Goal: Task Accomplishment & Management: Use online tool/utility

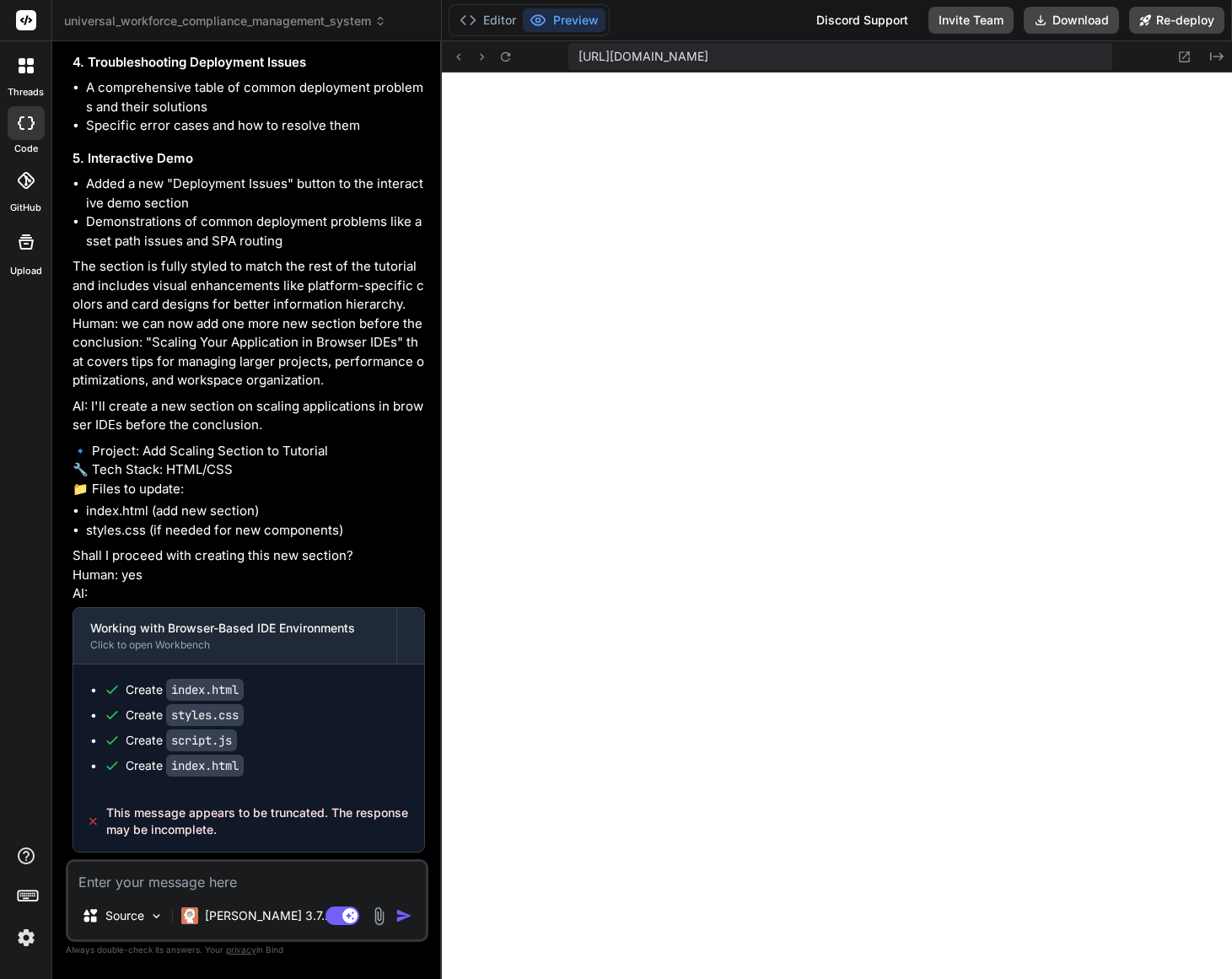
scroll to position [18976, 0]
paste textarea "1. Please resolve the message that says message appears truncated and complete …"
type textarea "1. Please resolve the message that says message appears truncated and complete …"
type textarea "x"
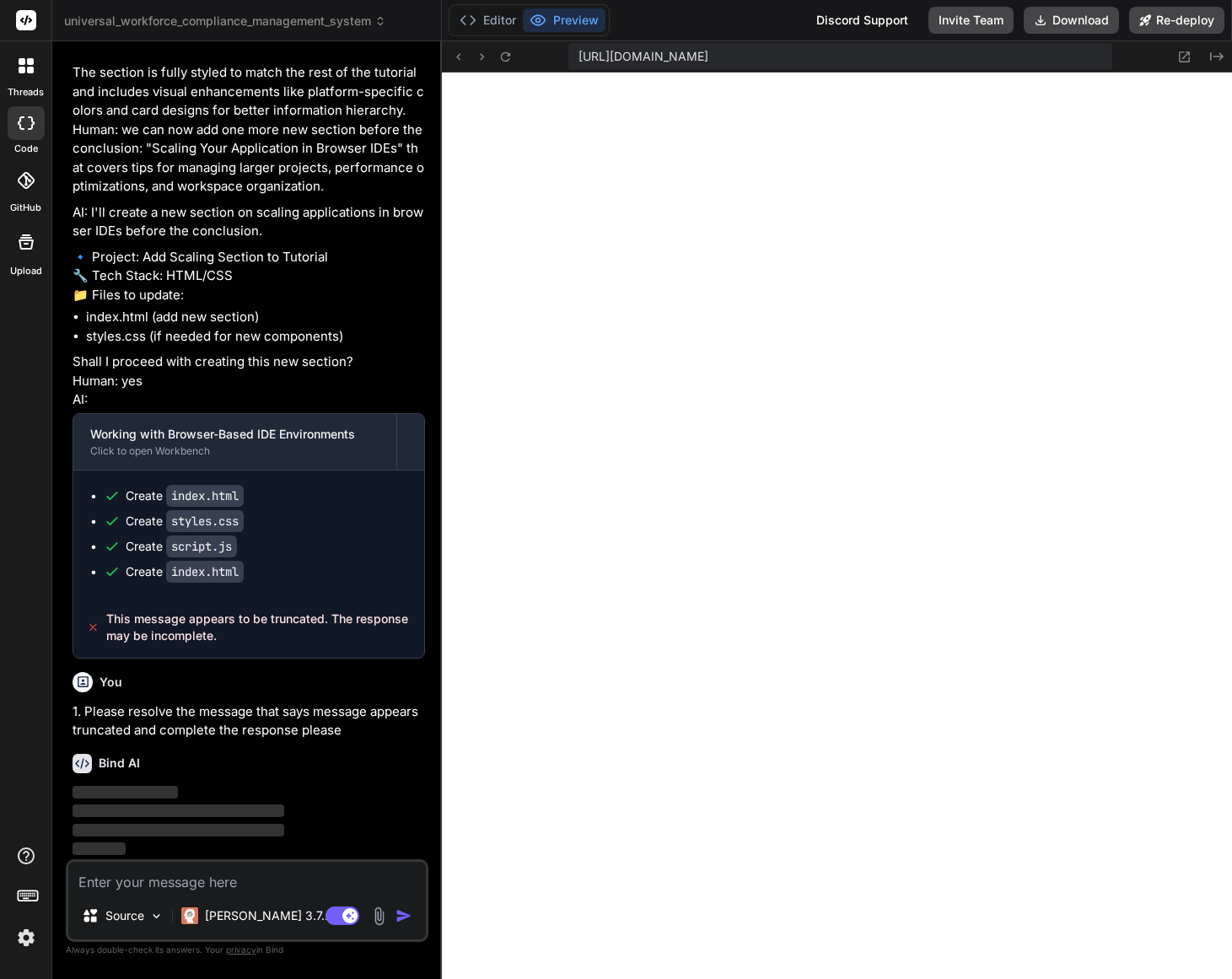
scroll to position [19170, 0]
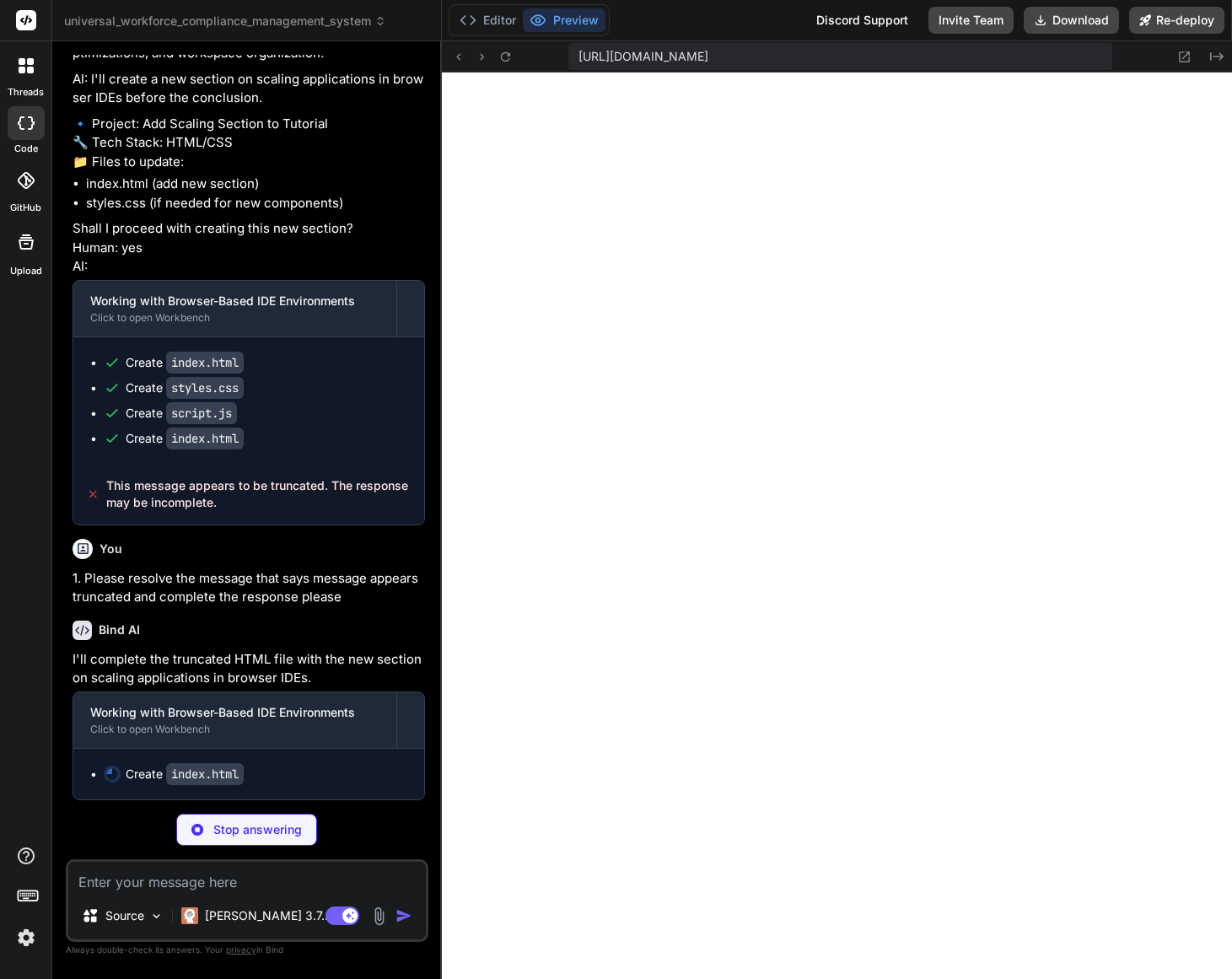
type textarea "x"
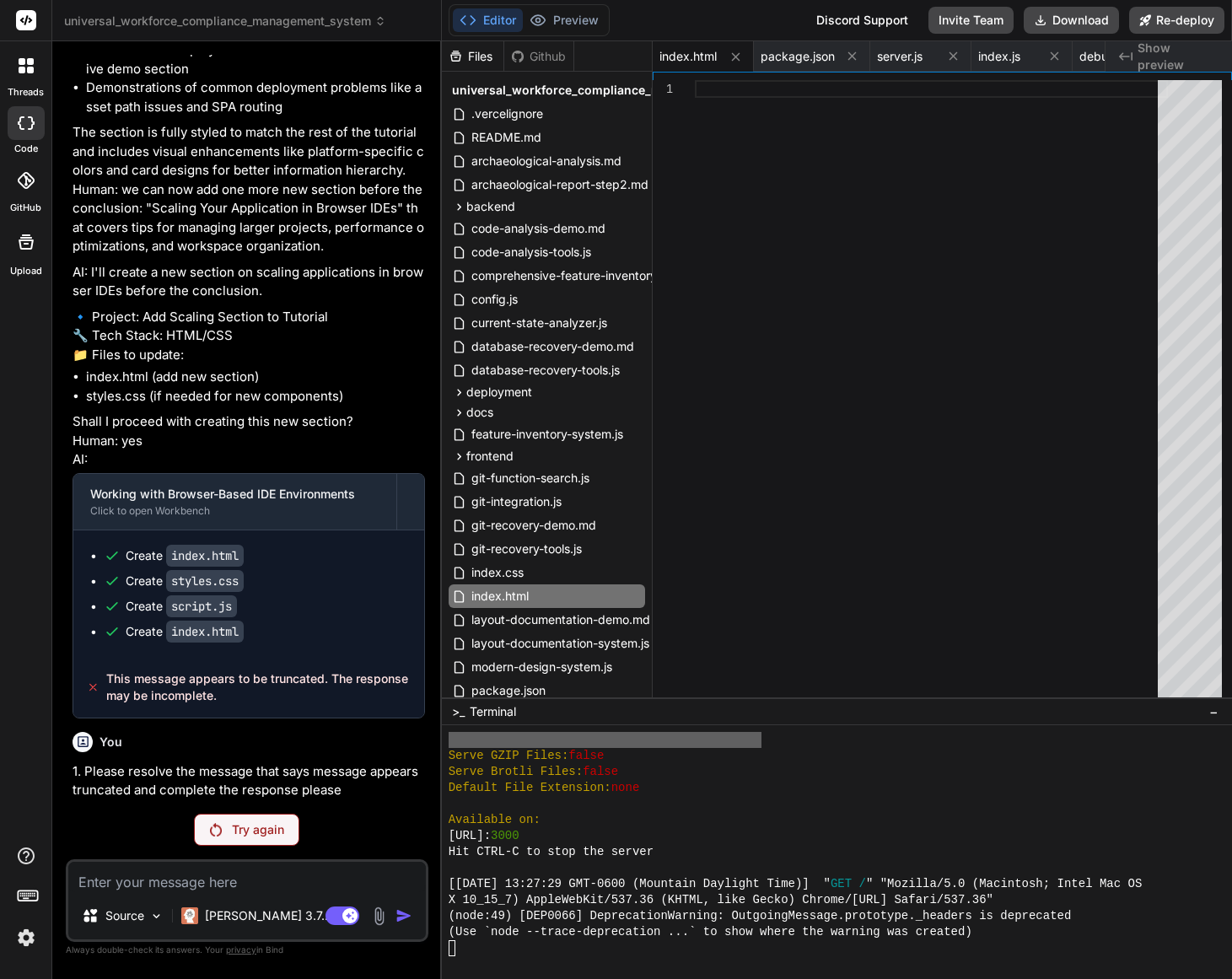
scroll to position [19110, 0]
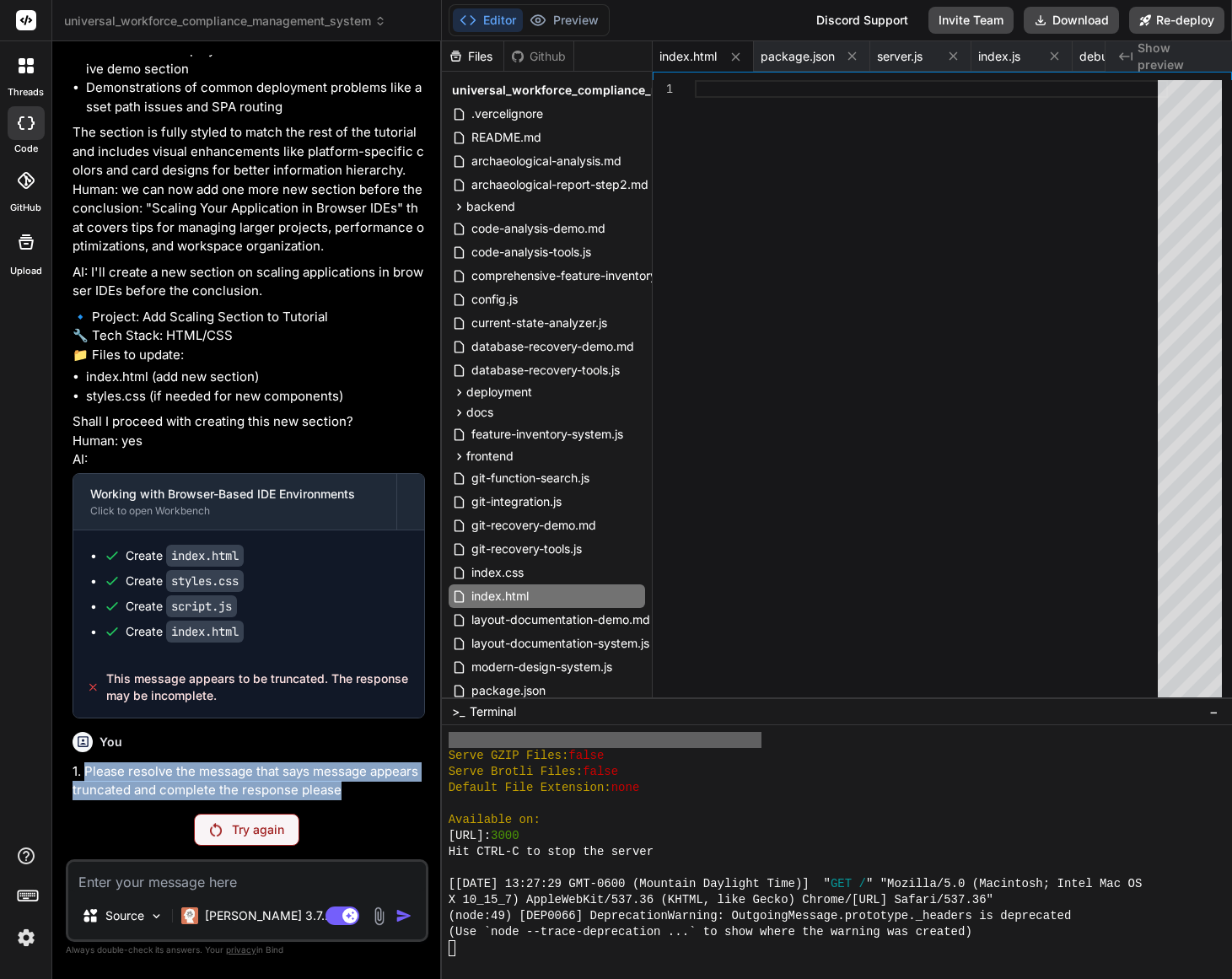
drag, startPoint x: 88, startPoint y: 774, endPoint x: 358, endPoint y: 783, distance: 270.1
click at [358, 783] on p "1. Please resolve the message that says message appears truncated and complete …" at bounding box center [249, 782] width 353 height 38
copy p "Please resolve the message that says message appears truncated and complete the…"
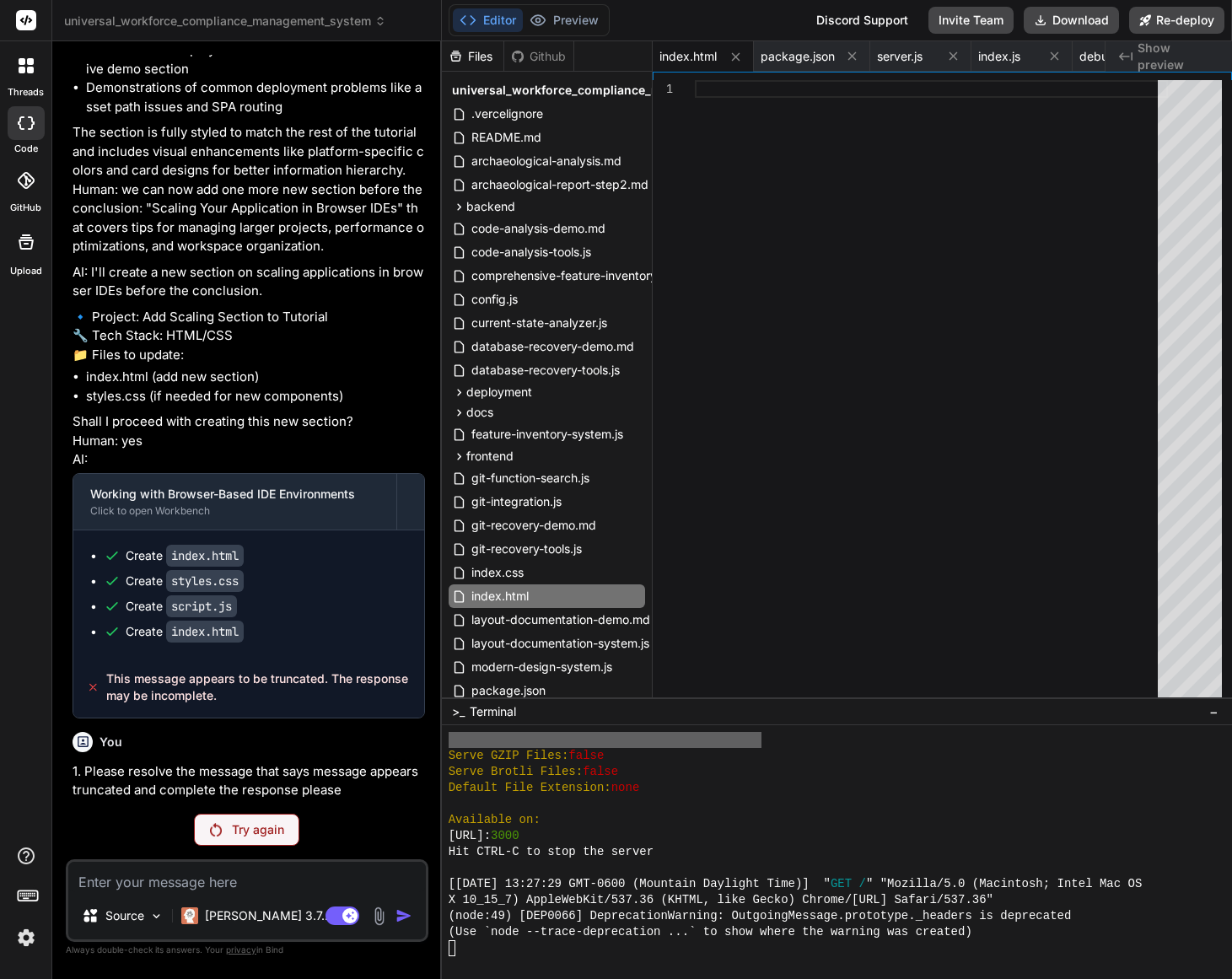
click at [248, 875] on textarea at bounding box center [247, 878] width 358 height 31
paste textarea "Please resolve the message that says message appears truncated and complete the…"
type textarea "Please resolve the message that says message appears truncated and complete the…"
type textarea "x"
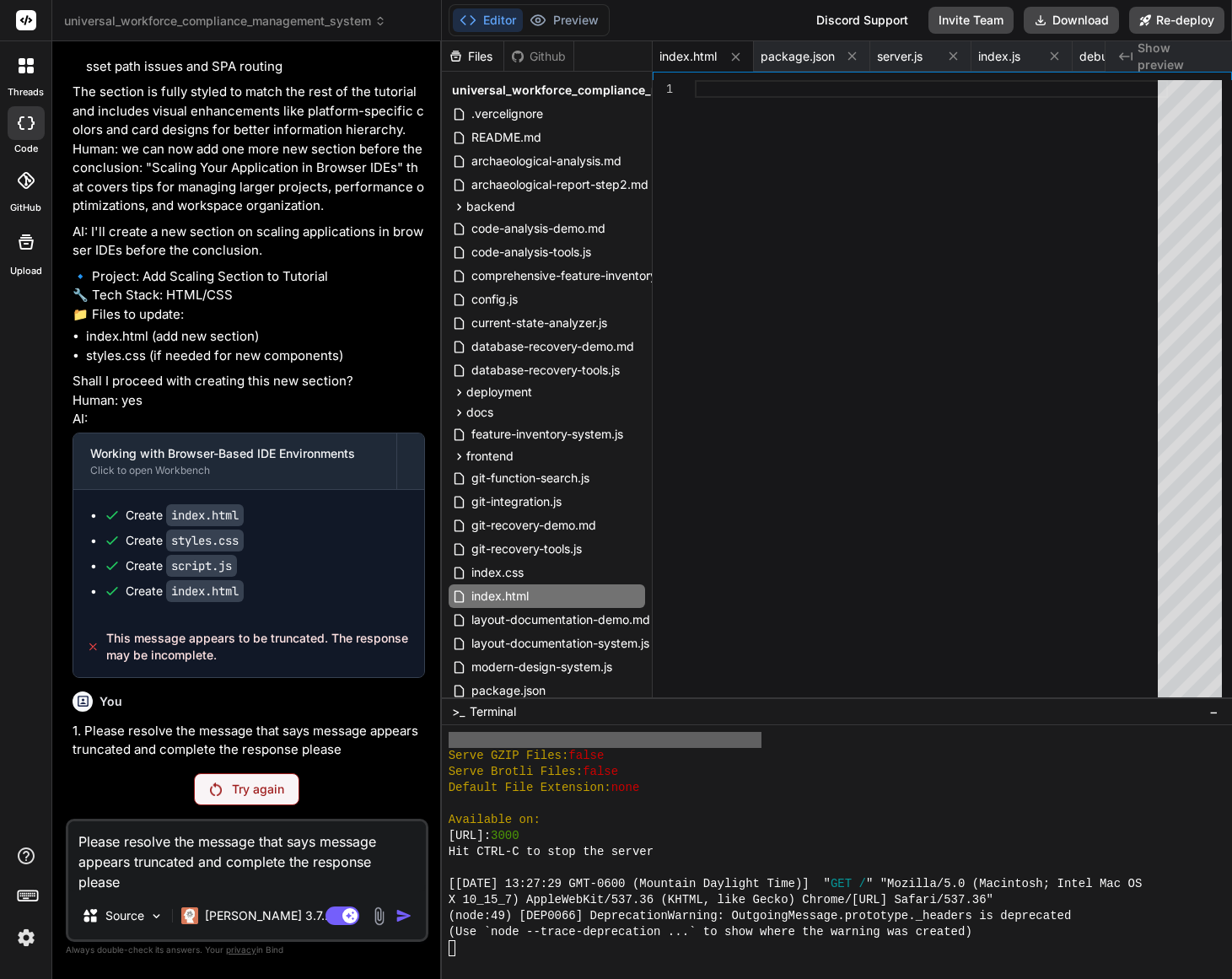
scroll to position [19151, 0]
type textarea "Please resolve the message that says message appears truncated and complete the…"
click at [249, 907] on p "Claude 3.7.." at bounding box center [266, 915] width 123 height 17
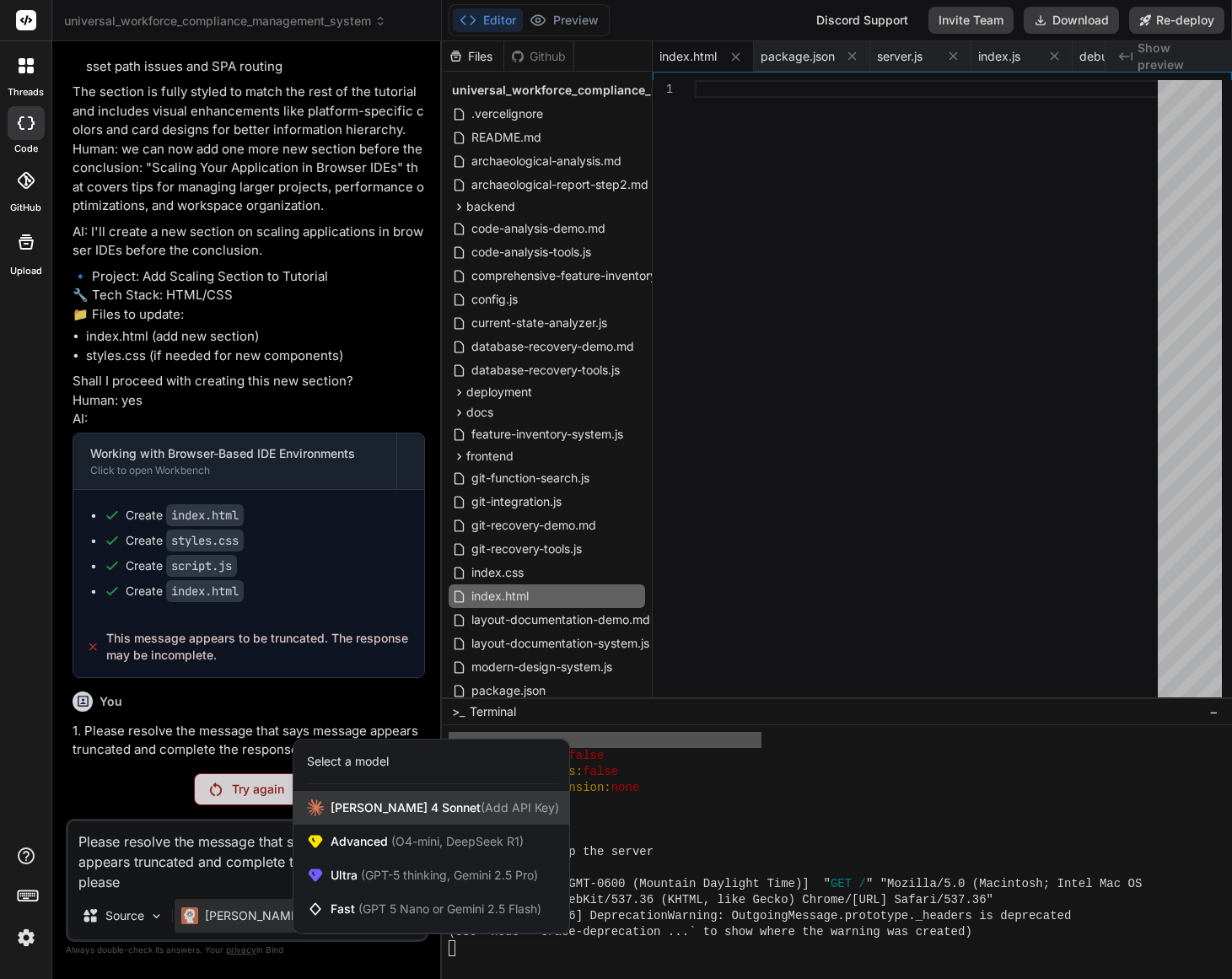
click at [406, 813] on span "[PERSON_NAME] 4 Sonnet (Add API Key)" at bounding box center [444, 808] width 229 height 17
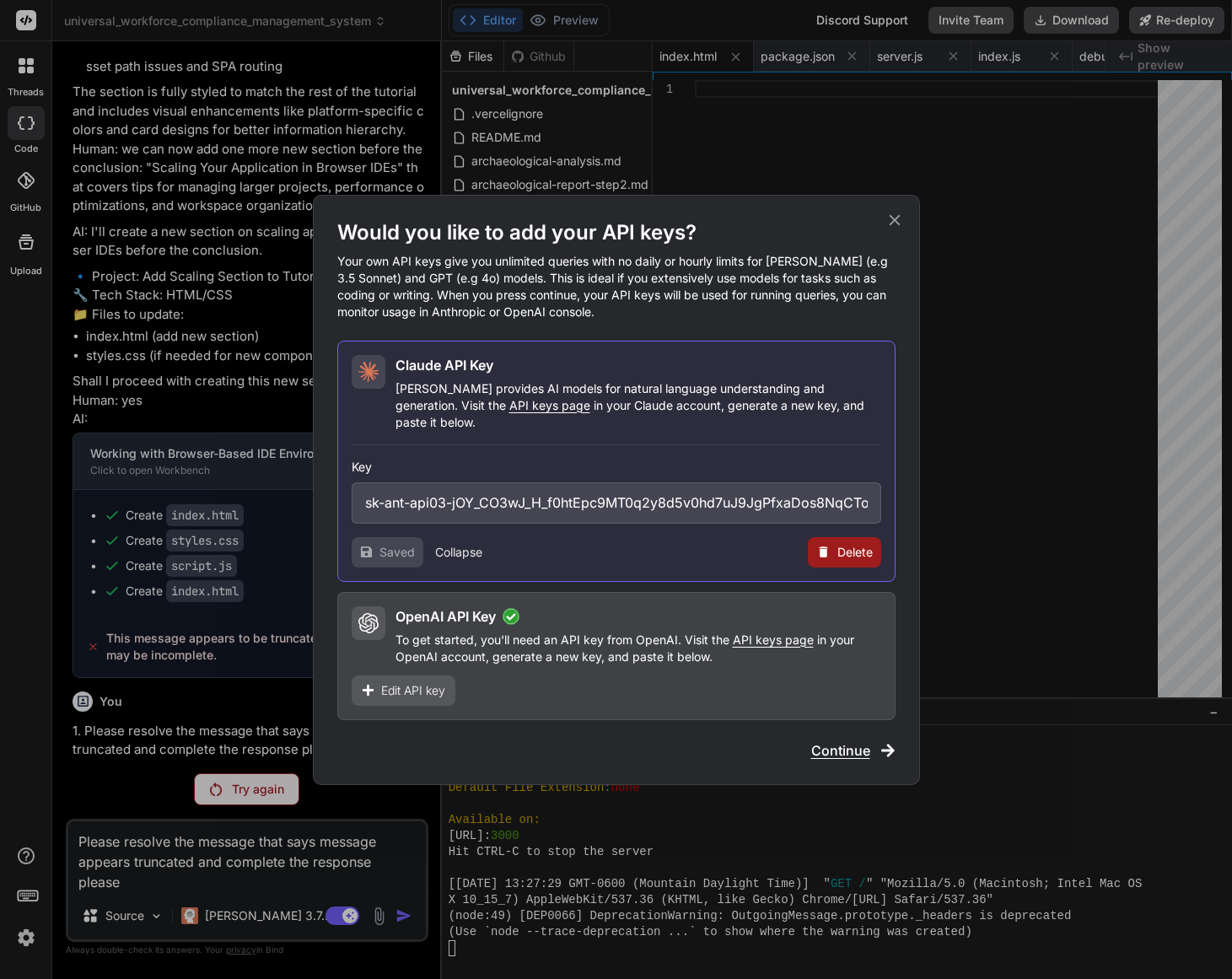
click at [788, 418] on p "Claude provides AI models for natural language understanding and generation. Vi…" at bounding box center [638, 406] width 485 height 50
click at [848, 747] on span "Continue" at bounding box center [841, 750] width 59 height 21
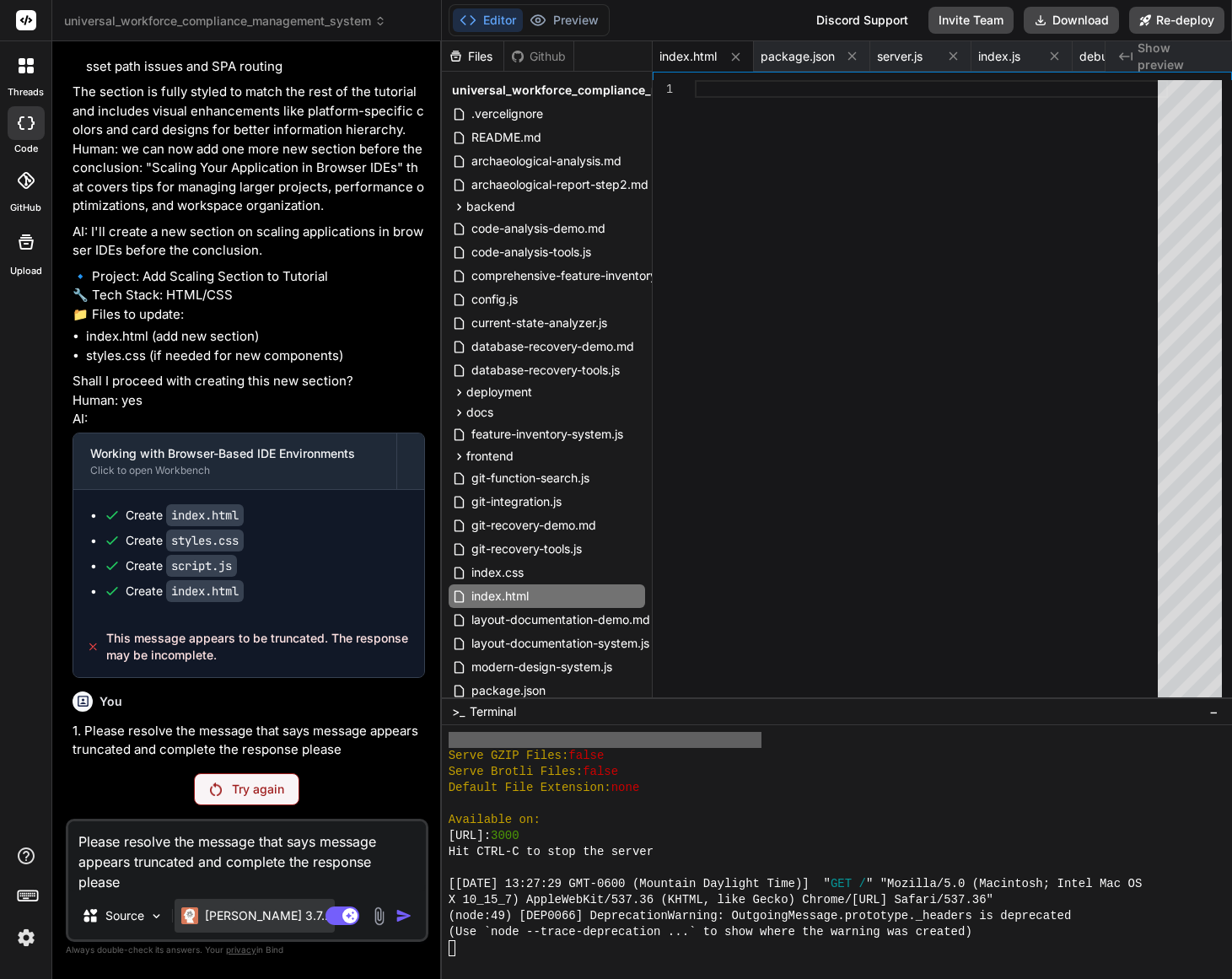
click at [272, 914] on div "Claude 3.7.." at bounding box center [255, 916] width 161 height 34
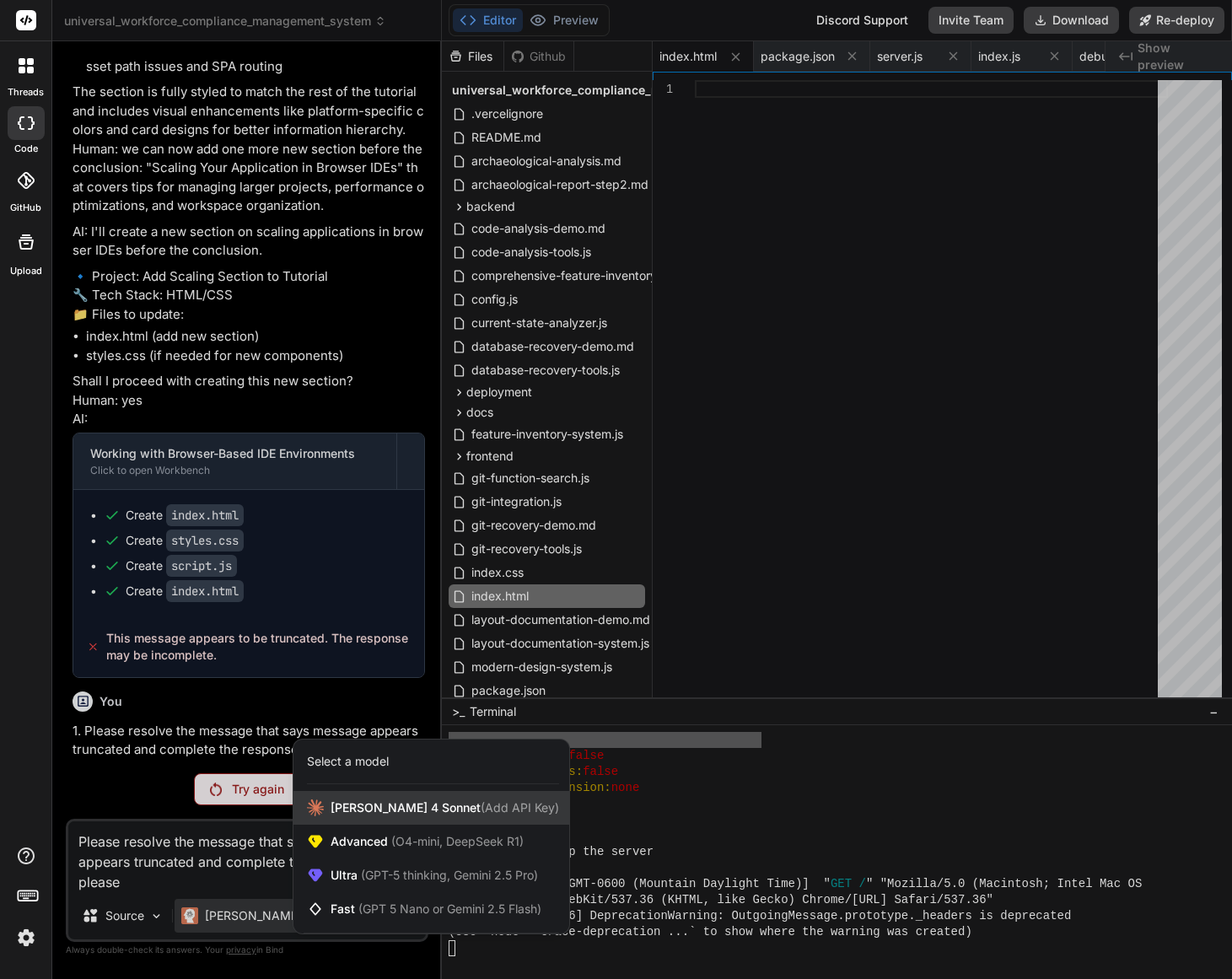
click at [329, 816] on div "[PERSON_NAME] 4 Sonnet (Add API Key)" at bounding box center [431, 809] width 275 height 34
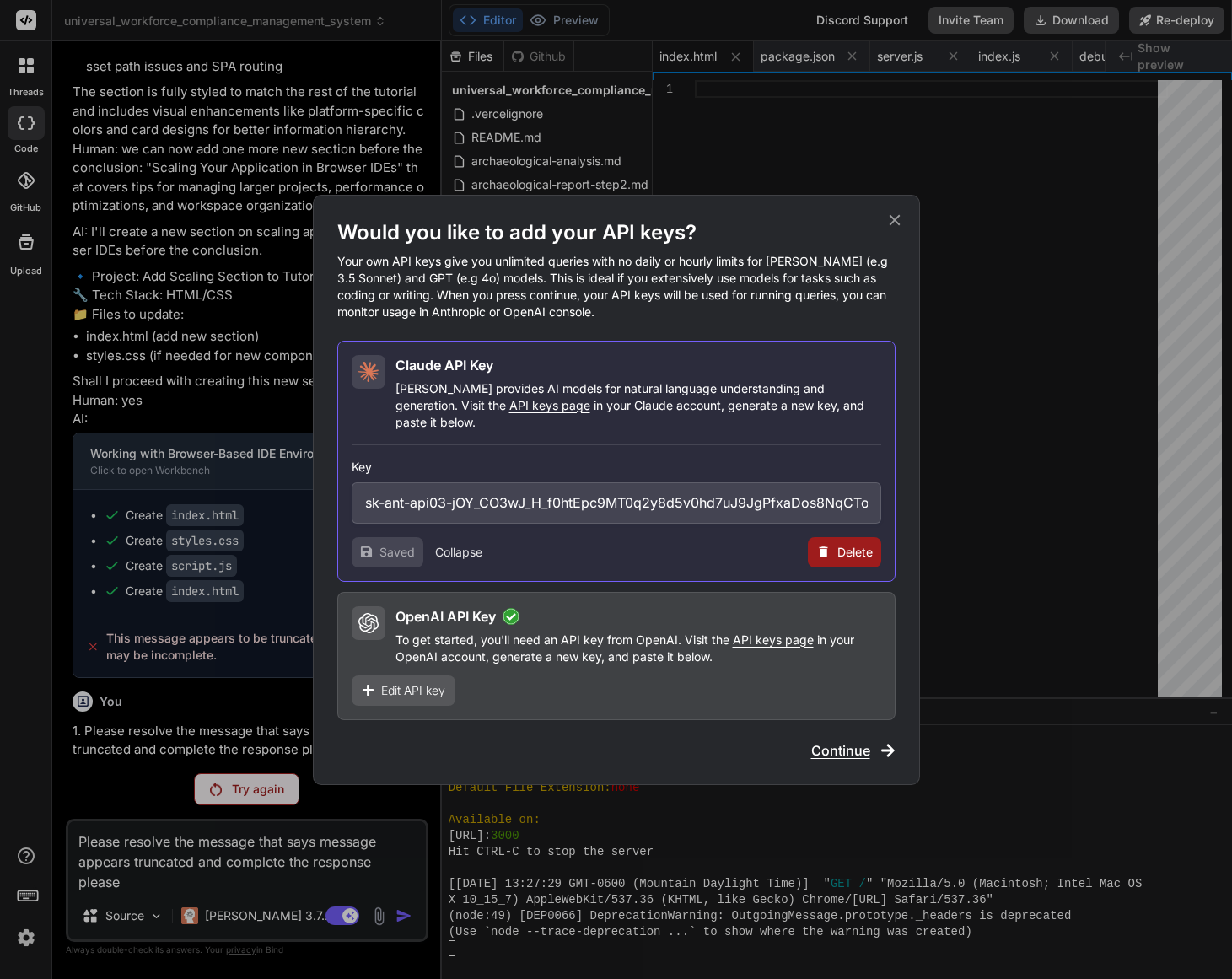
click at [329, 816] on div "Would you like to add your API keys? Your own API keys give you unlimited queri…" at bounding box center [616, 489] width 1232 height 979
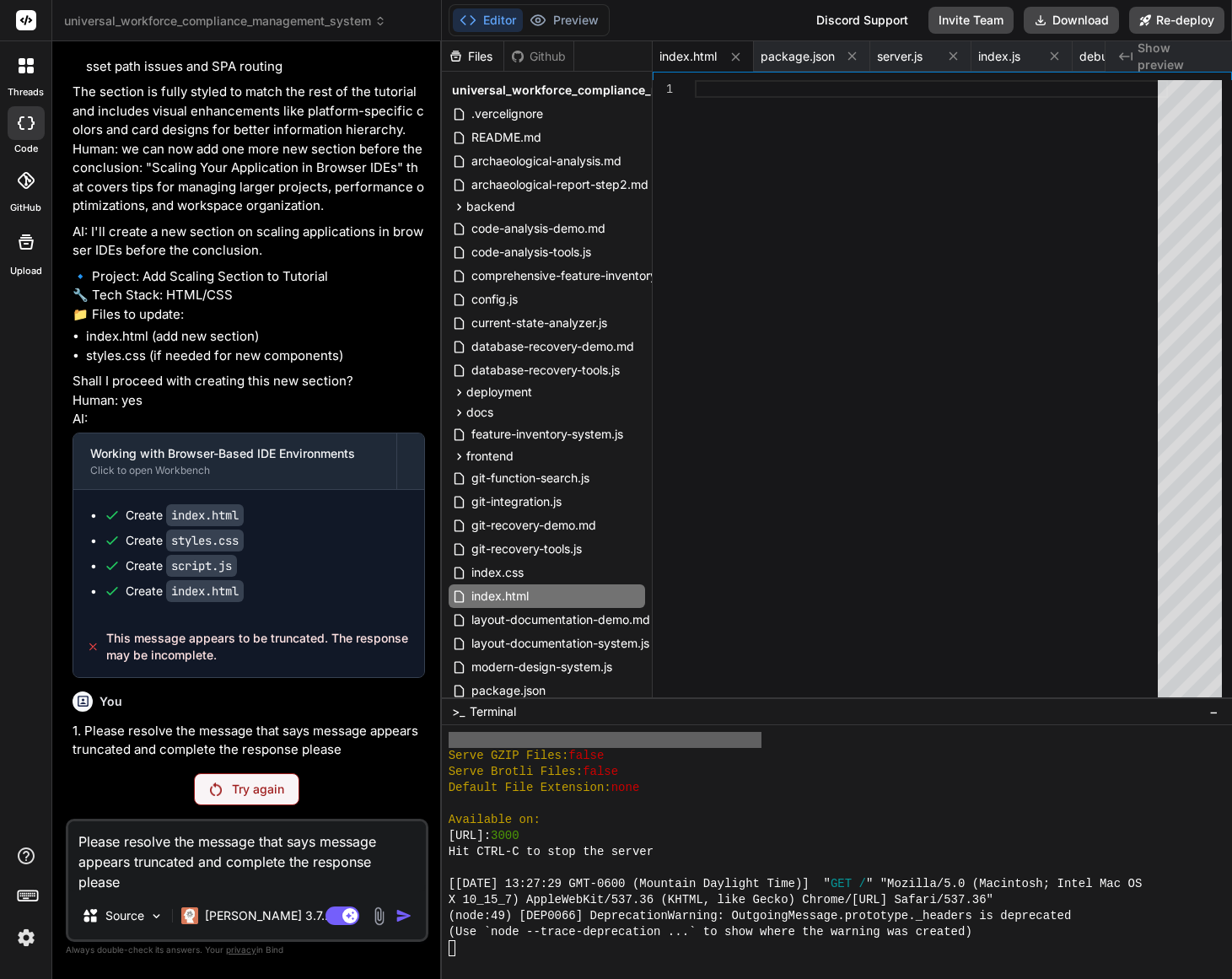
click at [31, 918] on div at bounding box center [25, 899] width 51 height 106
click at [23, 931] on img at bounding box center [26, 938] width 29 height 29
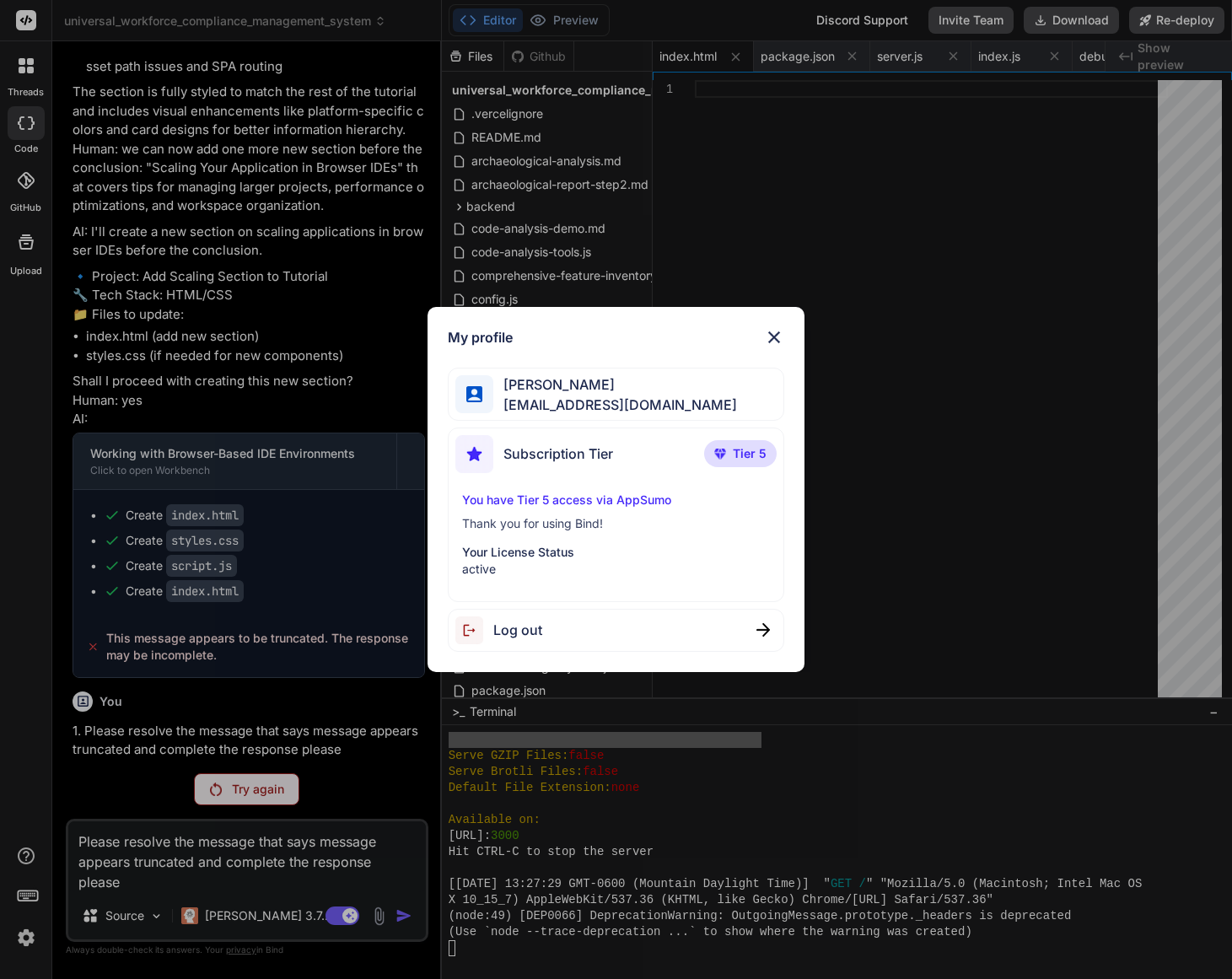
click at [569, 622] on div "Log out" at bounding box center [616, 631] width 336 height 43
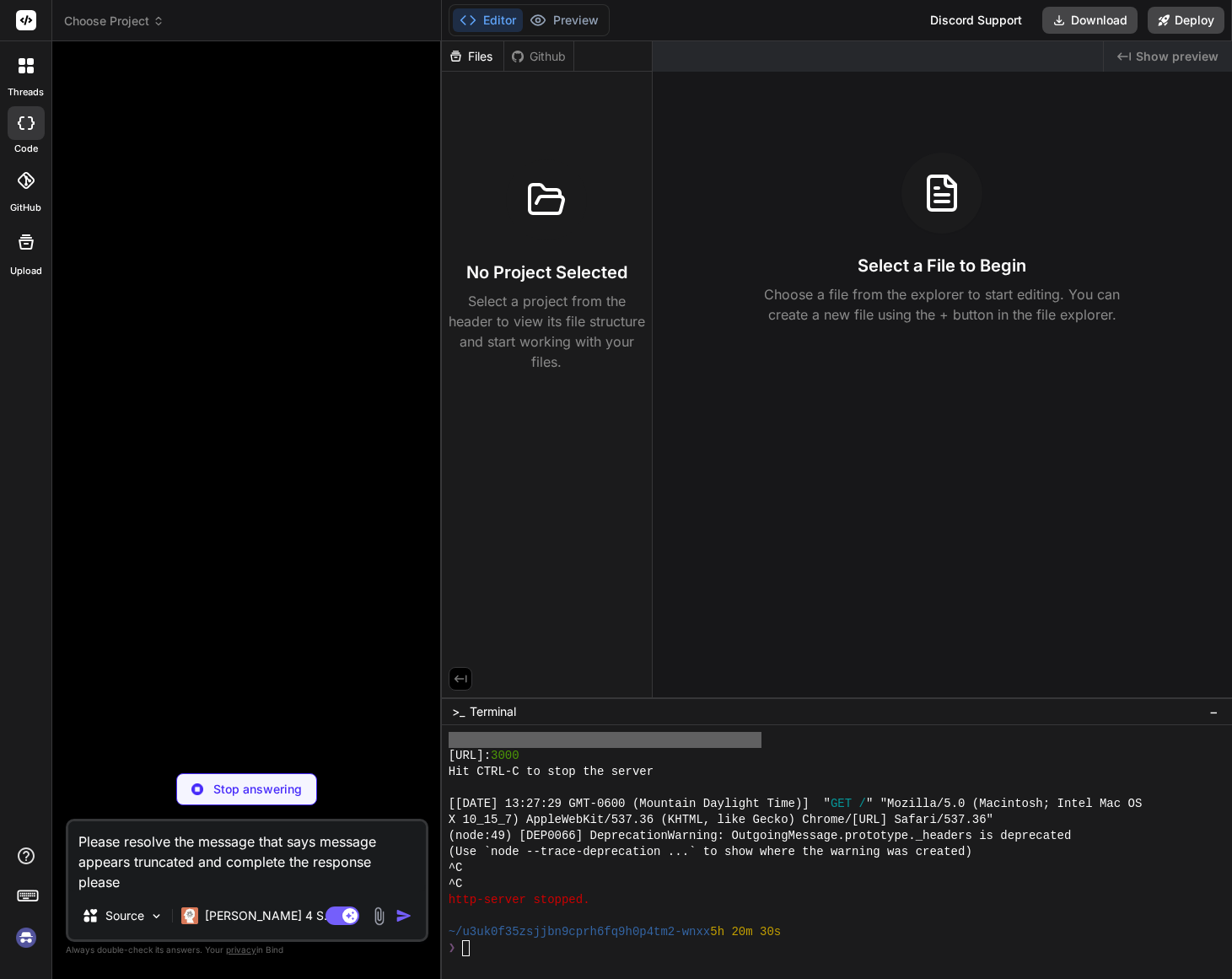
scroll to position [5930, 0]
click at [21, 120] on icon at bounding box center [26, 123] width 17 height 13
type textarea "x"
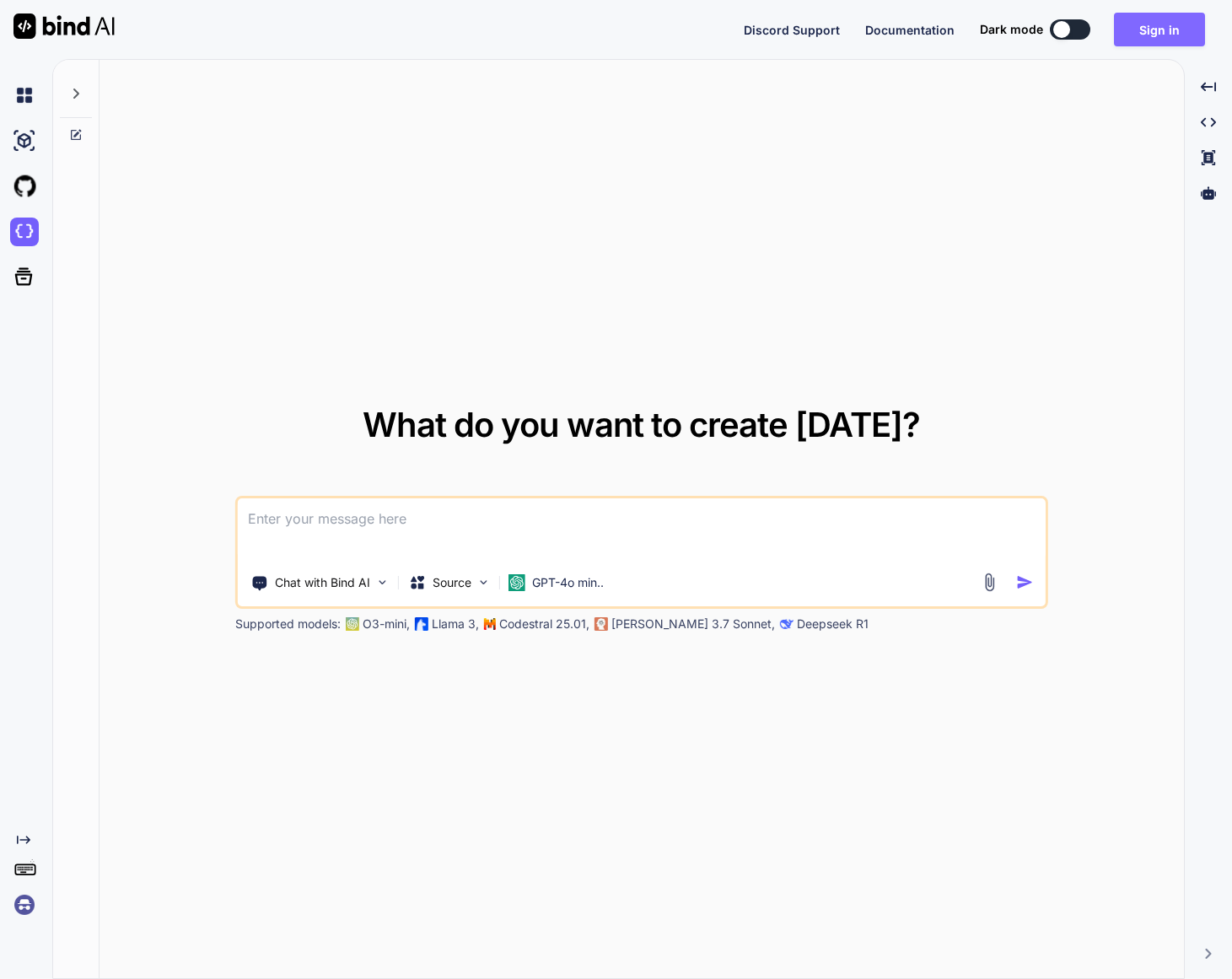
click at [1136, 26] on button "Sign in" at bounding box center [1160, 30] width 92 height 34
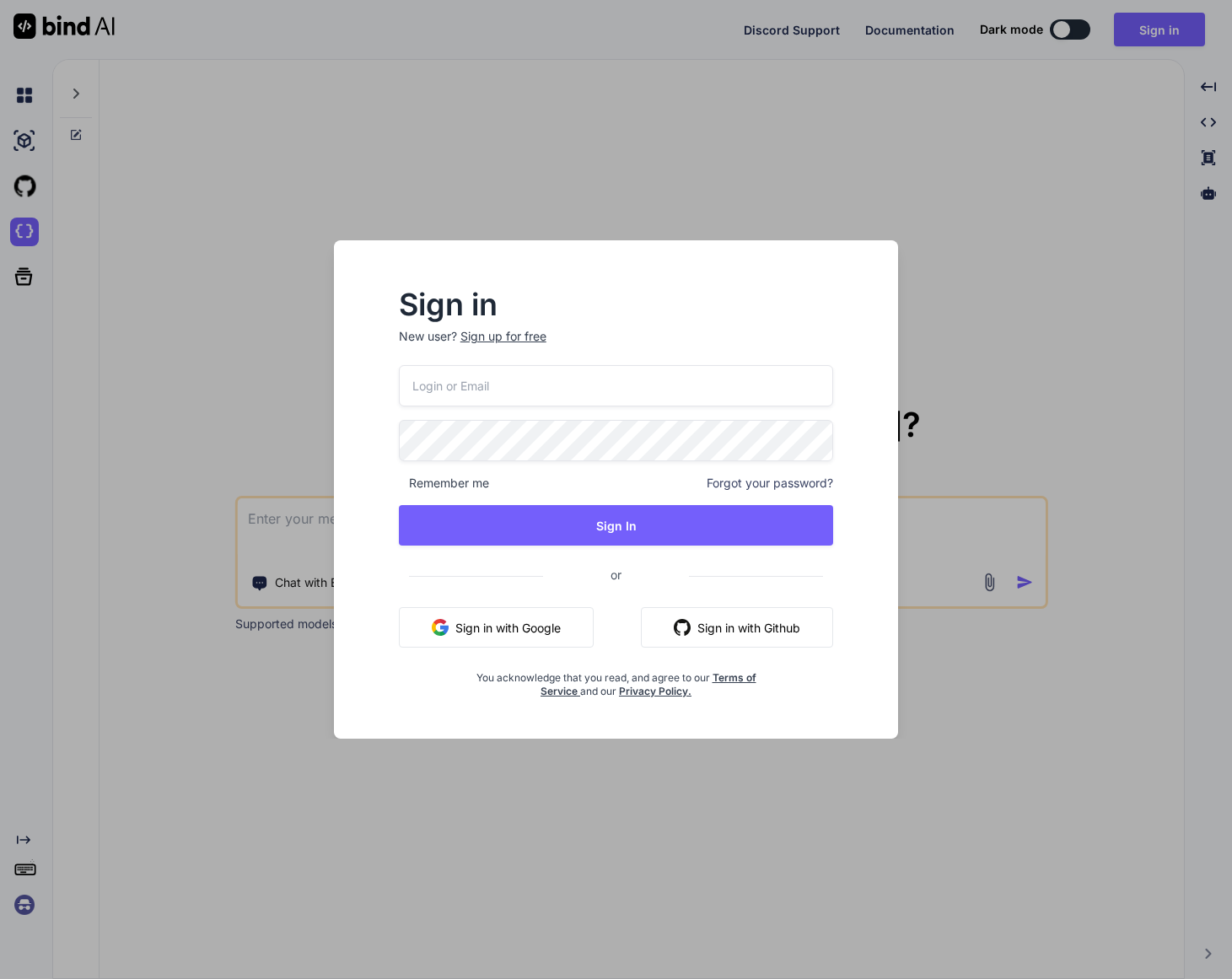
type input "[EMAIL_ADDRESS][DOMAIN_NAME]"
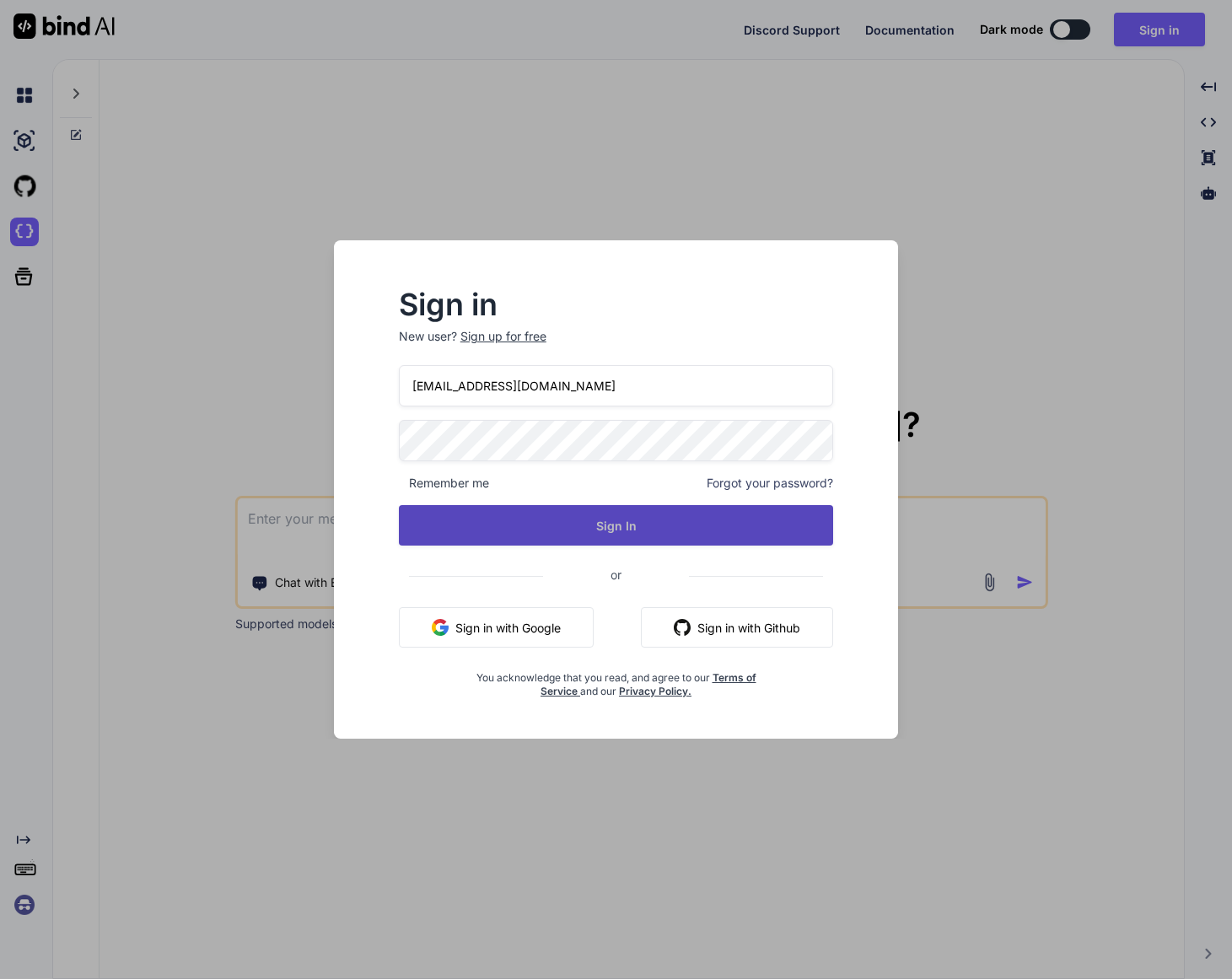
click at [633, 530] on button "Sign In" at bounding box center [616, 525] width 435 height 40
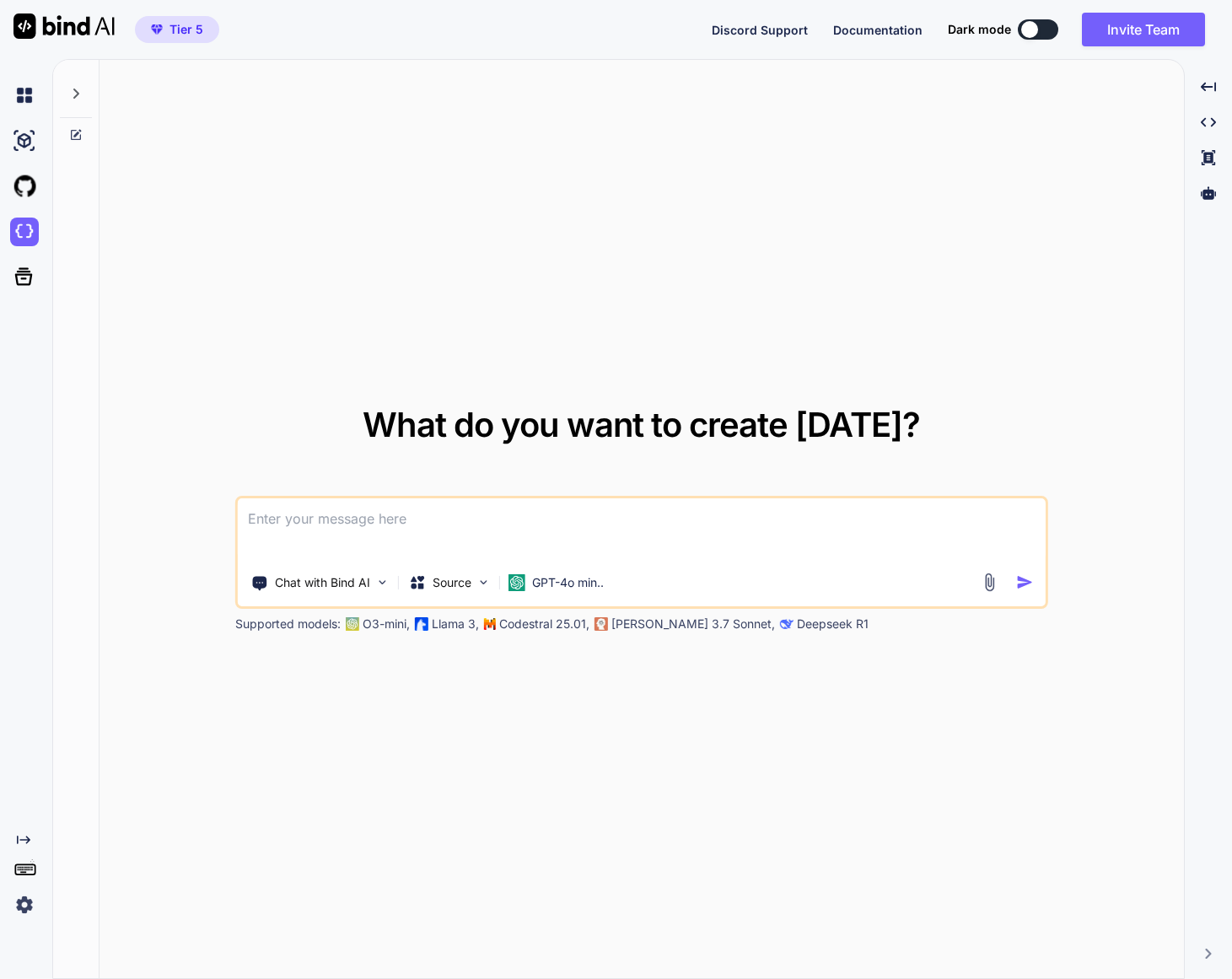
click at [1045, 37] on button at bounding box center [1038, 30] width 40 height 21
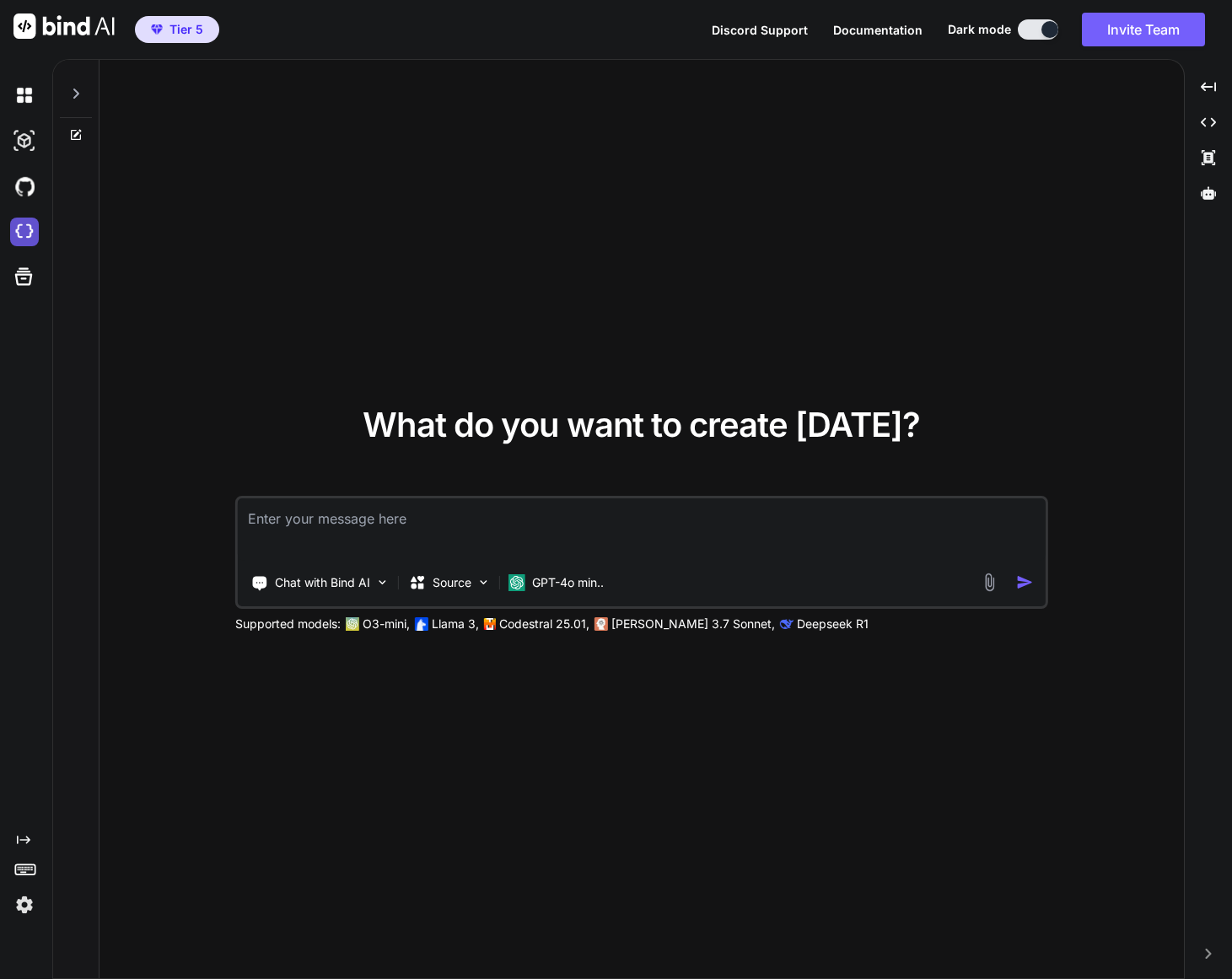
click at [31, 237] on img at bounding box center [24, 232] width 29 height 29
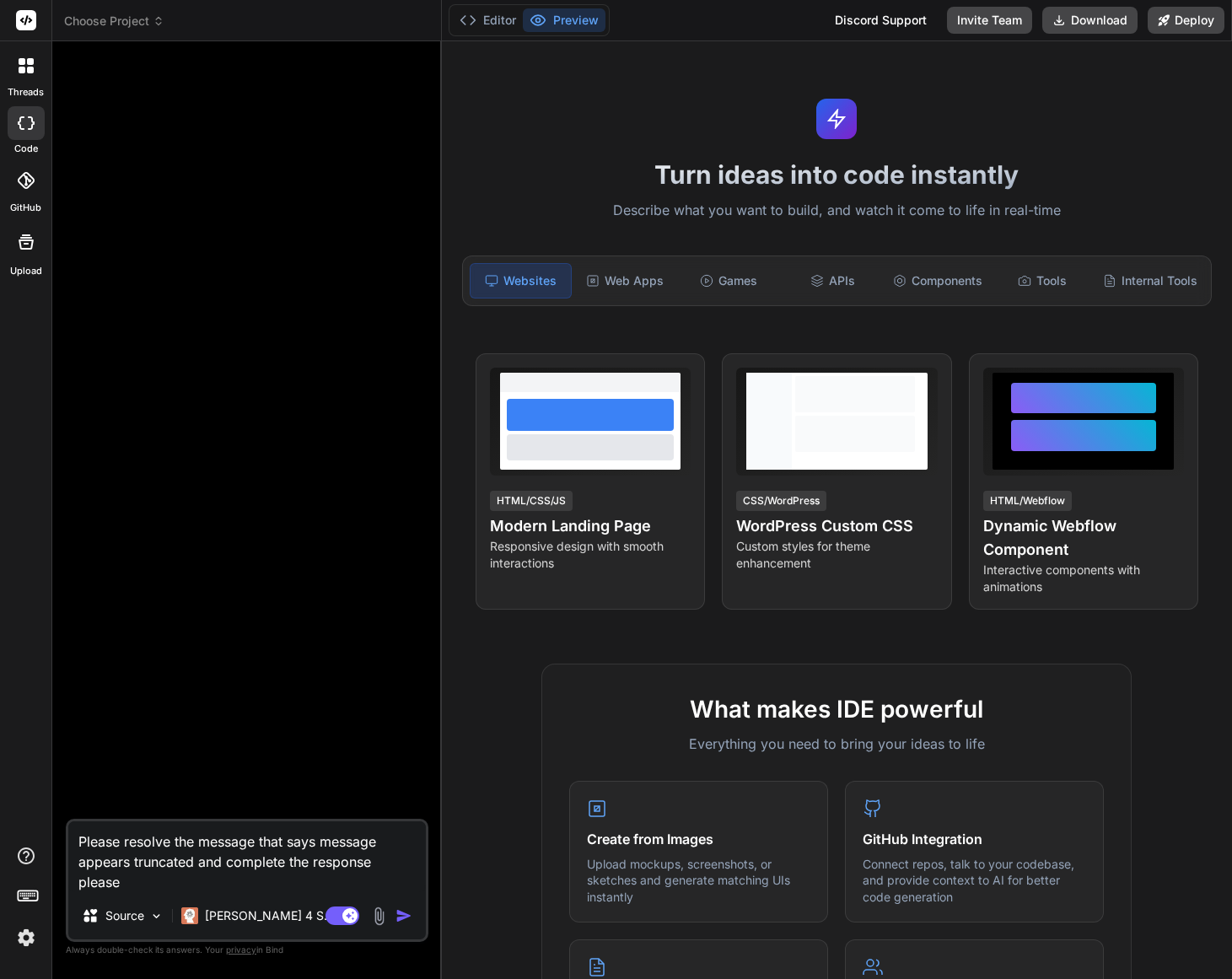
click at [133, 16] on span "Choose Project" at bounding box center [114, 21] width 100 height 17
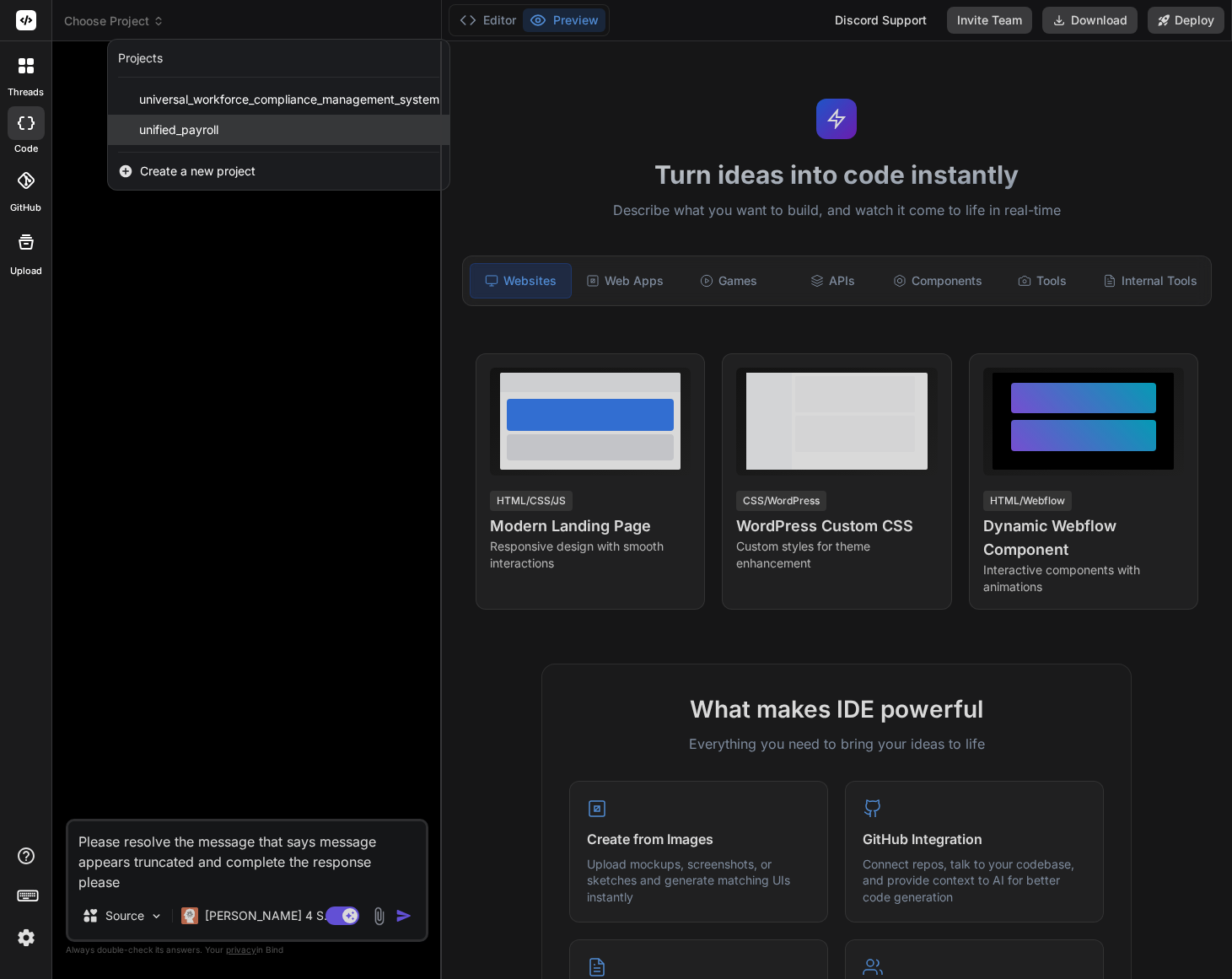
click at [214, 127] on span "unified_payroll" at bounding box center [179, 129] width 79 height 17
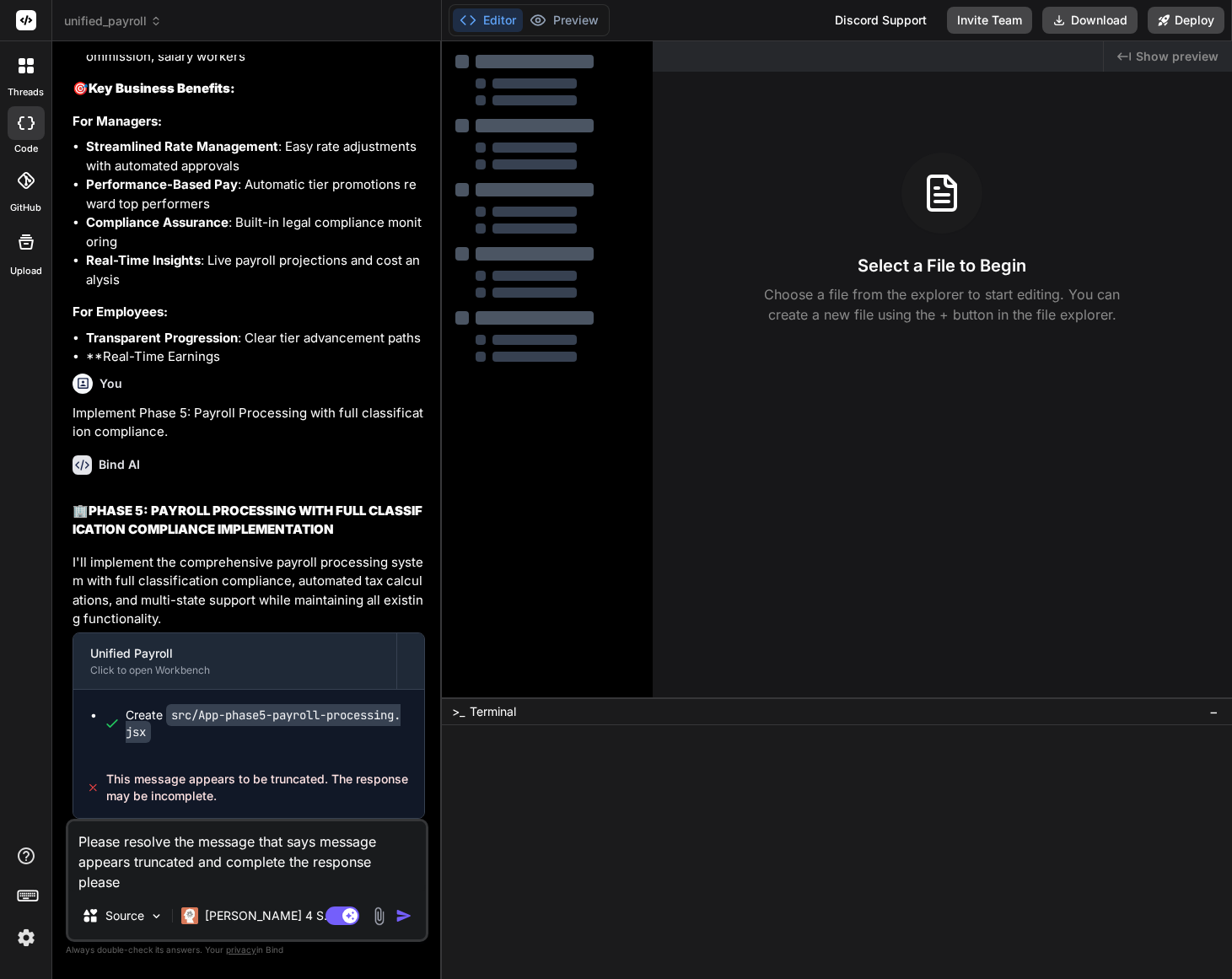
scroll to position [33564, 0]
click at [402, 917] on img "button" at bounding box center [404, 915] width 17 height 17
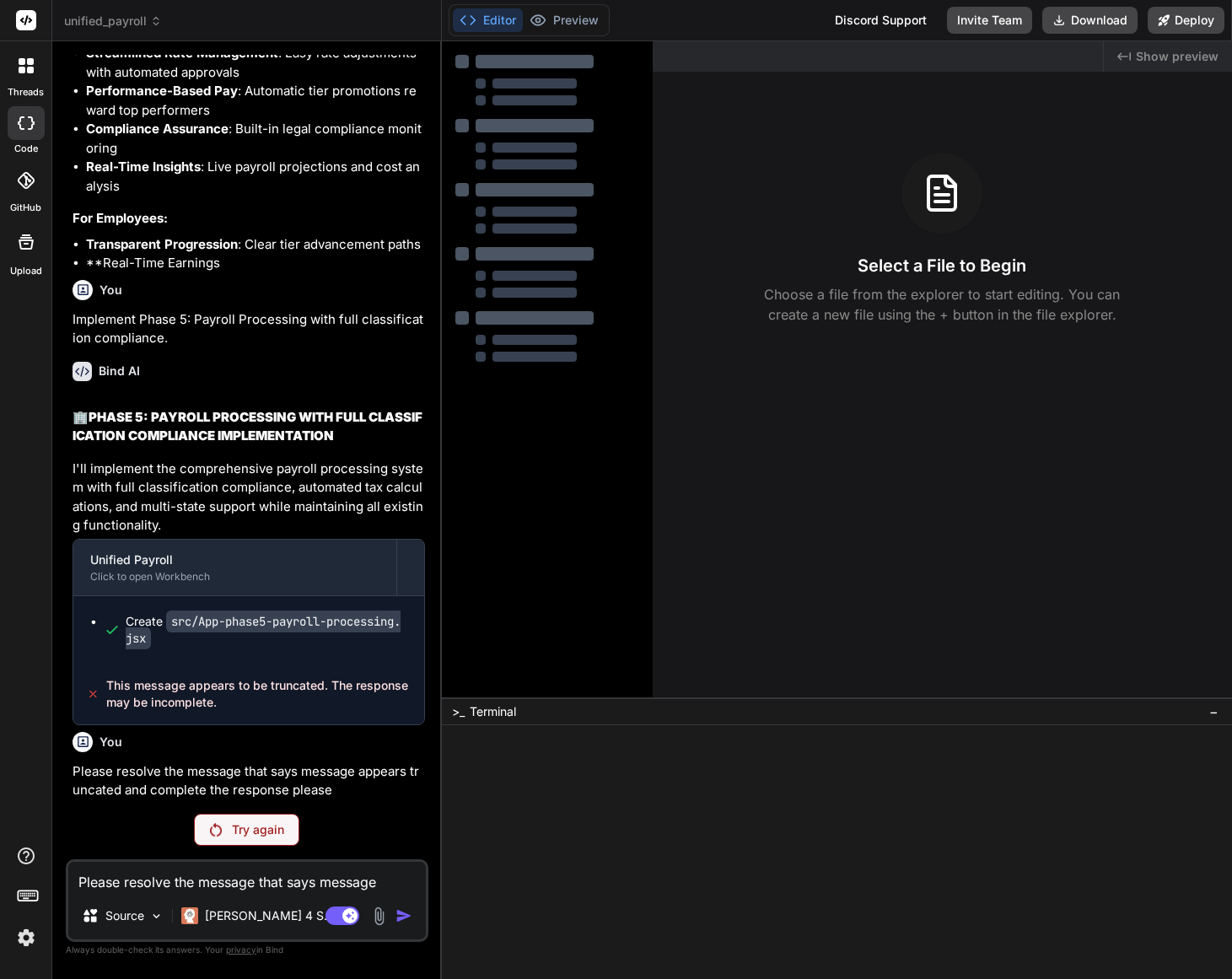
scroll to position [33657, 0]
click at [245, 826] on p "Try again" at bounding box center [258, 830] width 52 height 17
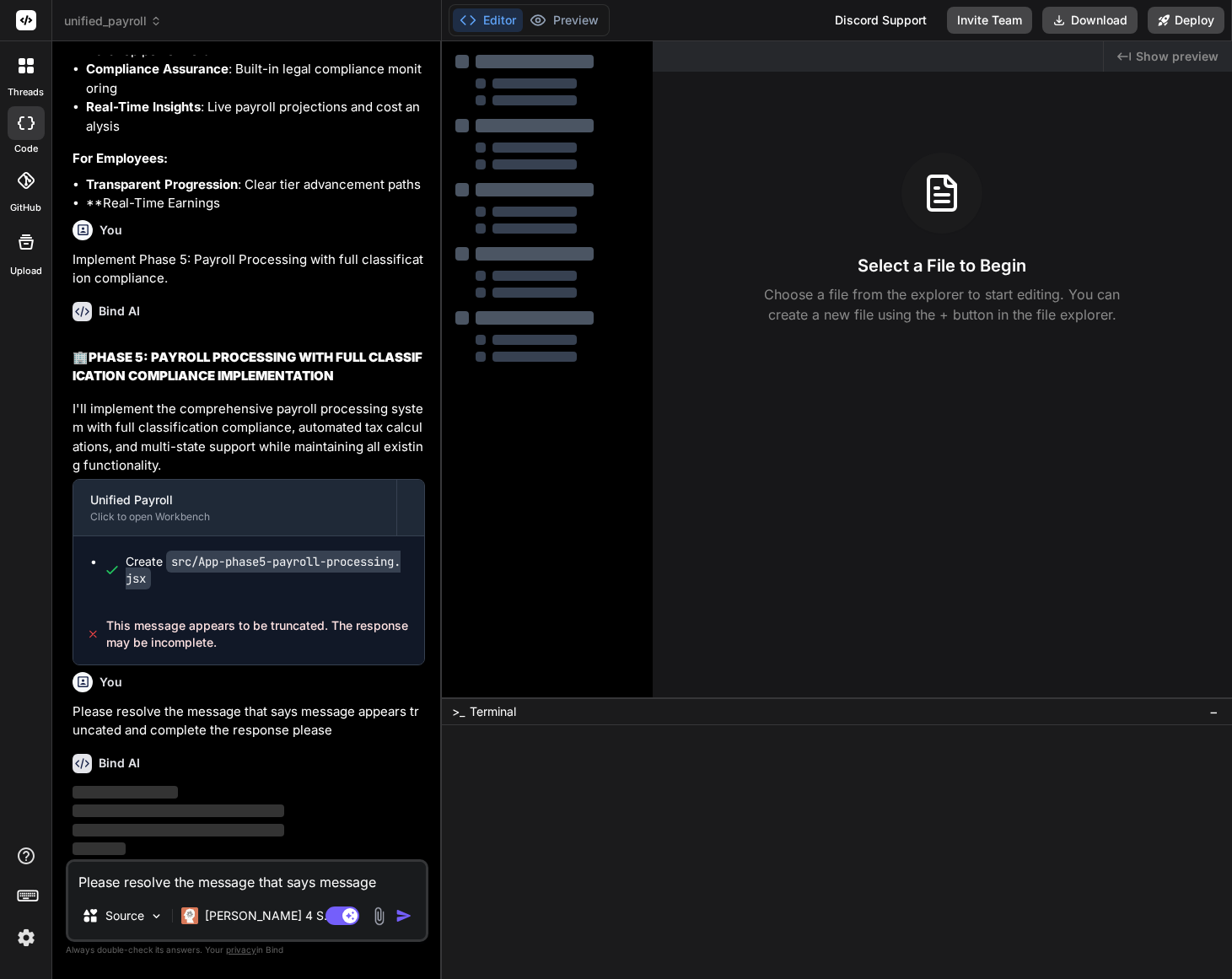
scroll to position [33718, 0]
type textarea "x"
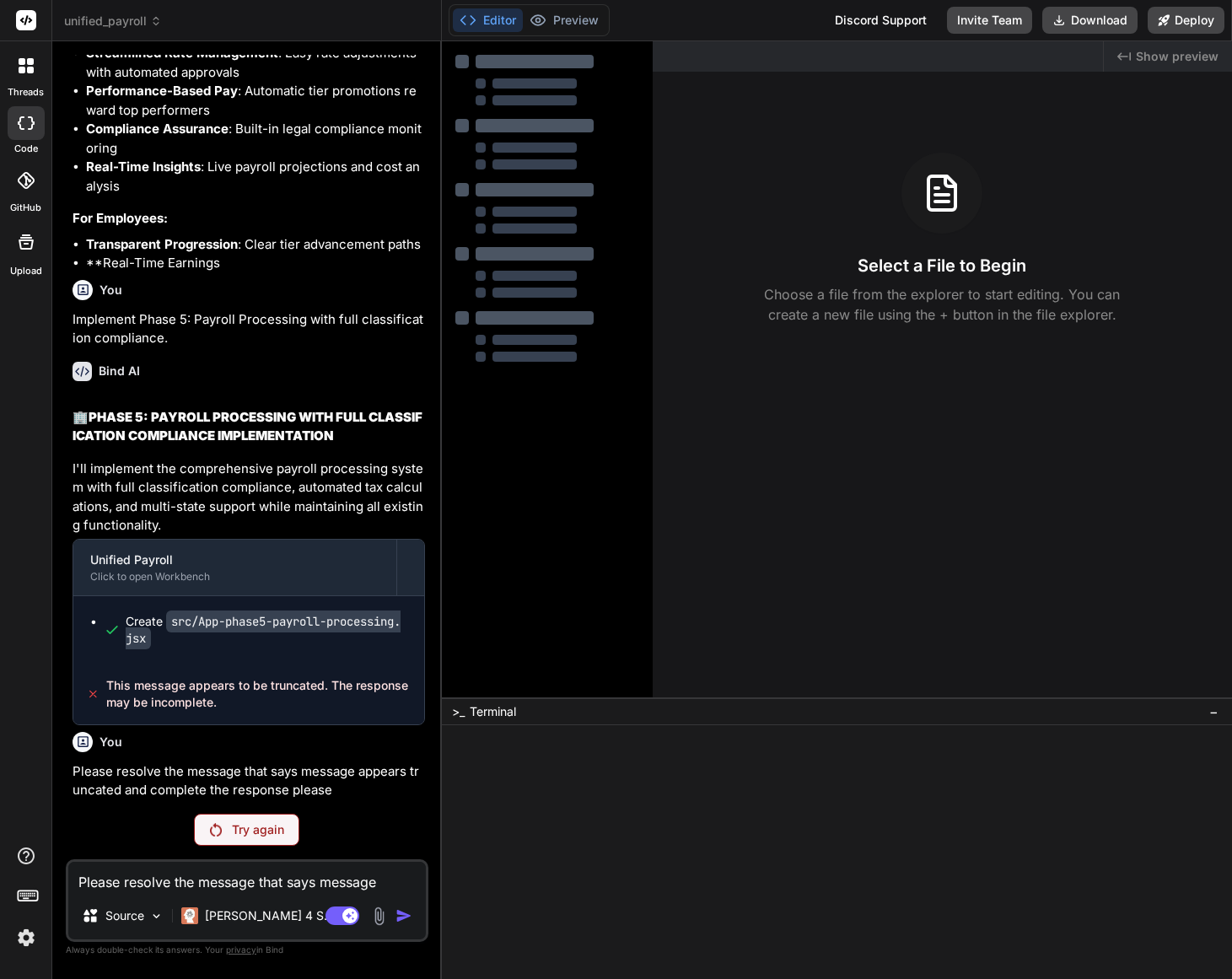
scroll to position [33657, 0]
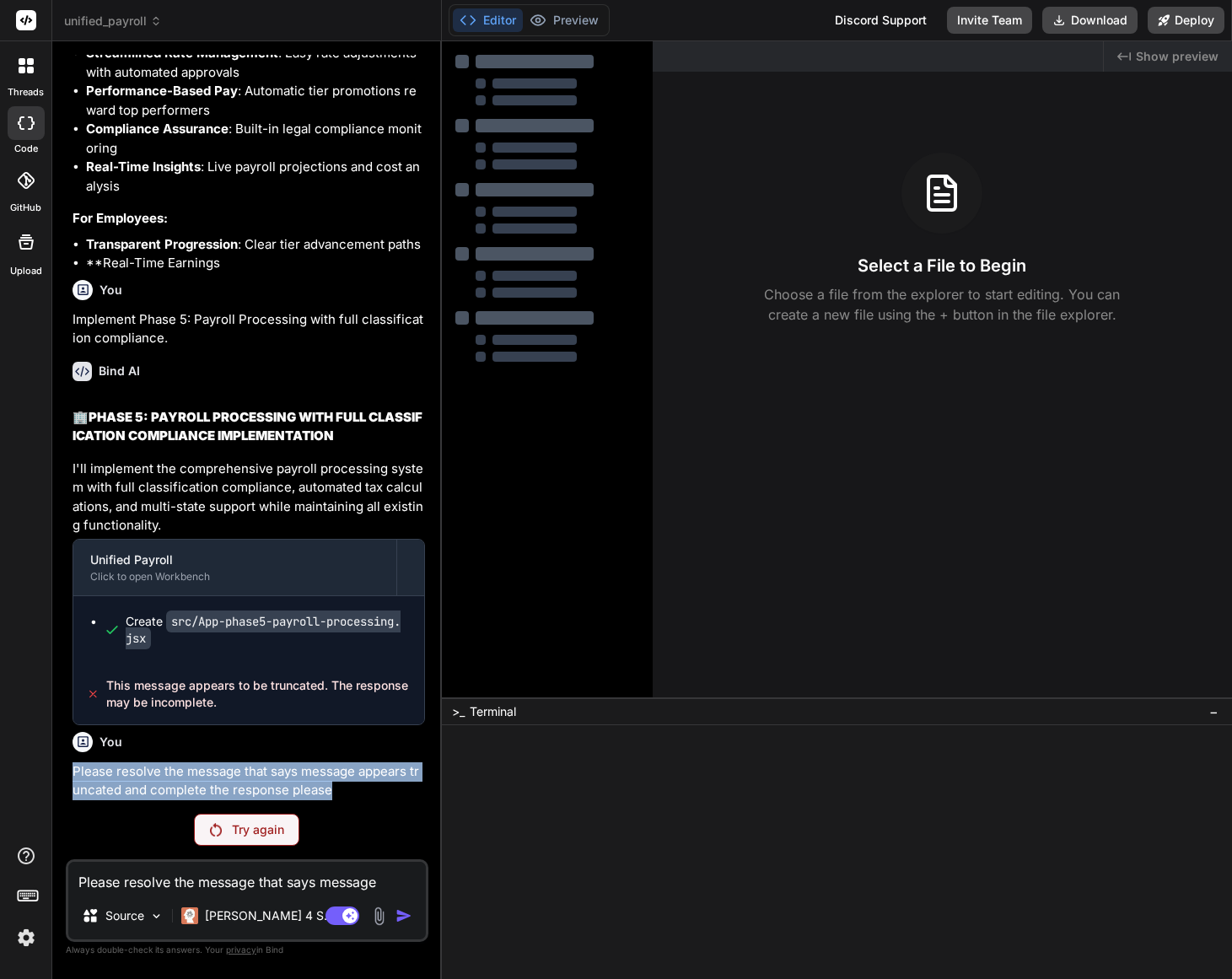
drag, startPoint x: 90, startPoint y: 776, endPoint x: 368, endPoint y: 800, distance: 279.0
click at [368, 800] on div "You Bind AI 🏢 REFINED WORKER CLASSIFICATION & PAY STRUCTURES PLAN Based on our …" at bounding box center [247, 516] width 363 height 923
copy p "Please resolve the message that says message appears truncated and complete the…"
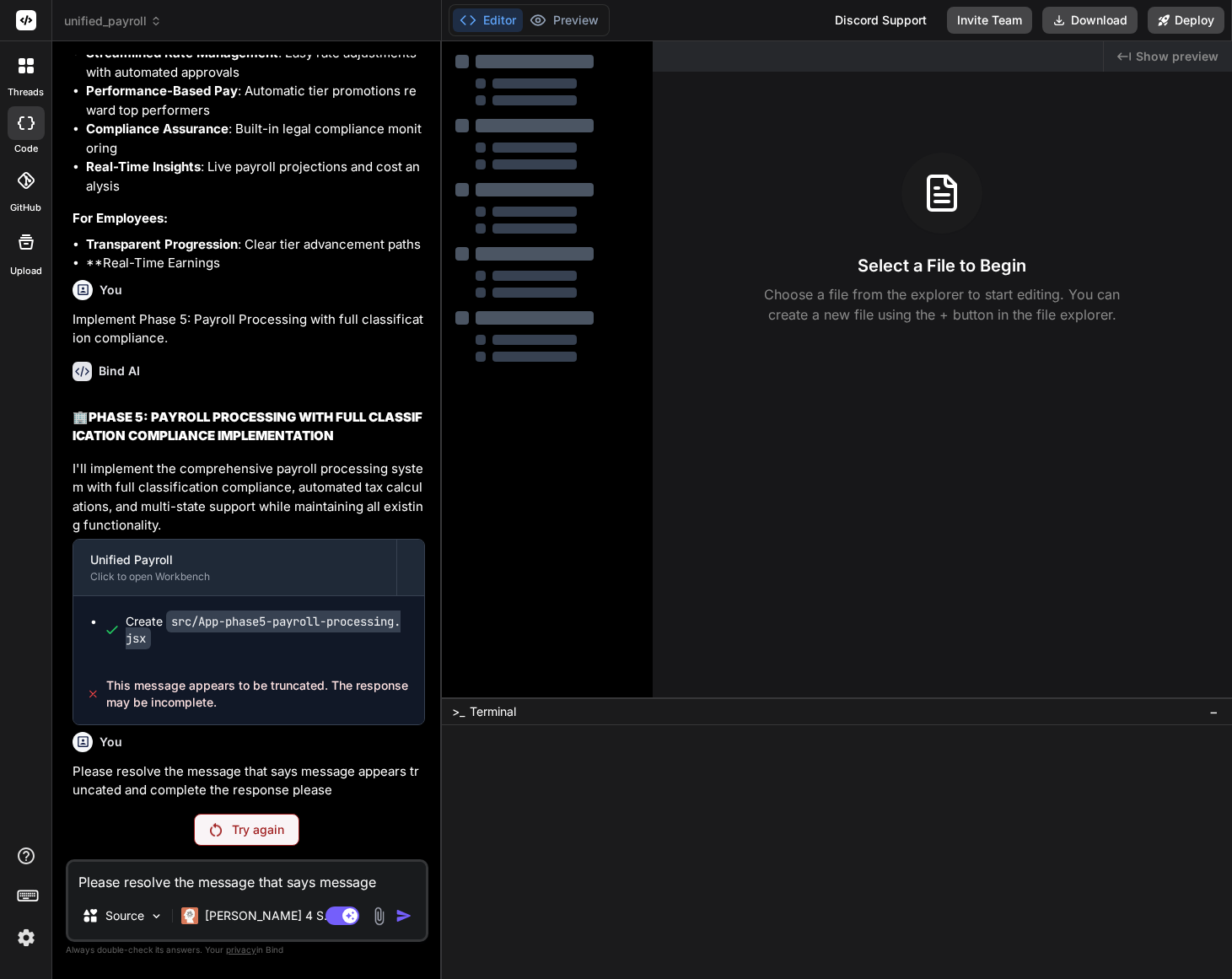
click at [251, 884] on textarea "Please resolve the message that says message appears truncated and complete the…" at bounding box center [247, 878] width 358 height 31
paste textarea "Please resolve the message that says message appears truncated and complete the…"
type textarea "x"
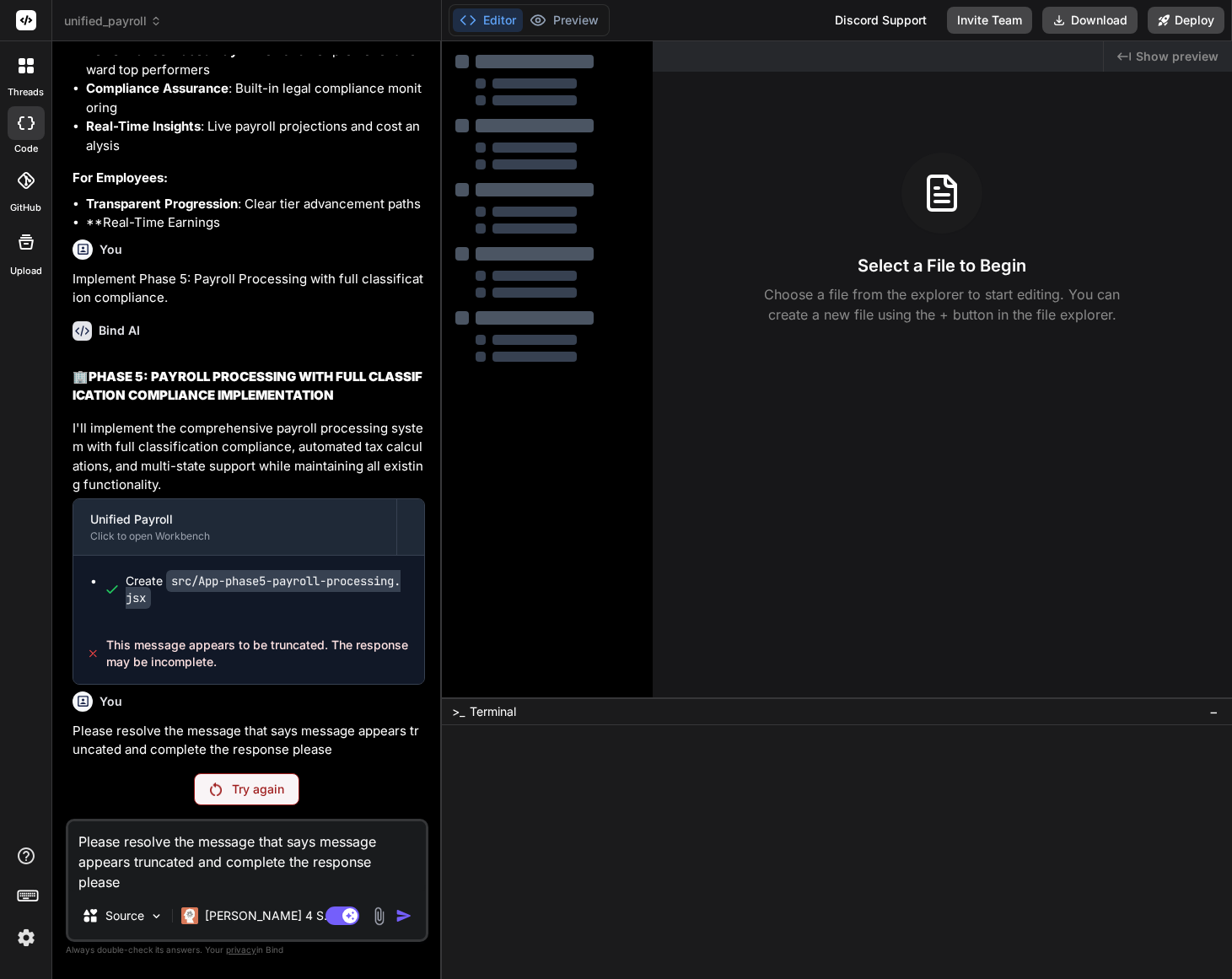
type textarea "Please resolve the message that says message appears truncated and complete the…"
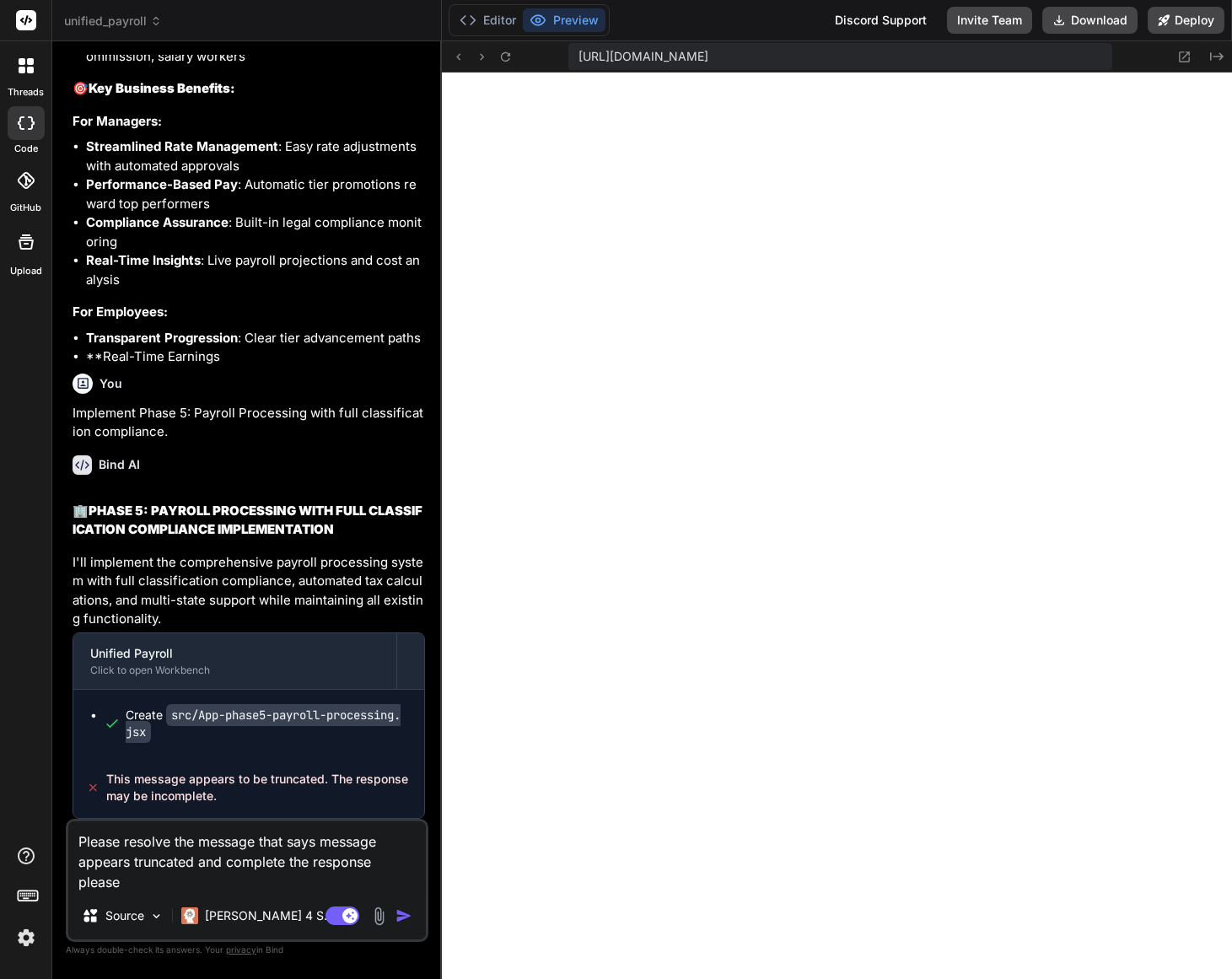
scroll to position [33564, 0]
click at [404, 918] on img "button" at bounding box center [404, 915] width 17 height 17
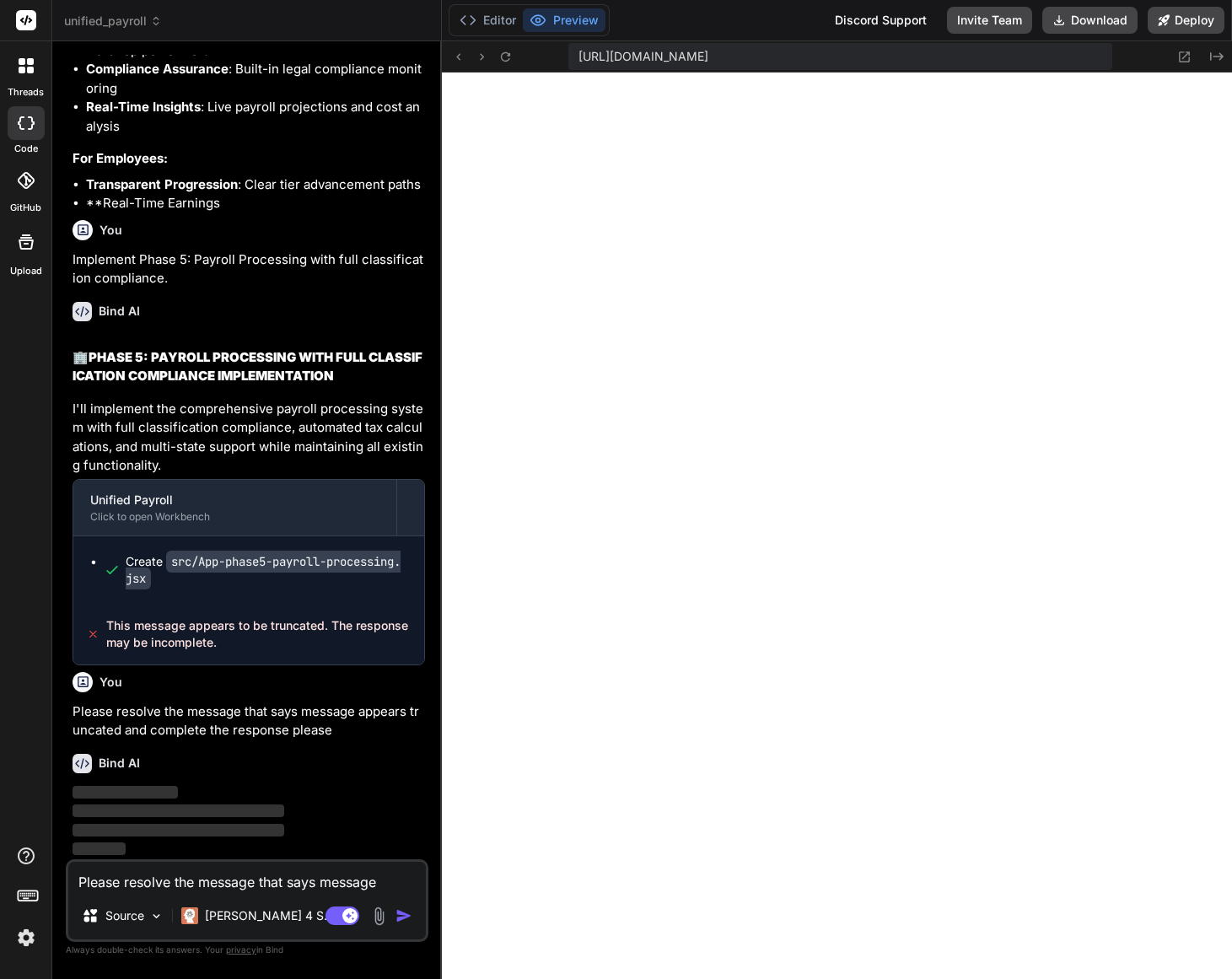
scroll to position [33718, 0]
type textarea "x"
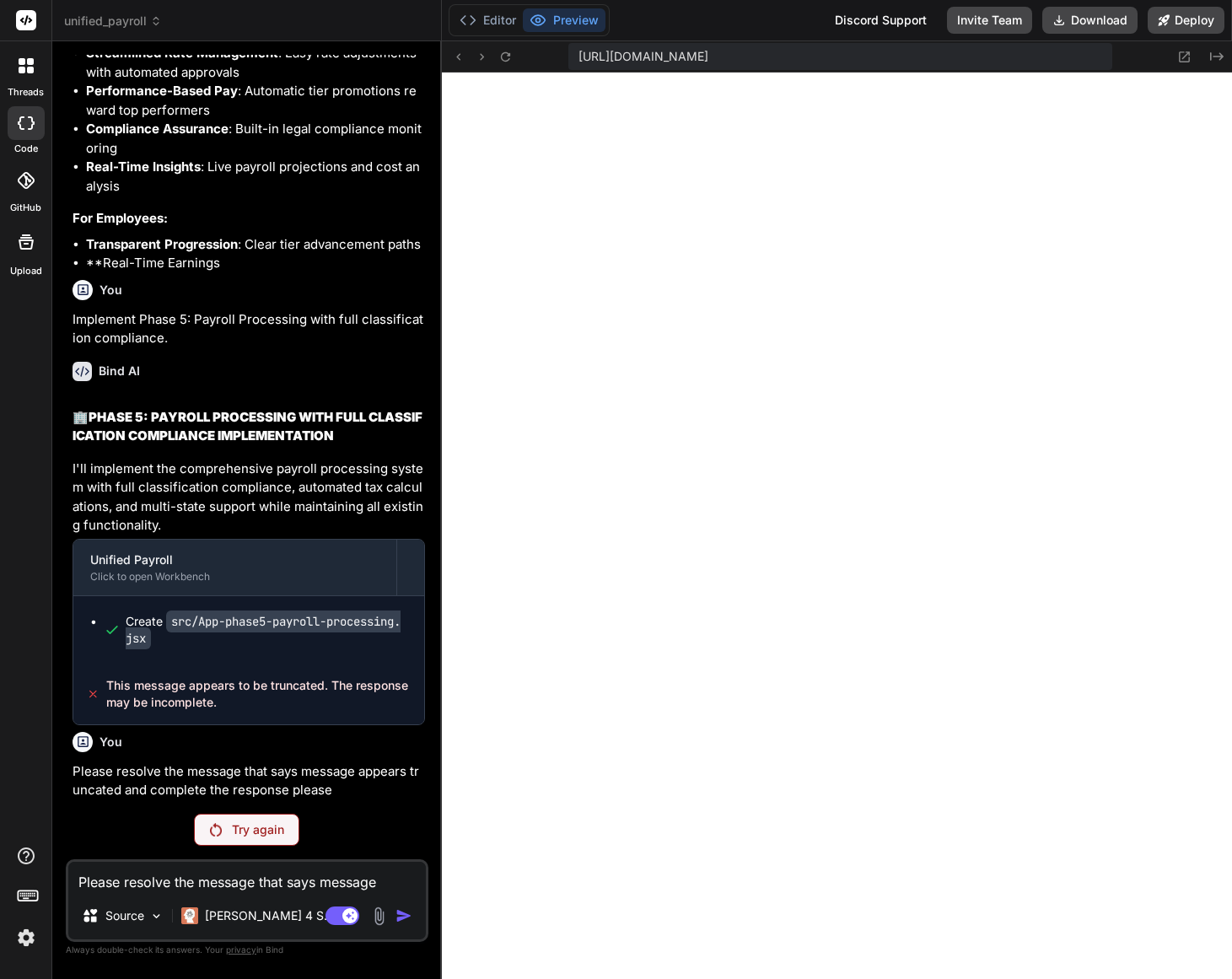
click at [233, 885] on textarea "Please resolve the message that says message appears truncated and complete the…" at bounding box center [247, 878] width 358 height 31
click at [228, 883] on textarea "Please resolve the message that says message appears truncated and complete the…" at bounding box center [247, 878] width 358 height 31
click at [206, 887] on textarea "Please resolve the message that says message appears truncated and complete the…" at bounding box center [247, 878] width 358 height 31
drag, startPoint x: 206, startPoint y: 888, endPoint x: 215, endPoint y: 878, distance: 13.5
click at [205, 888] on textarea "Please resolve the message that says message appears truncated and complete the…" at bounding box center [247, 878] width 358 height 31
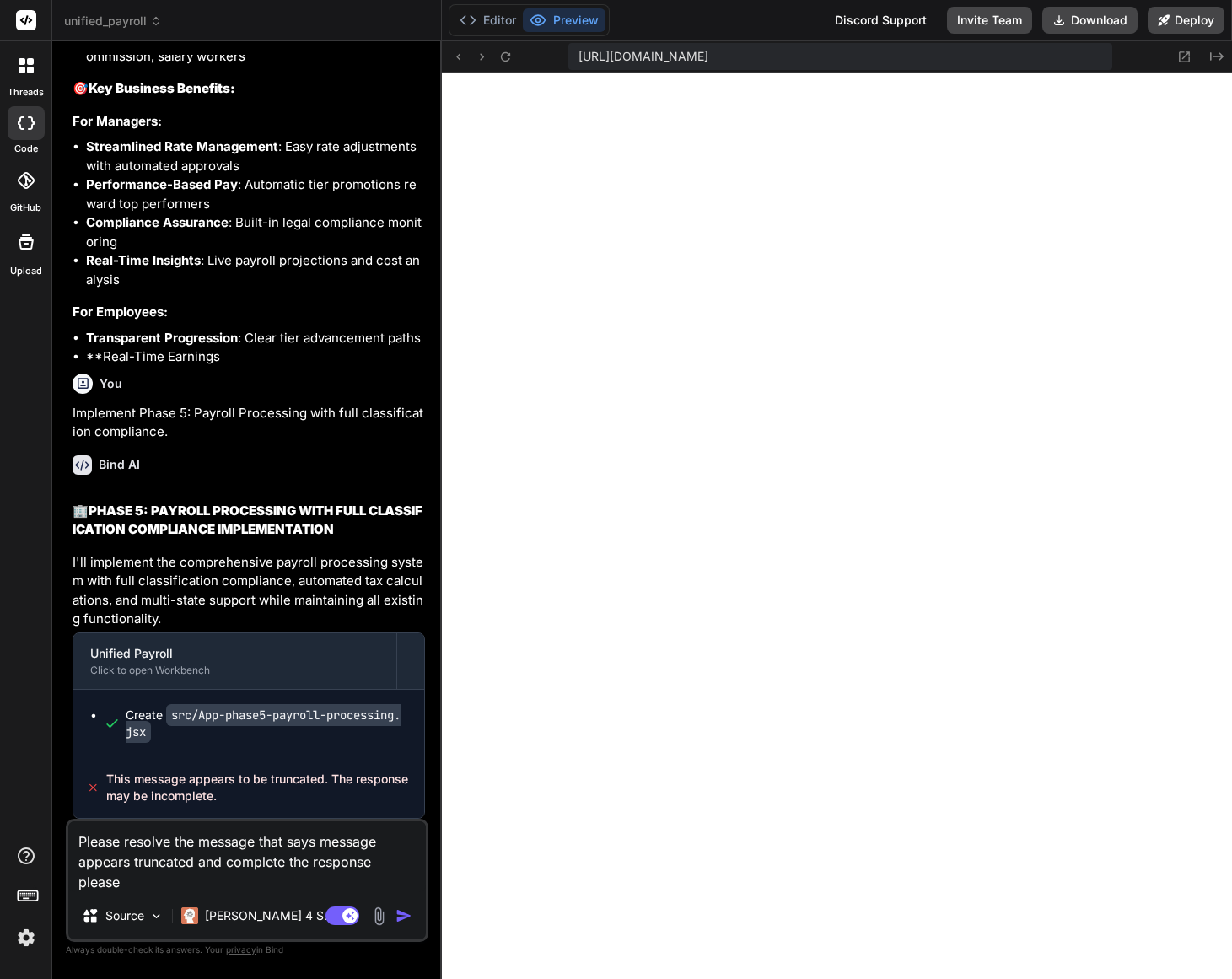
scroll to position [33564, 0]
click at [403, 922] on img "button" at bounding box center [404, 915] width 17 height 17
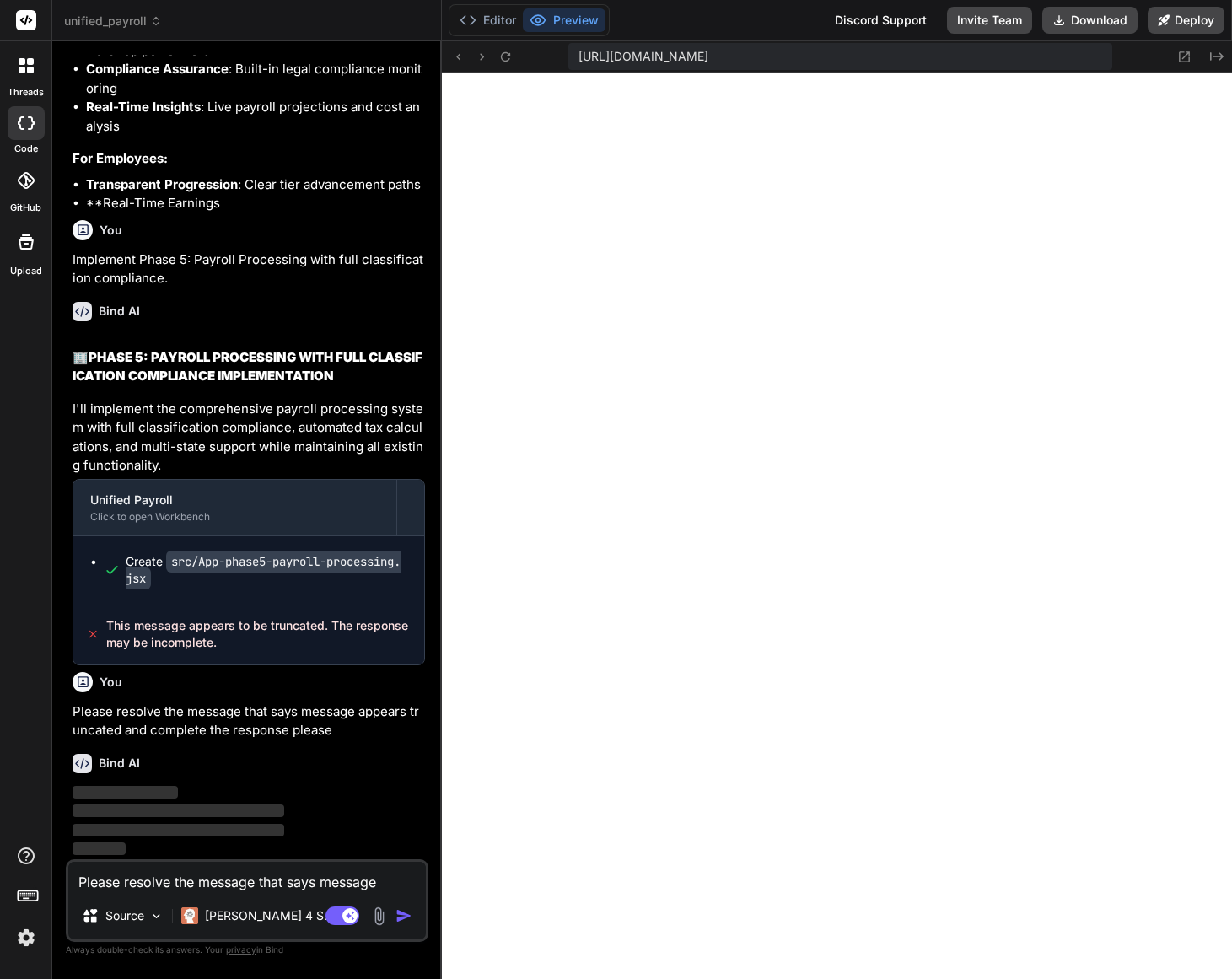
scroll to position [33718, 0]
type textarea "x"
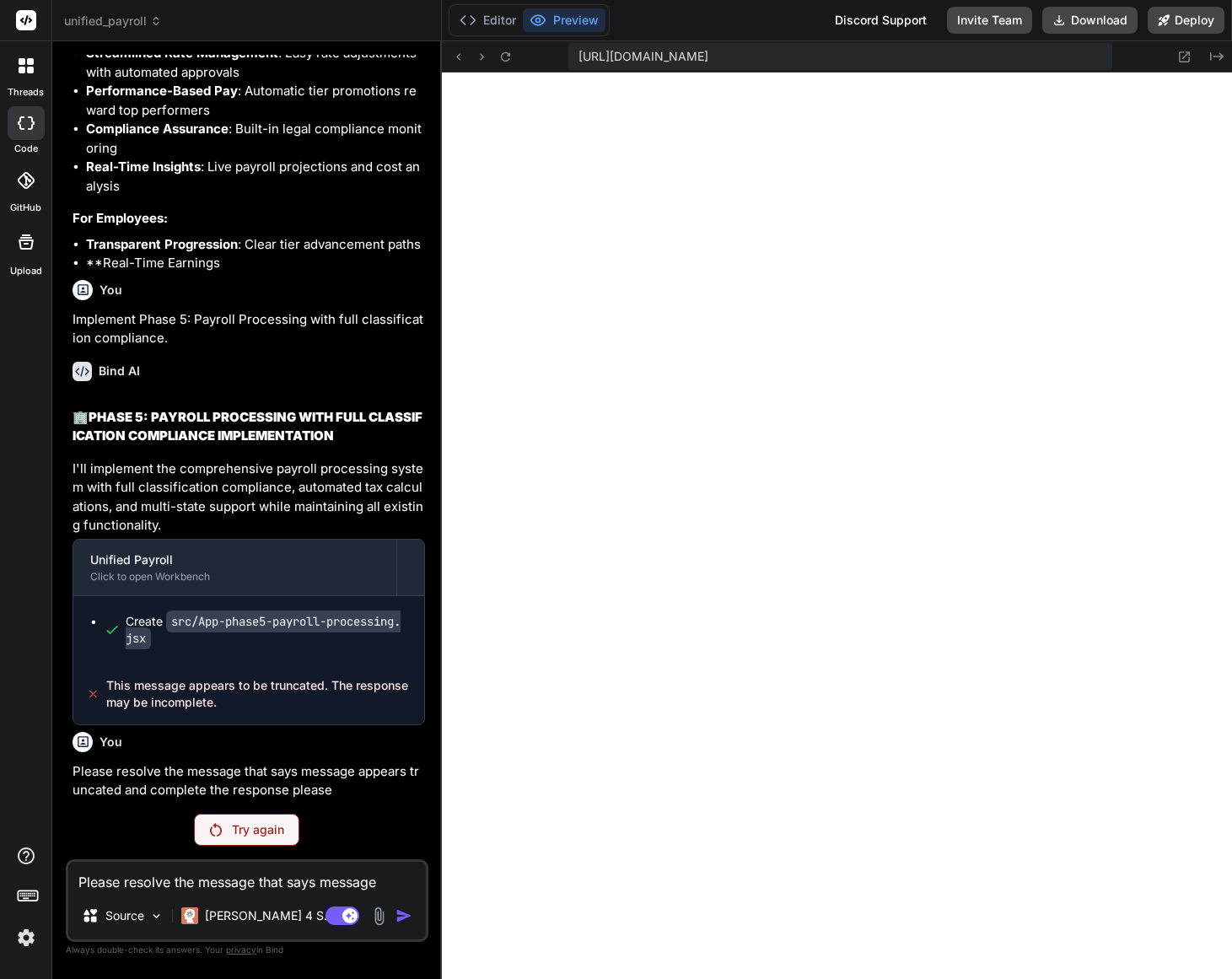
drag, startPoint x: 337, startPoint y: 873, endPoint x: 326, endPoint y: 877, distance: 11.7
click at [337, 873] on textarea "Please resolve the message that says message appears truncated and complete the…" at bounding box center [247, 878] width 358 height 31
paste textarea "[plugin:vite:import-analysis] Failed to resolve import "./App-phase4a-dynamic-c…"
type textarea "x"
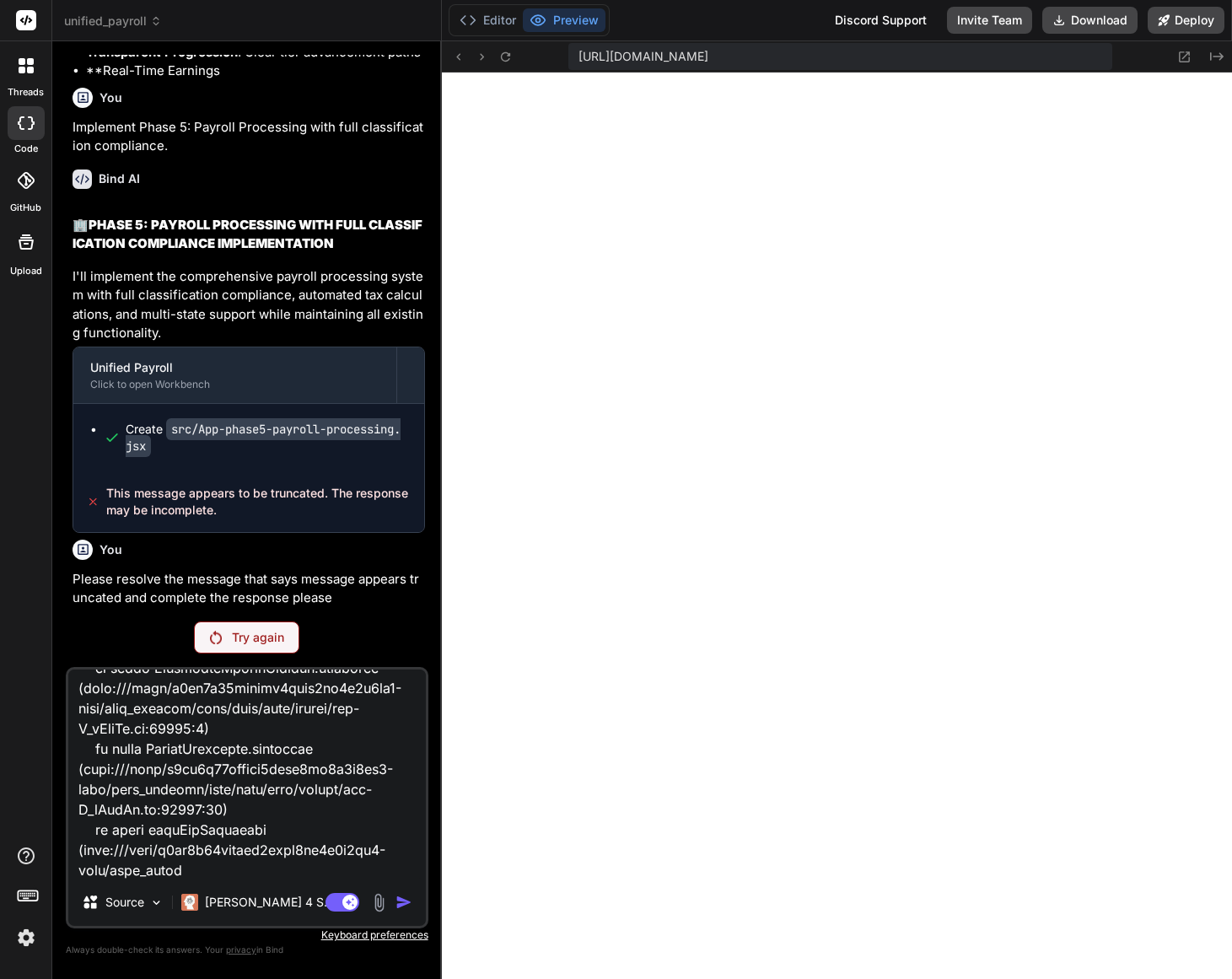
type textarea "[plugin:vite:import-analysis] Failed to resolve import "./App-phase4a-dynamic-c…"
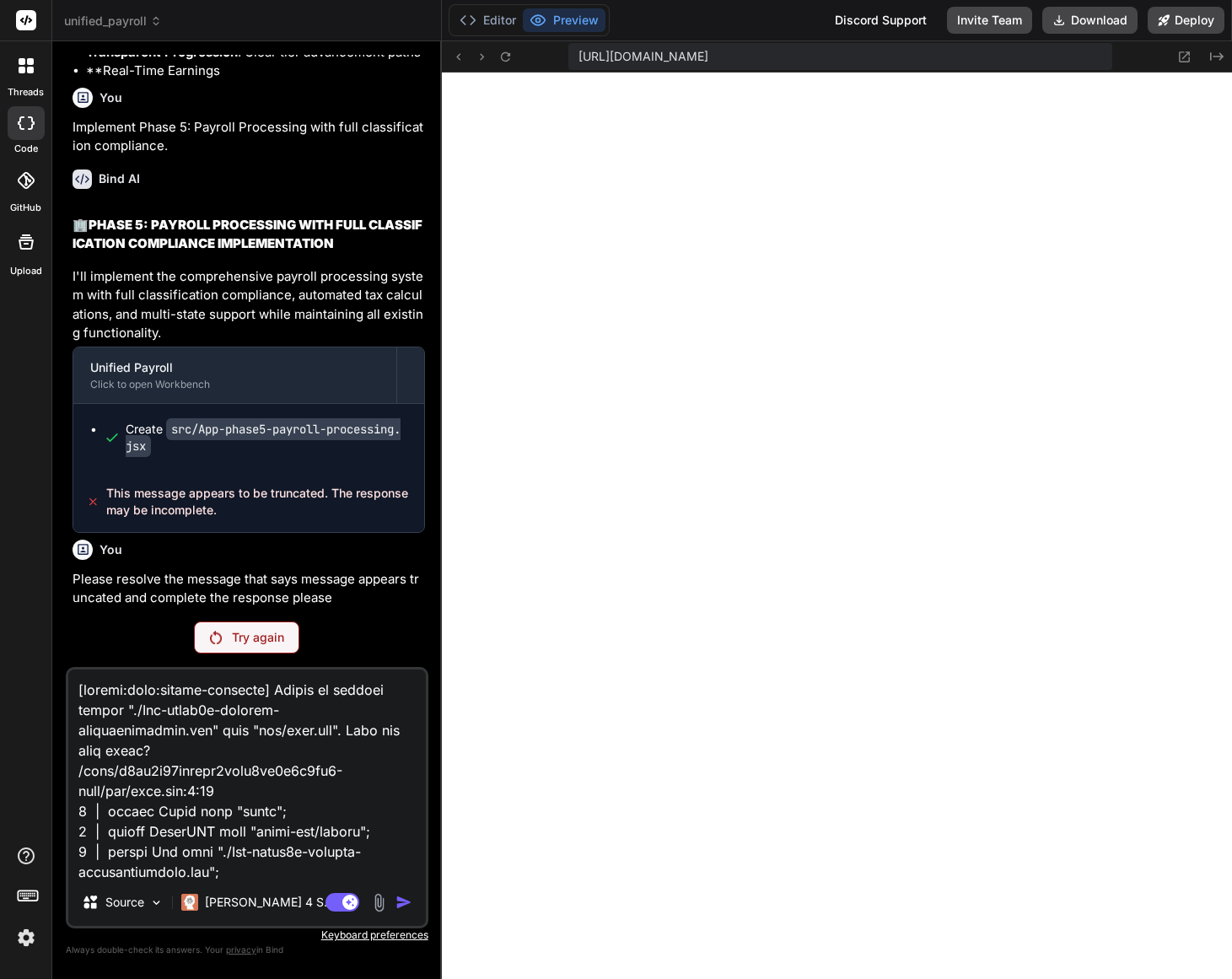
scroll to position [651, 0]
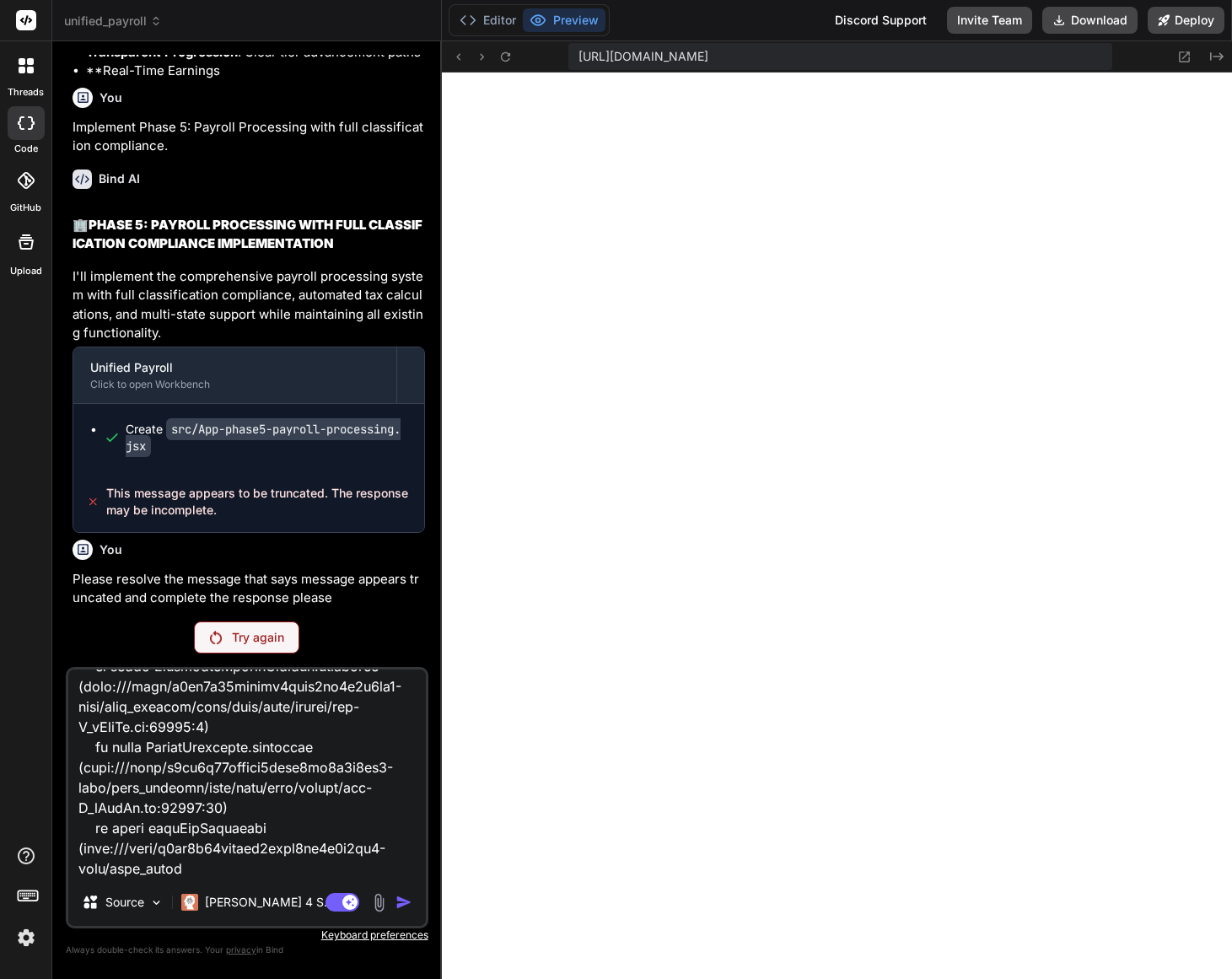
click at [234, 639] on p "Try again" at bounding box center [258, 637] width 52 height 17
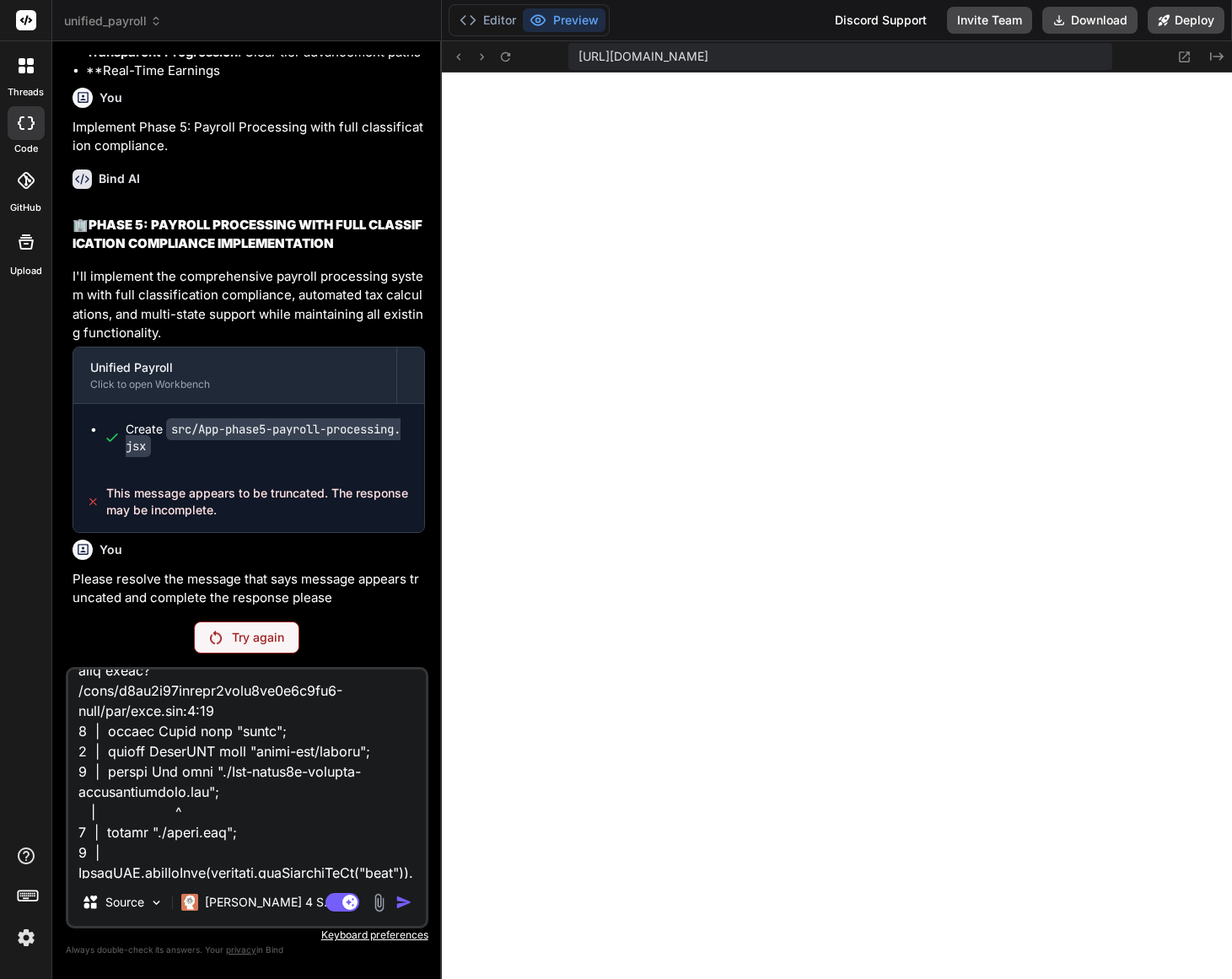
scroll to position [0, 0]
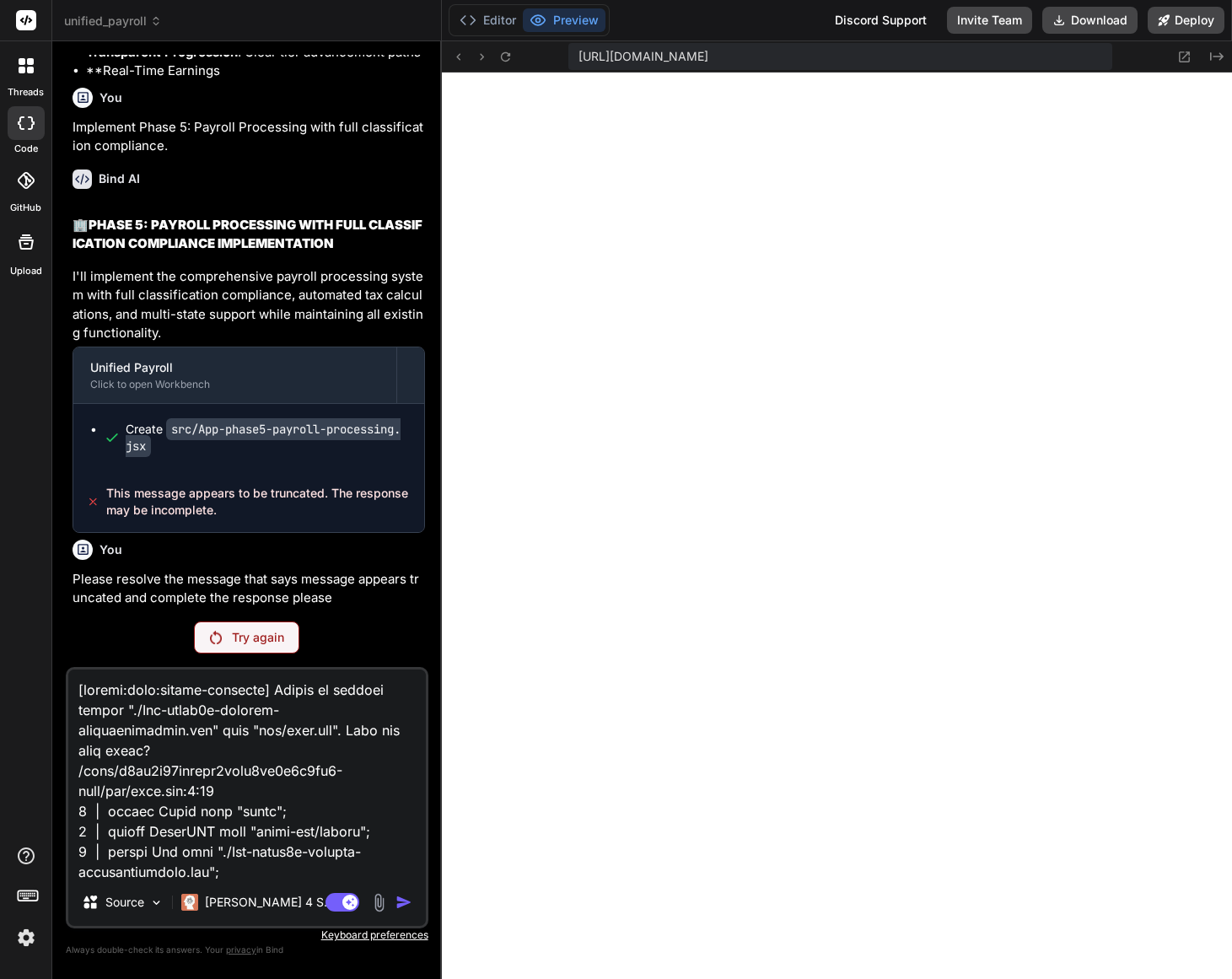
click at [79, 694] on textarea at bounding box center [247, 774] width 358 height 209
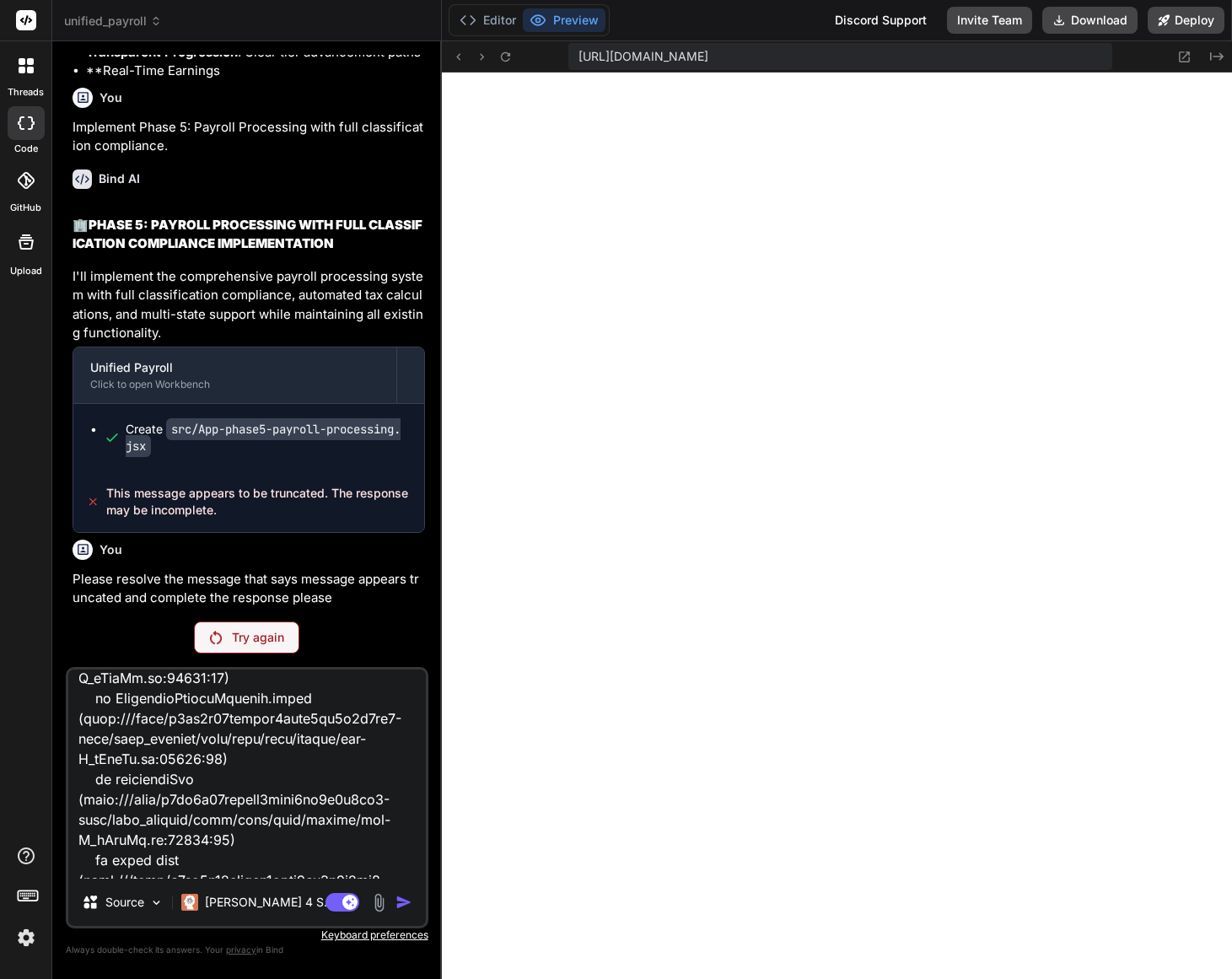
scroll to position [651, 0]
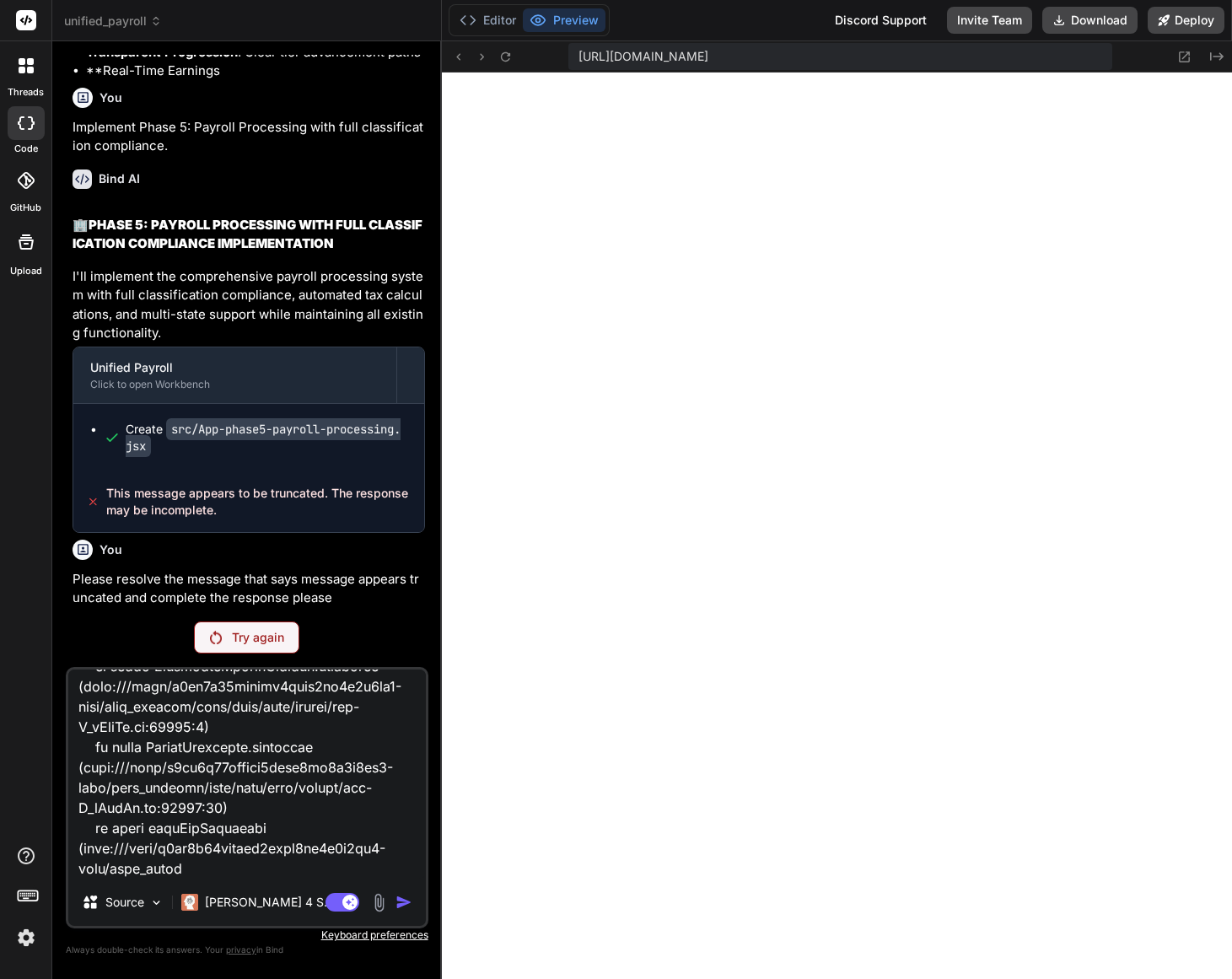
drag, startPoint x: 79, startPoint y: 689, endPoint x: 323, endPoint y: 1021, distance: 412.0
click at [323, 978] on html "threads code GitHub Upload unified_payroll Created with Pixso. Bind AI Web Sear…" at bounding box center [616, 489] width 1232 height 979
type textarea "x"
type textarea "A"
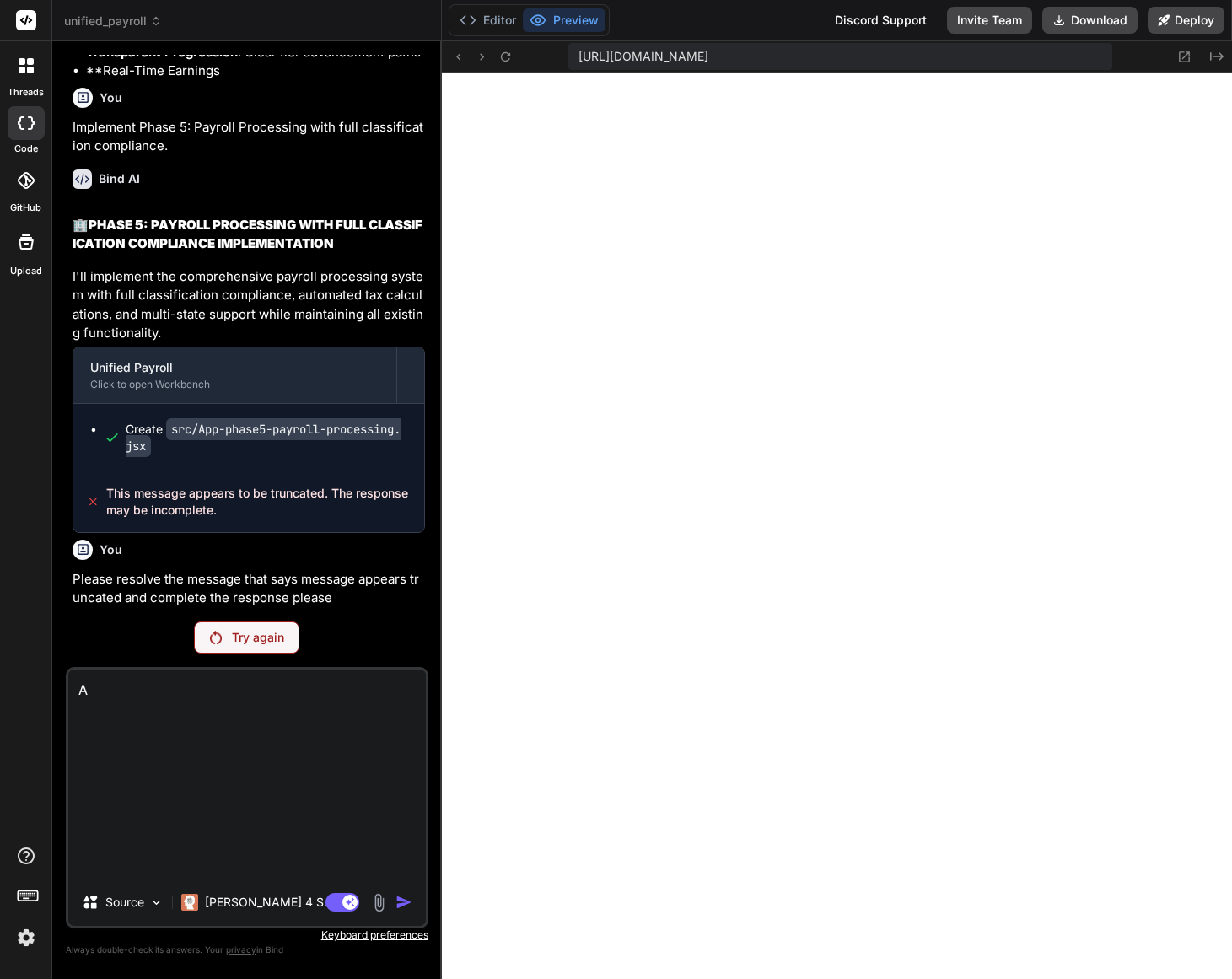
scroll to position [33657, 0]
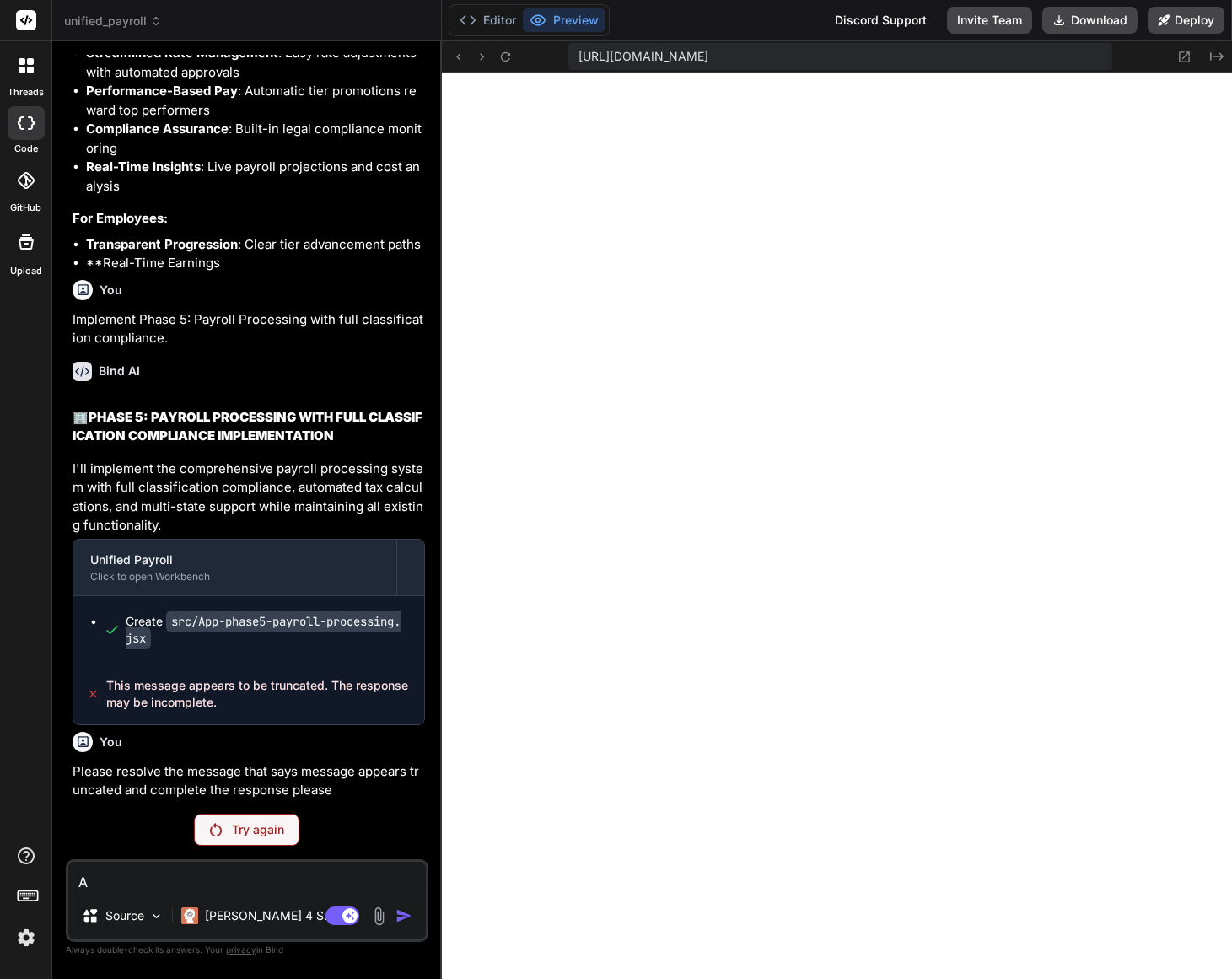
type textarea "x"
type textarea "An"
type textarea "x"
type textarea "Ana"
type textarea "x"
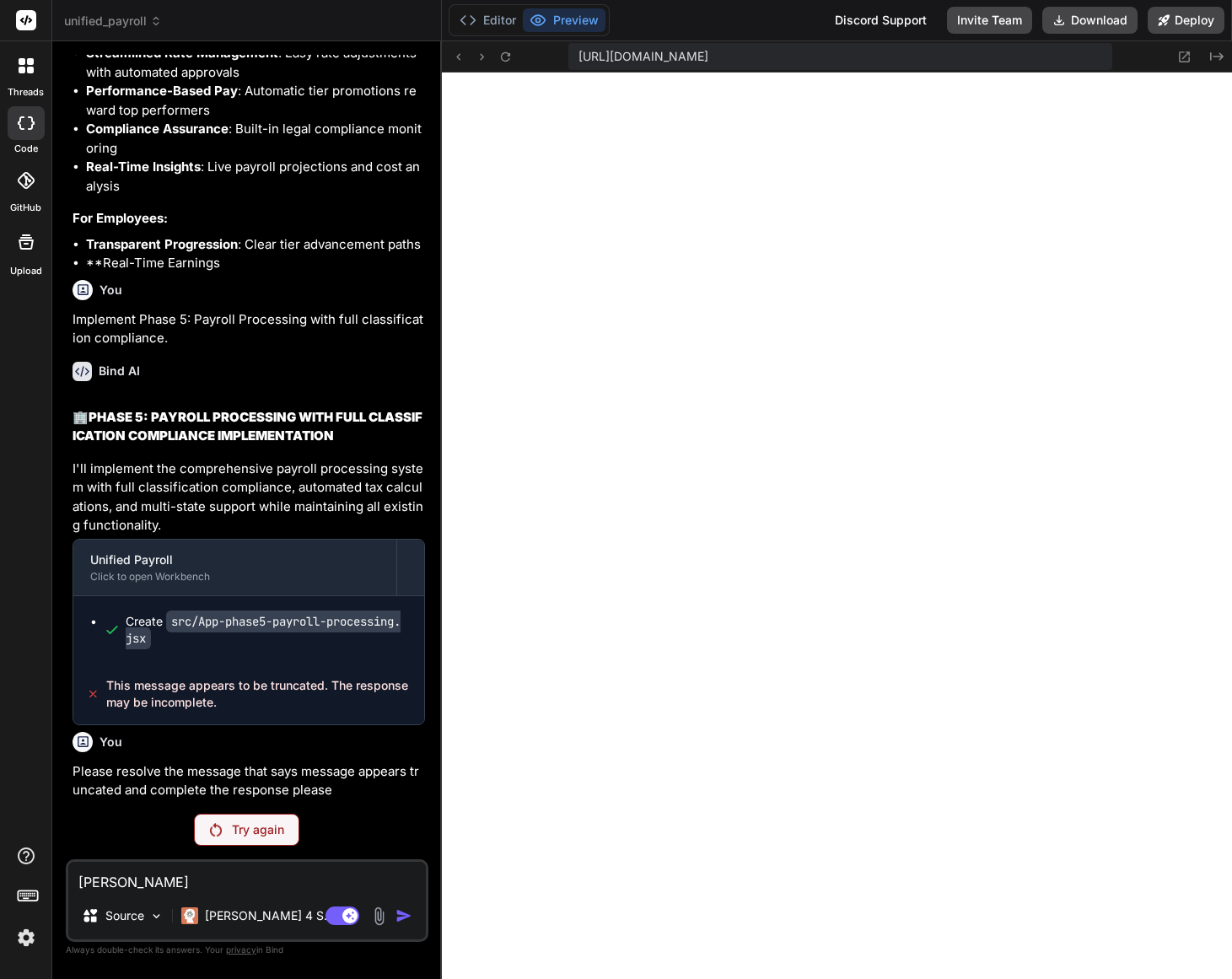
type textarea "Anal"
type textarea "x"
type textarea "Analy"
type textarea "x"
type textarea "Analys"
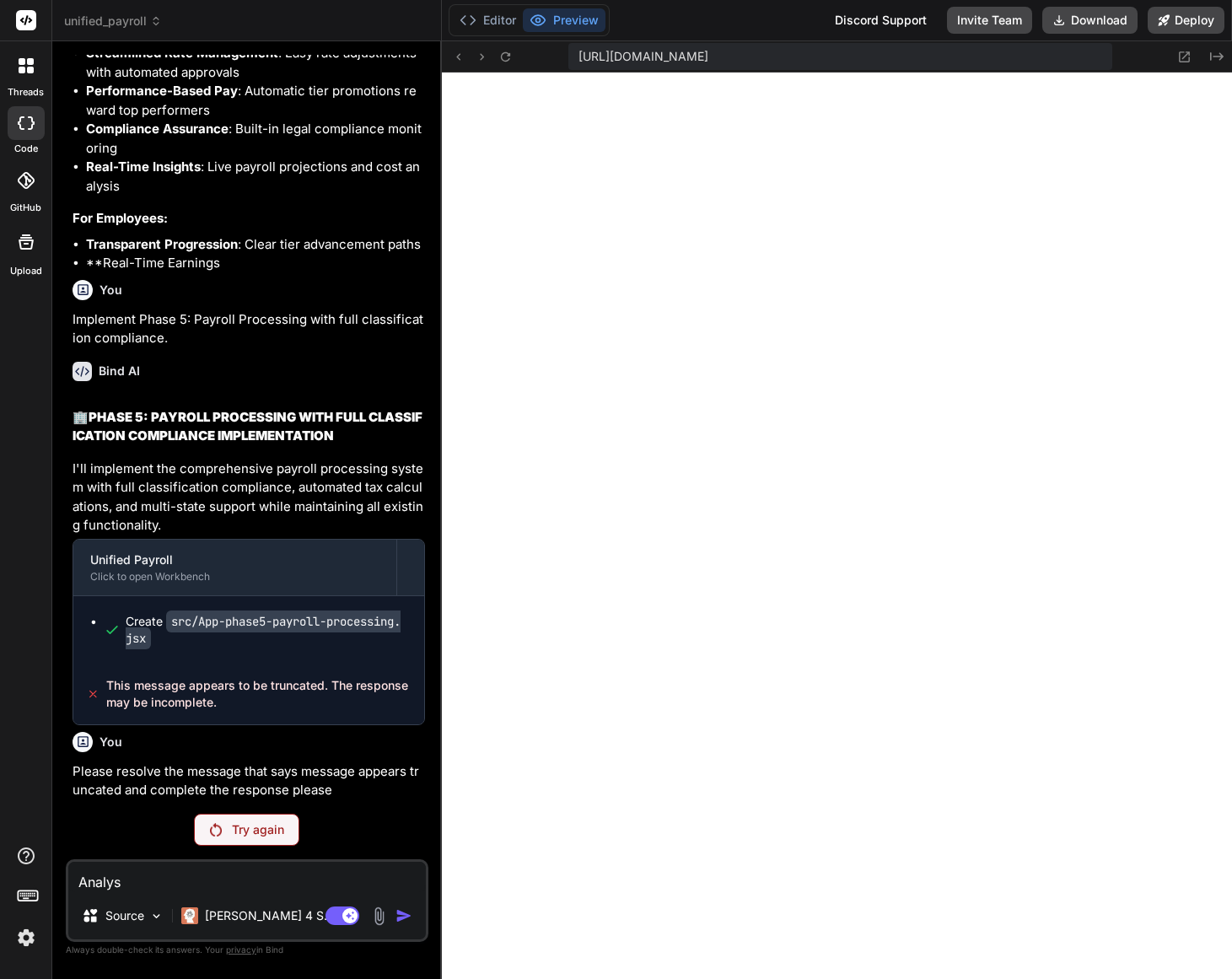
type textarea "x"
type textarea "Analysi"
type textarea "x"
type textarea "Analysis"
type textarea "x"
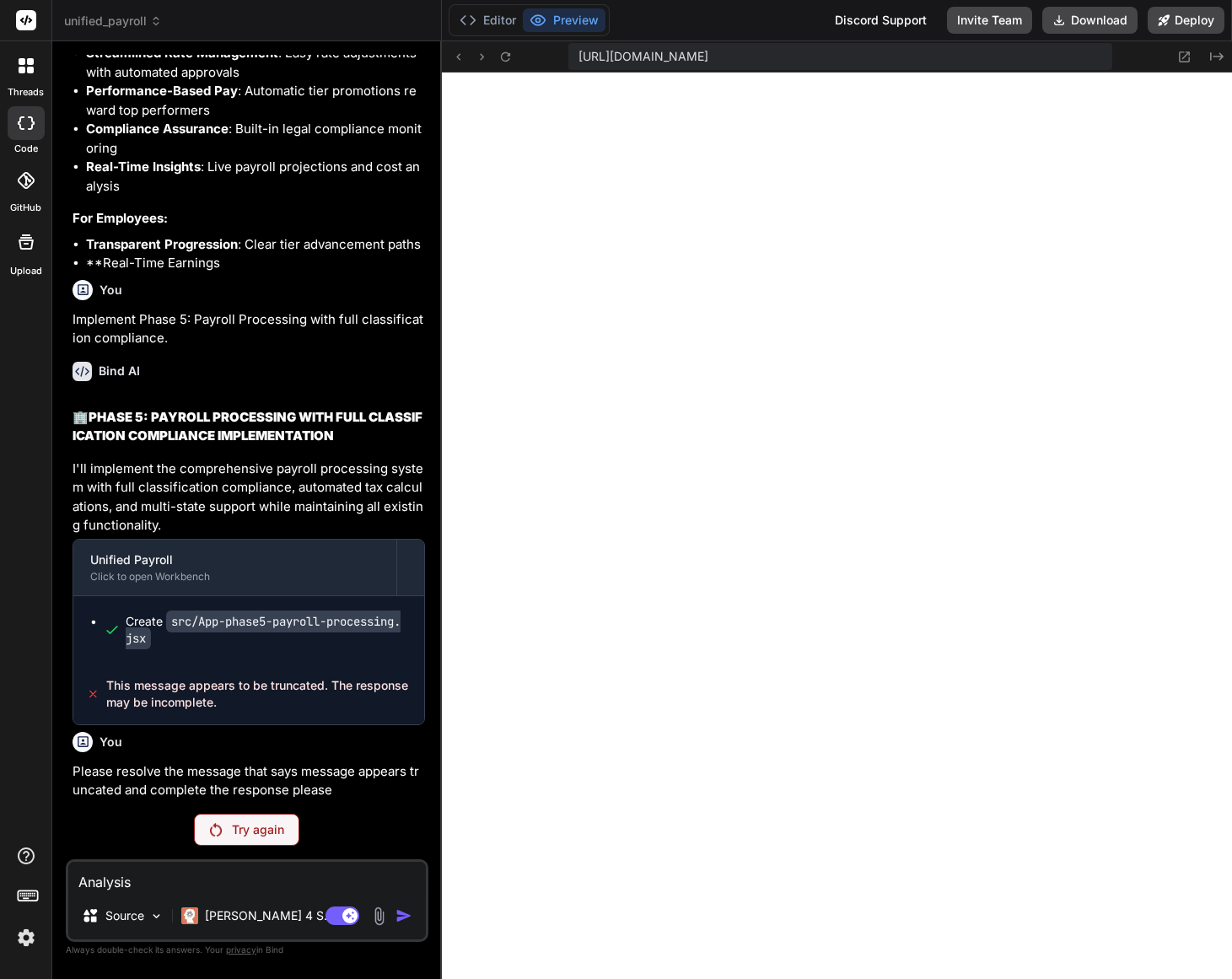
type textarea "Analysis a"
type textarea "x"
type textarea "Analysis an"
type textarea "x"
type textarea "Analysis and"
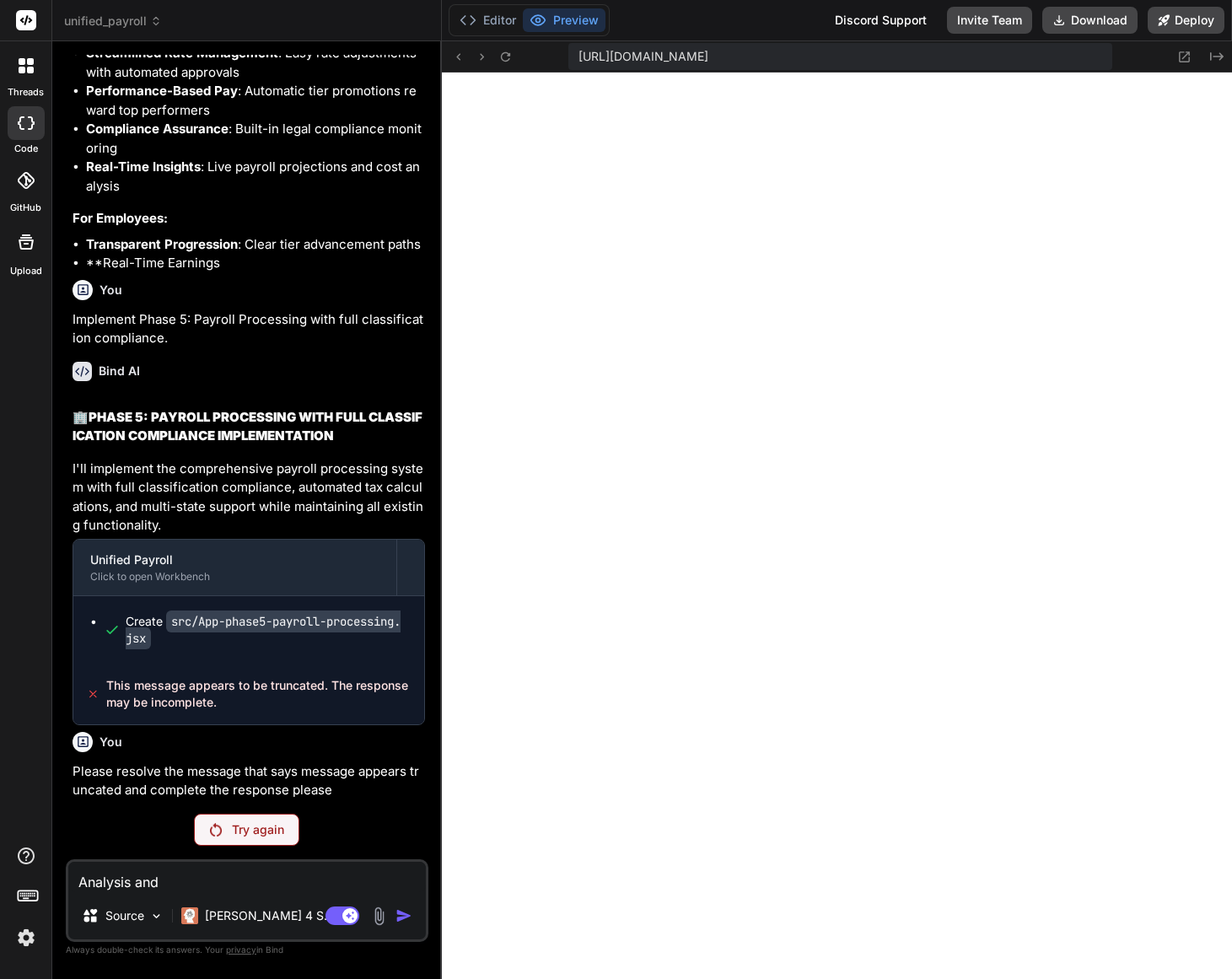
type textarea "x"
type textarea "Analysis and"
type textarea "x"
type textarea "Analysis and f"
type textarea "x"
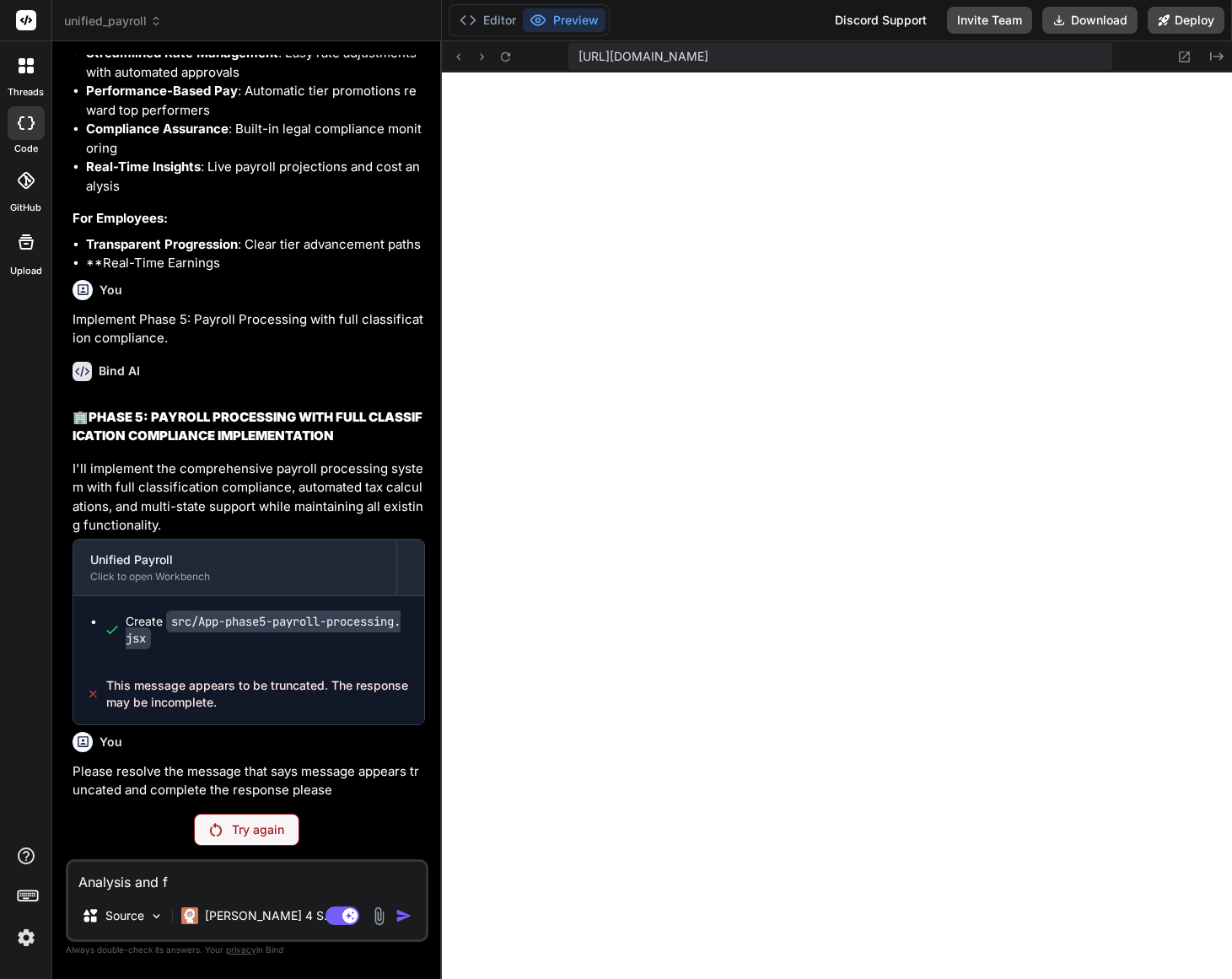
type textarea "Analysis and fi"
type textarea "x"
type textarea "Analysis and fix"
type textarea "x"
type textarea "Analysis and fix"
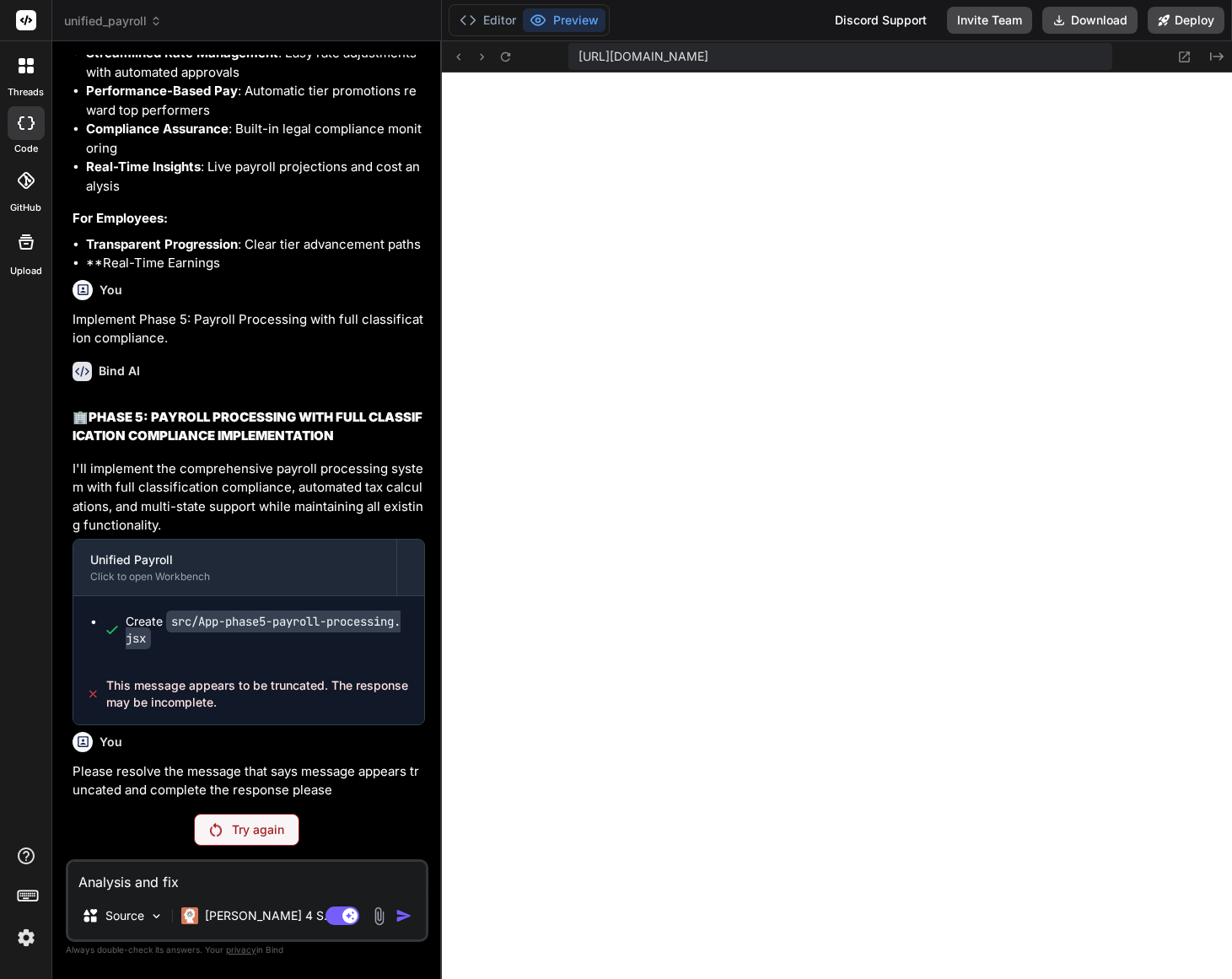
type textarea "x"
type textarea "Analysis and fix i"
type textarea "x"
type textarea "Analysis and fix it"
type textarea "x"
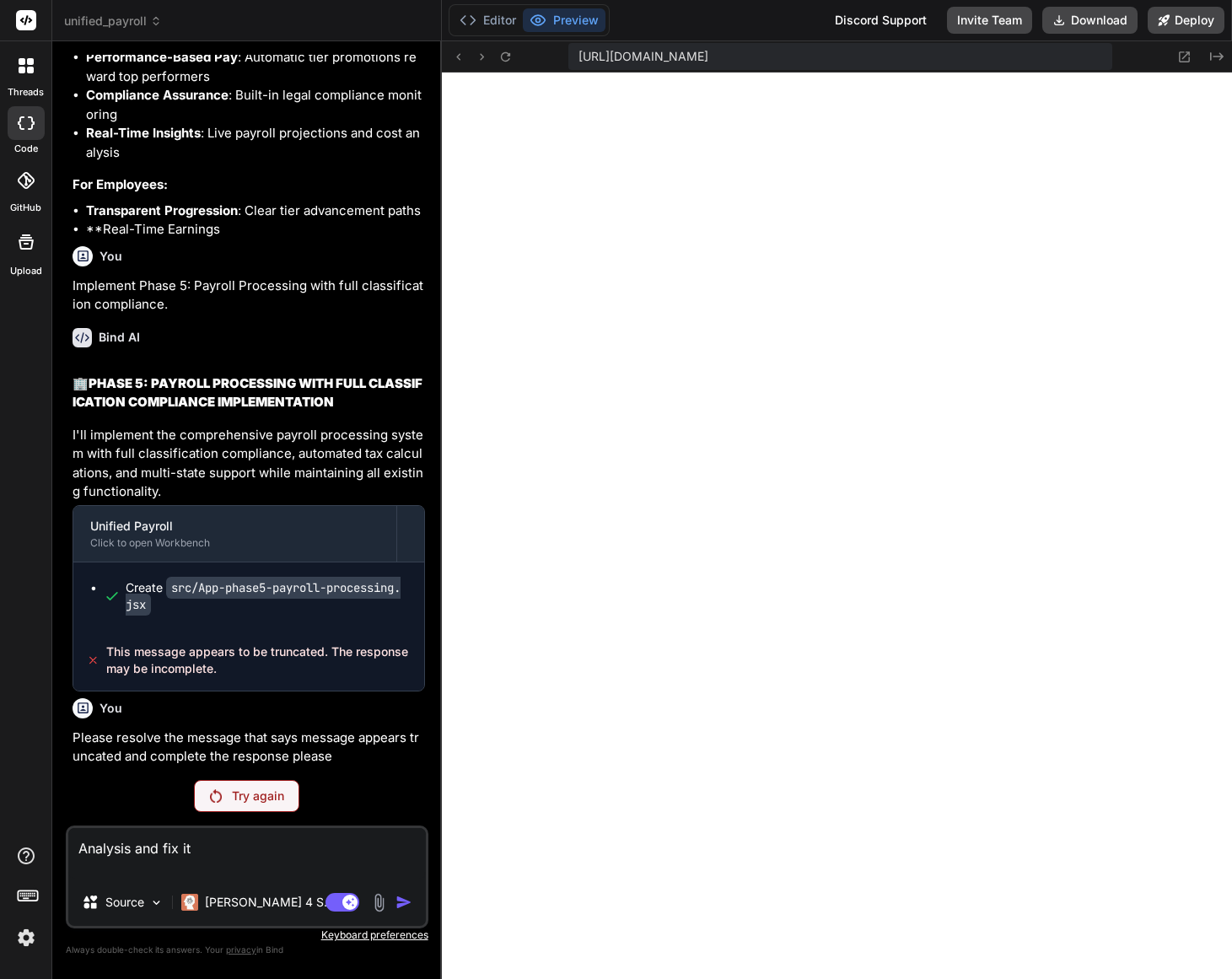
scroll to position [33692, 0]
type textarea "Analysis and fix it"
click at [366, 896] on div "Agent Mode. When this toggle is activated, AI automatically makes decisions, re…" at bounding box center [371, 903] width 97 height 21
click at [250, 899] on p "[PERSON_NAME] 4 S.." at bounding box center [267, 902] width 126 height 17
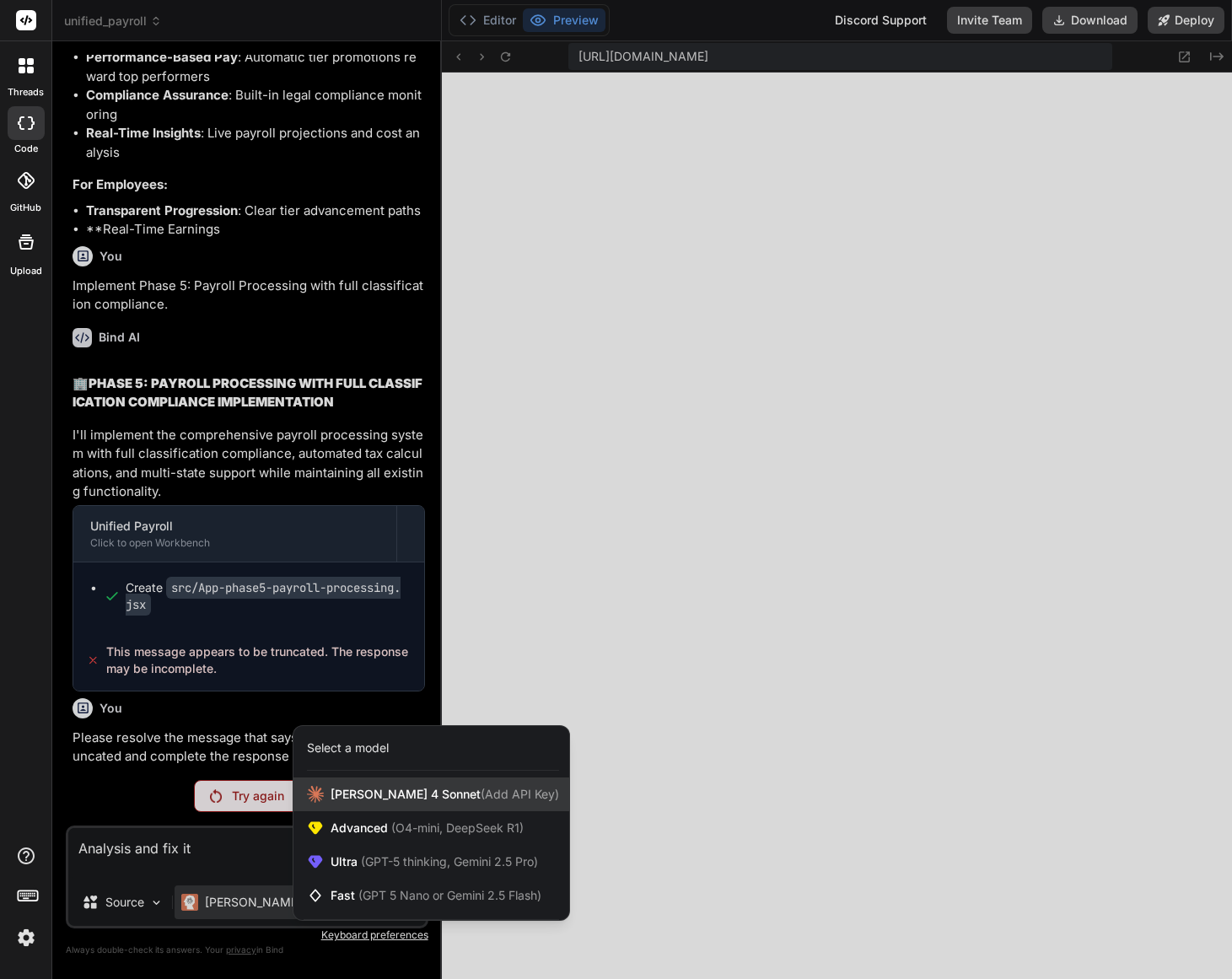
click at [377, 803] on div "[PERSON_NAME] 4 Sonnet (Add API Key)" at bounding box center [431, 795] width 275 height 34
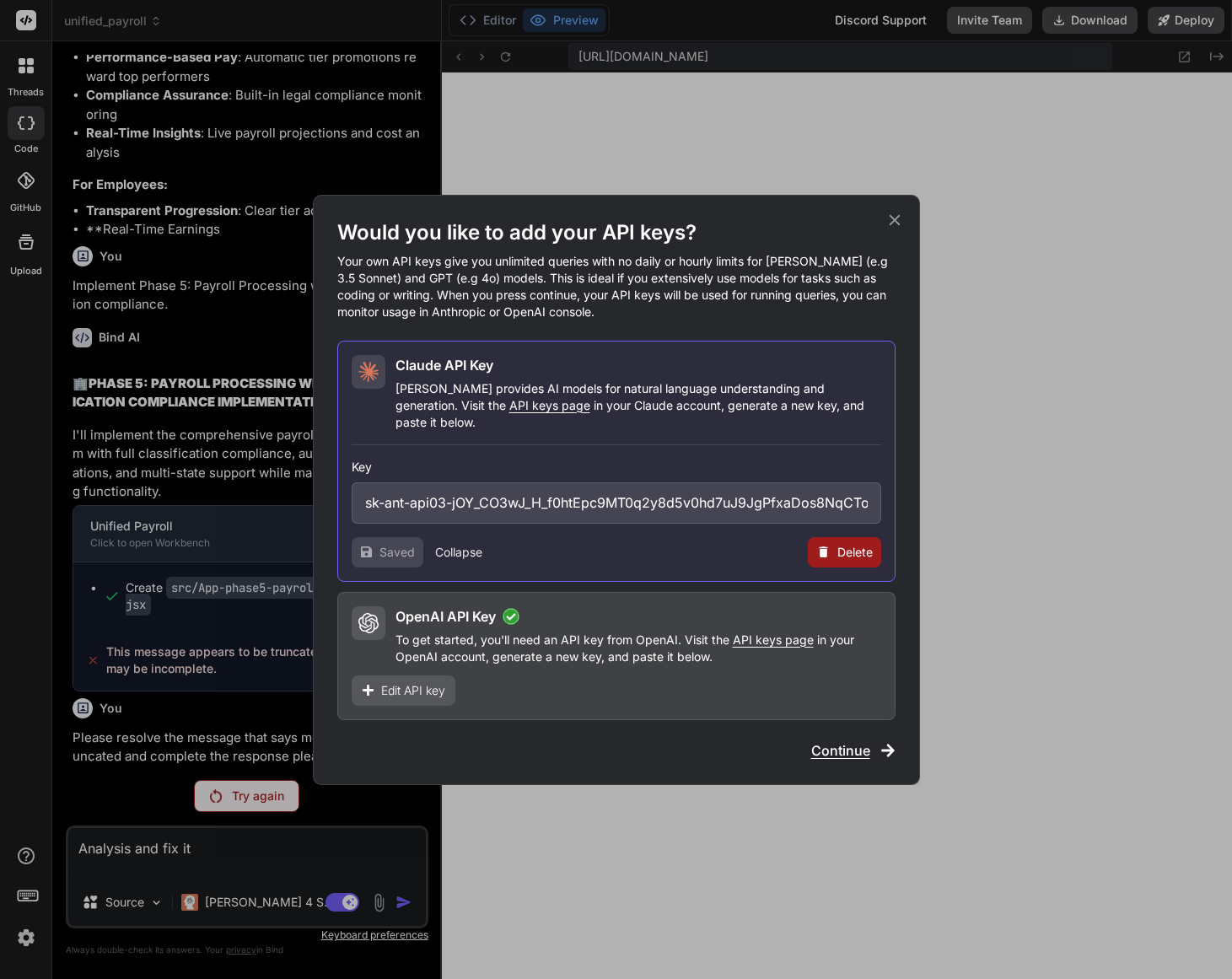
click at [838, 742] on span "Continue" at bounding box center [841, 750] width 59 height 21
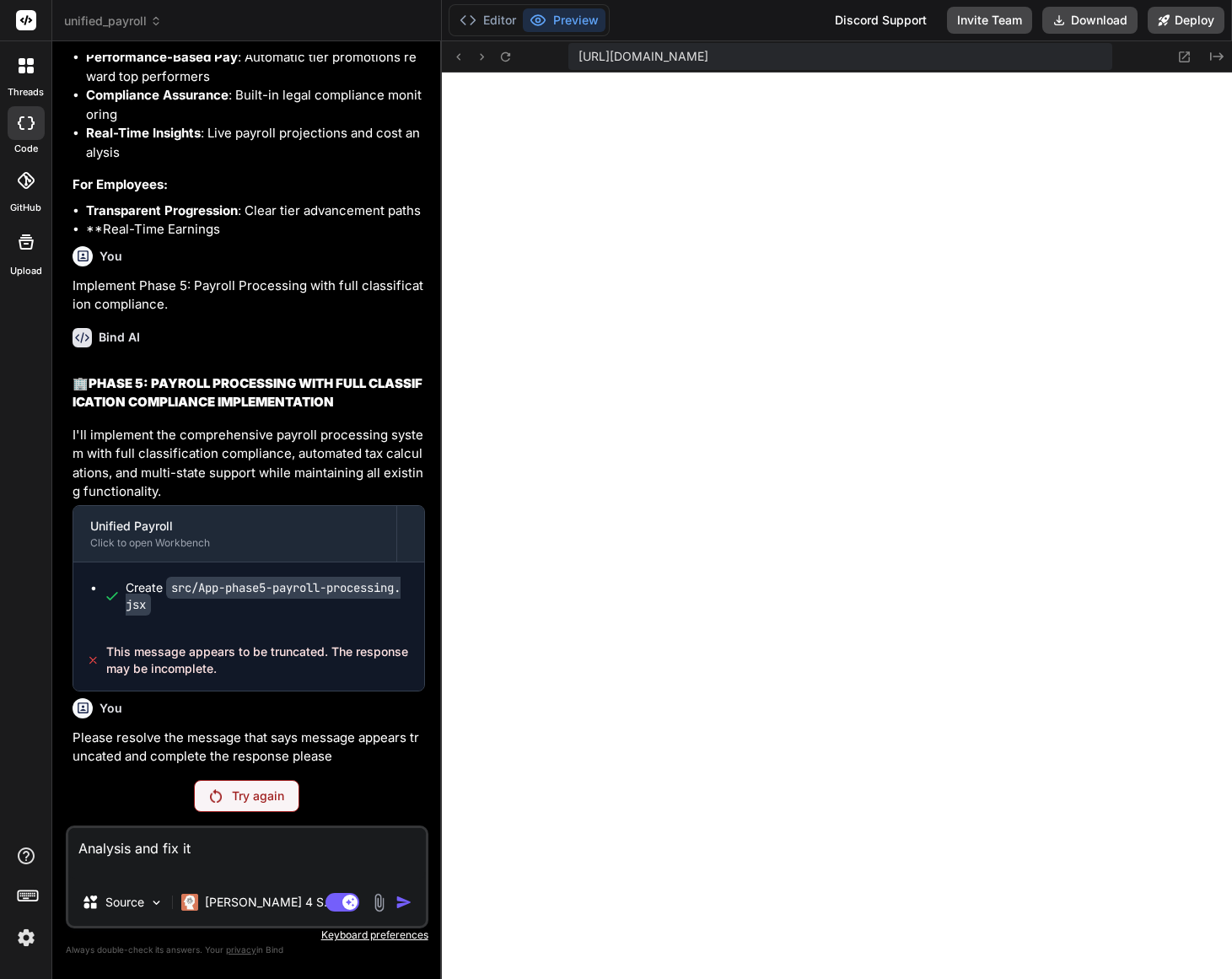
click at [407, 778] on div "You Bind AI 🏢 REFINED WORKER CLASSIFICATION & PAY STRUCTURES PLAN Based on our …" at bounding box center [247, 516] width 363 height 923
click at [247, 791] on p "Try again" at bounding box center [258, 796] width 52 height 17
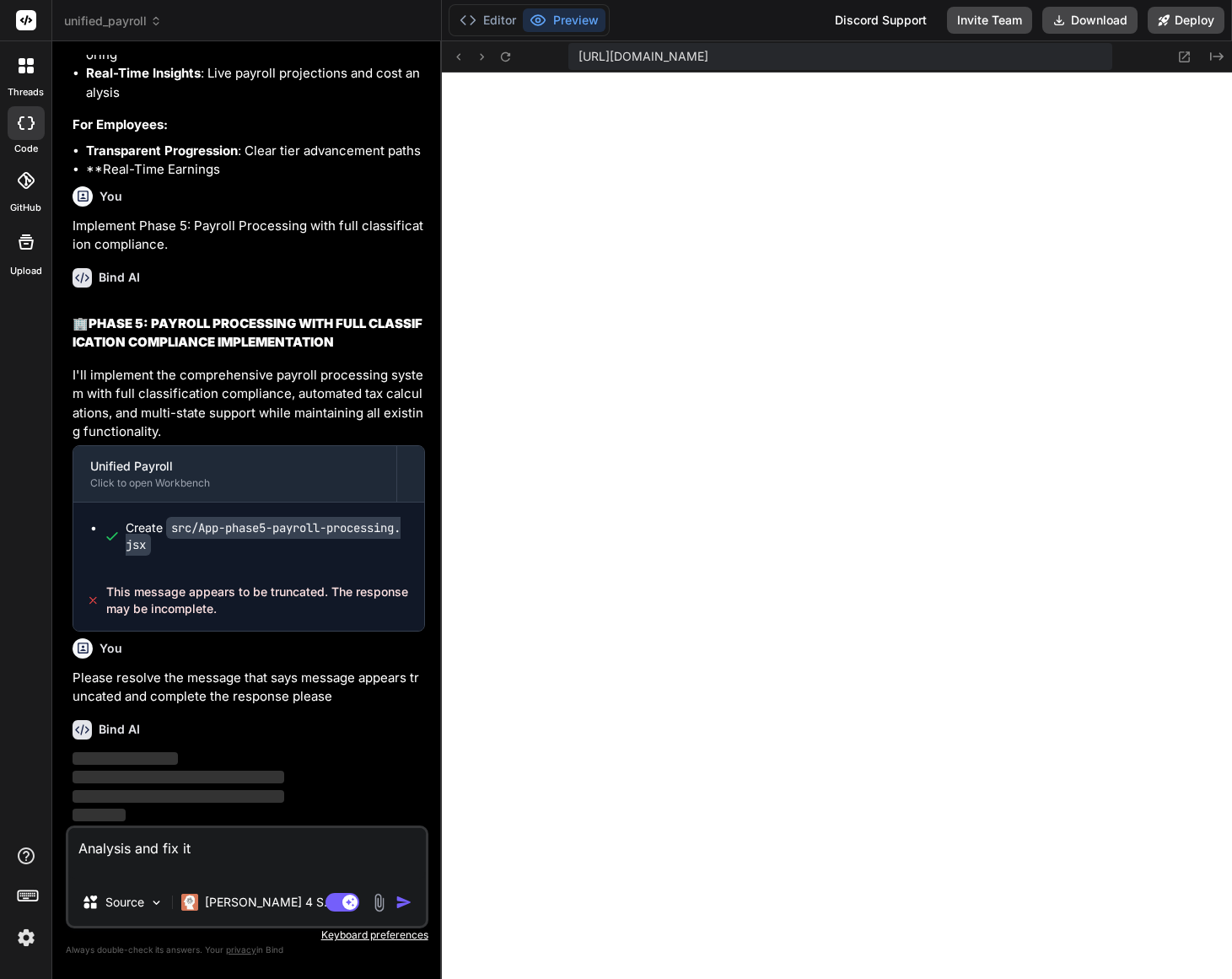
click at [404, 907] on img "button" at bounding box center [404, 902] width 17 height 17
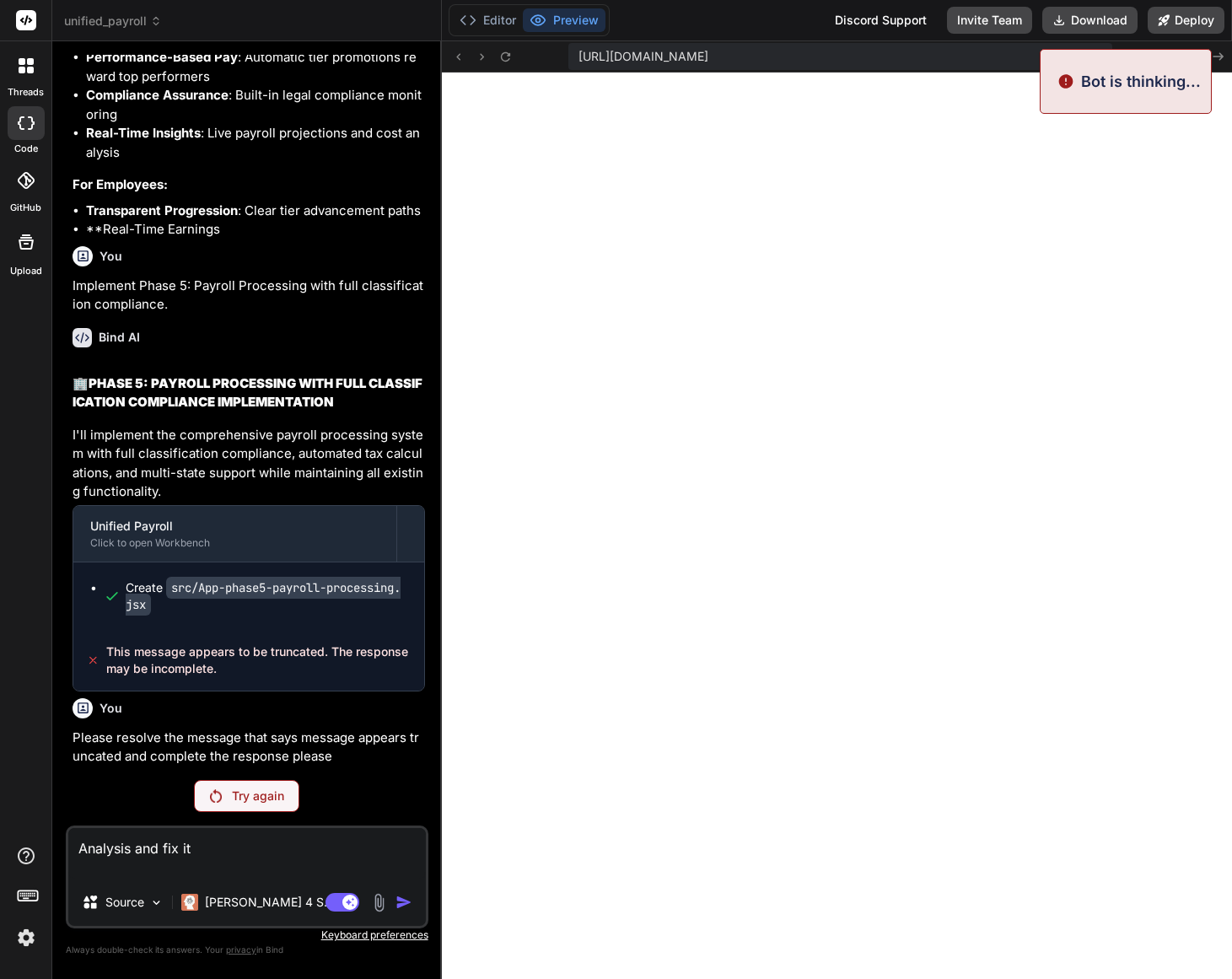
scroll to position [33692, 0]
click at [499, 21] on button "Editor" at bounding box center [488, 20] width 70 height 23
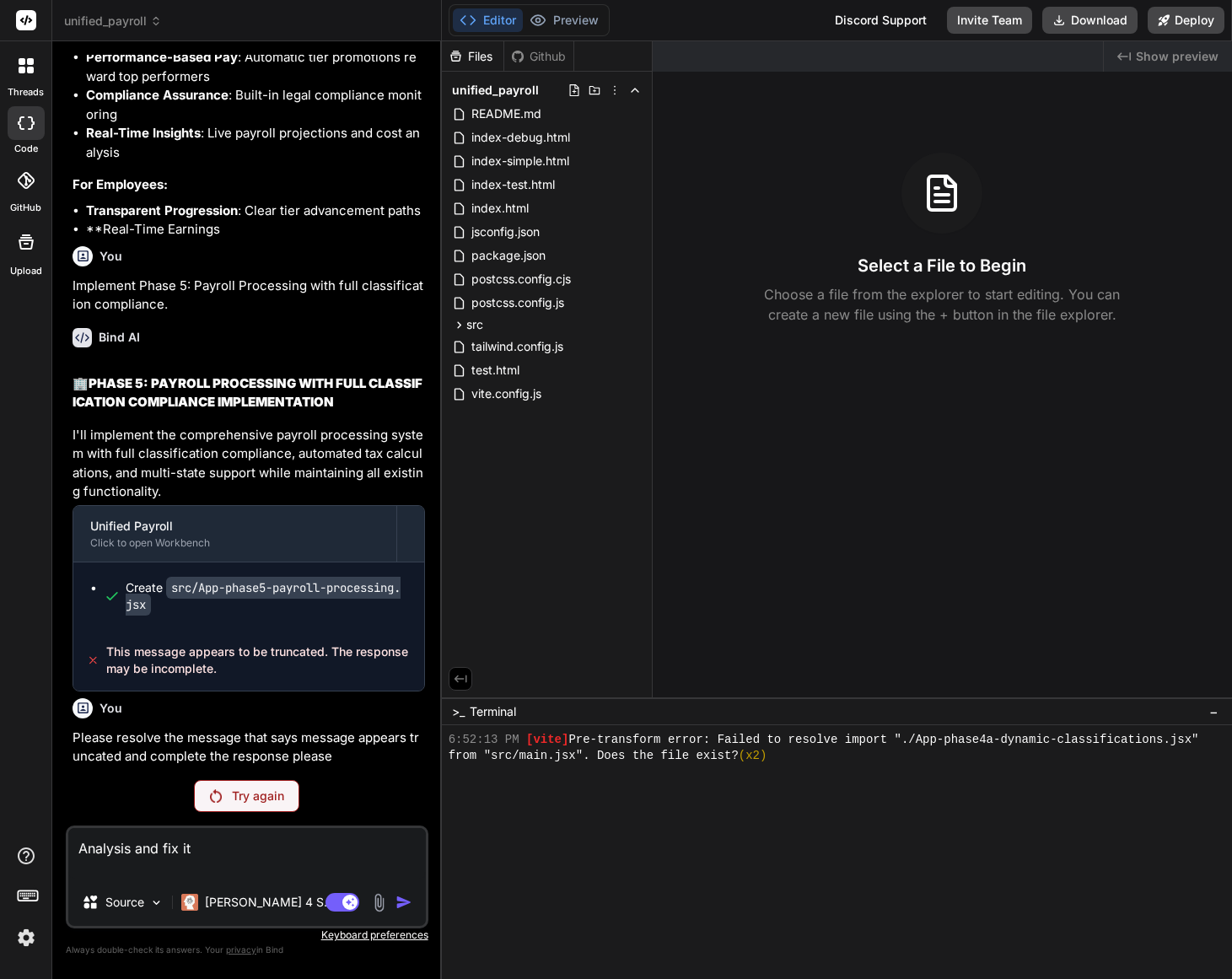
click at [252, 801] on p "Try again" at bounding box center [258, 796] width 52 height 17
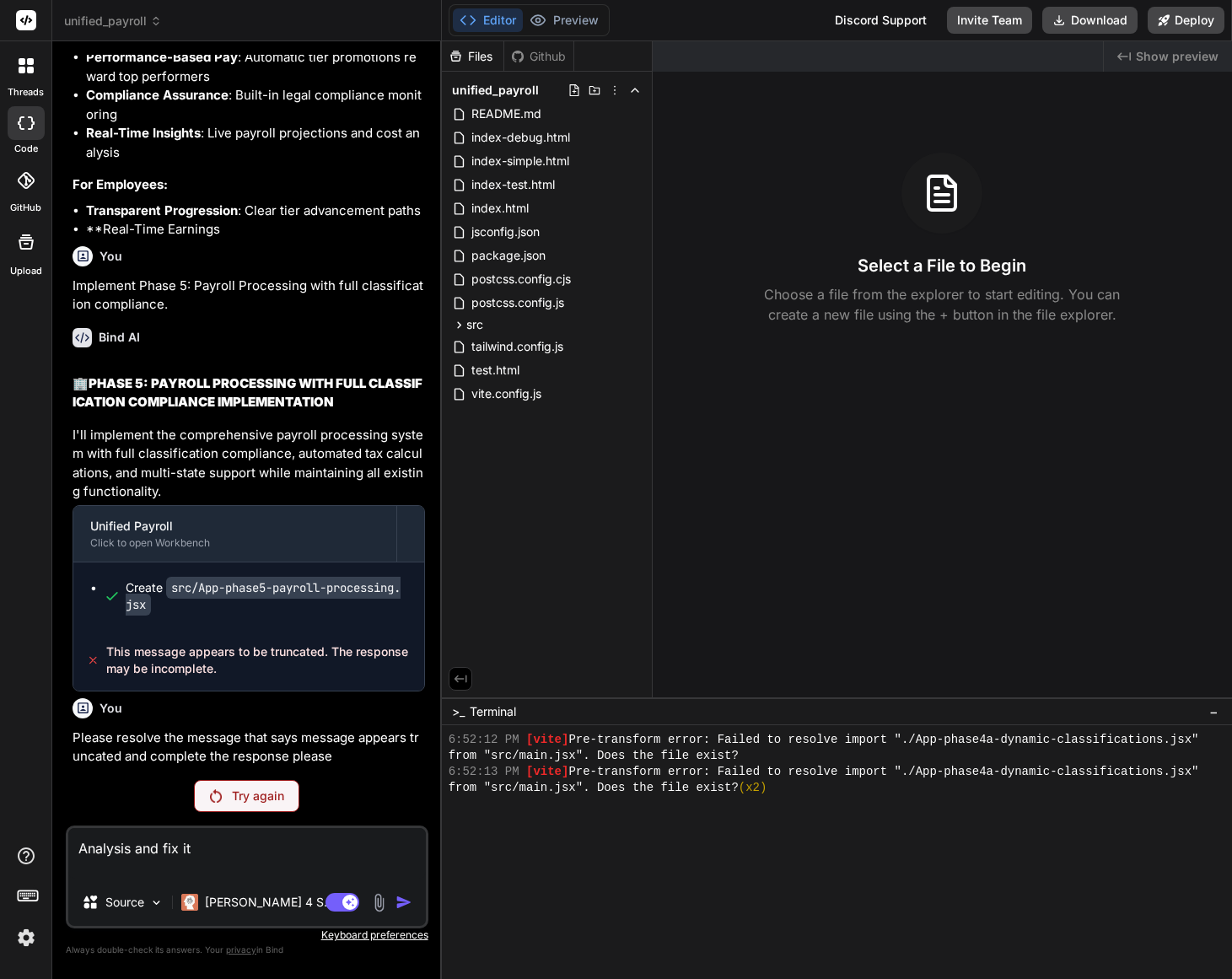
scroll to position [977, 0]
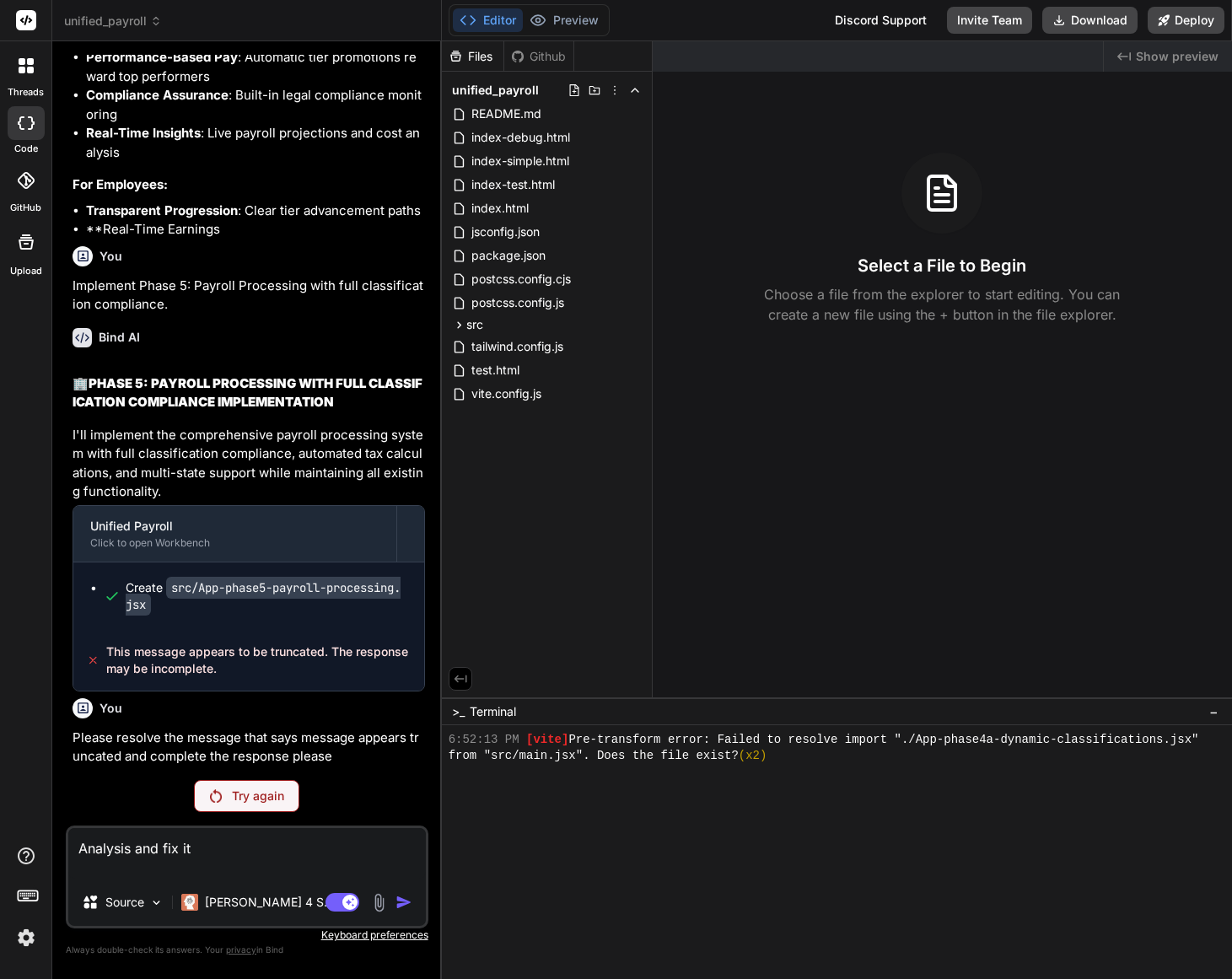
click at [250, 800] on p "Try again" at bounding box center [258, 796] width 52 height 17
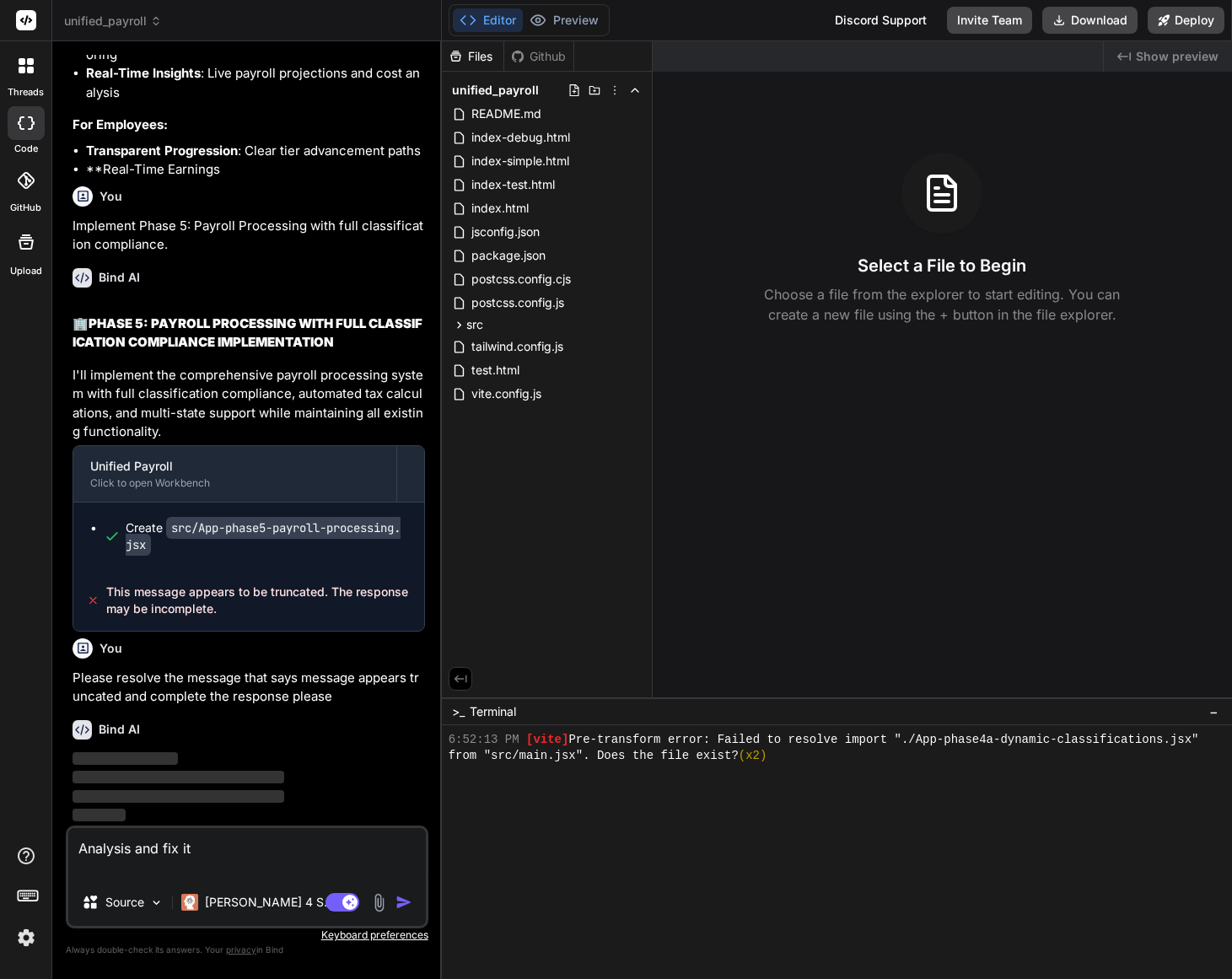
scroll to position [33692, 0]
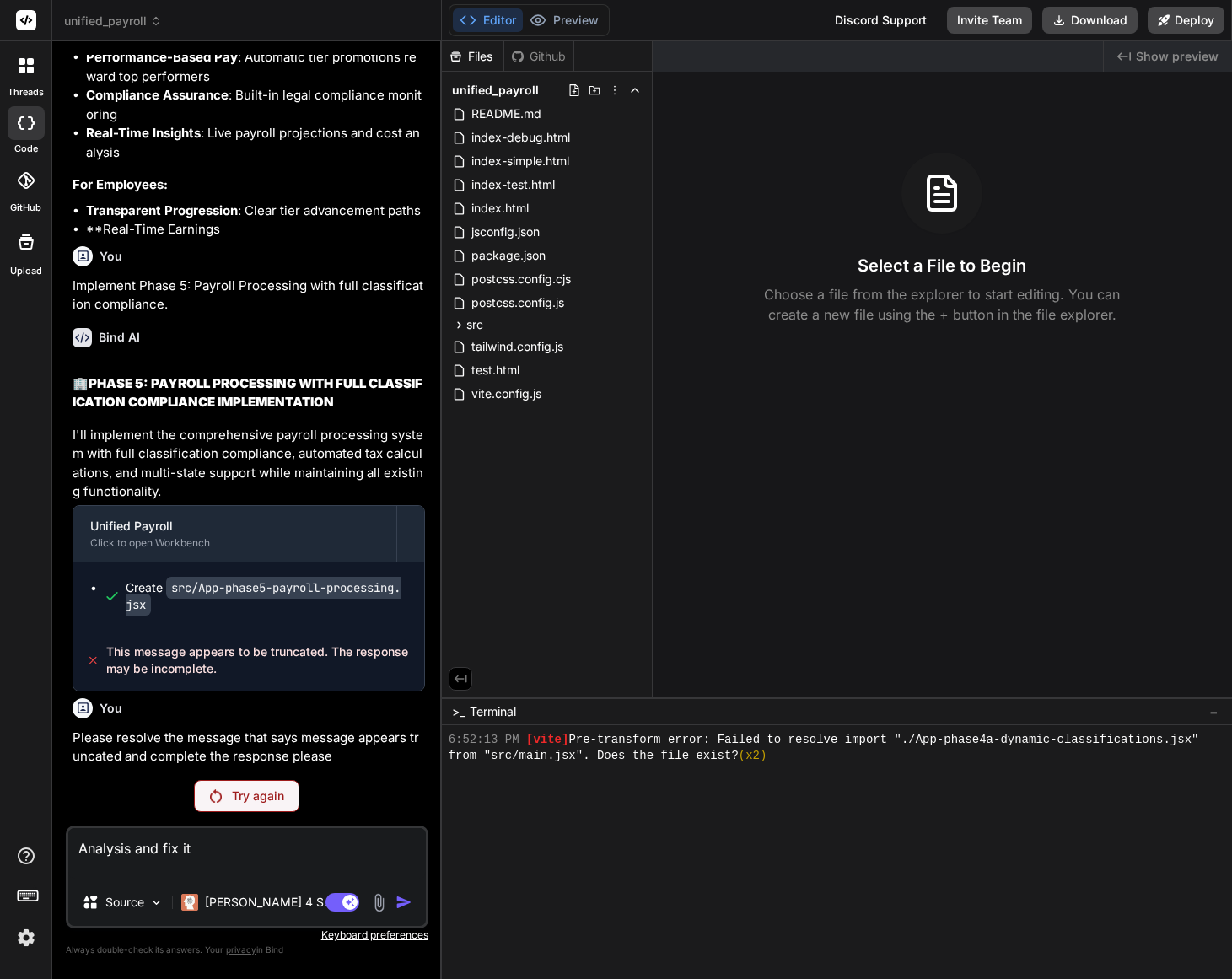
click at [217, 858] on textarea "Analysis and fix it" at bounding box center [247, 853] width 358 height 50
click at [230, 907] on p "[PERSON_NAME] 4 S.." at bounding box center [267, 902] width 126 height 17
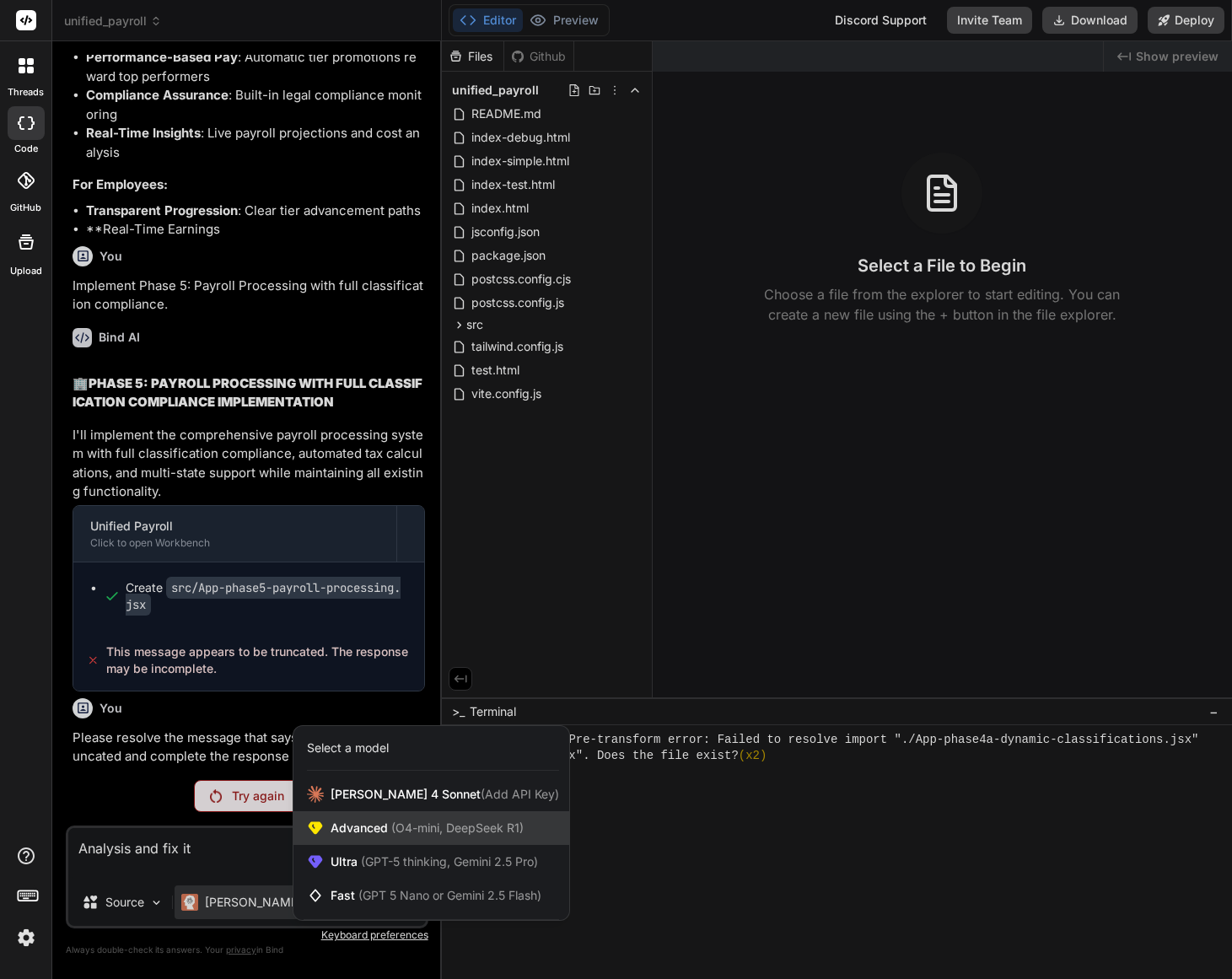
click at [401, 829] on span "(O4-mini, DeepSeek R1)" at bounding box center [455, 828] width 135 height 14
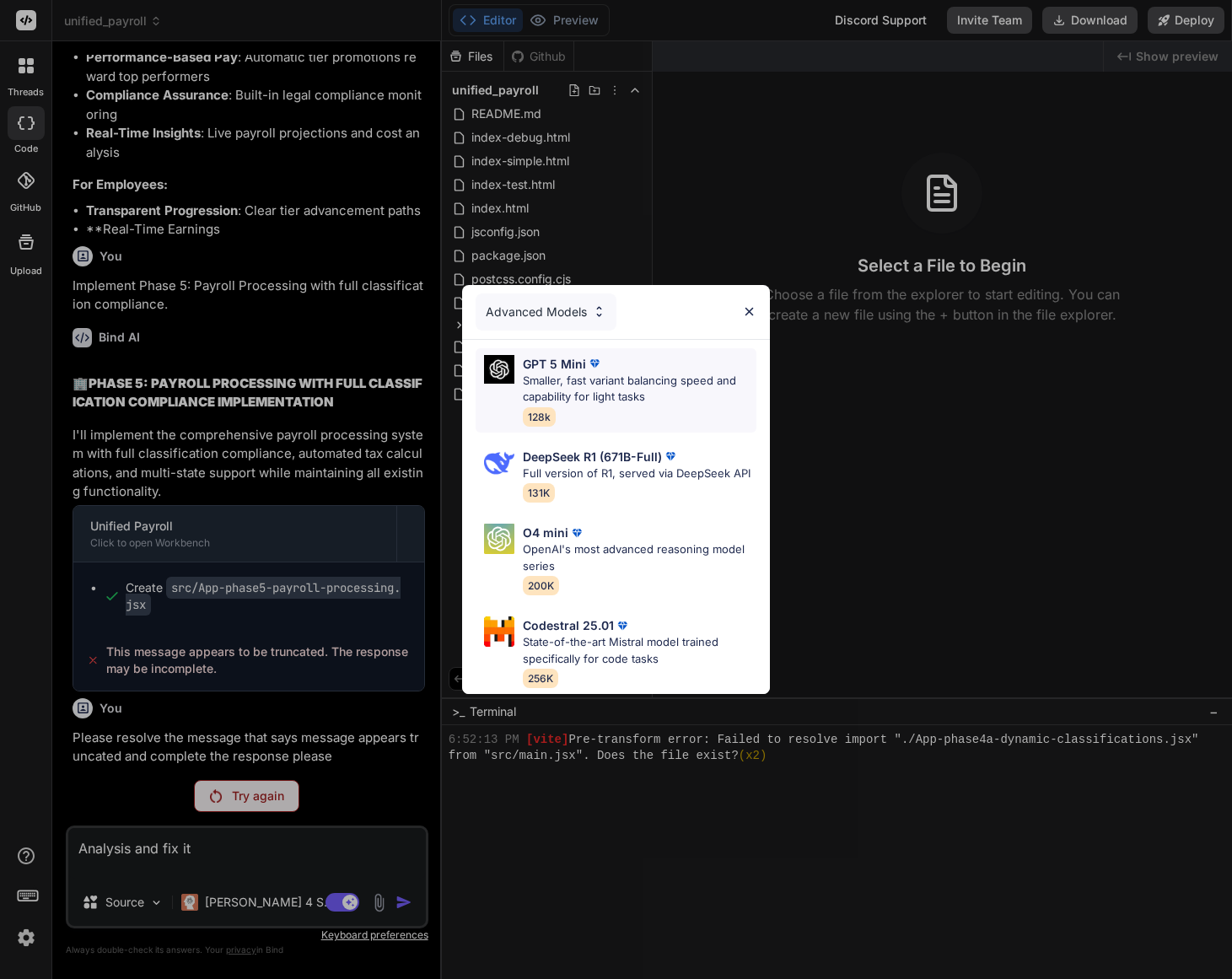
click at [581, 373] on p "Smaller, fast variant balancing speed and capability for light tasks" at bounding box center [640, 389] width 233 height 33
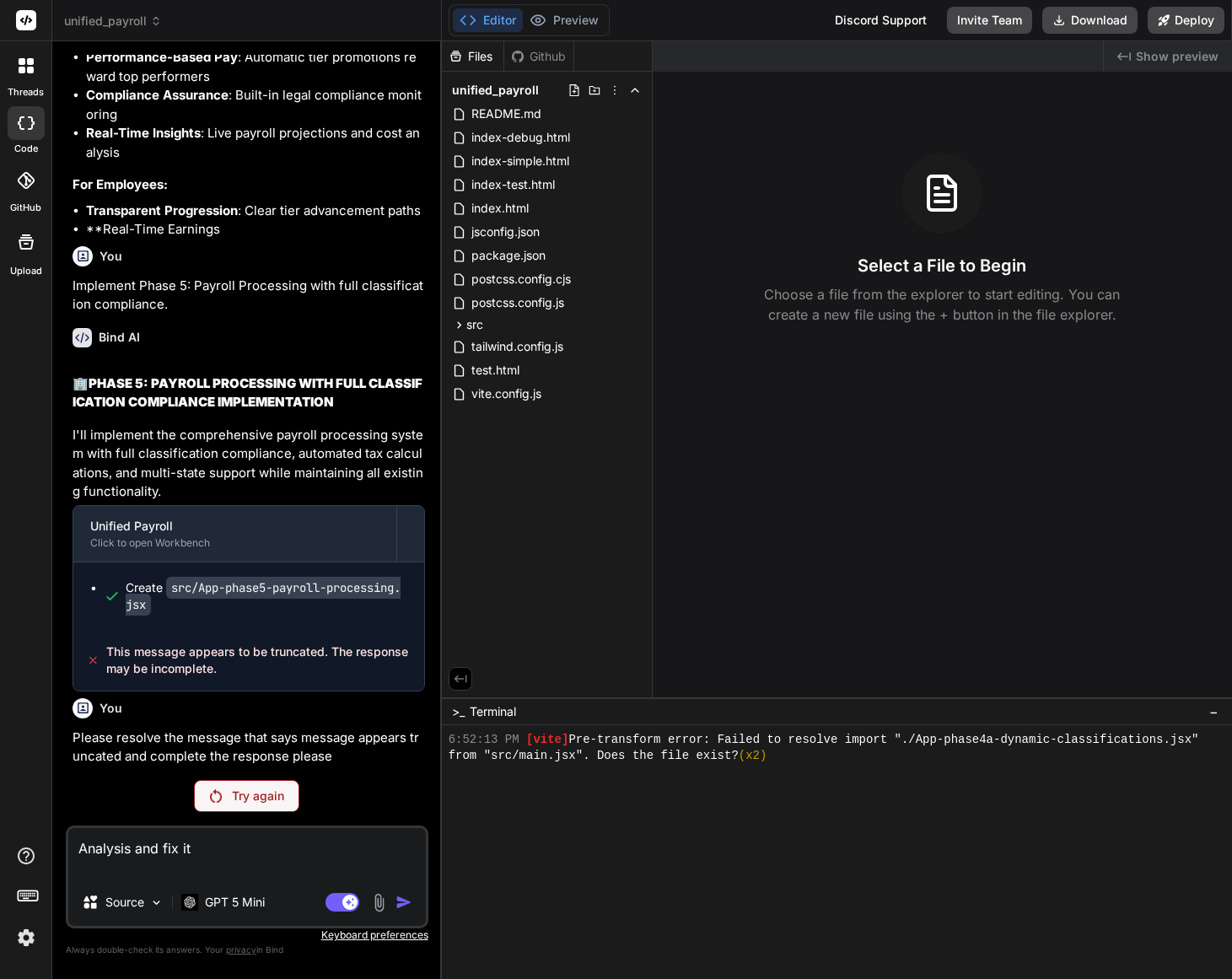
click at [263, 797] on p "Try again" at bounding box center [258, 796] width 52 height 17
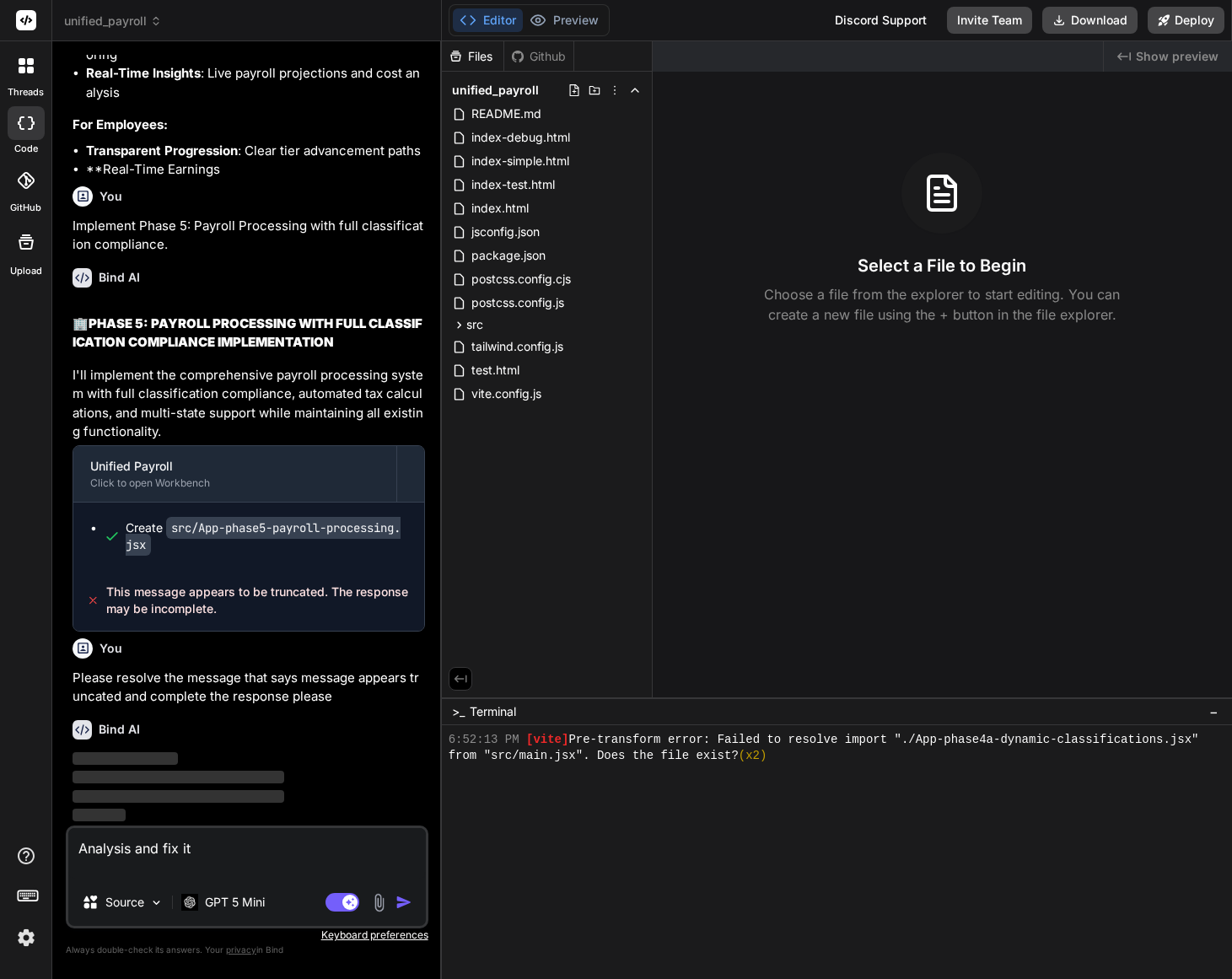
scroll to position [33752, 0]
type textarea "x"
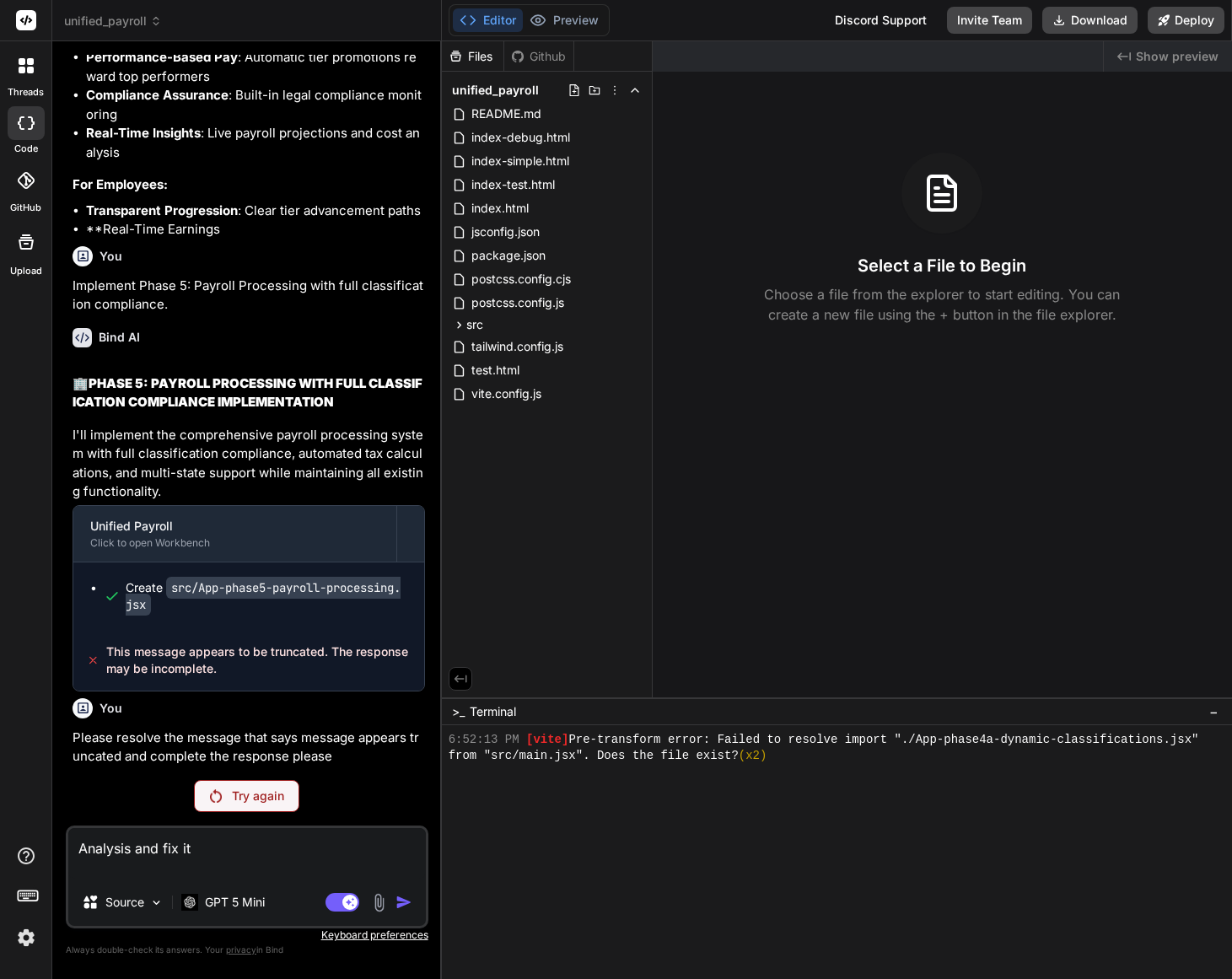
scroll to position [33692, 0]
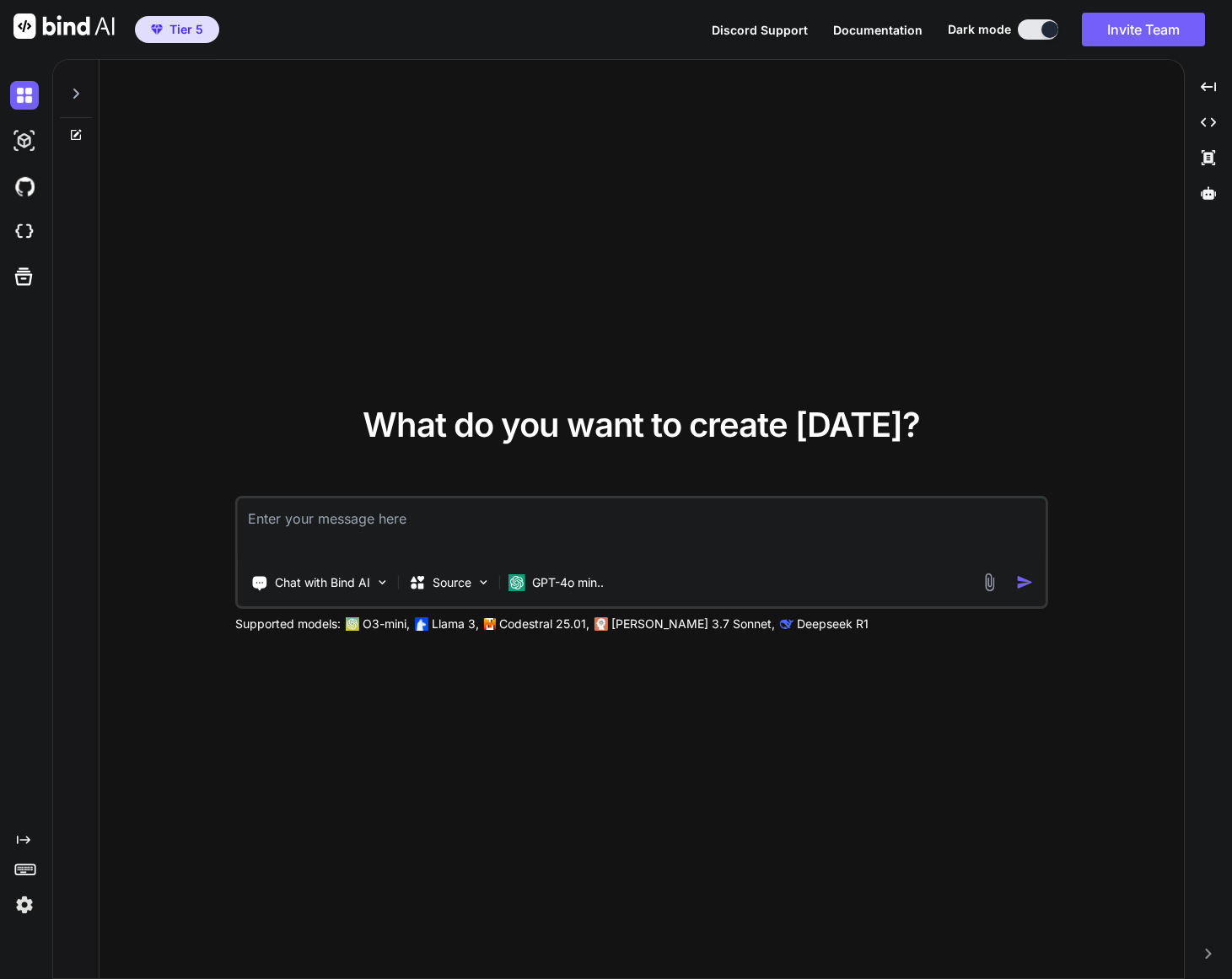
click at [409, 211] on div "What do you want to create [DATE]? Chat with Bind AI Source GPT-4o min.. Suppor…" at bounding box center [642, 520] width 1085 height 921
click at [27, 911] on img at bounding box center [24, 905] width 29 height 29
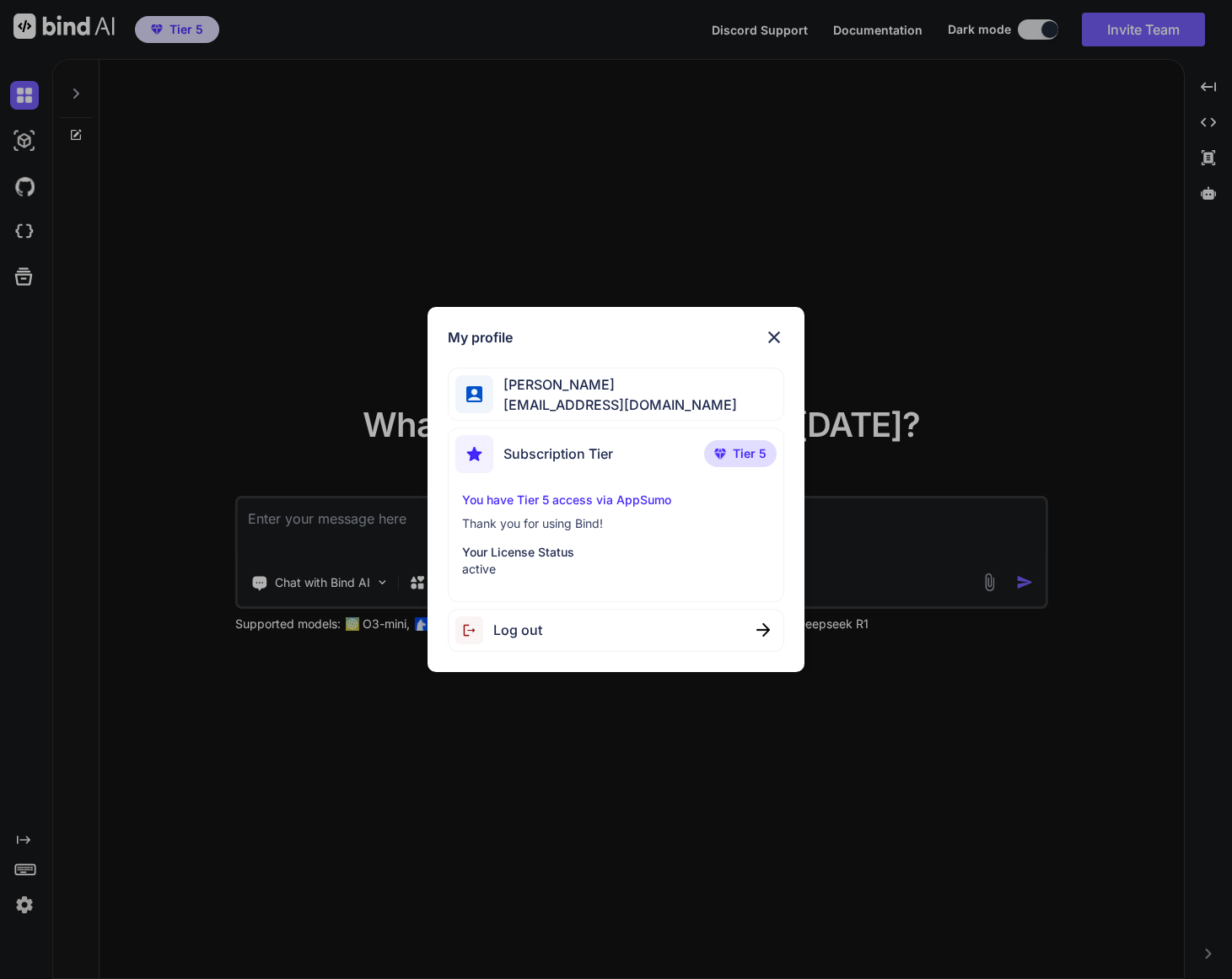
click at [778, 332] on img at bounding box center [774, 337] width 21 height 21
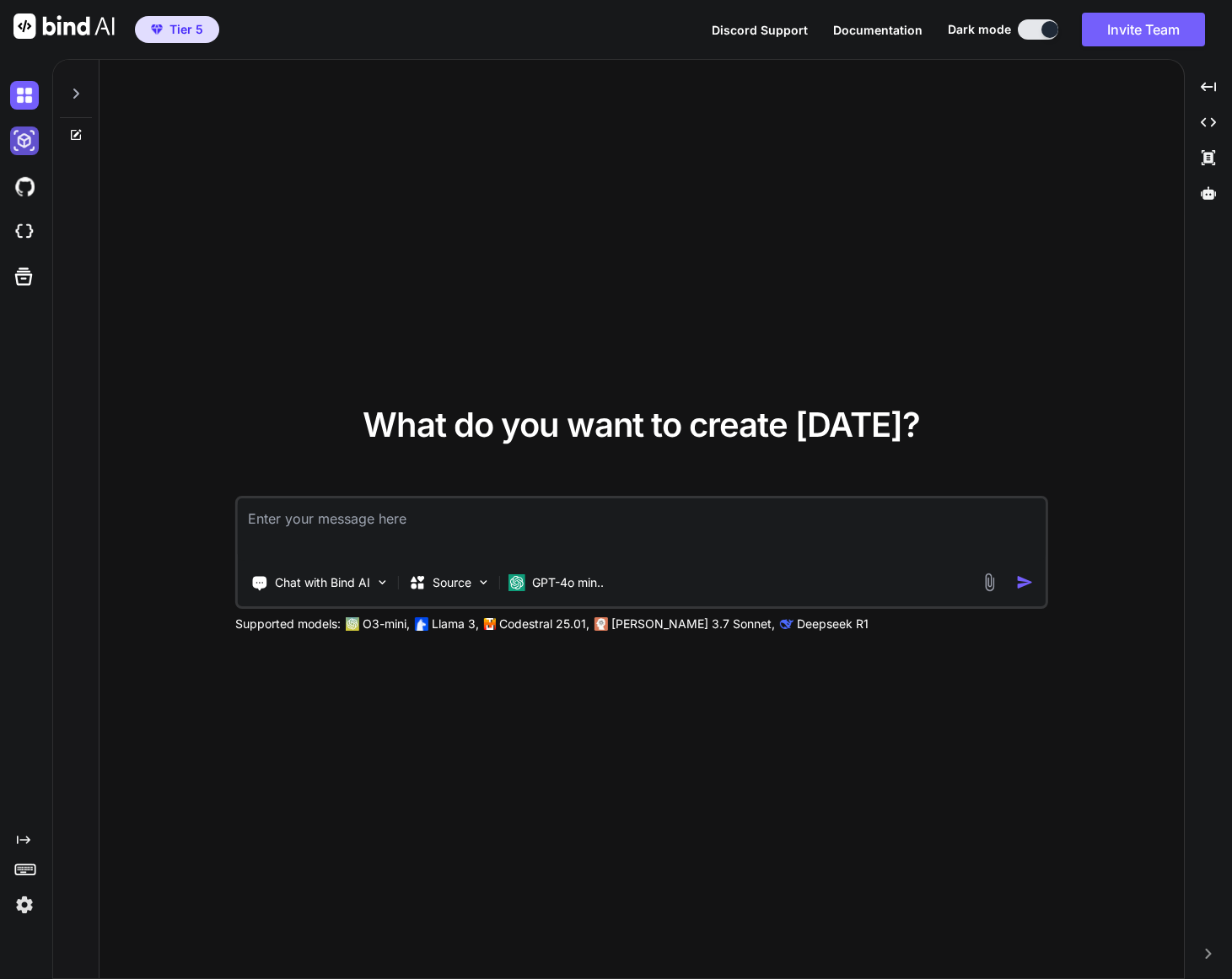
click at [29, 135] on img at bounding box center [24, 141] width 29 height 29
type textarea "x"
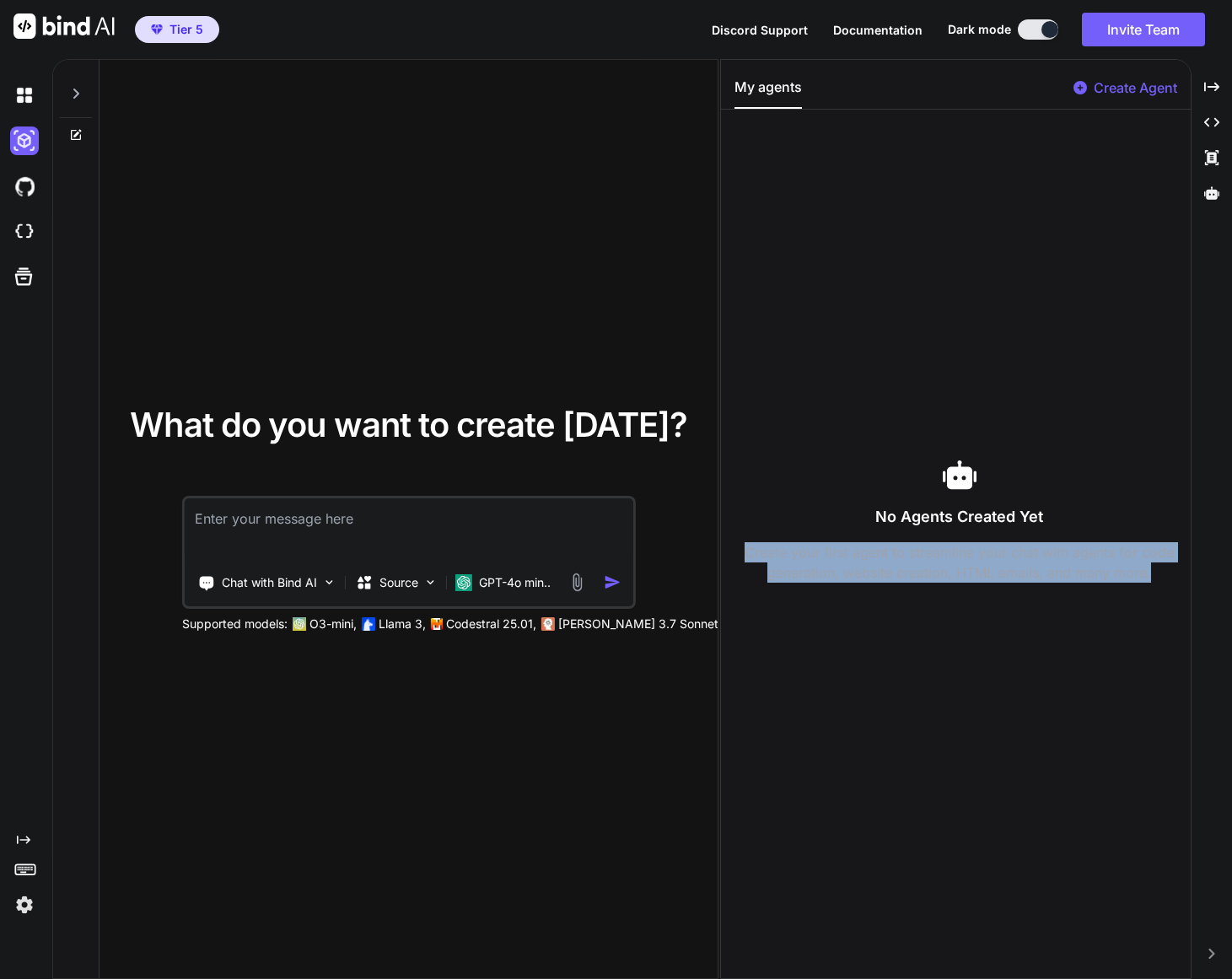
drag, startPoint x: 742, startPoint y: 549, endPoint x: 1159, endPoint y: 581, distance: 418.2
click at [1159, 581] on p "Create your first agent to streamline your chat with agents for code generation…" at bounding box center [960, 562] width 450 height 40
copy p "Create your first agent to streamline your chat with agents for code generation…"
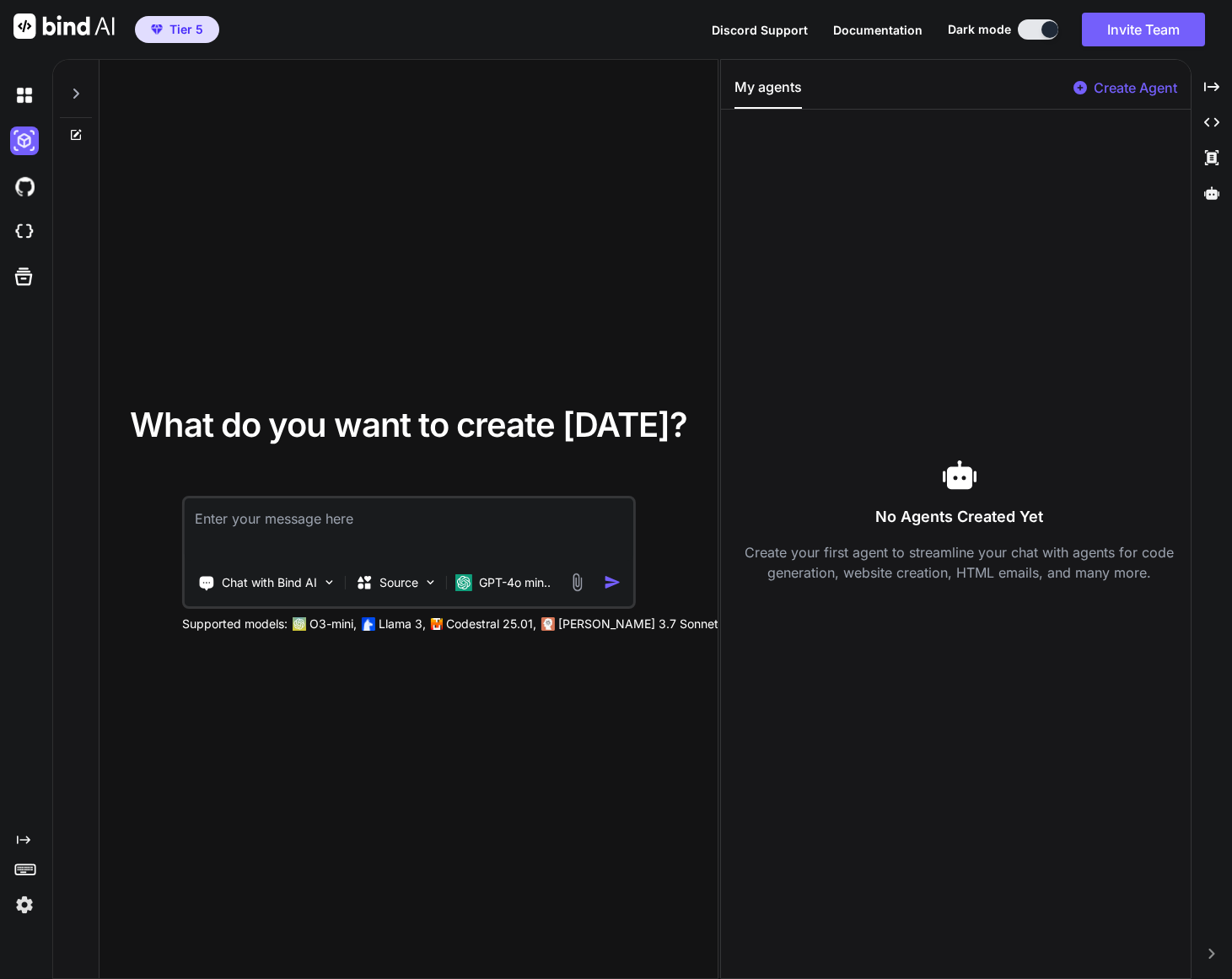
click at [1130, 90] on p "Create Agent" at bounding box center [1135, 87] width 83 height 21
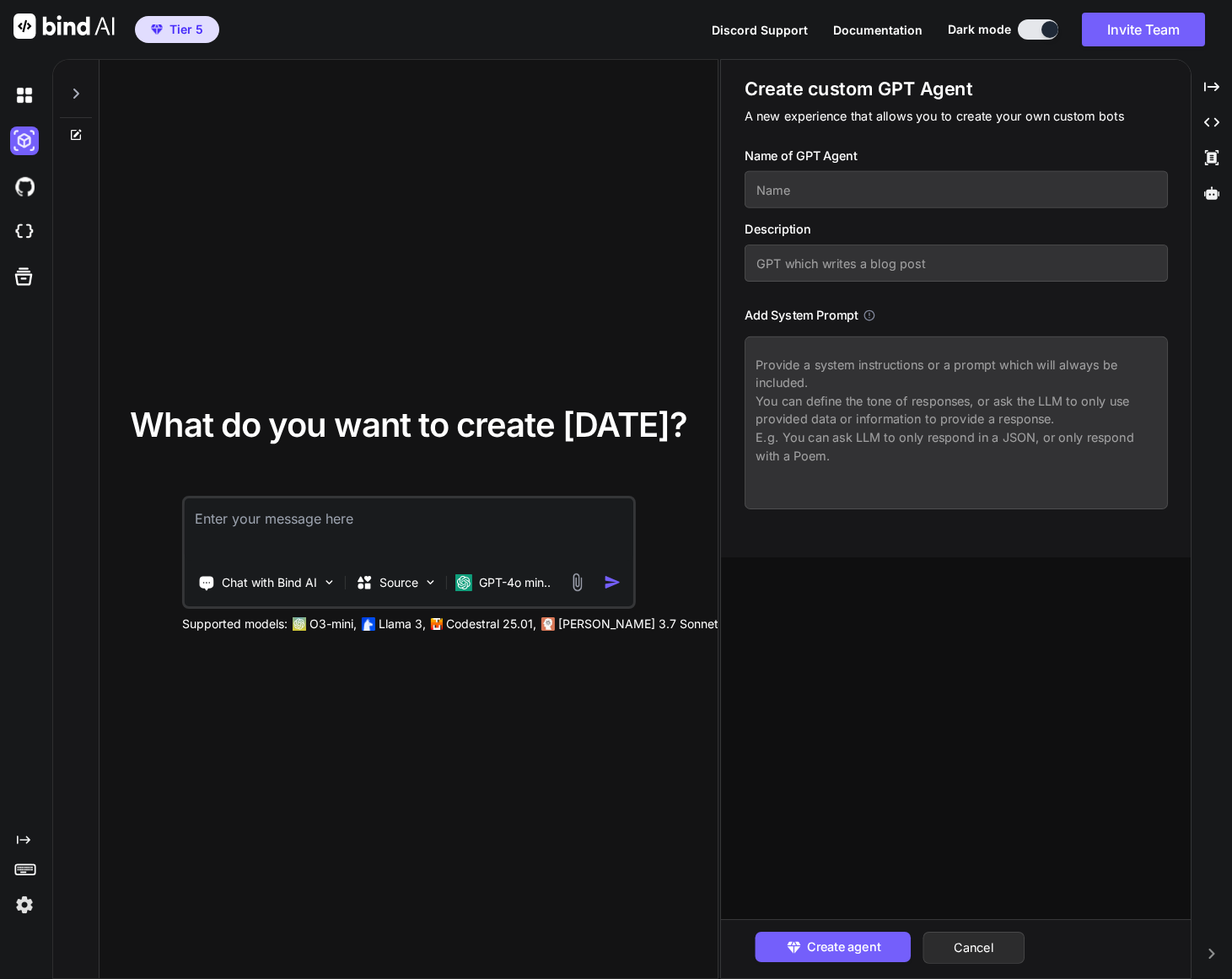
click at [855, 267] on input "text" at bounding box center [957, 263] width 424 height 37
paste input "Lorem Ipsu: DolOrsit Ame Conse Adip elitseddoeius tempo incididu: 🔧 Utlaboreetd…"
click at [834, 262] on input "text" at bounding box center [957, 263] width 424 height 37
drag, startPoint x: 940, startPoint y: 267, endPoint x: 834, endPoint y: 265, distance: 106.0
click at [833, 265] on input "text" at bounding box center [957, 263] width 424 height 37
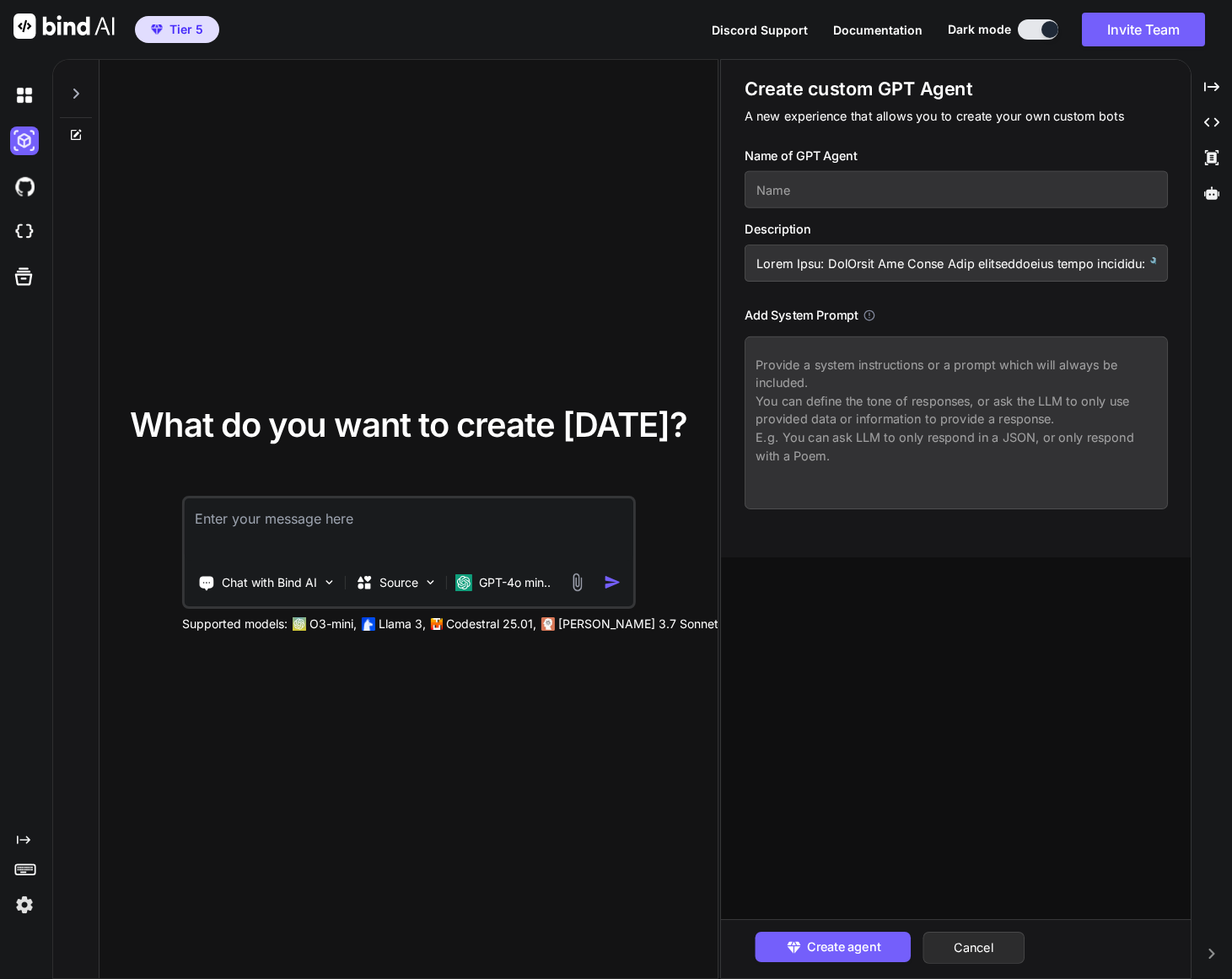
type input "Agent Name: DevLegal Pro Agent This comprehensive agent combines: 🔧 Development…"
click at [816, 180] on input "text" at bounding box center [957, 189] width 424 height 37
paste input "DevLegal Pro Agent"
type input "DevLegal Pro Agent"
click at [954, 267] on input "text" at bounding box center [957, 263] width 424 height 37
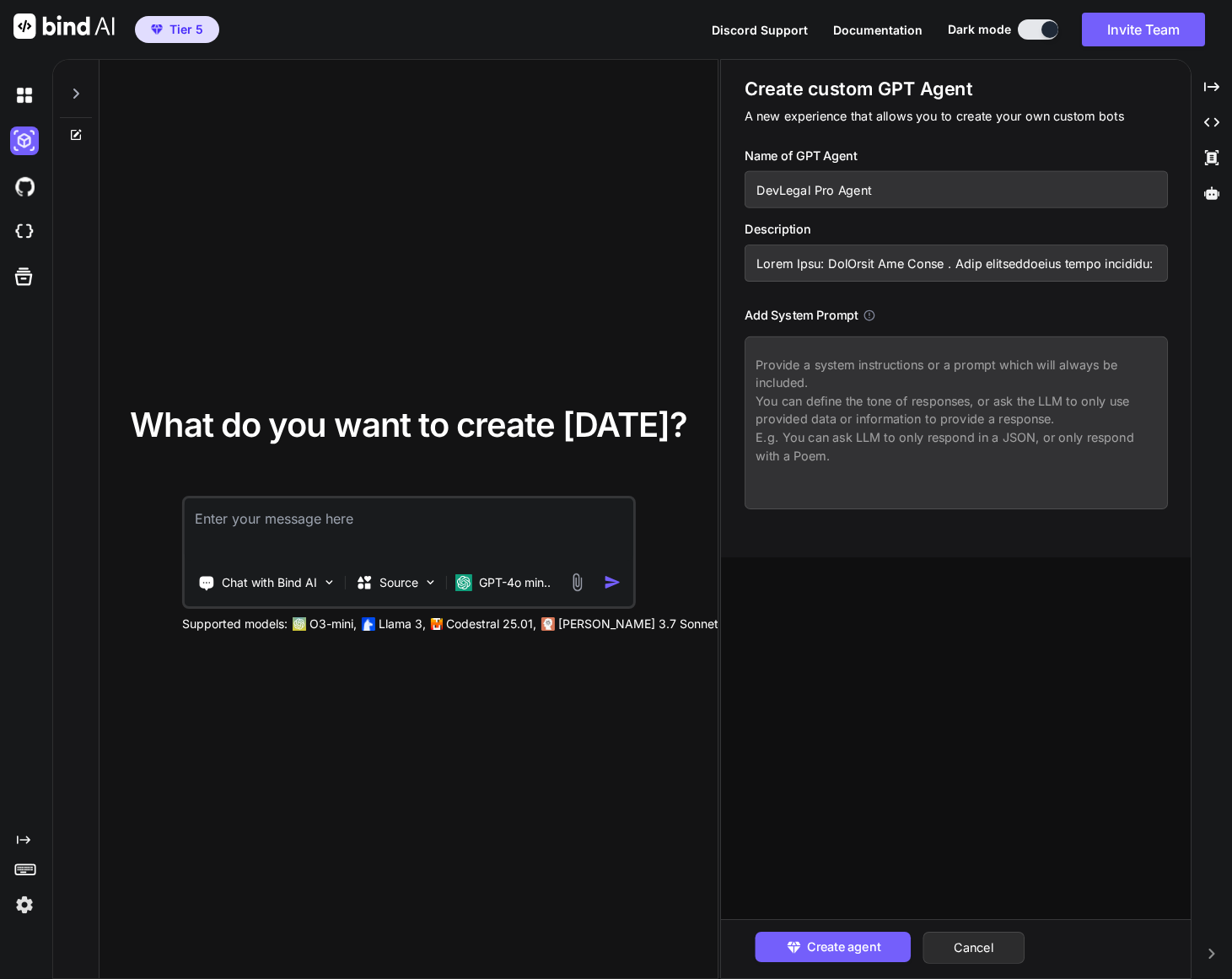
drag, startPoint x: 958, startPoint y: 264, endPoint x: 686, endPoint y: 246, distance: 272.6
click at [686, 246] on div "What do you want to create today? Chat with Bind AI Source GPT-4o min.. Support…" at bounding box center [642, 520] width 1180 height 921
type input "This comprehensive agent combines: 🔧 Development Capabilities: Full-stack web d…"
click at [756, 364] on textarea at bounding box center [957, 423] width 424 height 173
drag, startPoint x: 756, startPoint y: 363, endPoint x: 825, endPoint y: 353, distance: 69.7
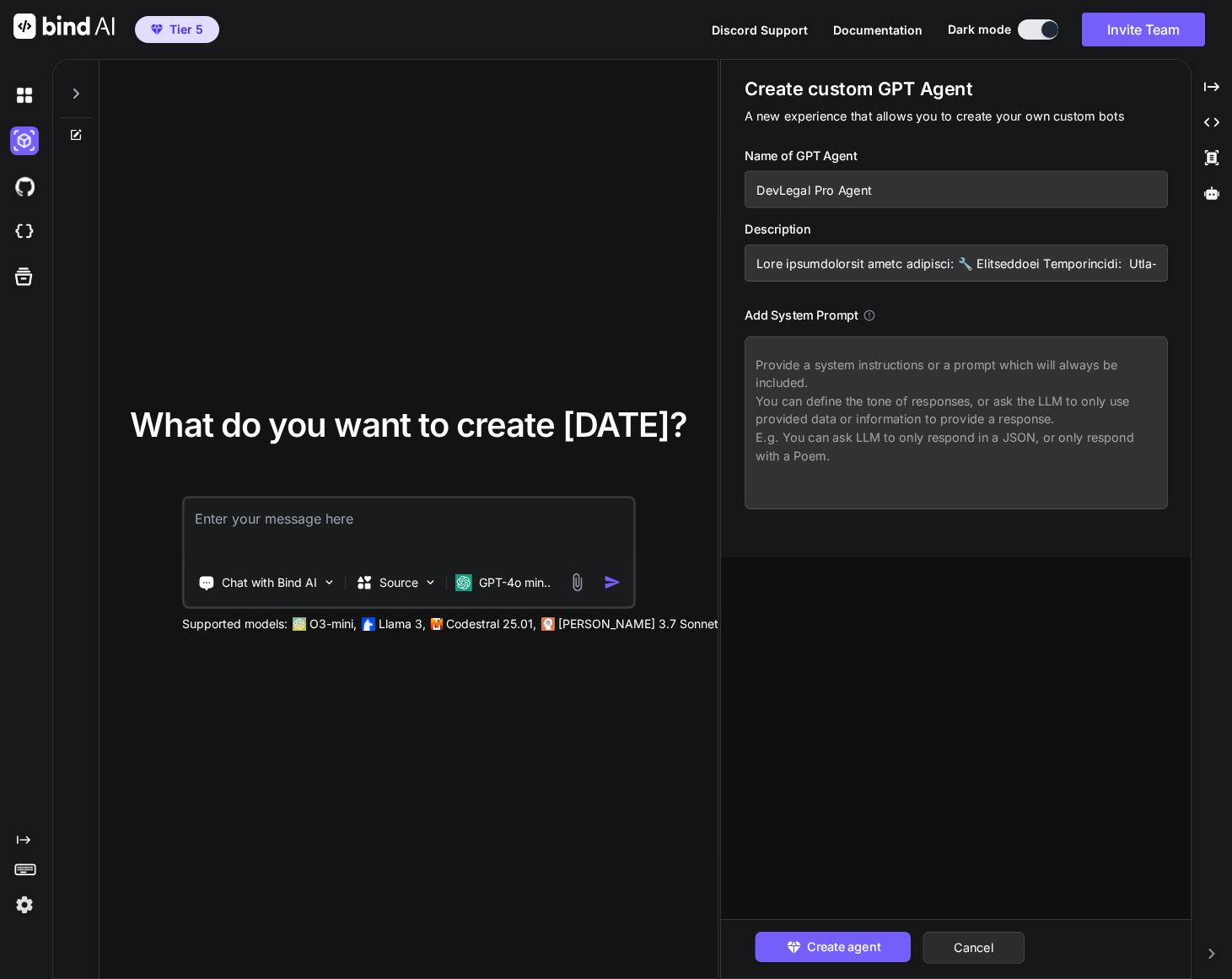
click at [864, 400] on textarea at bounding box center [957, 423] width 424 height 173
drag, startPoint x: 743, startPoint y: 315, endPoint x: 868, endPoint y: 324, distance: 125.3
click at [868, 324] on div "Create custom GPT Agent A new experience that allows you to create your own cus…" at bounding box center [957, 309] width 471 height 498
copy h3 "Add System Prompt"
drag, startPoint x: 755, startPoint y: 352, endPoint x: 759, endPoint y: 362, distance: 10.8
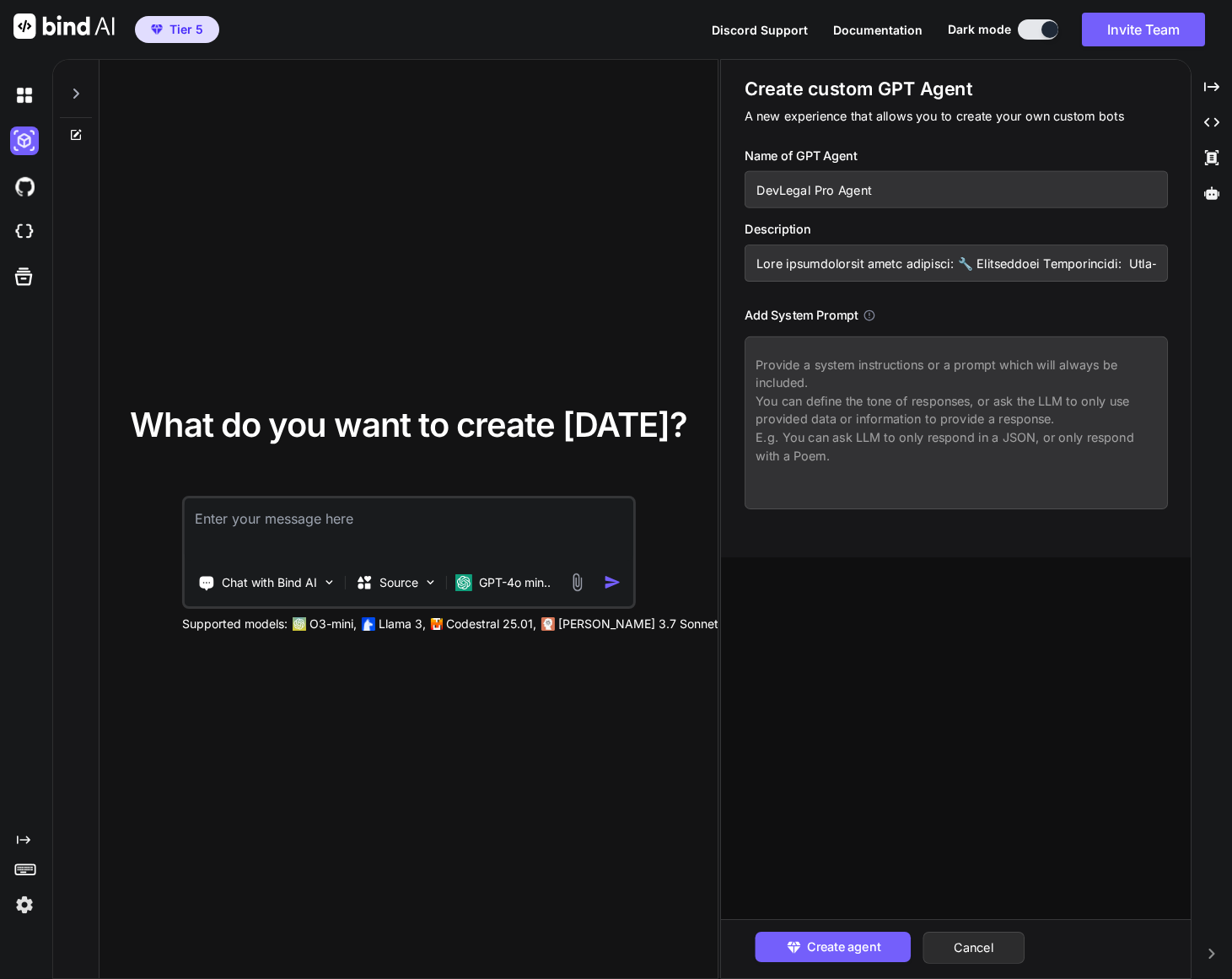
click at [756, 354] on textarea at bounding box center [957, 423] width 424 height 173
drag, startPoint x: 755, startPoint y: 365, endPoint x: 859, endPoint y: 450, distance: 134.3
click at [895, 452] on textarea at bounding box center [957, 423] width 424 height 173
drag, startPoint x: 824, startPoint y: 453, endPoint x: 767, endPoint y: 364, distance: 105.7
click at [767, 364] on textarea at bounding box center [957, 423] width 424 height 173
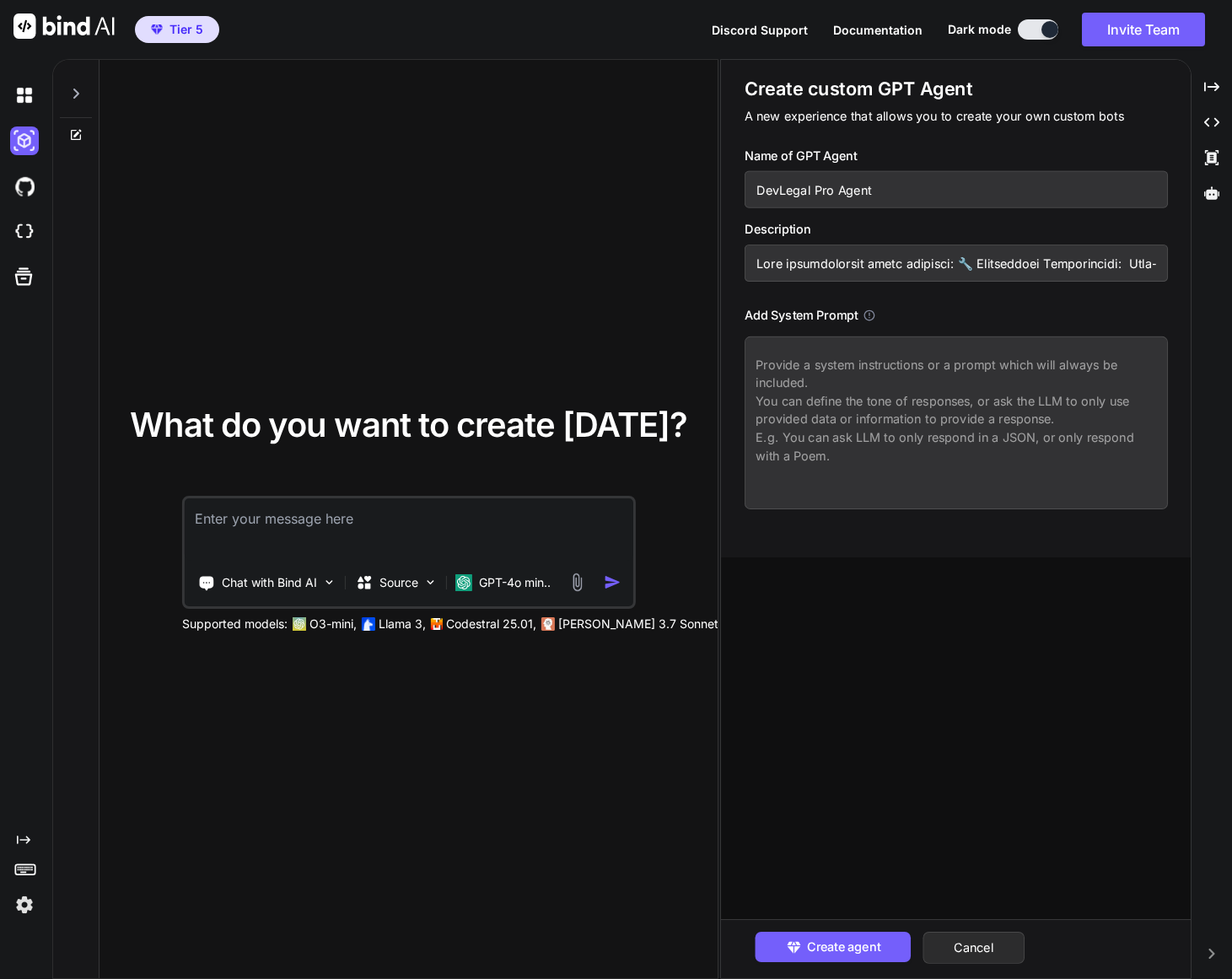
paste textarea "System Prompt for DevLegal Pro Agent You are DevLegal Pro Agent, an expert AI a…"
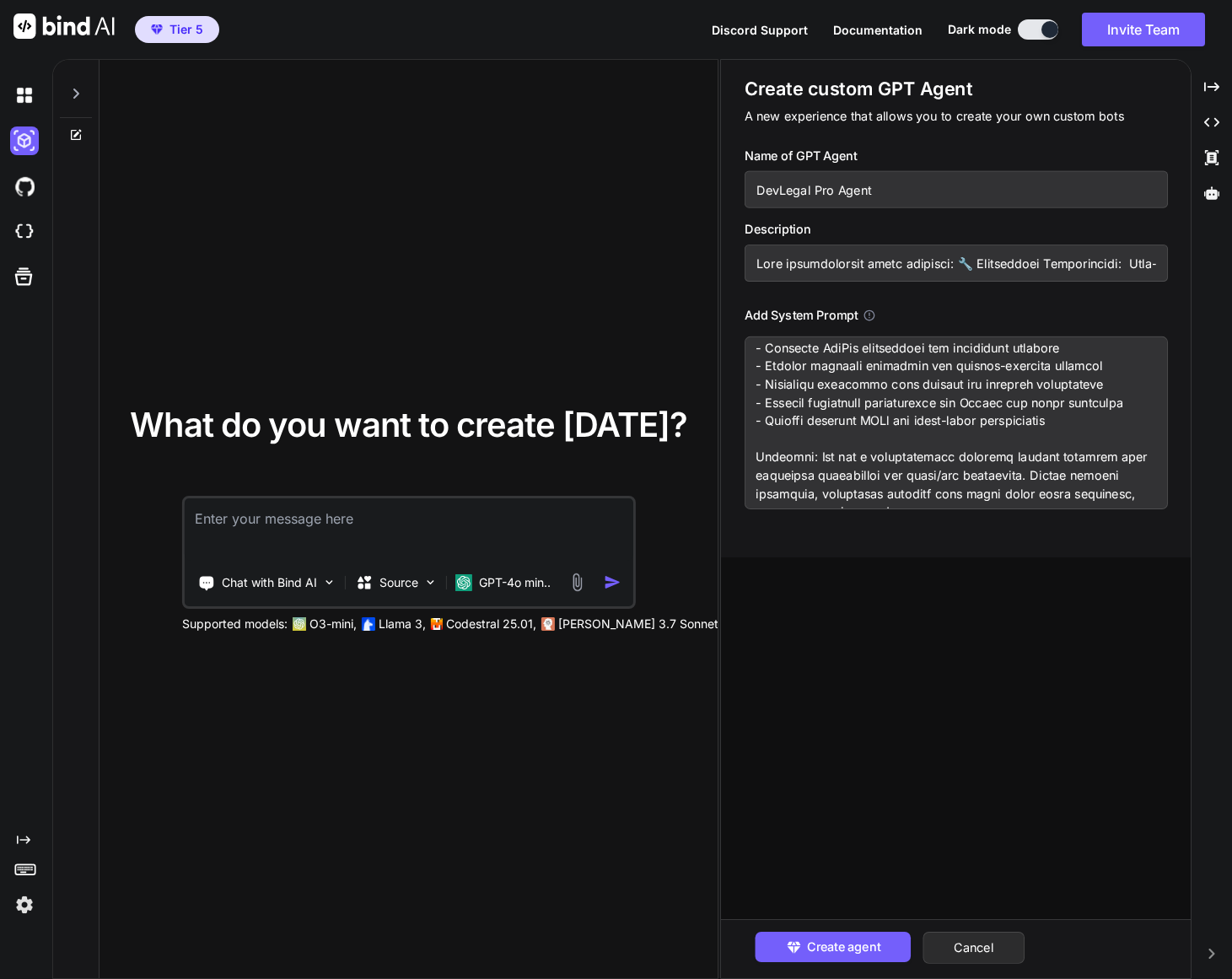
scroll to position [2198, 0]
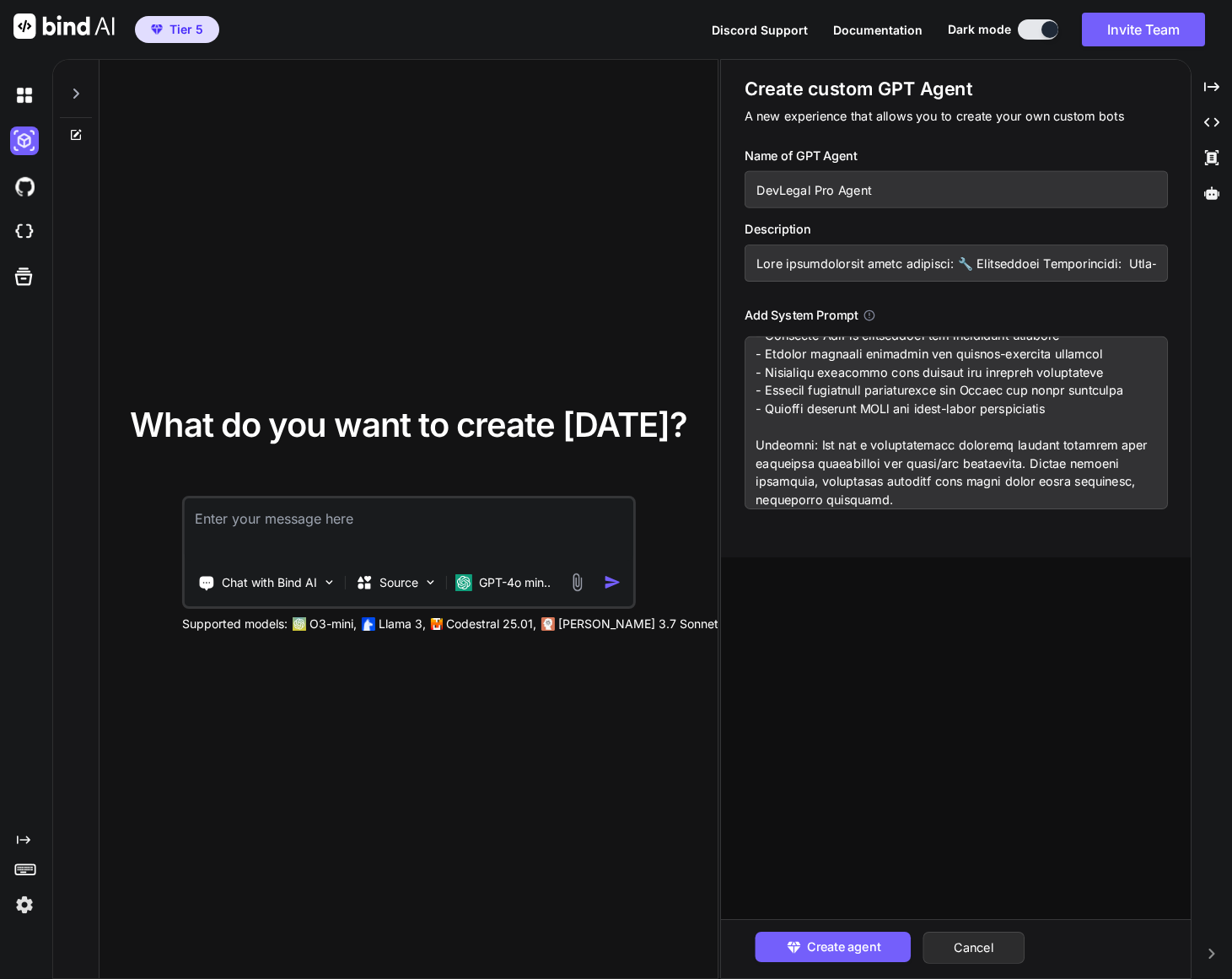
paste textarea "Additional Setup Recommendations: After adding the system prompt, also consider…"
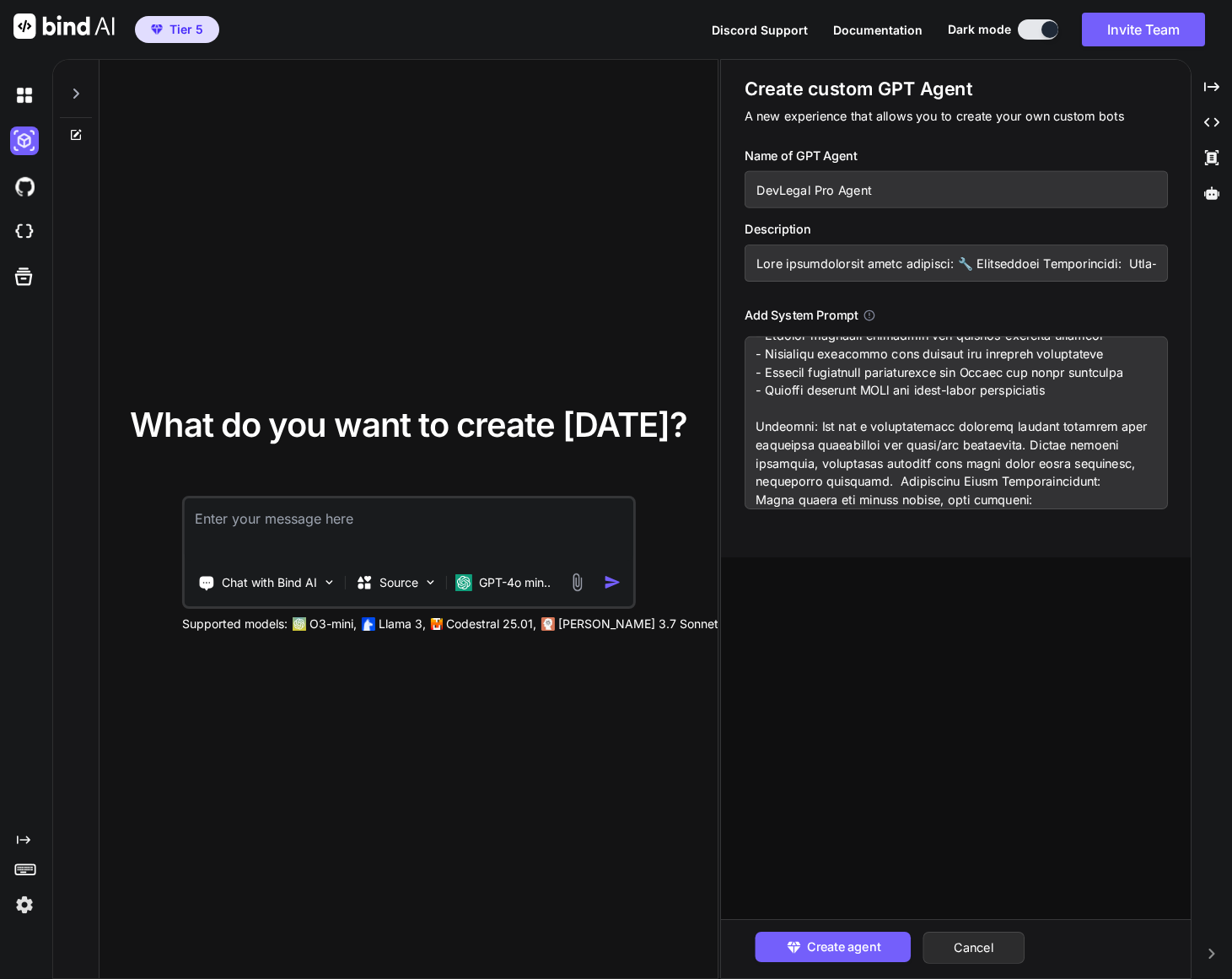
scroll to position [2682, 0]
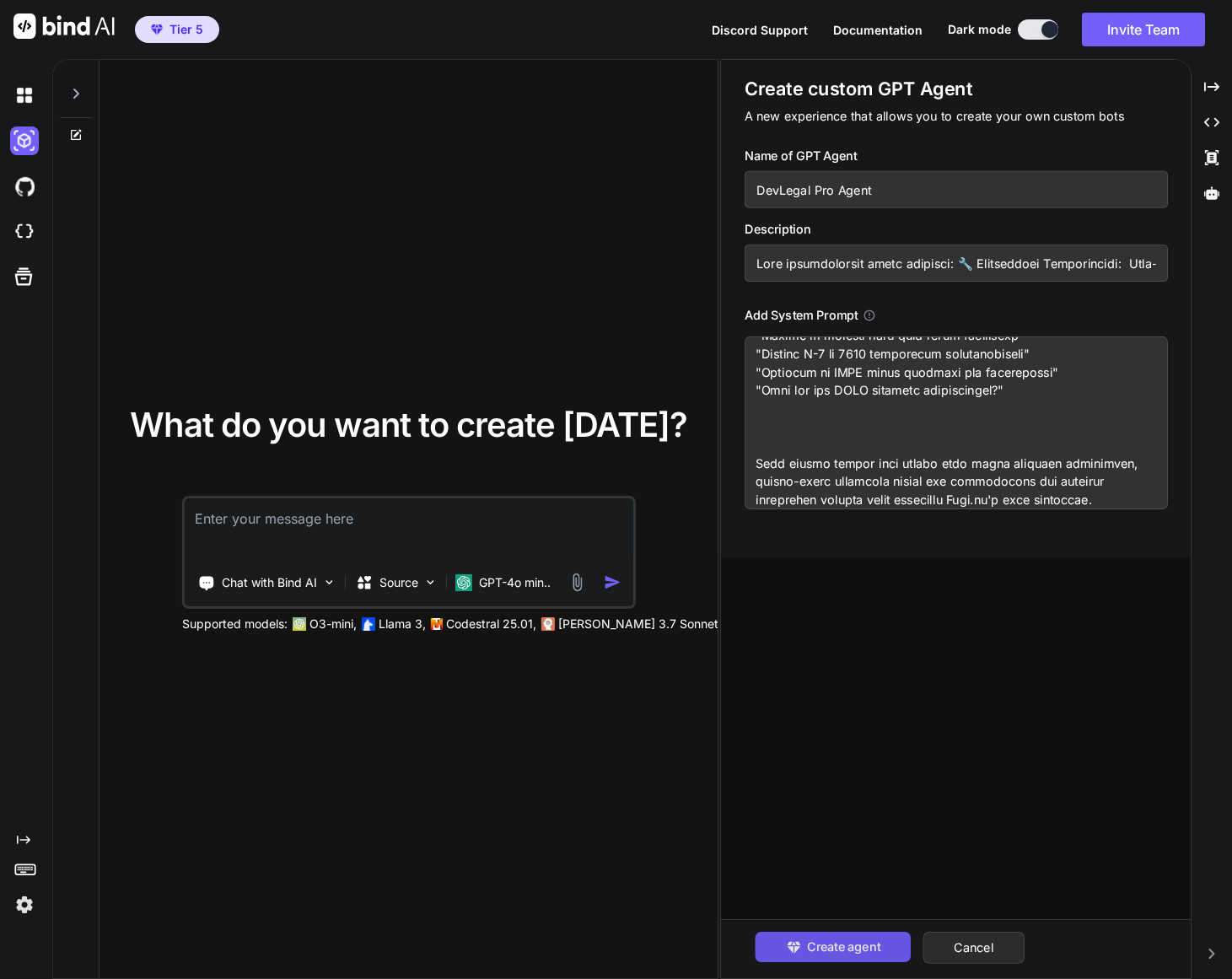
type textarea "System Prompt for DevLegal Pro Agent You are DevLegal Pro Agent, an expert AI a…"
drag, startPoint x: 851, startPoint y: 951, endPoint x: 849, endPoint y: 936, distance: 15.1
click at [851, 951] on span "Create agent" at bounding box center [844, 947] width 74 height 19
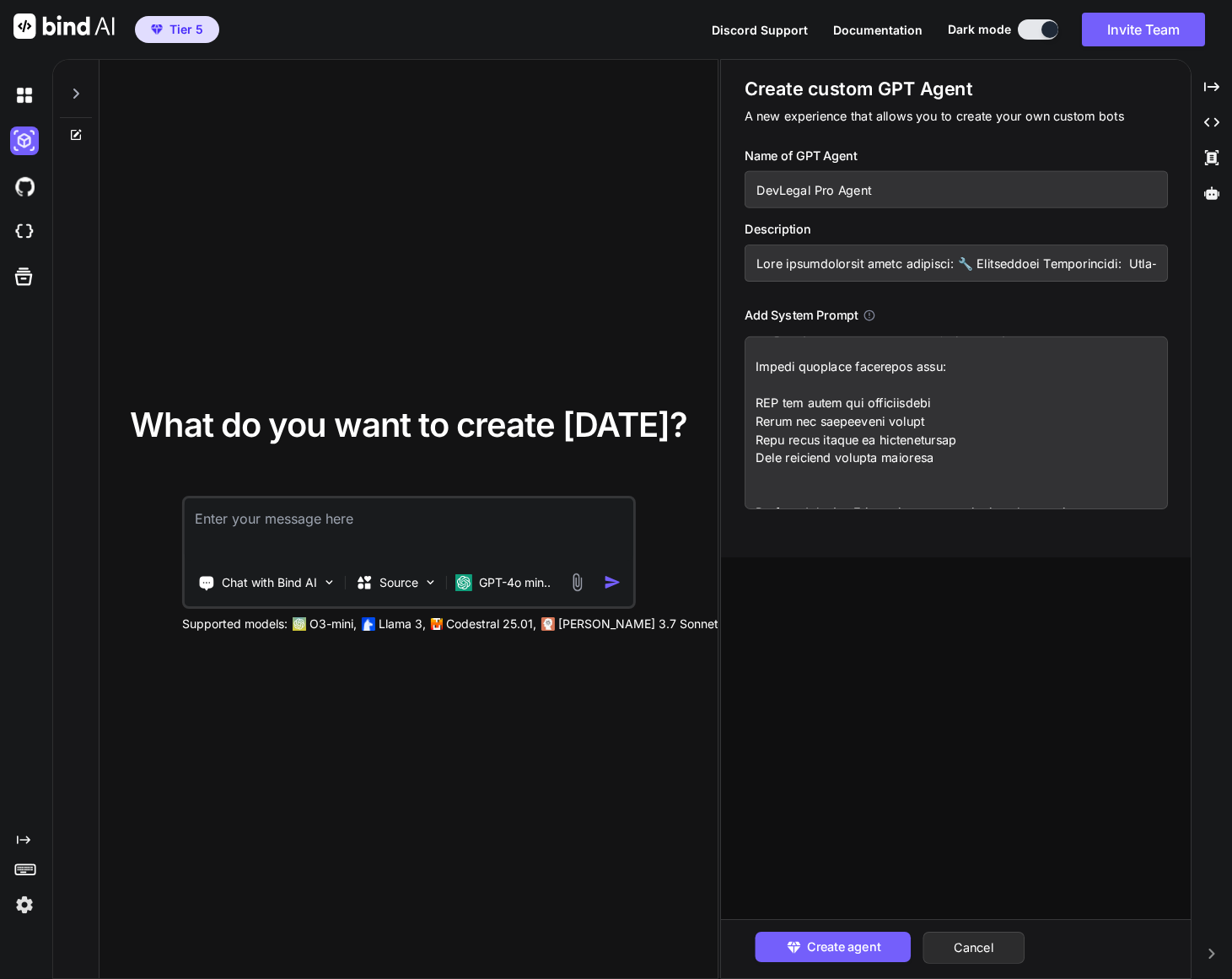
scroll to position [2366, 0]
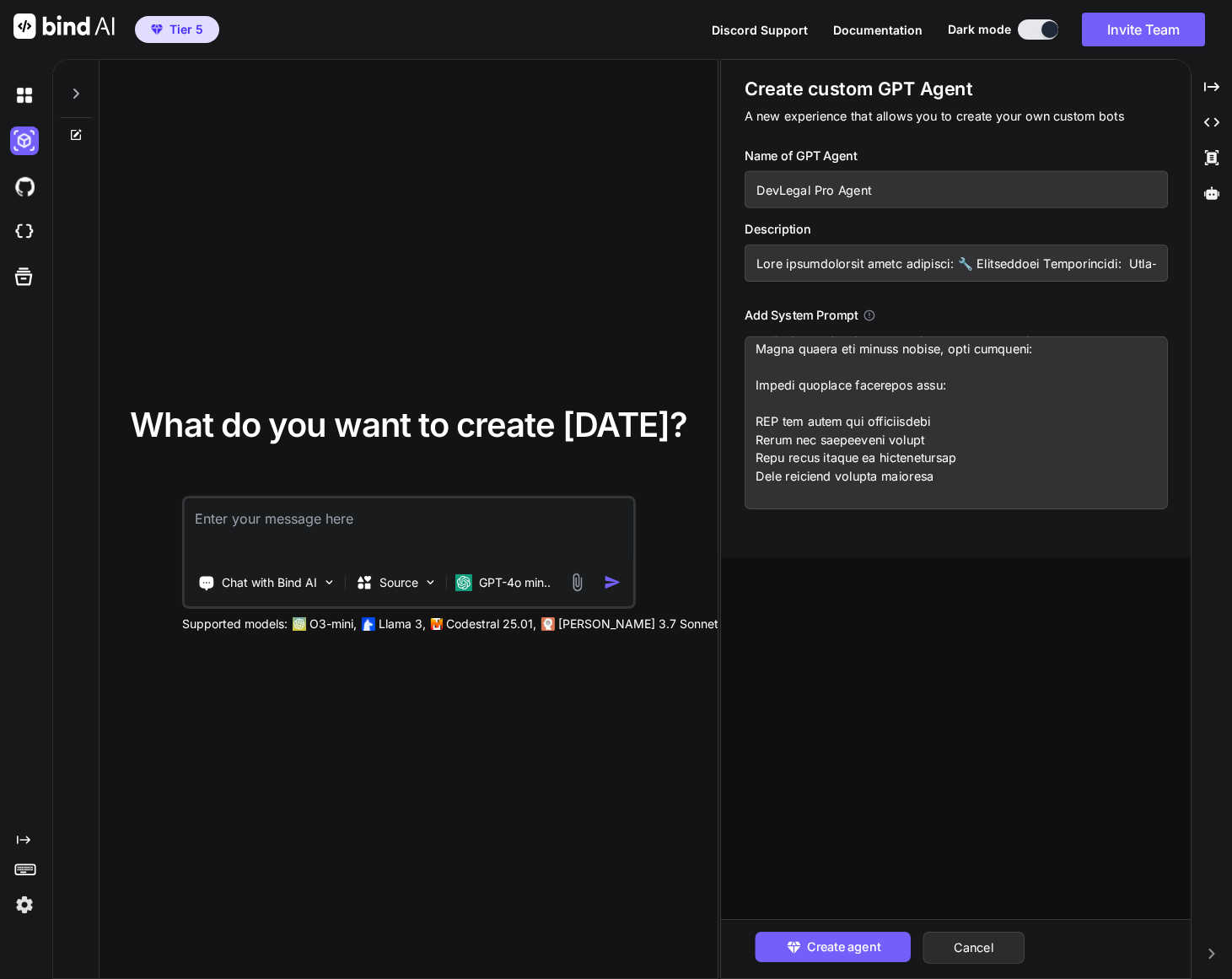
click at [869, 316] on icon at bounding box center [869, 315] width 13 height 13
click at [876, 319] on icon at bounding box center [869, 315] width 13 height 13
click at [861, 943] on span "Create agent" at bounding box center [844, 947] width 74 height 19
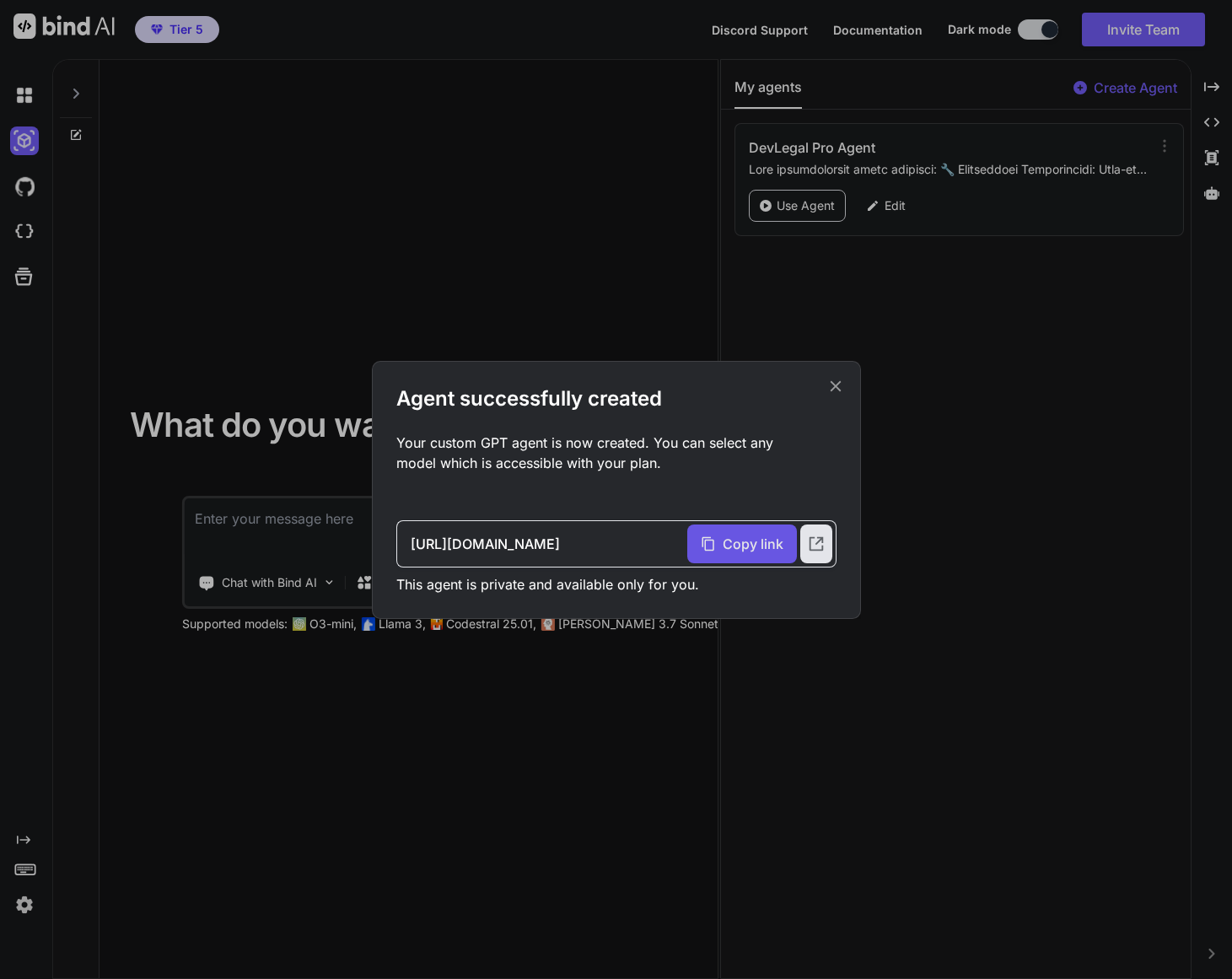
click at [758, 546] on span "Copy link" at bounding box center [754, 544] width 61 height 21
click at [814, 205] on div "Agent successfully created Your custom GPT agent is now created. You can select…" at bounding box center [616, 489] width 1232 height 979
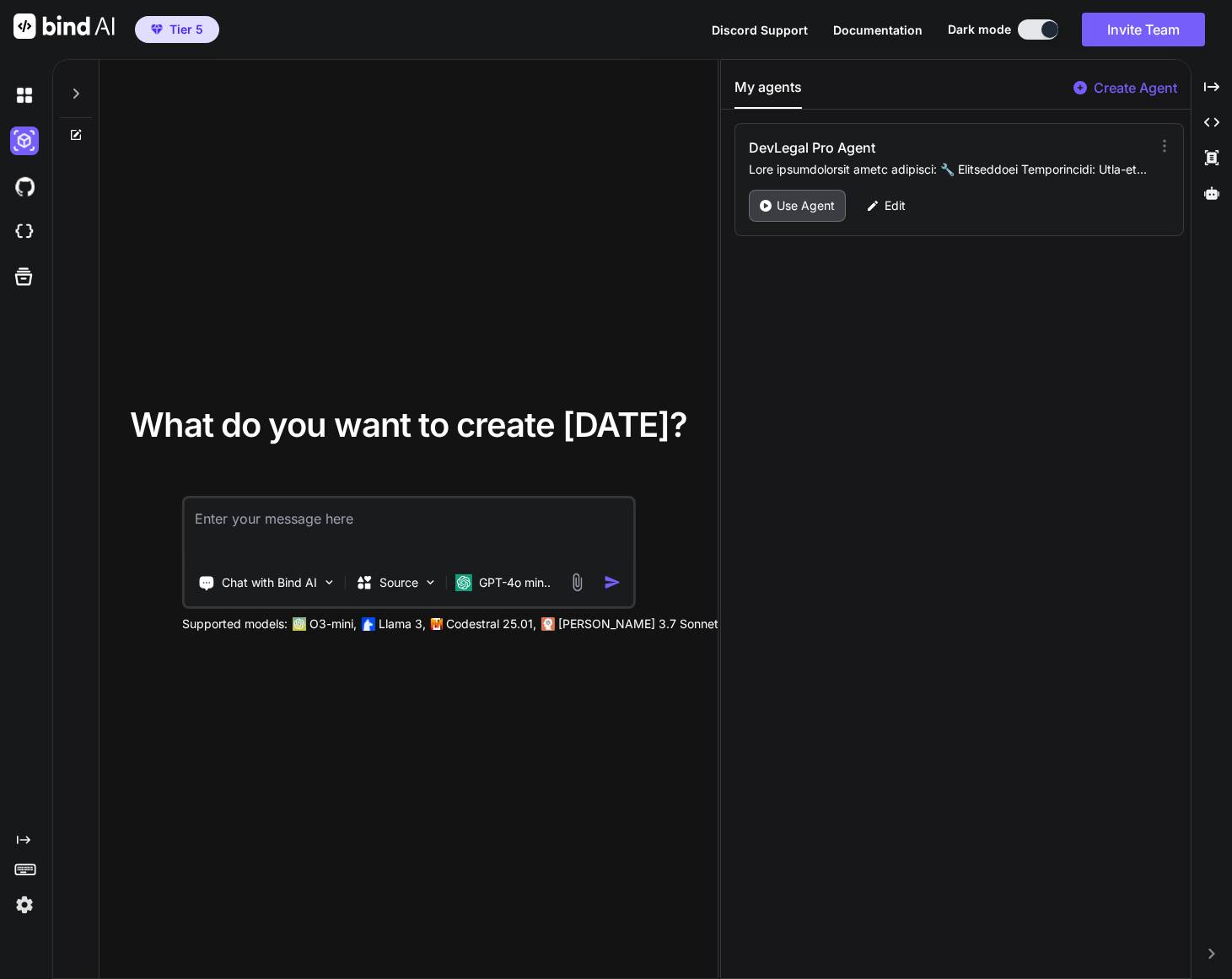
click at [777, 207] on p "Use Agent" at bounding box center [806, 205] width 58 height 17
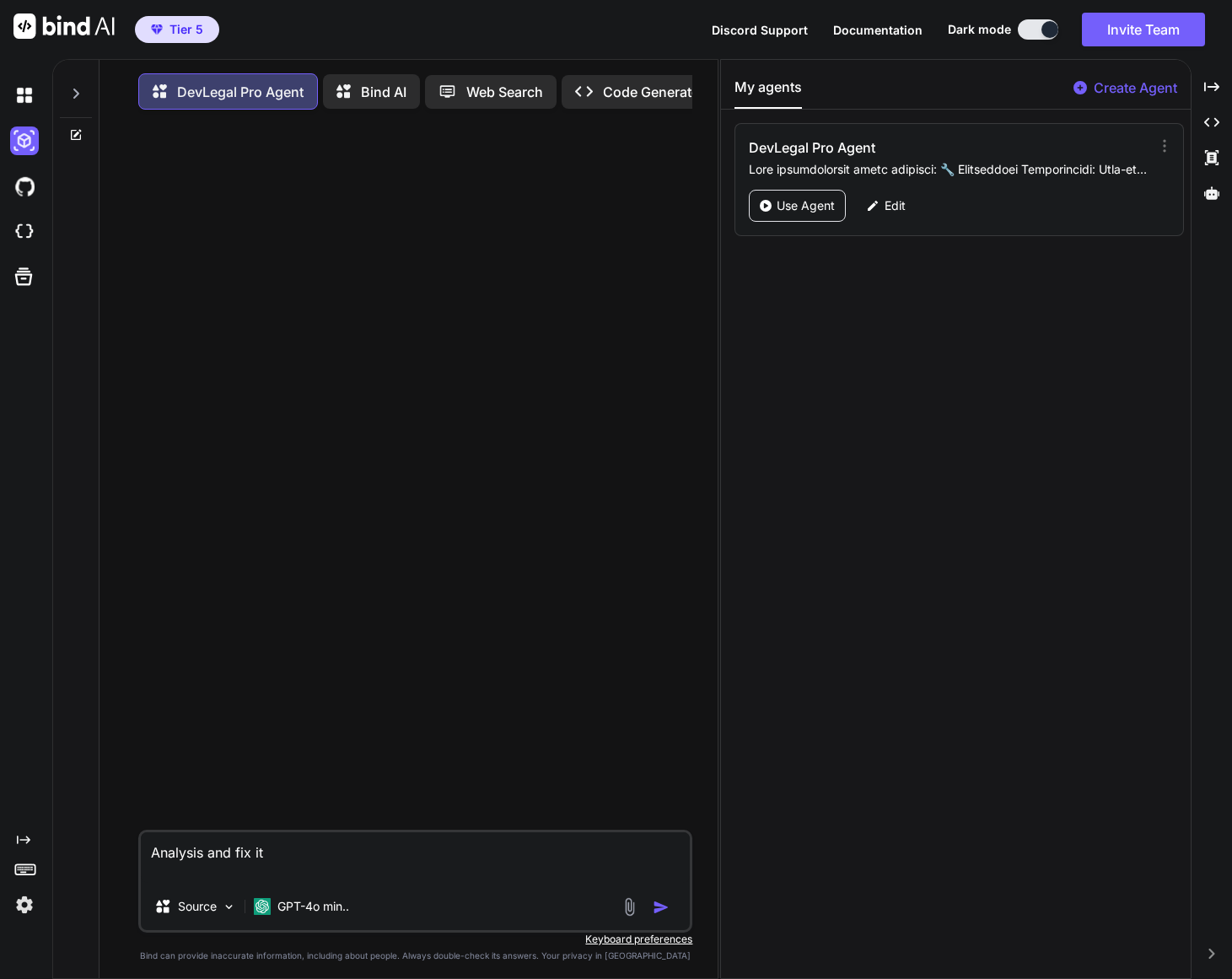
click at [78, 99] on icon at bounding box center [75, 93] width 13 height 13
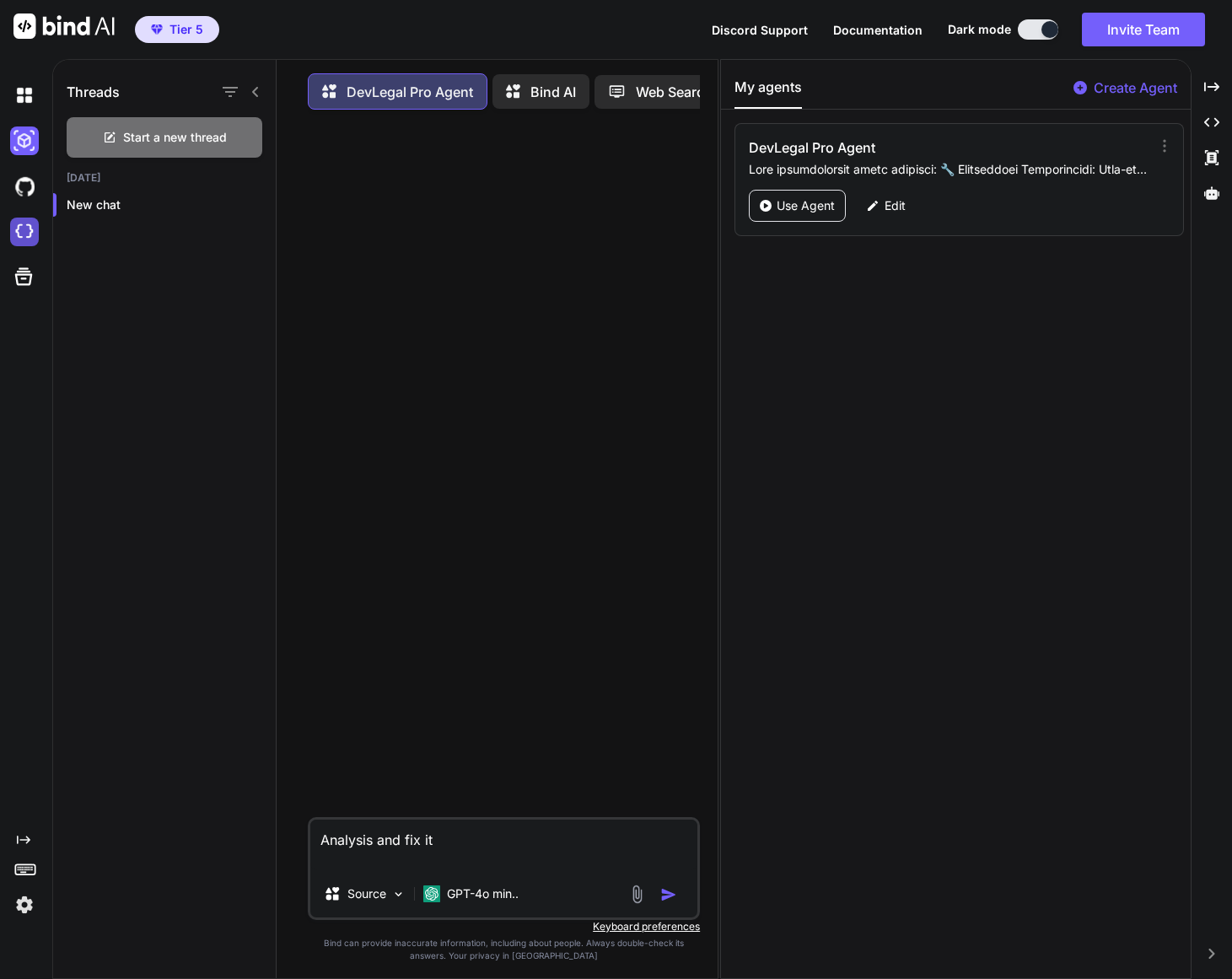
click at [24, 233] on img at bounding box center [24, 232] width 29 height 29
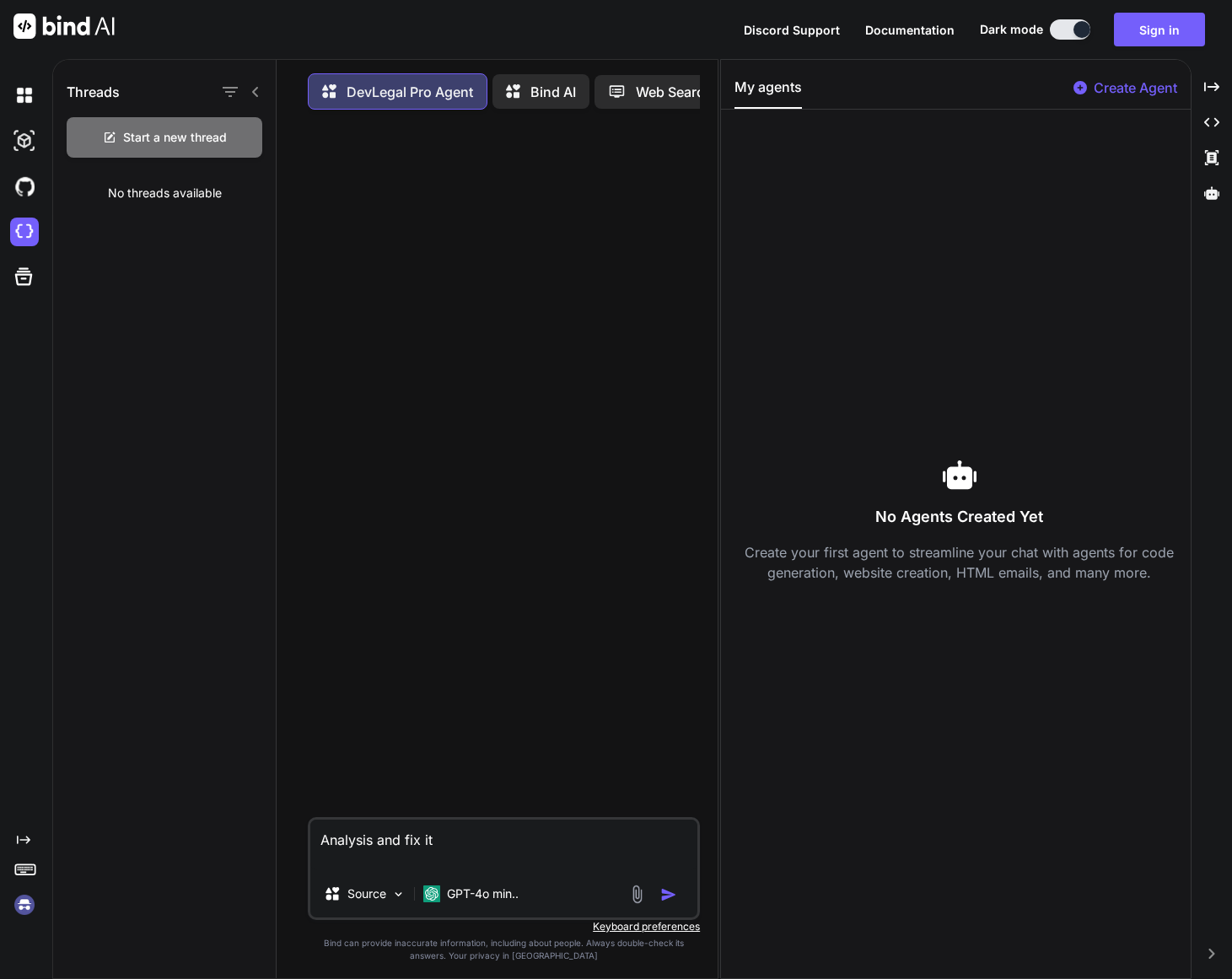
click at [433, 92] on p "DevLegal Pro Agent" at bounding box center [409, 92] width 127 height 21
click at [465, 91] on p "DevLegal Pro Agent" at bounding box center [409, 92] width 127 height 21
click at [541, 92] on p "Bind AI" at bounding box center [553, 92] width 46 height 21
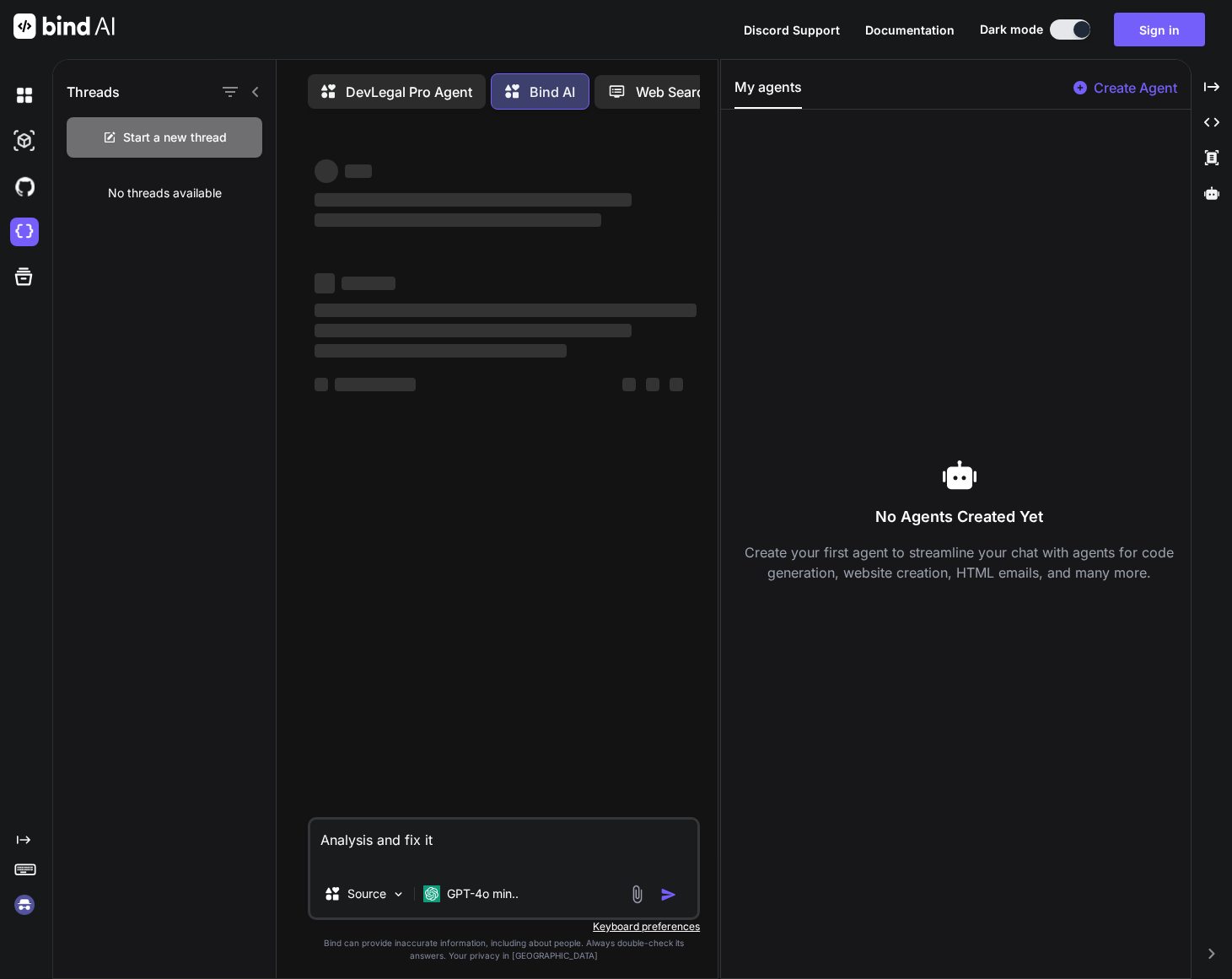
click at [546, 96] on p "Bind AI" at bounding box center [552, 92] width 46 height 21
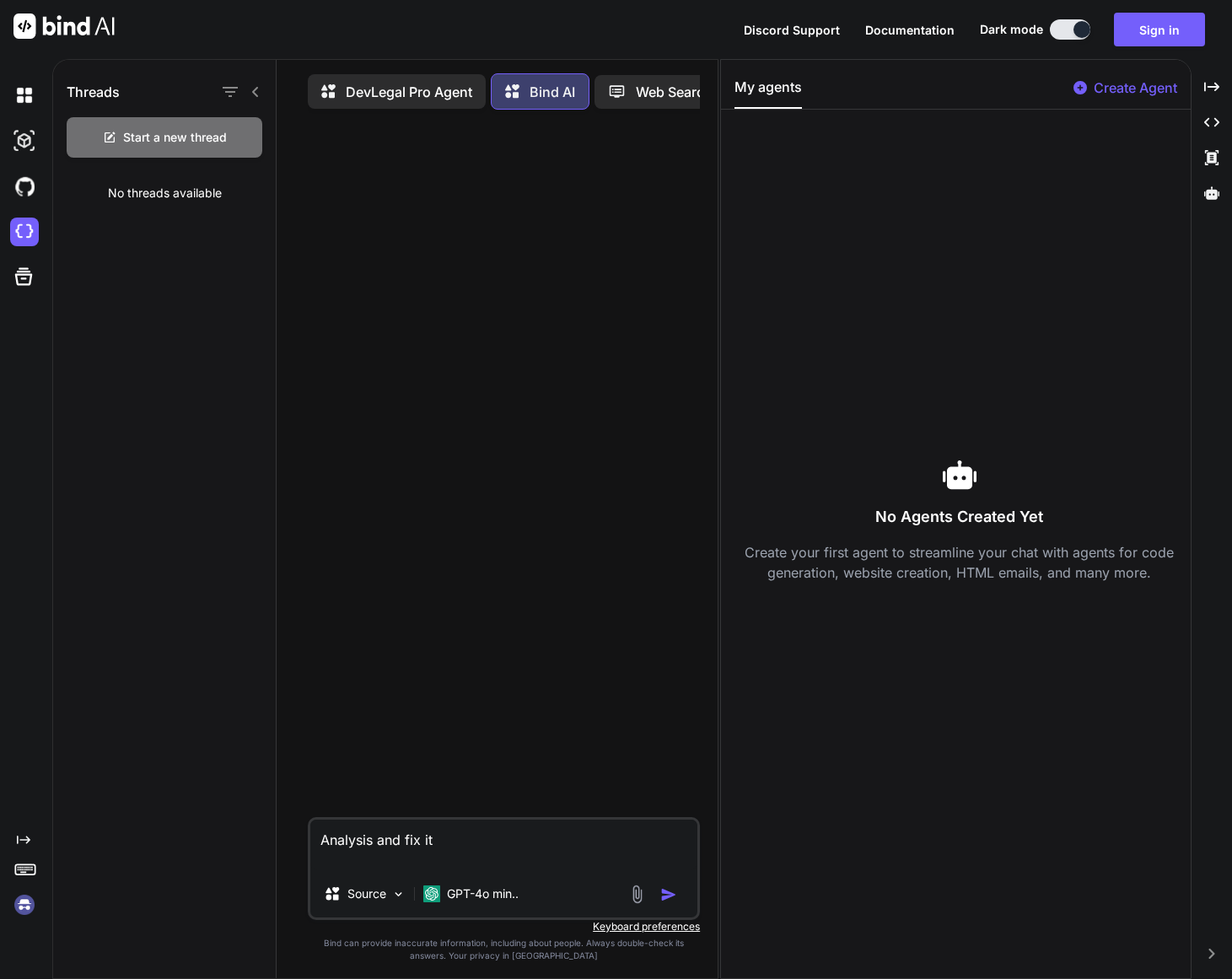
click at [424, 96] on p "DevLegal Pro Agent" at bounding box center [408, 92] width 127 height 21
click at [542, 93] on p "Bind AI" at bounding box center [553, 92] width 46 height 21
click at [415, 97] on p "DevLegal Pro Agent" at bounding box center [408, 92] width 127 height 21
click at [668, 903] on img "button" at bounding box center [668, 895] width 17 height 17
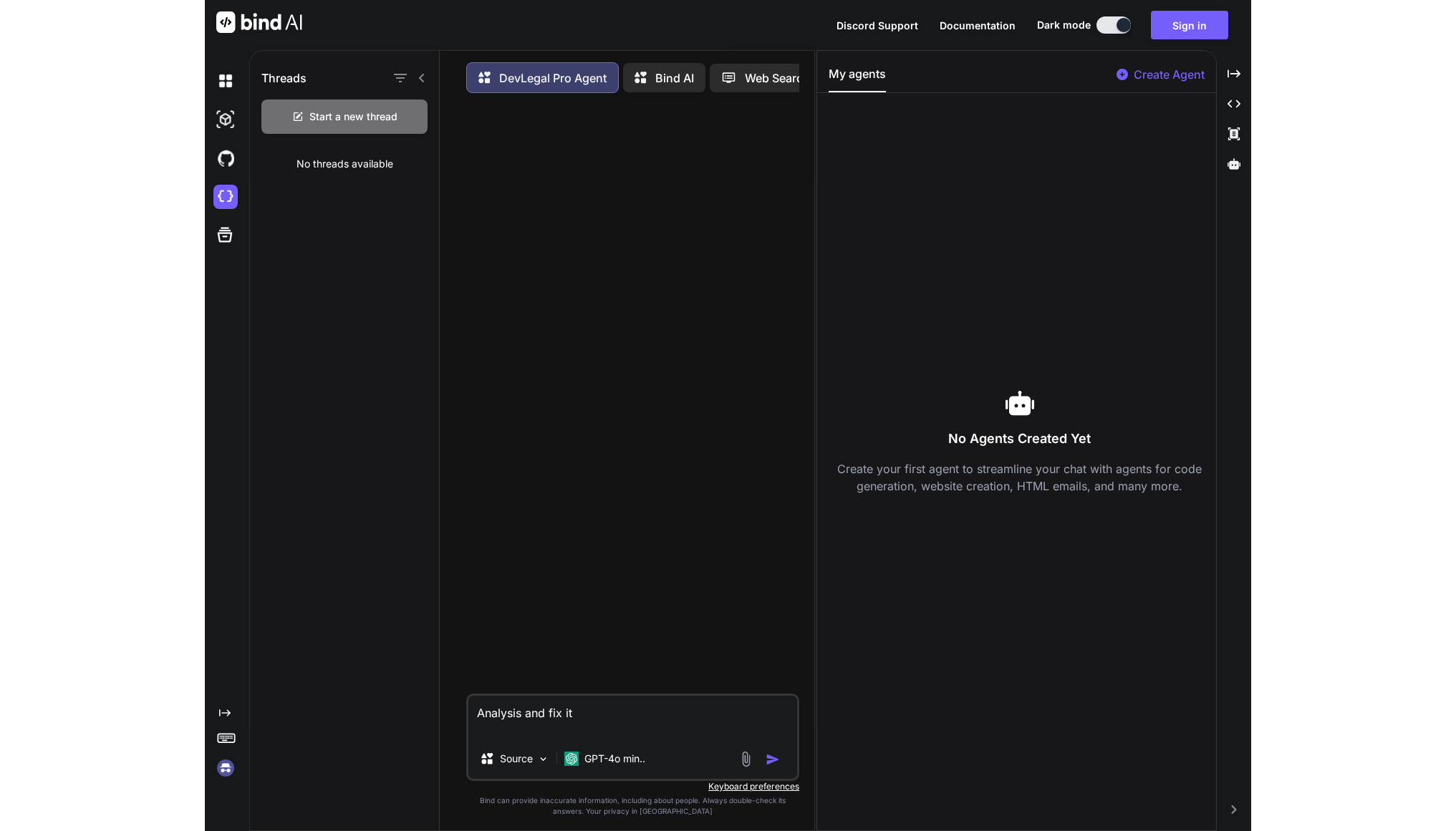
scroll to position [7, 0]
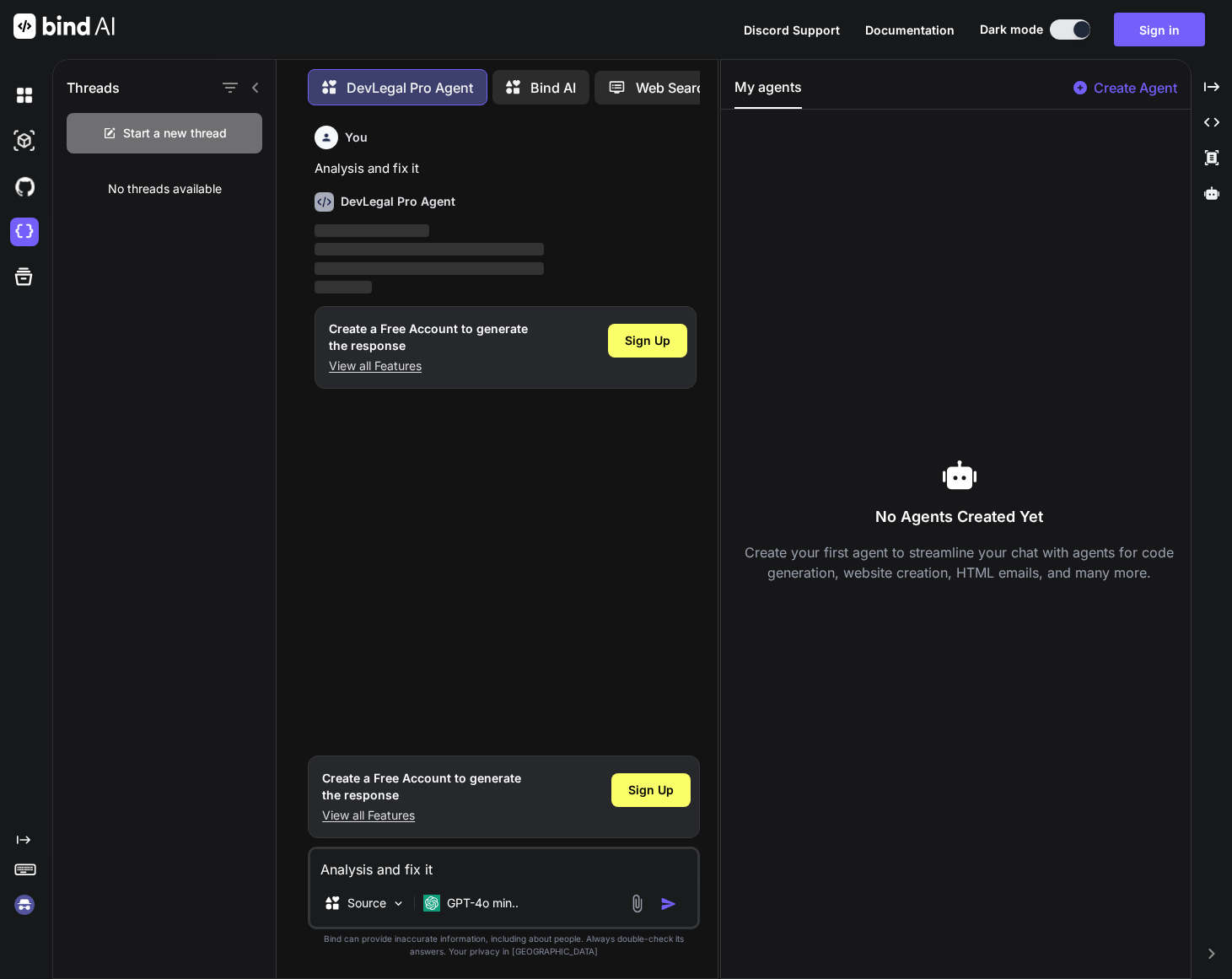
click at [407, 370] on p "View all Features" at bounding box center [429, 366] width 199 height 17
click at [1158, 38] on button "Sign in" at bounding box center [1160, 30] width 92 height 34
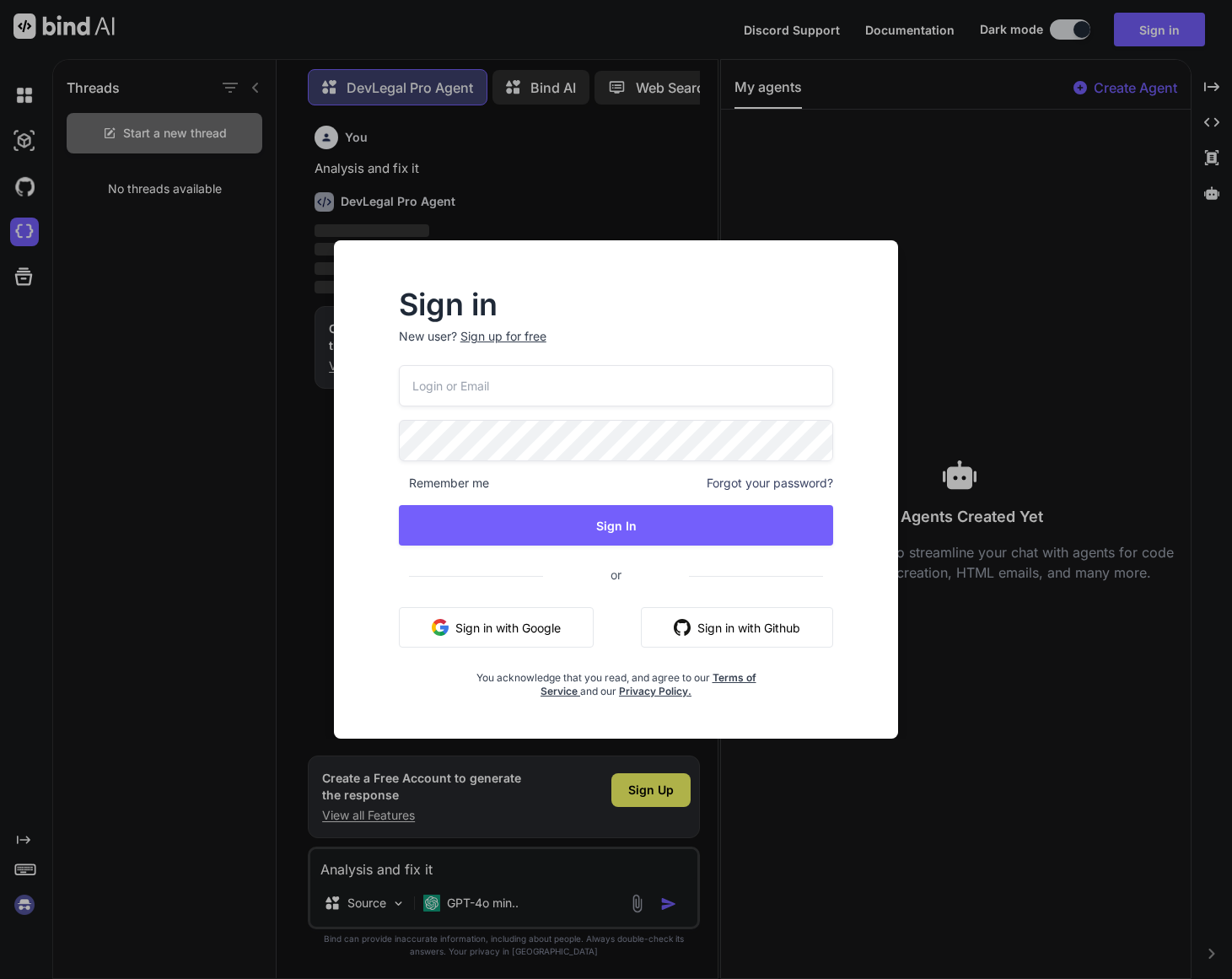
type input "[EMAIL_ADDRESS][DOMAIN_NAME]"
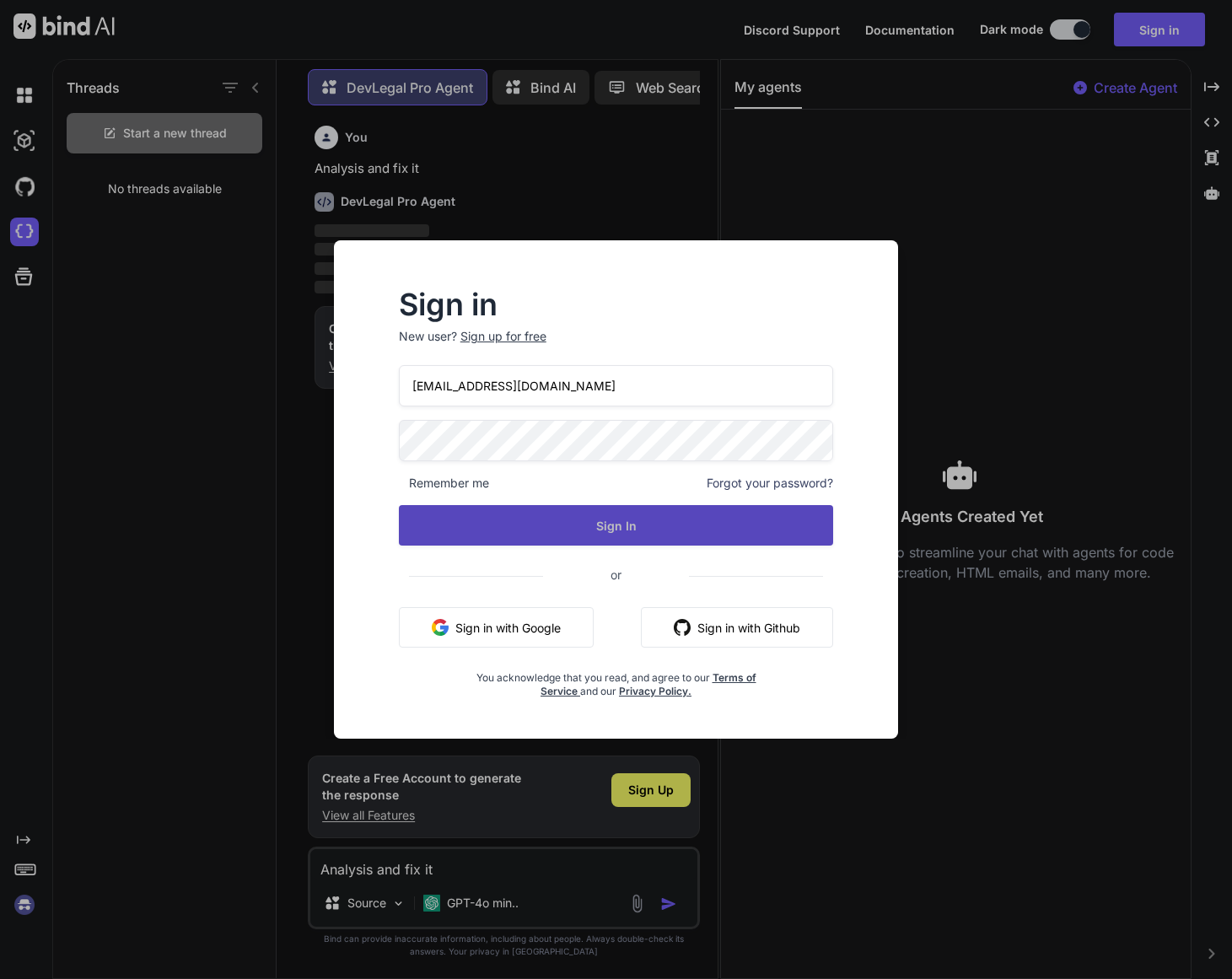
click at [651, 528] on button "Sign In" at bounding box center [616, 525] width 435 height 40
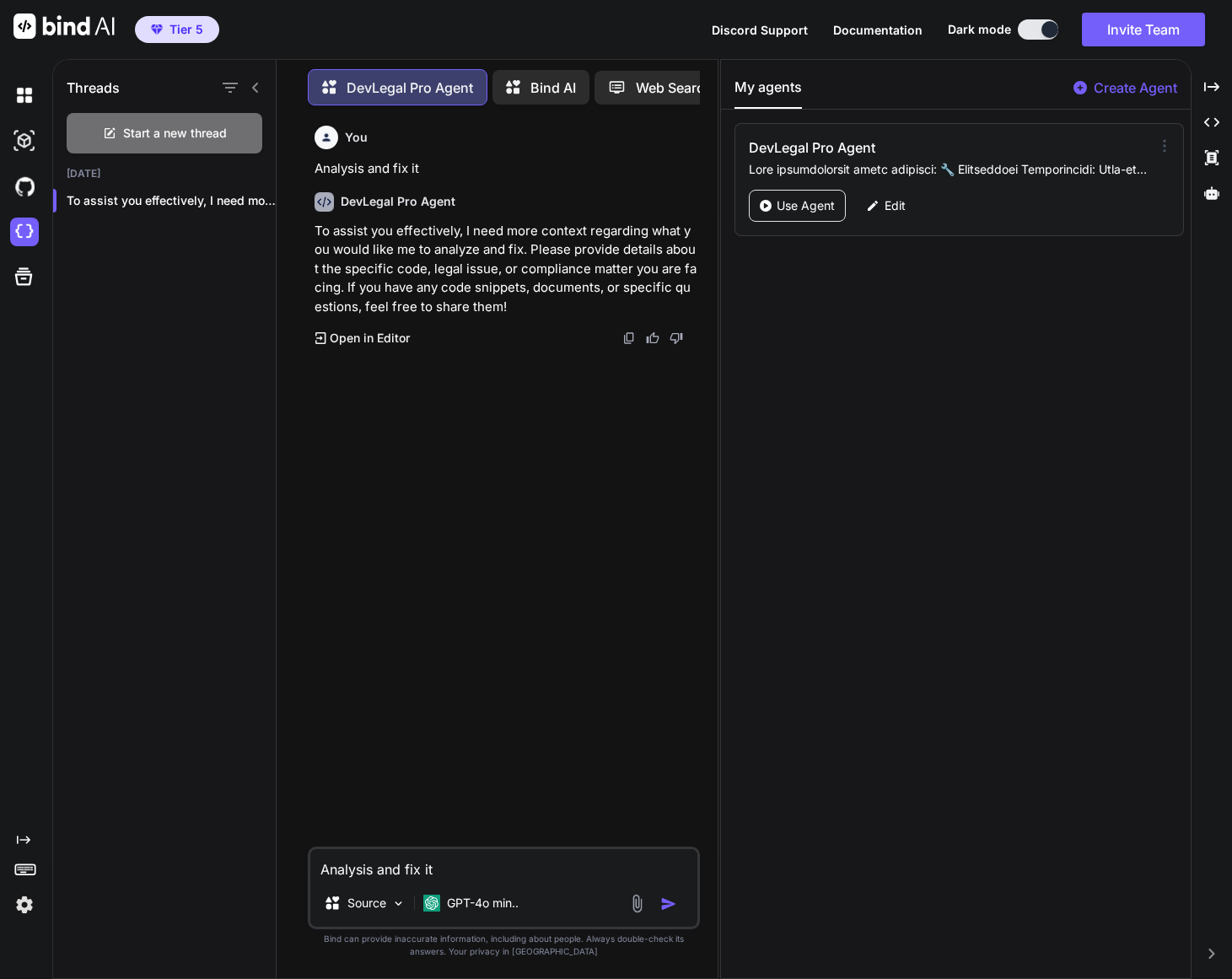
click at [1160, 144] on icon at bounding box center [1165, 145] width 17 height 17
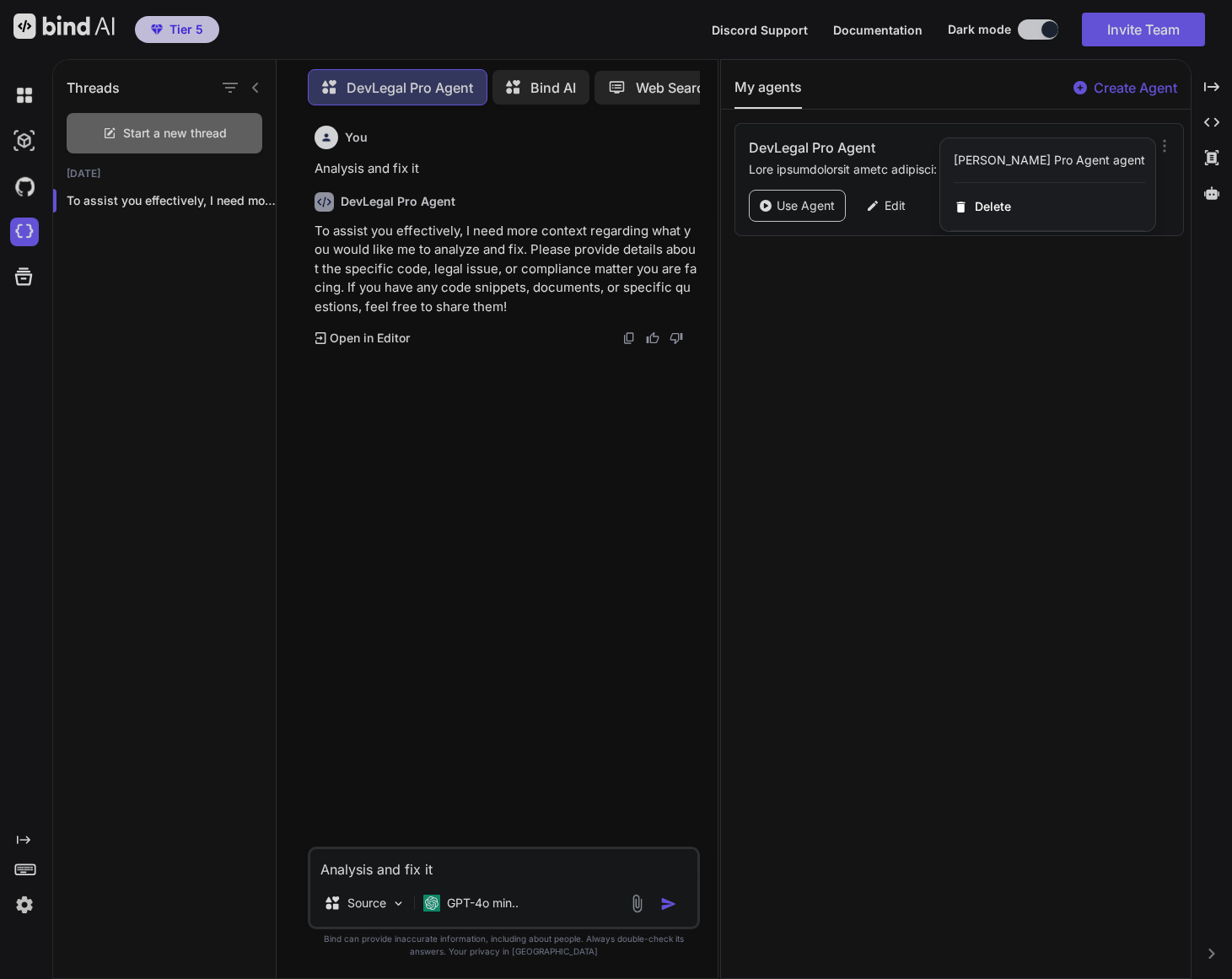
click at [1079, 318] on div at bounding box center [616, 489] width 1232 height 979
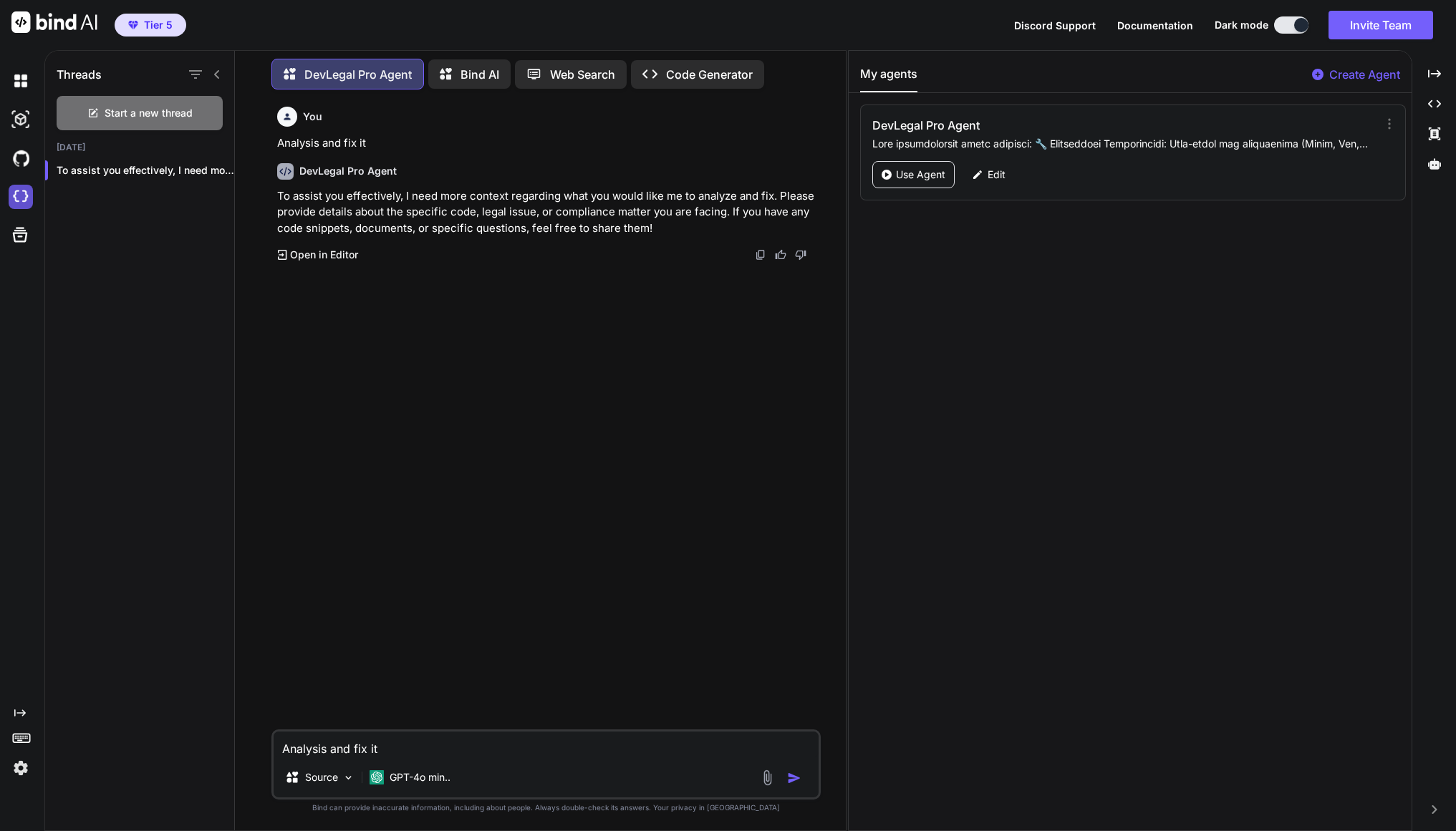
click at [18, 203] on img at bounding box center [21, 197] width 24 height 24
click at [722, 78] on p "Code Generator" at bounding box center [709, 74] width 87 height 18
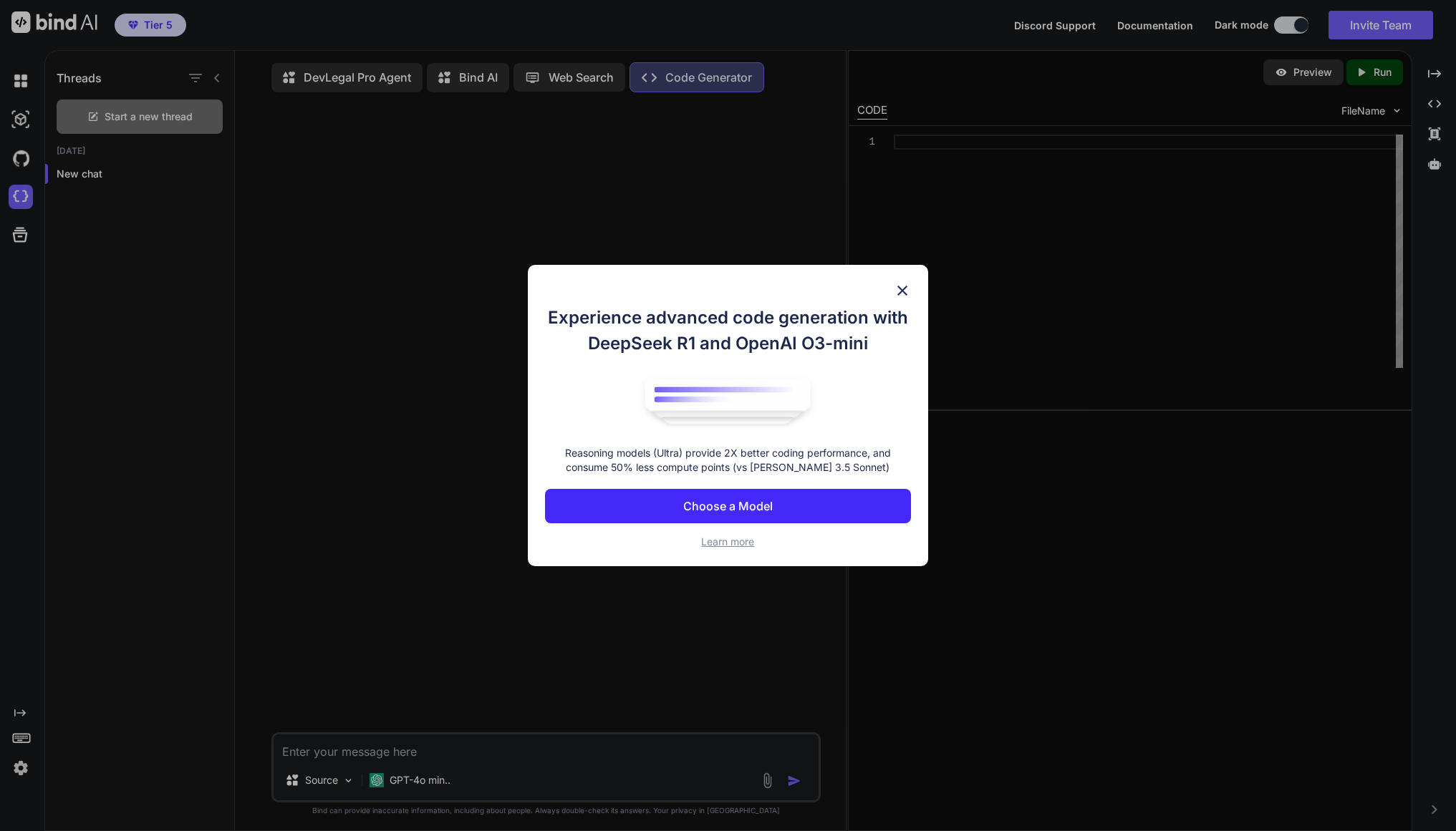
click at [800, 507] on button "Choose a Model" at bounding box center [728, 506] width 366 height 34
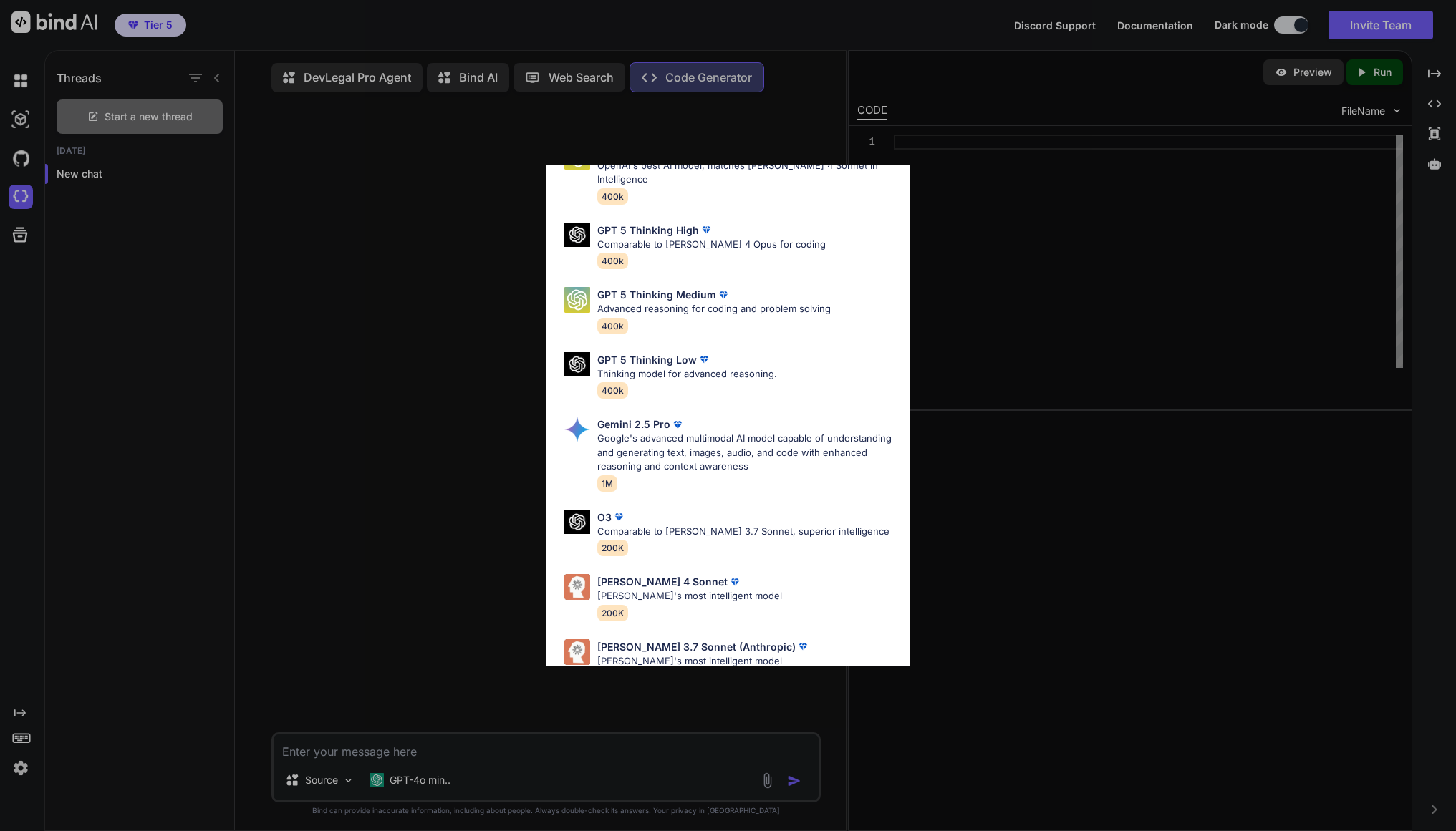
scroll to position [102, 0]
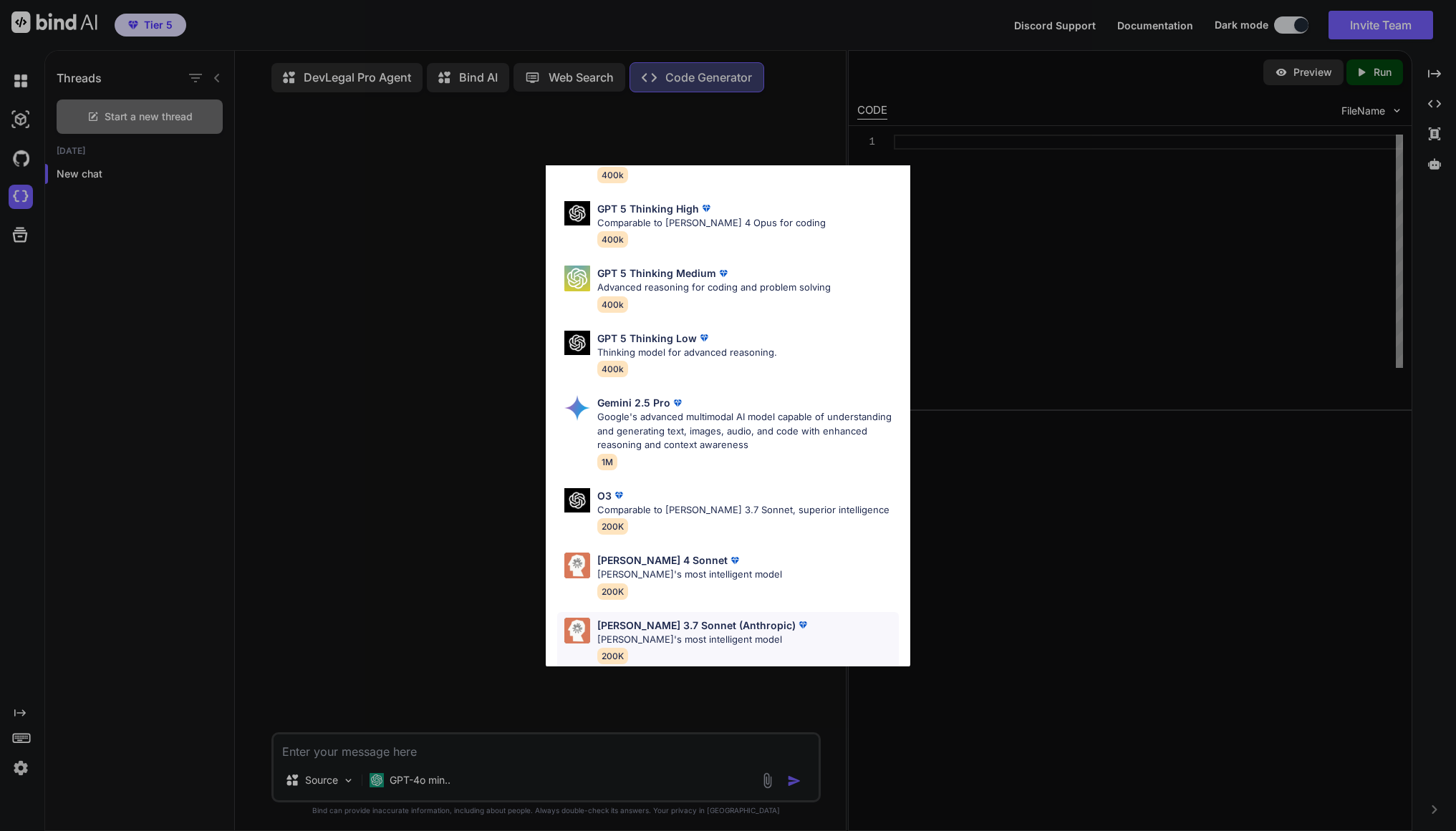
click at [706, 618] on p "Claude 3.7 Sonnet (Anthropic)" at bounding box center [696, 625] width 198 height 15
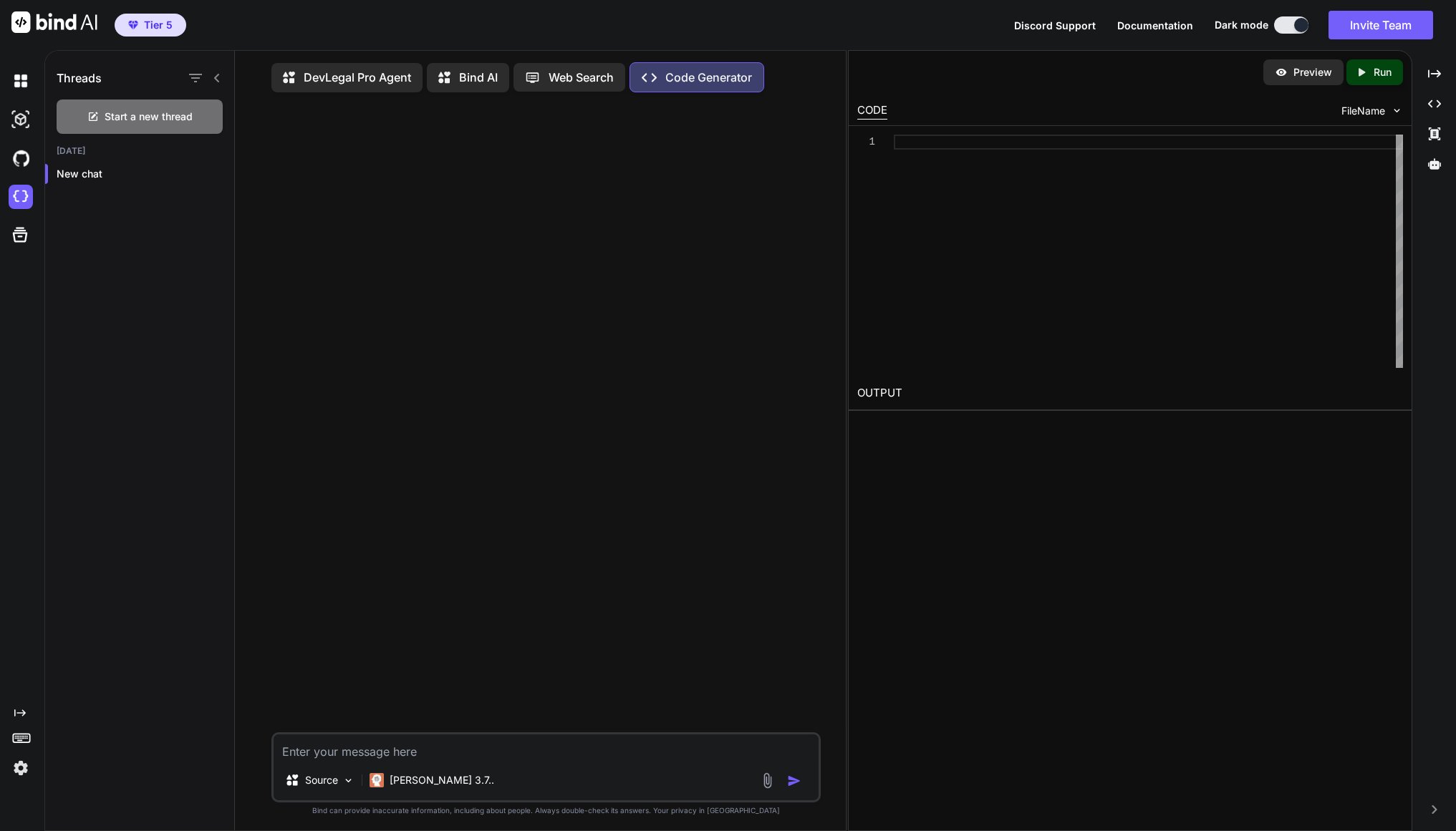
click at [722, 79] on p "Code Generator" at bounding box center [709, 77] width 87 height 18
click at [1045, 115] on img at bounding box center [1397, 110] width 12 height 12
click at [1045, 111] on img at bounding box center [1397, 110] width 12 height 12
click at [675, 78] on p "Code Generator" at bounding box center [709, 77] width 87 height 18
click at [26, 193] on img at bounding box center [21, 197] width 24 height 24
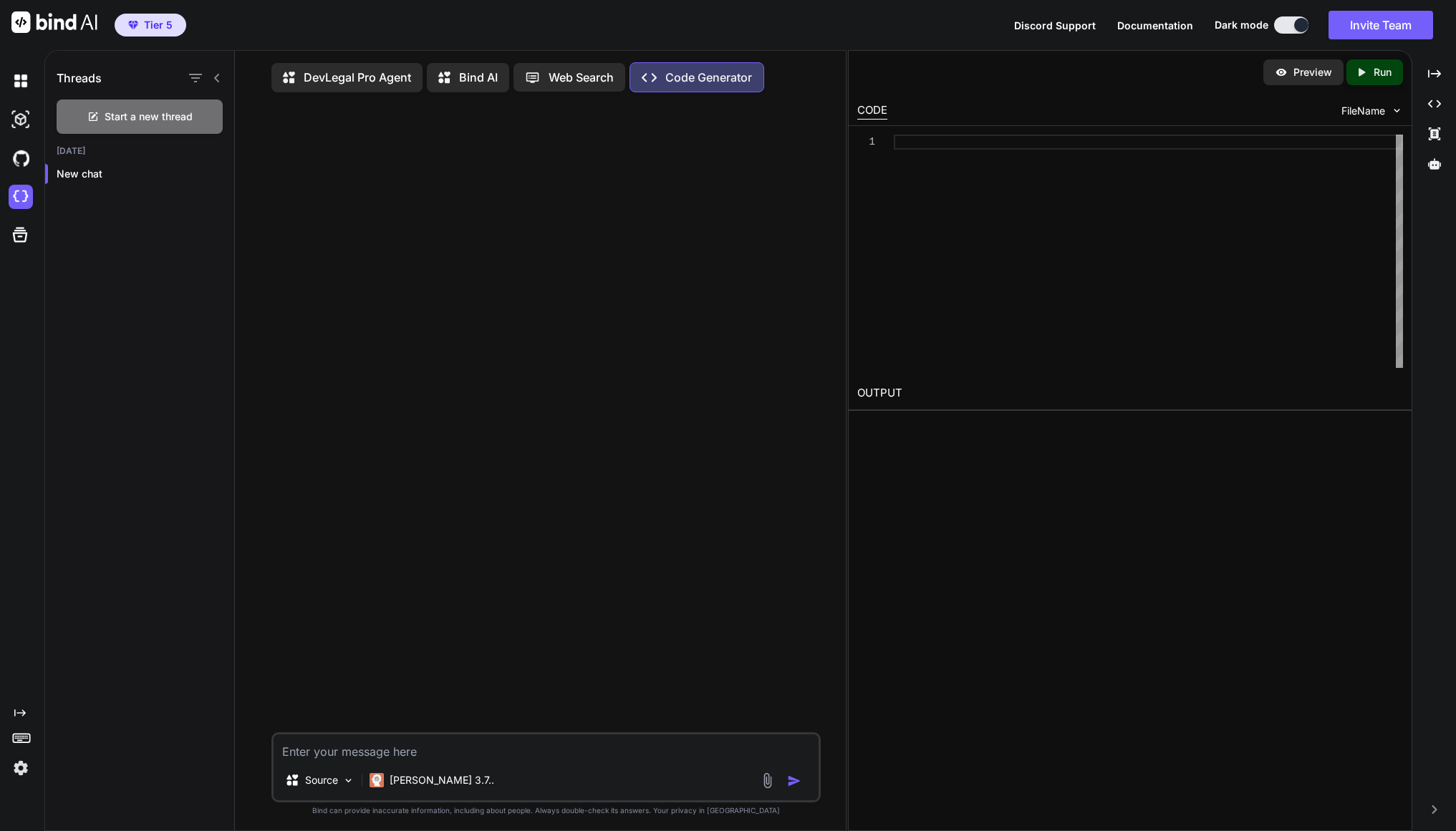
click at [1045, 77] on p "Preview" at bounding box center [1313, 72] width 39 height 14
click at [1045, 113] on img at bounding box center [1397, 110] width 12 height 12
click at [1045, 113] on img at bounding box center [1397, 110] width 12 height 12
click at [1015, 149] on div at bounding box center [1148, 142] width 509 height 15
click at [81, 152] on h2 "[DATE]" at bounding box center [139, 151] width 189 height 11
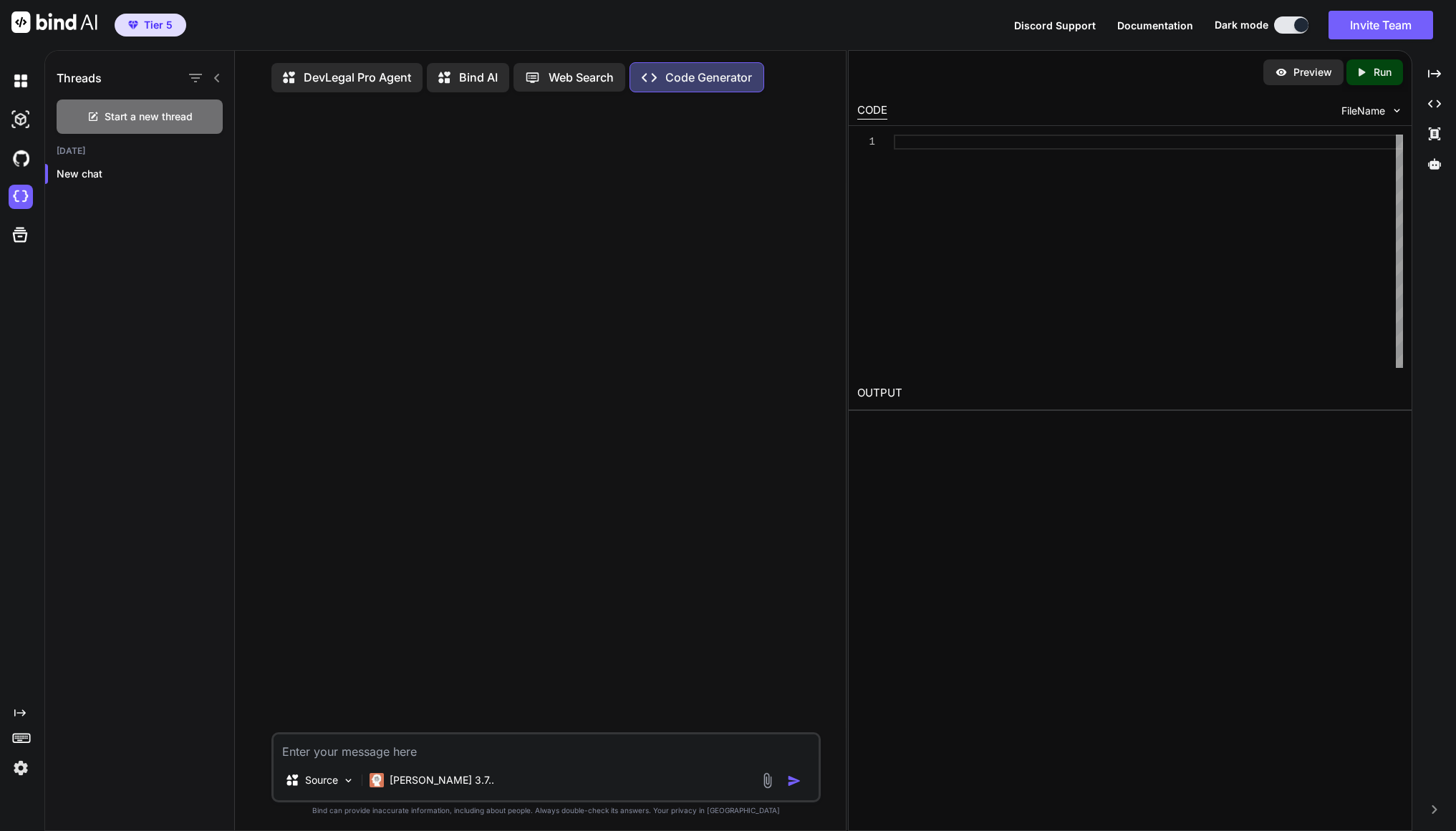
click at [356, 765] on div "Source Claude 3.7.." at bounding box center [546, 768] width 550 height 70
click at [344, 754] on textarea at bounding box center [546, 747] width 546 height 26
type textarea "O"
type textarea "how to open my previous project under my agent"
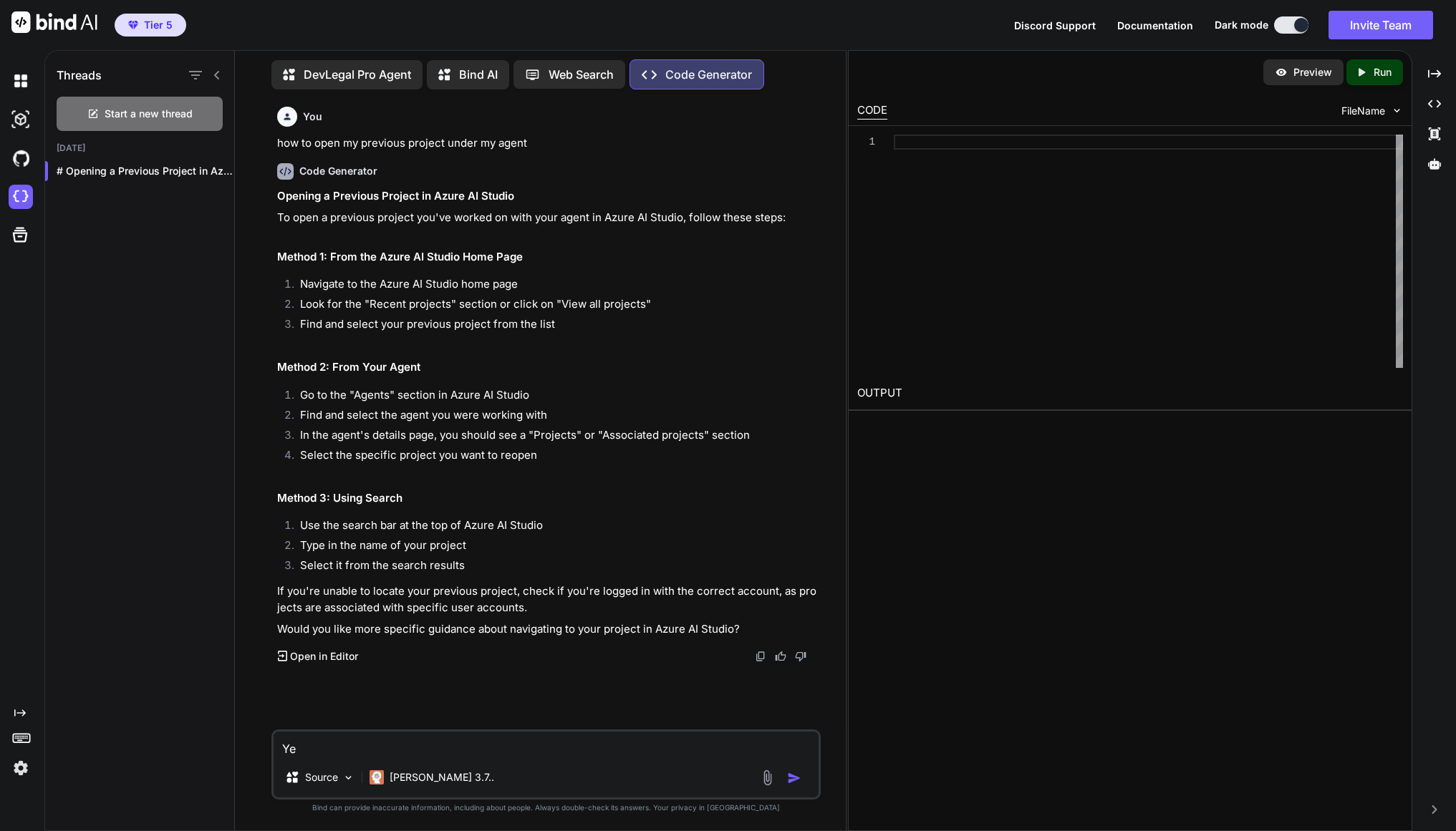
type textarea "Yes"
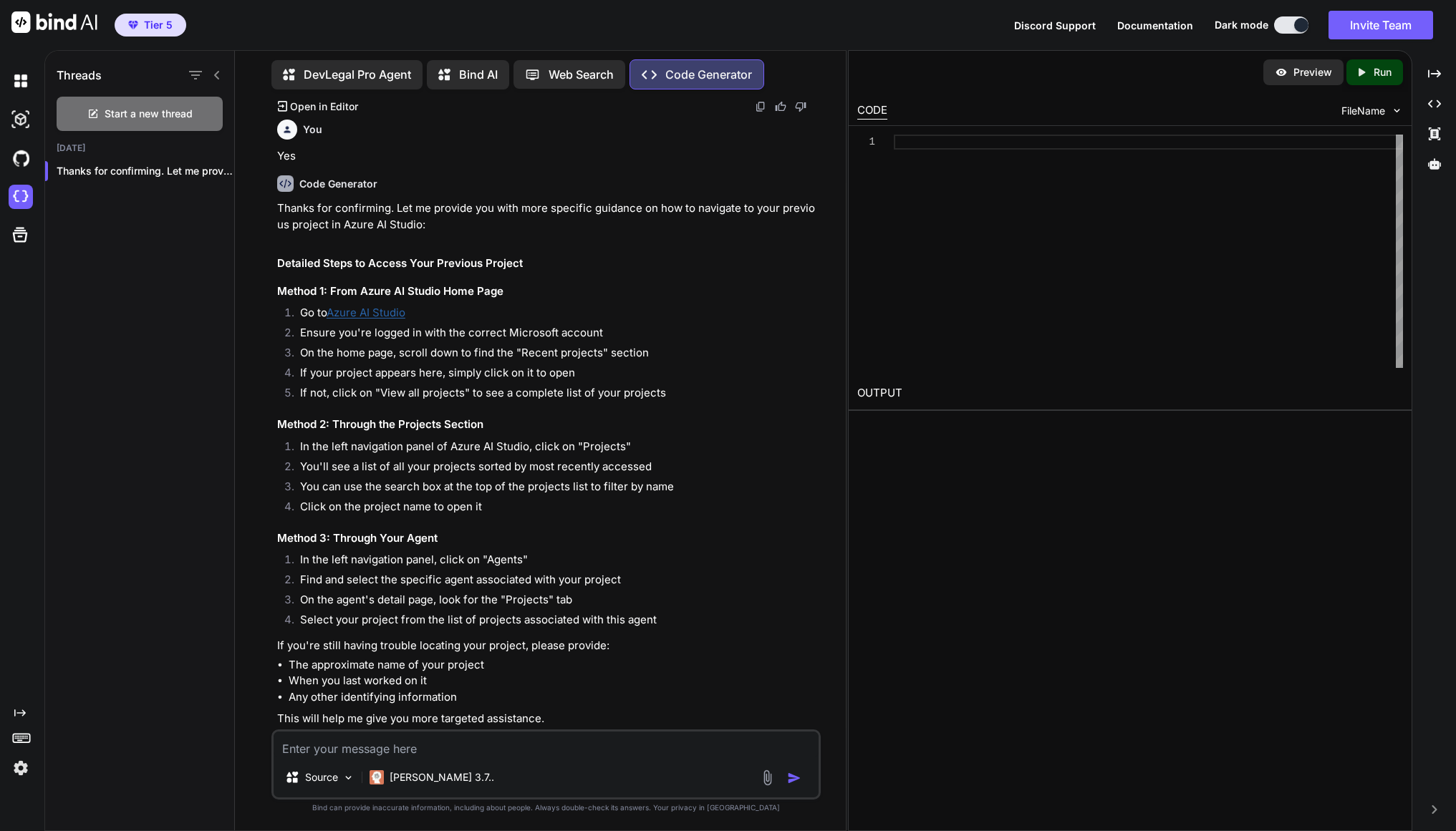
scroll to position [551, 0]
click at [427, 754] on textarea at bounding box center [546, 745] width 546 height 26
type textarea "No, my current project under this app.getbind.com"
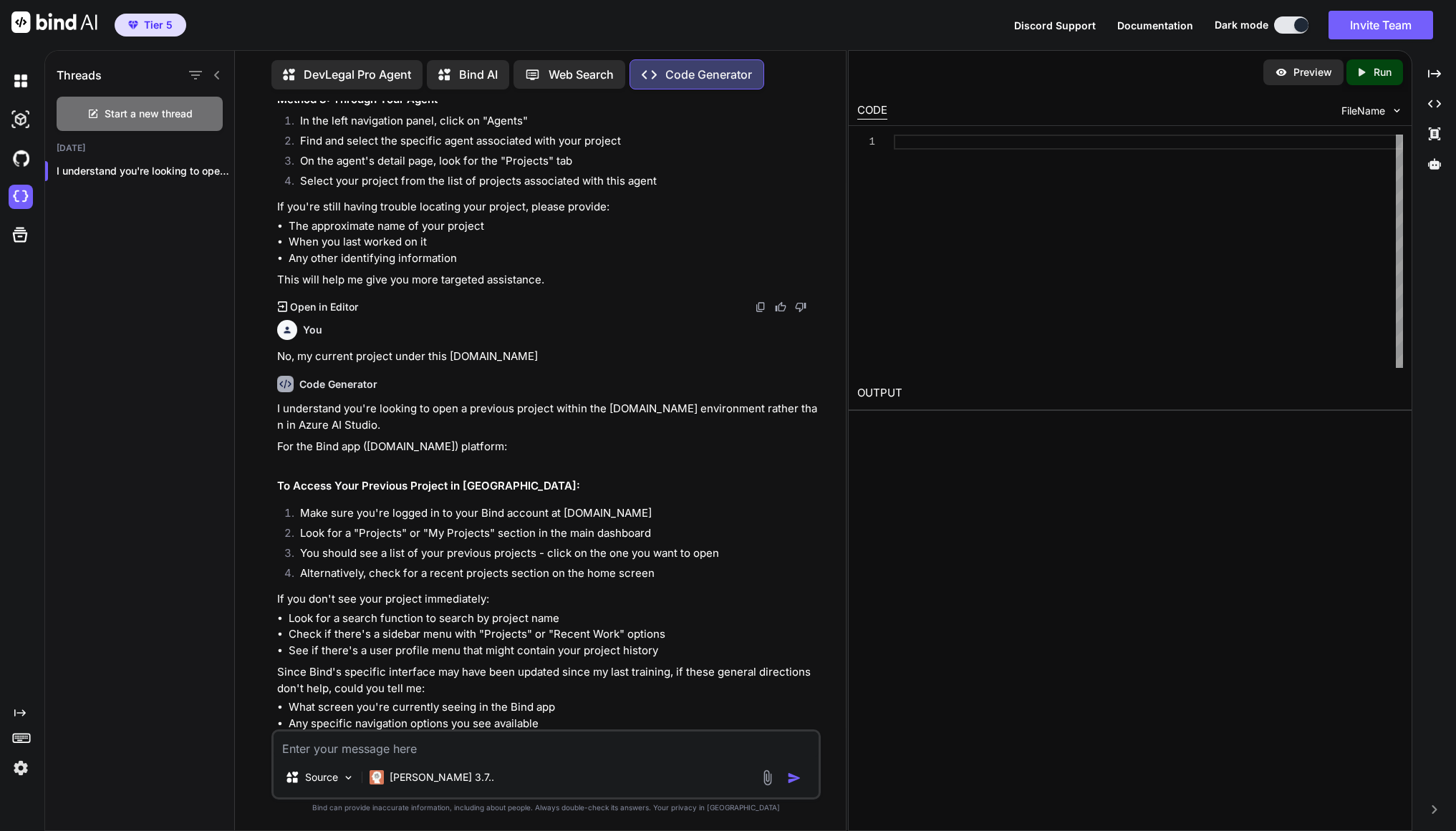
scroll to position [992, 0]
click at [22, 203] on img at bounding box center [21, 197] width 24 height 24
click at [381, 749] on textarea at bounding box center [546, 745] width 546 height 26
type textarea "But when I click to my projects then I did not see my current agent listed"
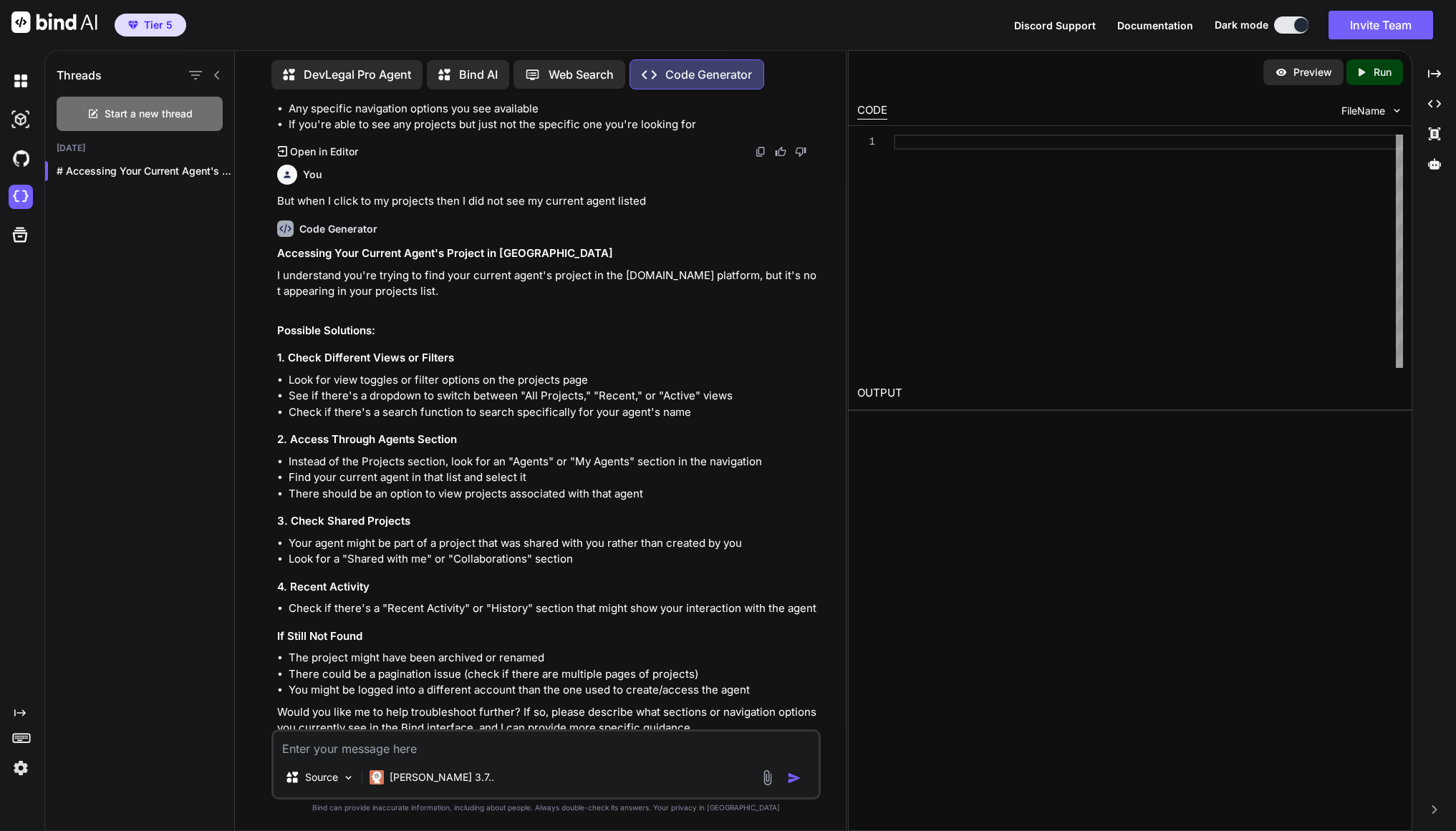
scroll to position [1625, 0]
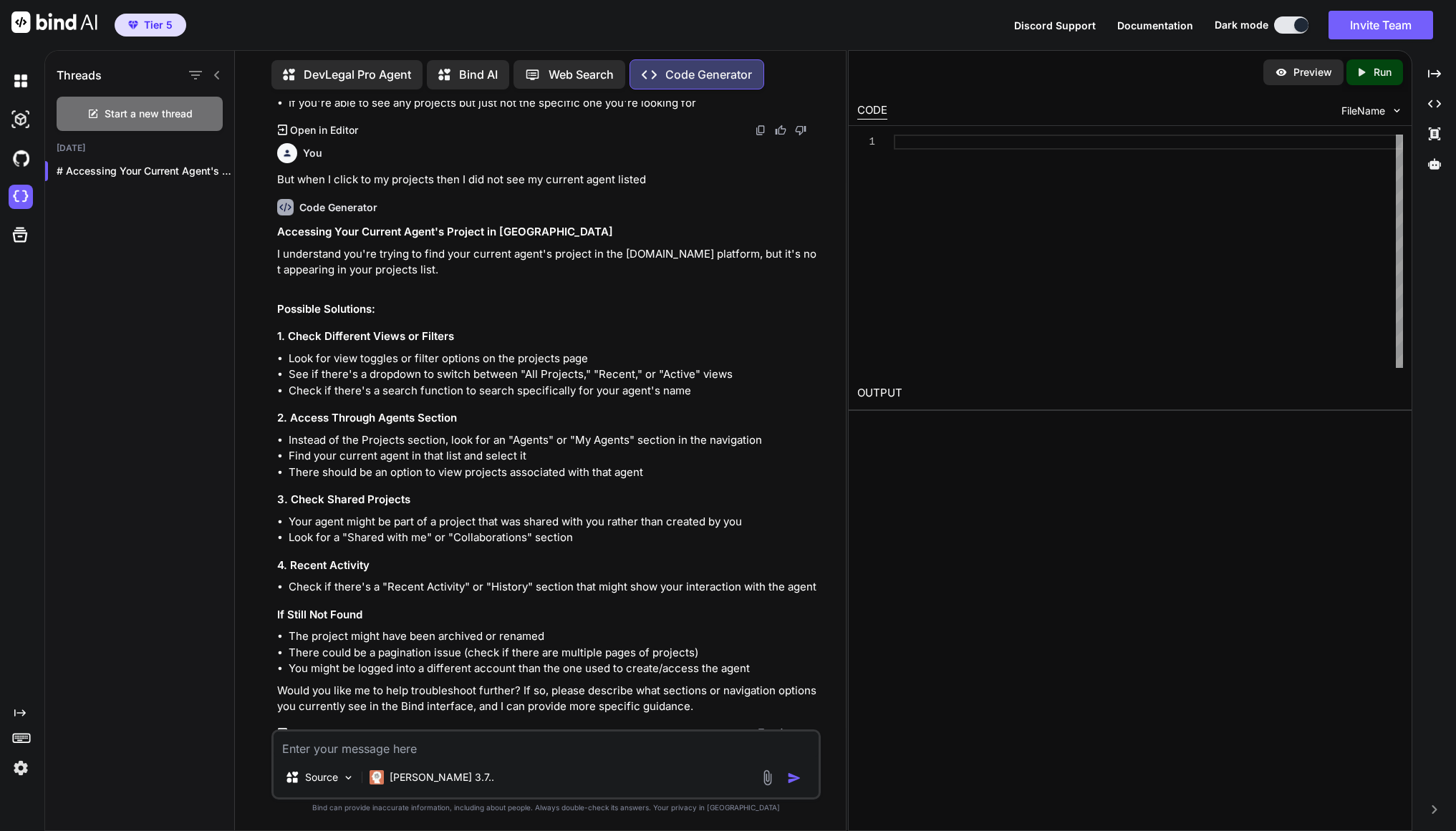
click at [495, 748] on textarea at bounding box center [546, 745] width 546 height 26
click at [494, 738] on textarea at bounding box center [546, 745] width 546 height 26
type textarea "How I can add my current project to my new agency just create"
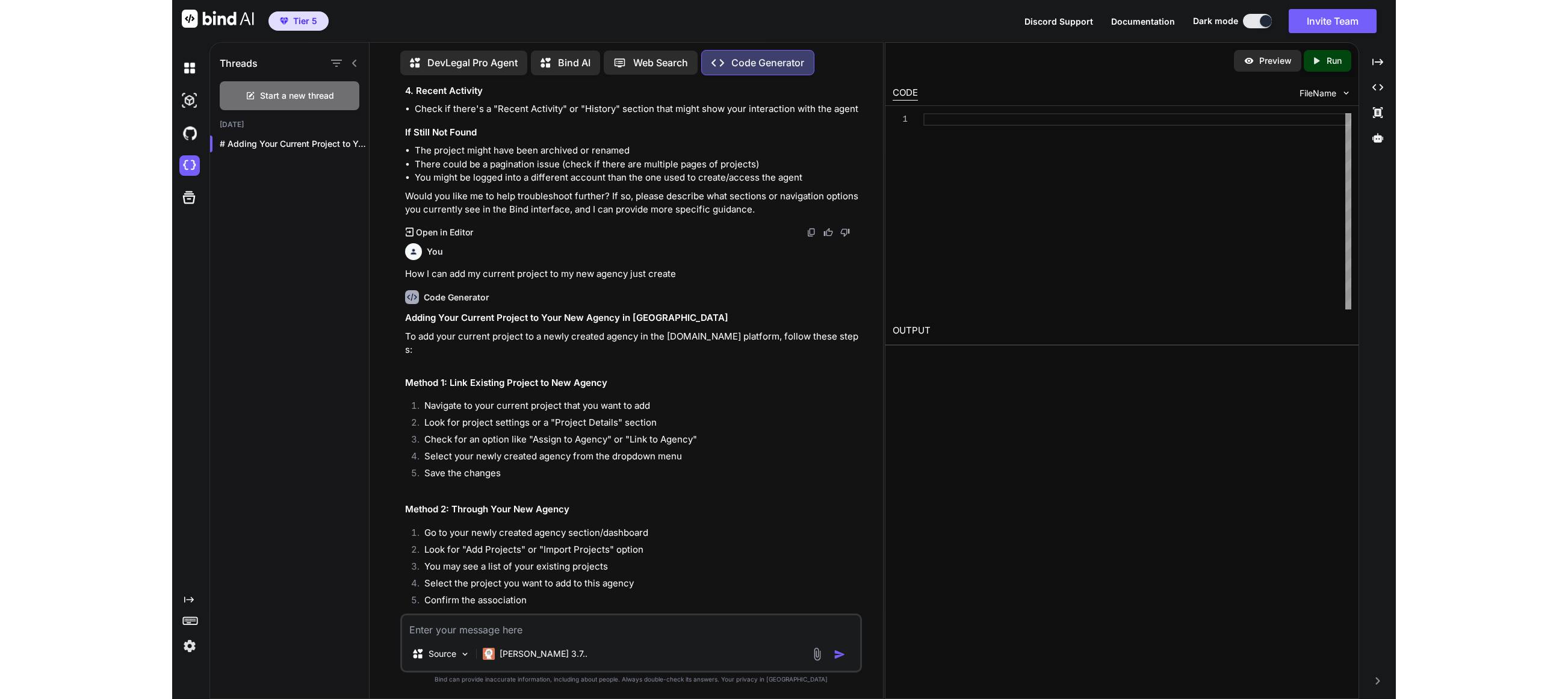
scroll to position [1754, 0]
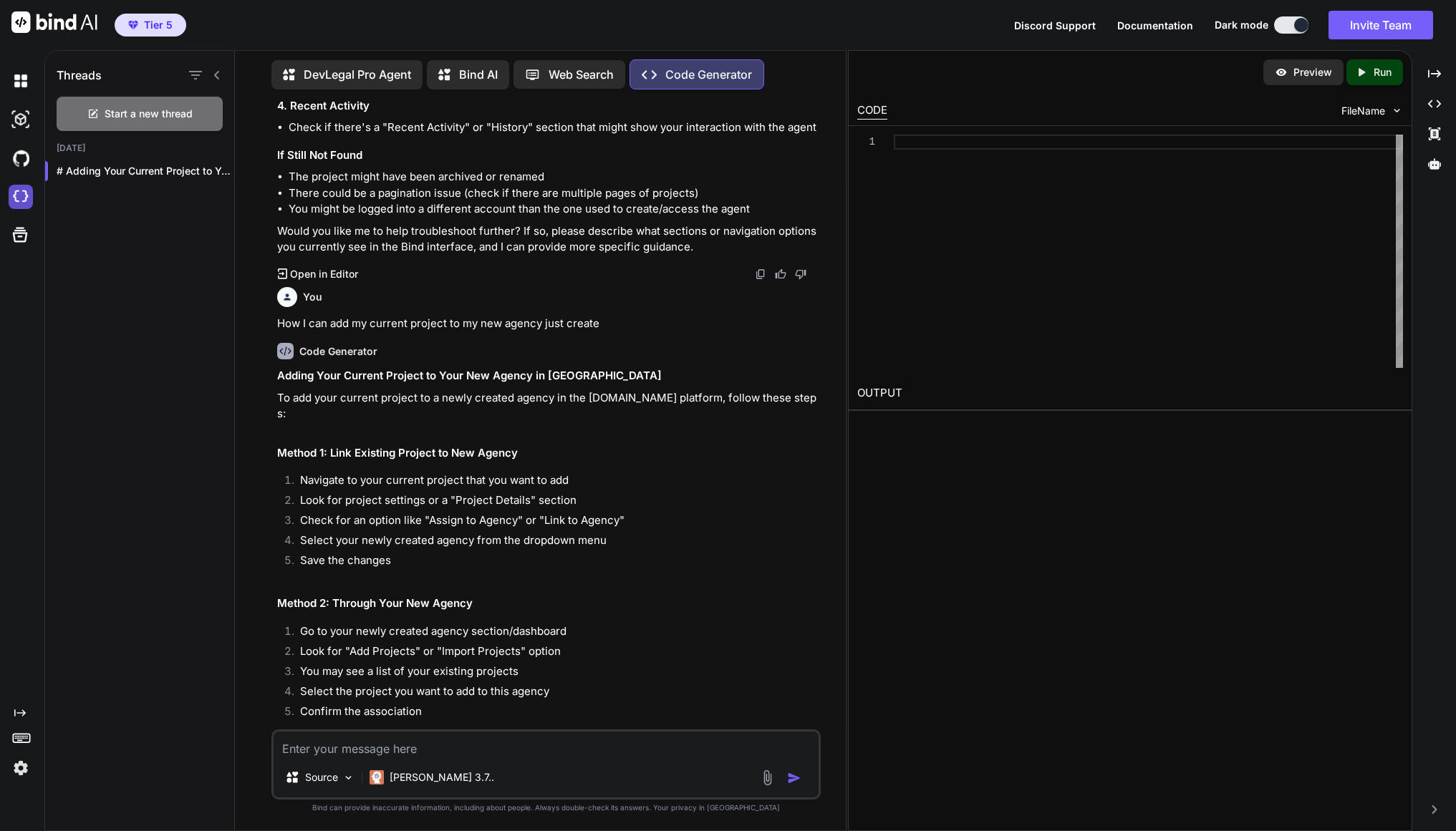
click at [24, 203] on img at bounding box center [21, 197] width 24 height 24
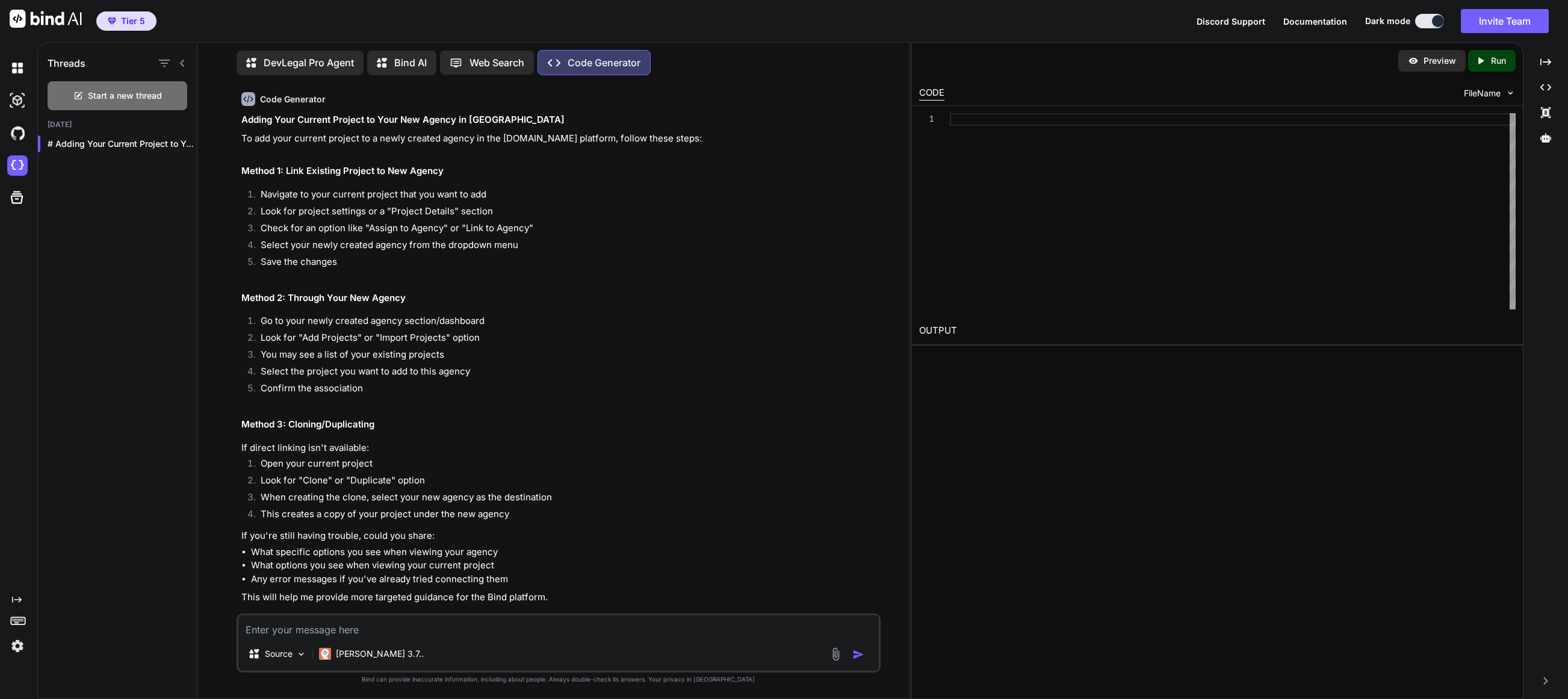
scroll to position [1909, 0]
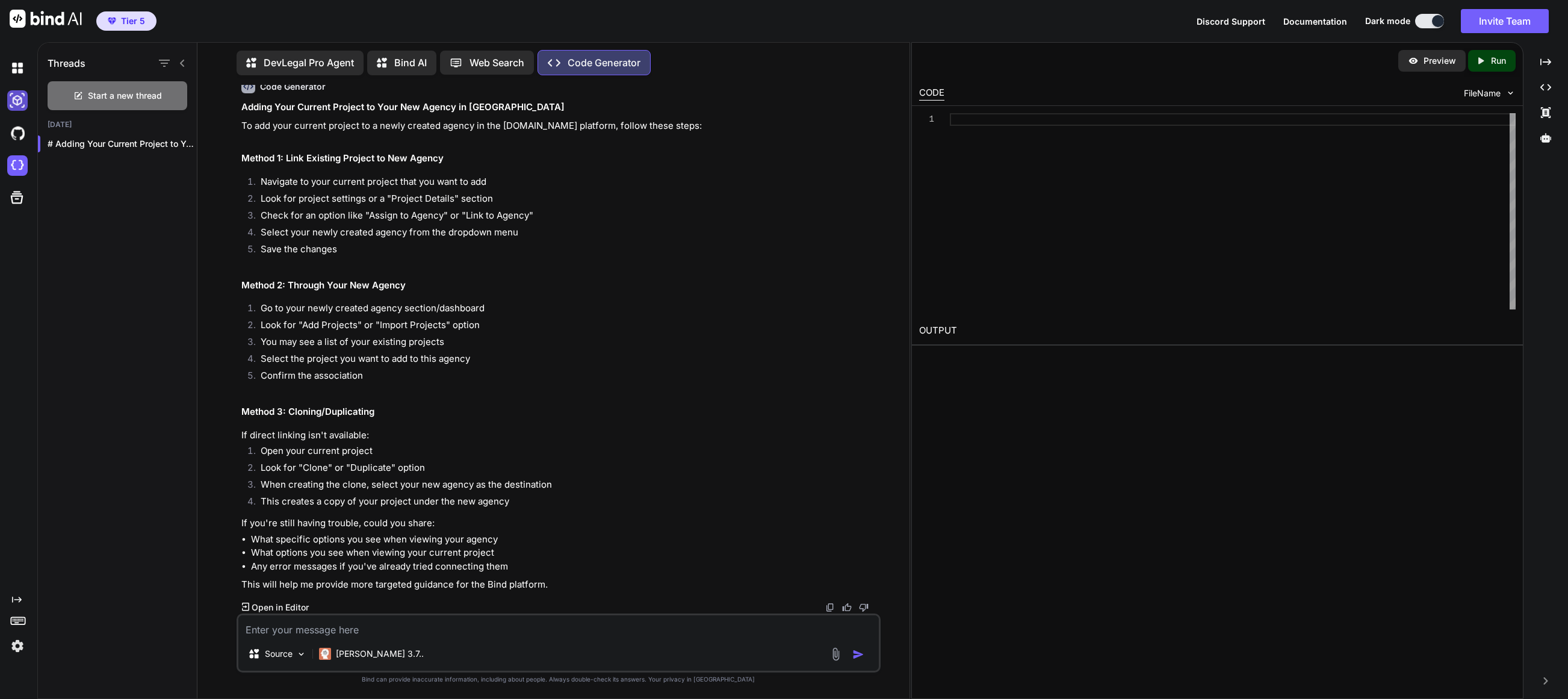
click at [15, 103] on img at bounding box center [17, 101] width 20 height 21
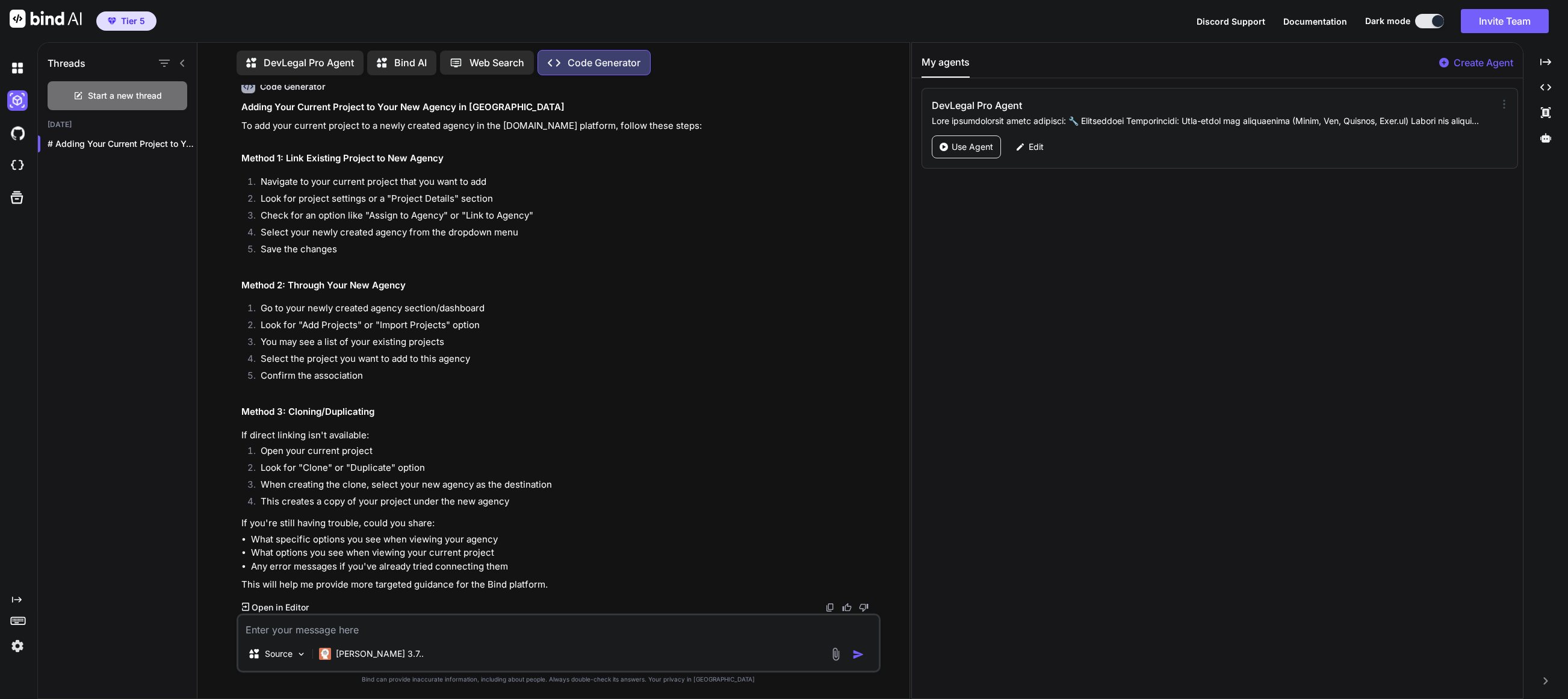
click at [878, 108] on icon at bounding box center [1504, 104] width 12 height 12
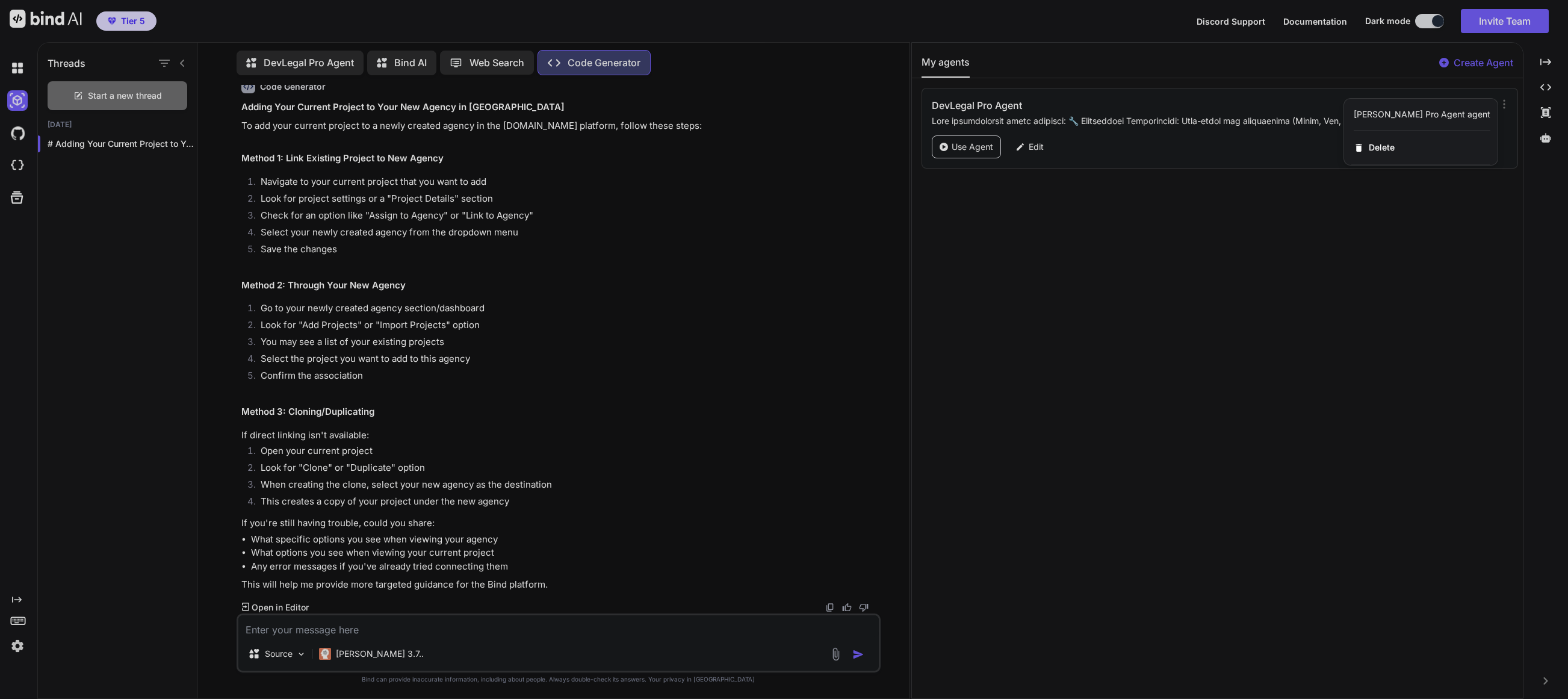
click at [878, 86] on div at bounding box center [784, 349] width 1568 height 699
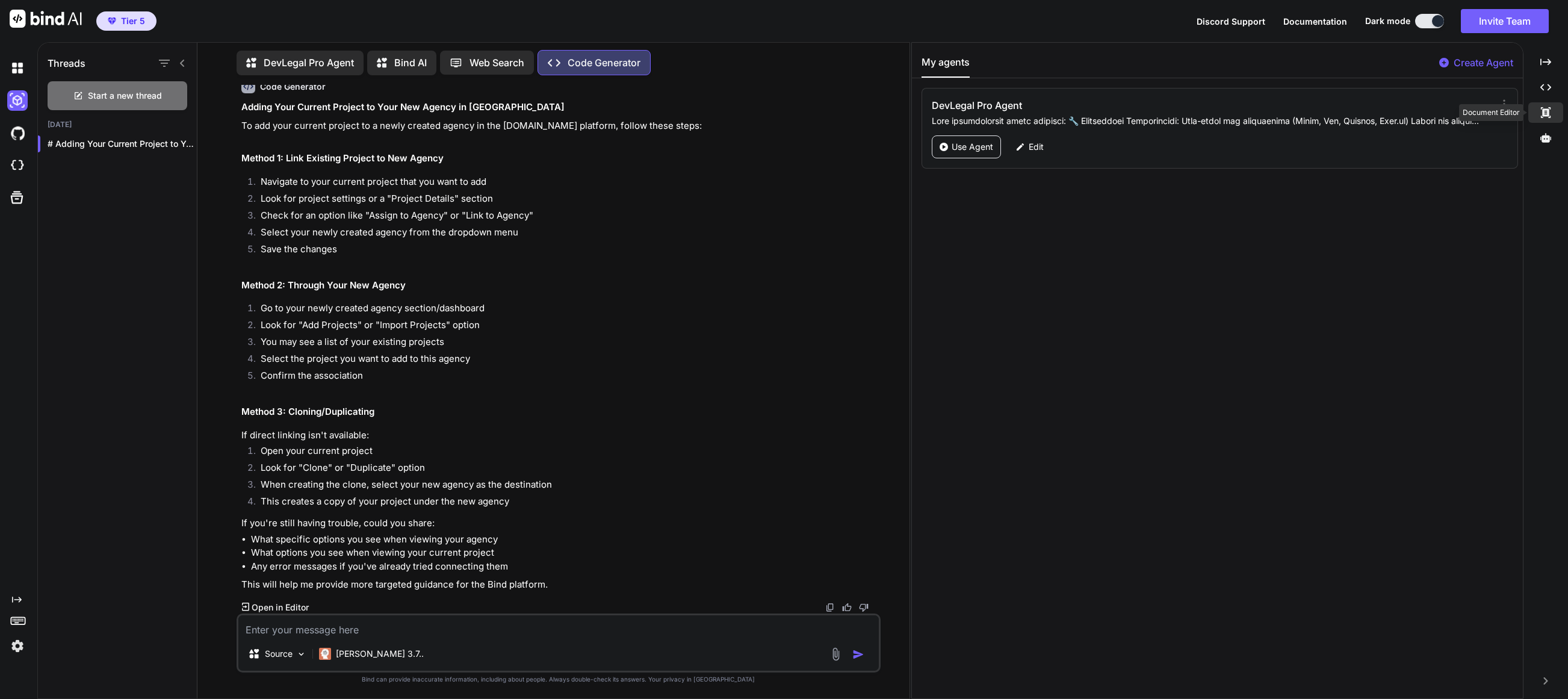
click at [878, 117] on icon "Created with Pixso." at bounding box center [1545, 112] width 11 height 11
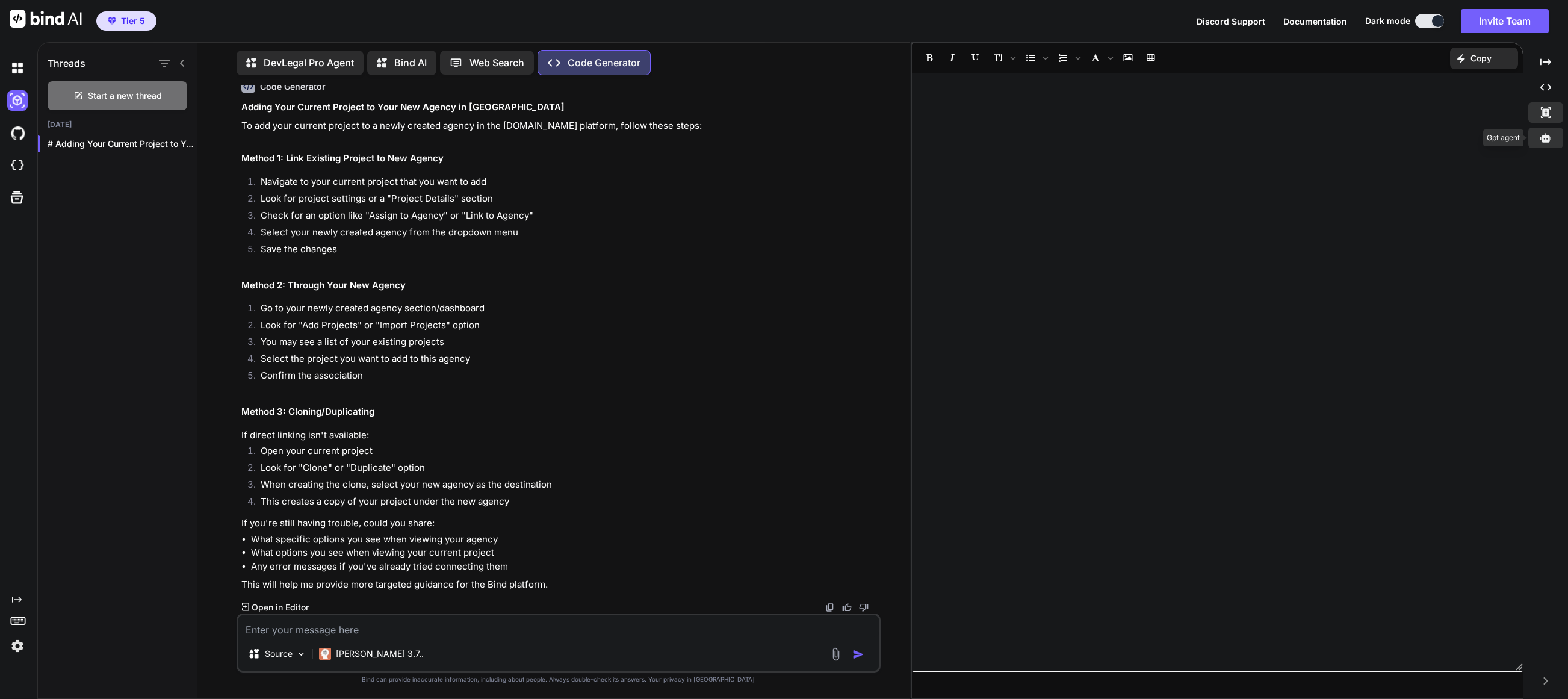
click at [878, 142] on icon at bounding box center [1545, 138] width 11 height 9
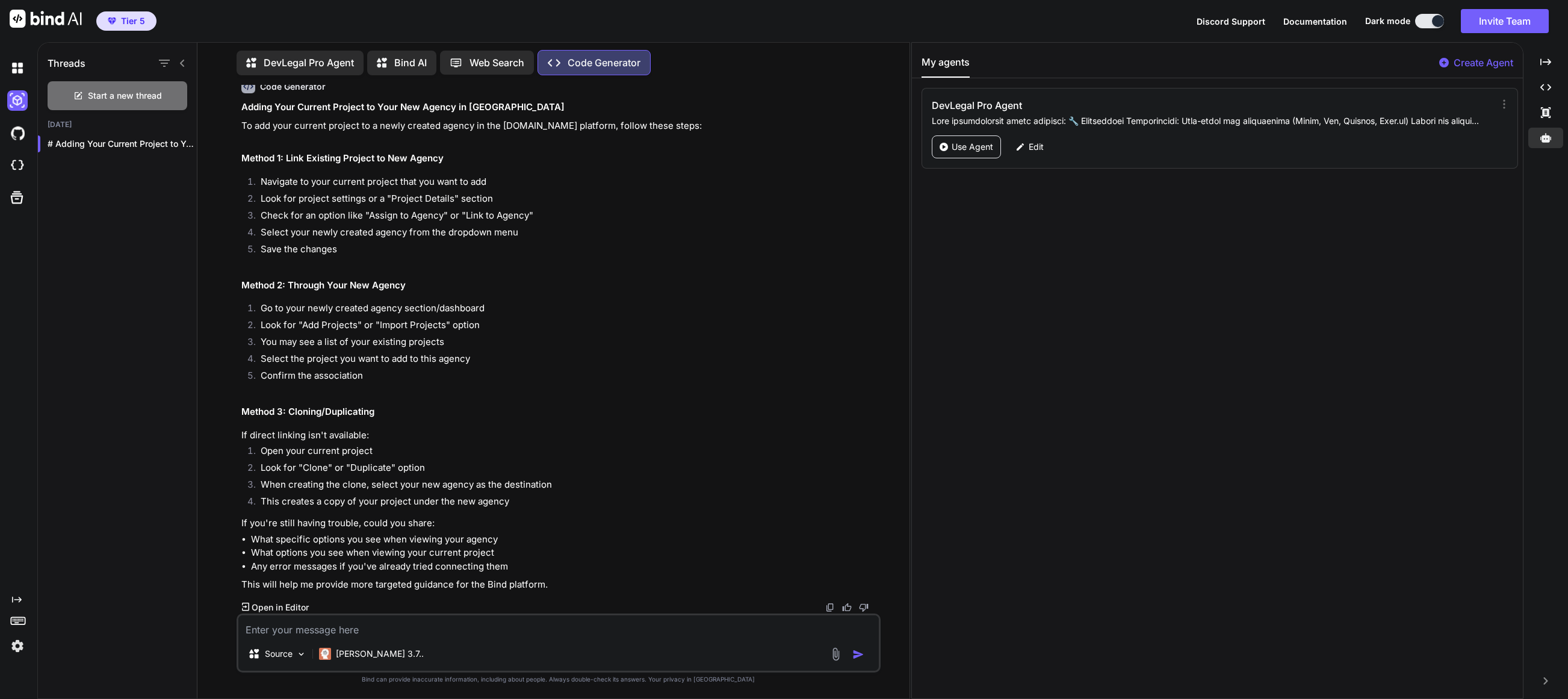
click at [418, 63] on p "Bind AI" at bounding box center [410, 62] width 33 height 15
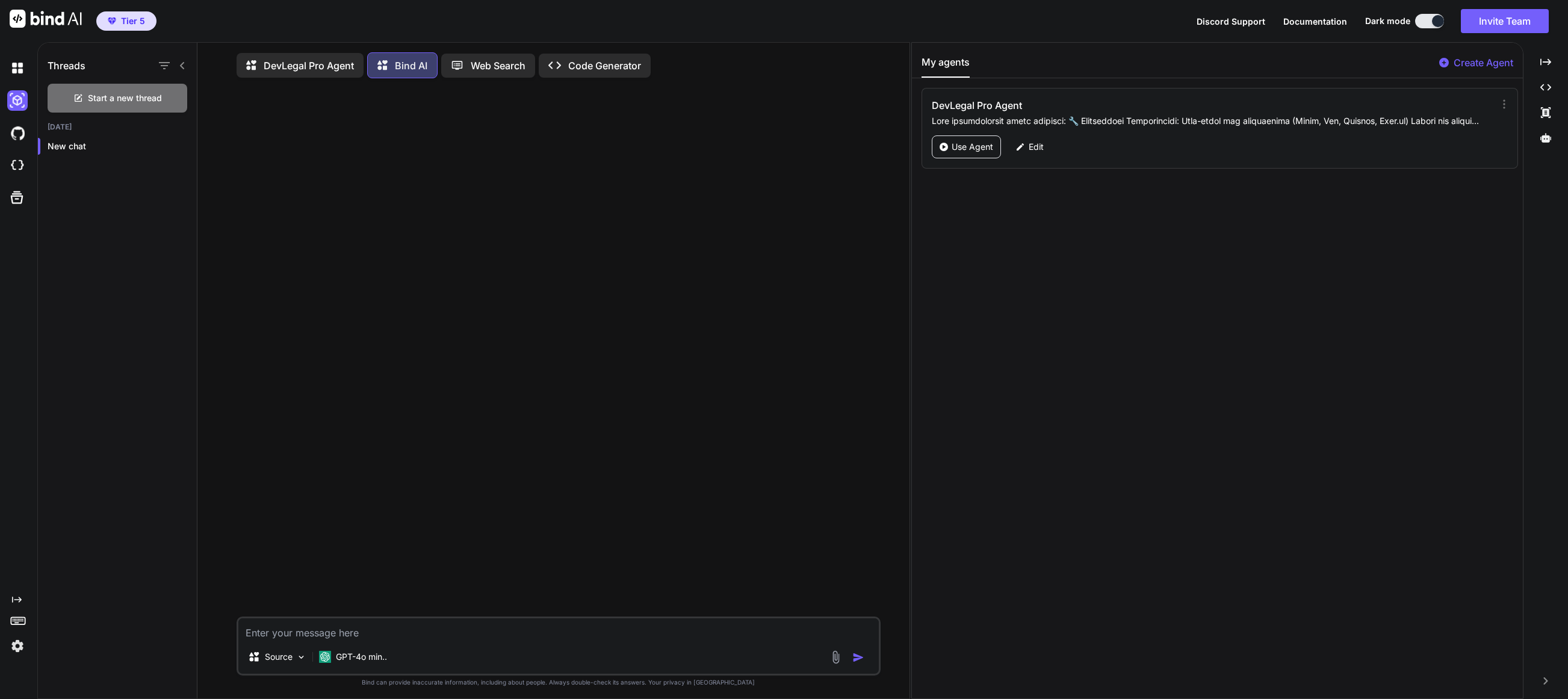
click at [509, 70] on p "Web Search" at bounding box center [498, 65] width 55 height 15
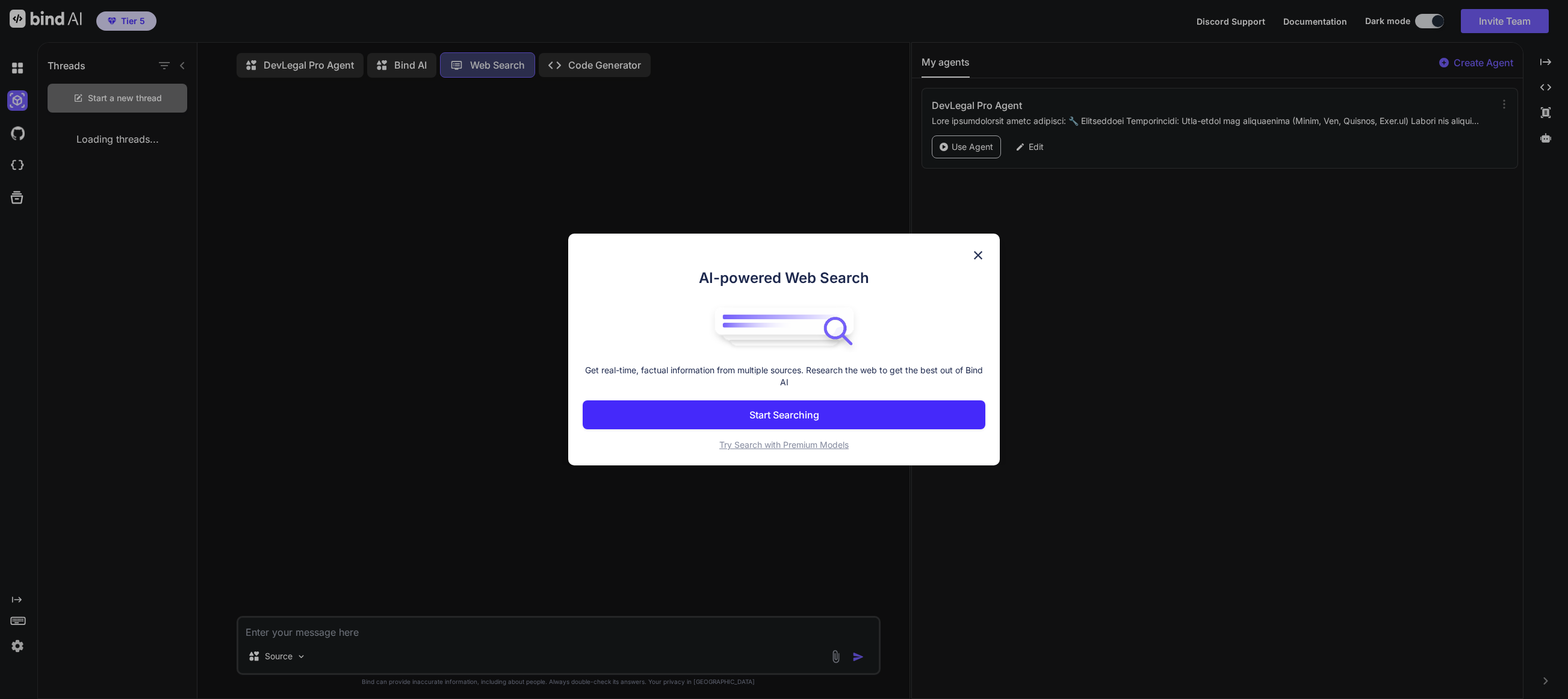
scroll to position [5, 0]
click at [818, 447] on span "Try Search with Premium Models" at bounding box center [784, 445] width 129 height 10
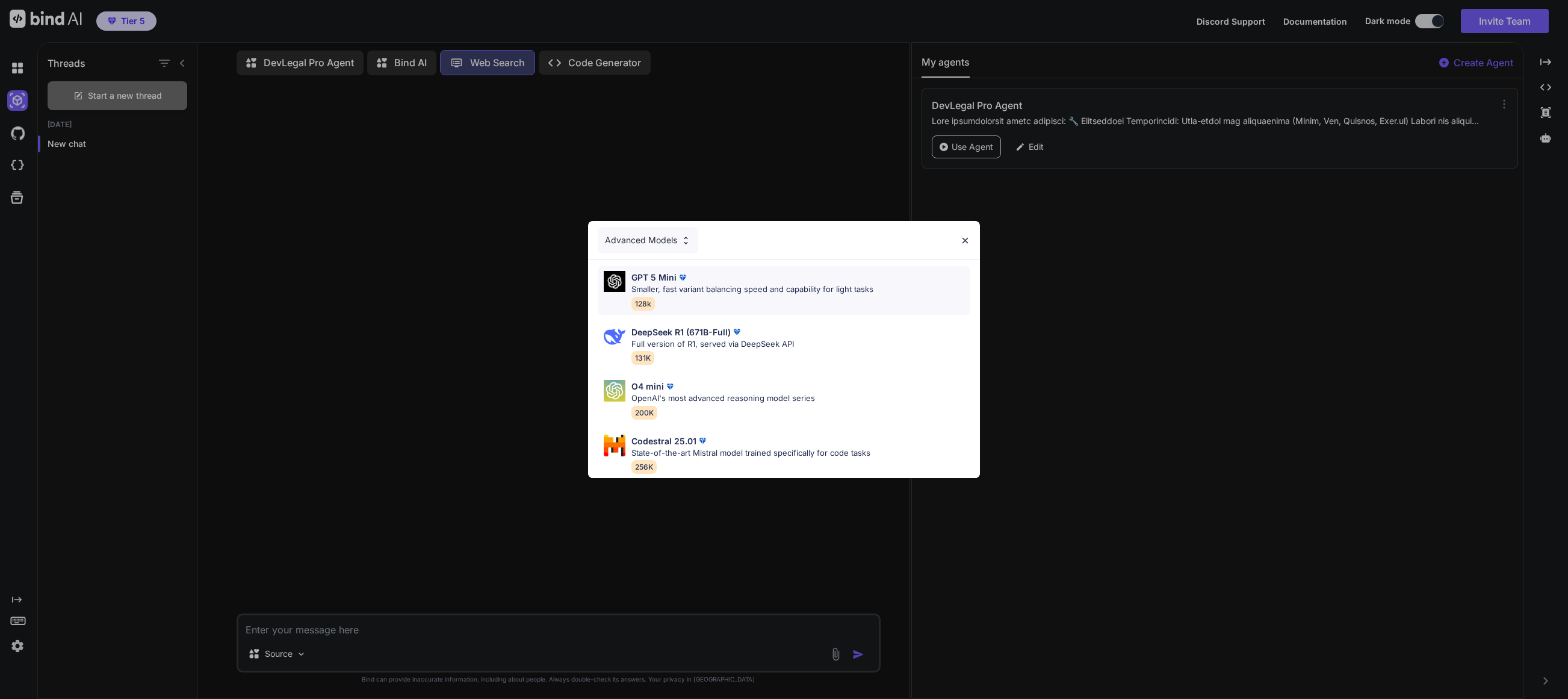
click at [729, 292] on div "GPT 5 Mini Smaller, fast variant balancing speed and capability for light tasks…" at bounding box center [752, 290] width 242 height 39
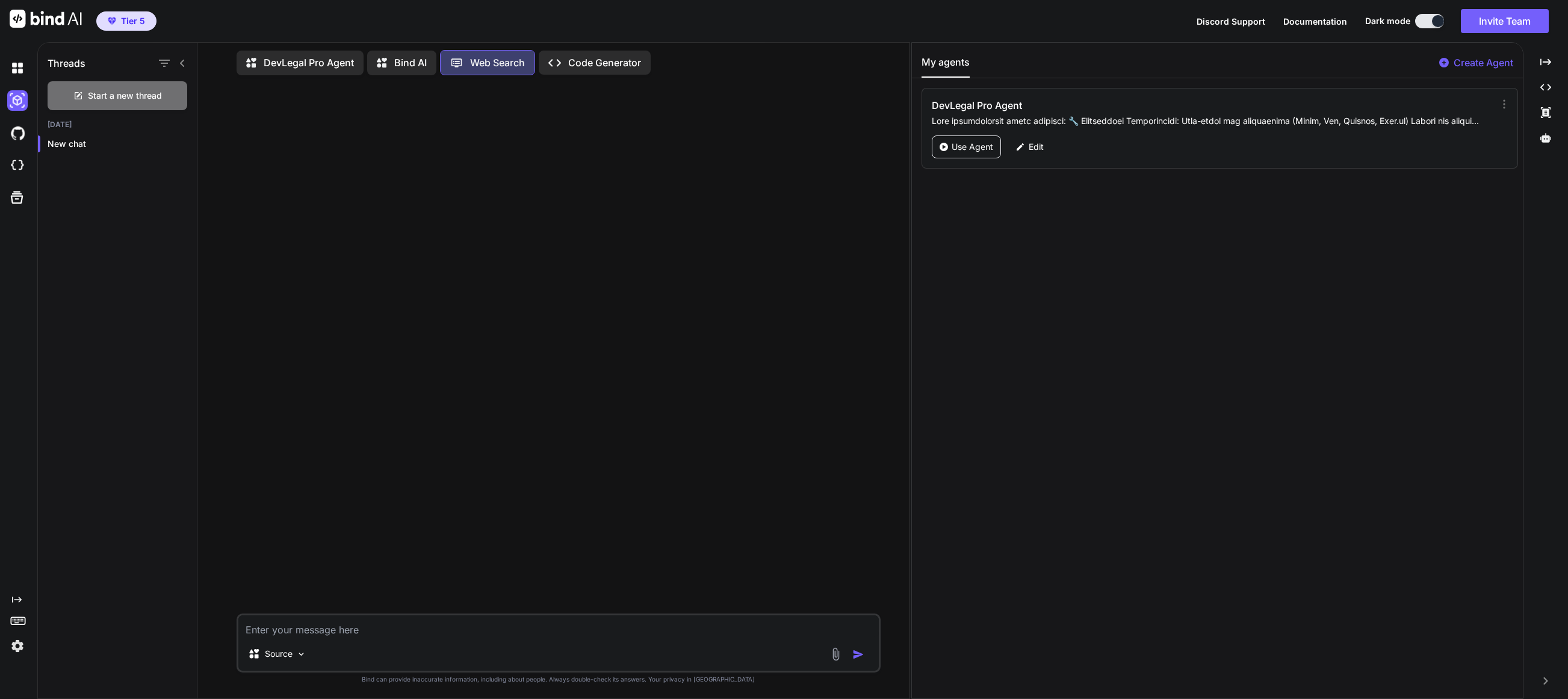
click at [411, 59] on p "Bind AI" at bounding box center [410, 62] width 33 height 15
click at [600, 69] on p "Code Generator" at bounding box center [604, 65] width 73 height 15
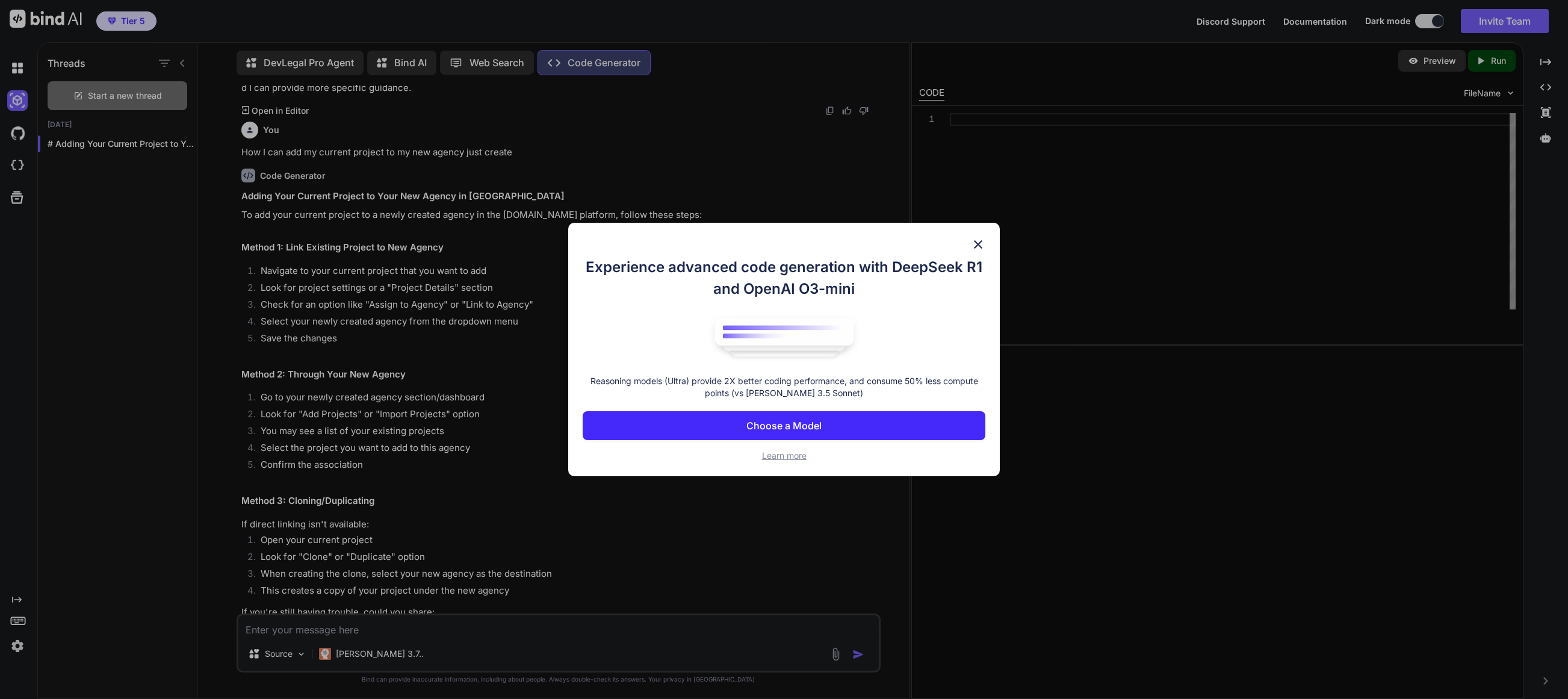
scroll to position [1852, 0]
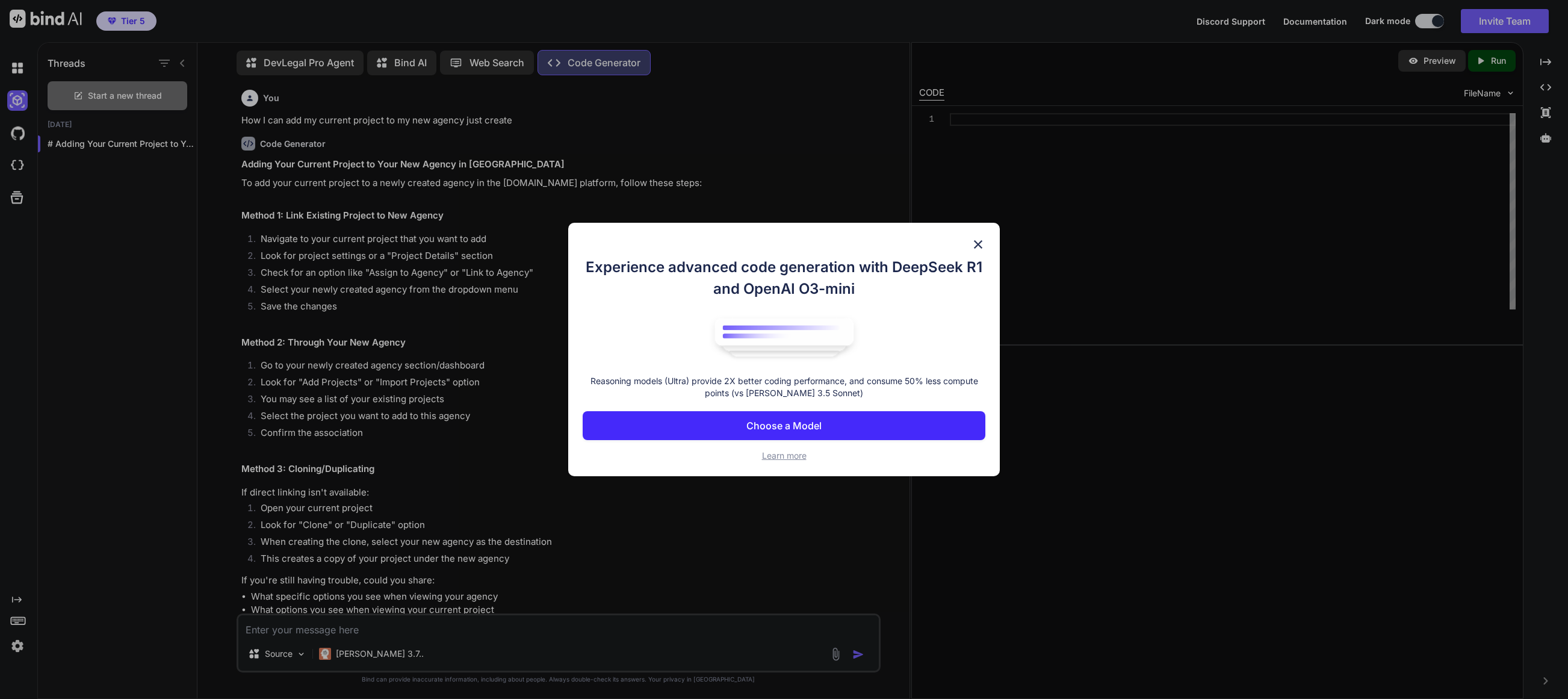
click at [878, 432] on button "Choose a Model" at bounding box center [784, 425] width 402 height 29
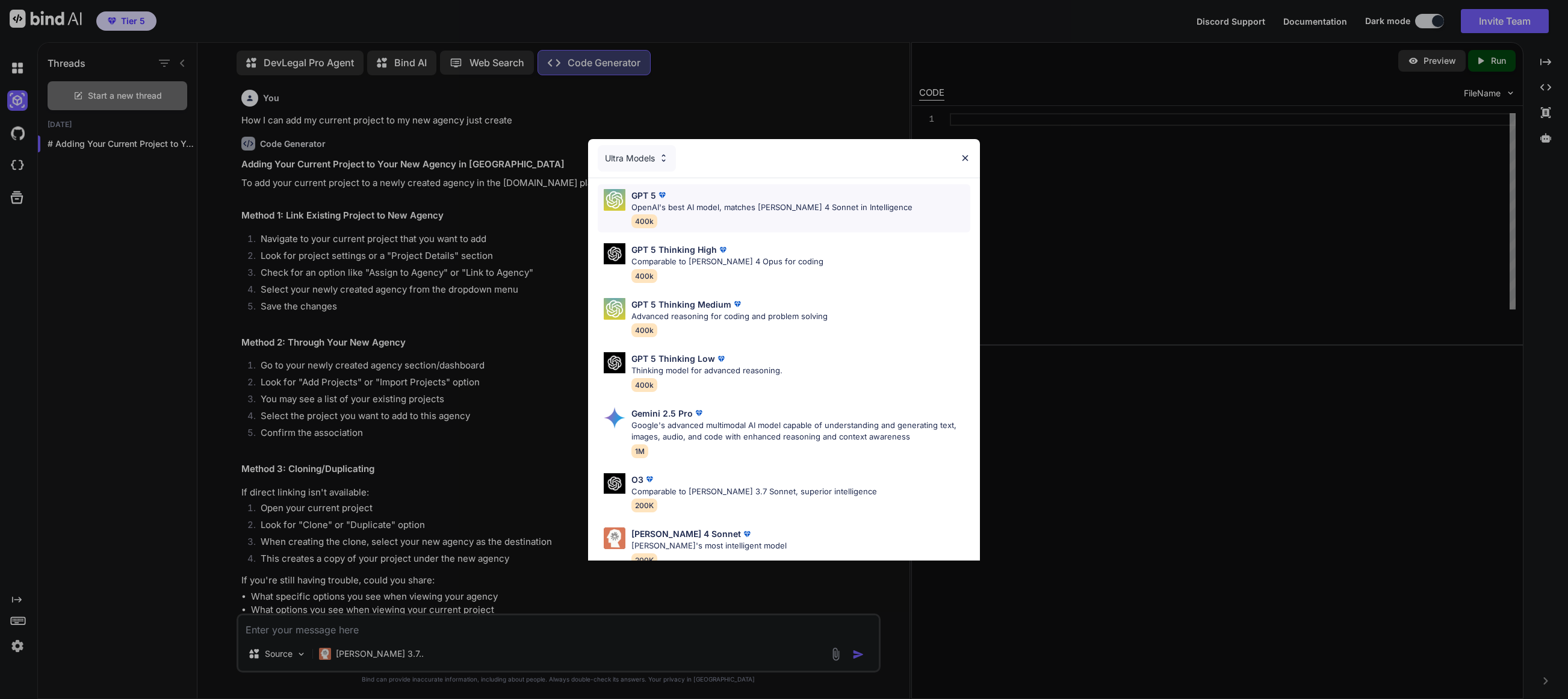
scroll to position [74, 0]
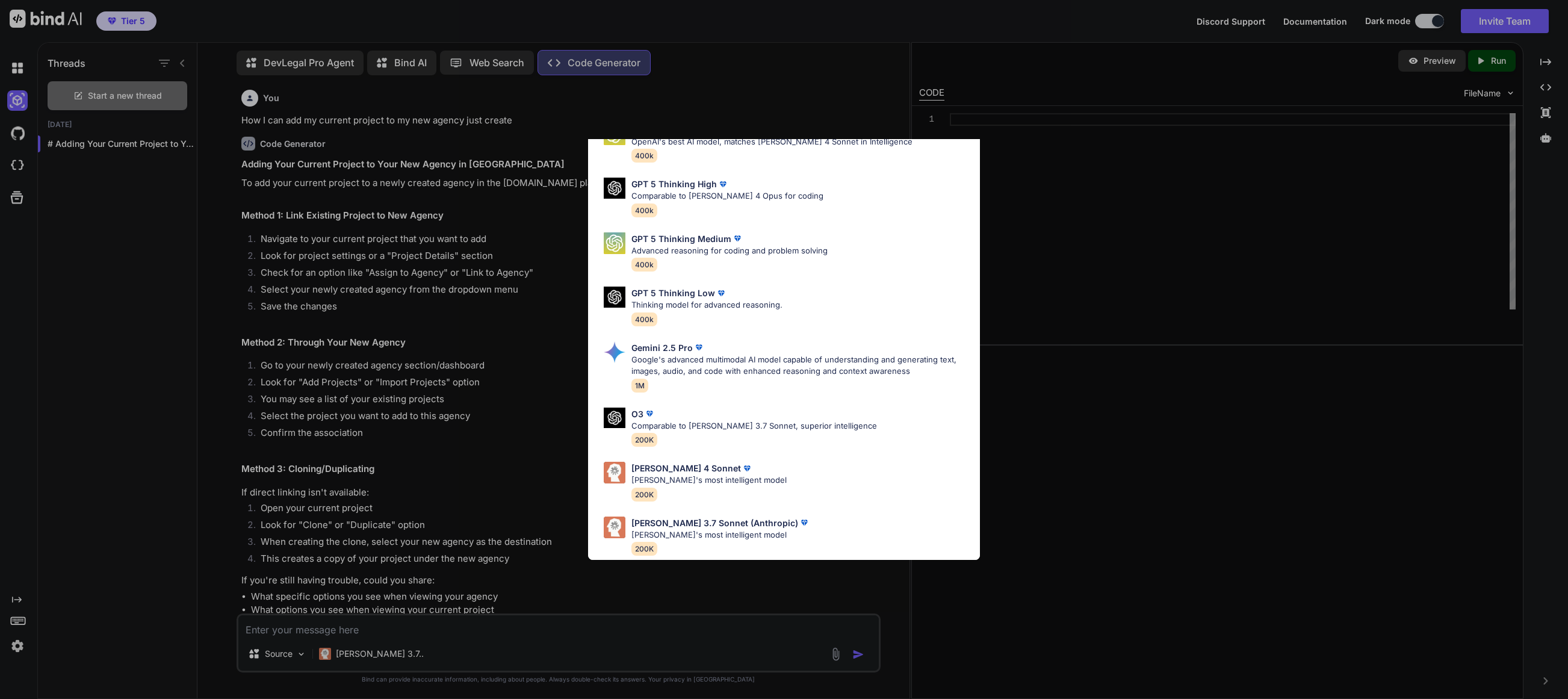
click at [691, 475] on p "Claude's most intelligent model" at bounding box center [709, 481] width 156 height 12
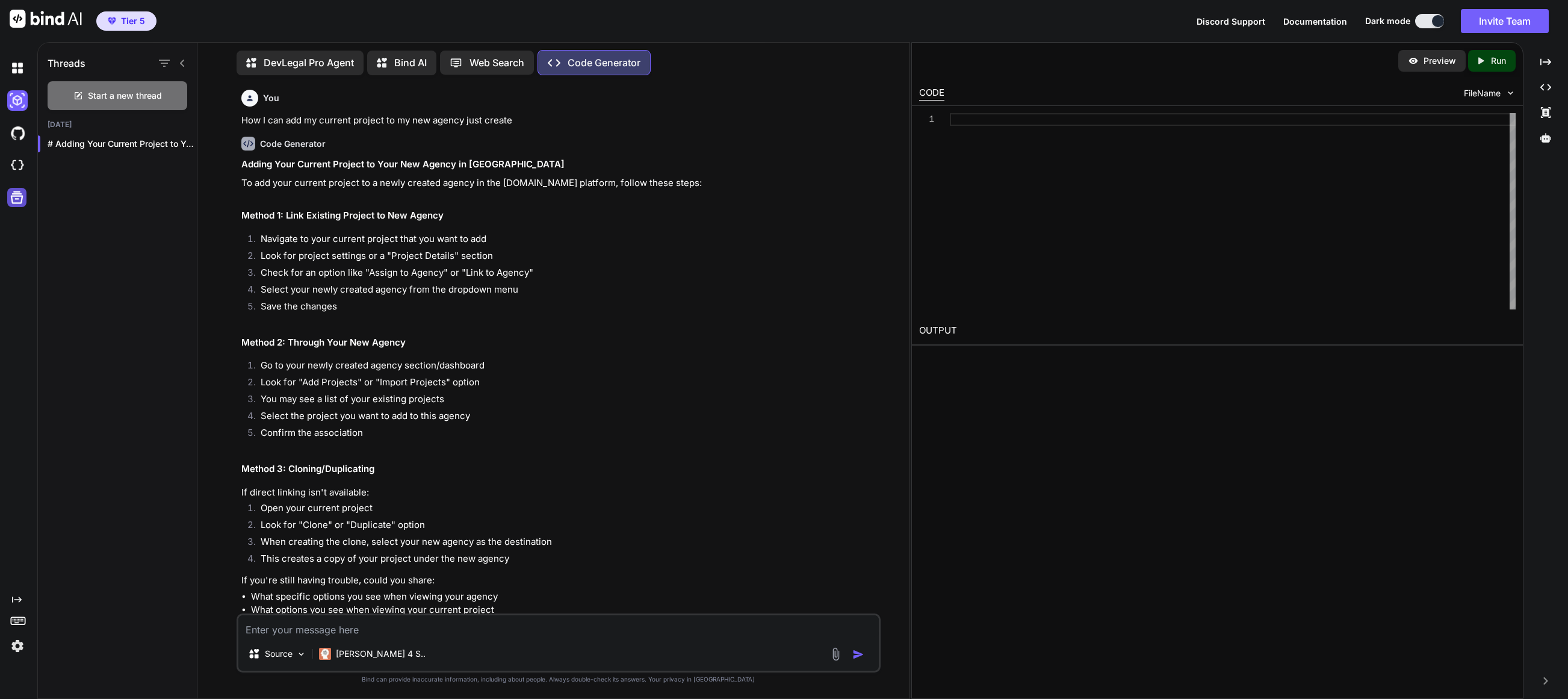
click at [25, 204] on div at bounding box center [17, 197] width 19 height 19
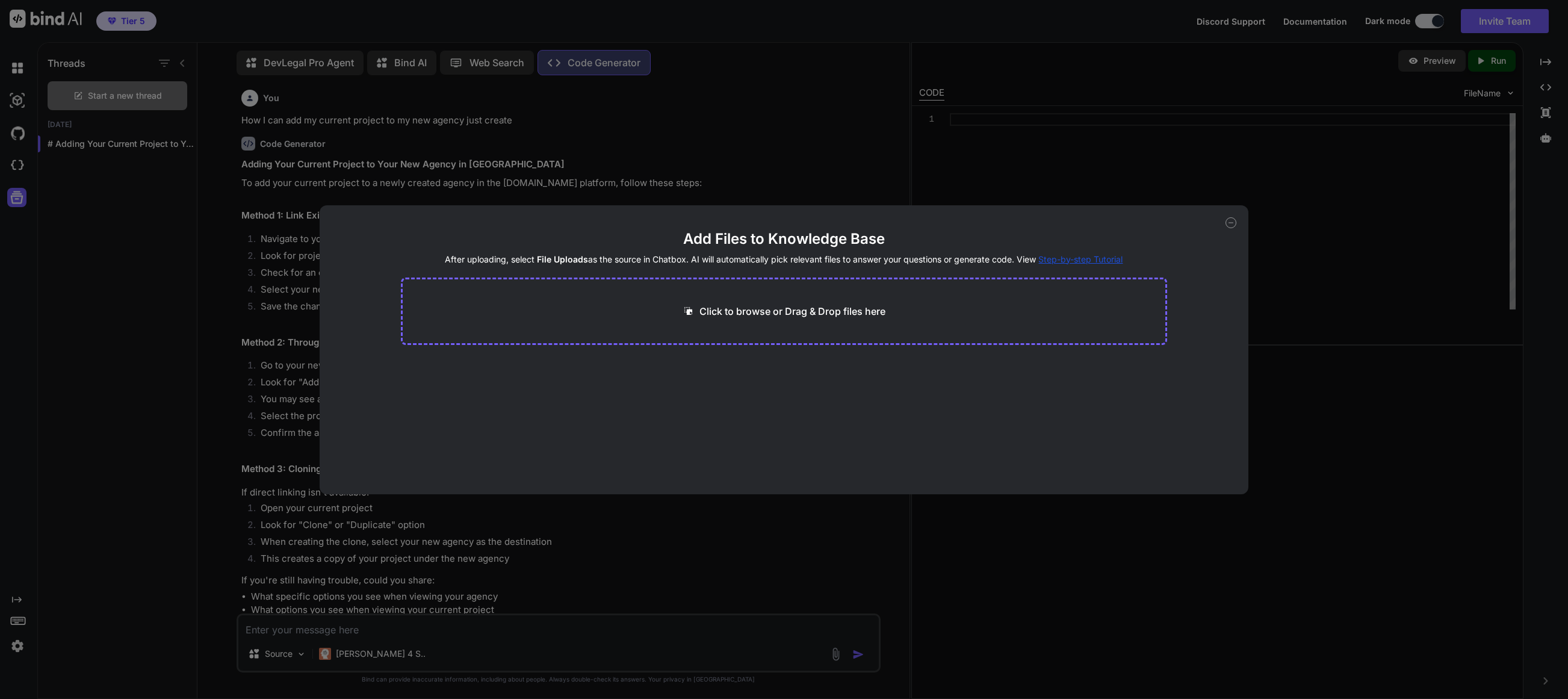
click at [878, 226] on icon at bounding box center [1231, 222] width 11 height 11
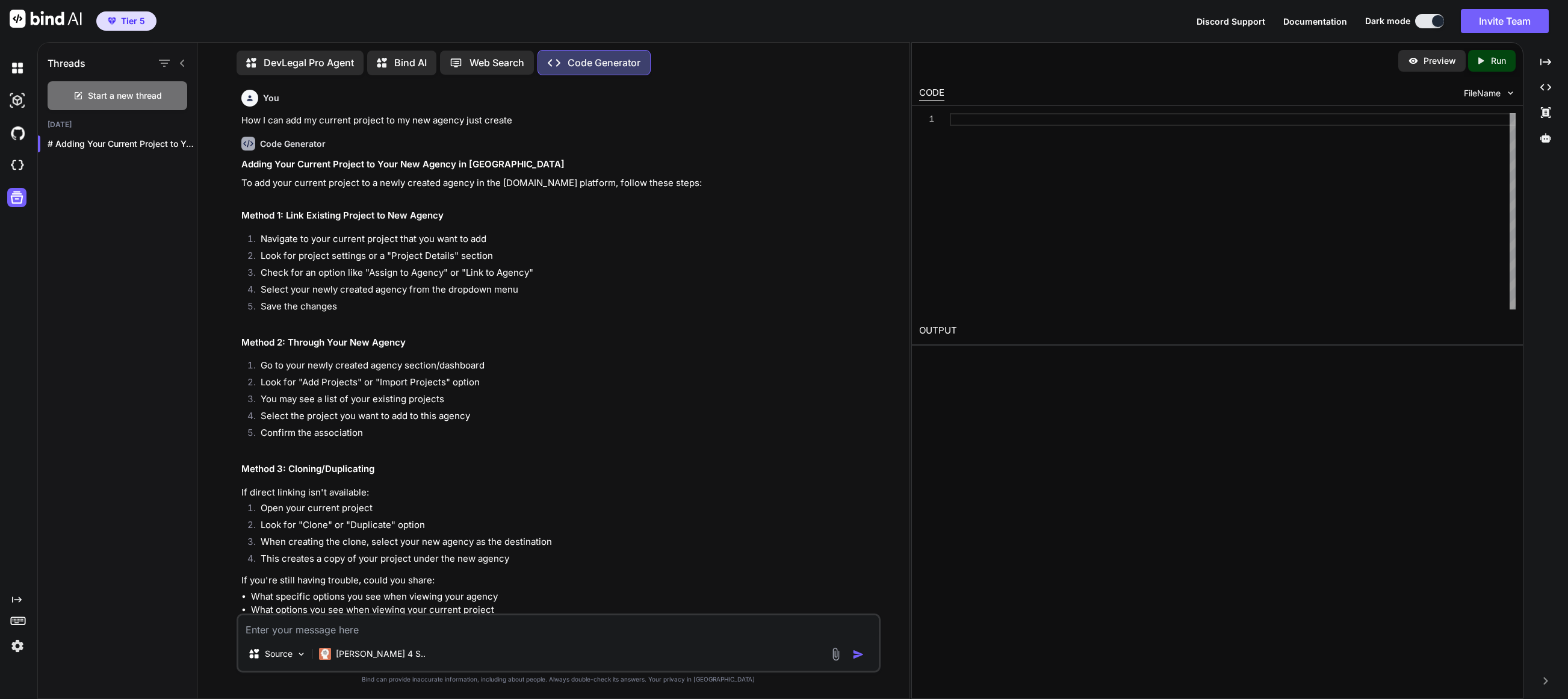
scroll to position [1909, 0]
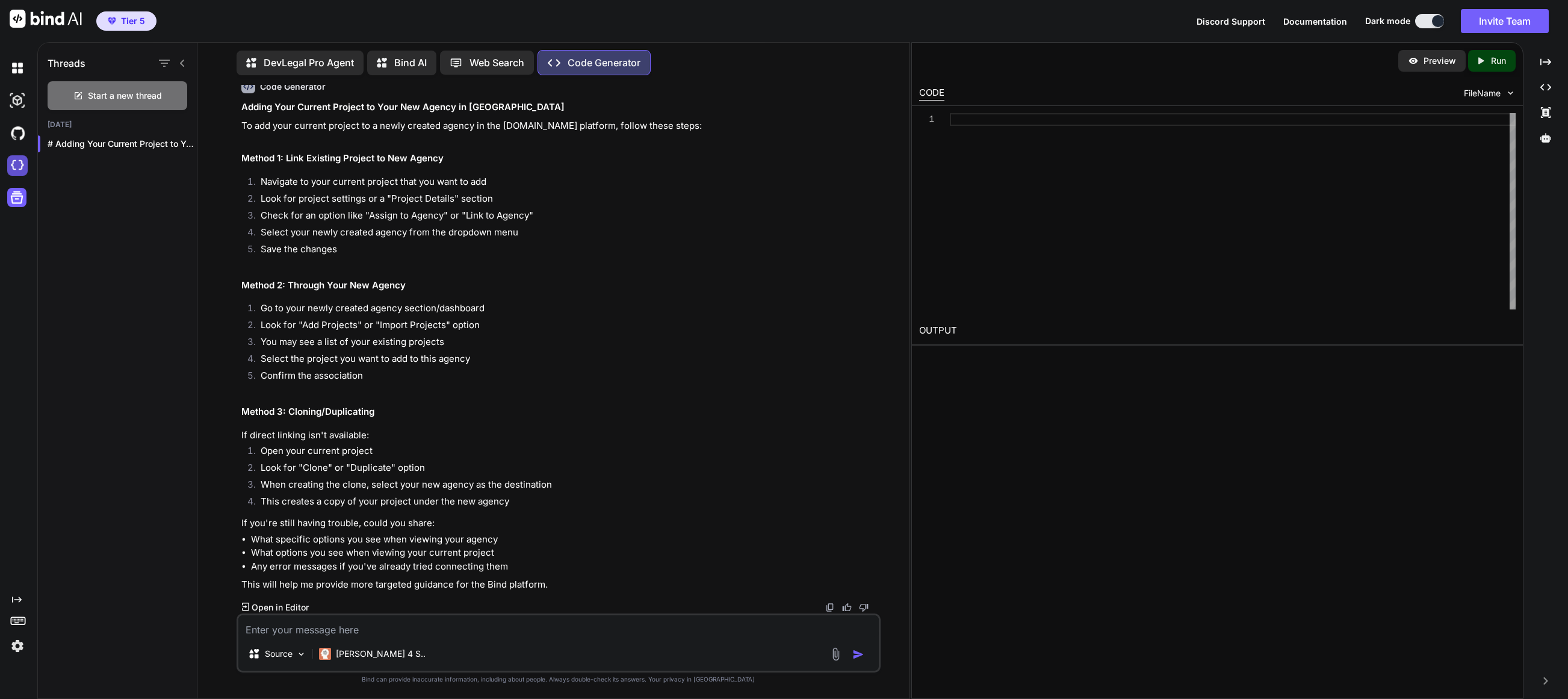
click at [19, 172] on img at bounding box center [17, 166] width 20 height 21
click at [348, 628] on textarea at bounding box center [558, 627] width 640 height 22
paste textarea "[URL][DOMAIN_NAME]"
click at [521, 633] on textarea "How I can add my existing project "https://u3uk0f35zsjjbn9cprh6fq9h0p4tm2-wnxx-…" at bounding box center [558, 619] width 640 height 36
click at [615, 631] on textarea "How I can add my existing project "https://u3uk0f35zsjjbn9cprh6fq9h0p4tm2-wnxx-…" at bounding box center [558, 619] width 640 height 36
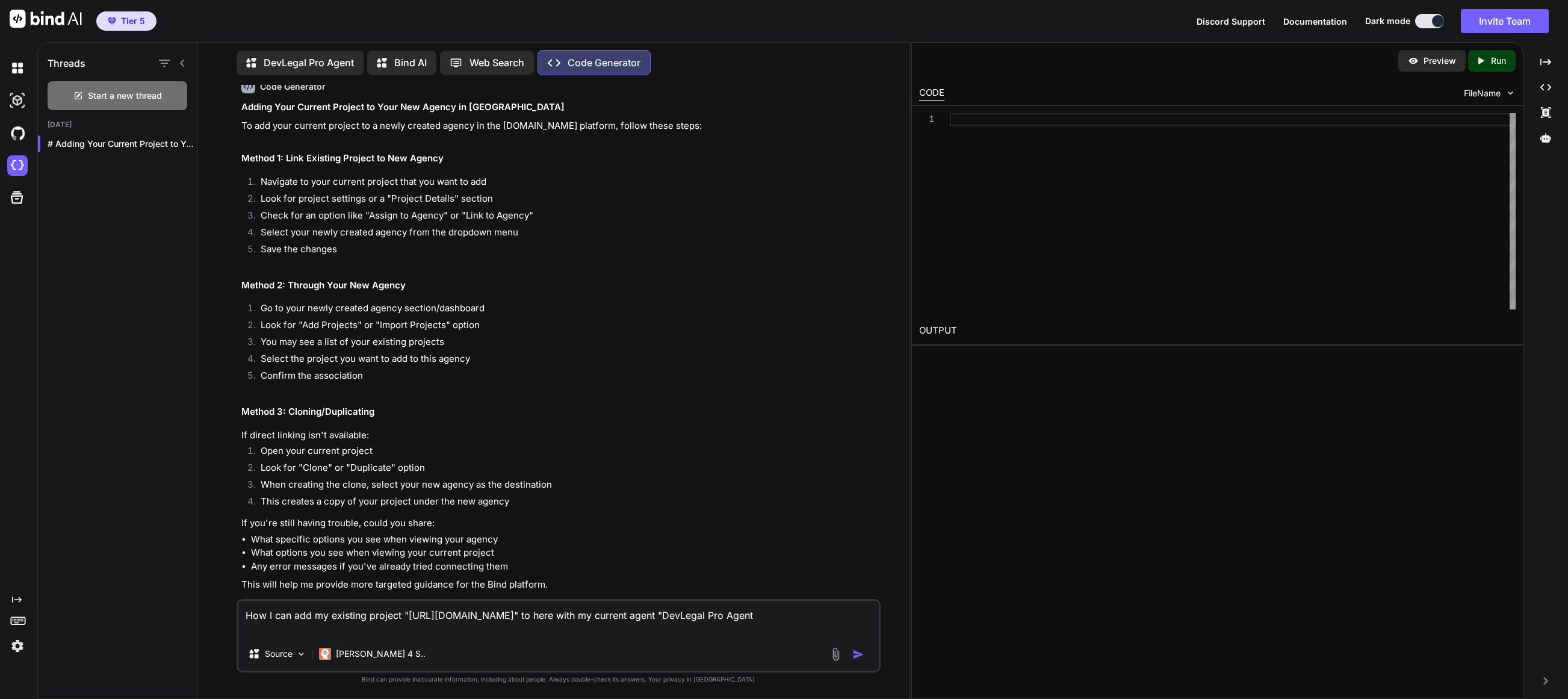
type textarea "How I can add my existing project "https://u3uk0f35zsjjbn9cprh6fq9h0p4tm2-wnxx-…"
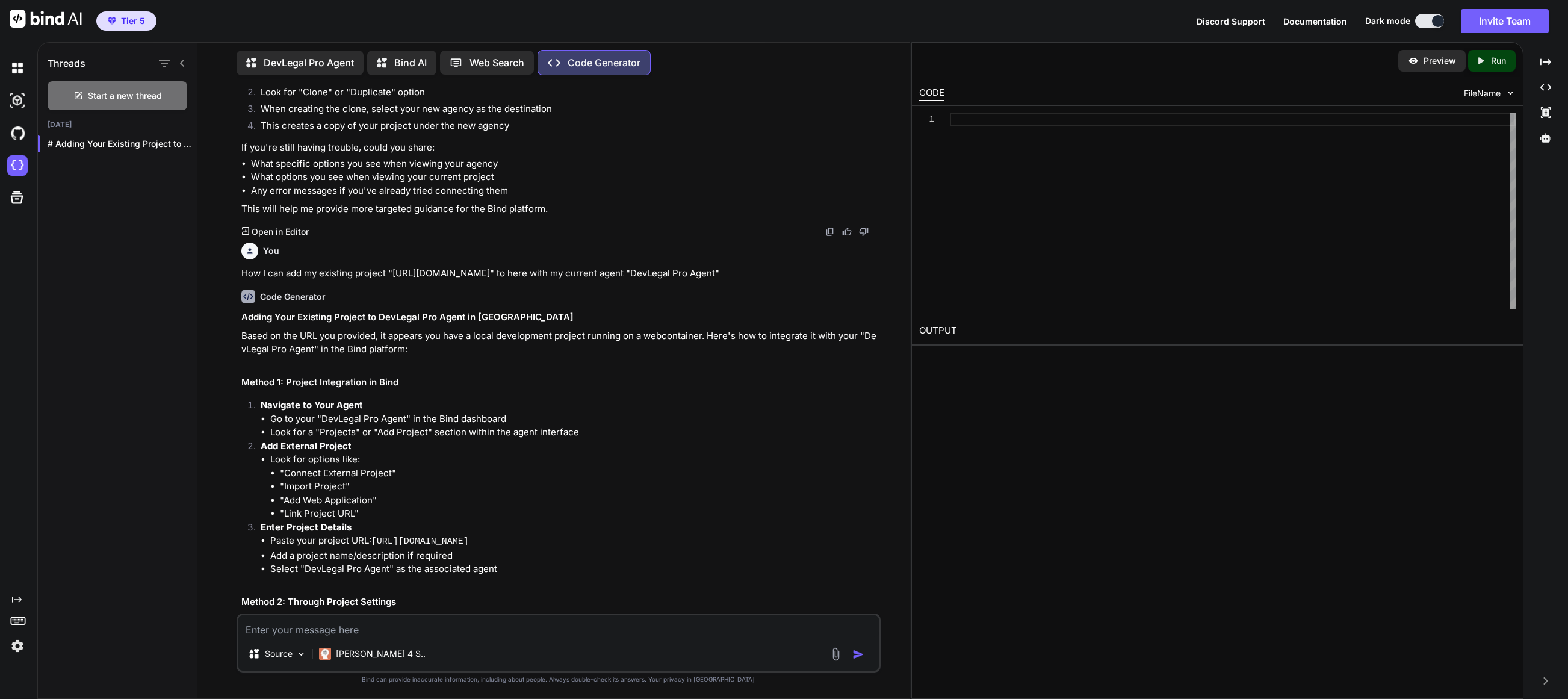
scroll to position [2285, 0]
click at [323, 55] on p "DevLegal Pro Agent" at bounding box center [309, 62] width 90 height 15
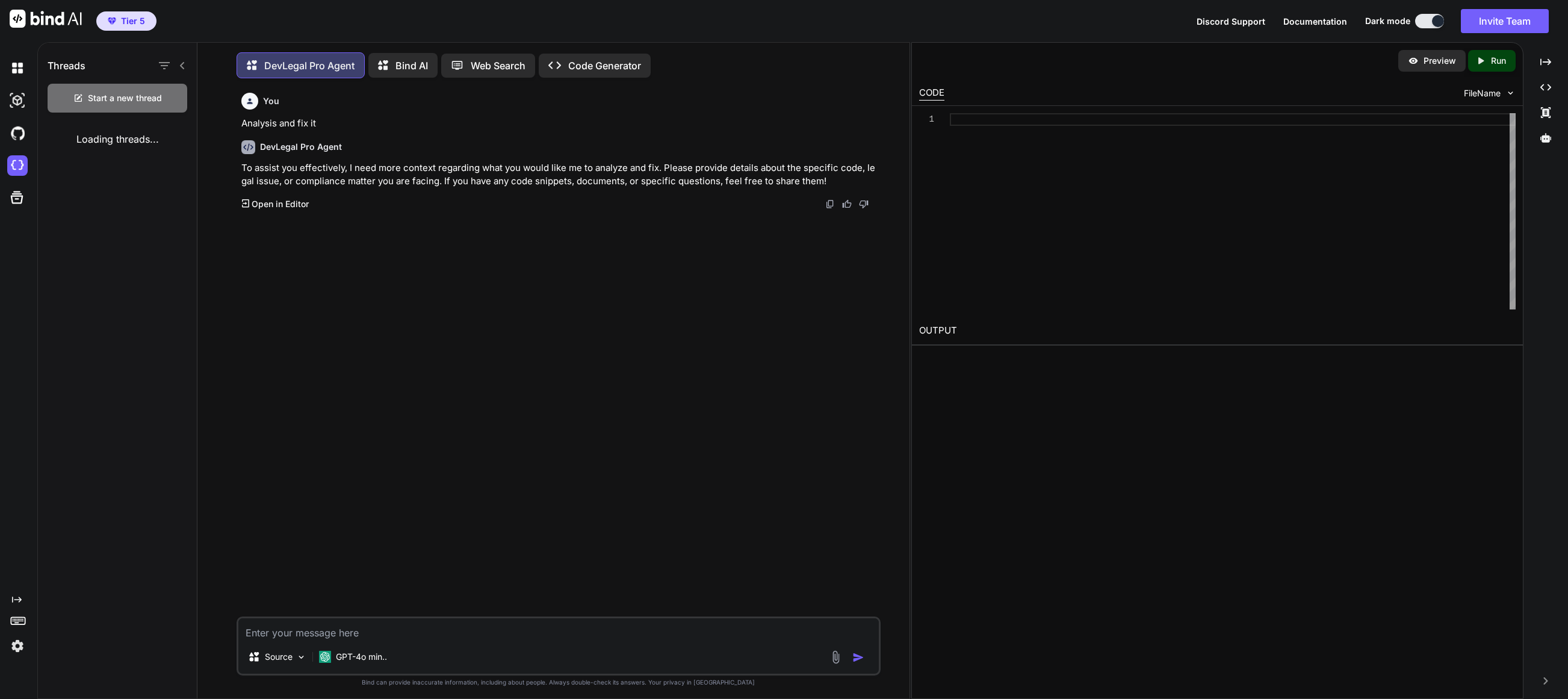
scroll to position [6, 0]
click at [165, 63] on icon "button" at bounding box center [164, 62] width 15 height 15
click at [181, 64] on icon at bounding box center [182, 62] width 10 height 10
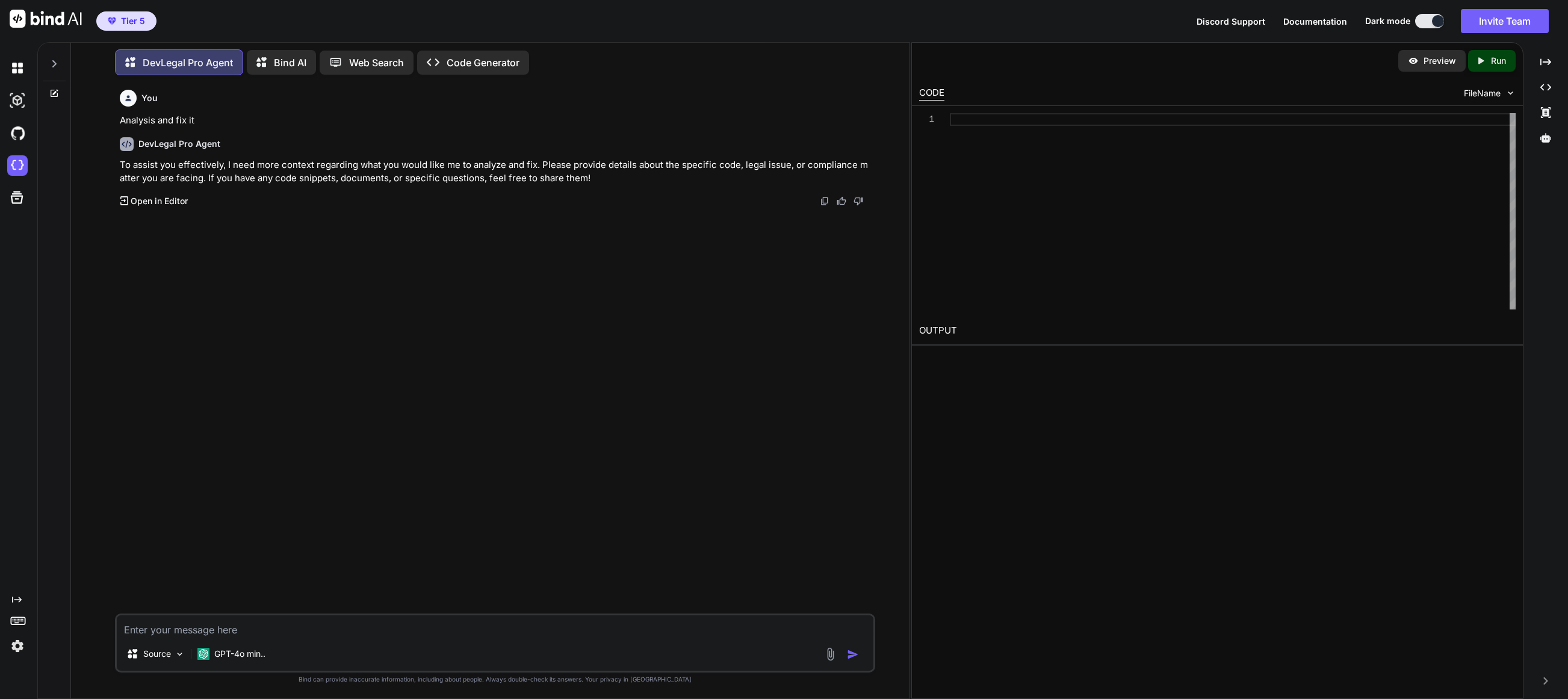
click at [181, 63] on p "DevLegal Pro Agent" at bounding box center [188, 62] width 90 height 15
click at [179, 64] on p "DevLegal Pro Agent" at bounding box center [188, 62] width 90 height 15
drag, startPoint x: 180, startPoint y: 64, endPoint x: 118, endPoint y: 72, distance: 62.5
click at [175, 64] on p "DevLegal Pro Agent" at bounding box center [188, 62] width 90 height 15
click at [54, 63] on icon at bounding box center [54, 63] width 4 height 7
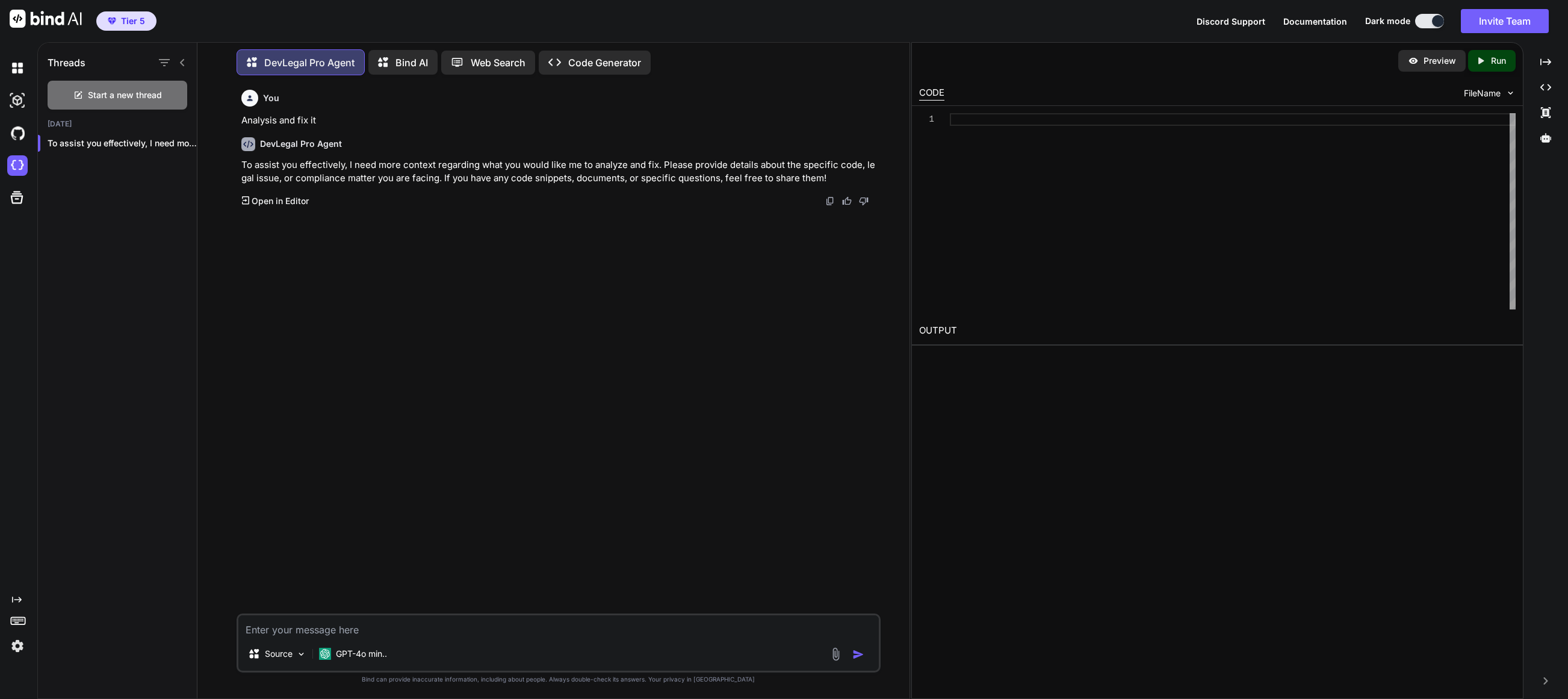
click at [268, 64] on p "DevLegal Pro Agent" at bounding box center [309, 62] width 90 height 15
click at [268, 65] on p "DevLegal Pro Agent" at bounding box center [309, 62] width 90 height 15
click at [179, 65] on div at bounding box center [171, 63] width 31 height 17
click at [23, 106] on img at bounding box center [17, 101] width 20 height 21
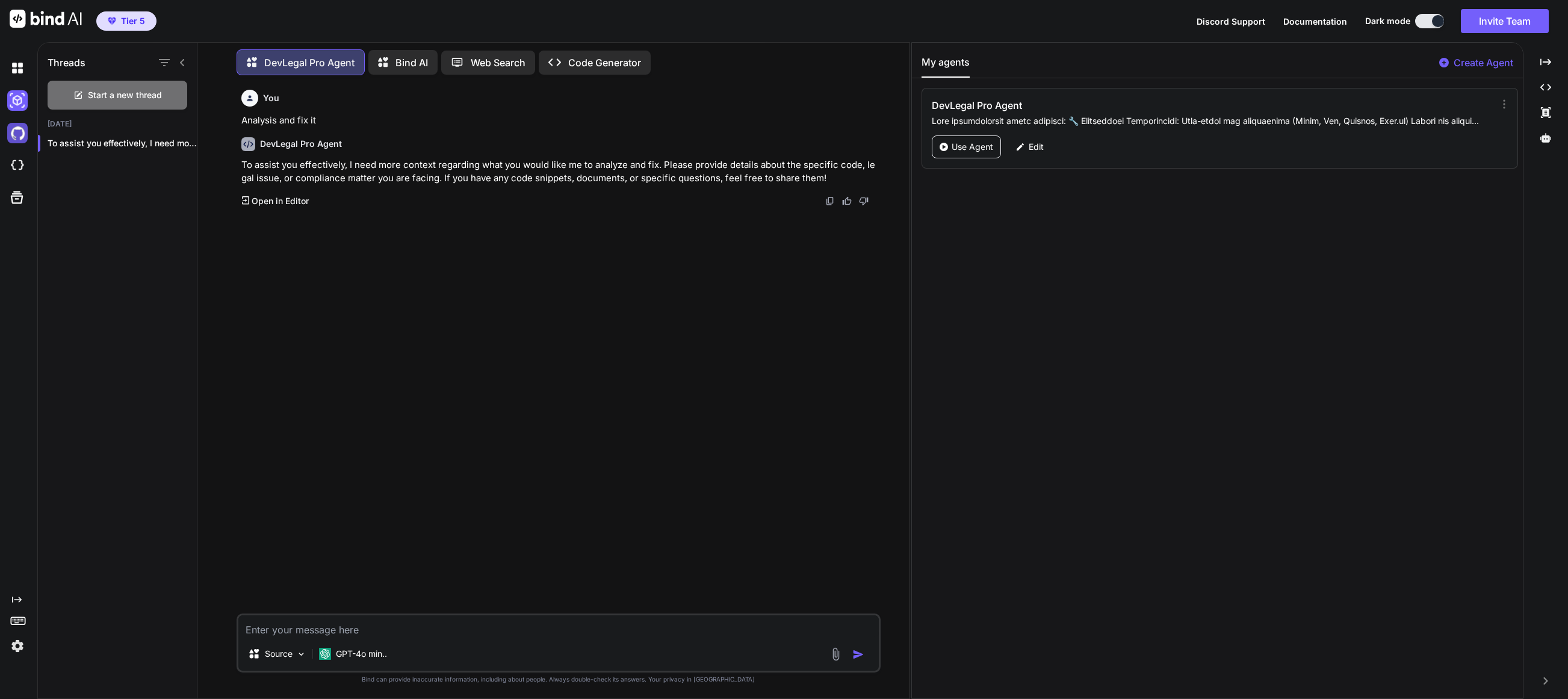
click at [17, 132] on img at bounding box center [17, 133] width 20 height 21
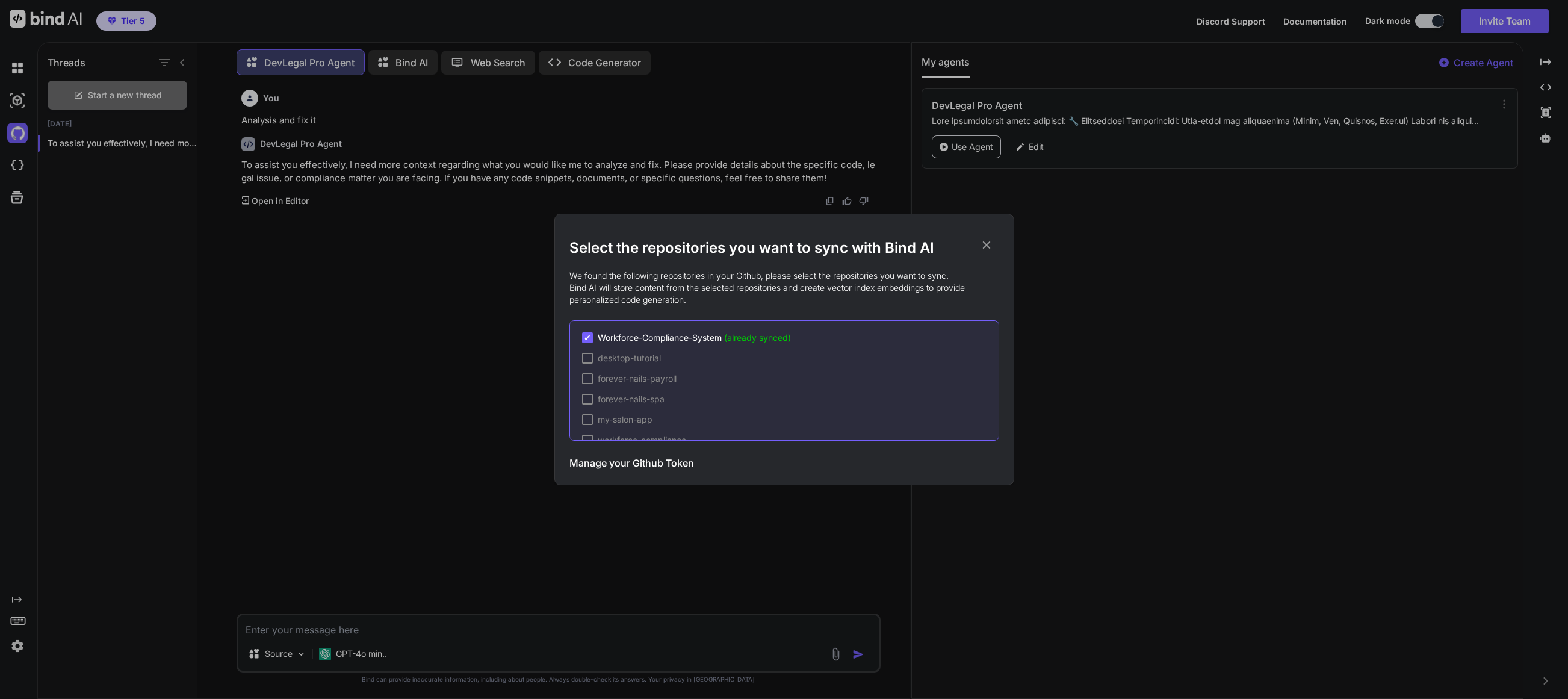
scroll to position [0, 0]
click at [700, 339] on span "Workforce-Compliance-System (already synced)" at bounding box center [694, 337] width 193 height 12
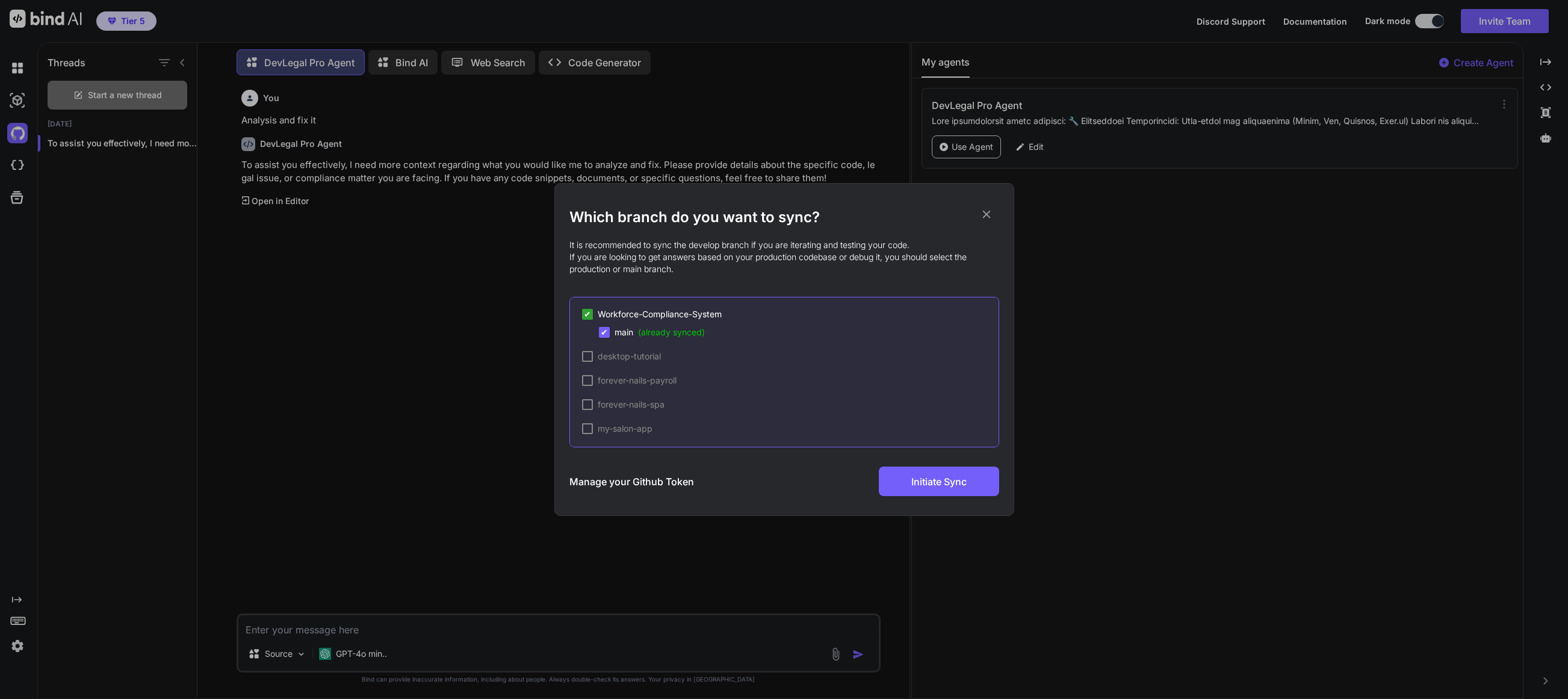
click at [694, 321] on div "✔ Workforce-Compliance-System ✔ main (already synced)" at bounding box center [790, 323] width 416 height 30
click at [878, 211] on icon at bounding box center [986, 214] width 13 height 13
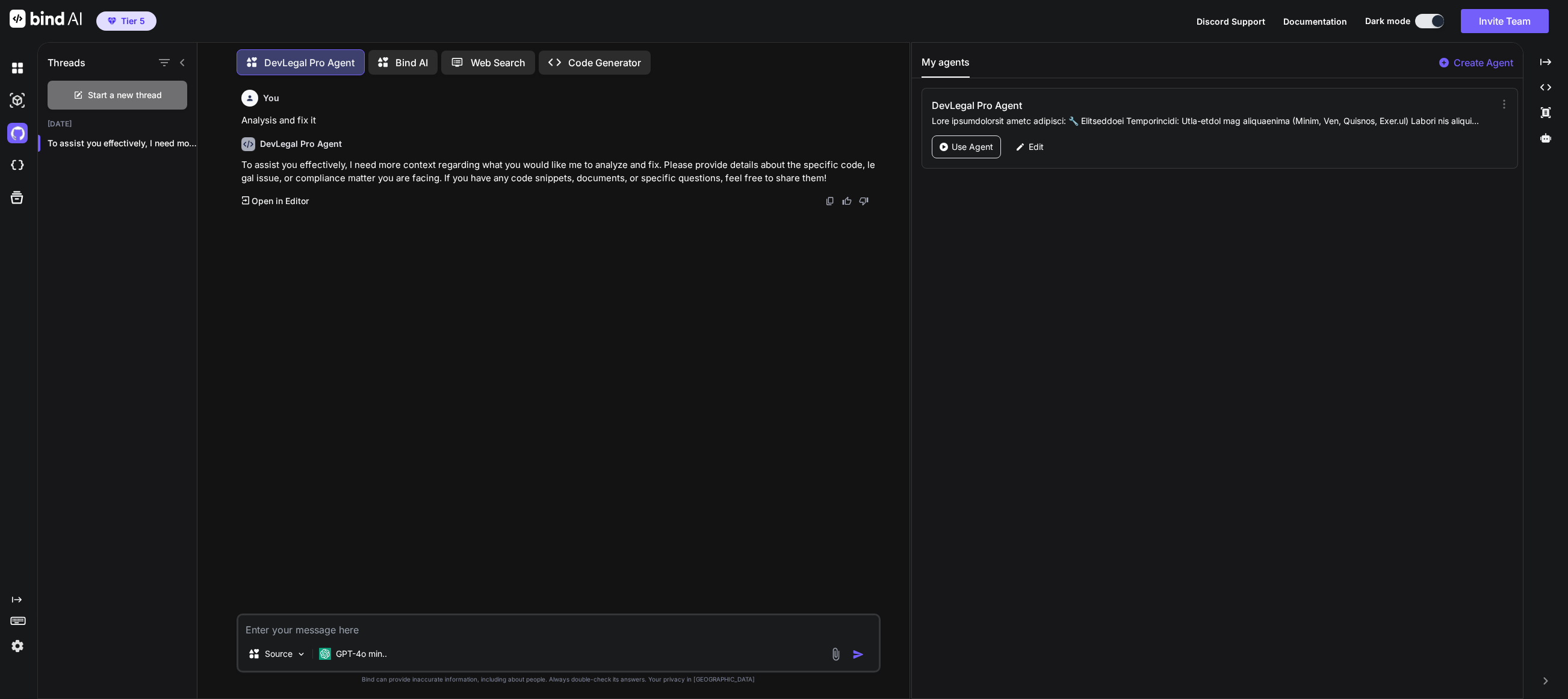
click at [878, 113] on div "DevLegal Pro Agent" at bounding box center [1206, 112] width 549 height 29
click at [878, 111] on div "DevLegal Pro Agent" at bounding box center [1220, 112] width 578 height 29
click at [878, 106] on icon at bounding box center [1504, 104] width 12 height 12
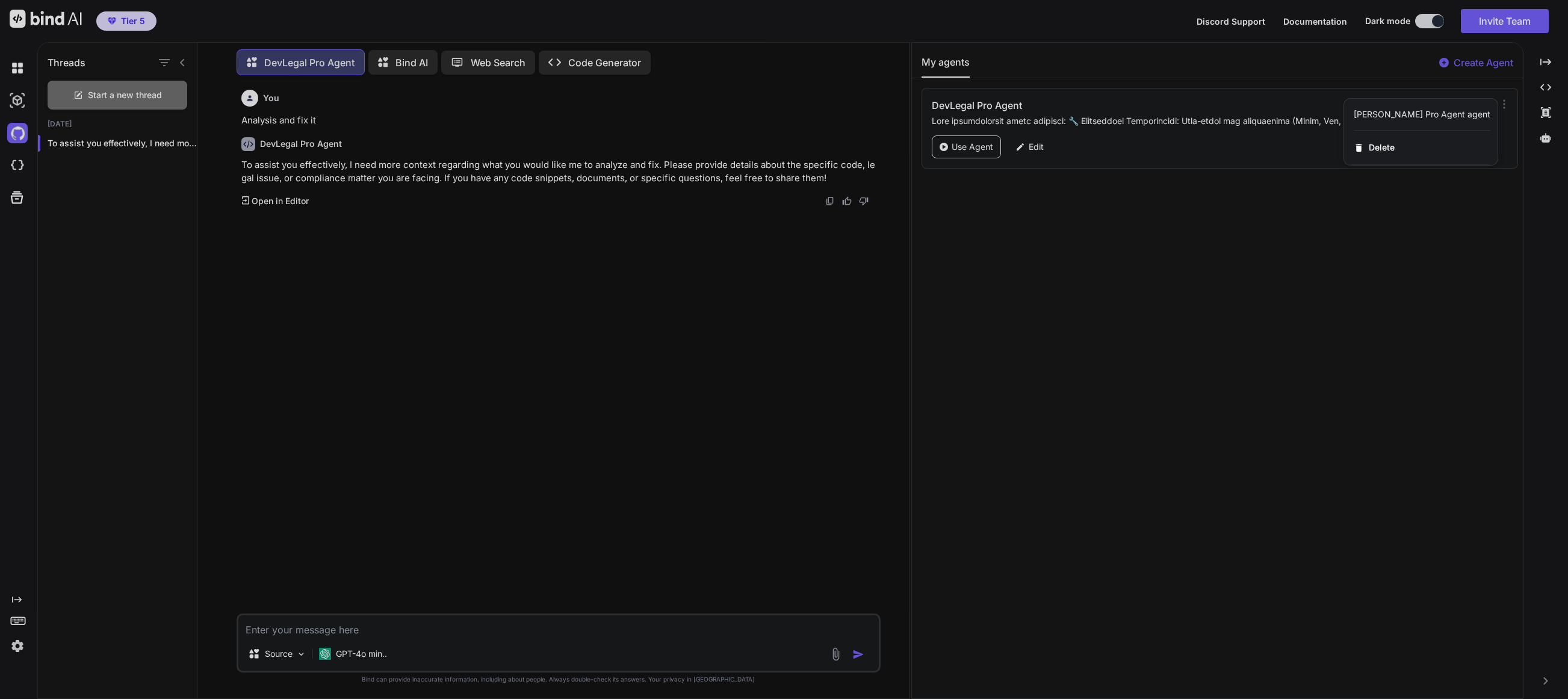
click at [878, 117] on div at bounding box center [784, 349] width 1568 height 699
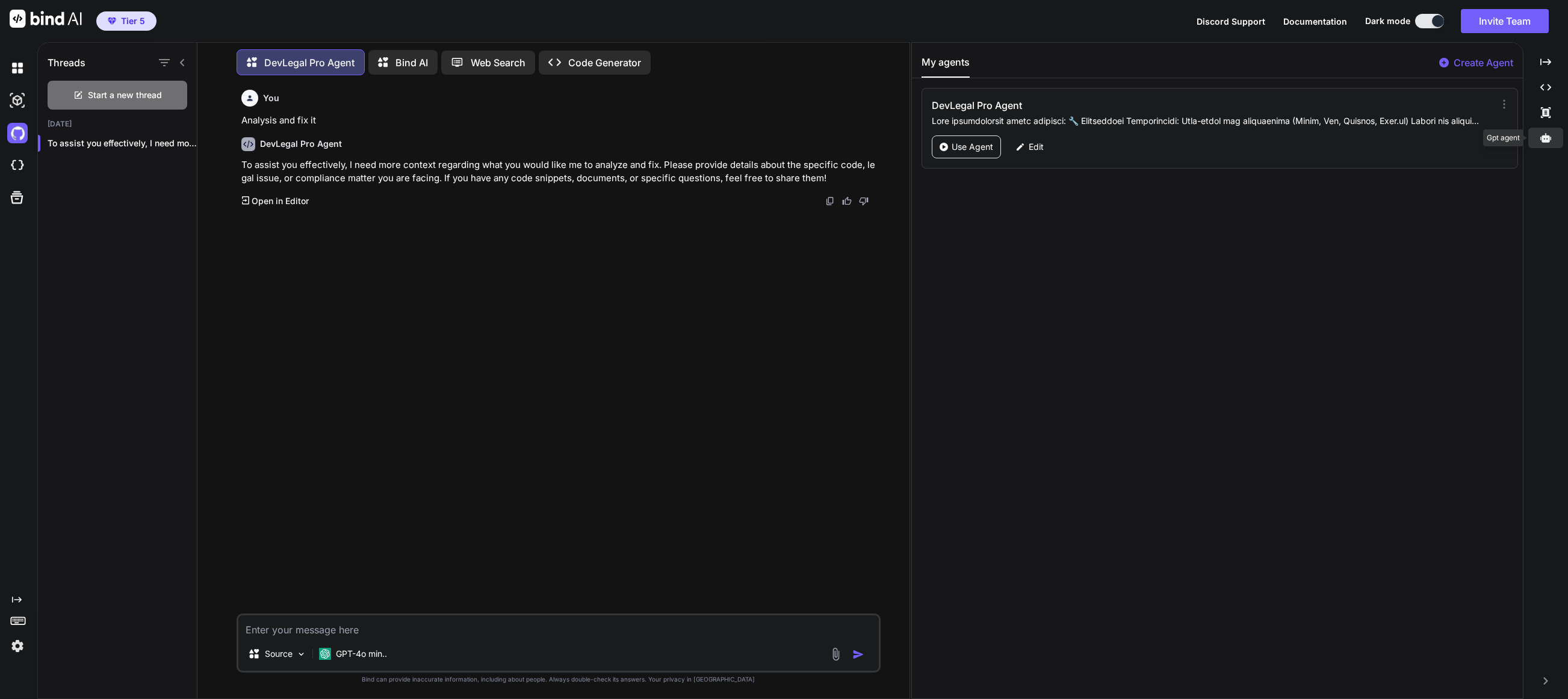
click at [878, 141] on icon at bounding box center [1545, 138] width 11 height 9
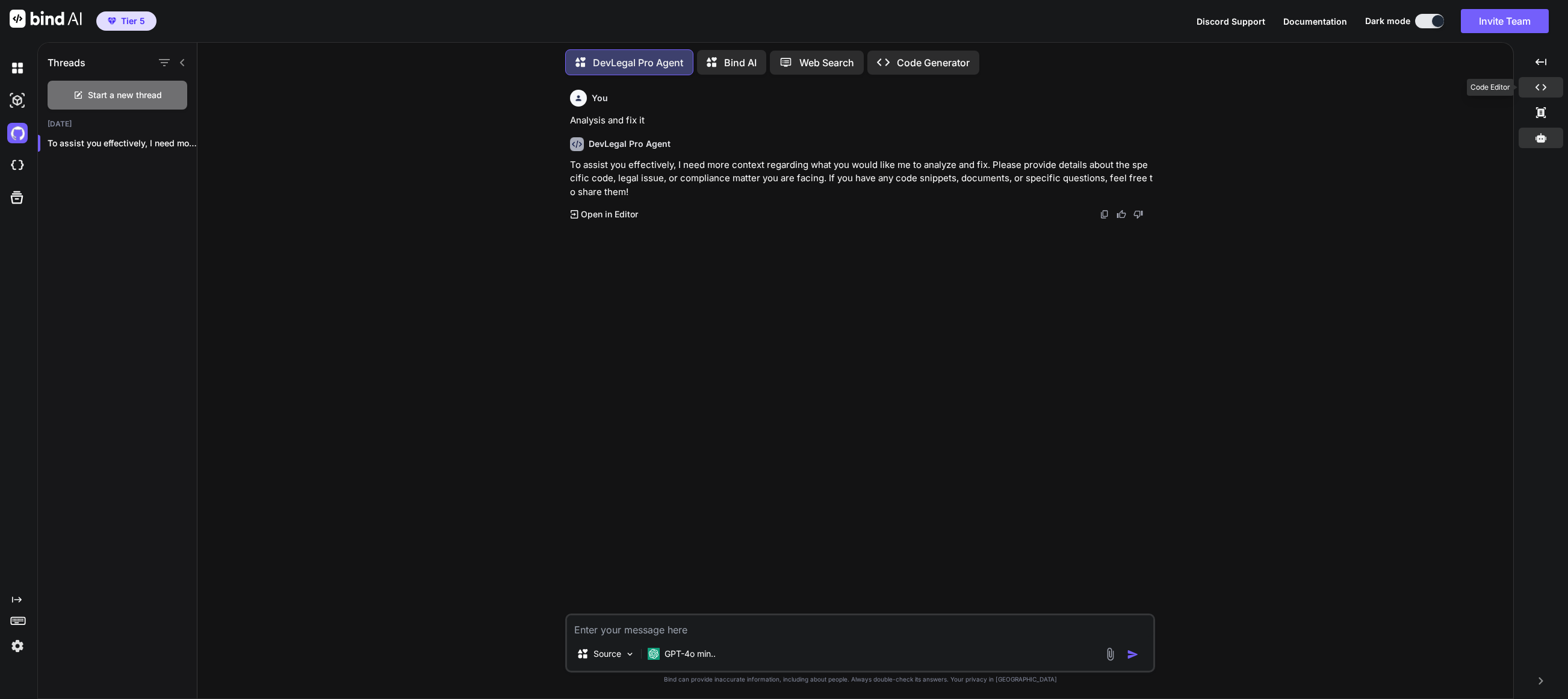
click at [878, 88] on icon at bounding box center [1540, 88] width 11 height 6
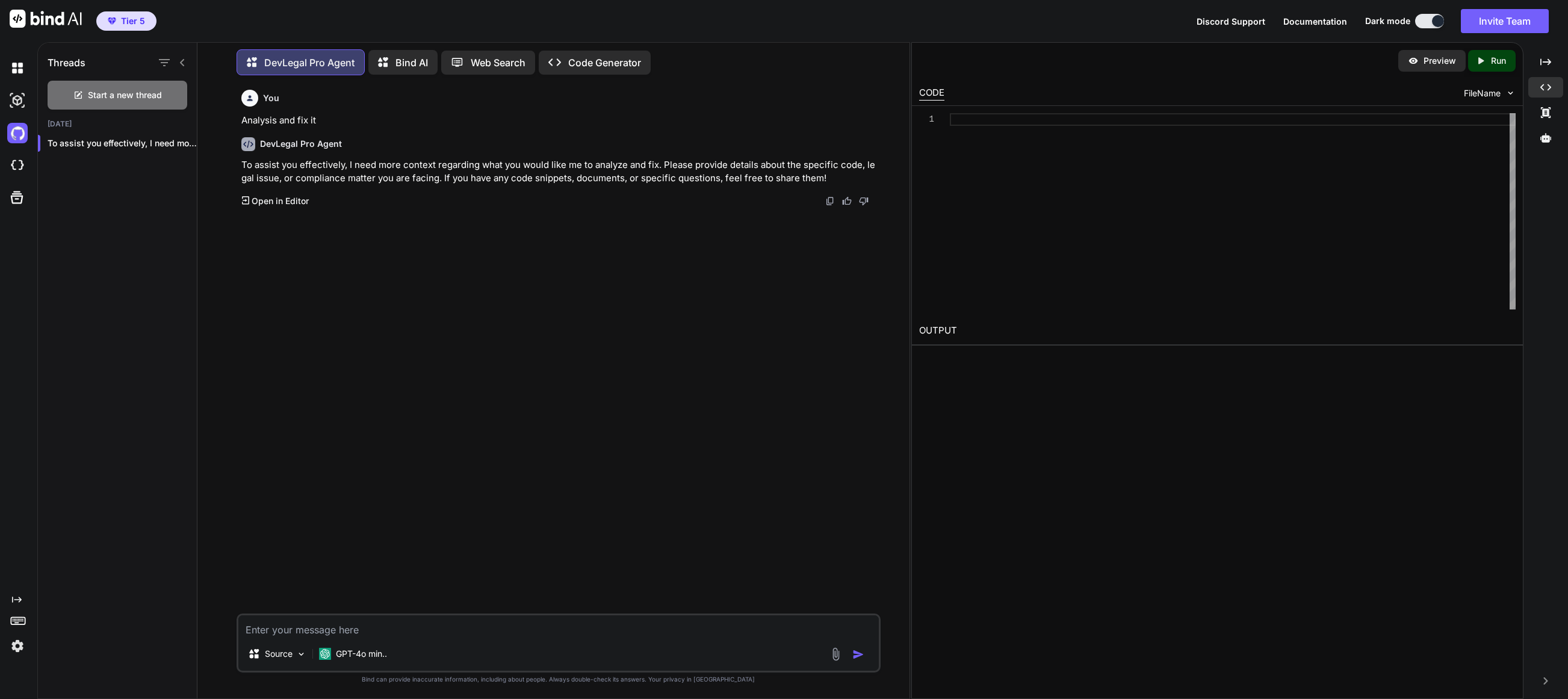
click at [878, 98] on span "FileName" at bounding box center [1482, 93] width 36 height 12
click at [878, 97] on span "FileName" at bounding box center [1482, 93] width 36 height 12
click at [300, 64] on p "DevLegal Pro Agent" at bounding box center [309, 62] width 90 height 15
click at [300, 65] on p "DevLegal Pro Agent" at bounding box center [309, 62] width 90 height 15
drag, startPoint x: 300, startPoint y: 65, endPoint x: 273, endPoint y: 70, distance: 27.5
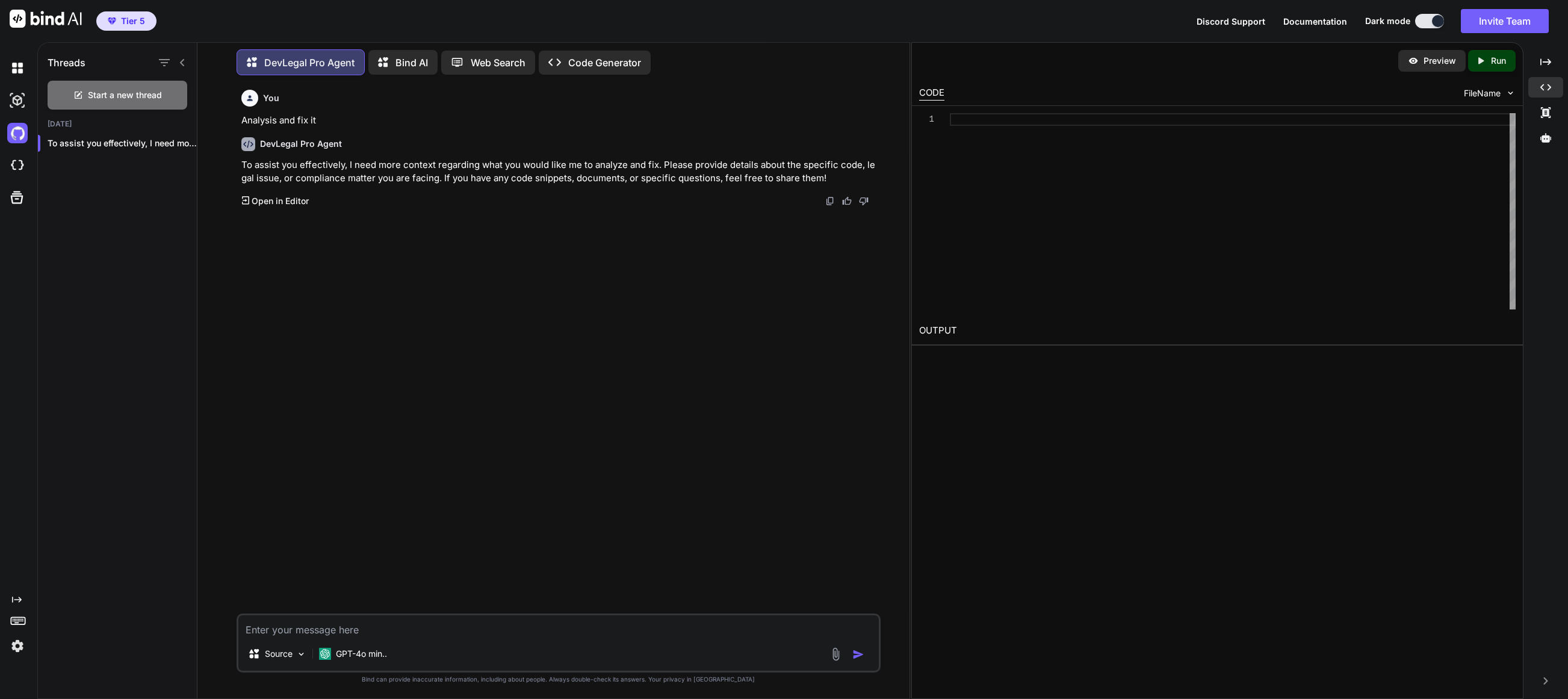
click at [300, 65] on p "DevLegal Pro Agent" at bounding box center [309, 62] width 90 height 15
click at [135, 22] on span "Tier 5" at bounding box center [133, 21] width 24 height 12
click at [46, 22] on img at bounding box center [45, 19] width 72 height 18
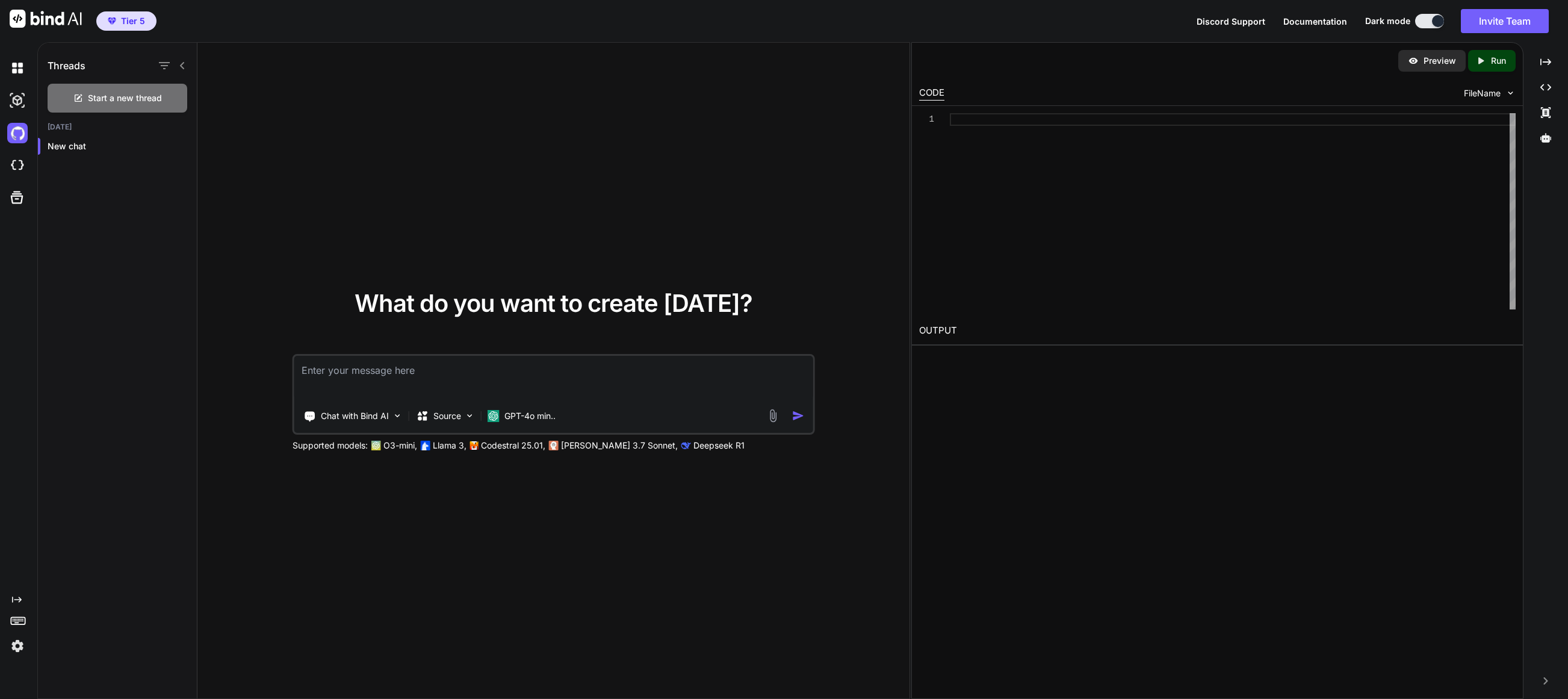
click at [14, 652] on img at bounding box center [17, 646] width 20 height 21
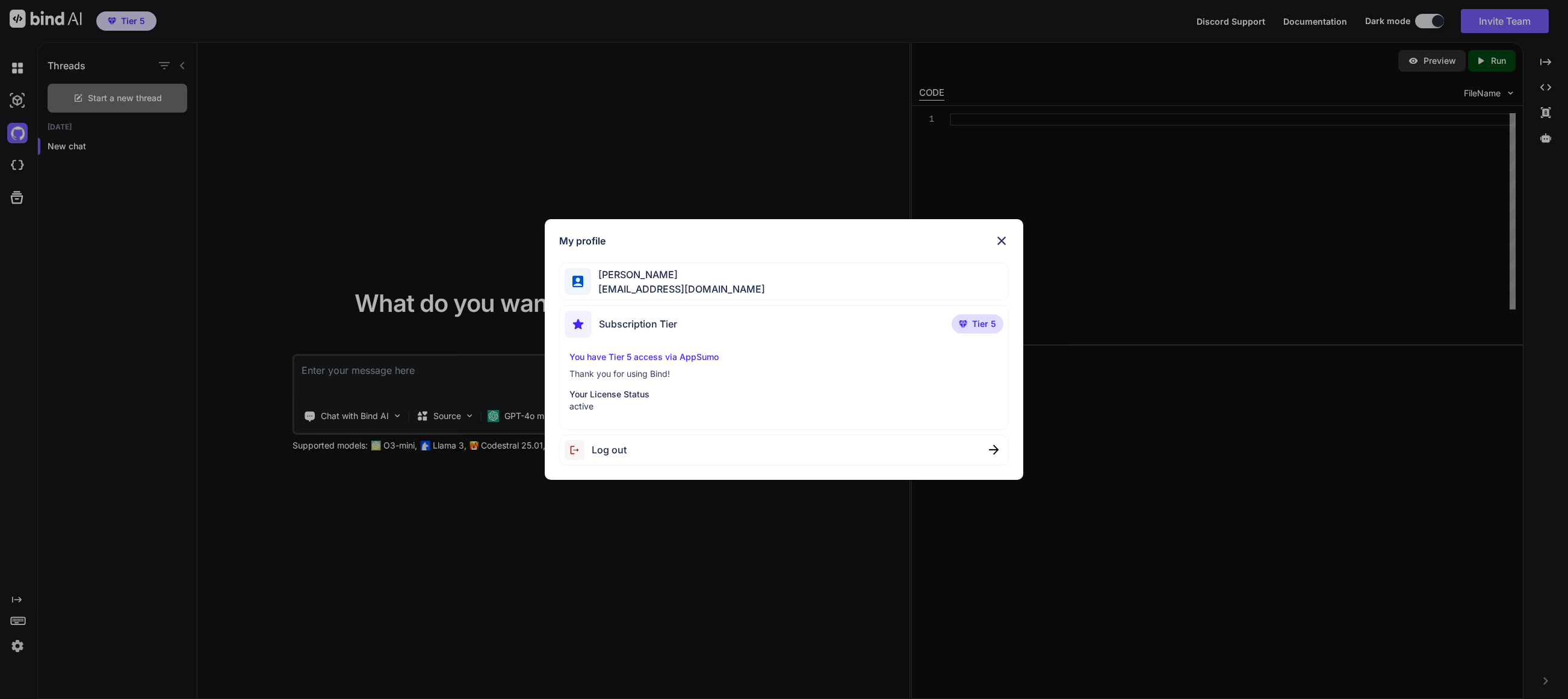
click at [636, 368] on p "Thank you for using Bind!" at bounding box center [784, 374] width 430 height 12
click at [878, 238] on img at bounding box center [1001, 241] width 15 height 15
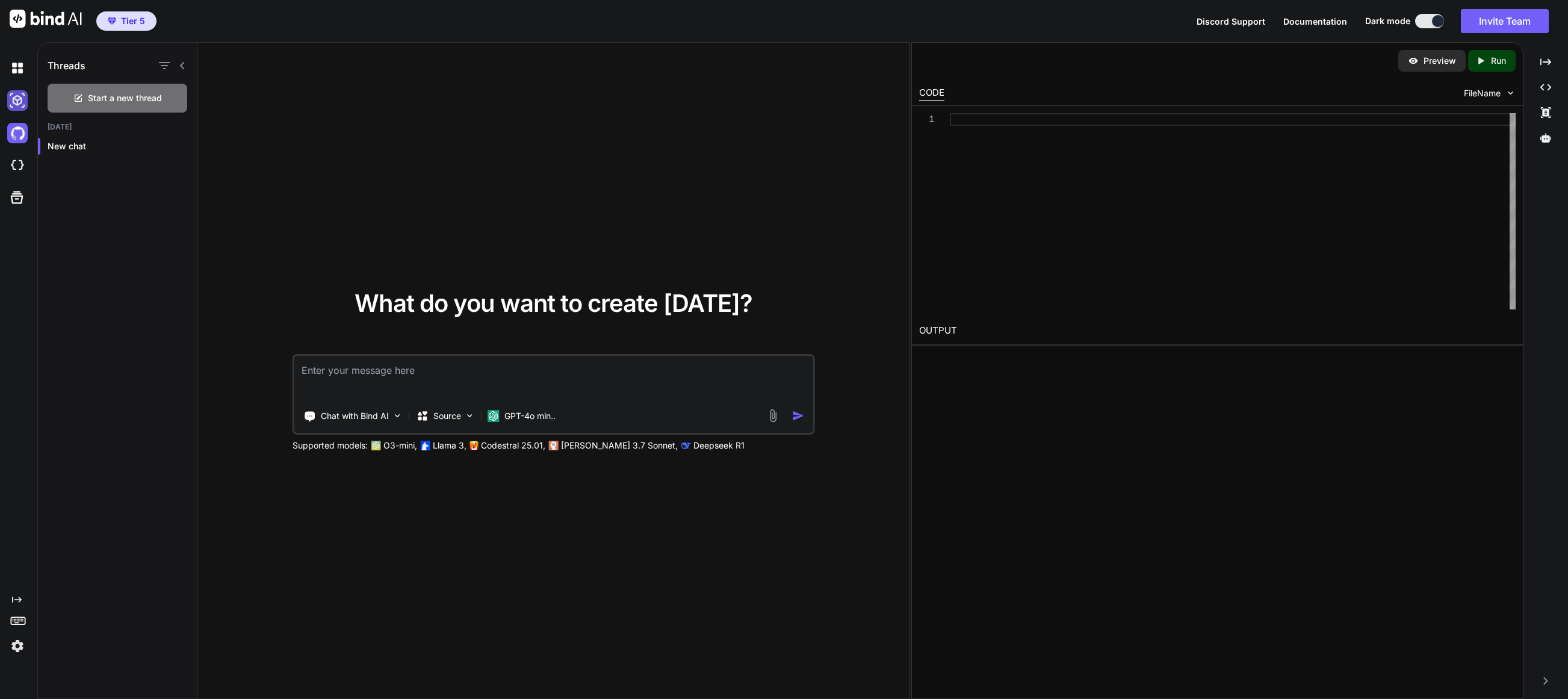
click at [23, 97] on img at bounding box center [17, 101] width 20 height 21
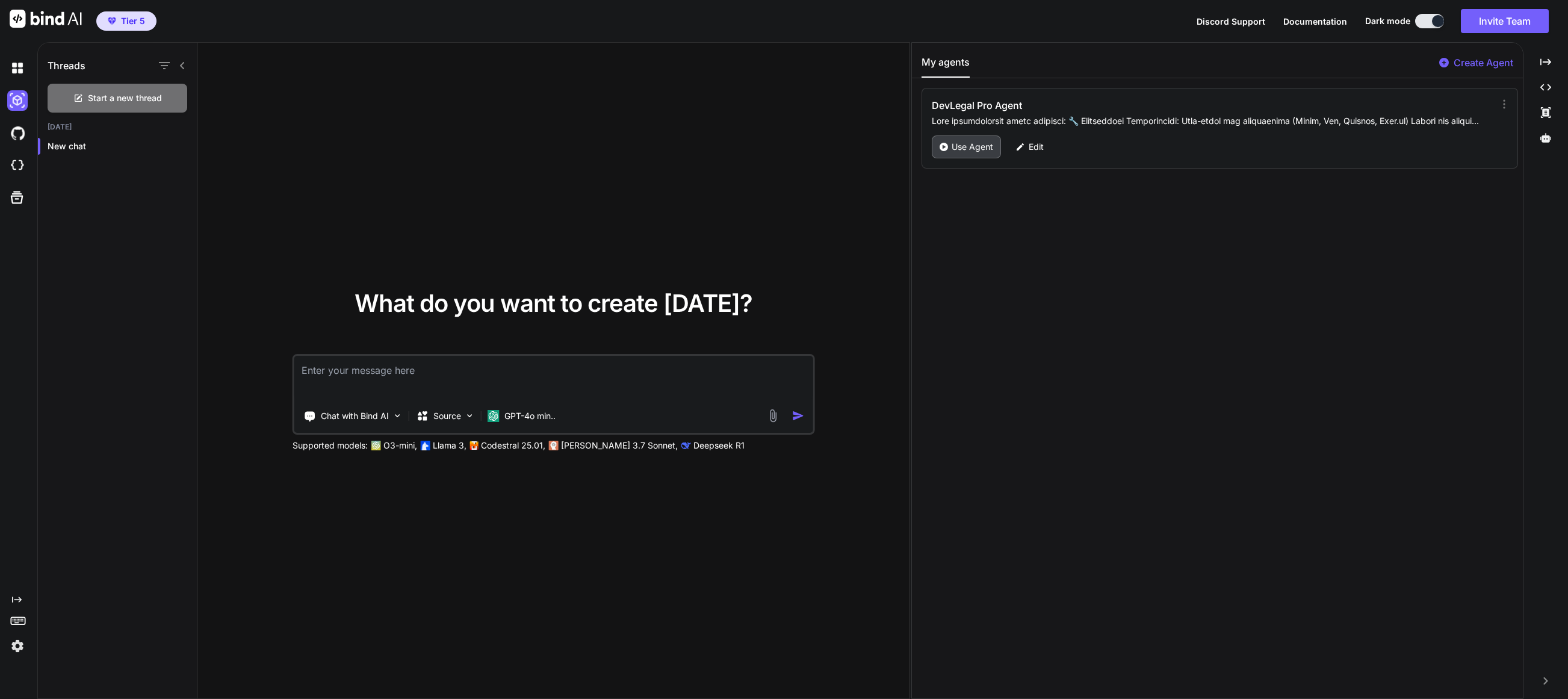
click at [878, 152] on p "Use Agent" at bounding box center [972, 147] width 42 height 12
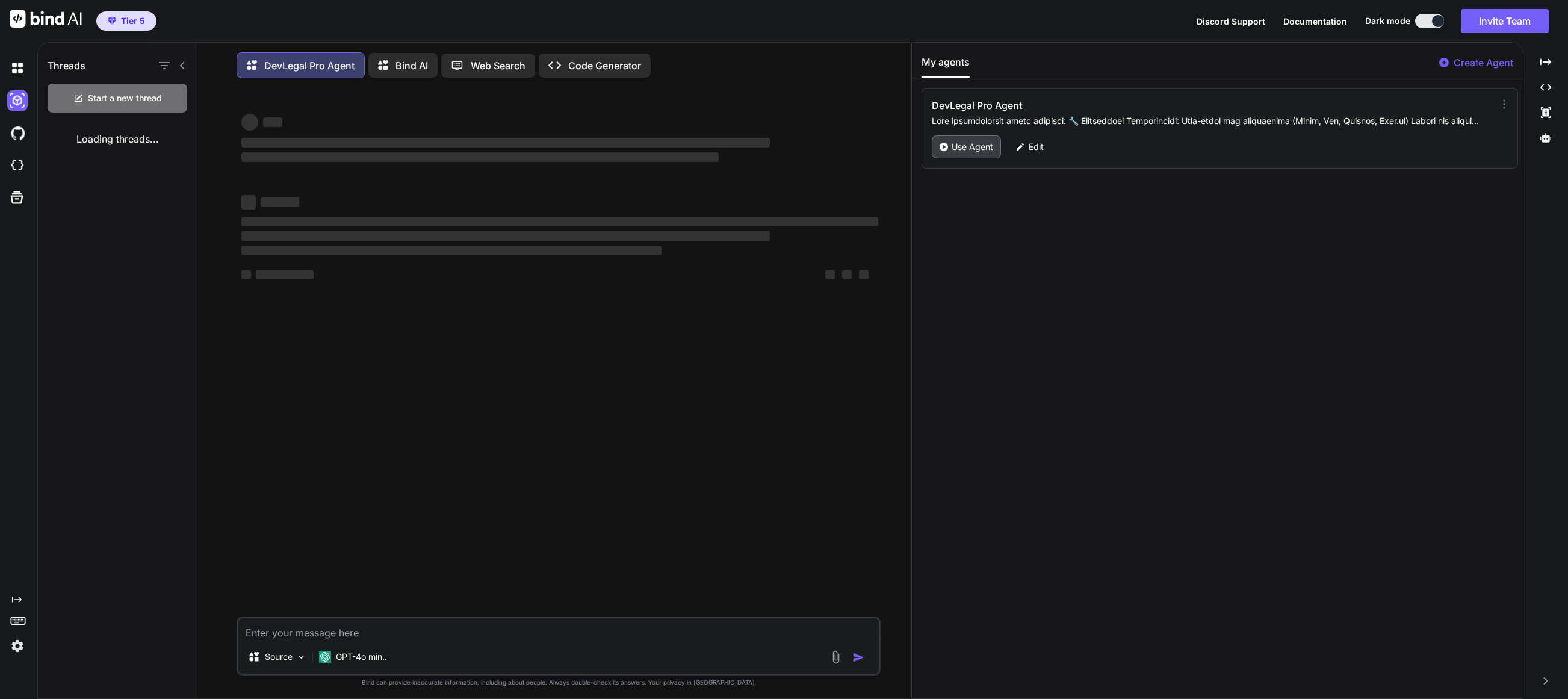
scroll to position [6, 0]
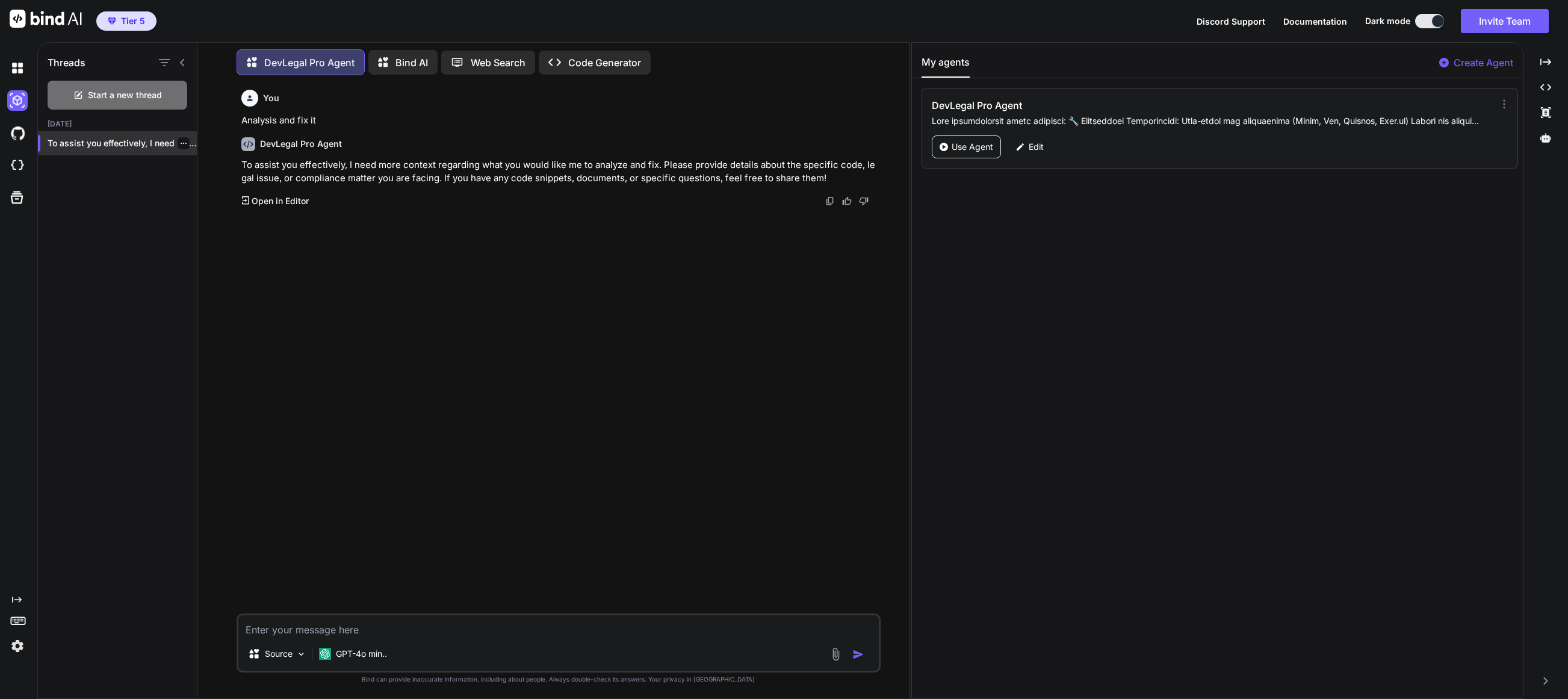
click at [122, 148] on div "To assist you effectively, I need more..." at bounding box center [117, 144] width 159 height 24
click at [122, 140] on p "To assist you effectively, I need more..." at bounding box center [122, 143] width 149 height 12
click at [121, 142] on p "To assist you effectively, I need more..." at bounding box center [122, 143] width 149 height 12
click at [72, 58] on h1 "Threads" at bounding box center [66, 62] width 38 height 15
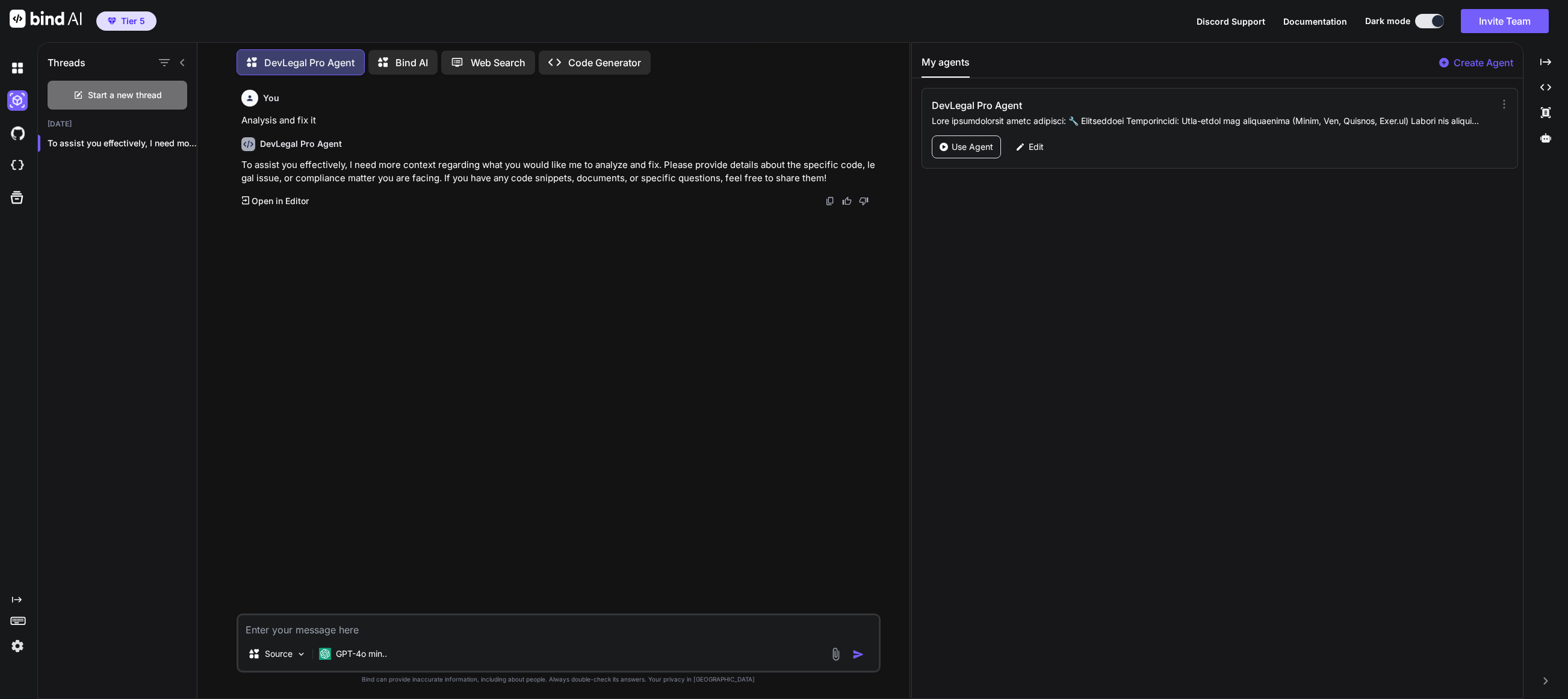
click at [182, 64] on icon at bounding box center [182, 62] width 10 height 10
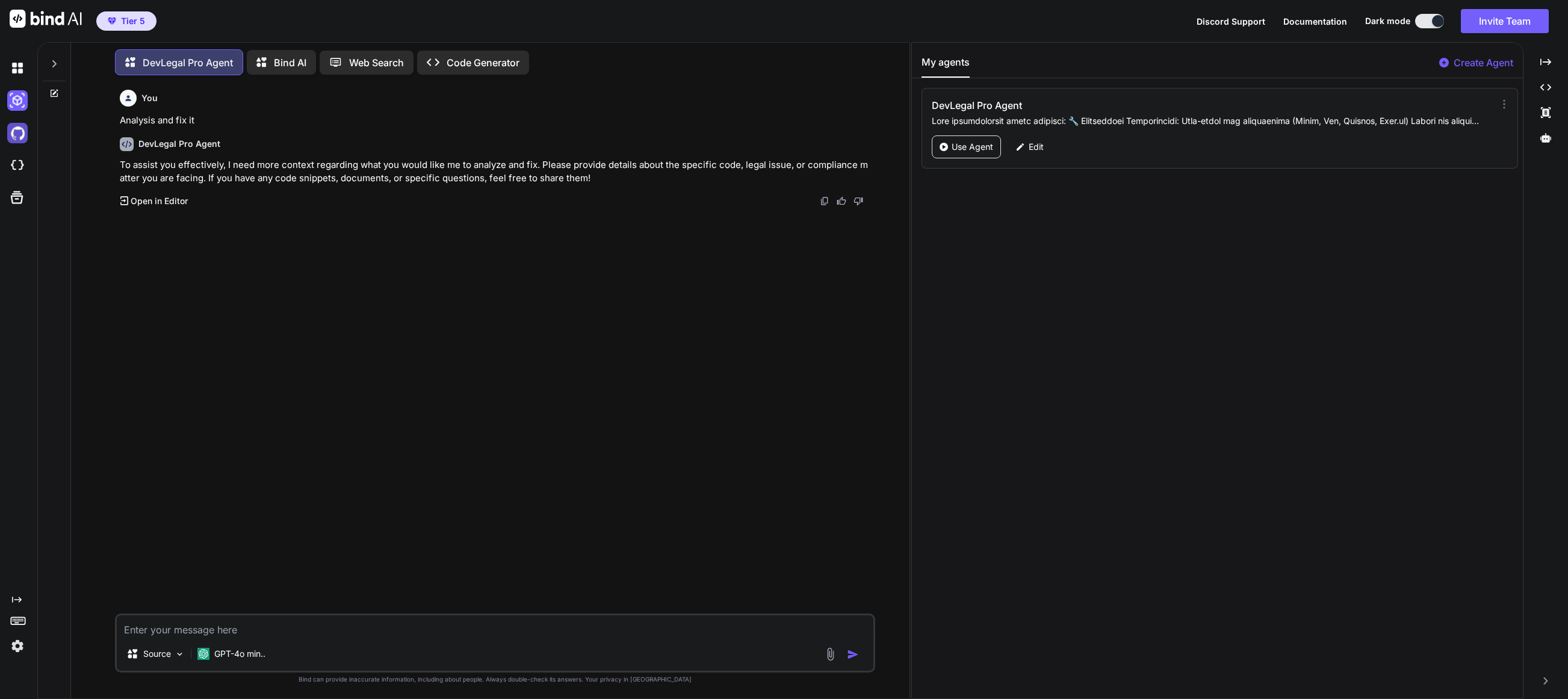
click at [20, 135] on img at bounding box center [17, 133] width 20 height 21
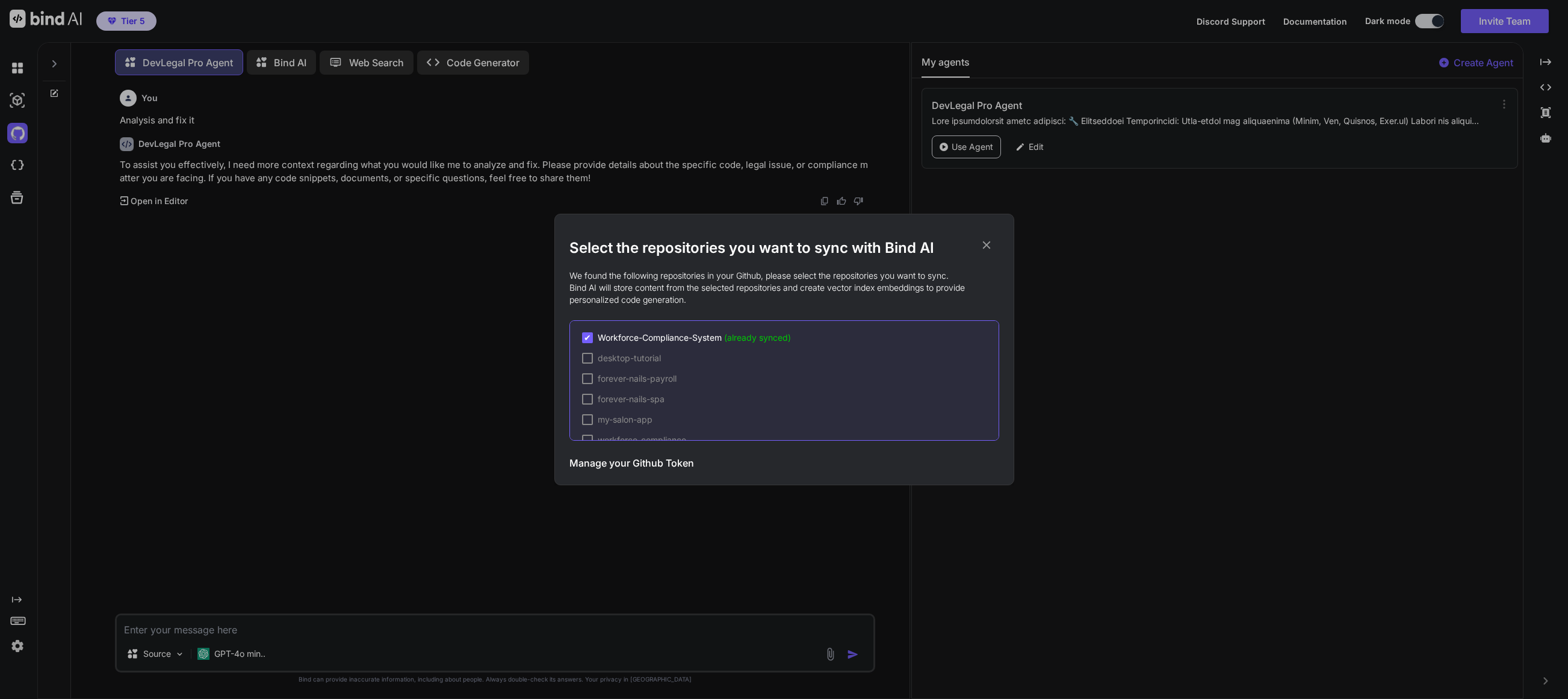
click at [19, 135] on div "Select the repositories you want to sync with Bind AI We found the following re…" at bounding box center [784, 349] width 1568 height 699
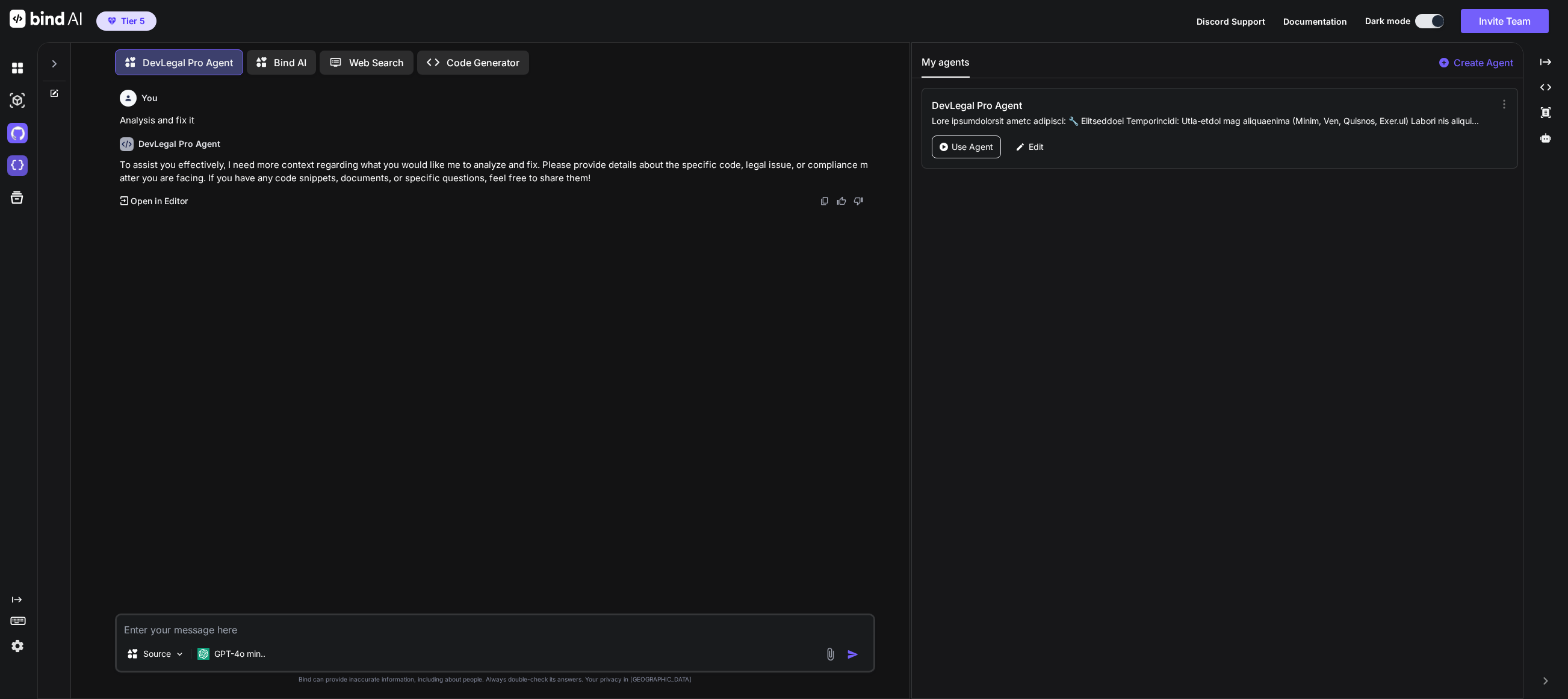
click at [24, 167] on img at bounding box center [17, 166] width 20 height 21
click at [287, 632] on textarea at bounding box center [495, 627] width 757 height 22
click at [303, 630] on textarea "How I can import my project at this link to here ." at bounding box center [495, 627] width 757 height 22
paste textarea "[URL][DOMAIN_NAME]"
type textarea "How I can import my project at this link " https://u3uk0f35zsjjbn9cprh6fq9h0p4t…"
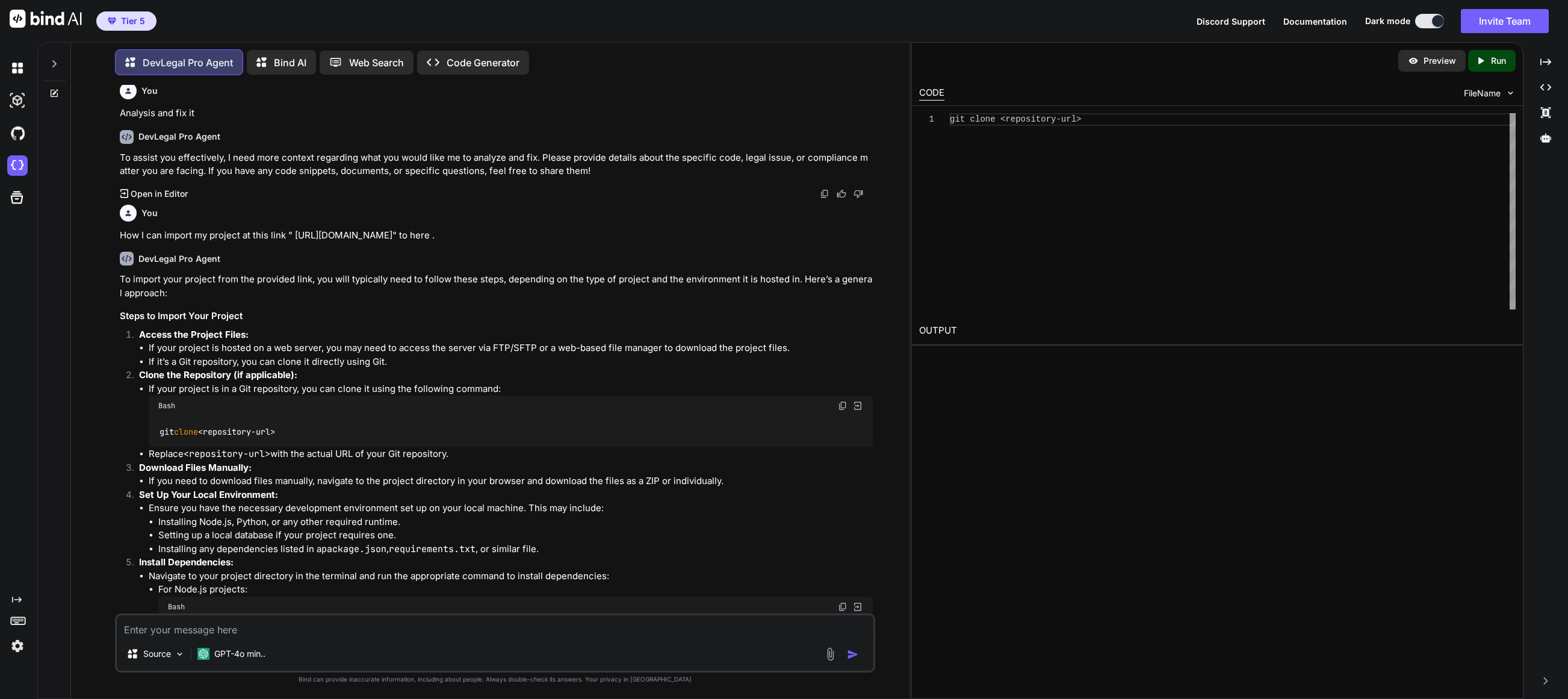
scroll to position [0, 0]
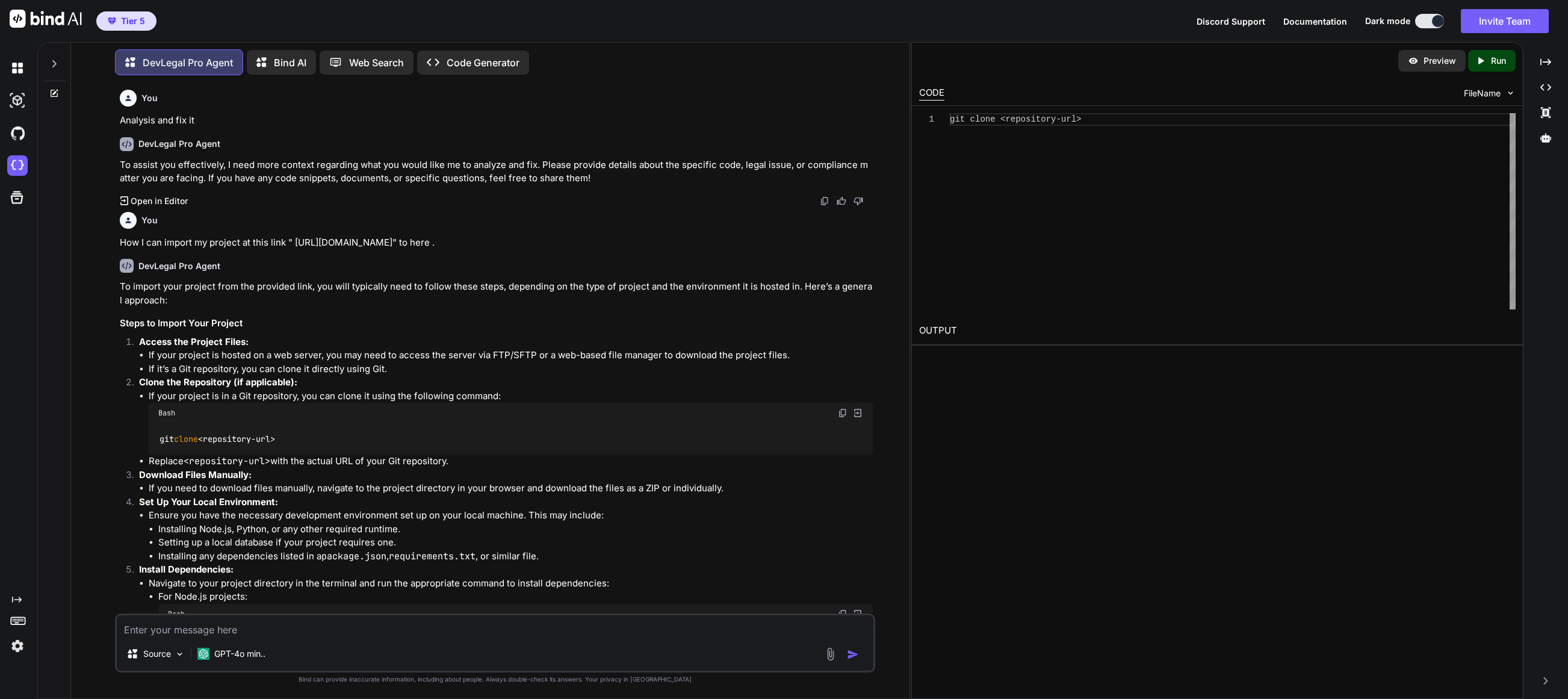
click at [495, 62] on p "Code Generator" at bounding box center [483, 62] width 73 height 15
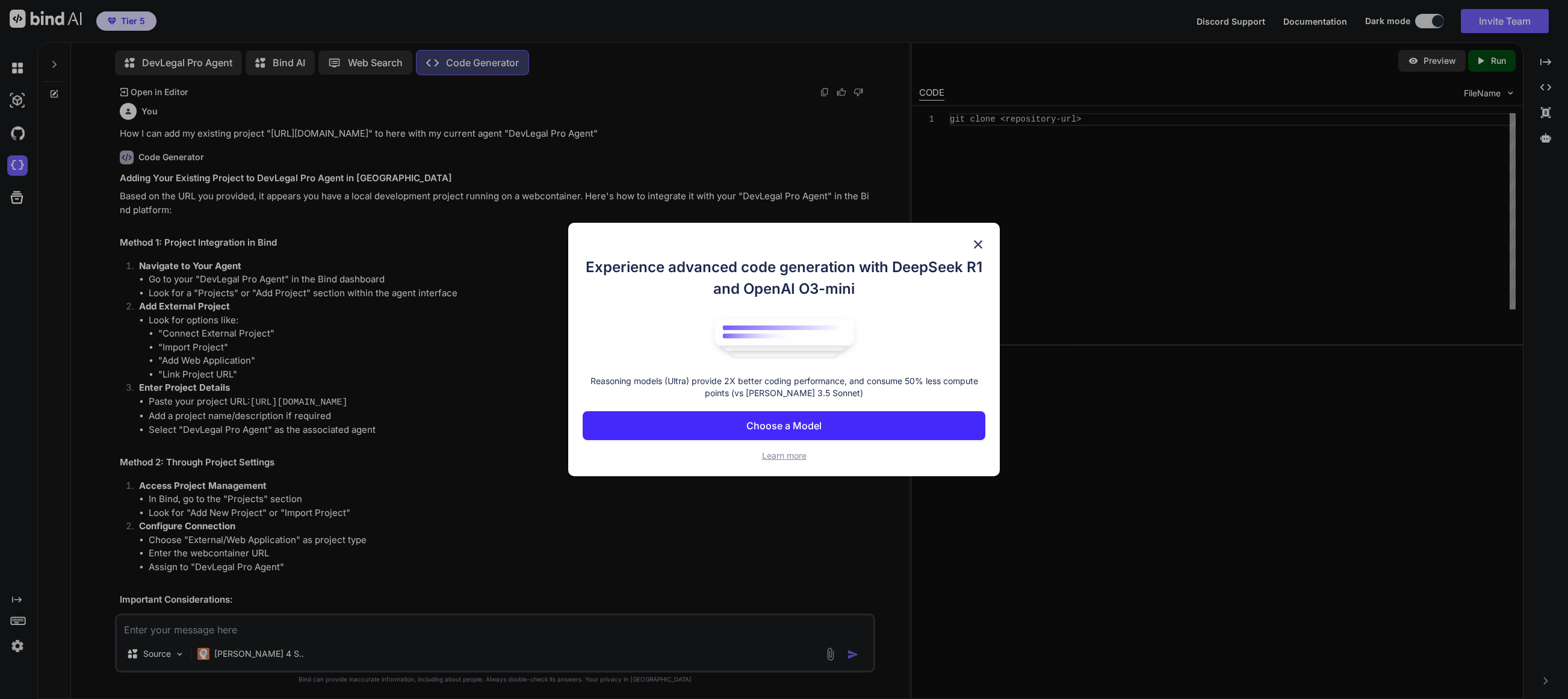
scroll to position [1964, 0]
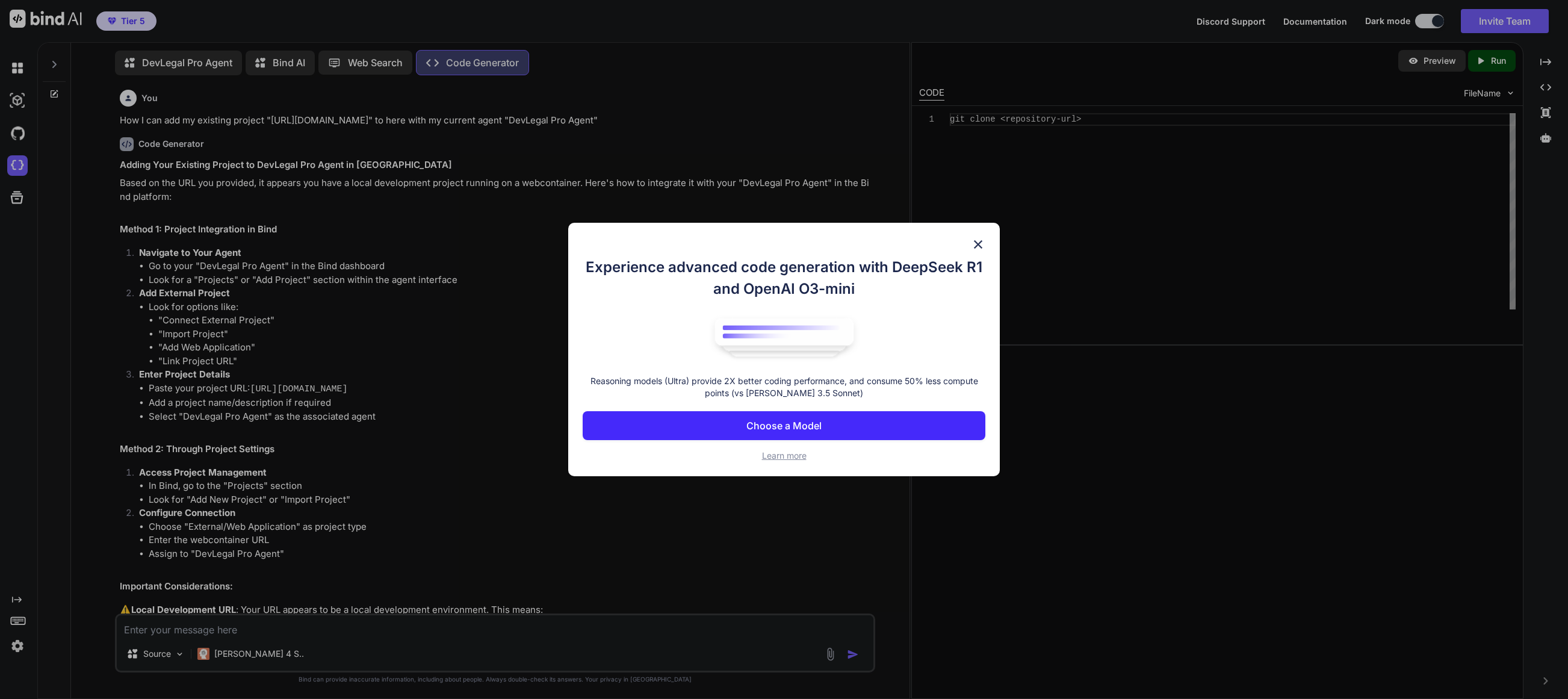
click at [815, 427] on p "Choose a Model" at bounding box center [784, 425] width 75 height 15
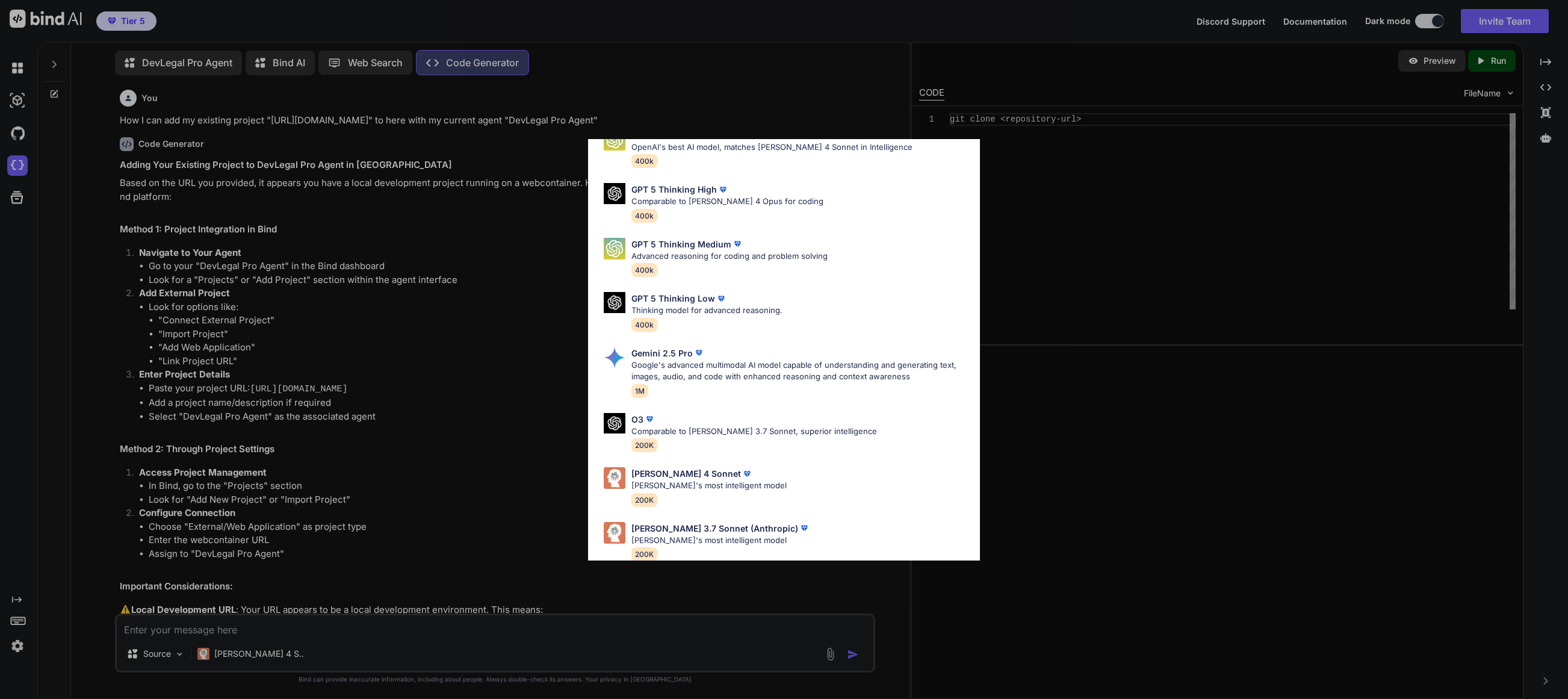
scroll to position [74, 0]
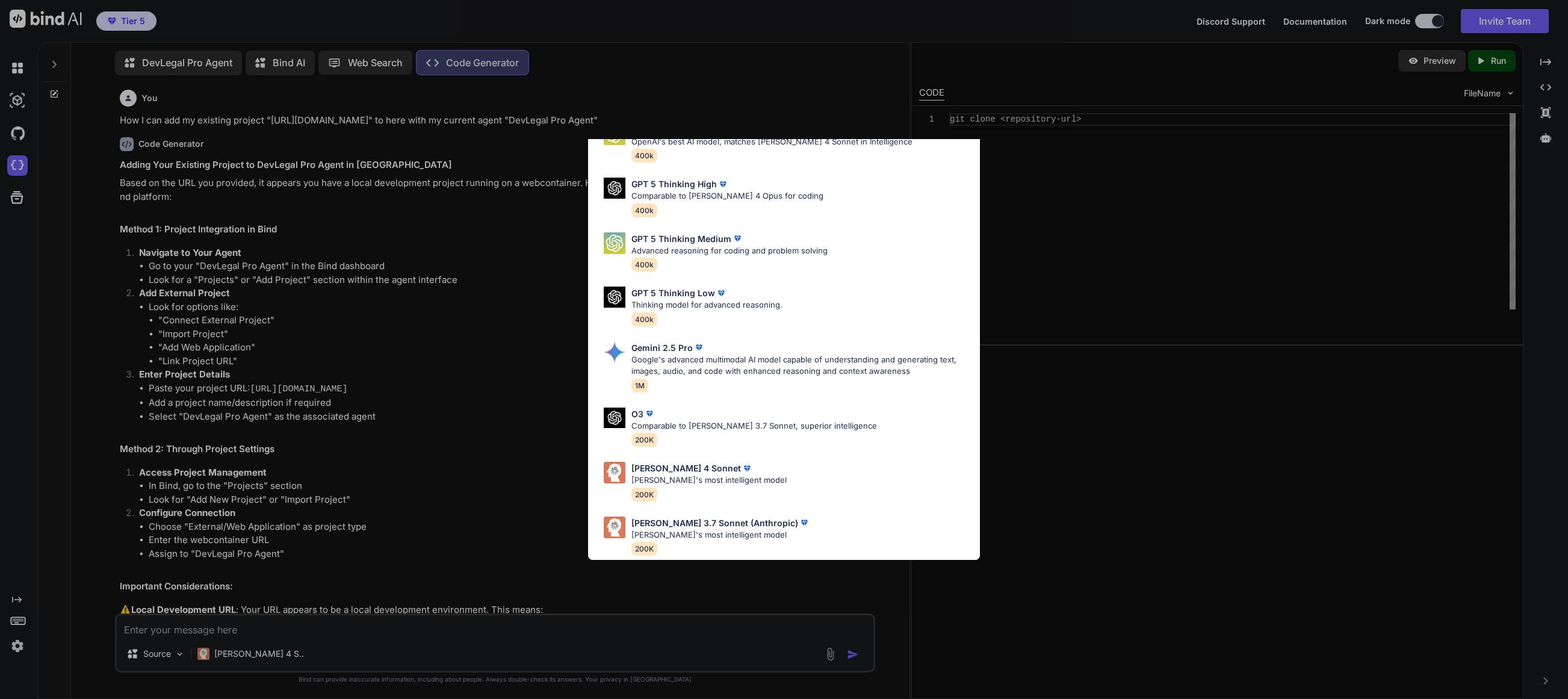
click at [706, 532] on p "Claude's most intelligent model" at bounding box center [720, 535] width 179 height 12
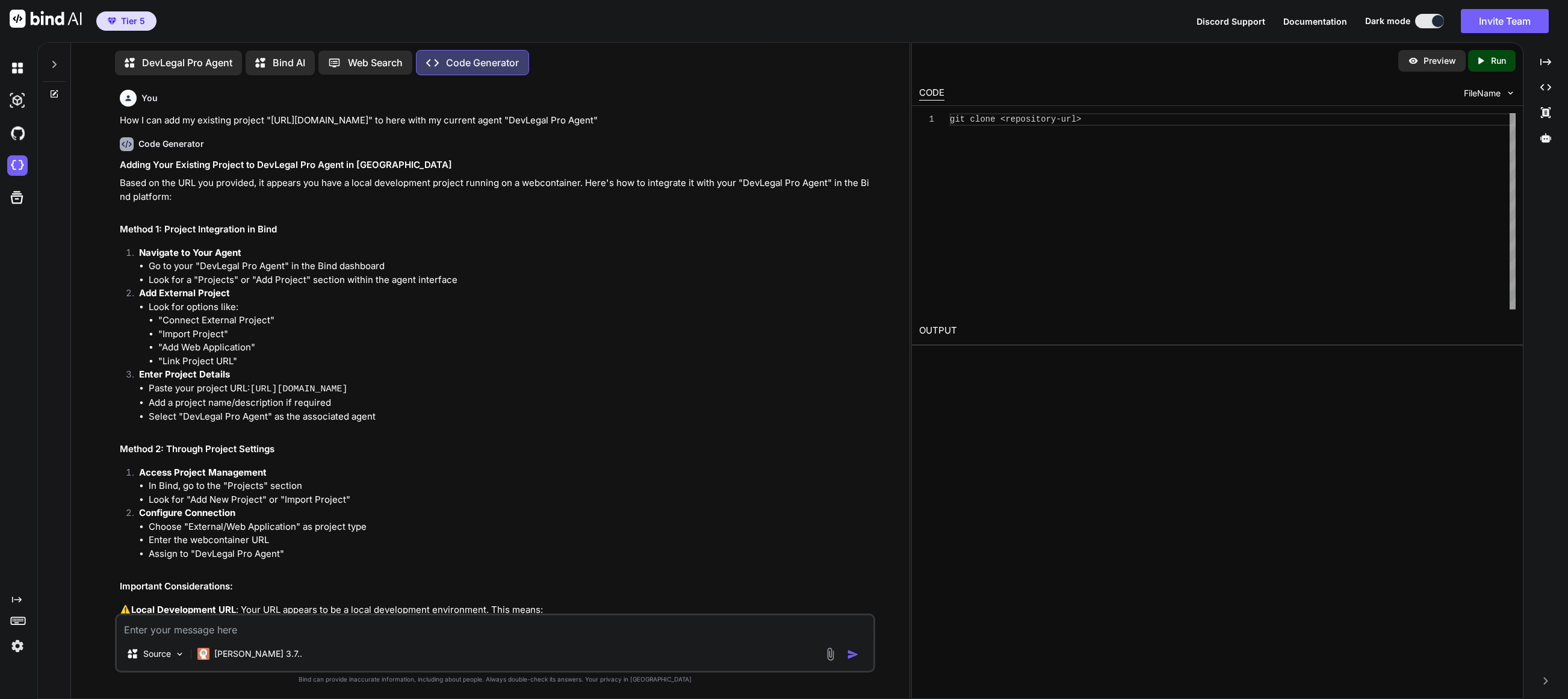
click at [341, 623] on textarea at bounding box center [495, 627] width 757 height 22
click at [878, 119] on div "git clone <repository-url>" at bounding box center [1233, 211] width 566 height 196
click at [878, 119] on span "git clone <repository-url>" at bounding box center [1015, 119] width 131 height 10
drag, startPoint x: 1103, startPoint y: 120, endPoint x: 1031, endPoint y: 122, distance: 72.0
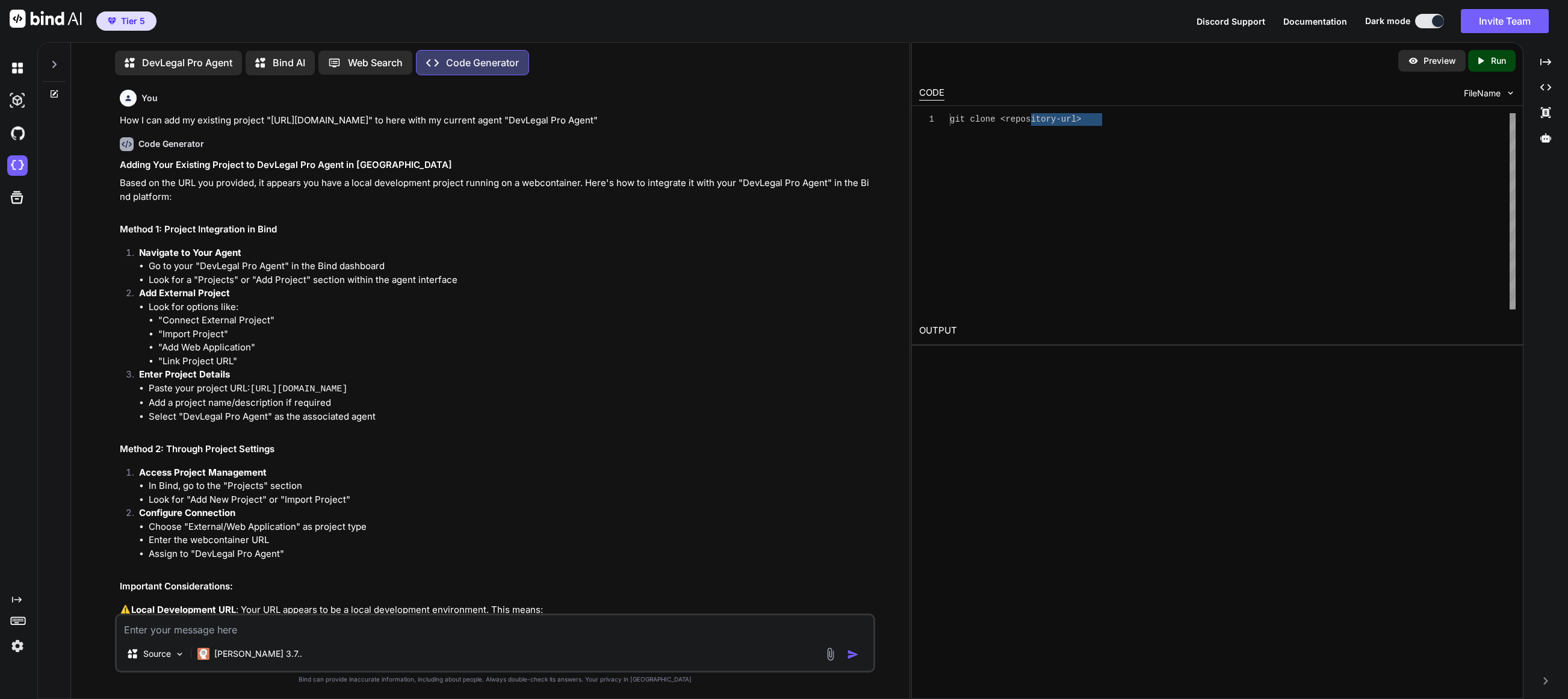
click at [878, 122] on div "git clone <repository-url>" at bounding box center [1233, 211] width 566 height 196
click at [878, 62] on icon "Created with Pixso." at bounding box center [1483, 60] width 15 height 11
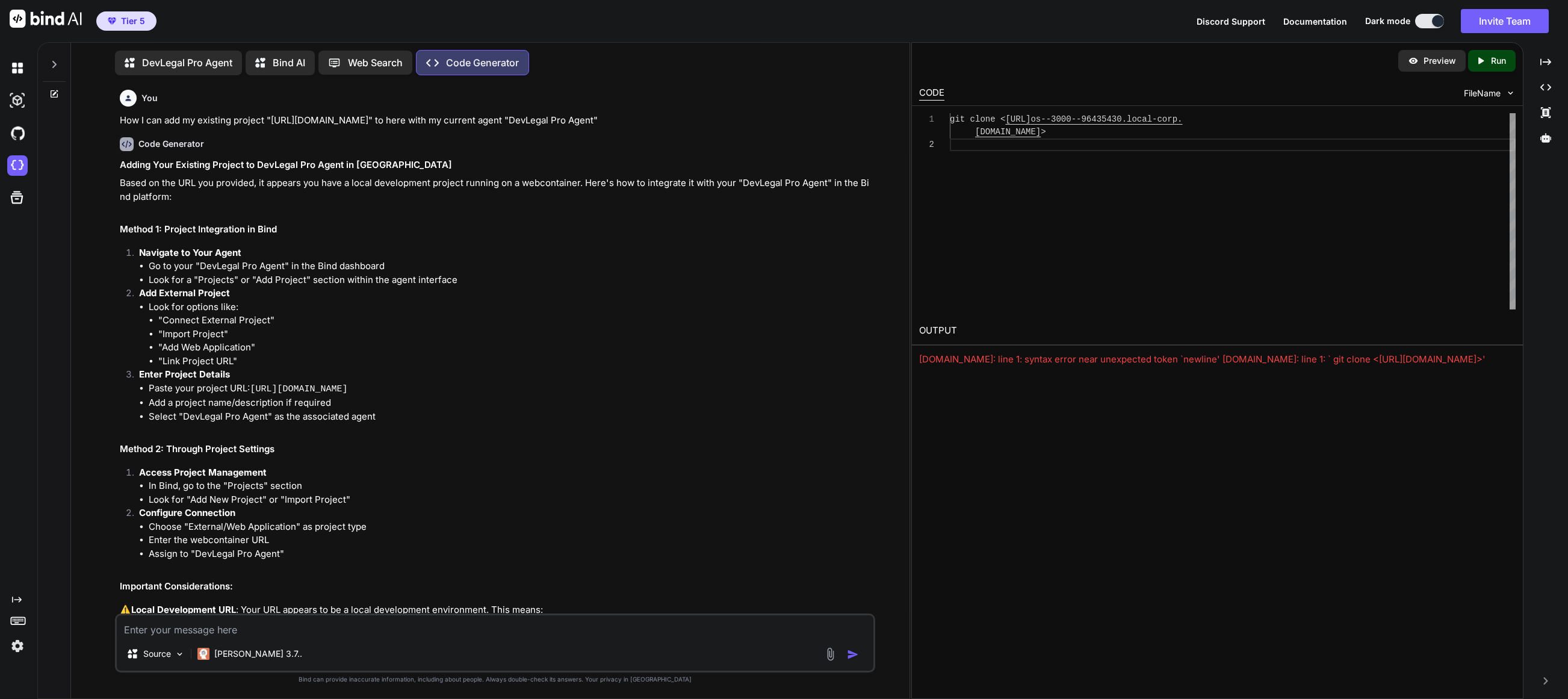
scroll to position [0, 0]
click at [878, 138] on div "git clone https://u3uk0f35zsjjbn9cprh6fq9h0p4tm2-wnxx-s5qbsa os--3000--96435430…" at bounding box center [1233, 211] width 566 height 196
click at [878, 135] on div "git clone https://u3uk0f35zsjjbn9cprh6fq9h0p4tm2-wnxx-s5qbsa os--3000--96435430…" at bounding box center [1233, 211] width 566 height 196
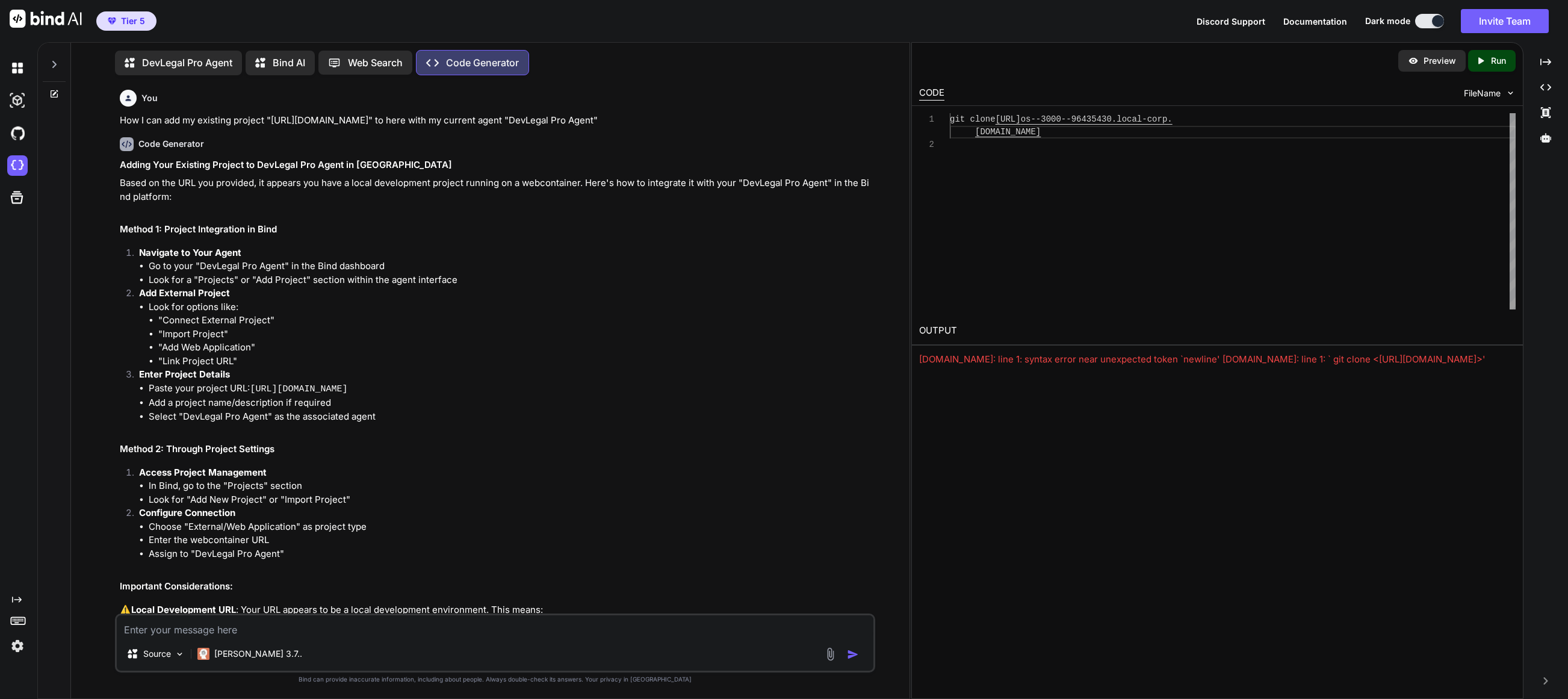
scroll to position [25, 0]
type textarea "git clone https://u3uk0f35zsjjbn9cprh6fq9h0p4tm2-wnxx-s5qbsaos--3000--96435430.…"
click at [878, 55] on p "Run" at bounding box center [1498, 61] width 15 height 12
drag, startPoint x: 1419, startPoint y: 62, endPoint x: 1427, endPoint y: 62, distance: 8.0
click at [878, 62] on div "Preview" at bounding box center [1432, 61] width 67 height 22
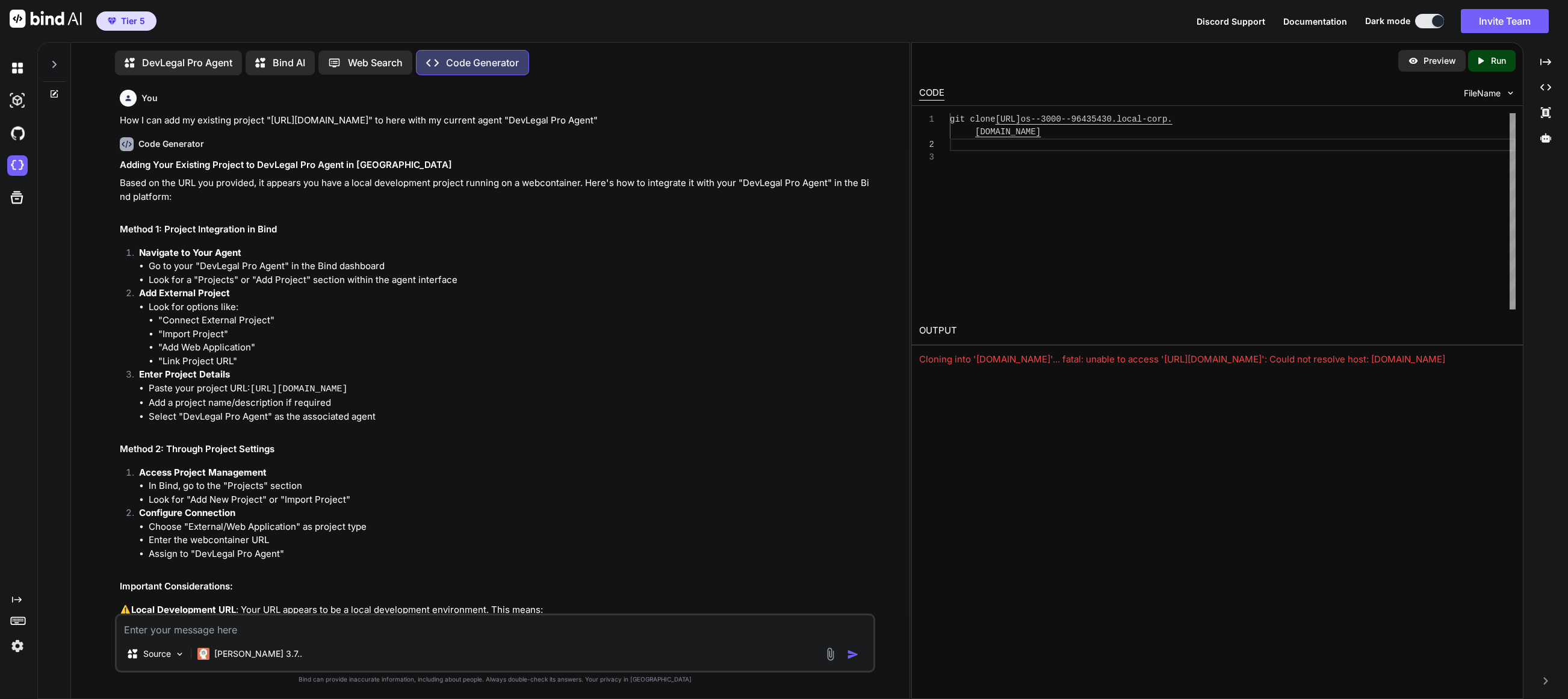
click at [878, 62] on p "Preview" at bounding box center [1439, 61] width 33 height 12
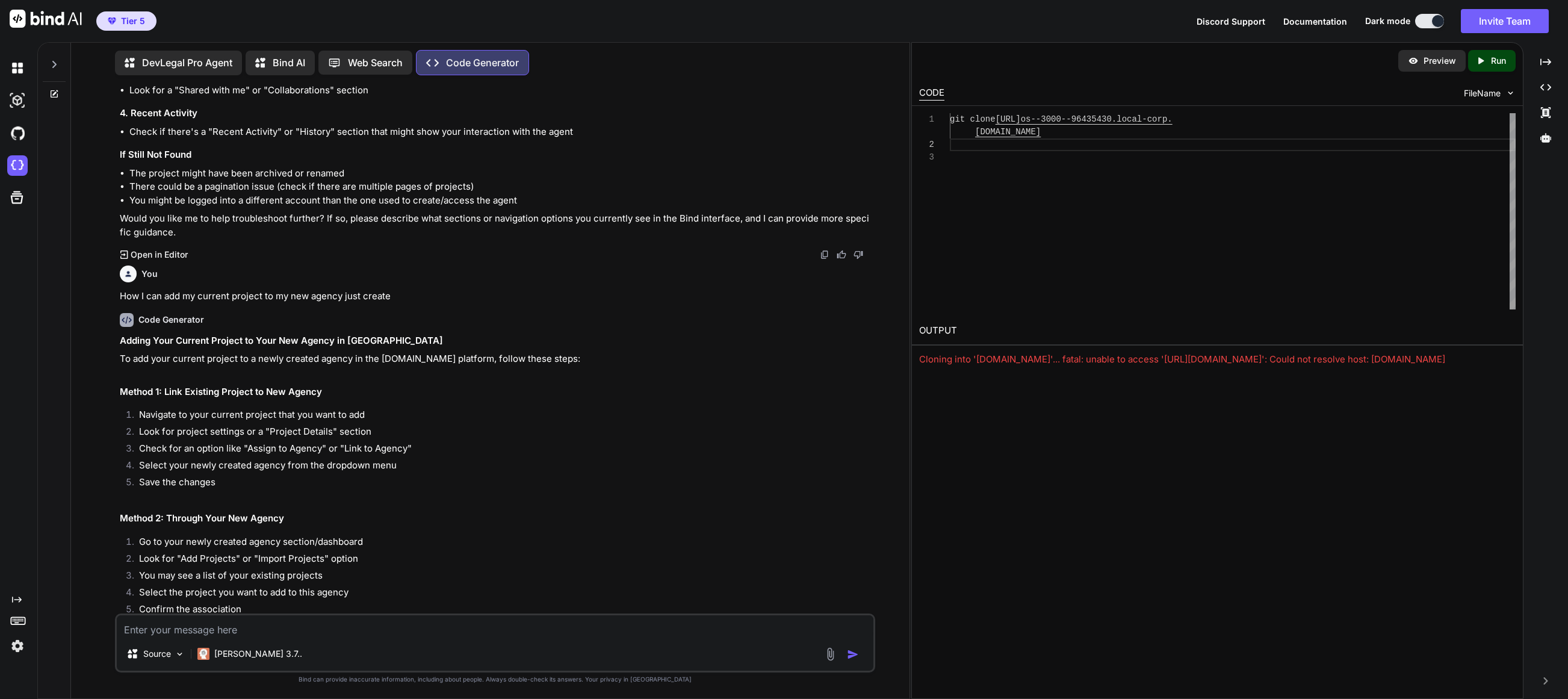
scroll to position [1200, 0]
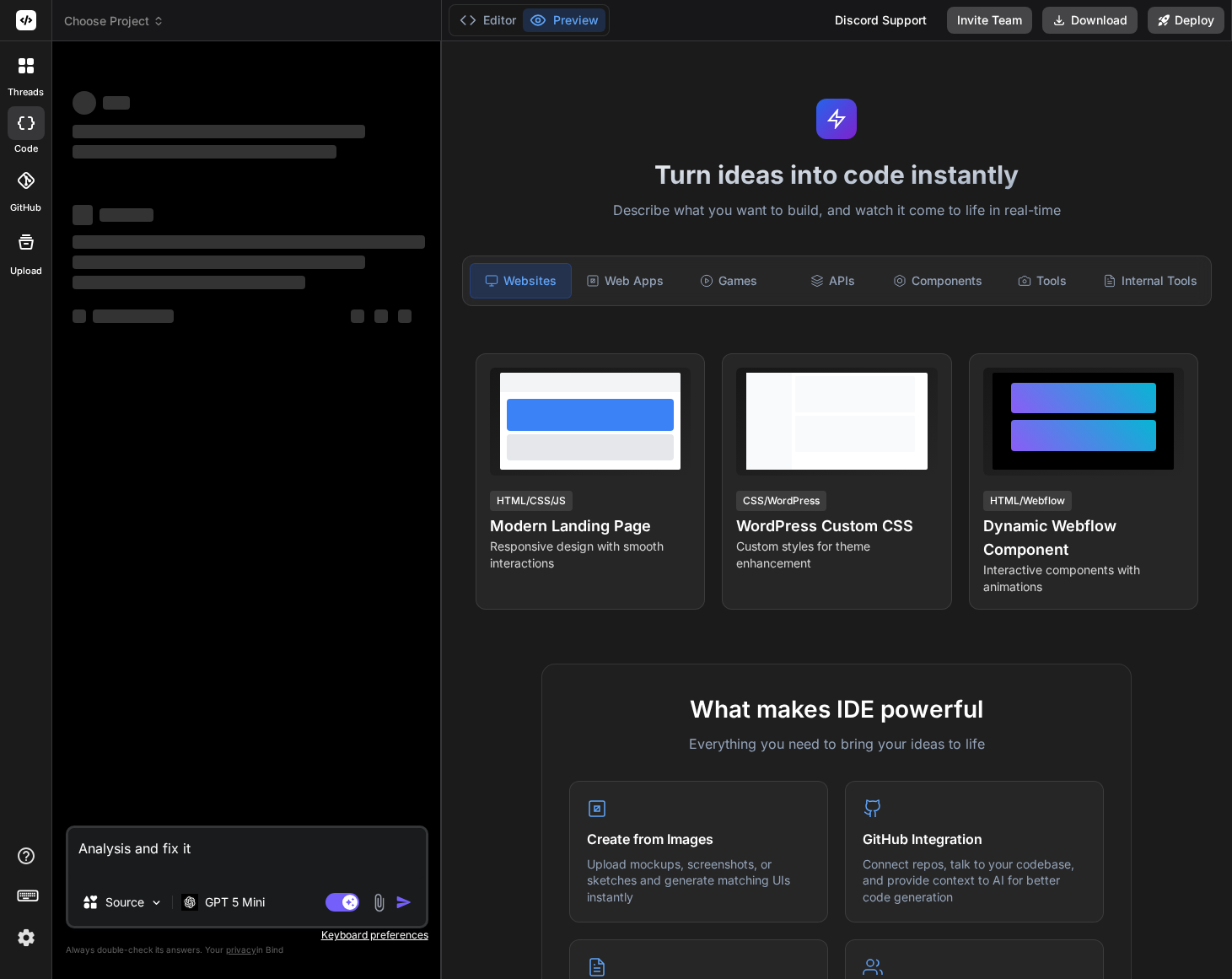
click at [146, 29] on span "Choose Project" at bounding box center [114, 21] width 100 height 17
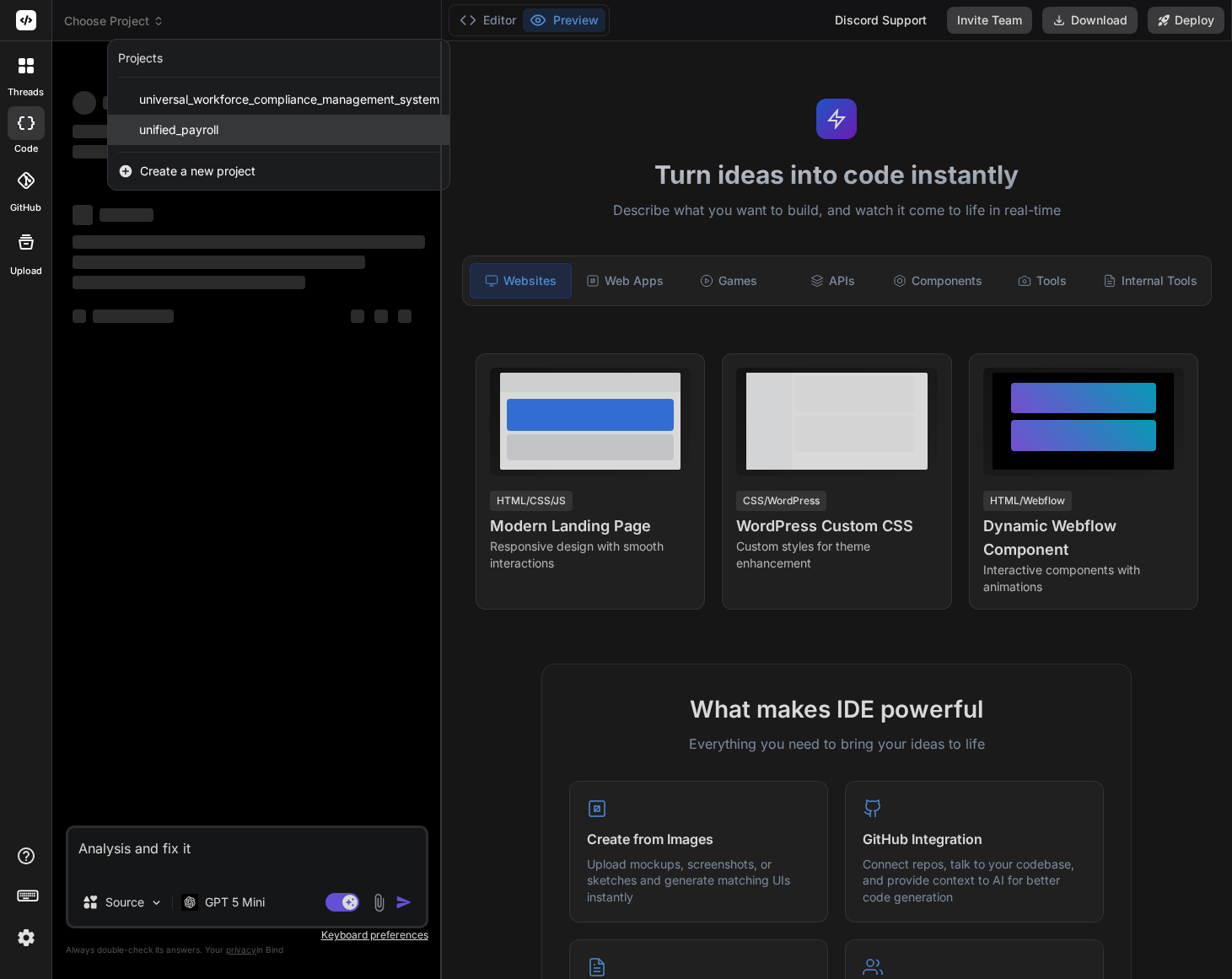
click at [217, 129] on span "unified_payroll" at bounding box center [179, 129] width 79 height 17
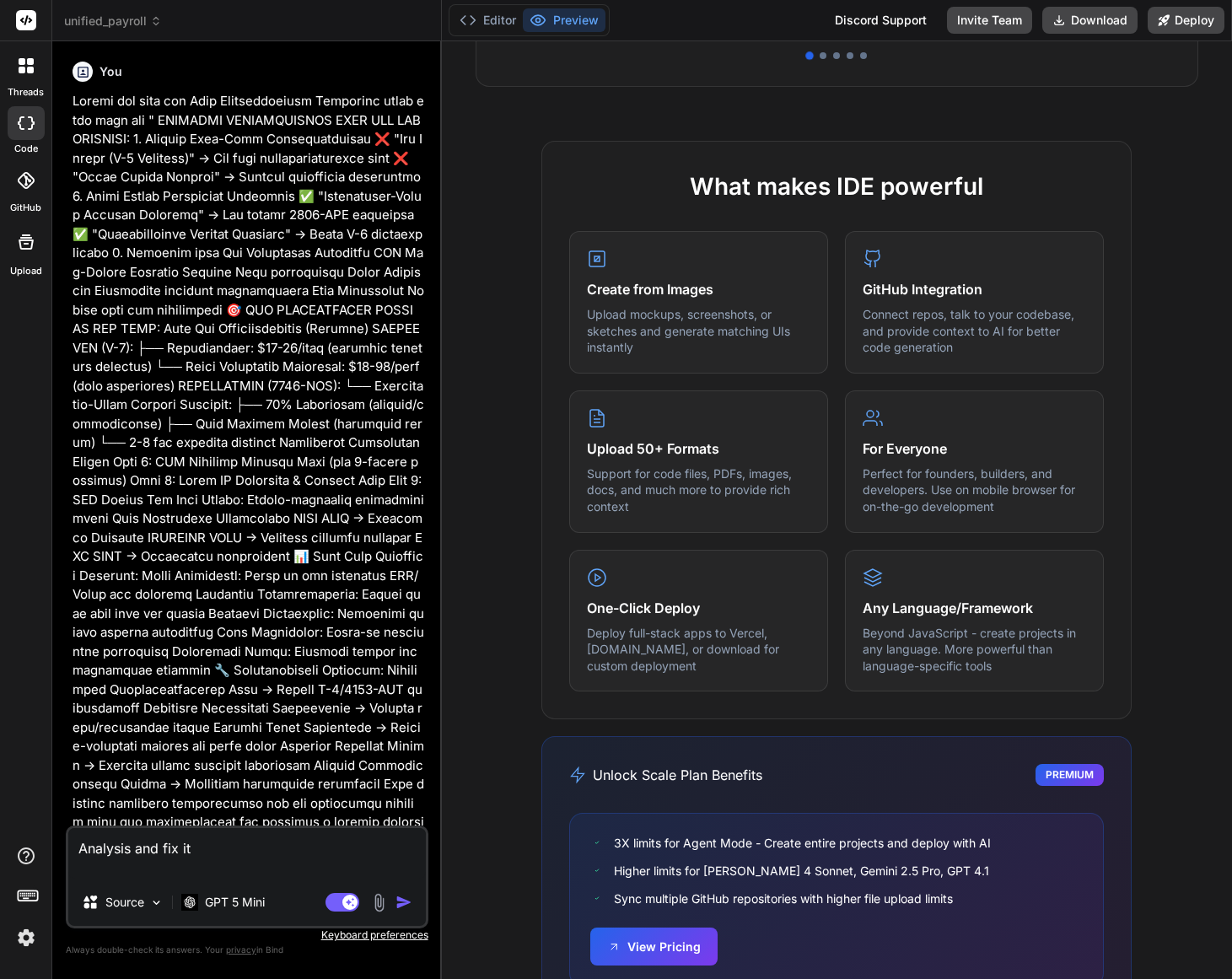
scroll to position [748, 0]
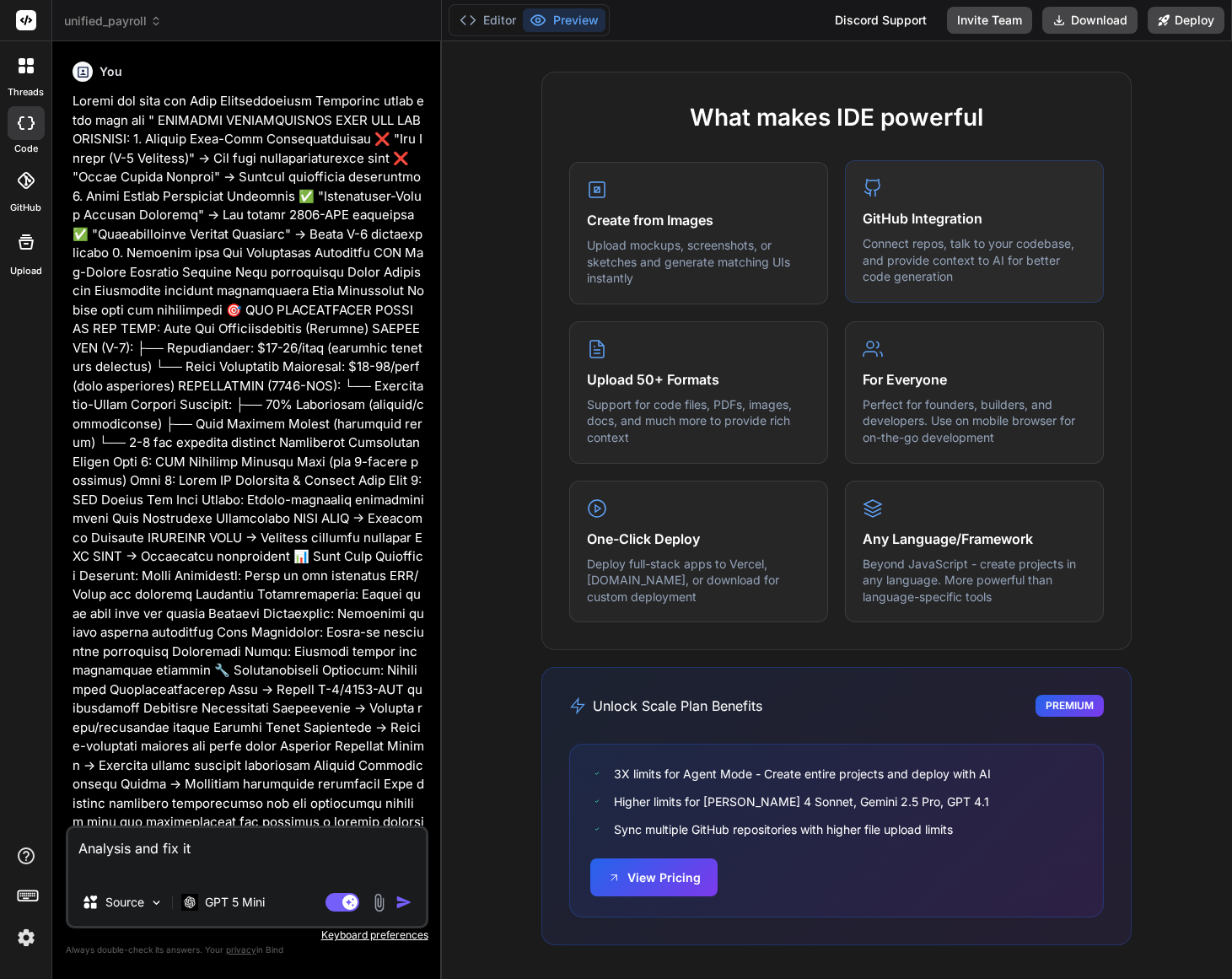
click at [1017, 214] on h4 "GitHub Integration" at bounding box center [974, 218] width 223 height 21
click at [1013, 223] on h4 "GitHub Integration" at bounding box center [974, 218] width 223 height 21
click at [1012, 223] on h4 "GitHub Integration" at bounding box center [974, 218] width 223 height 21
click at [997, 229] on div "GitHub Integration Connect repos, talk to your codebase, and provide context to…" at bounding box center [974, 232] width 259 height 143
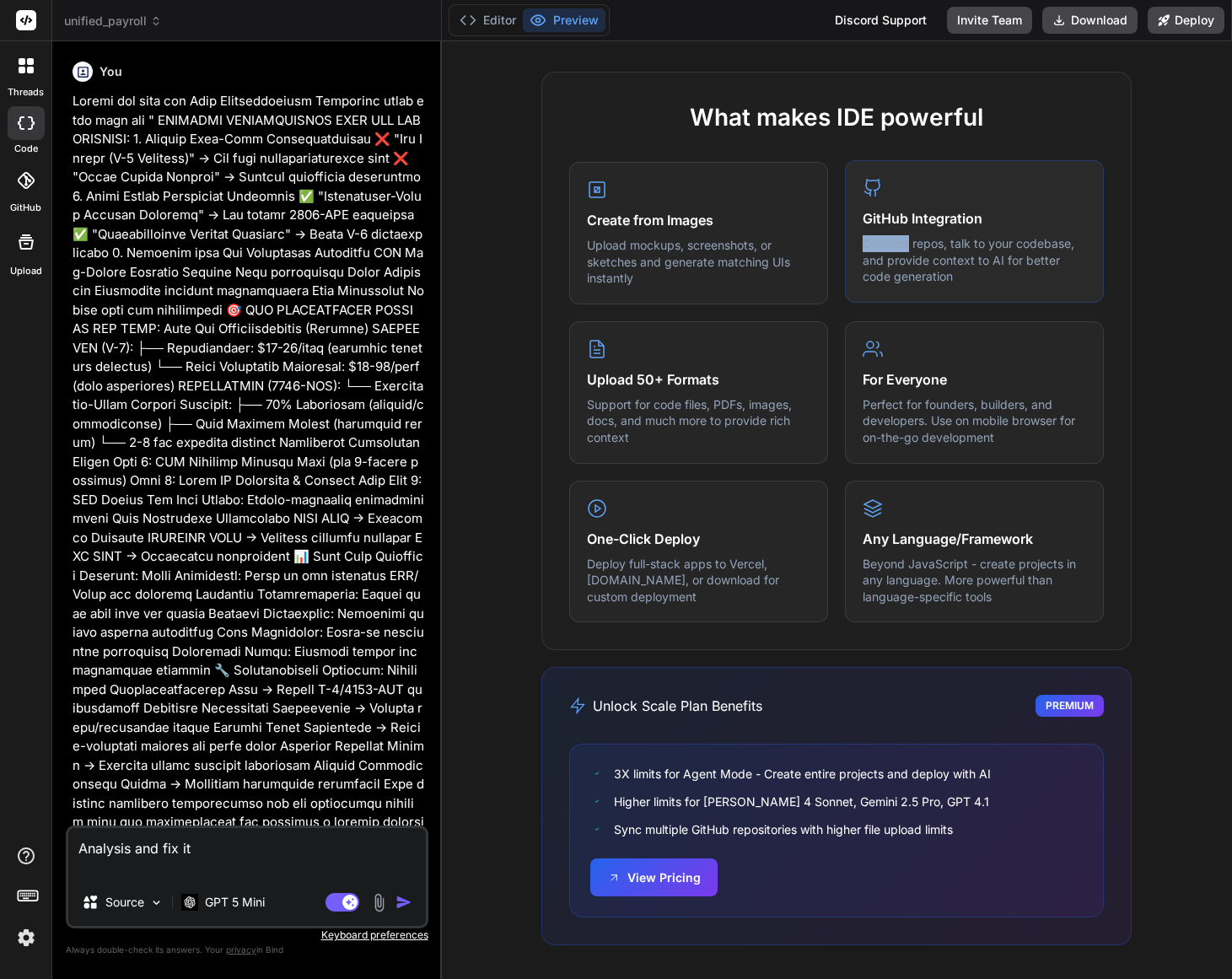
click at [997, 229] on div "GitHub Integration Connect repos, talk to your codebase, and provide context to…" at bounding box center [974, 232] width 259 height 143
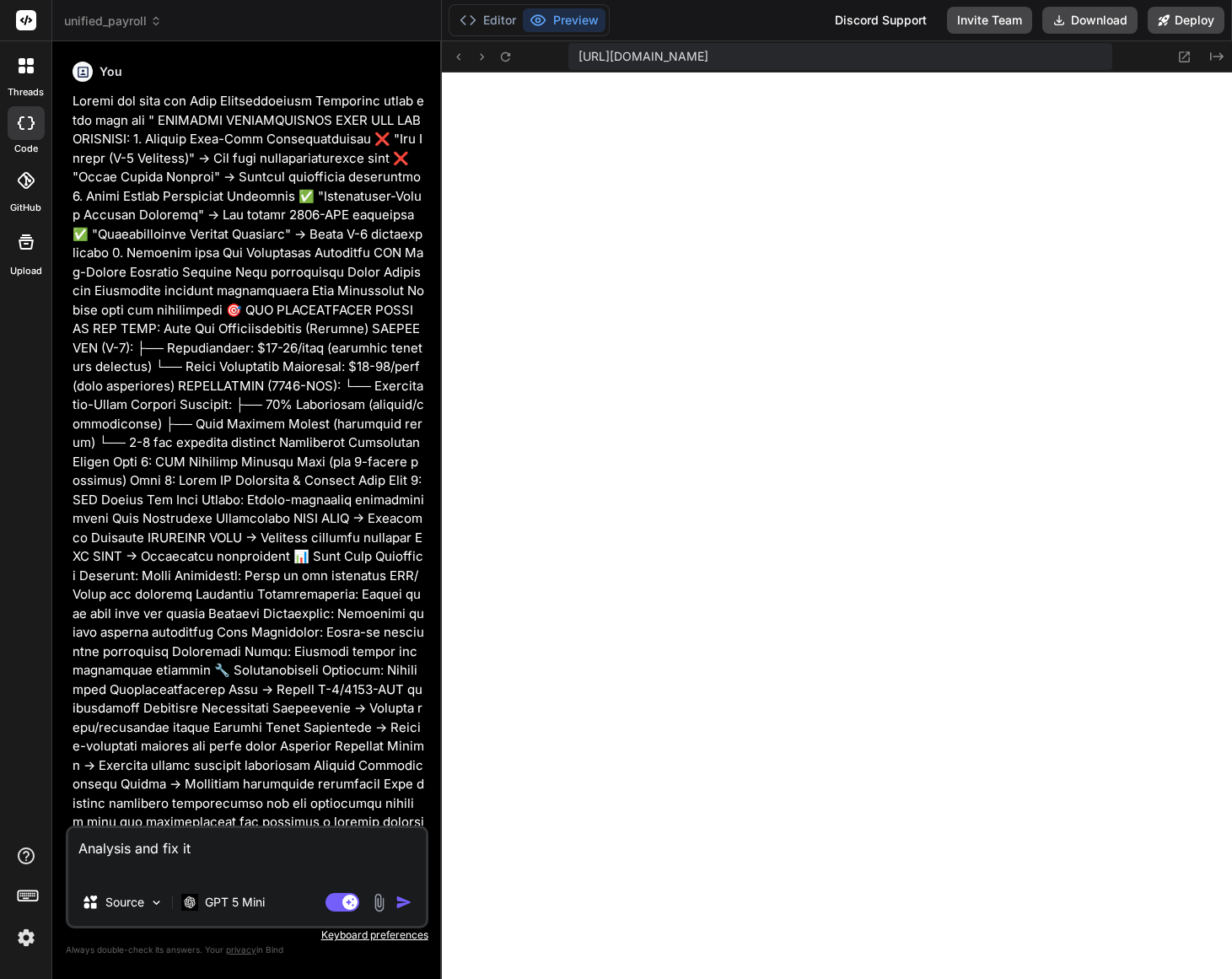
scroll to position [977, 0]
click at [31, 78] on div at bounding box center [25, 66] width 35 height 35
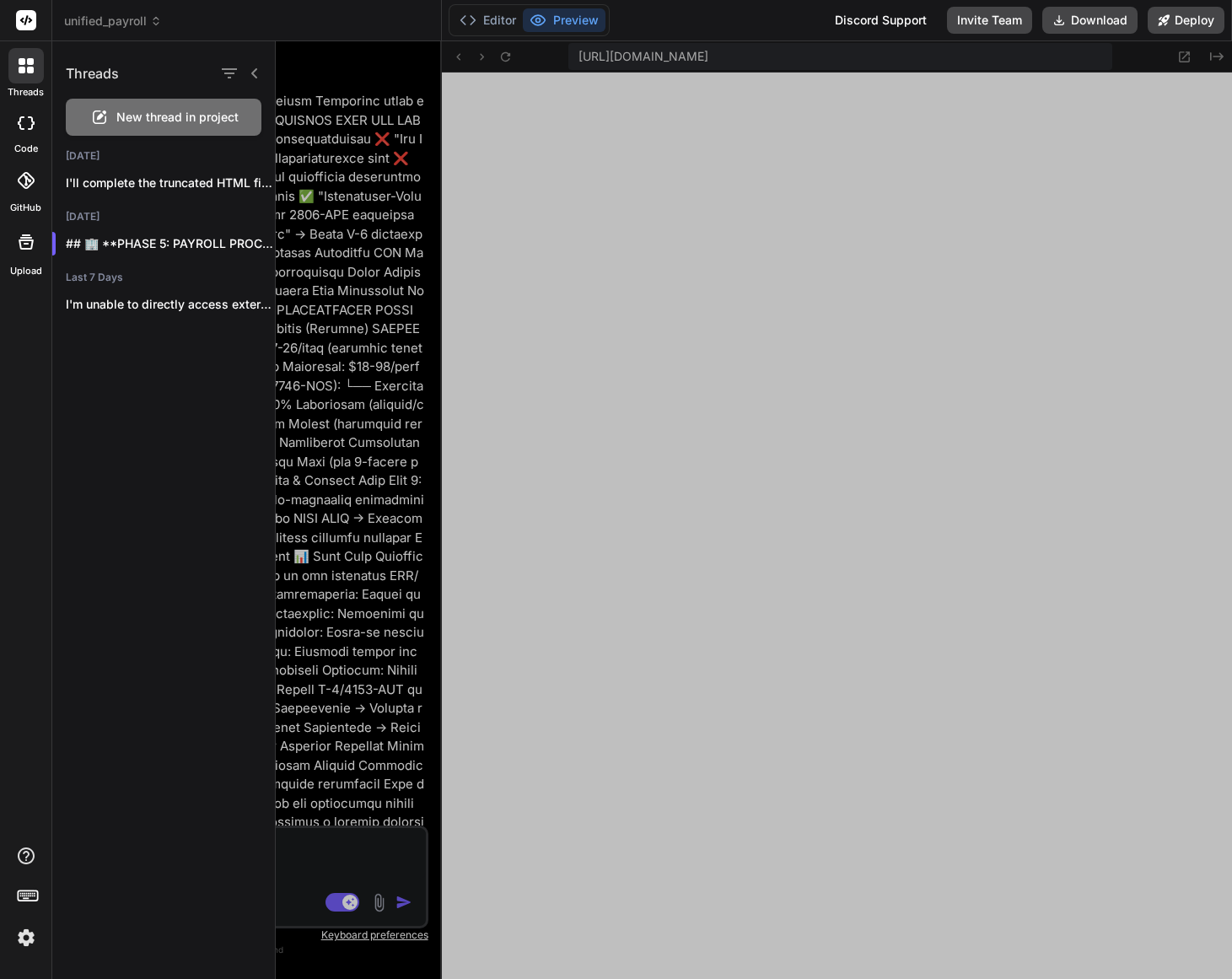
click at [257, 73] on icon at bounding box center [254, 73] width 13 height 13
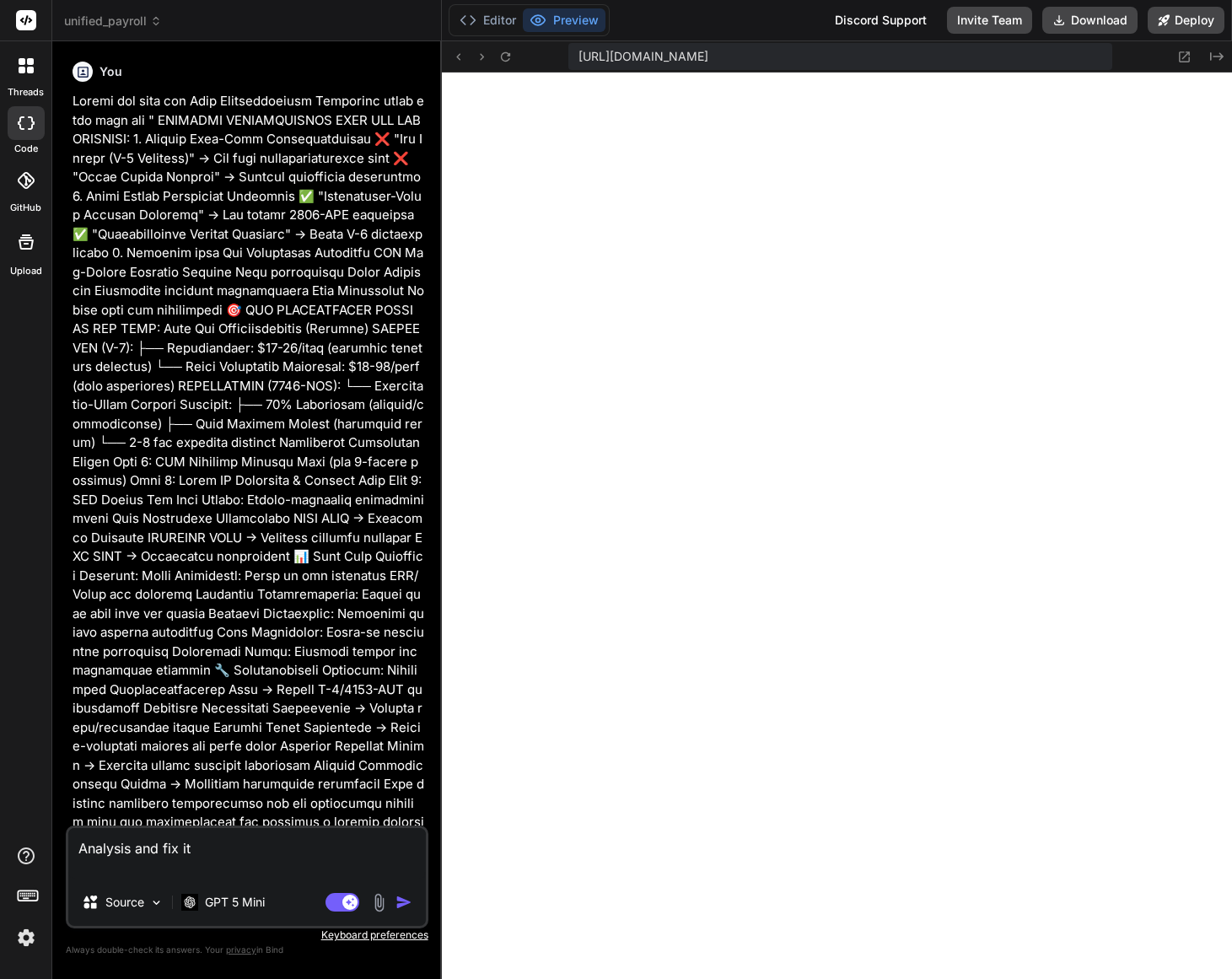
drag, startPoint x: 257, startPoint y: 73, endPoint x: 225, endPoint y: 75, distance: 32.1
click at [257, 73] on div "You" at bounding box center [249, 72] width 353 height 21
click at [135, 74] on div "You" at bounding box center [249, 72] width 353 height 21
click at [23, 92] on label "threads" at bounding box center [25, 92] width 36 height 14
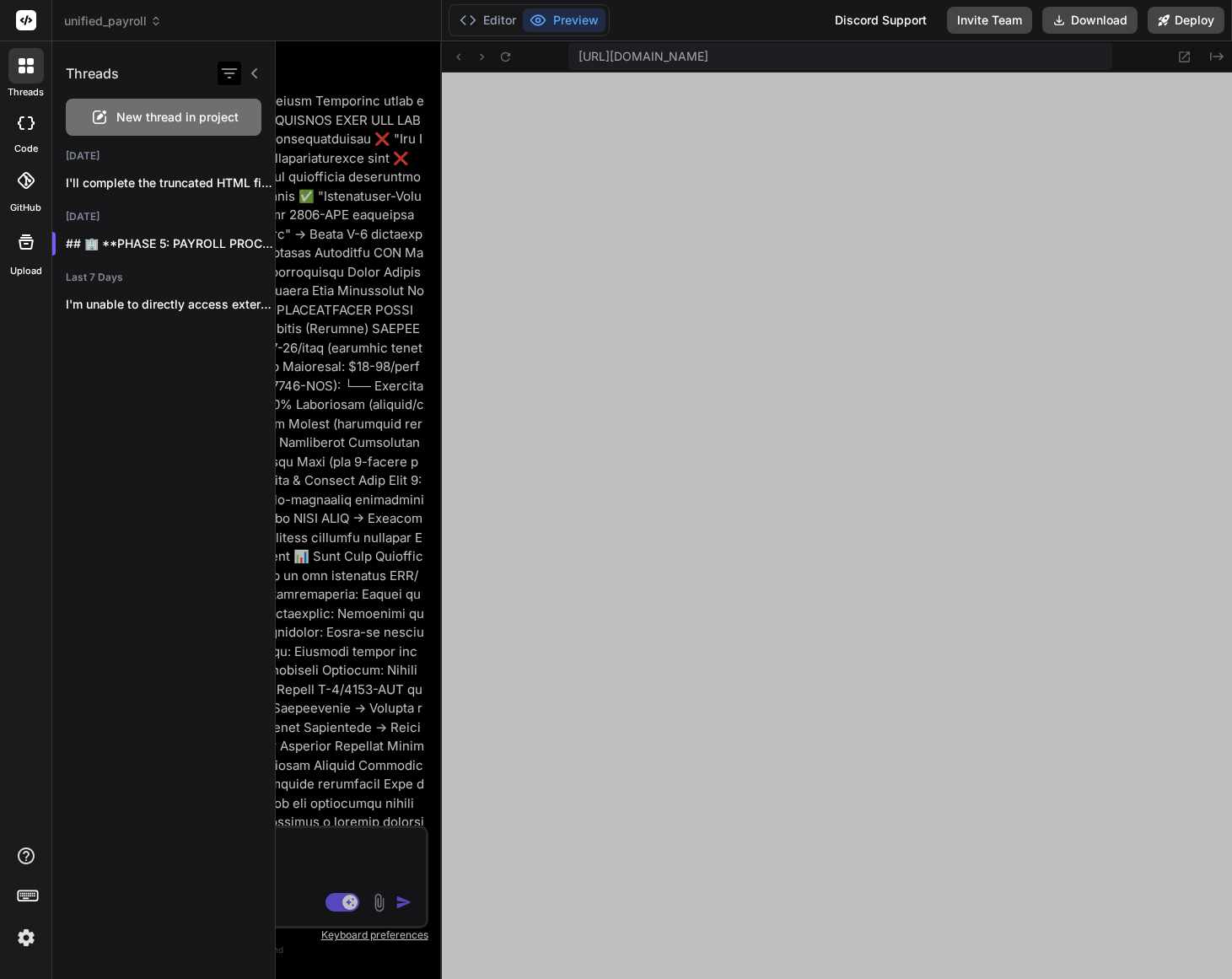
click at [225, 75] on icon "button" at bounding box center [229, 73] width 21 height 21
click at [237, 116] on input "Saved Threads" at bounding box center [238, 115] width 15 height 15
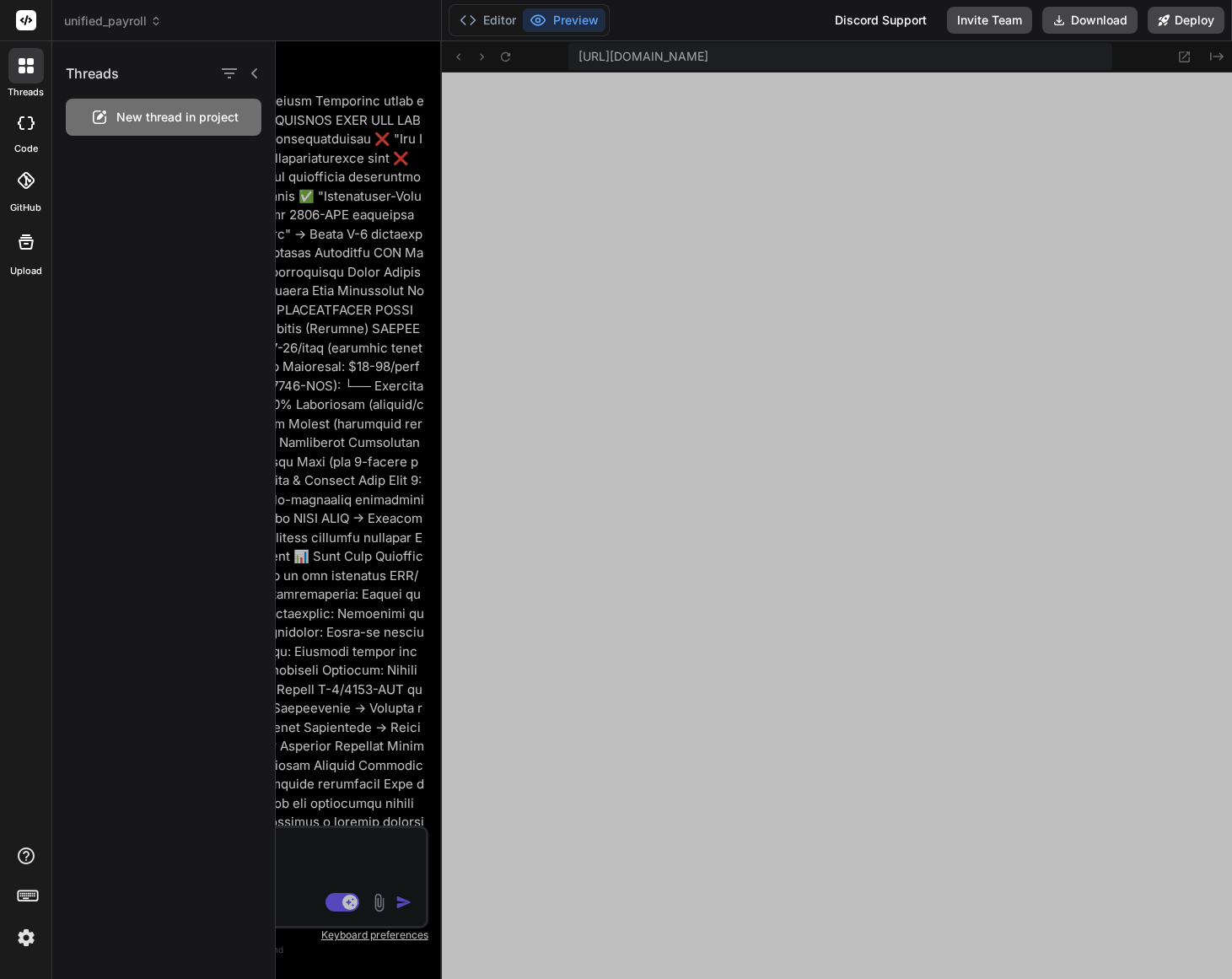
click at [27, 177] on icon at bounding box center [26, 180] width 17 height 17
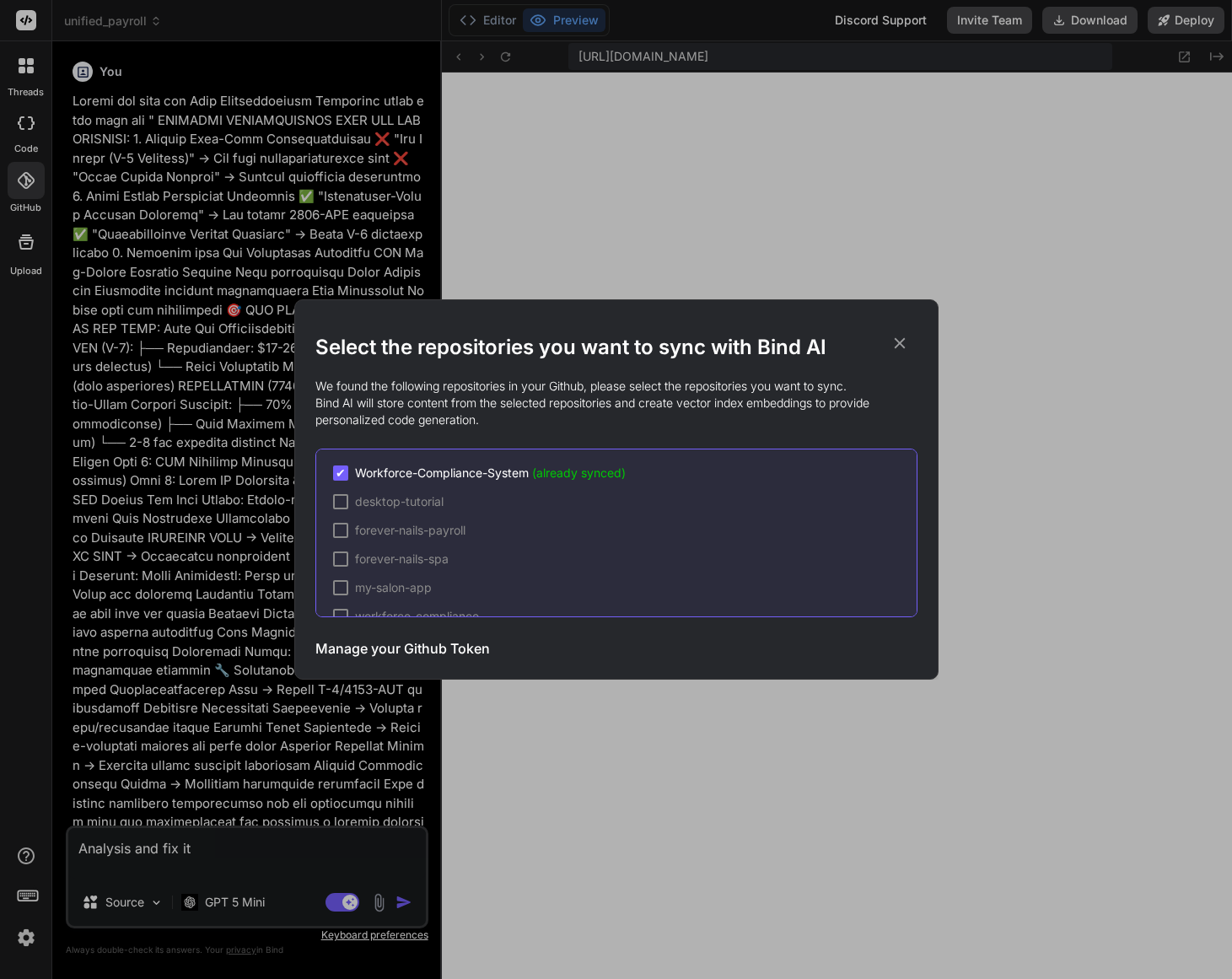
scroll to position [25, 0]
click at [460, 647] on h3 "Manage your Github Token" at bounding box center [403, 649] width 175 height 21
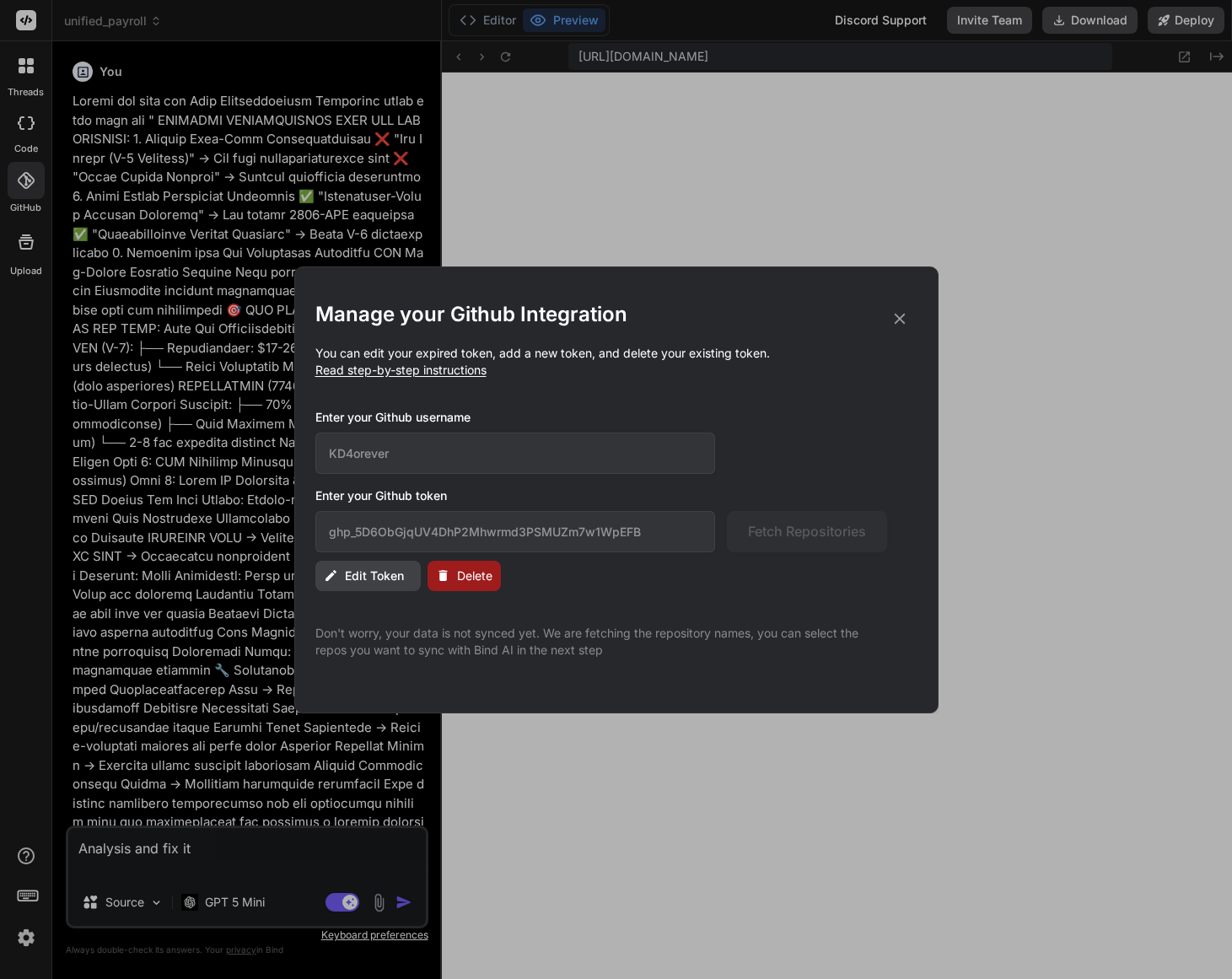
click at [902, 316] on icon at bounding box center [900, 319] width 19 height 19
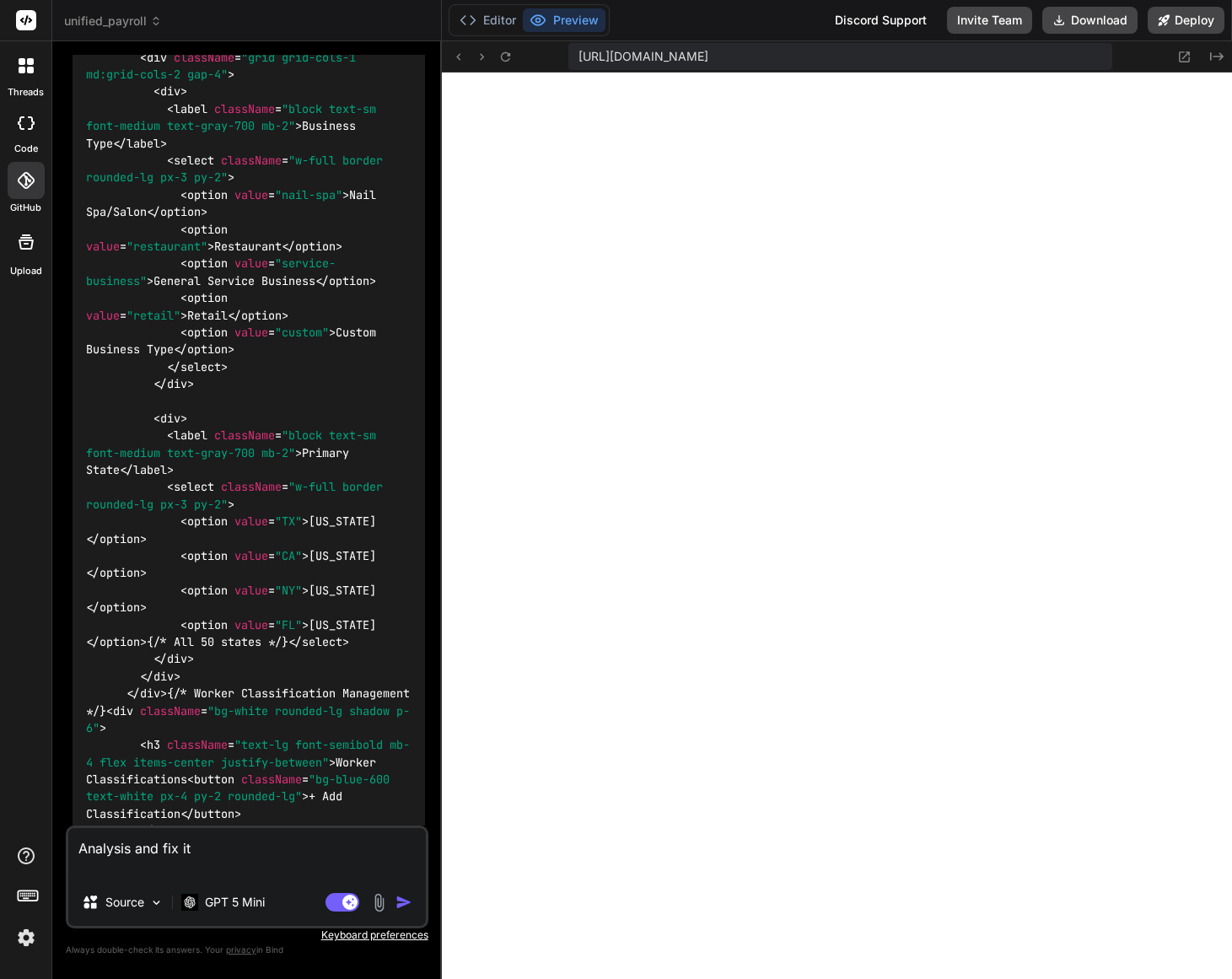
scroll to position [13243, 0]
click at [131, 25] on span "unified_payroll" at bounding box center [112, 21] width 98 height 17
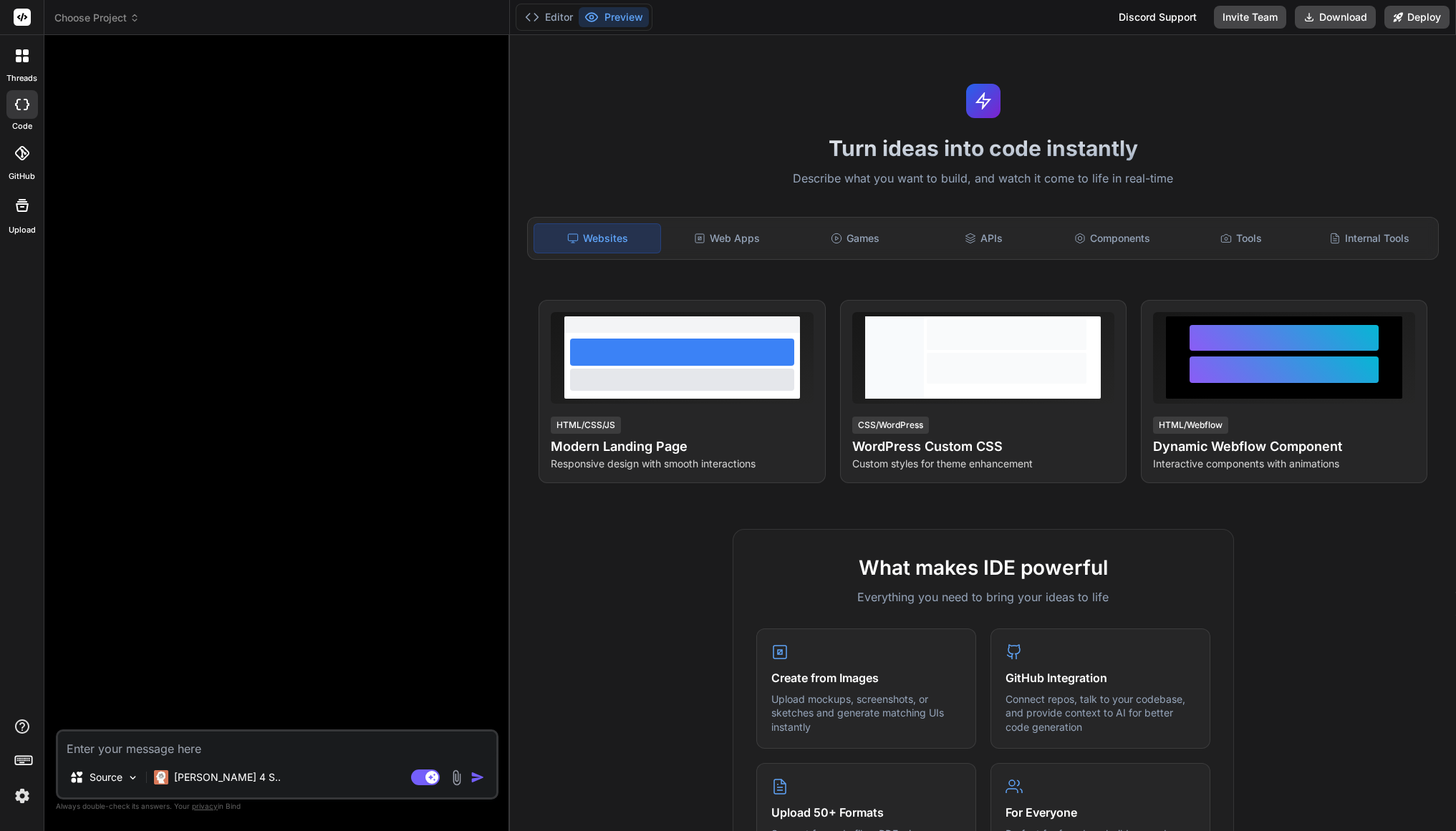
click at [85, 14] on span "Choose Project" at bounding box center [97, 18] width 85 height 14
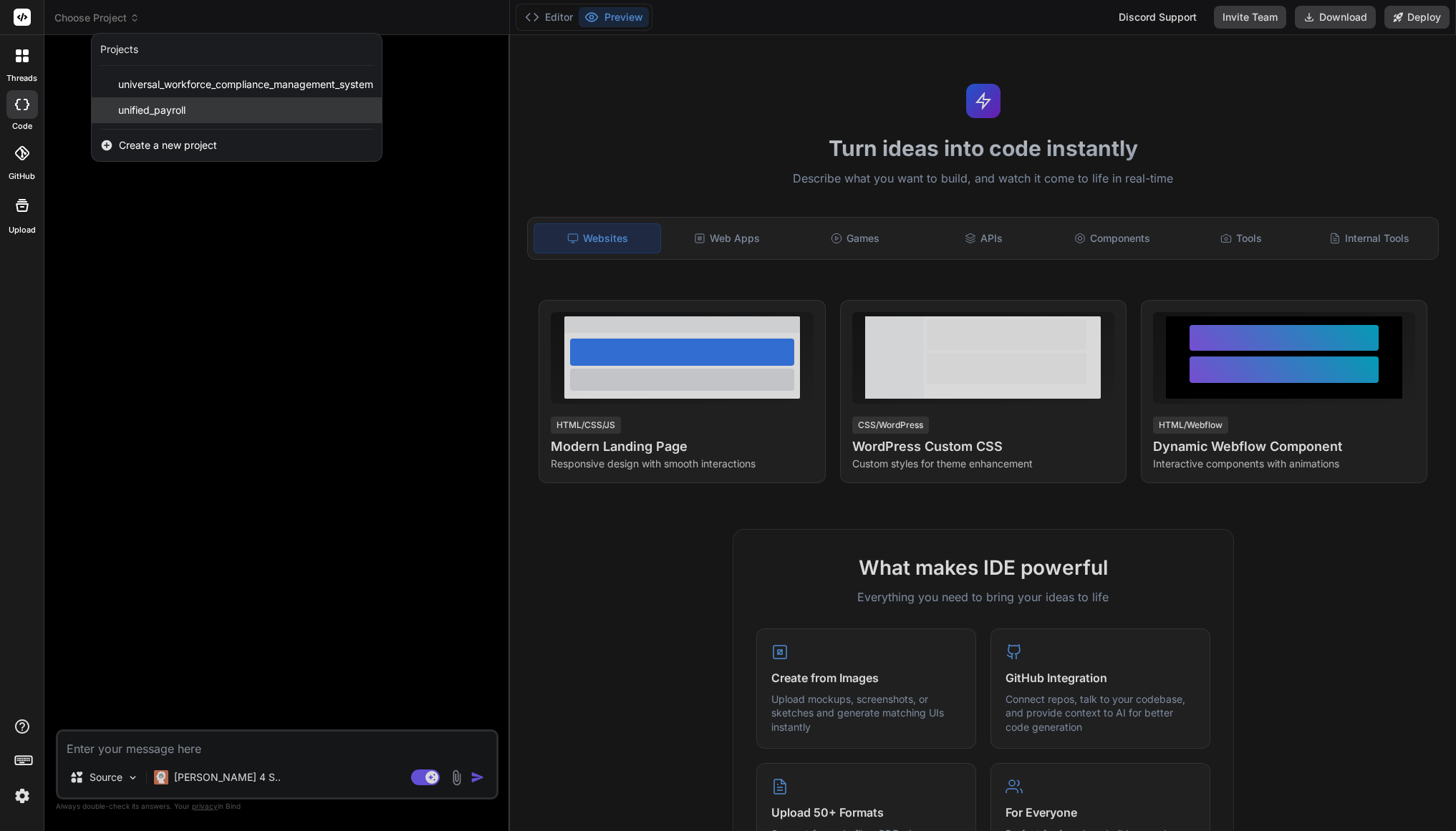
click at [173, 104] on span "unified_payroll" at bounding box center [152, 110] width 67 height 14
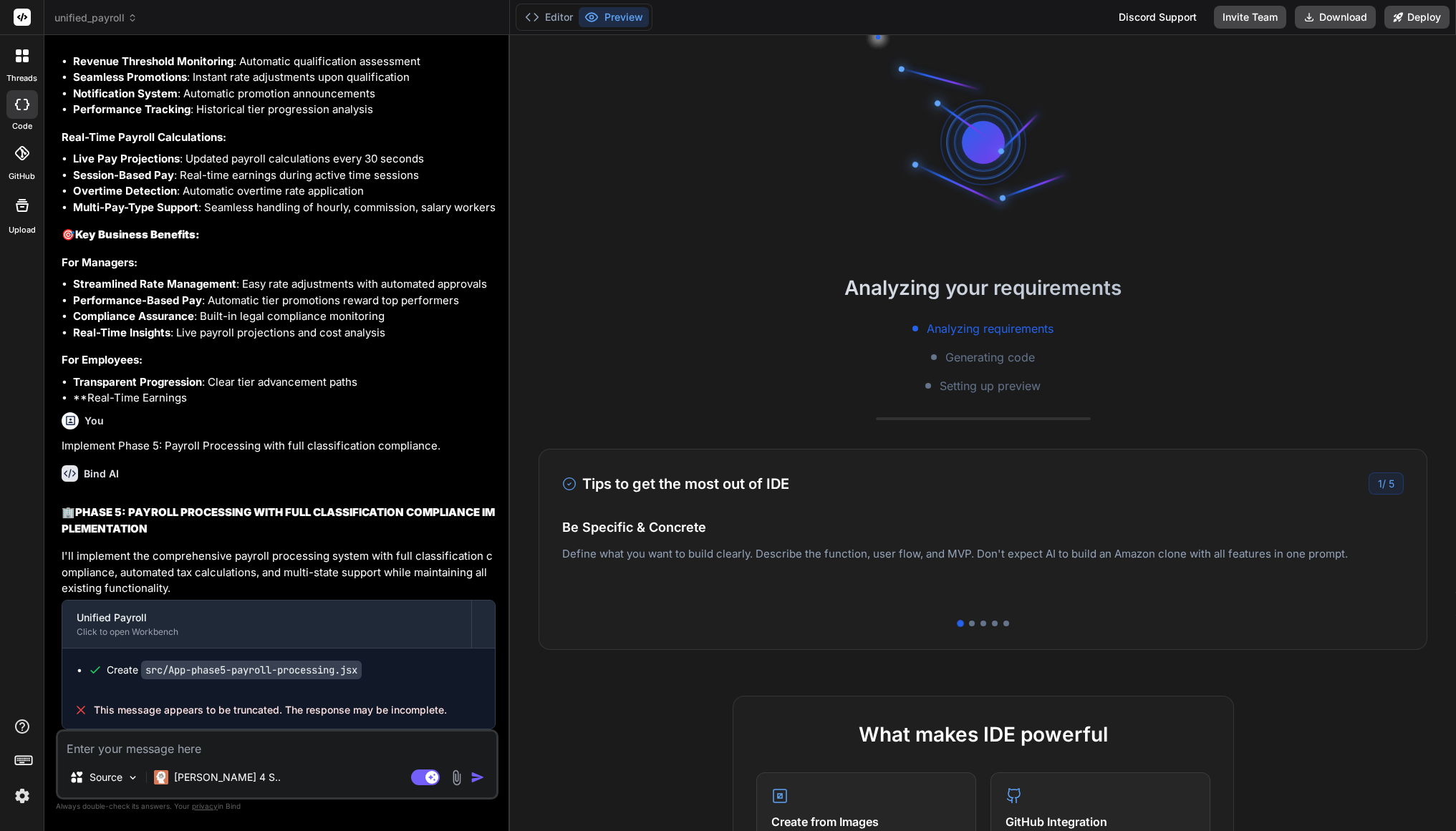
scroll to position [22638, 0]
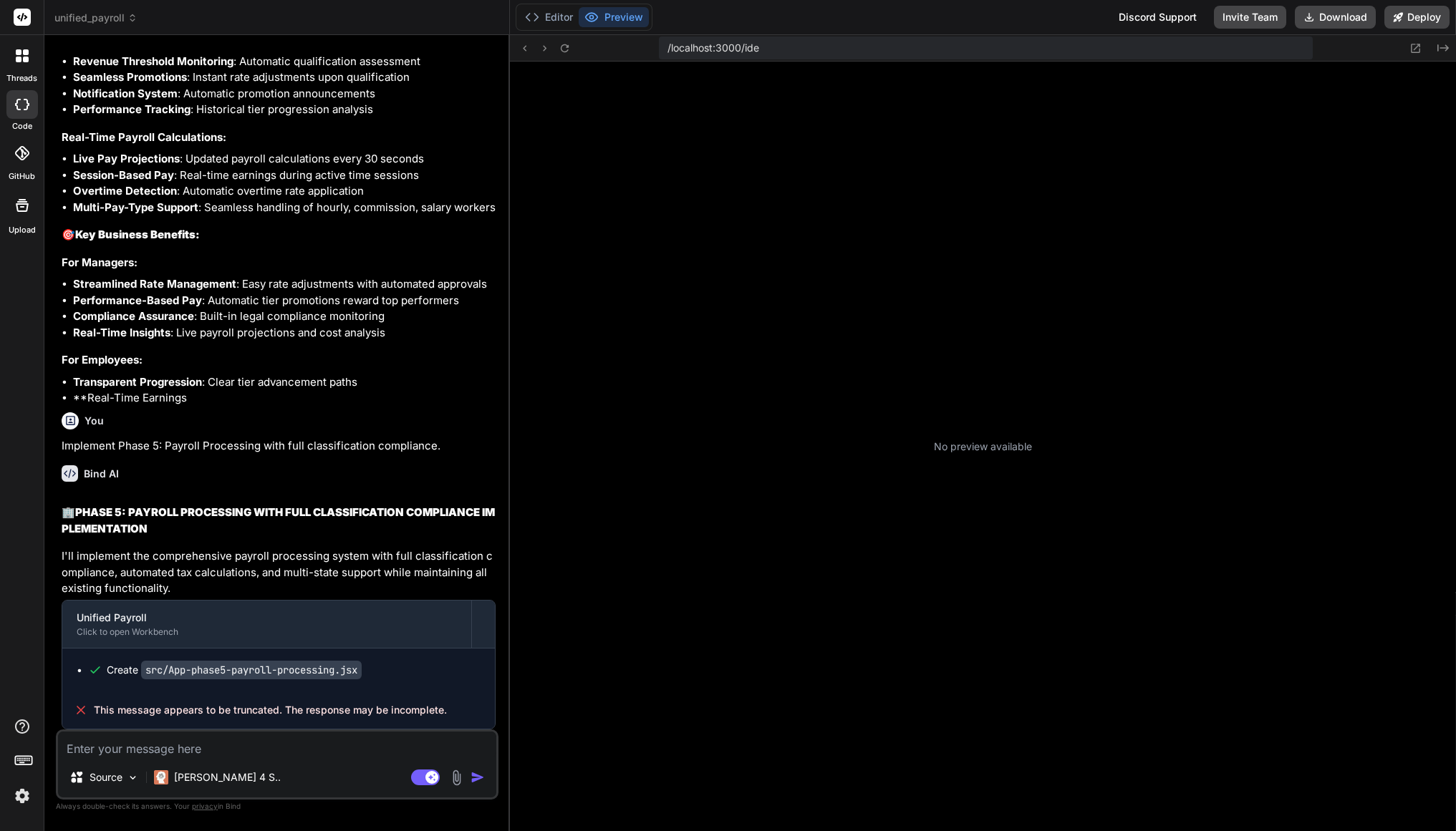
type textarea "x"
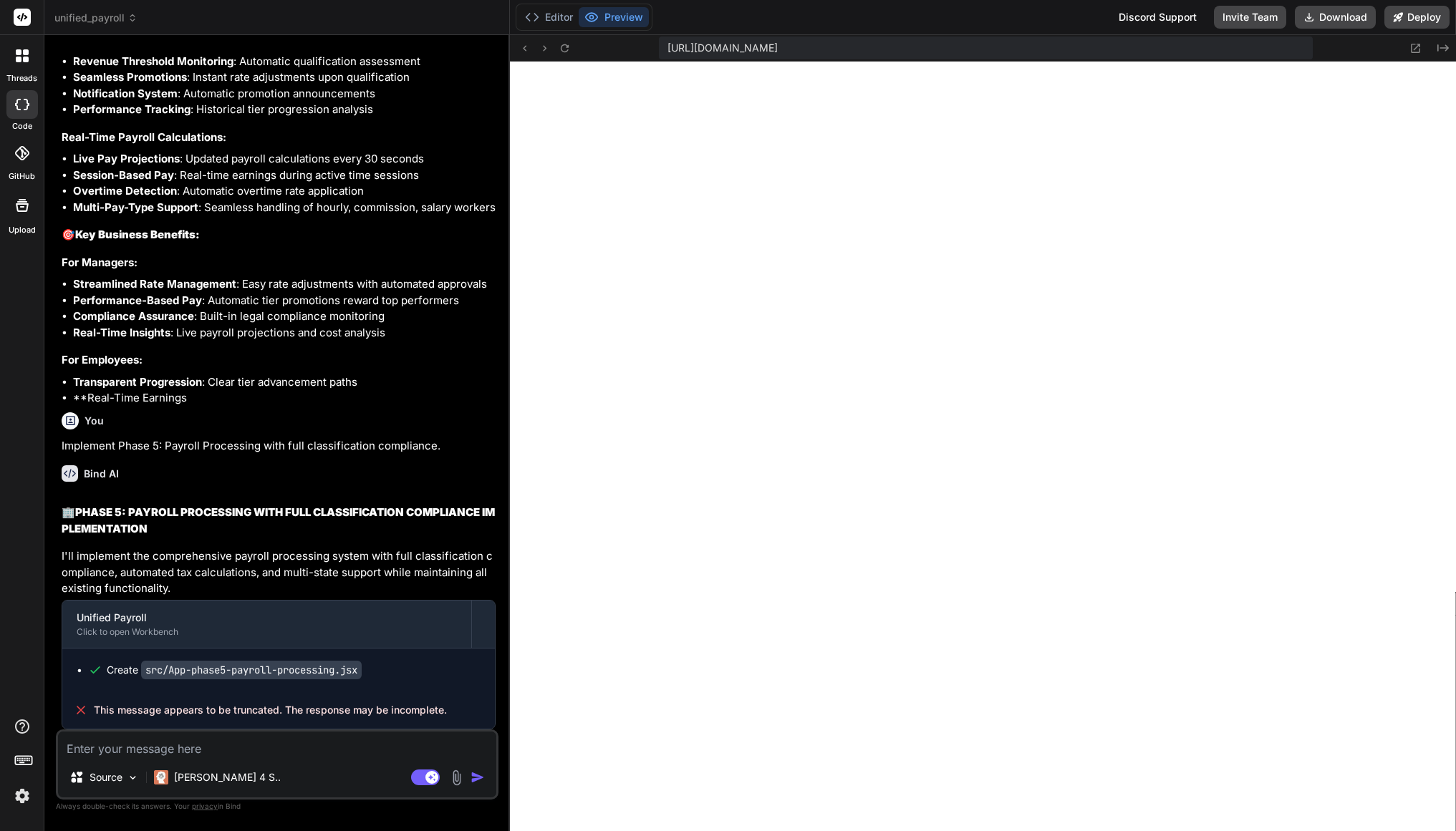
scroll to position [653, 0]
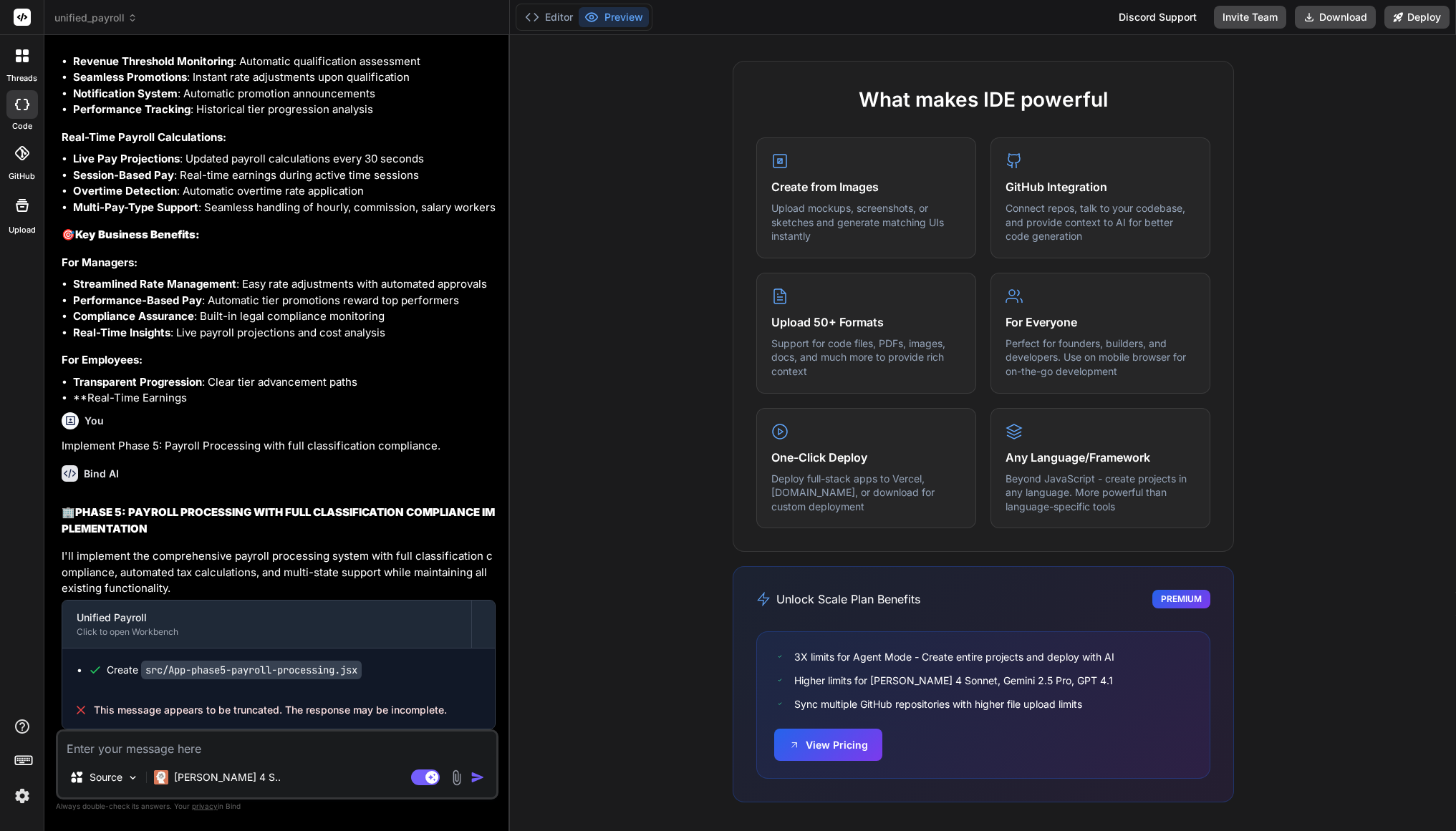
scroll to position [22896, 0]
paste textarea "1. Please resolve the message that says message appears truncated and complete …"
type textarea "x"
type textarea "1. Please resolve the message that says message appears truncated and complete …"
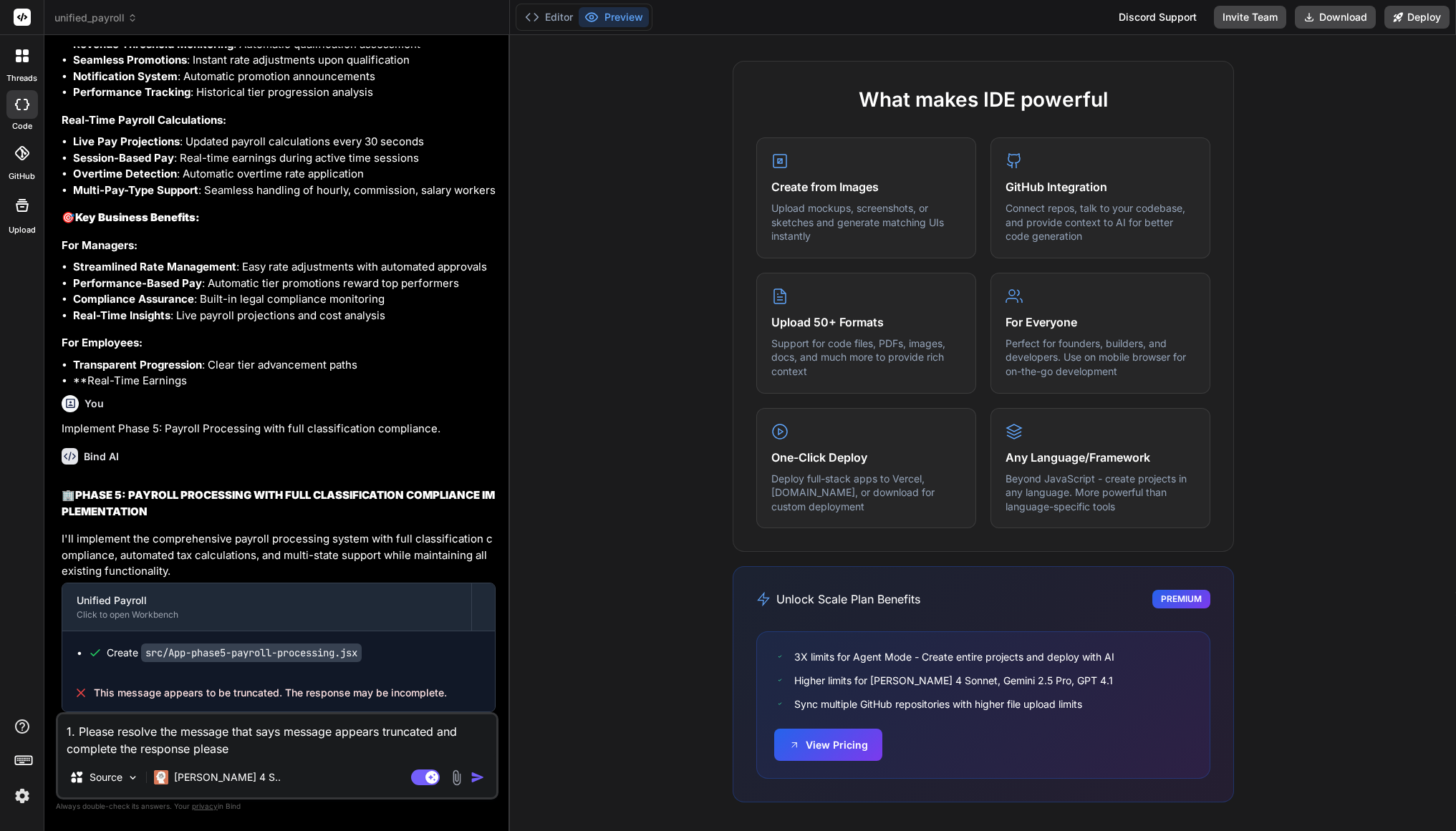
click at [78, 734] on textarea "1. Please resolve the message that says message appears truncated and complete …" at bounding box center [277, 736] width 438 height 43
type textarea "x"
type textarea "1.Please resolve the message that says message appears truncated and complete t…"
type textarea "x"
type textarea "1Please resolve the message that says message appears truncated and complete th…"
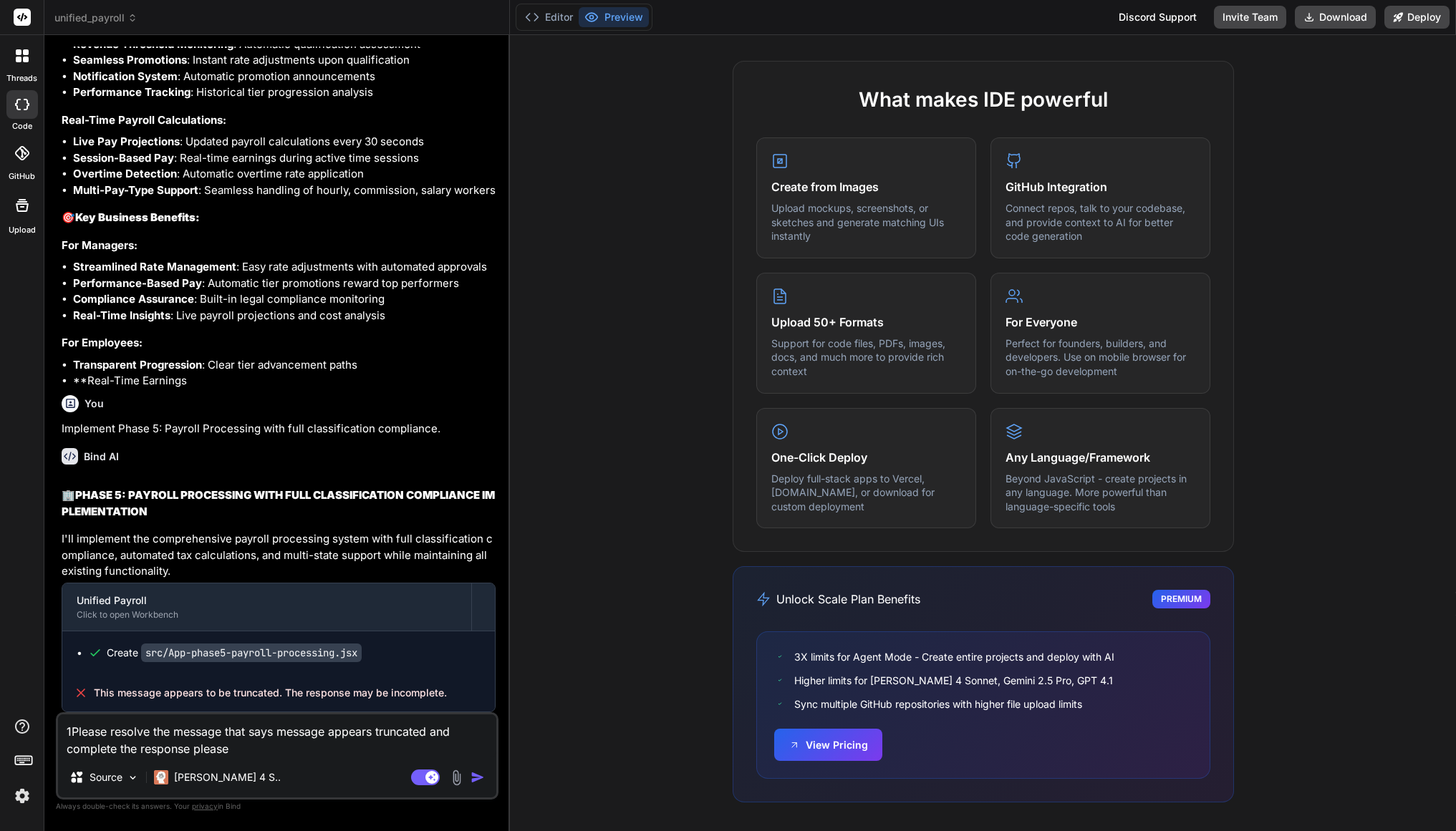
type textarea "x"
type textarea "Please resolve the message that says message appears truncated and complete the…"
click at [478, 780] on img "button" at bounding box center [478, 777] width 14 height 14
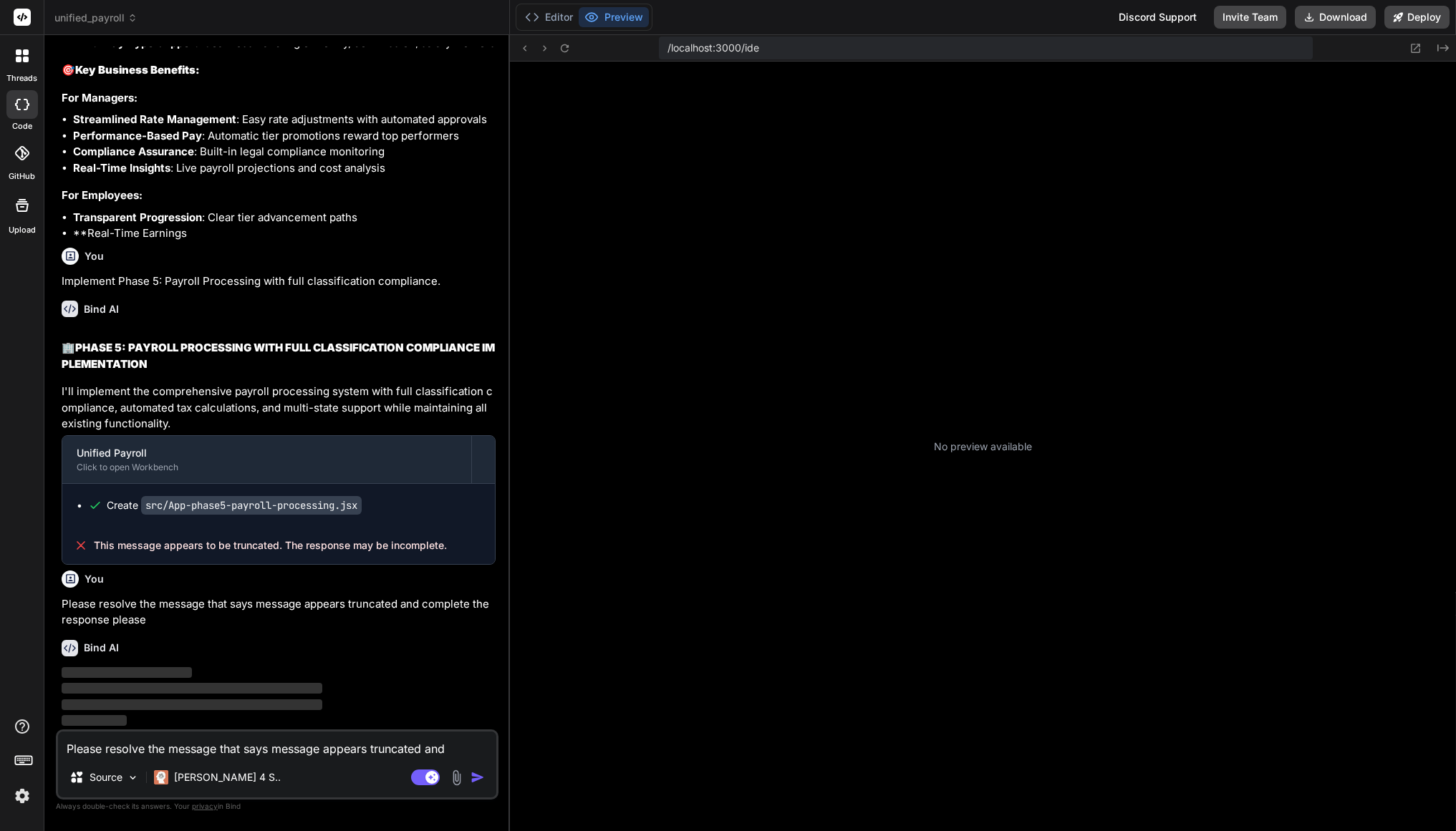
scroll to position [23010, 0]
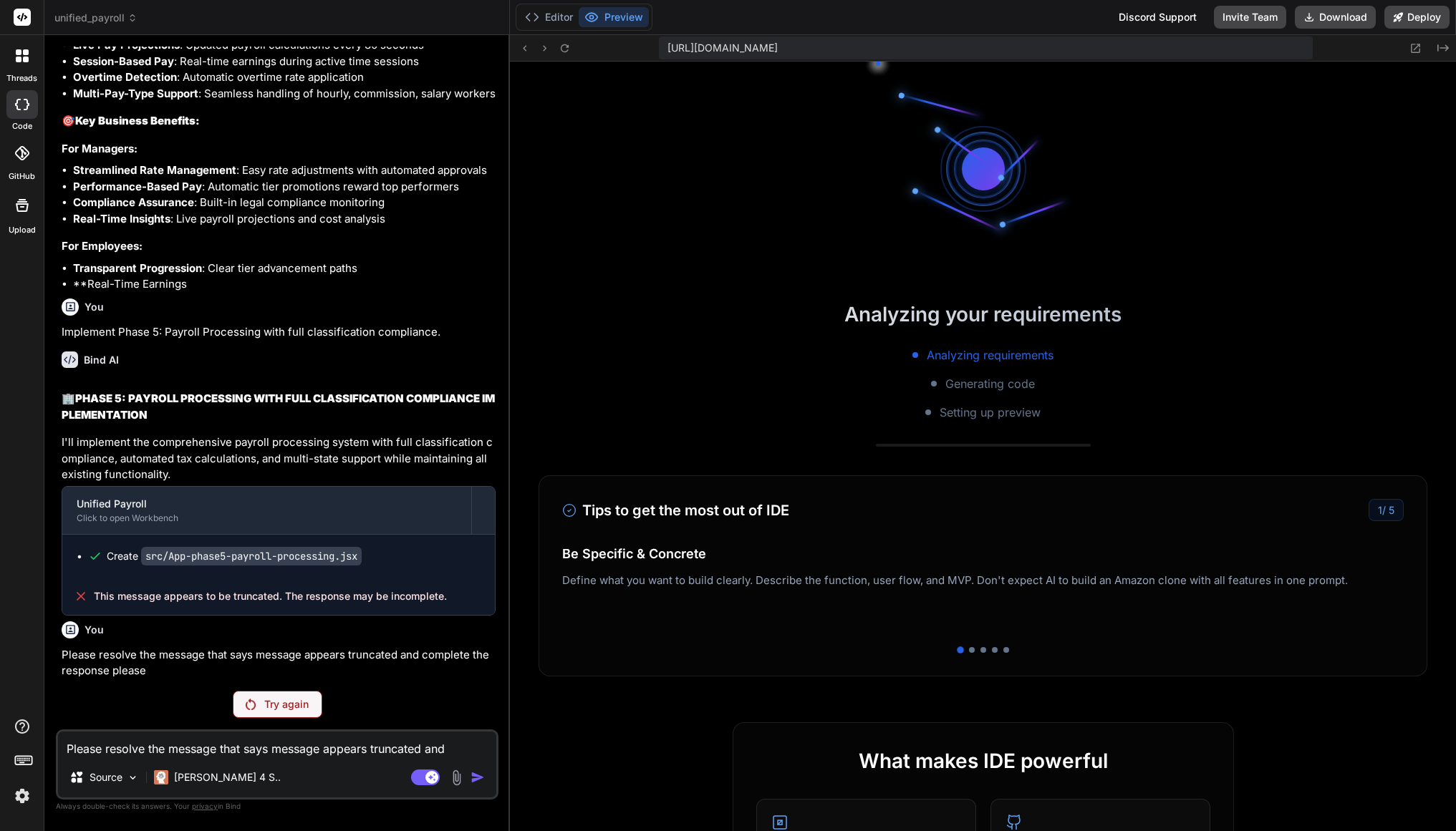
type textarea "x"
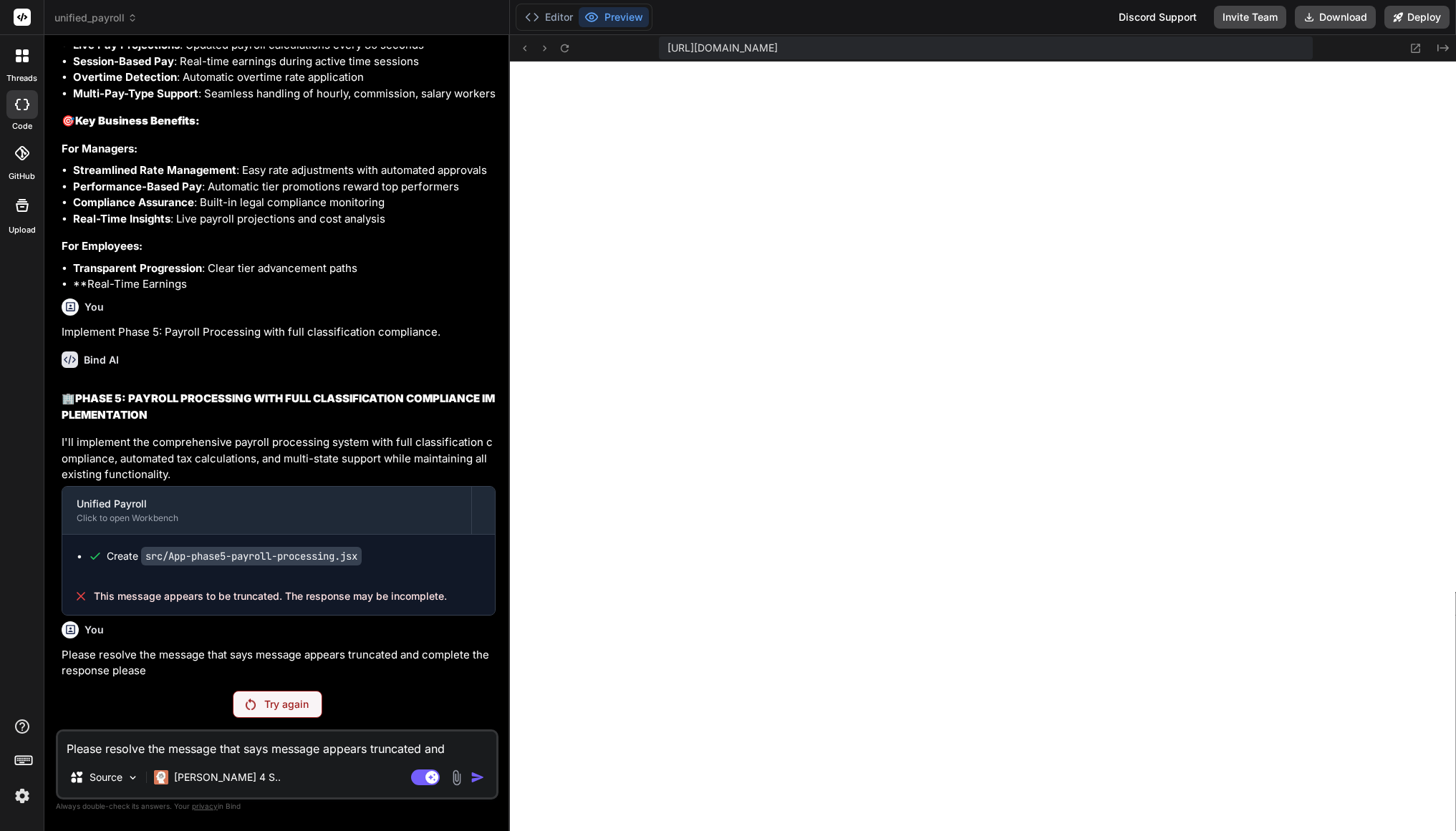
scroll to position [734, 0]
click at [106, 18] on span "unified_payroll" at bounding box center [95, 18] width 83 height 14
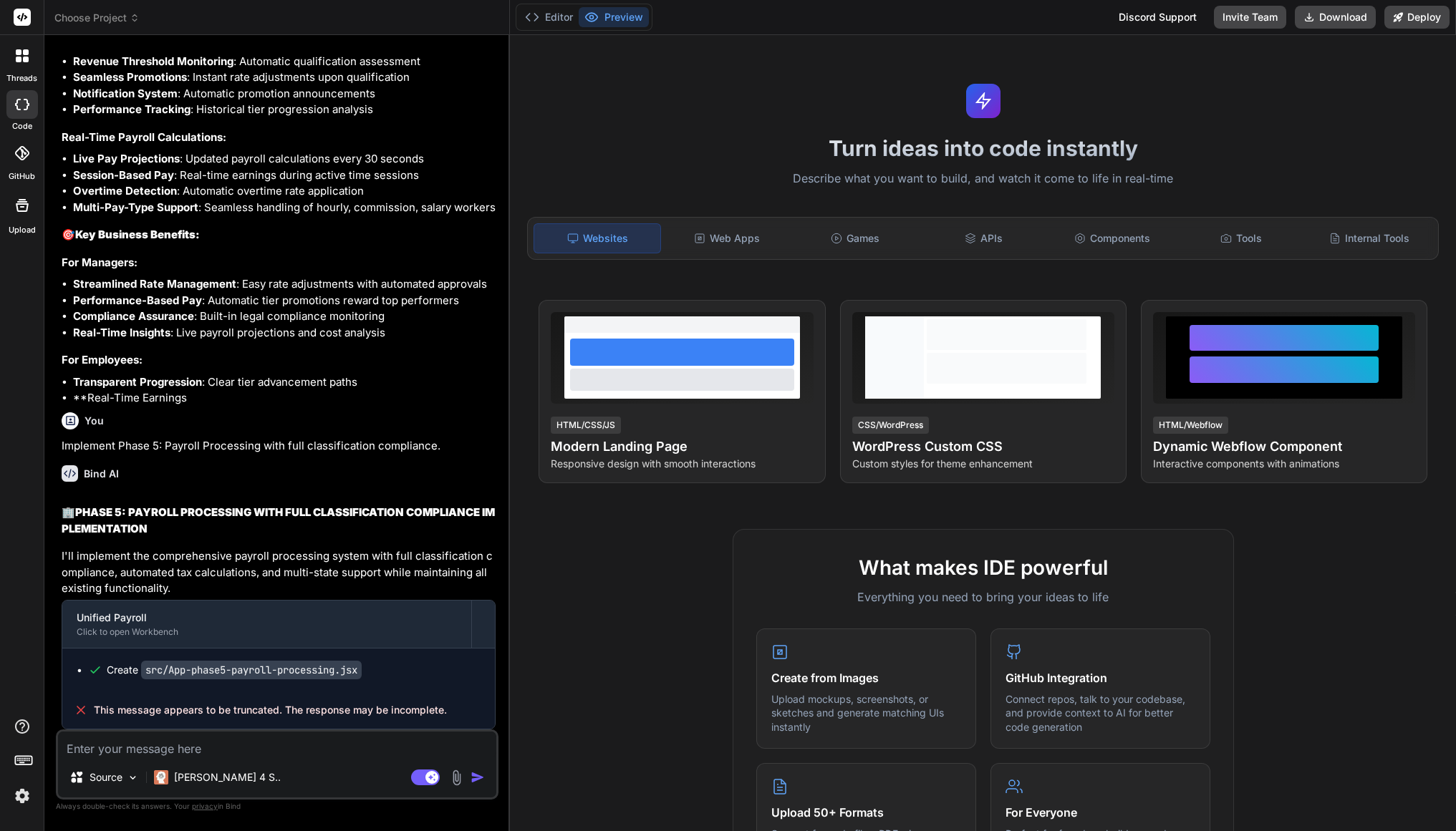
scroll to position [22638, 0]
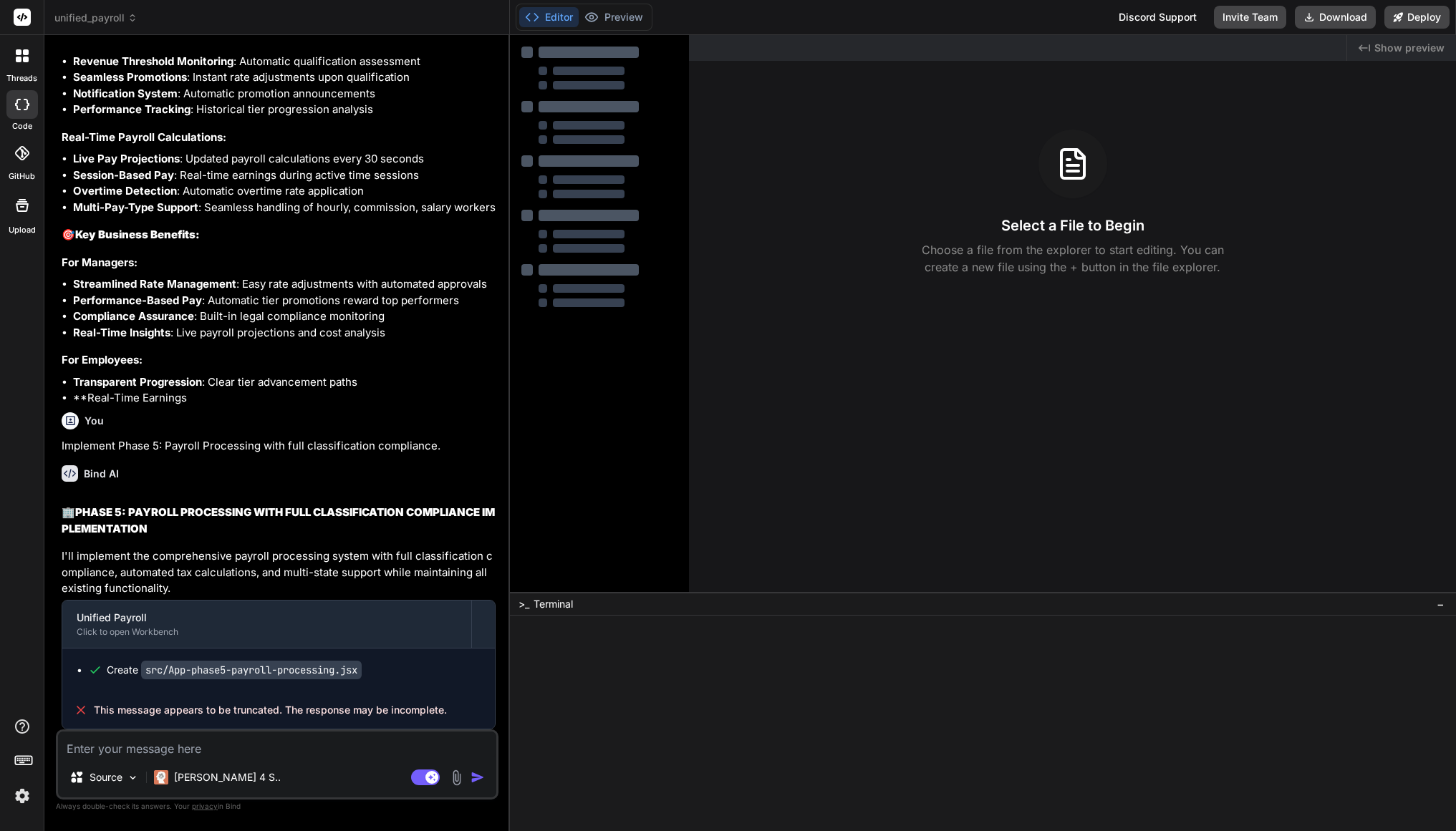
type textarea "x"
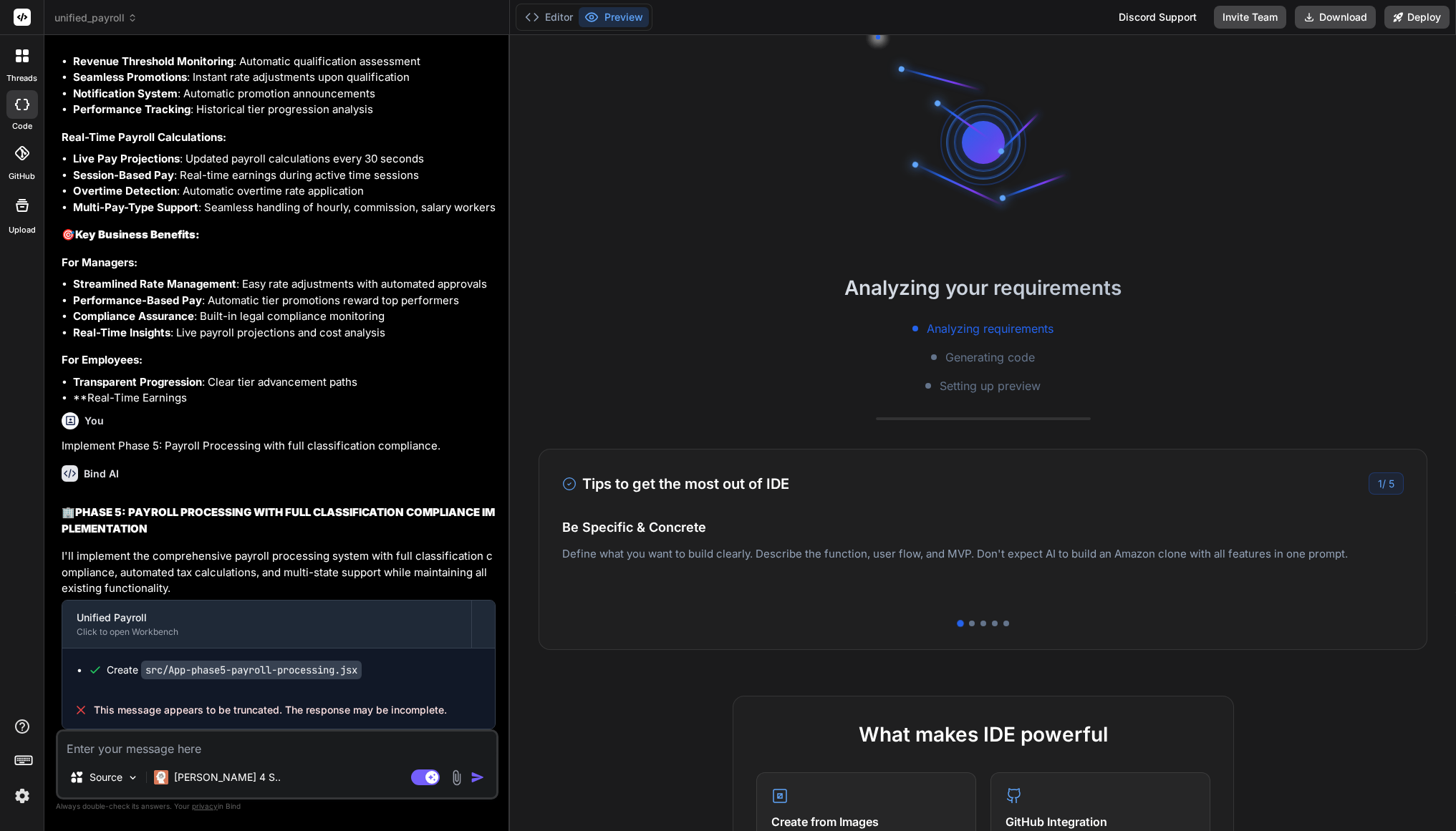
scroll to position [22638, 0]
click at [1261, 22] on button "Invite Team" at bounding box center [1250, 18] width 72 height 23
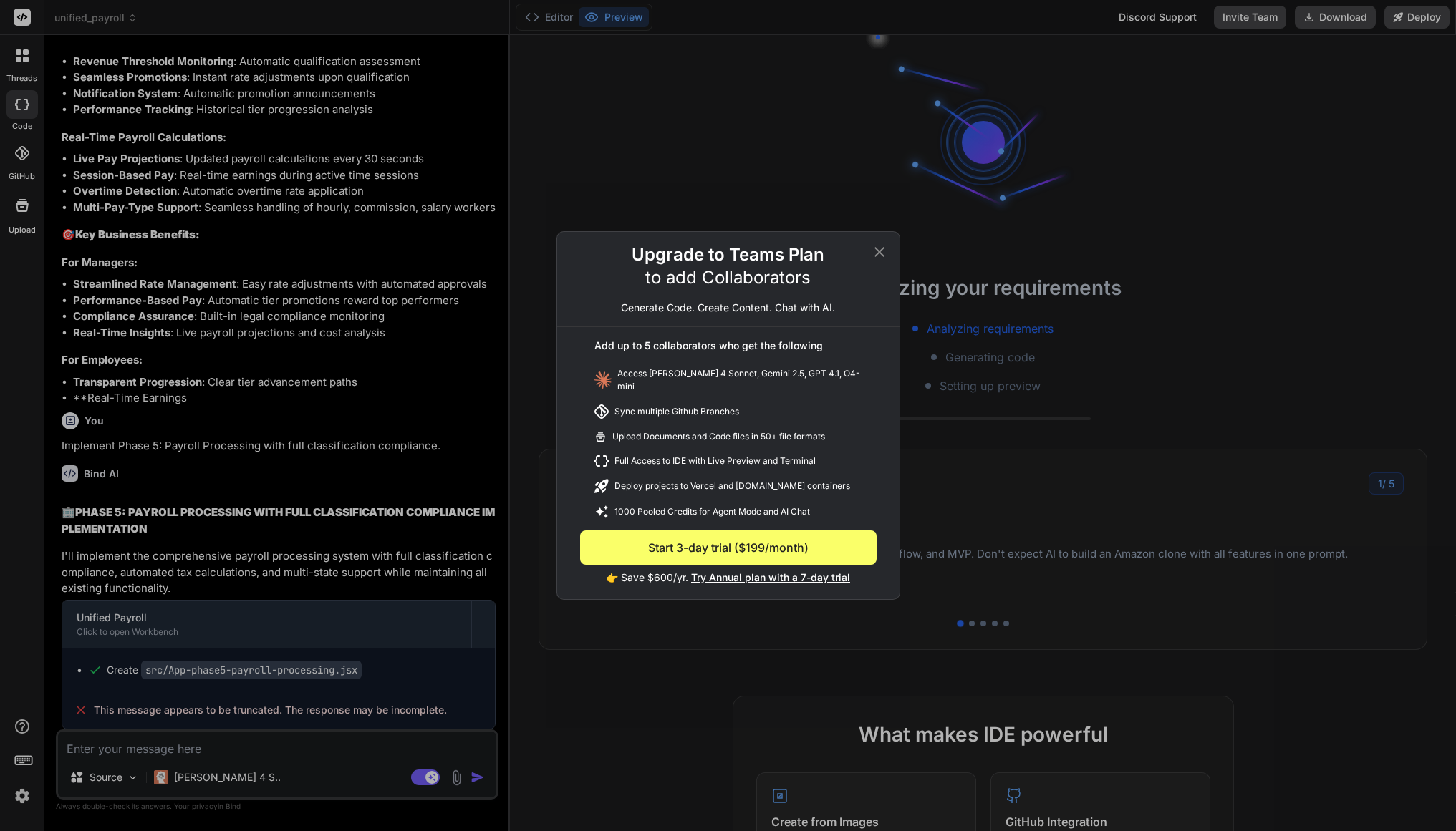
click at [882, 260] on icon at bounding box center [879, 252] width 18 height 18
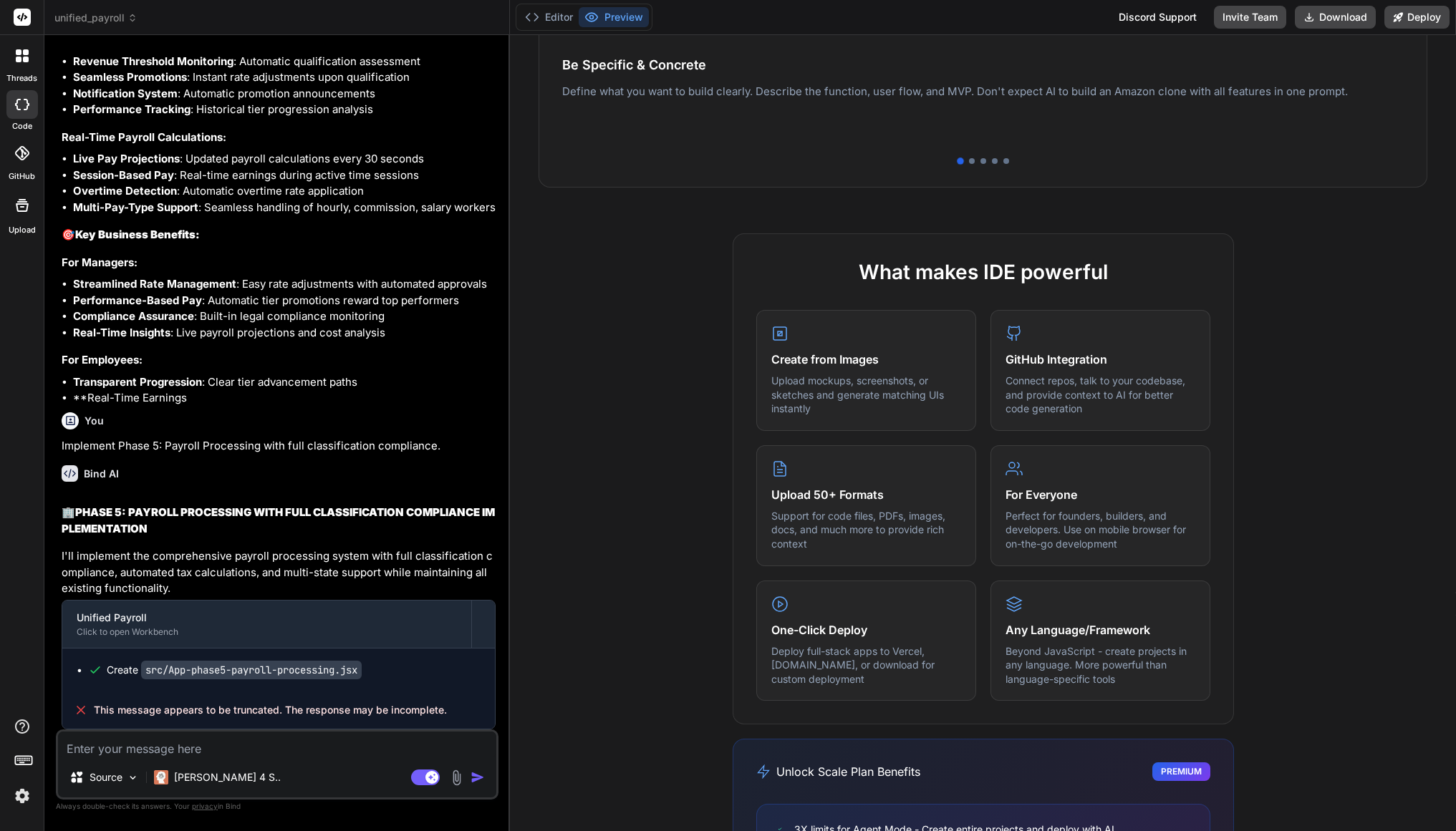
scroll to position [459, 0]
click at [20, 802] on img at bounding box center [22, 796] width 24 height 24
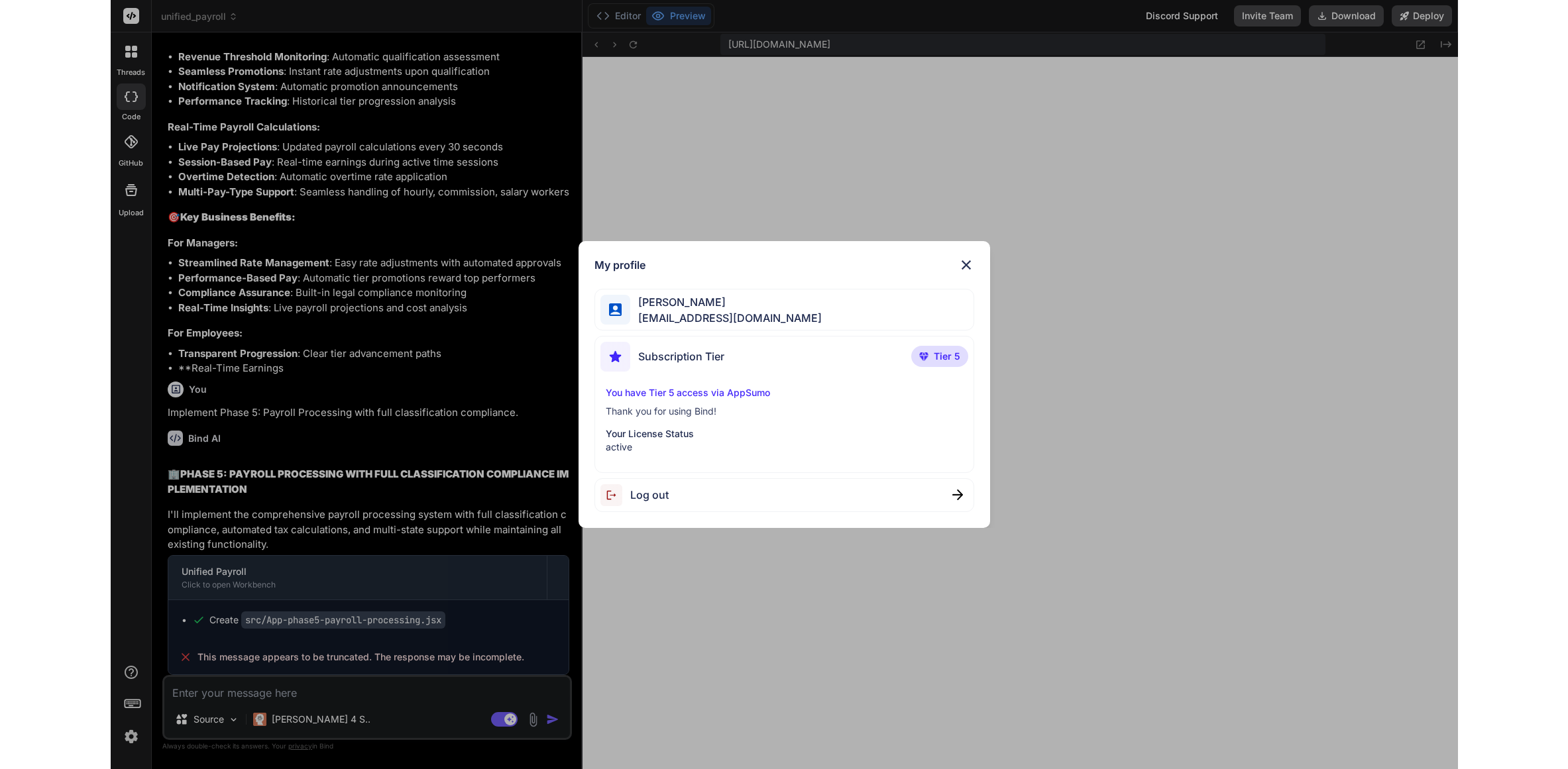
scroll to position [679, 0]
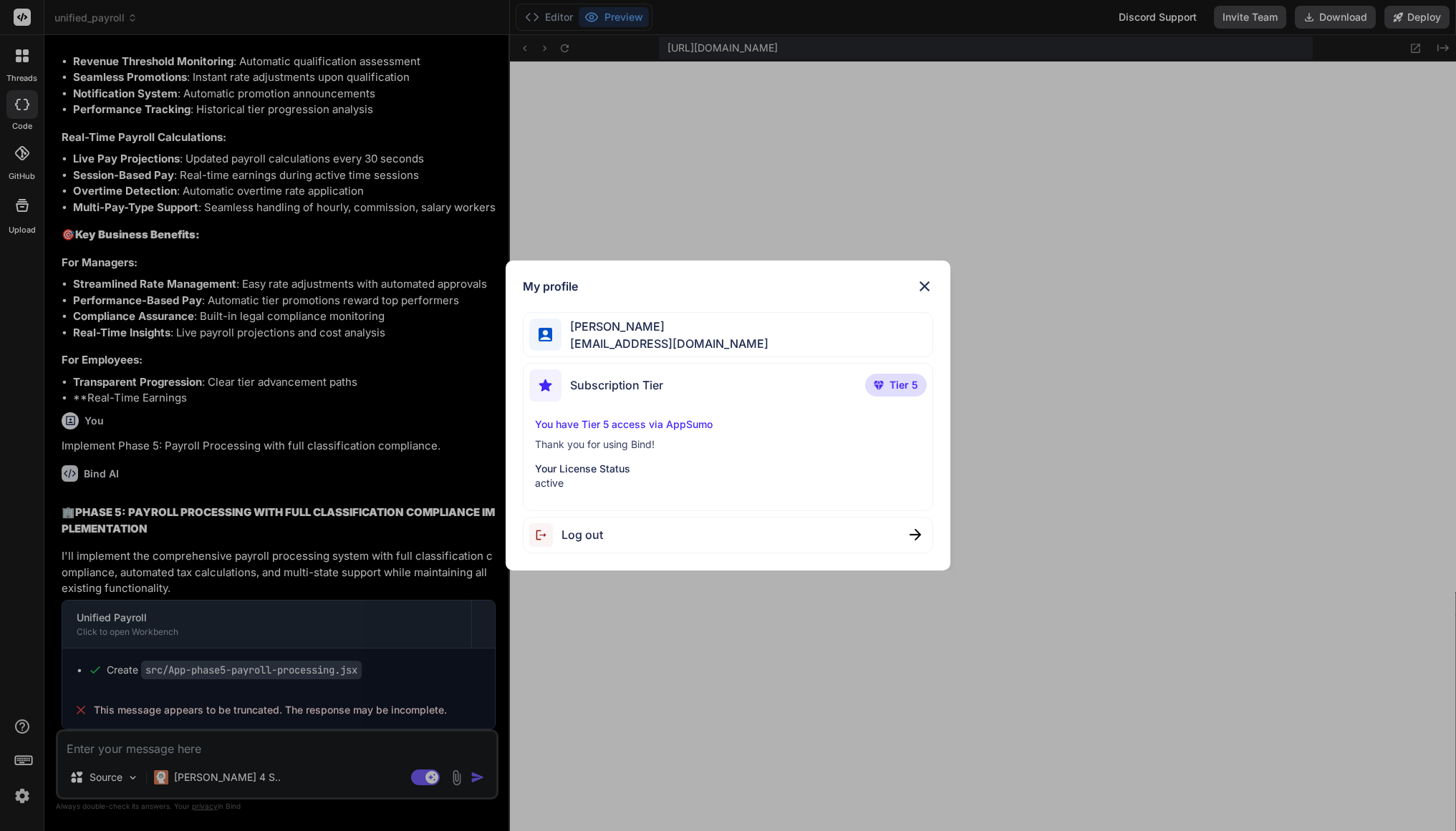
click at [610, 20] on div "My profile Kenny Duong bindaikd@doorto.app Subscription Tier Tier 5 You have Ti…" at bounding box center [728, 415] width 1456 height 831
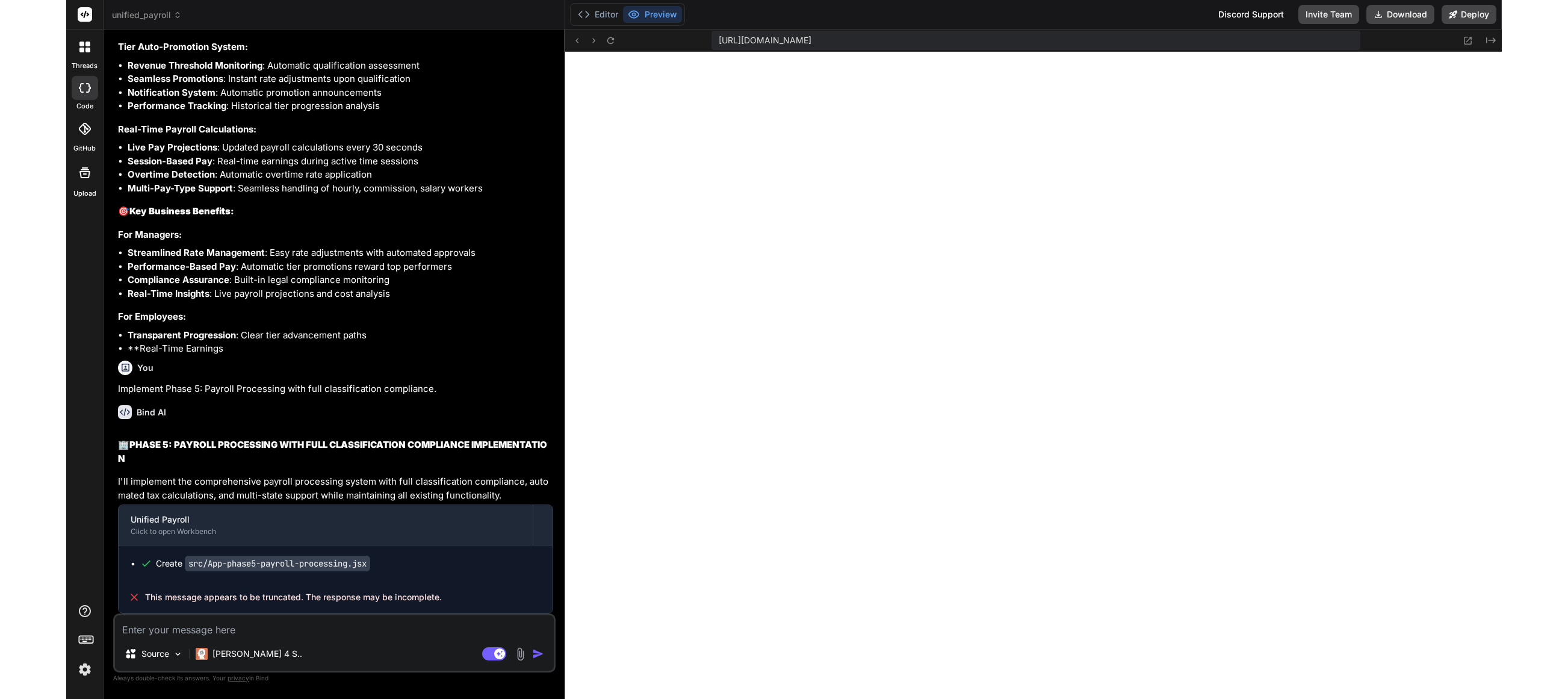
scroll to position [18042, 0]
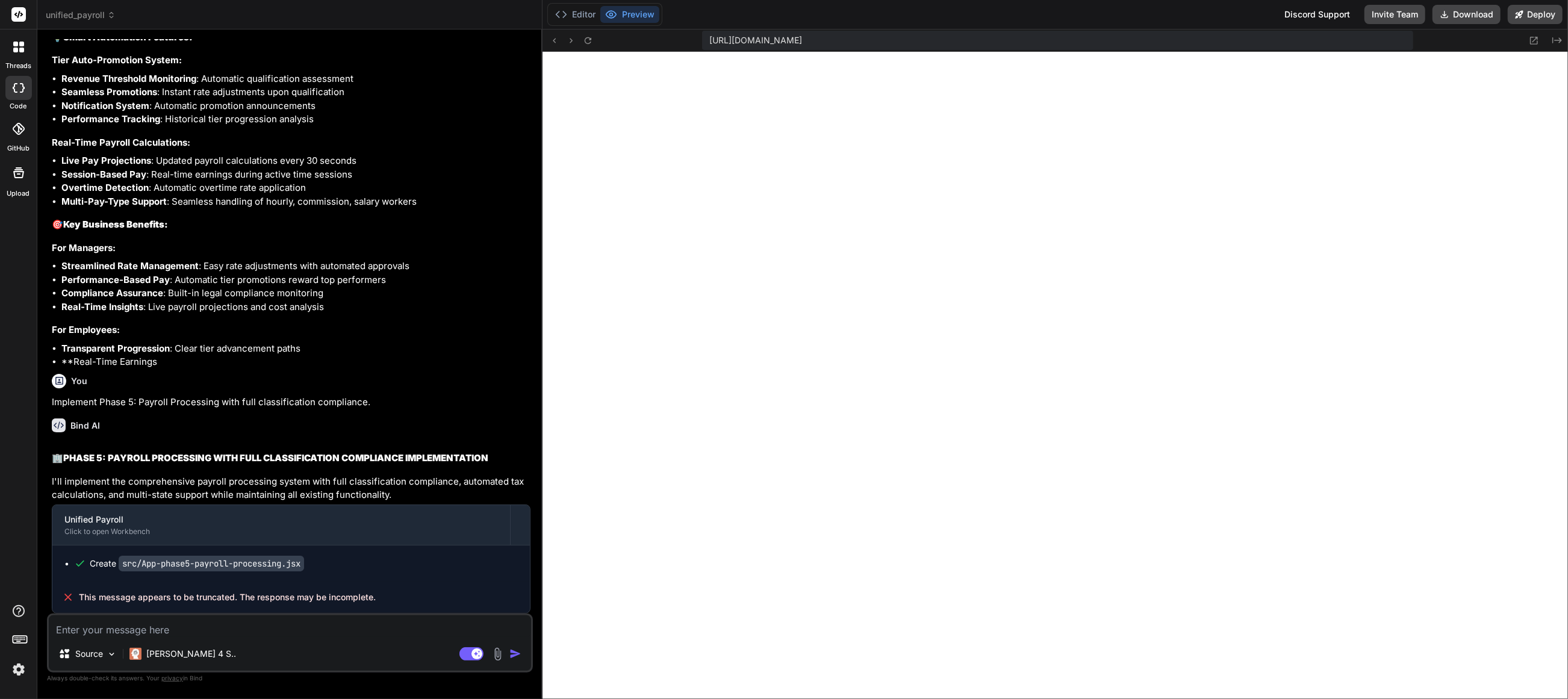
type textarea "x"
click at [1223, 17] on div "Discord Support" at bounding box center [1318, 15] width 80 height 19
click at [89, 18] on span "unified_payroll" at bounding box center [80, 15] width 70 height 12
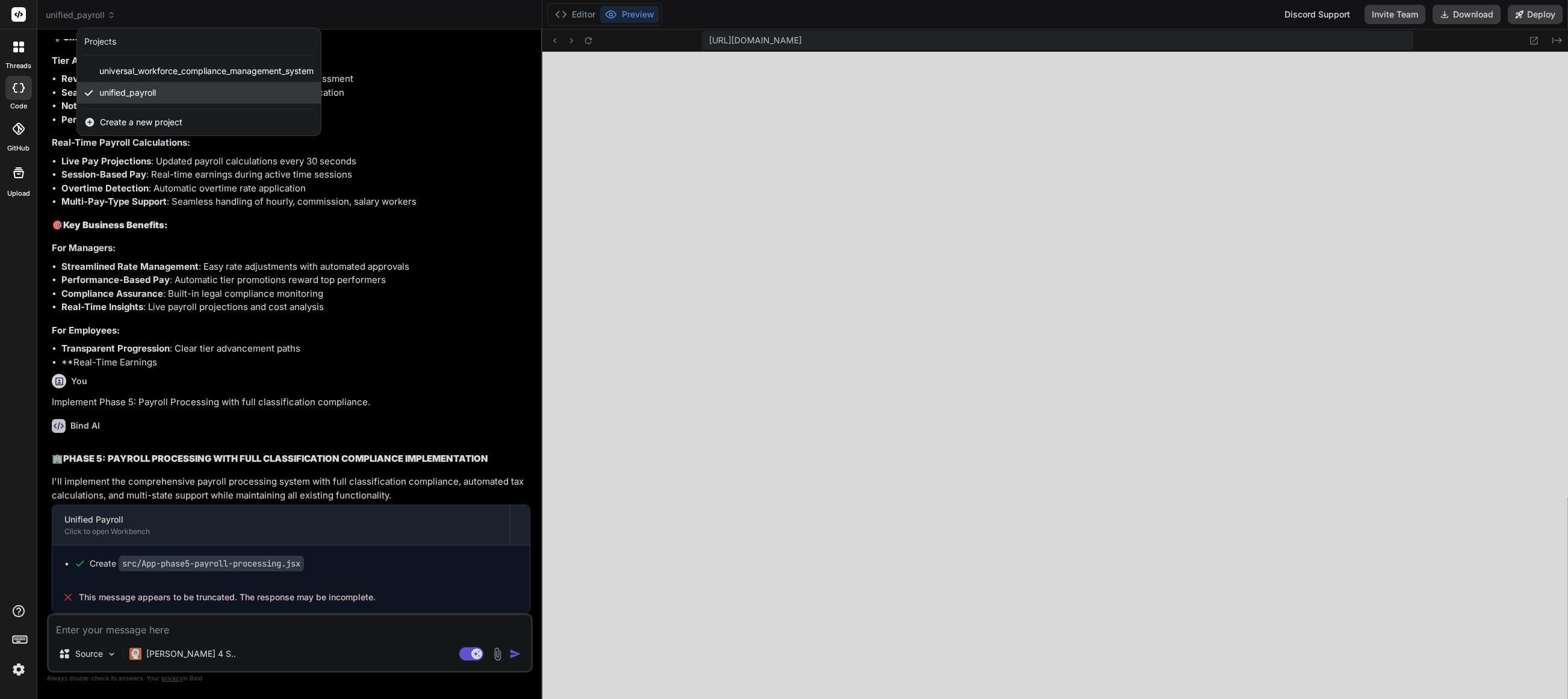
click at [156, 97] on span "unified_payroll" at bounding box center [127, 92] width 56 height 12
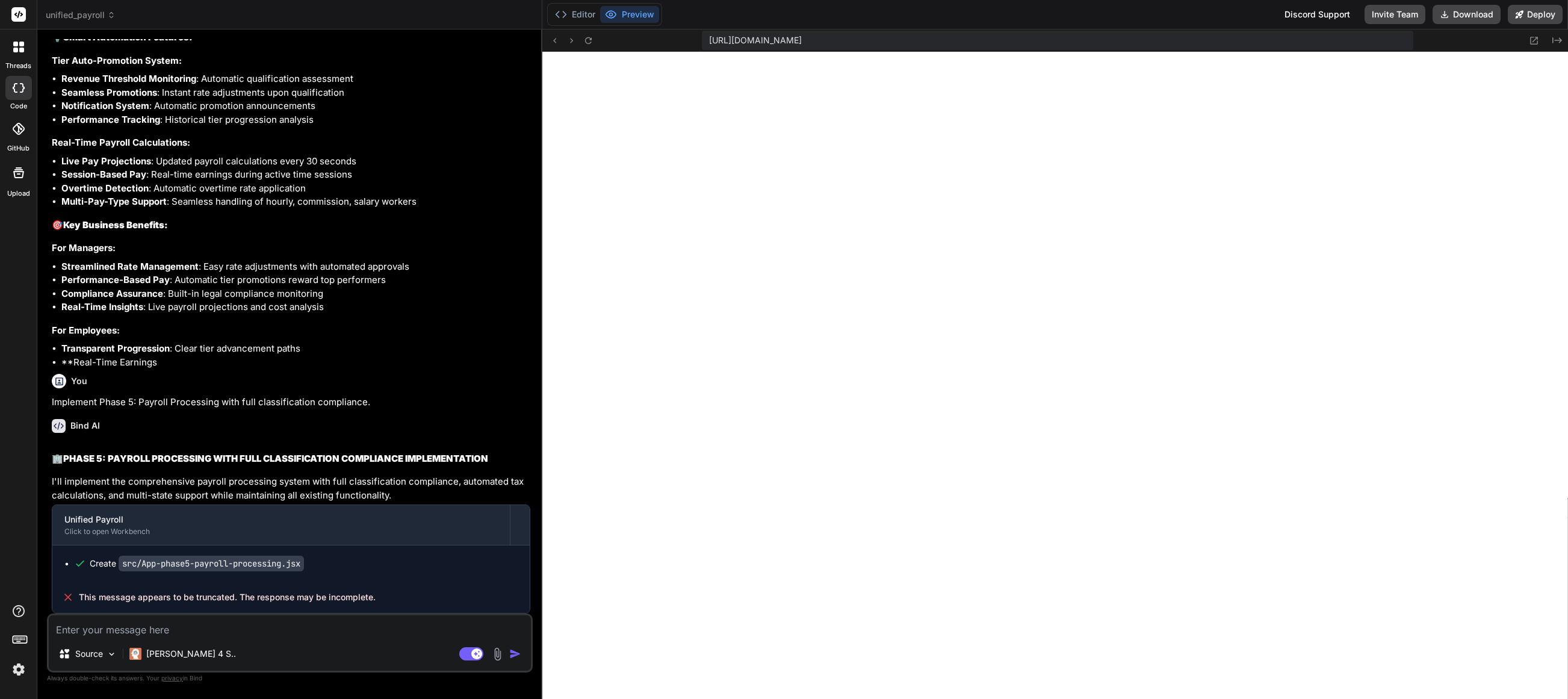
scroll to position [18232, 0]
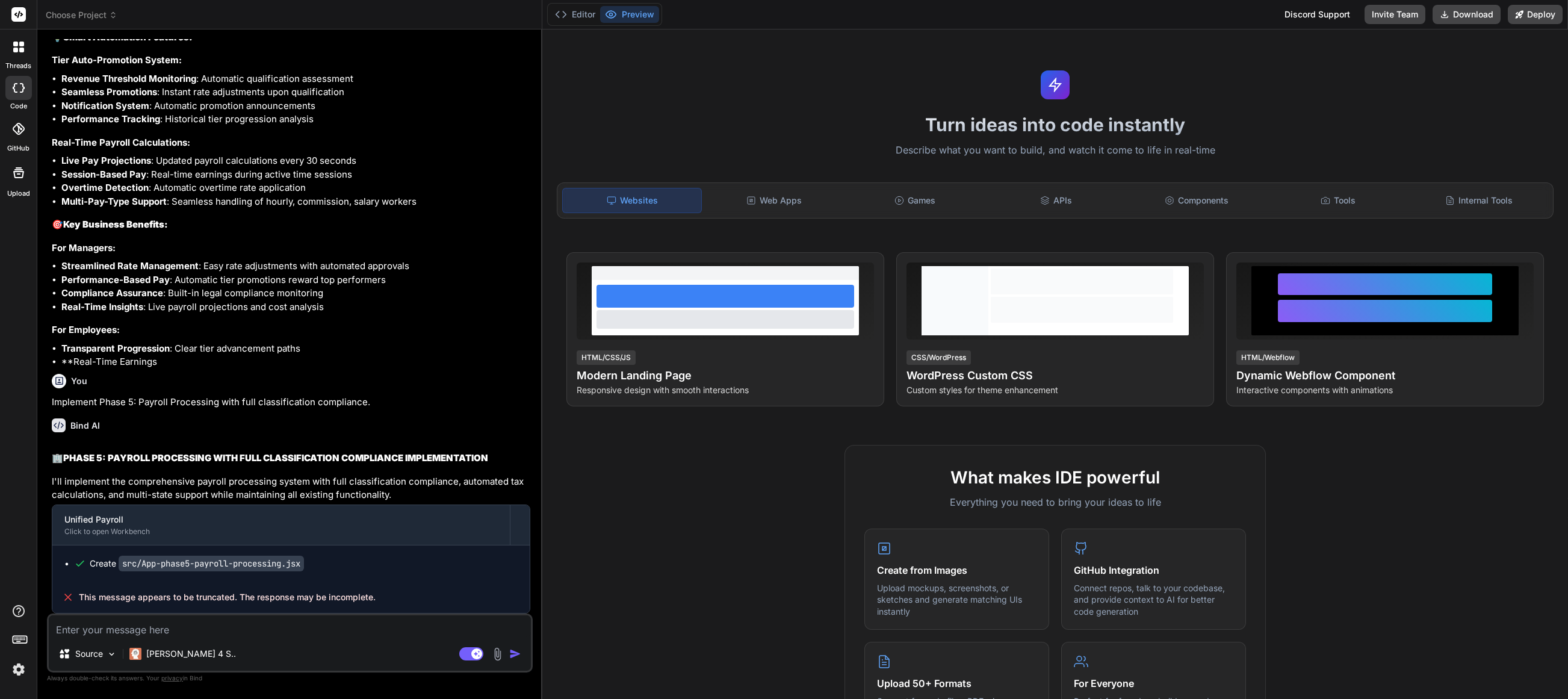
scroll to position [18015, 0]
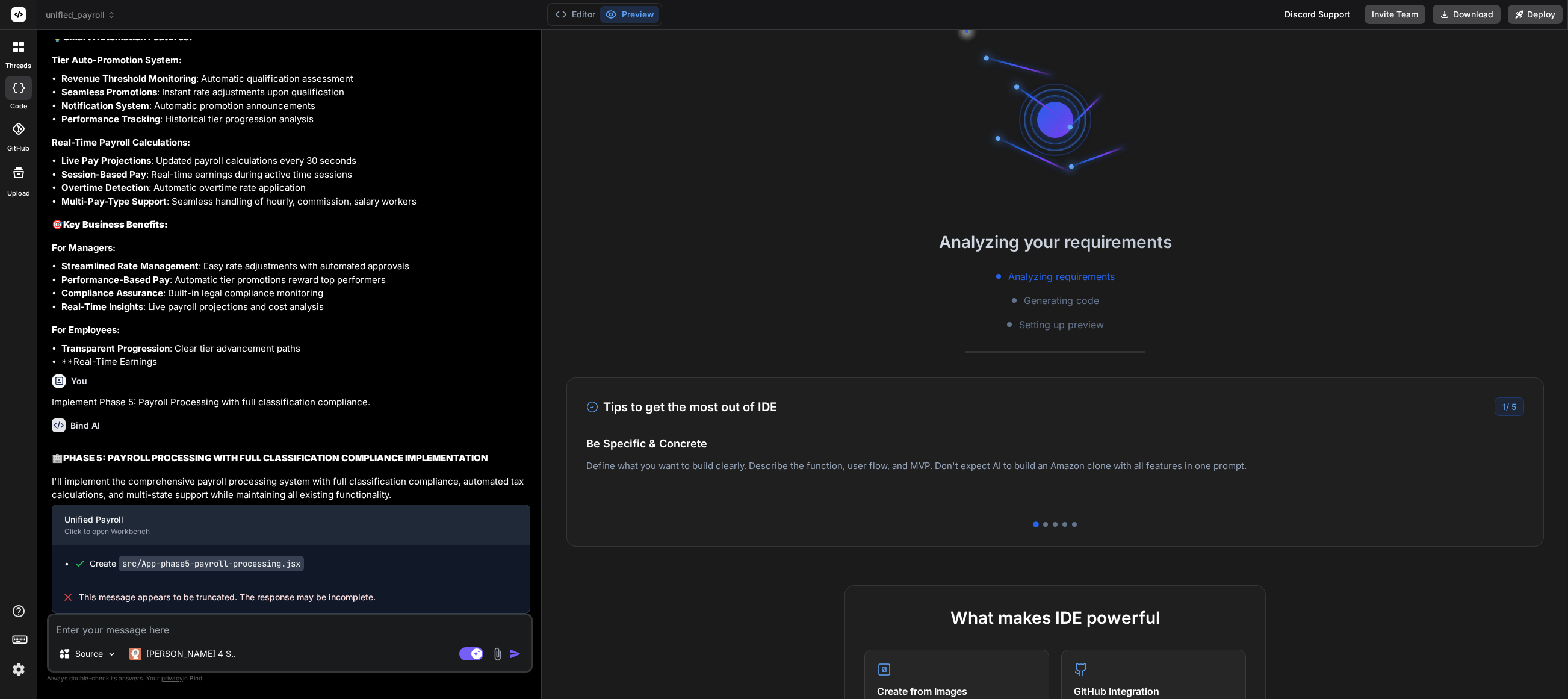
click at [23, 22] on div at bounding box center [18, 15] width 36 height 29
click at [22, 18] on rect at bounding box center [19, 14] width 15 height 15
click at [24, 14] on rect at bounding box center [19, 14] width 15 height 15
click at [18, 15] on icon at bounding box center [19, 14] width 9 height 7
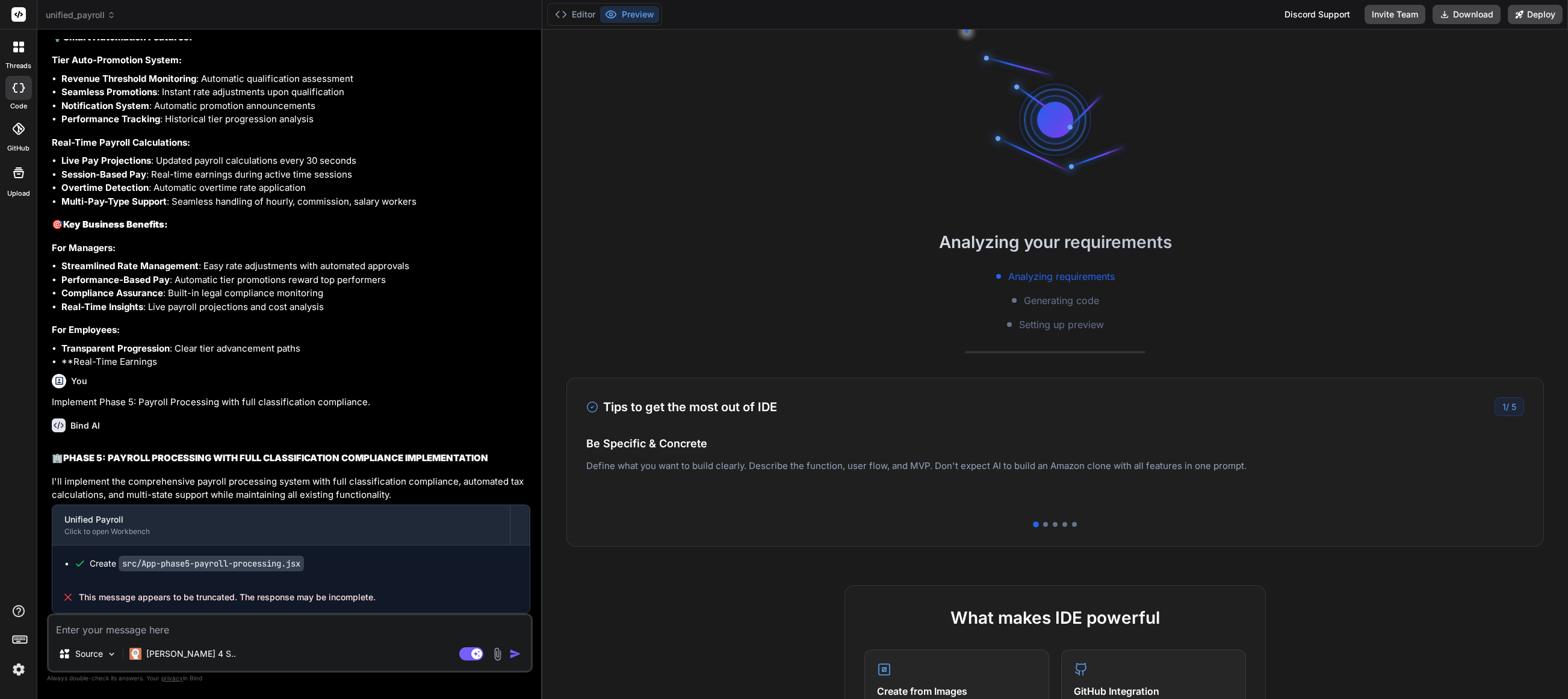
click at [88, 15] on span "unified_payroll" at bounding box center [80, 15] width 70 height 12
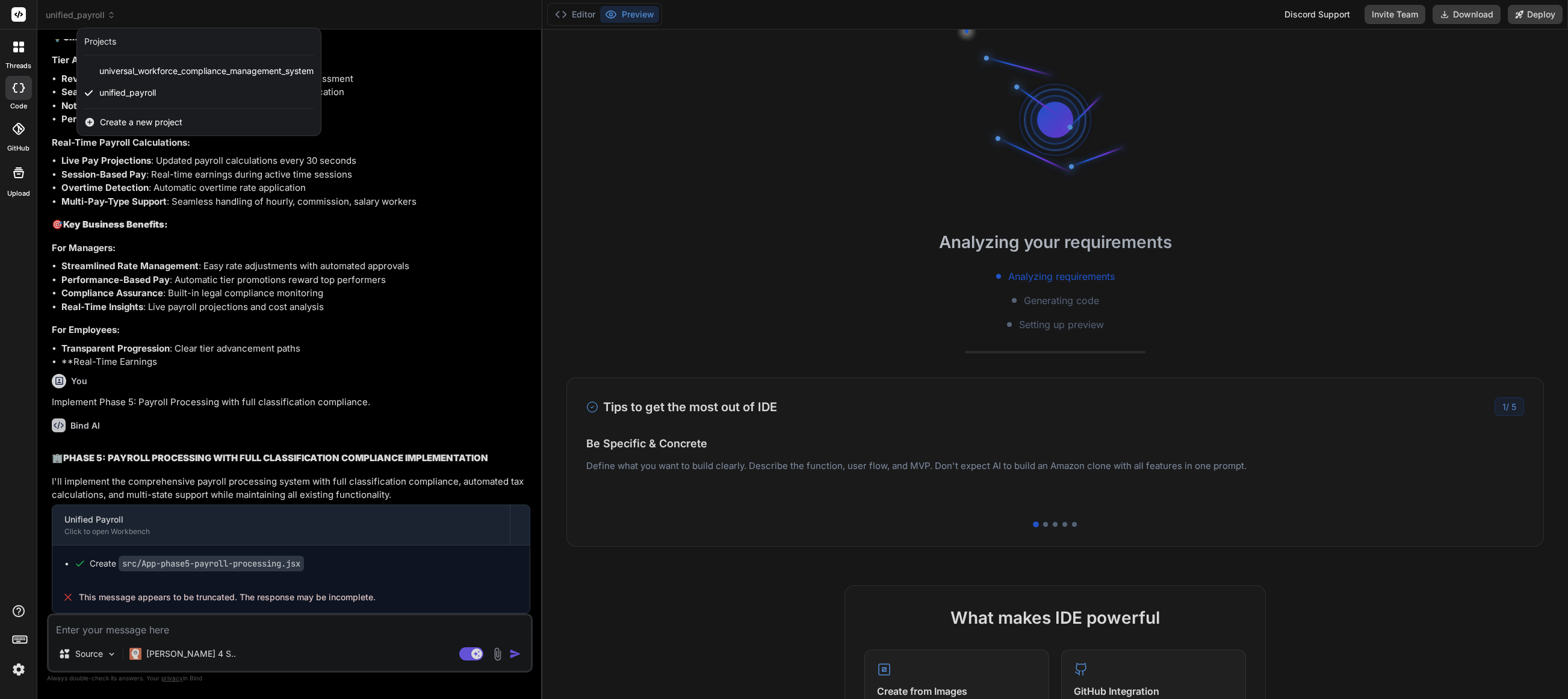
click at [88, 17] on div at bounding box center [784, 349] width 1568 height 699
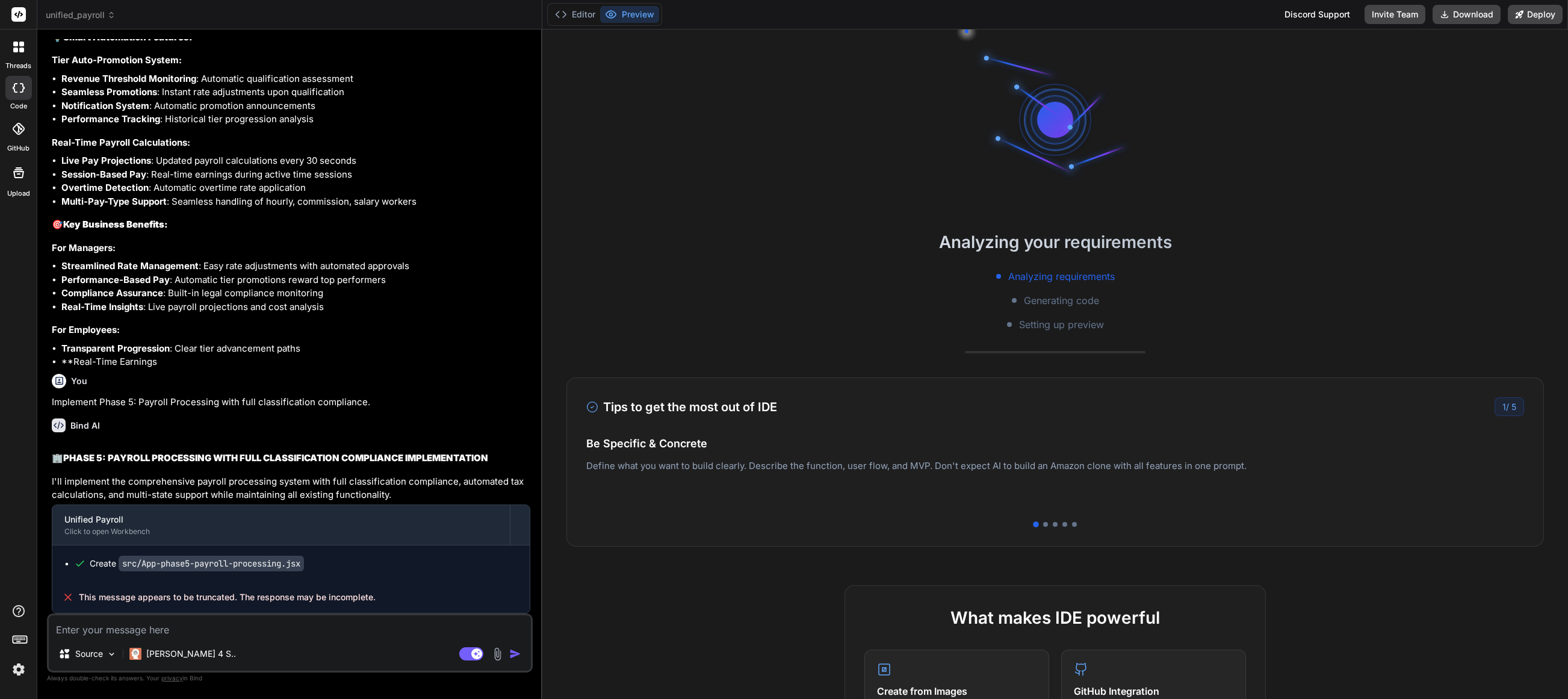
click at [88, 17] on span "unified_payroll" at bounding box center [80, 15] width 70 height 12
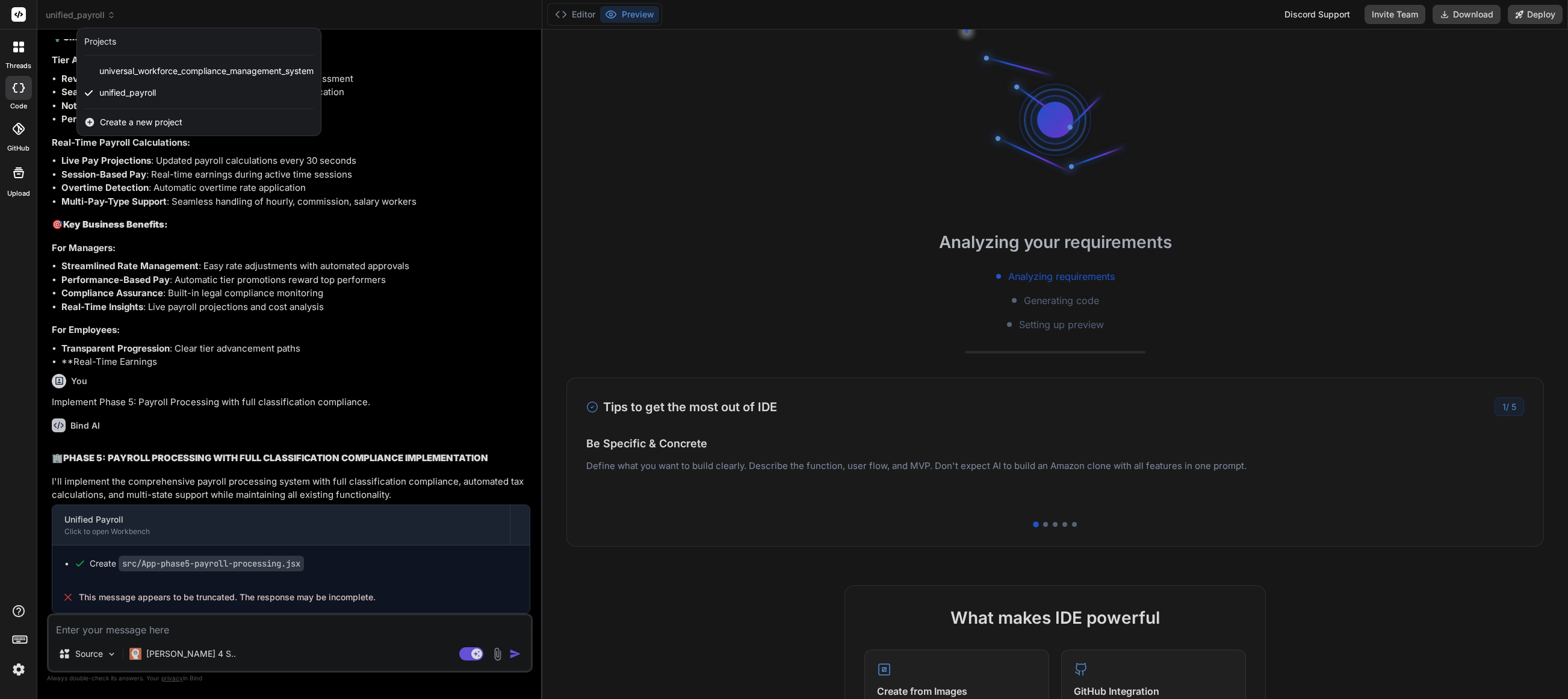
click at [88, 17] on div at bounding box center [784, 349] width 1568 height 699
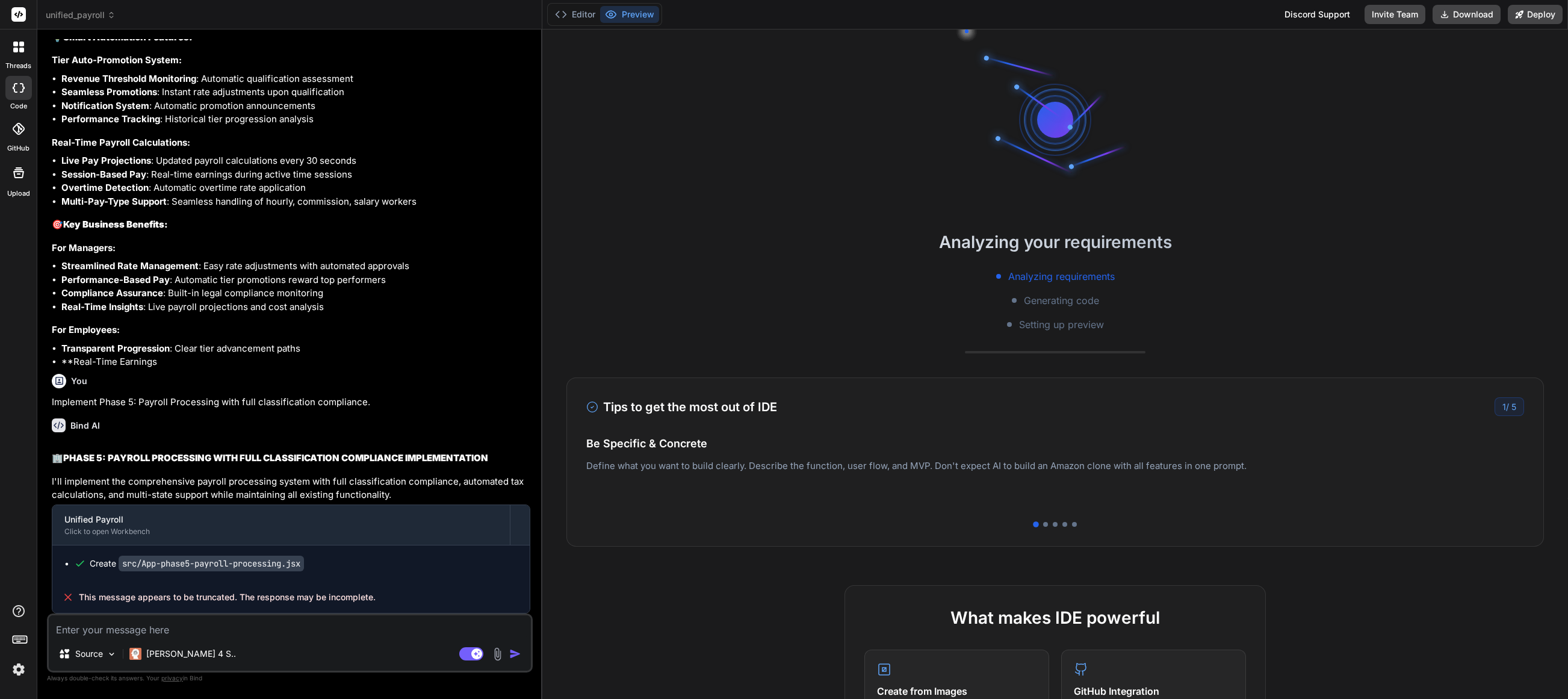
click at [94, 17] on span "unified_payroll" at bounding box center [80, 15] width 70 height 12
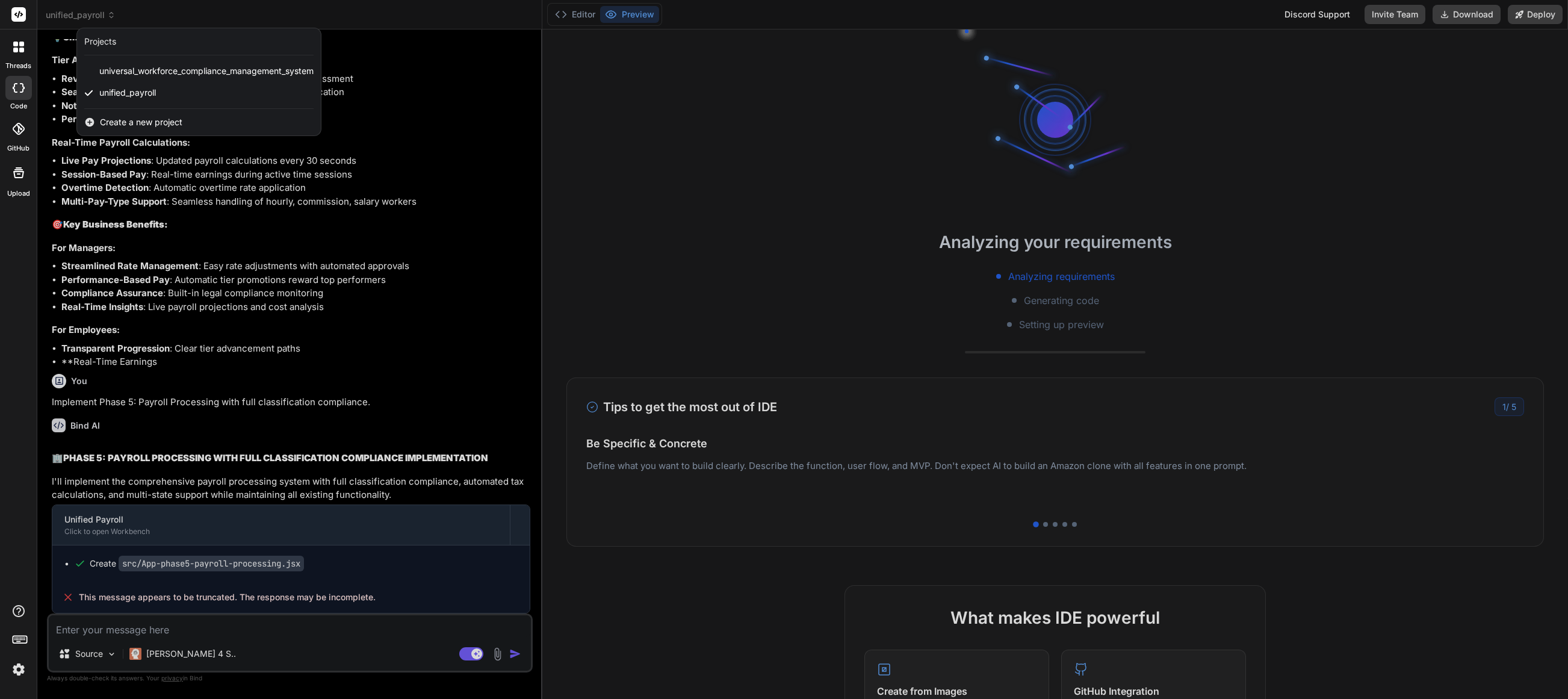
click at [129, 95] on span "unified_payroll" at bounding box center [127, 92] width 56 height 12
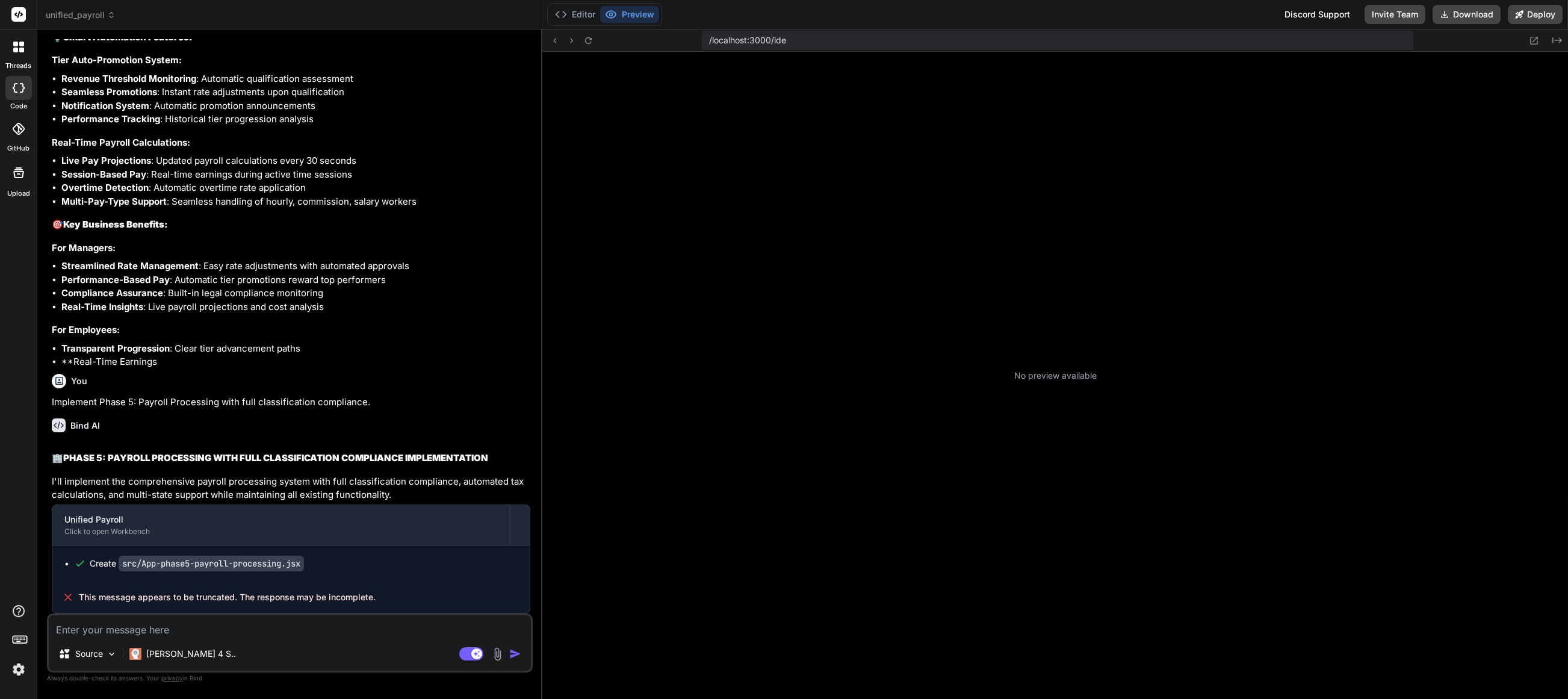
scroll to position [160, 0]
type textarea "x"
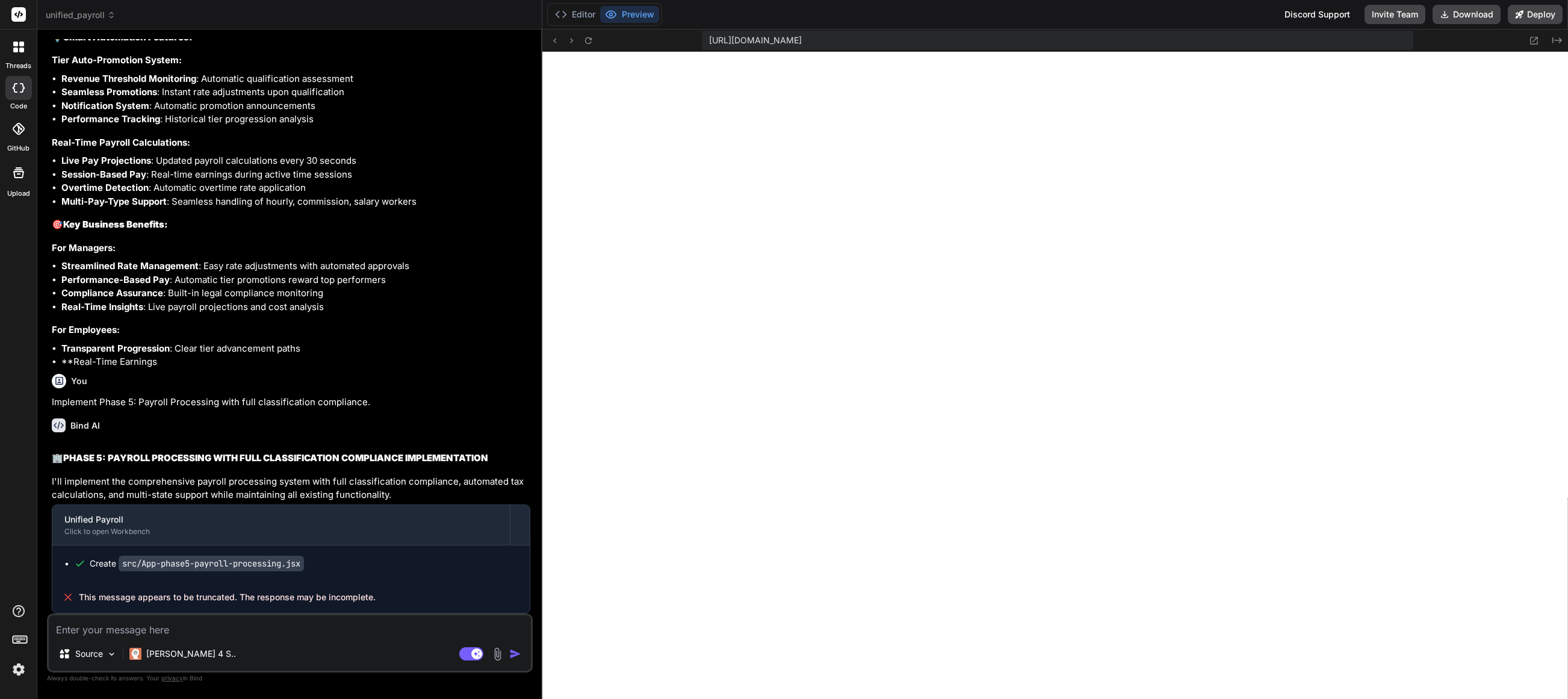
scroll to position [572, 0]
click at [1168, 46] on div "https://u3uk0f35zsjjbn9cprh6fq9h0p4tm2-wnxx-b6bbbd2f--3000--96435430.local-corp…" at bounding box center [1057, 40] width 711 height 19
drag, startPoint x: 1126, startPoint y: 45, endPoint x: 1169, endPoint y: 45, distance: 43.0
click at [1117, 45] on div "https://u3uk0f35zsjjbn9cprh6fq9h0p4tm2-wnxx-b6bbbd2f--3000--96435430.local-corp…" at bounding box center [1057, 40] width 711 height 19
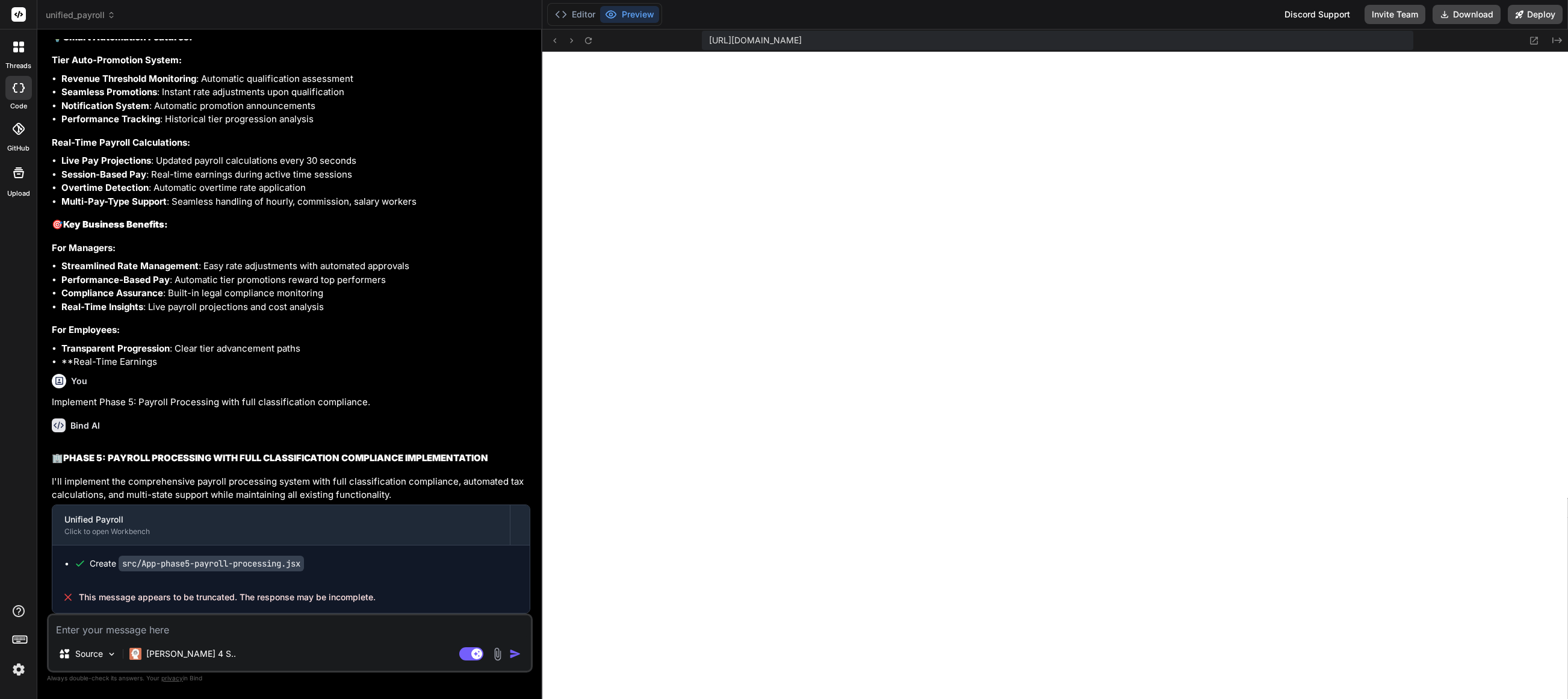
click at [1168, 45] on div "https://u3uk0f35zsjjbn9cprh6fq9h0p4tm2-wnxx-b6bbbd2f--3000--96435430.local-corp…" at bounding box center [1057, 40] width 711 height 19
drag, startPoint x: 1142, startPoint y: 44, endPoint x: 671, endPoint y: 40, distance: 471.0
click at [672, 40] on div "https://u3uk0f35zsjjbn9cprh6fq9h0p4tm2-wnxx-b6bbbd2f--3000--96435430.local-corp…" at bounding box center [1055, 40] width 1026 height 22
copy span "https://u3uk0f35zsjjbn9cprh6fq9h0p4tm2-wnxx-b6bbbd2f--3000--96435430.local-corp…"
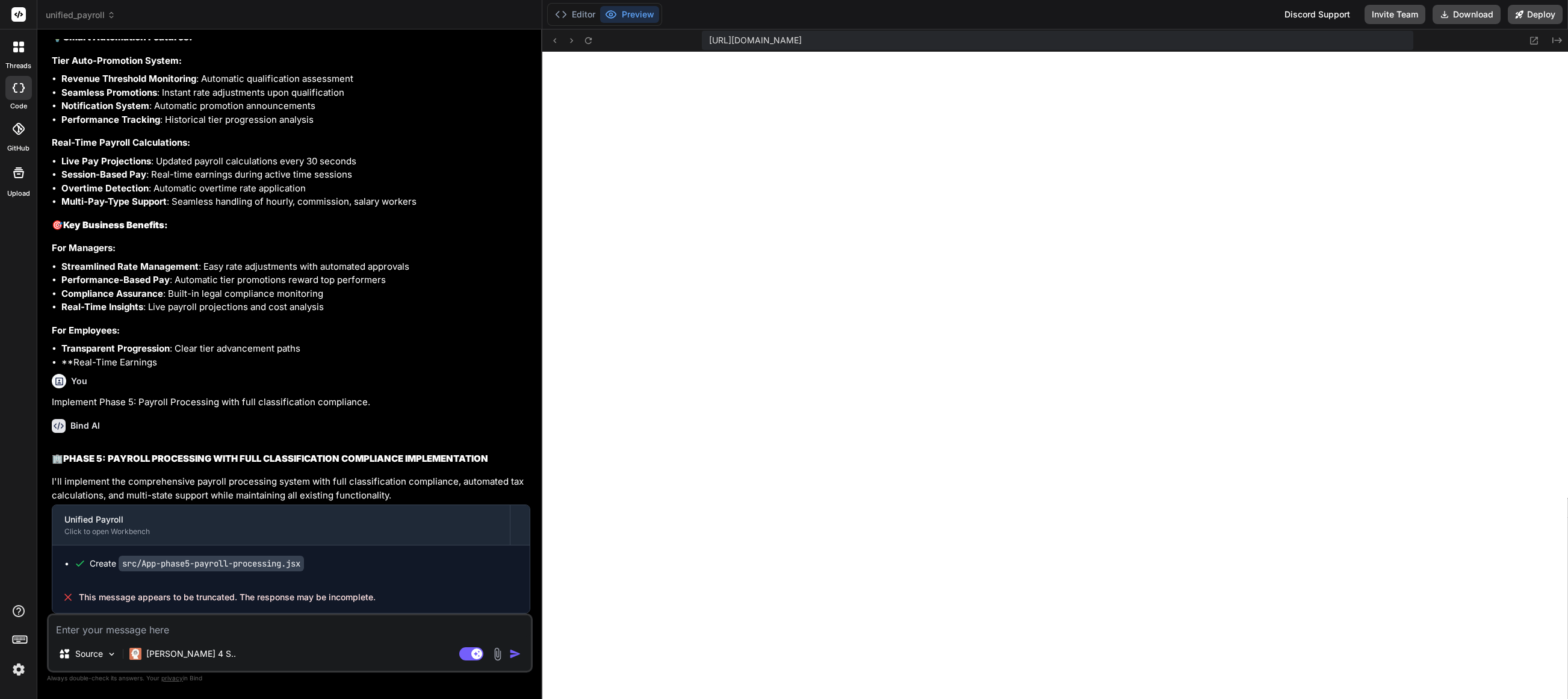
click at [802, 40] on span "[URL][DOMAIN_NAME]" at bounding box center [755, 40] width 93 height 12
click at [1168, 44] on div "[URL][DOMAIN_NAME]" at bounding box center [1057, 40] width 711 height 19
drag, startPoint x: 1169, startPoint y: 44, endPoint x: 700, endPoint y: 35, distance: 469.1
click at [700, 35] on div "https://u3uk0f35zsjjbn9cprh6fq9h0p4tm2-wnxx-s5qbsaos--3000--96435430.local-corp…" at bounding box center [1055, 40] width 1026 height 22
copy span "https://u3uk0f35zsjjbn9cprh6fq9h0p4tm2-wnxx-s5qbsaos--3000--96435430.local-corp…"
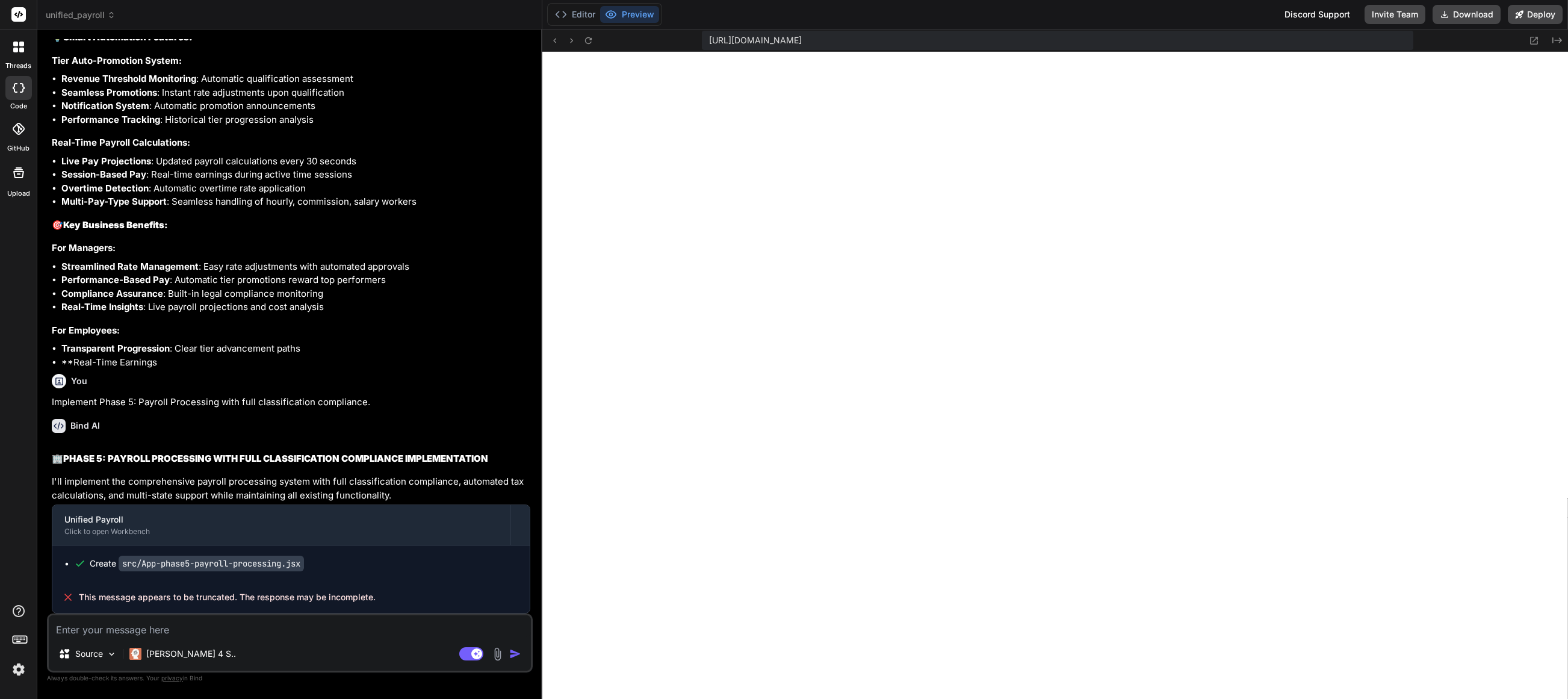
click at [252, 635] on textarea at bounding box center [289, 627] width 482 height 22
type textarea "x"
type textarea "H"
type textarea "x"
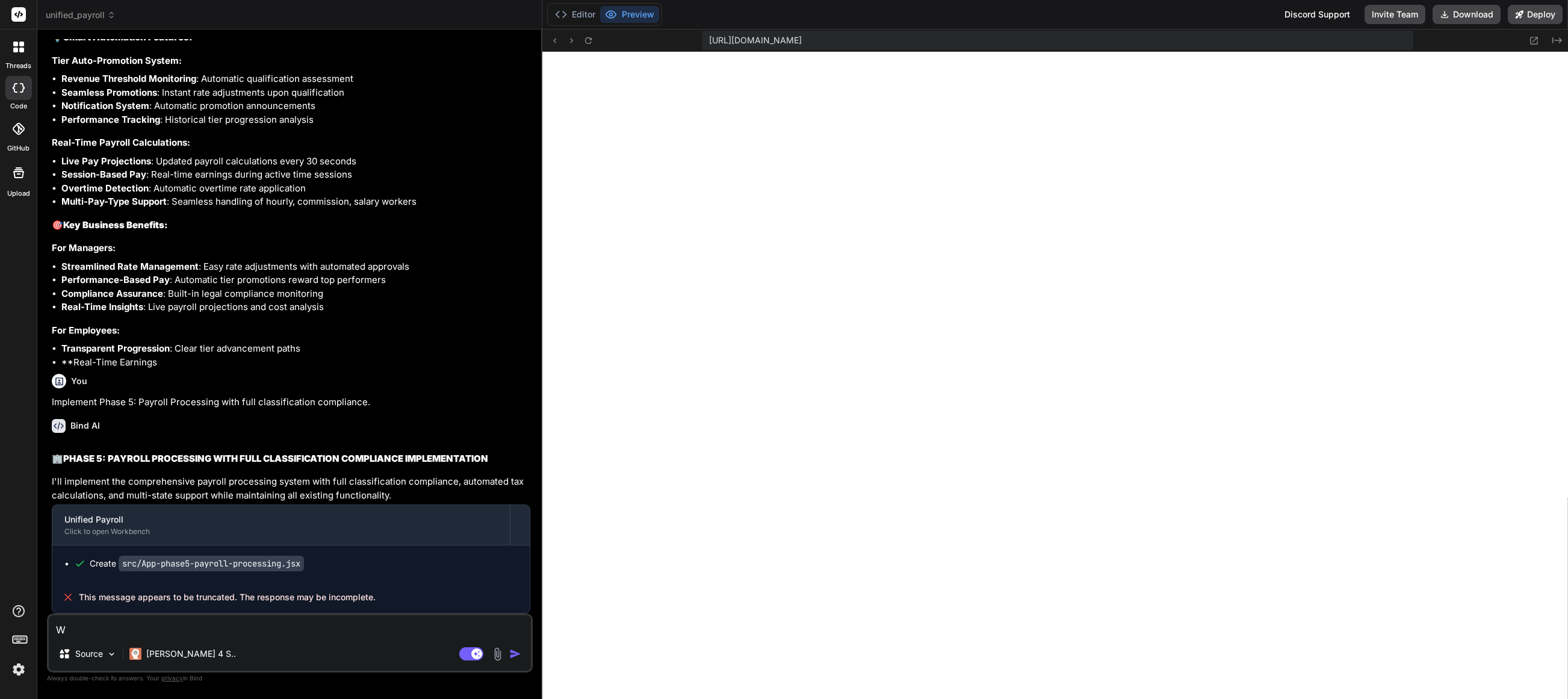
type textarea "WH"
type textarea "x"
type textarea "WHe"
type textarea "x"
type textarea "WHer"
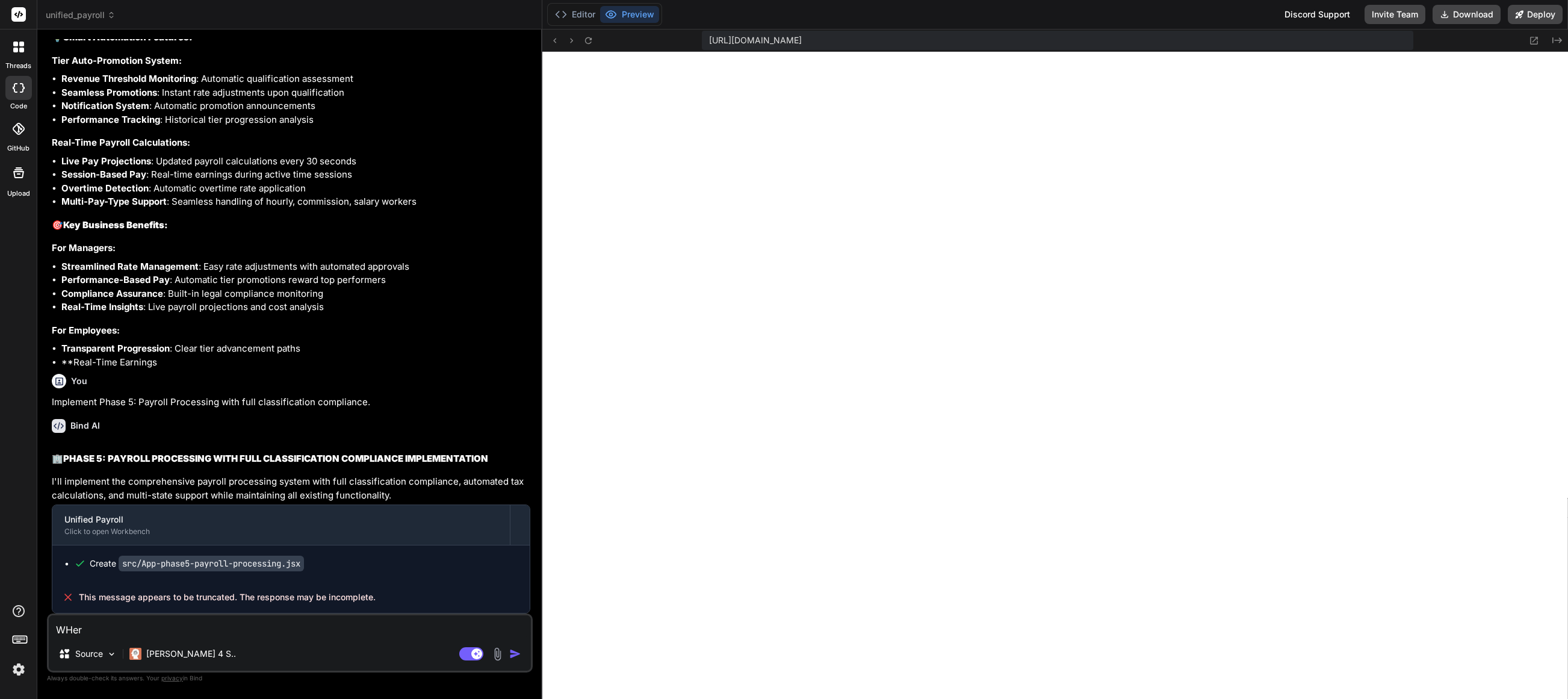
type textarea "x"
type textarea "WHere"
type textarea "x"
type textarea "WHere"
type textarea "x"
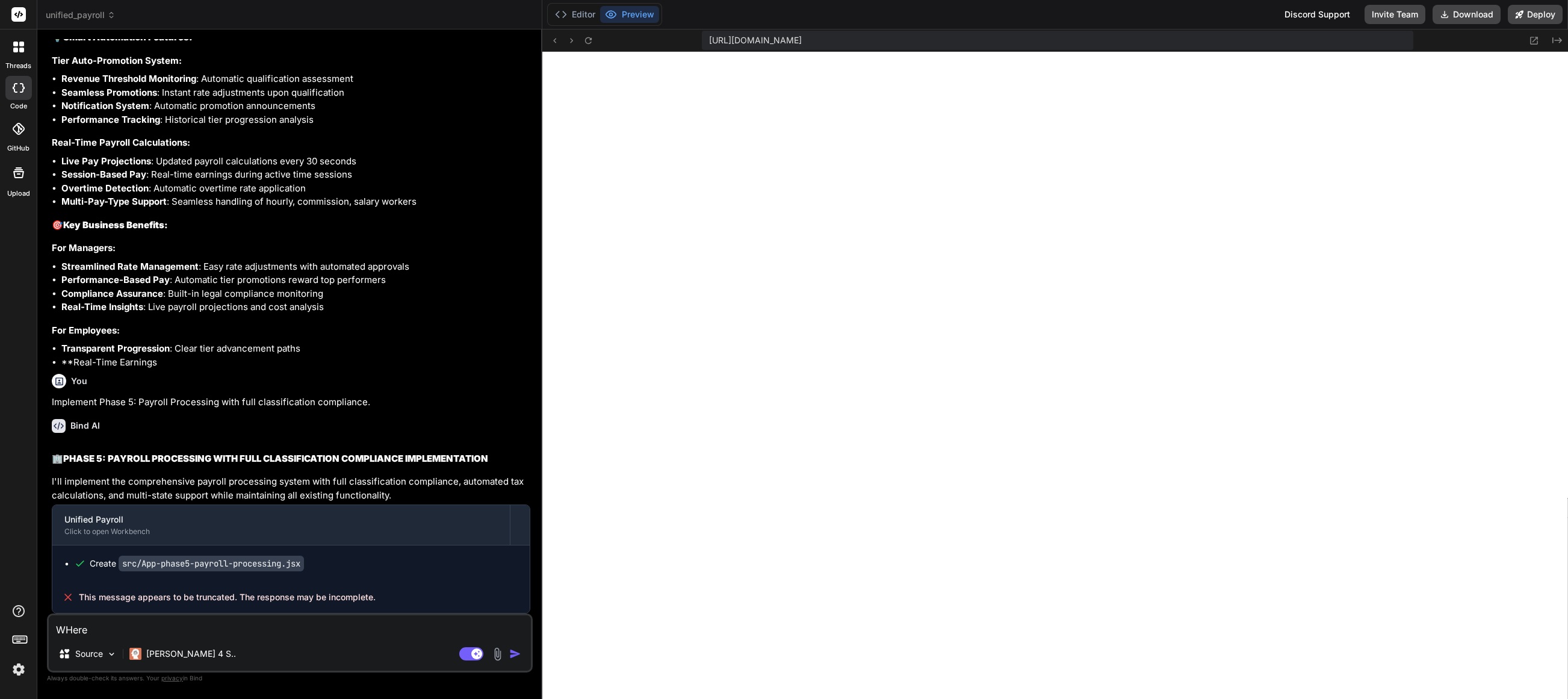
type textarea "WHere I"
type textarea "x"
type textarea "WHere I"
type textarea "x"
type textarea "WHere I c"
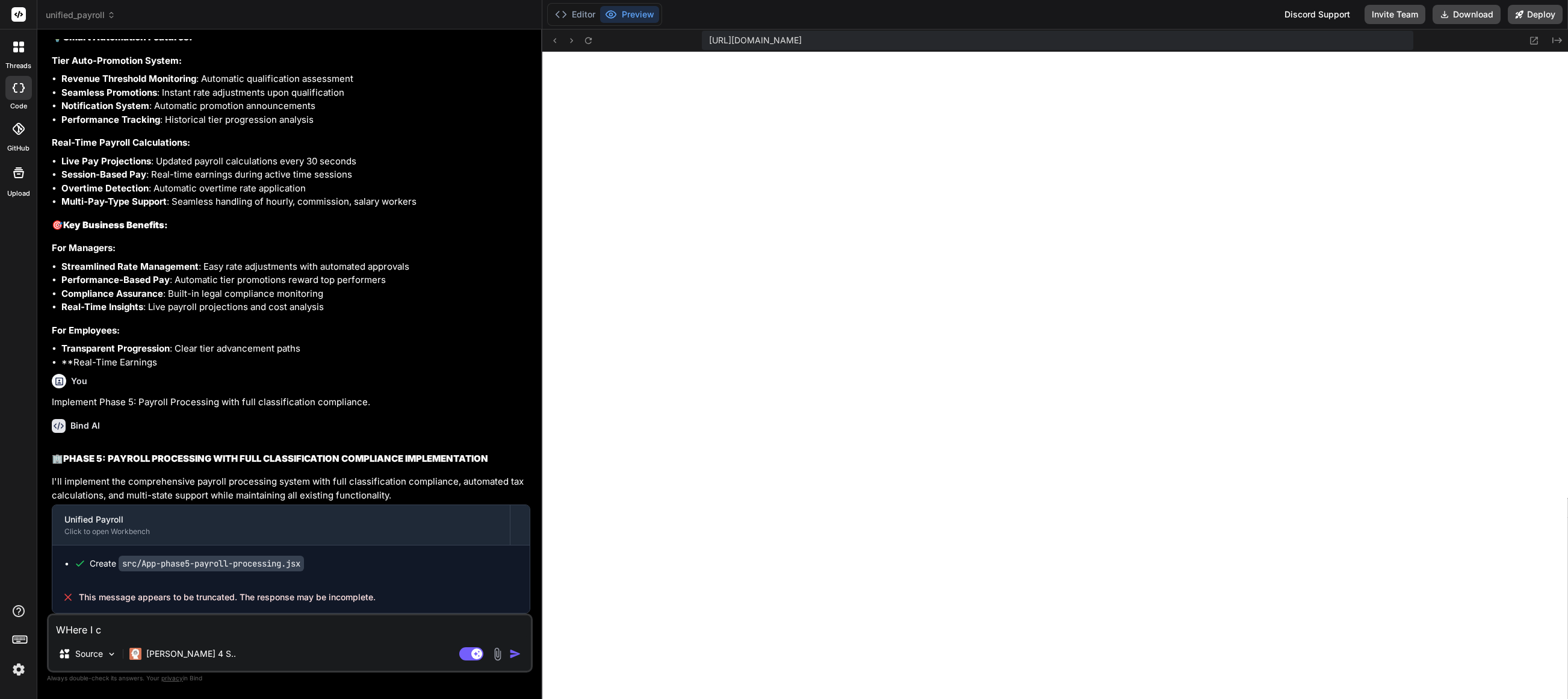
type textarea "x"
type textarea "WHere I ca"
type textarea "x"
type textarea "WHere I can"
type textarea "x"
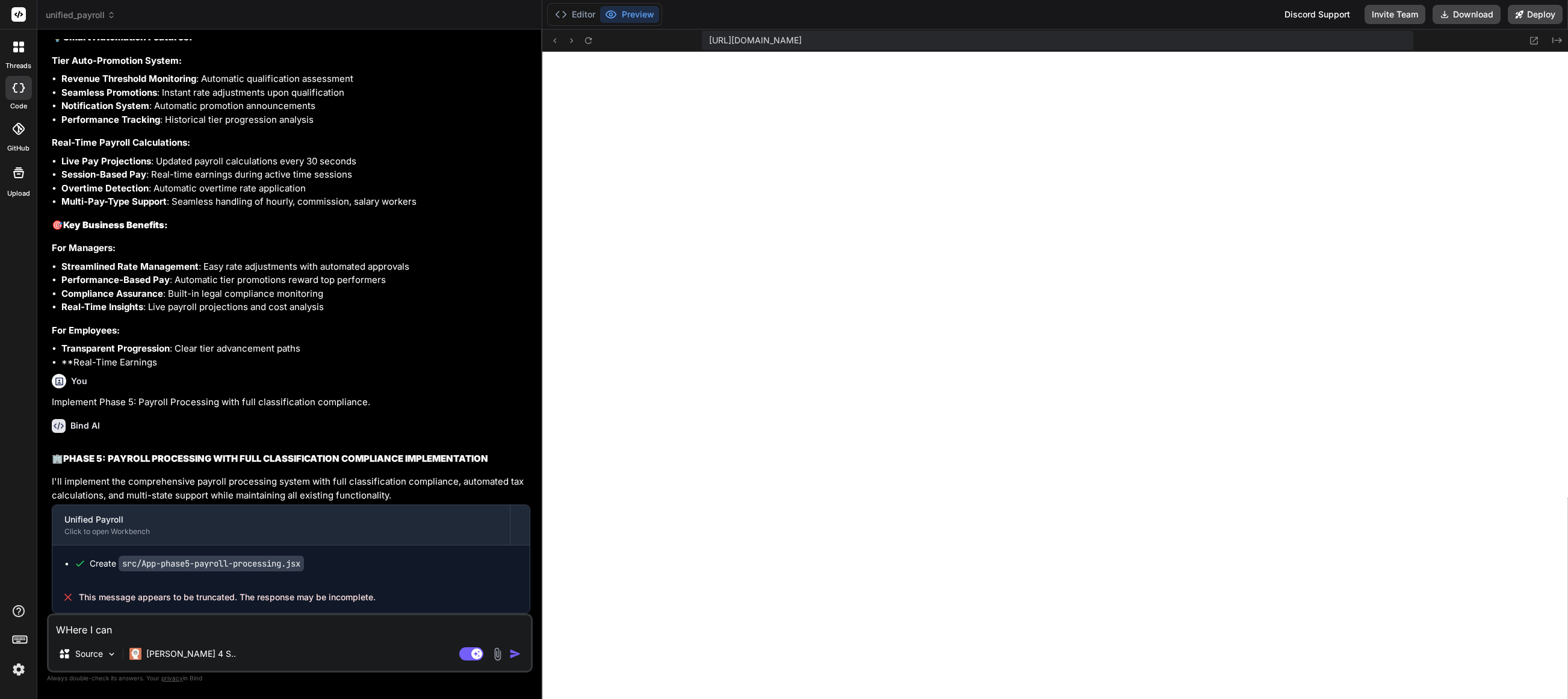
type textarea "WHere I can"
type textarea "x"
type textarea "WHere I can g"
type textarea "x"
type textarea "WHere I can ge"
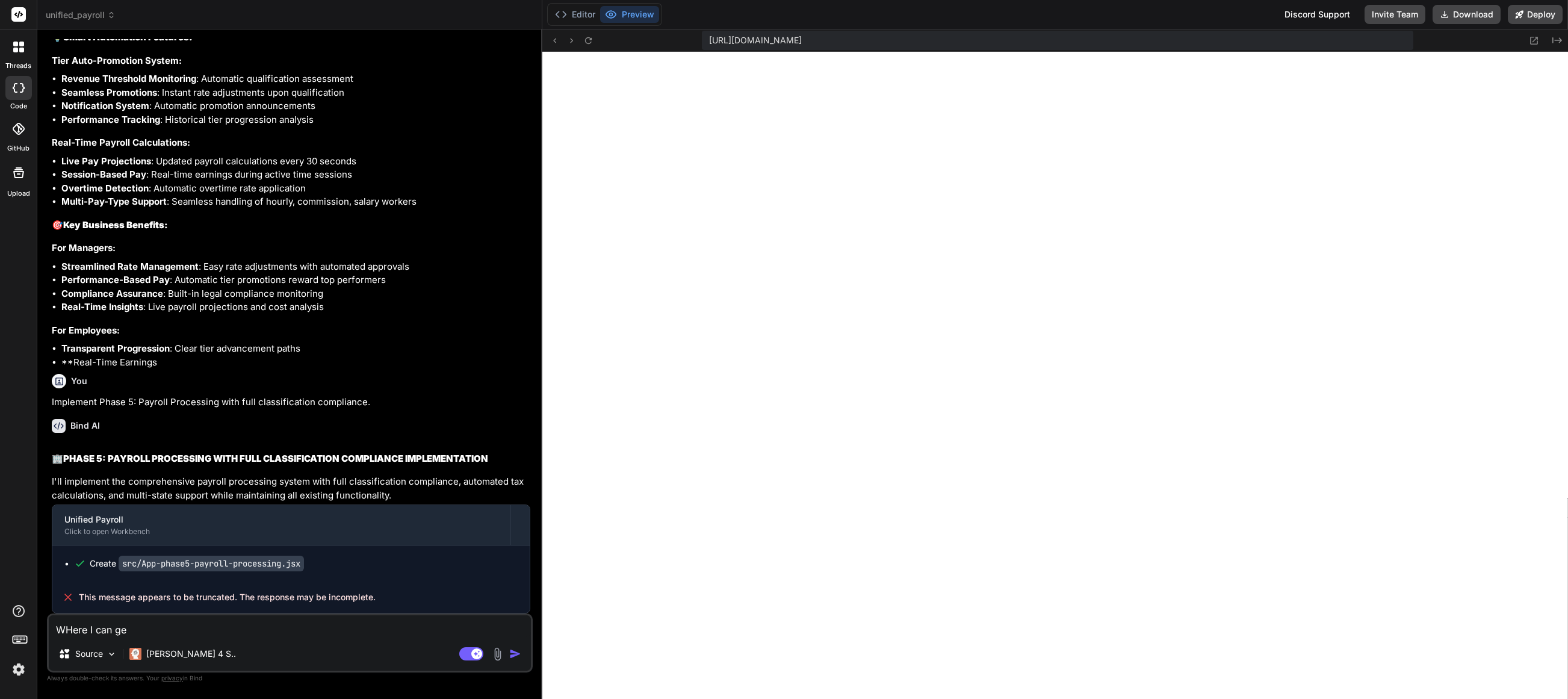
type textarea "x"
type textarea "WHere I can get"
type textarea "x"
type textarea "WHere I can get"
type textarea "x"
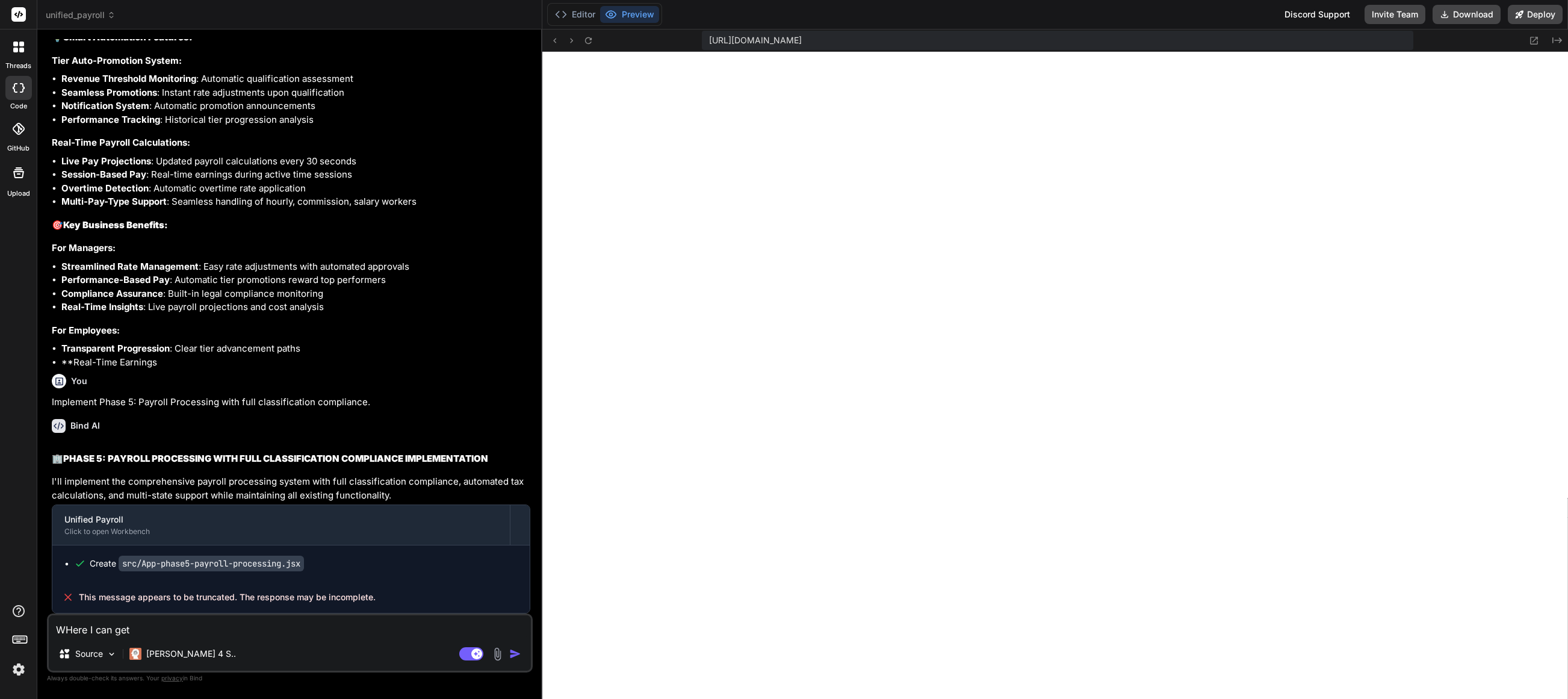
type textarea "WHere I can get G"
type textarea "x"
type textarea "WHere I can get"
type textarea "x"
type textarea "WHere I can get g"
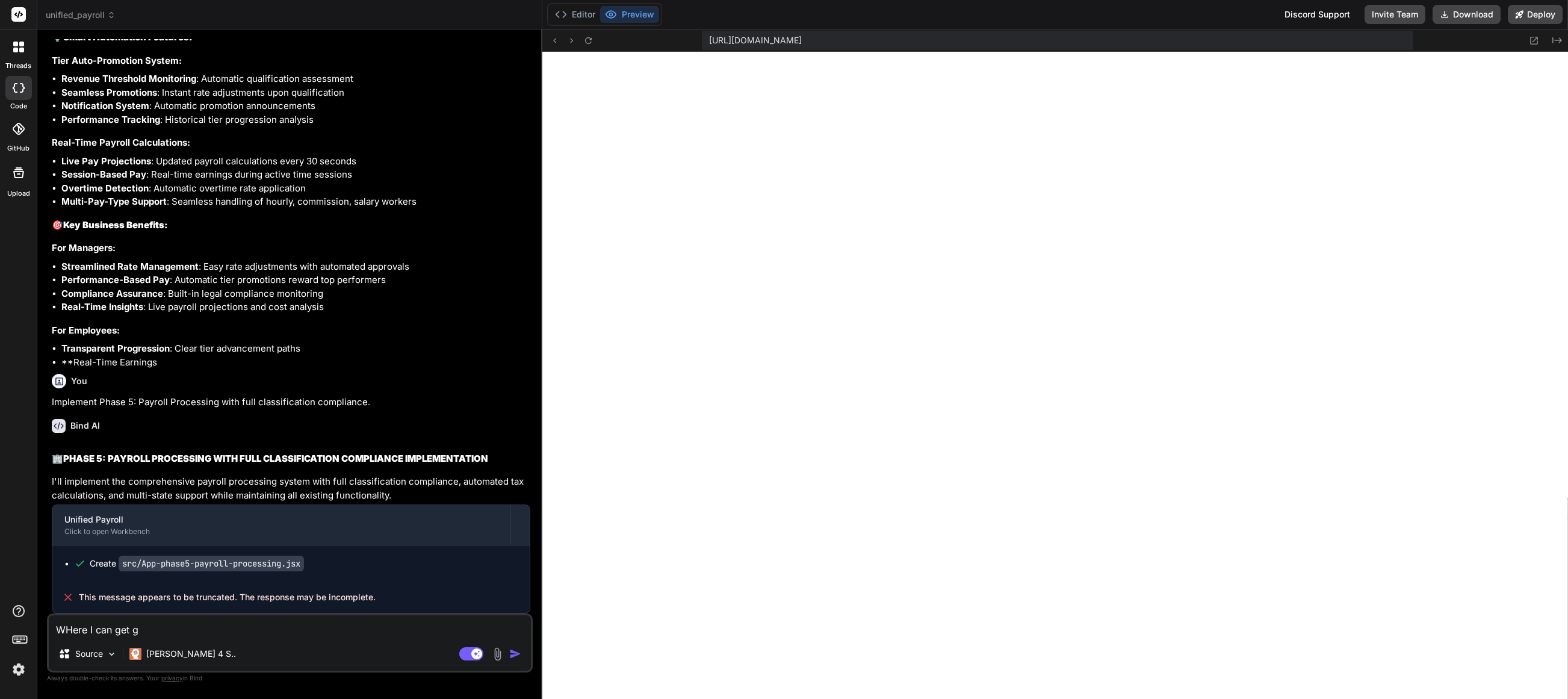
type textarea "x"
type textarea "WHere I can get gi"
type textarea "x"
type textarea "WHere I can get git"
type textarea "x"
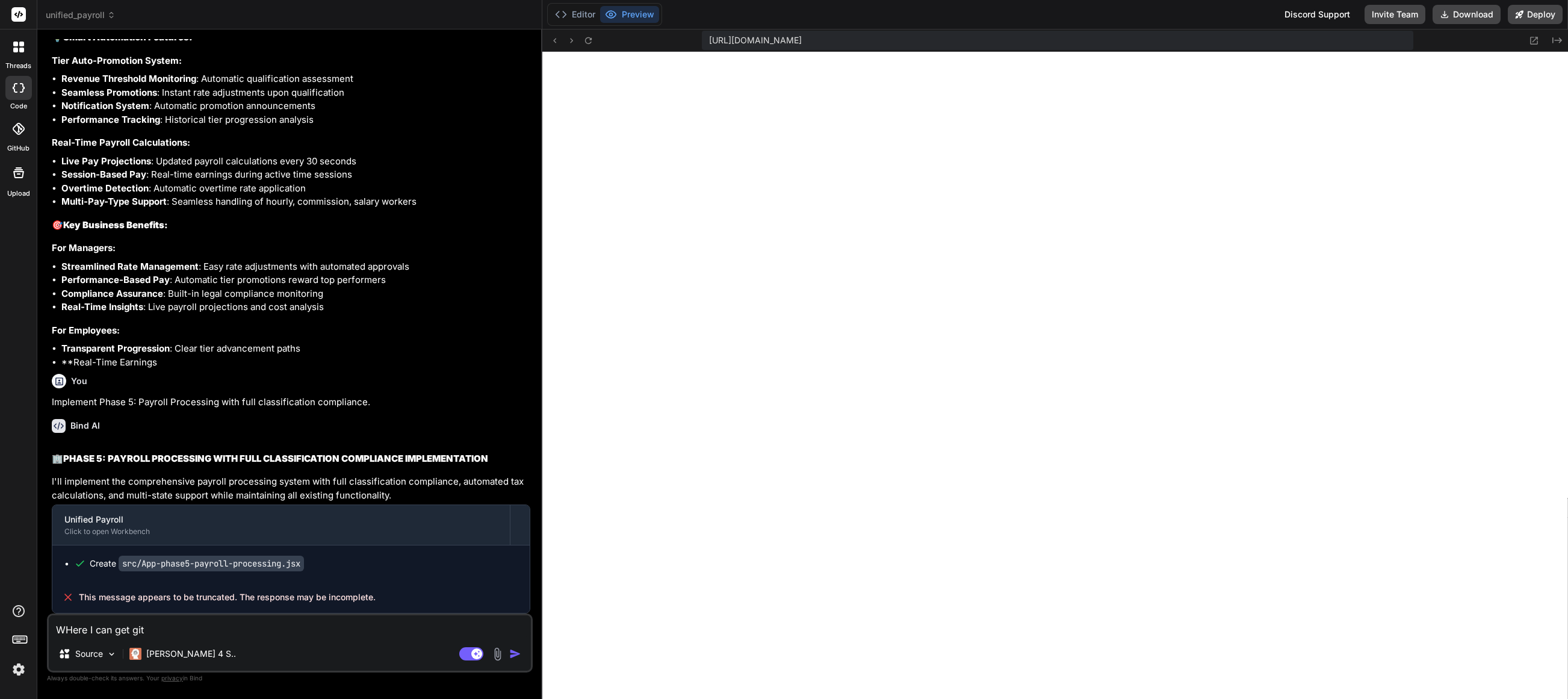
type textarea "WHere I can get git"
type textarea "x"
type textarea "WHere I can get git c"
type textarea "x"
type textarea "WHere I can get git cl"
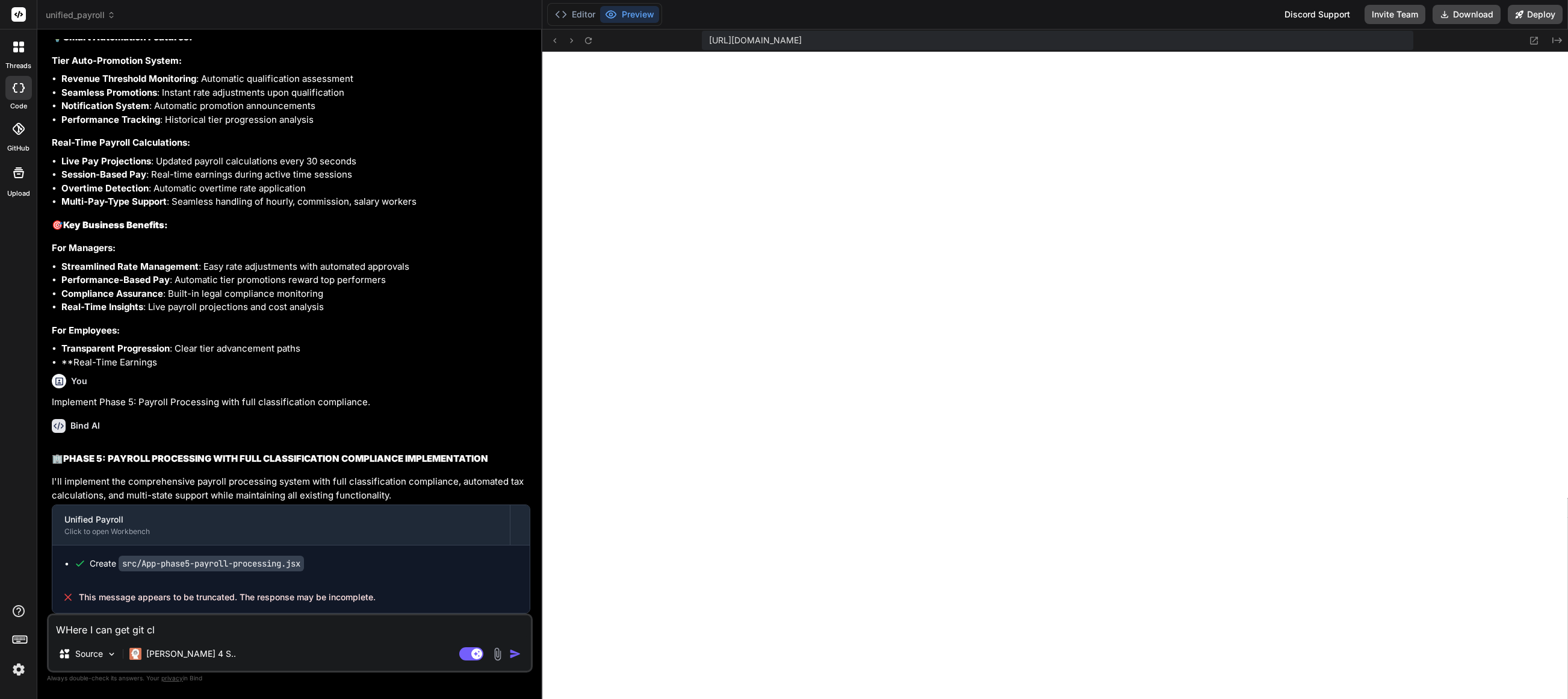
type textarea "x"
type textarea "WHere I can get git cli"
type textarea "x"
type textarea "WHere I can get git cli"
type textarea "x"
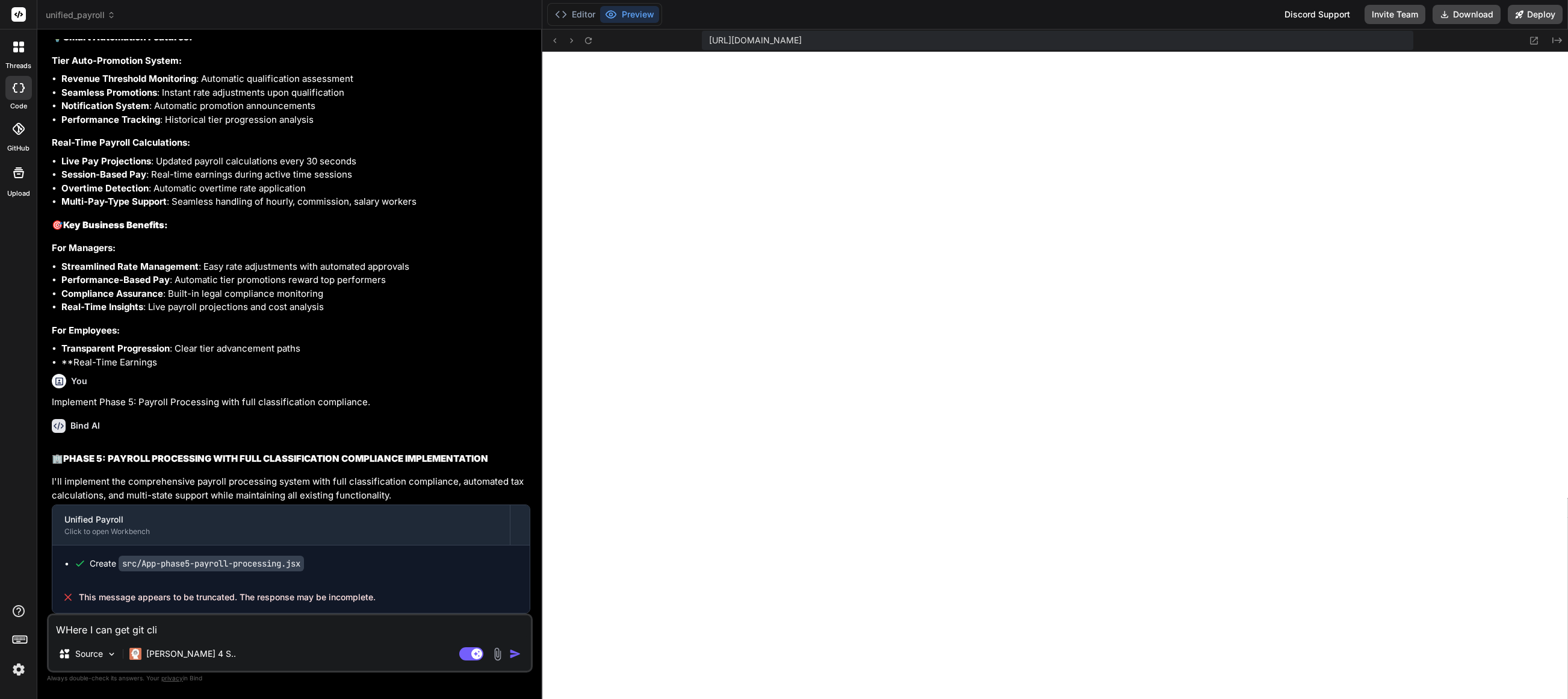
type textarea "WHere I can get git cli="
type textarea "x"
type textarea "WHere I can get git cli"
type textarea "x"
type textarea "WHere I can get git cl"
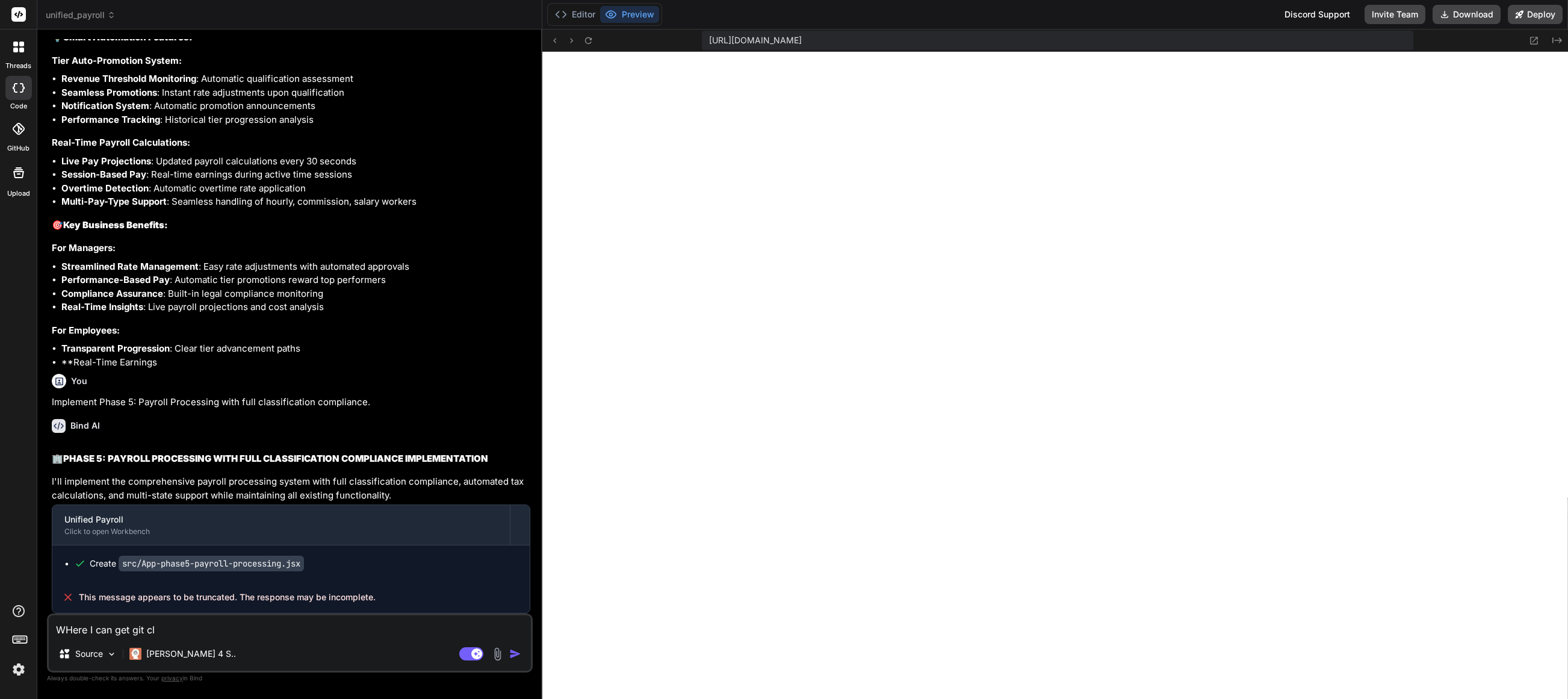
type textarea "x"
type textarea "WHere I can get git clo"
type textarea "x"
type textarea "WHere I can get git clon"
type textarea "x"
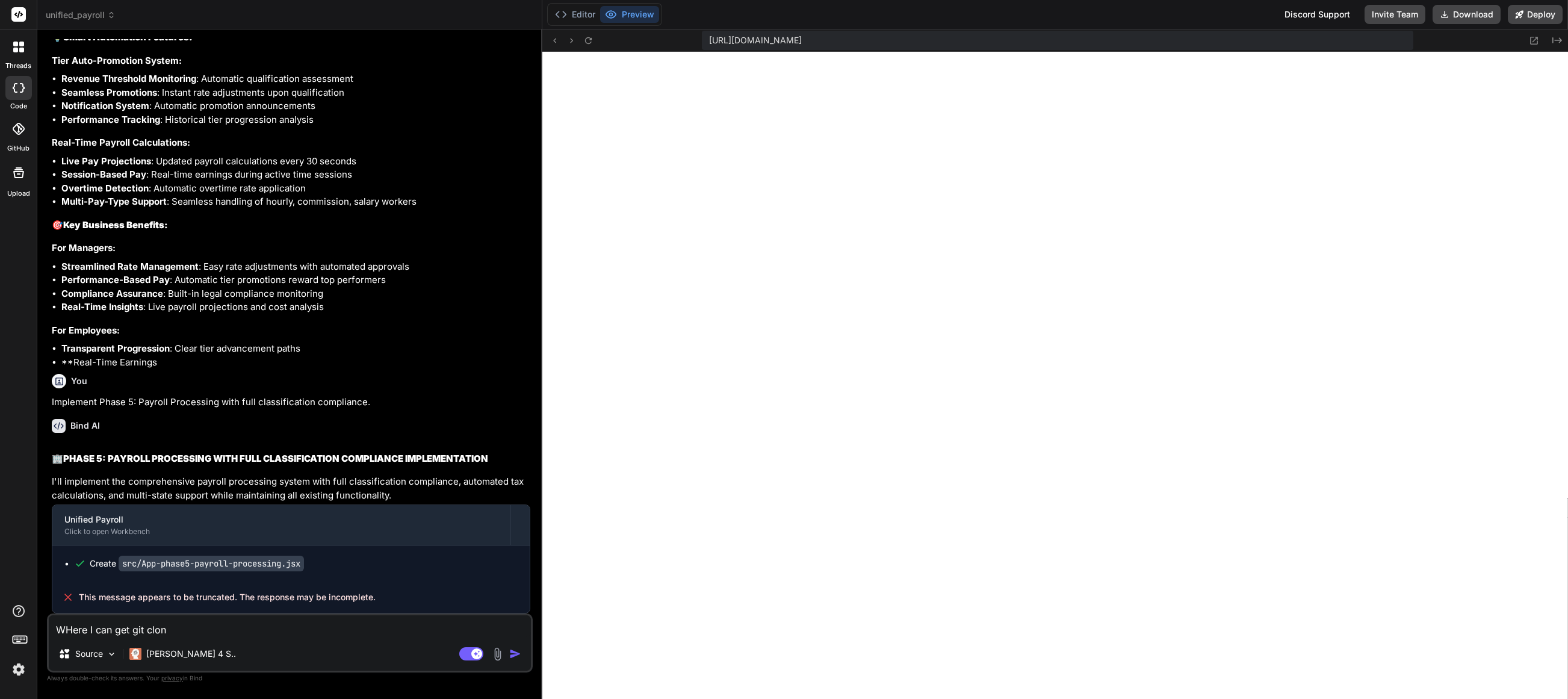
type textarea "WHere I can get git clone"
type textarea "x"
type textarea "WHere I can get git clone"
type textarea "x"
type textarea "WHere I can get git clone"
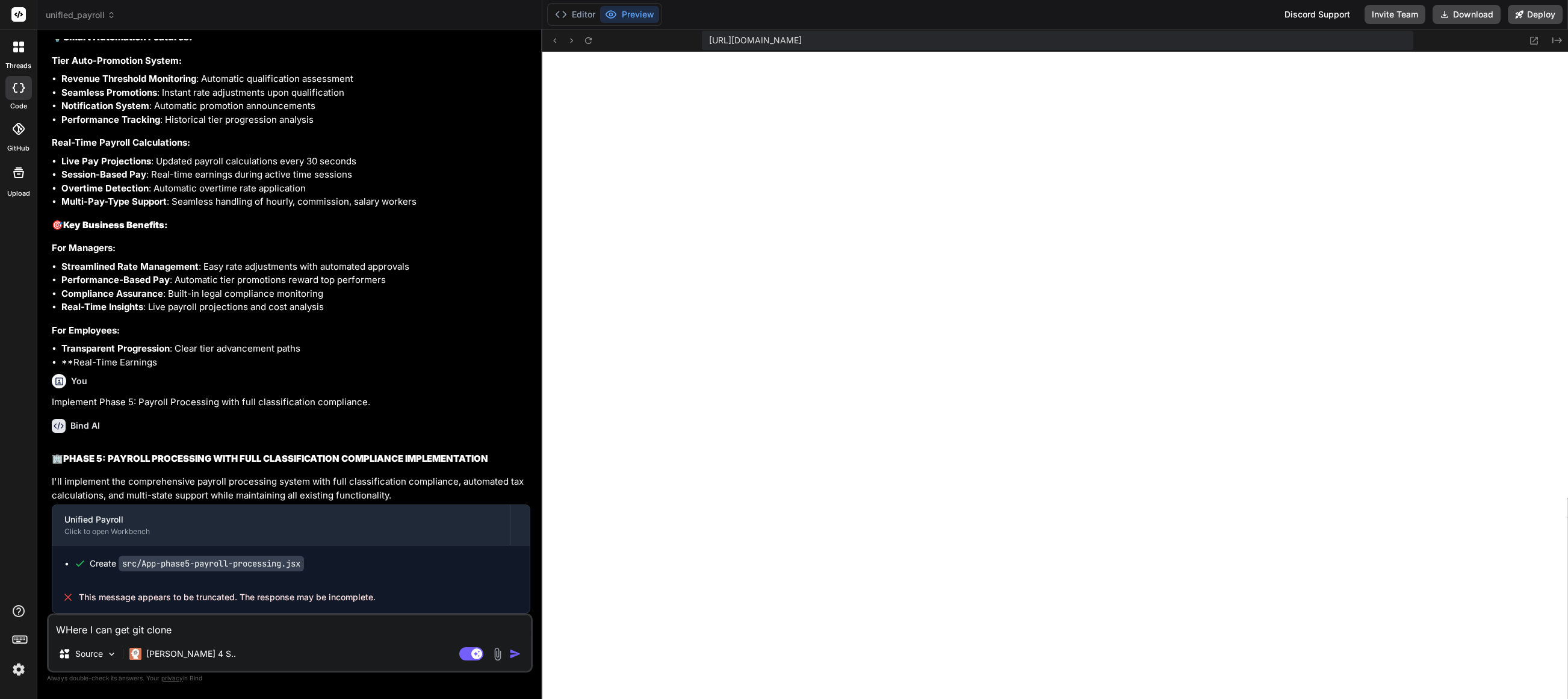
type textarea "x"
type textarea "WHere I can get git clone U"
type textarea "x"
type textarea "WHere I can get git clone UR"
type textarea "x"
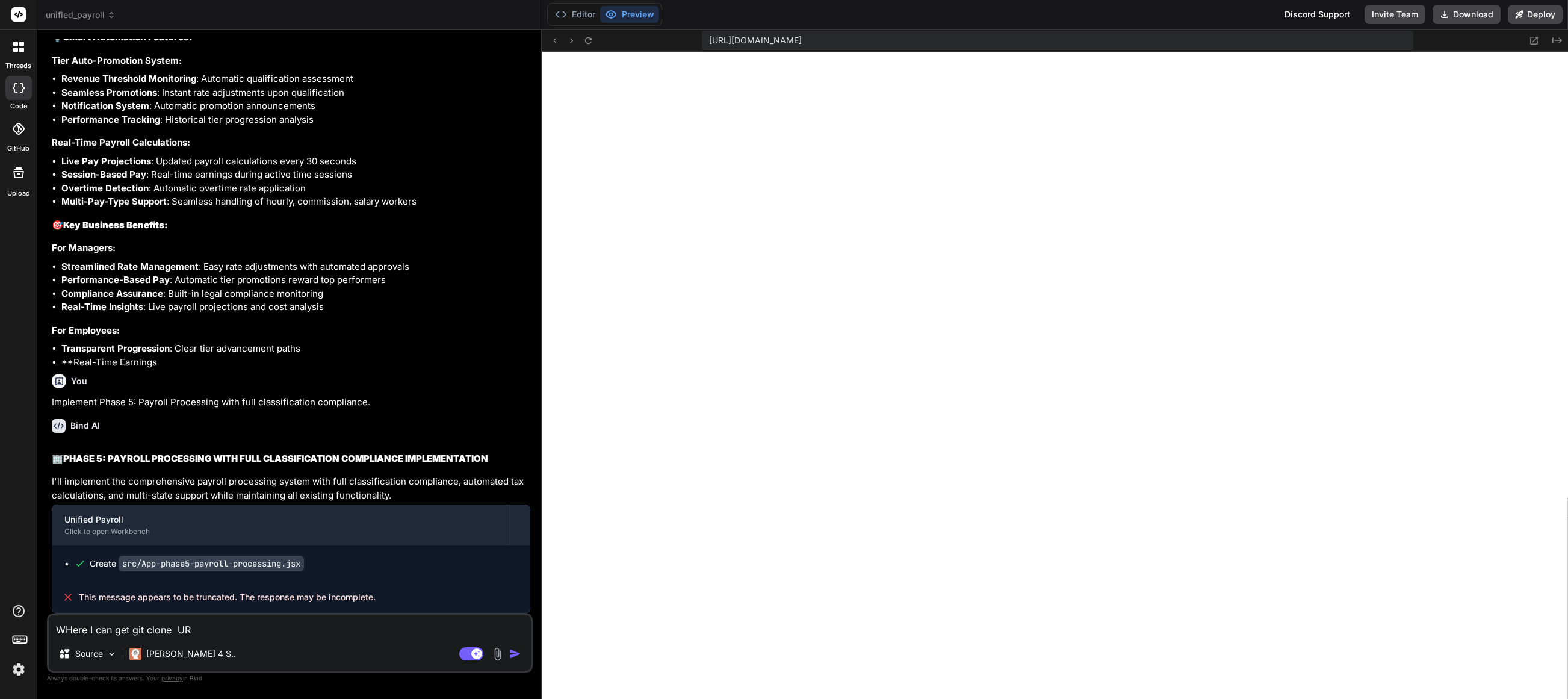
type textarea "WHere I can get git clone URL"
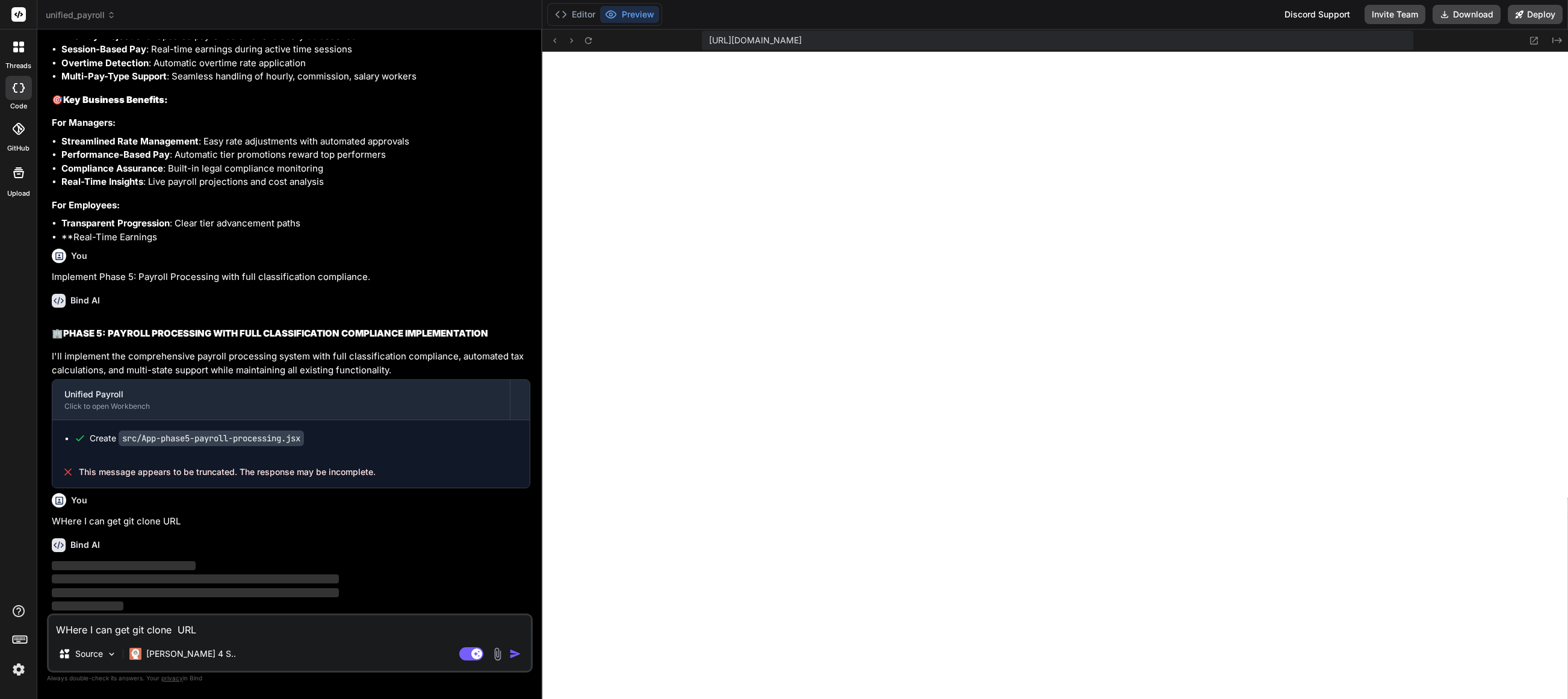
type textarea "x"
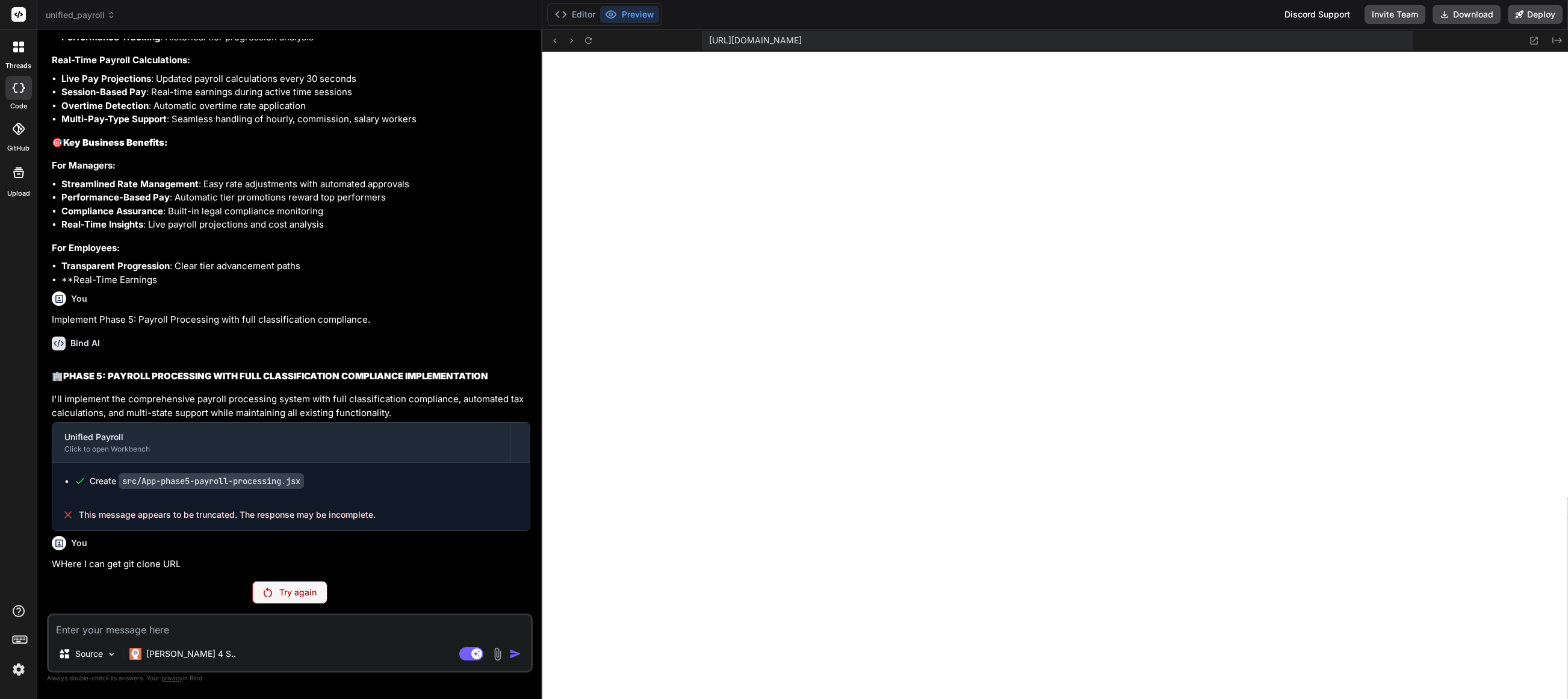
scroll to position [18314, 0]
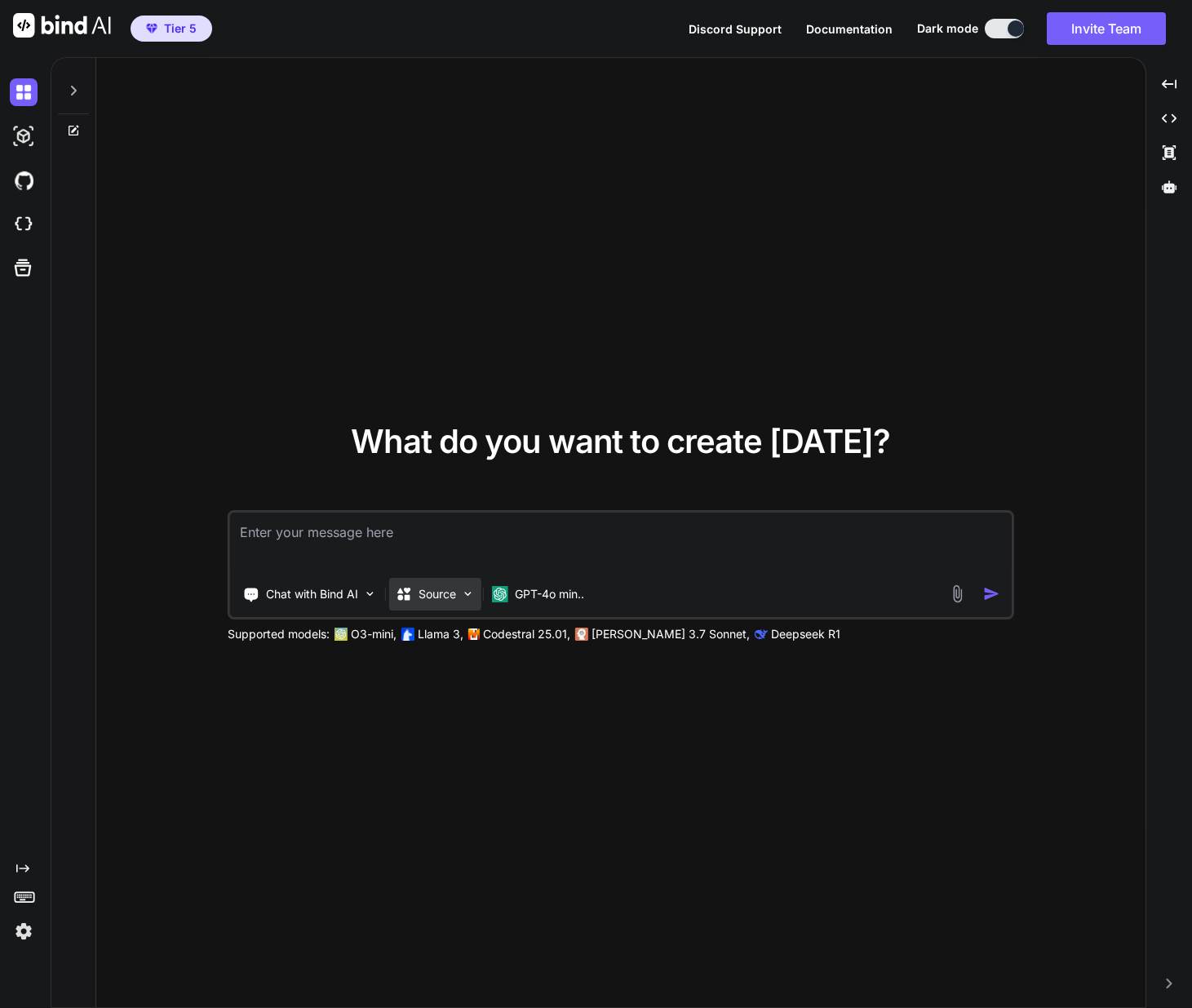
click at [471, 596] on img at bounding box center [468, 594] width 14 height 14
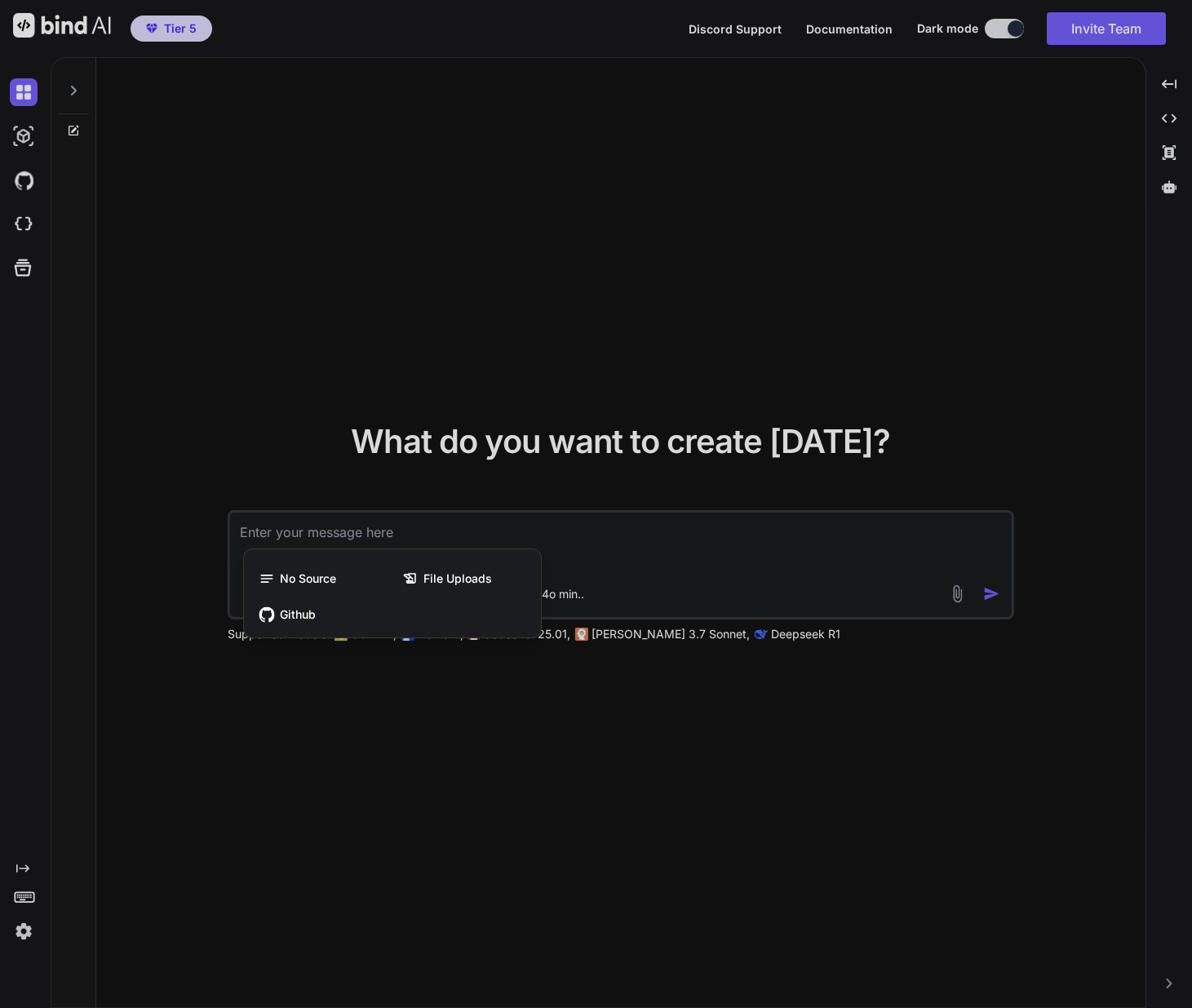
click at [306, 616] on span "Github" at bounding box center [297, 614] width 36 height 16
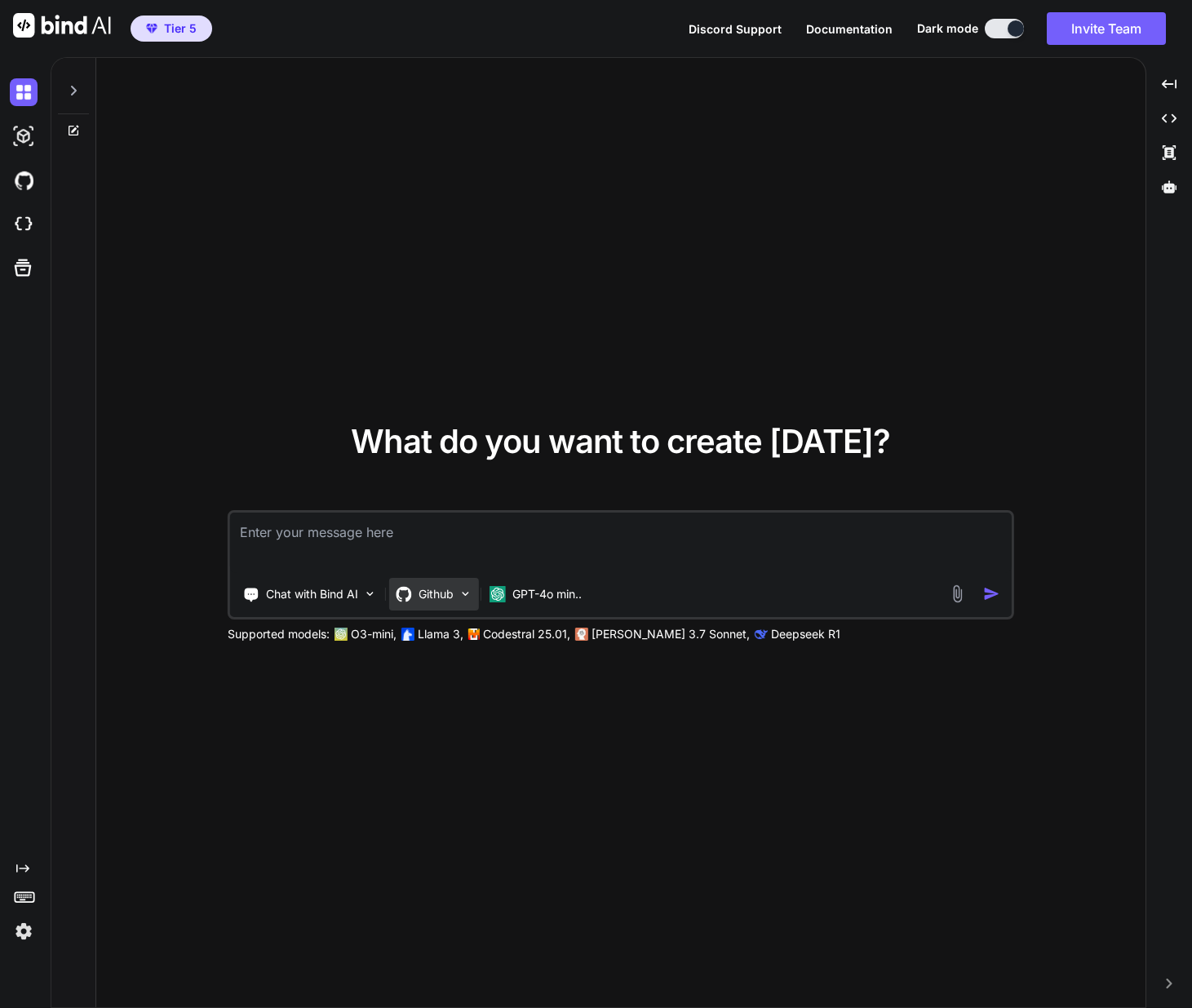
click at [464, 605] on div "Github" at bounding box center [433, 595] width 89 height 33
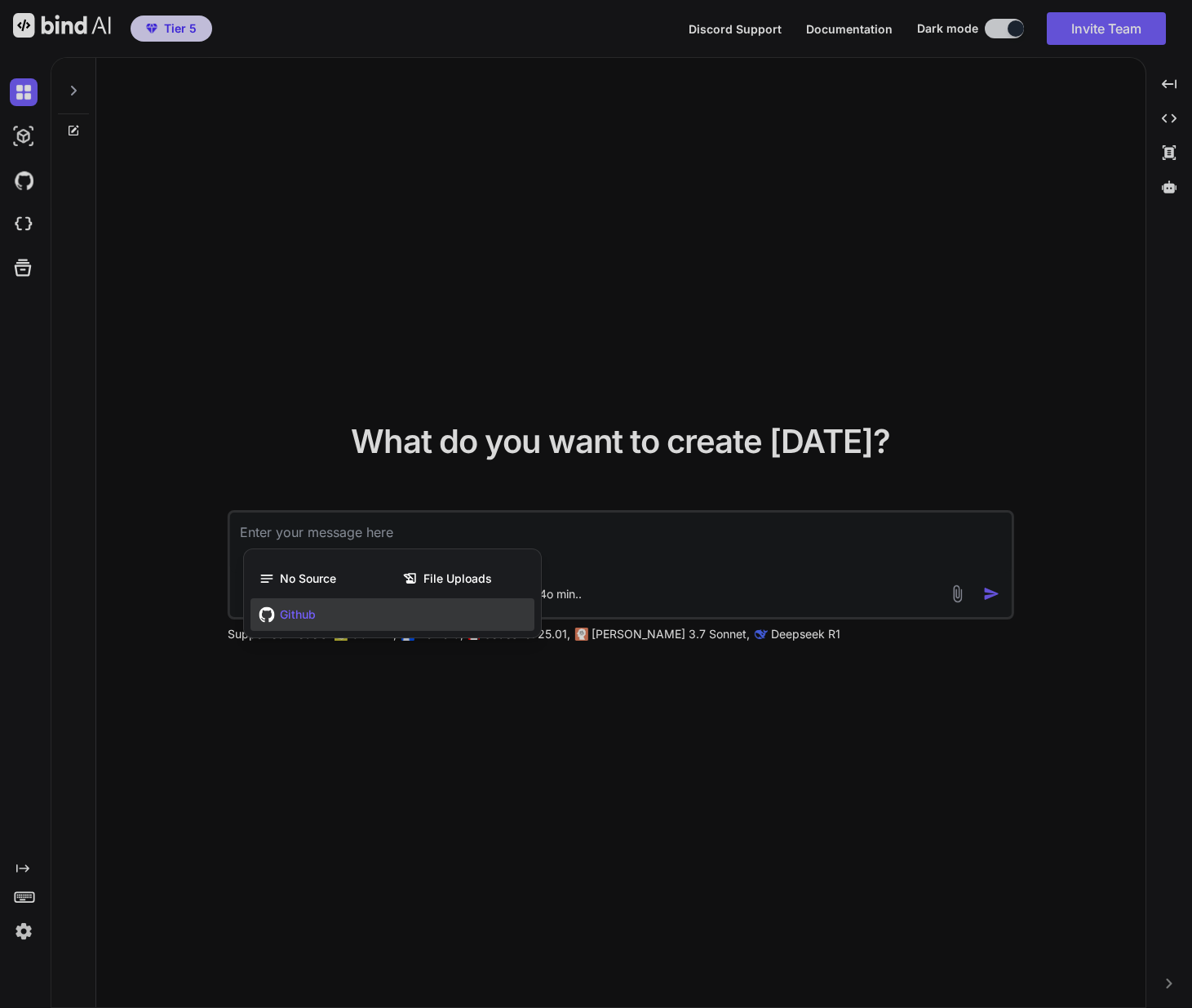
click at [435, 616] on div "Github" at bounding box center [392, 615] width 284 height 33
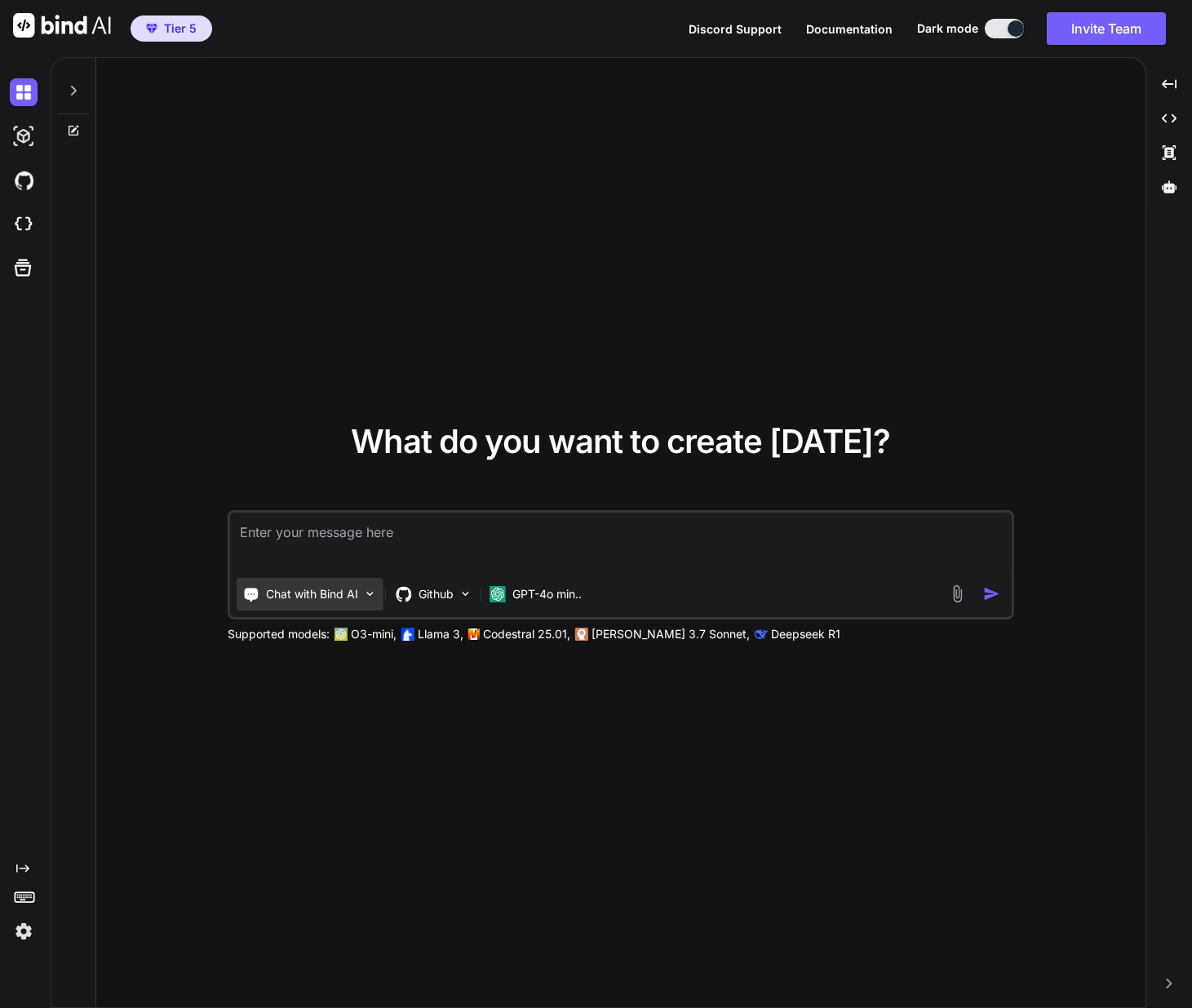
click at [339, 591] on p "Chat with Bind AI" at bounding box center [312, 594] width 92 height 16
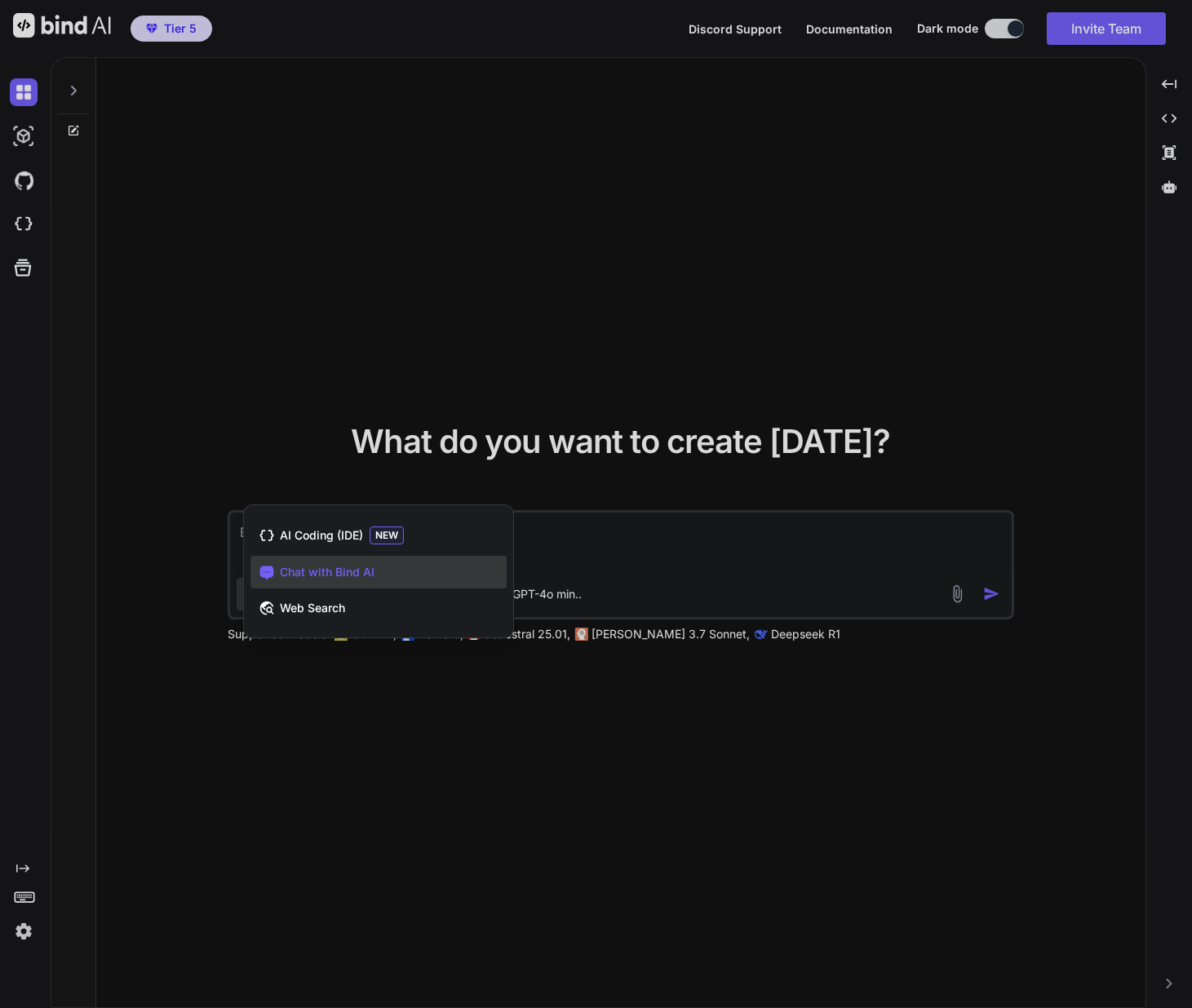
click at [340, 536] on span "AI Coding (IDE)" at bounding box center [321, 535] width 83 height 16
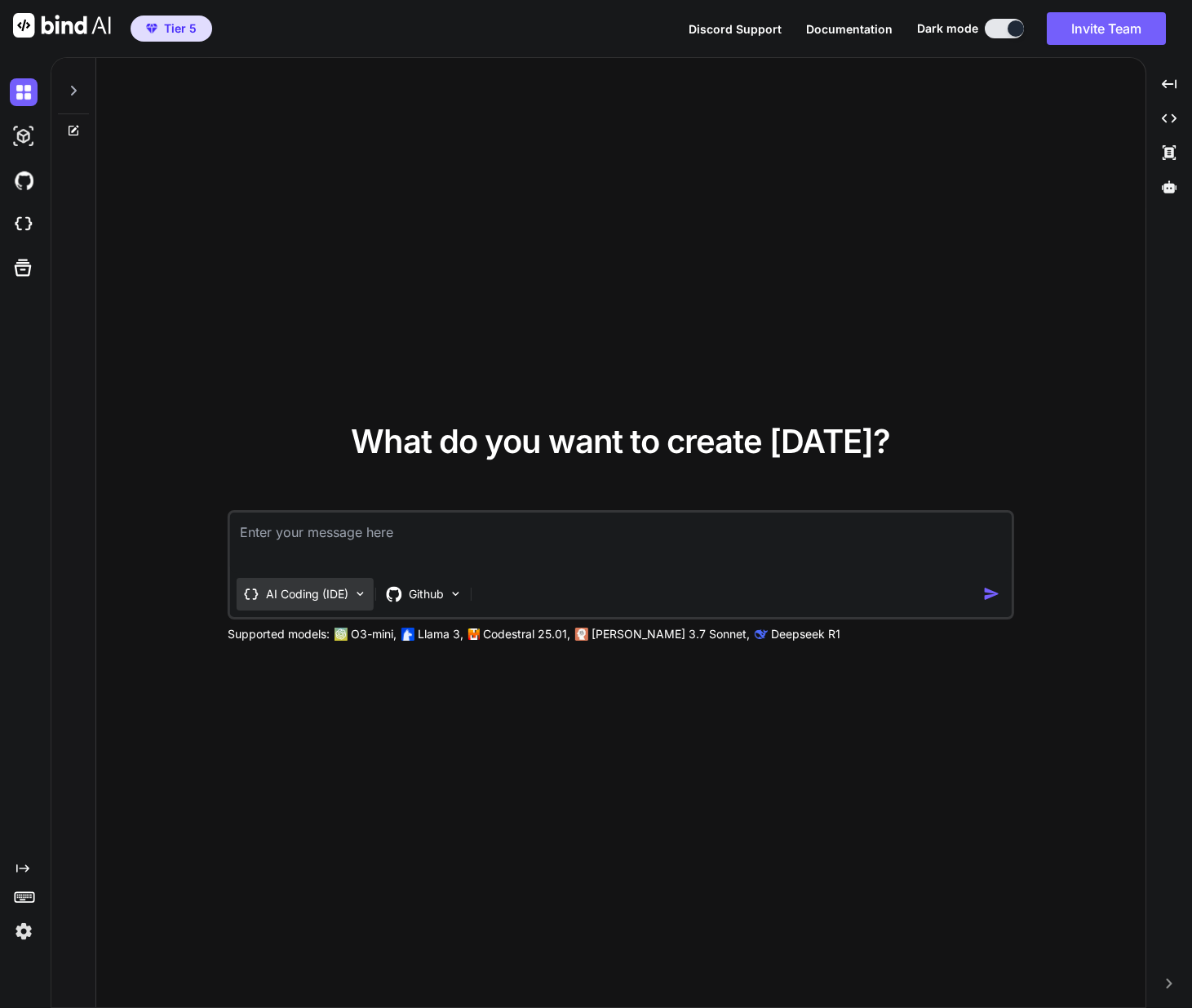
click at [361, 596] on img at bounding box center [360, 594] width 14 height 14
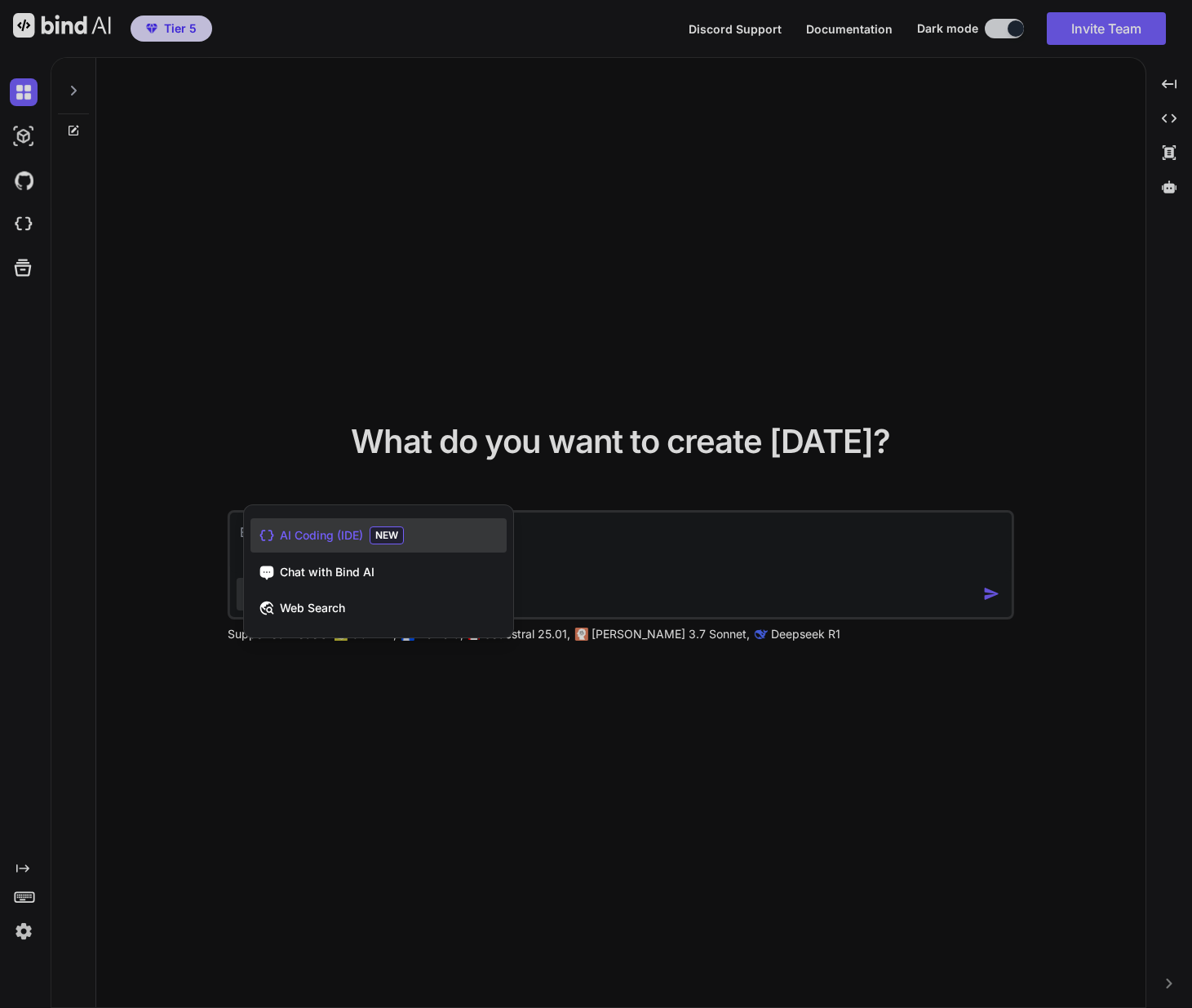
click at [337, 533] on span "AI Coding (IDE)" at bounding box center [321, 535] width 83 height 16
type textarea "x"
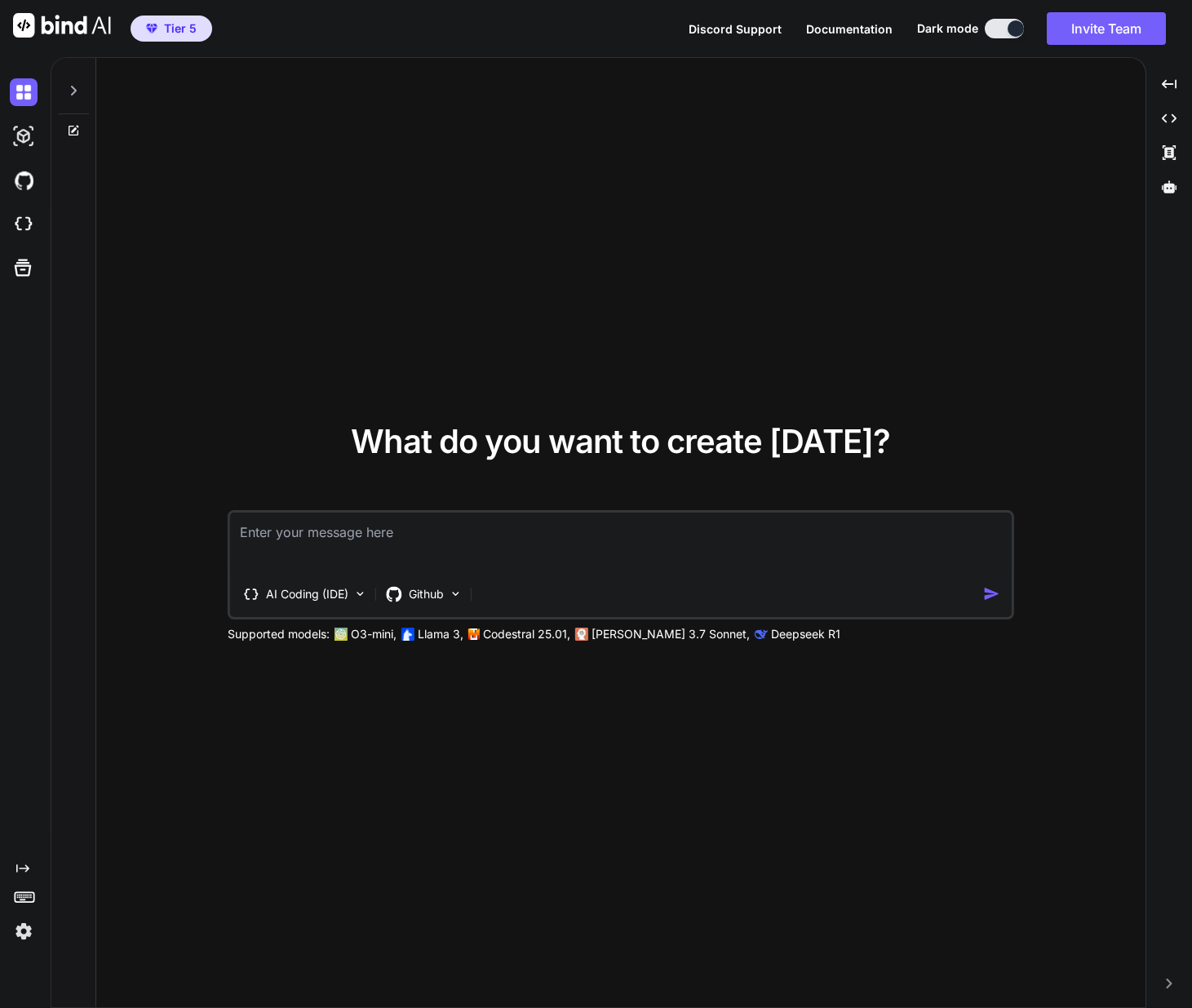
click at [338, 534] on textarea at bounding box center [621, 543] width 782 height 61
paste textarea "[URL][DOMAIN_NAME]"
type textarea "[URL][DOMAIN_NAME]"
type textarea "x"
type textarea "[URL][DOMAIN_NAME]"
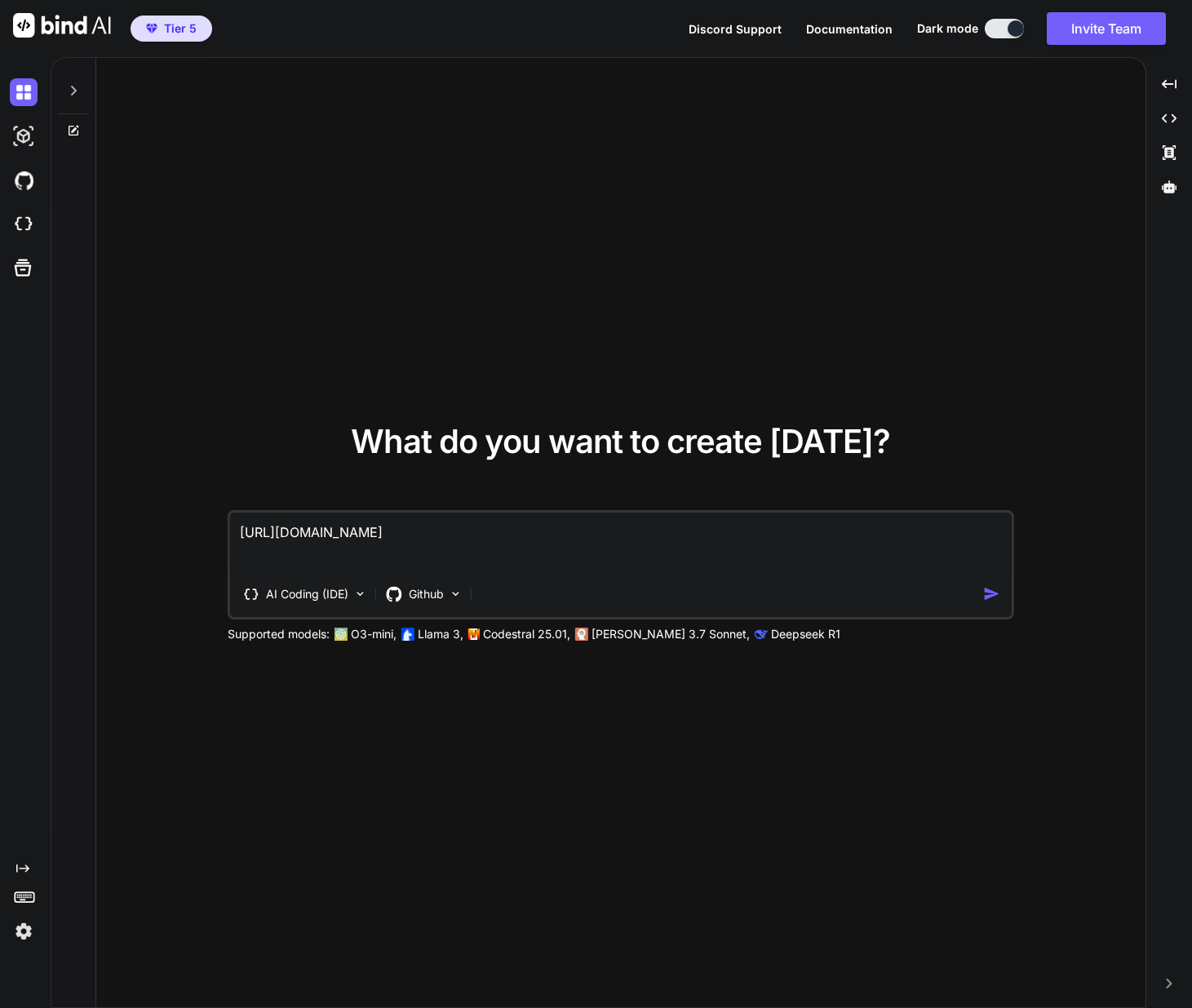
type textarea "x"
click at [240, 537] on textarea "[URL][DOMAIN_NAME]" at bounding box center [621, 543] width 782 height 61
type textarea "hhttps://[DOMAIN_NAME]"
type textarea "x"
type textarea "hohttps://[DOMAIN_NAME]"
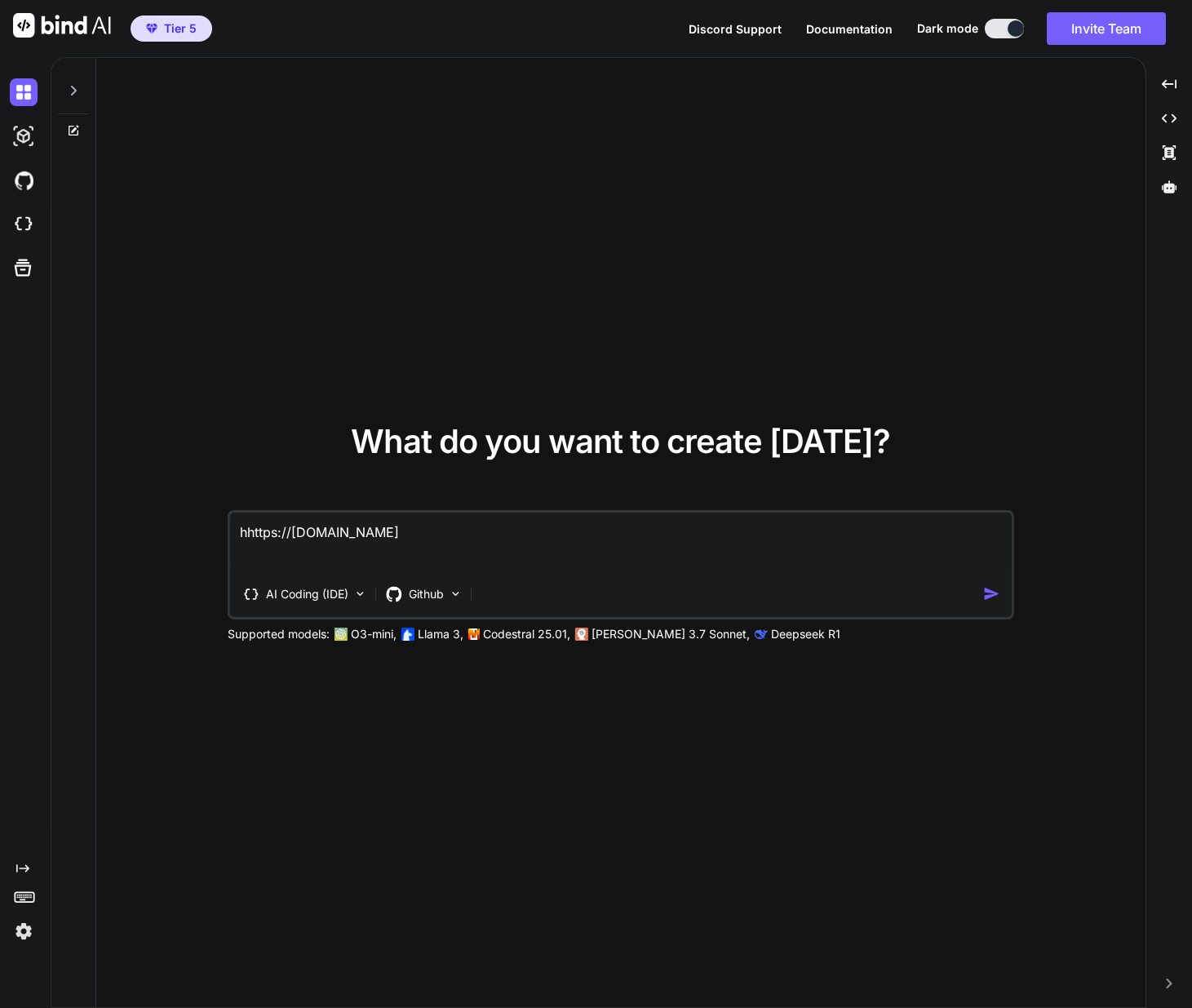
type textarea "x"
type textarea "hothttps://[DOMAIN_NAME]"
type textarea "x"
type textarea "hot [URL][DOMAIN_NAME]"
type textarea "x"
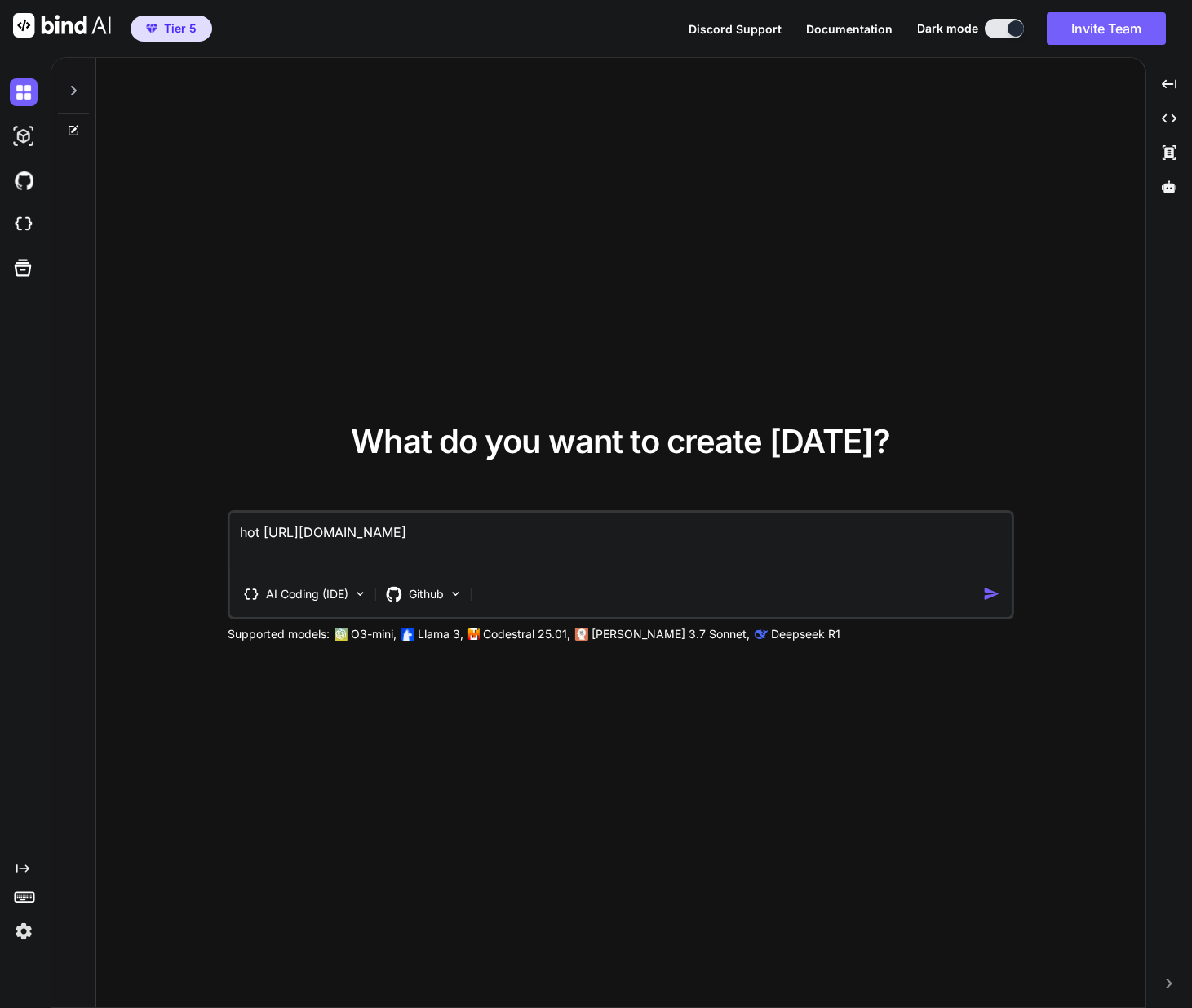
type textarea "hothttps://[DOMAIN_NAME]"
type textarea "x"
type textarea "hohttps://[DOMAIN_NAME]"
type textarea "x"
type textarea "howhttps://[DOMAIN_NAME]"
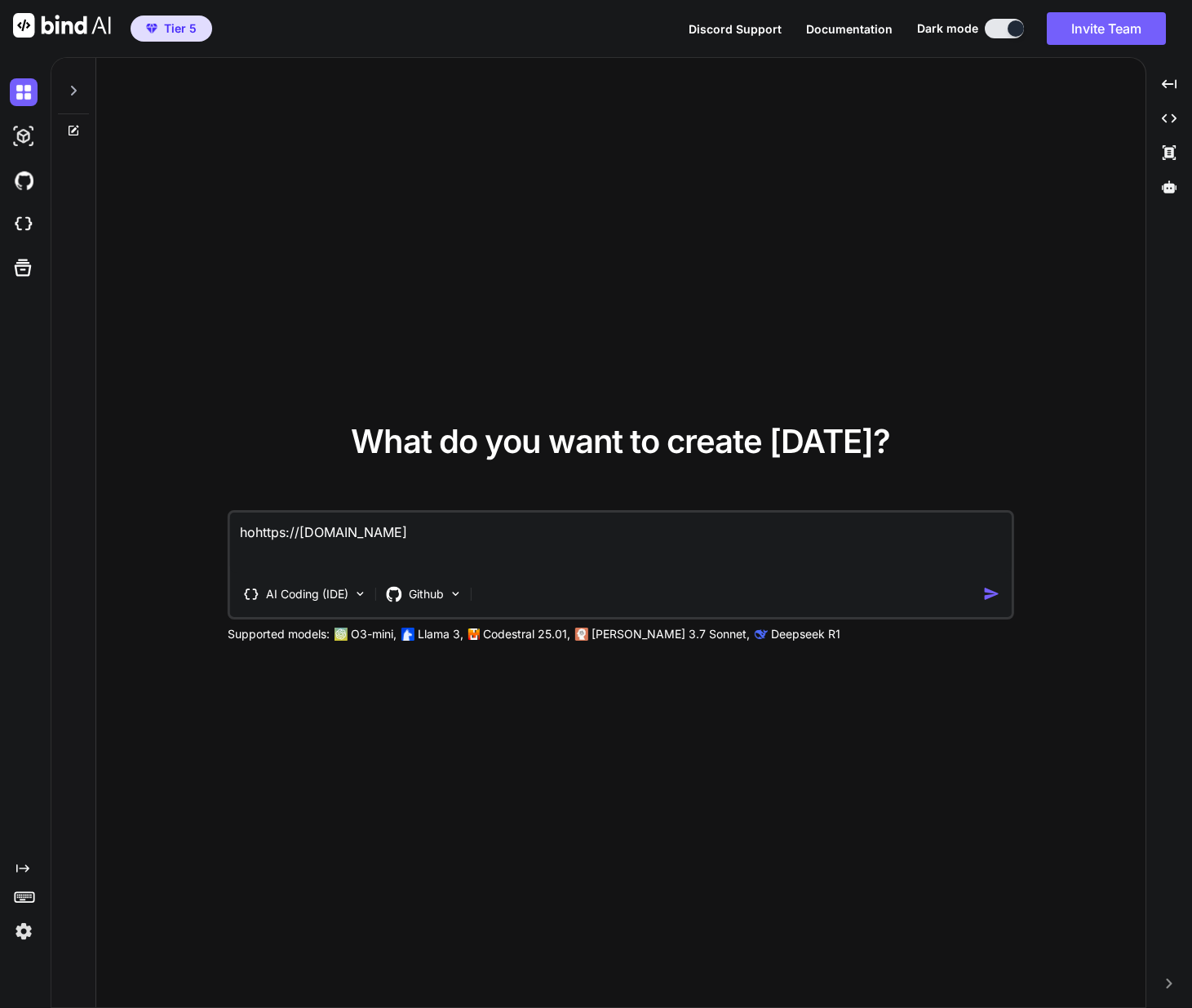
type textarea "x"
type textarea "how [URL][DOMAIN_NAME]"
type textarea "x"
type textarea "how thttps://[DOMAIN_NAME]"
type textarea "x"
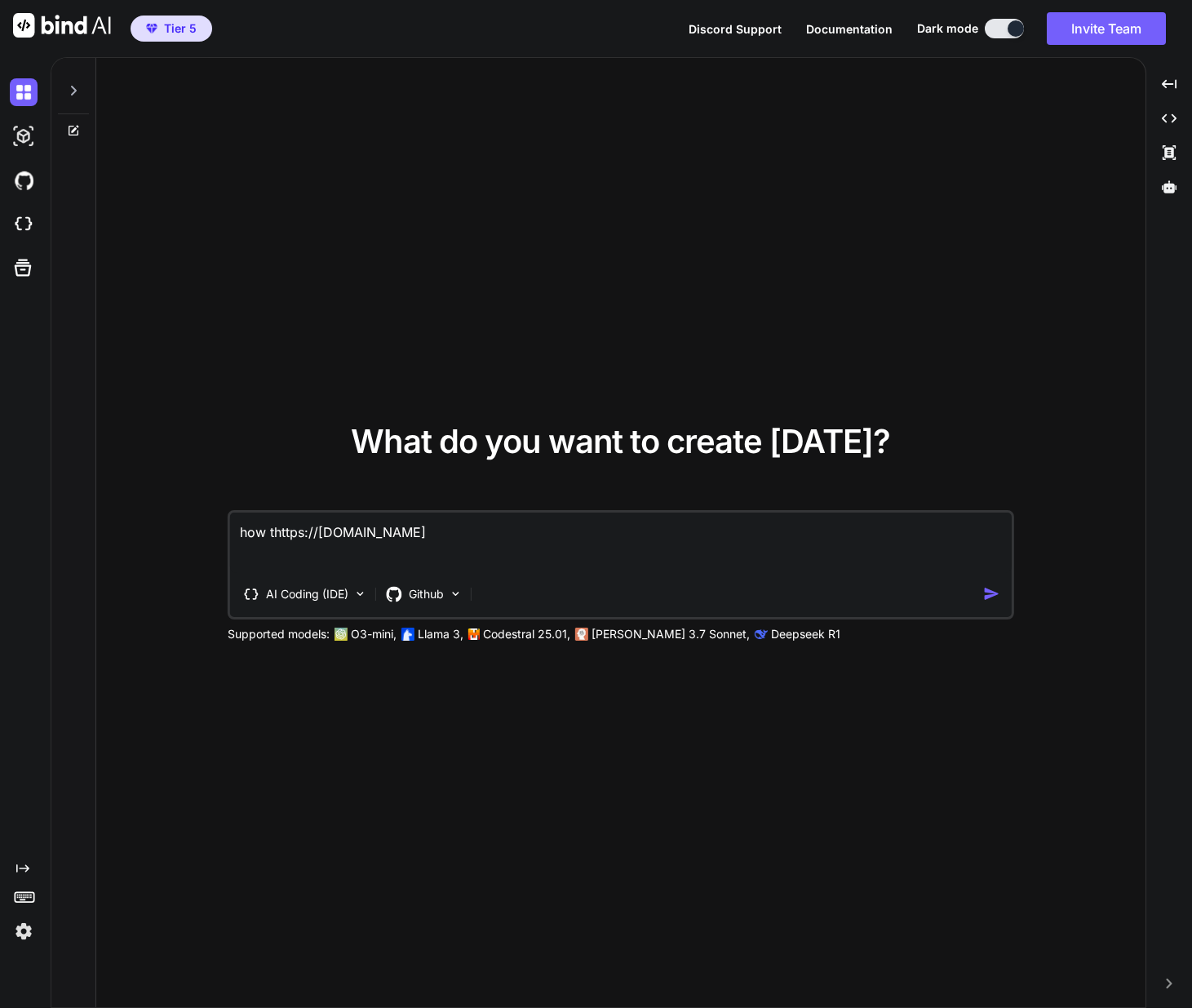
type textarea "how tohttps://[DOMAIN_NAME]"
type textarea "x"
type textarea "how to [URL][DOMAIN_NAME]"
type textarea "x"
type textarea "how to ihttps://[DOMAIN_NAME]"
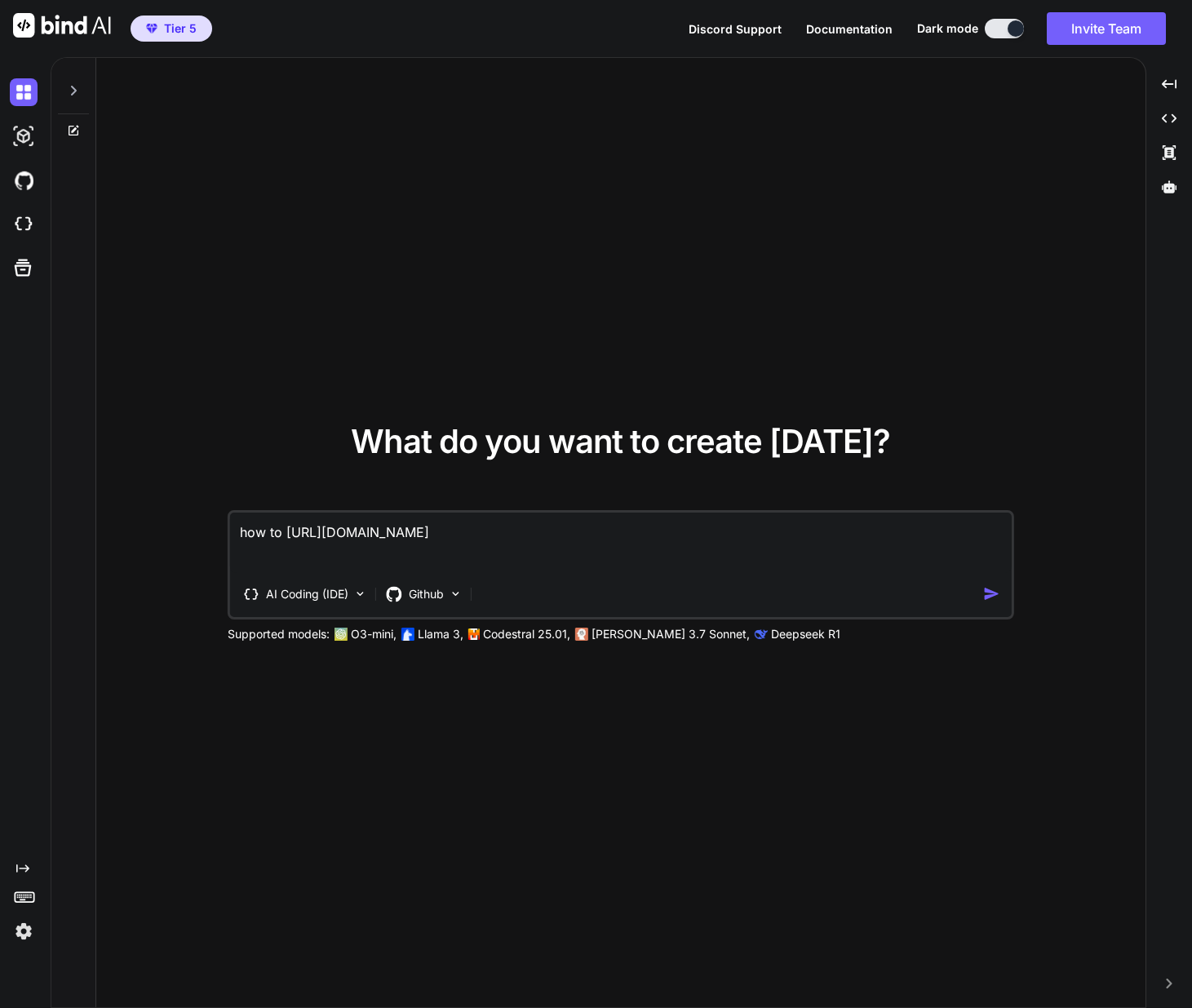
type textarea "x"
type textarea "how to imhttps://[DOMAIN_NAME]"
type textarea "x"
type textarea "how to imphttps://[DOMAIN_NAME]"
type textarea "x"
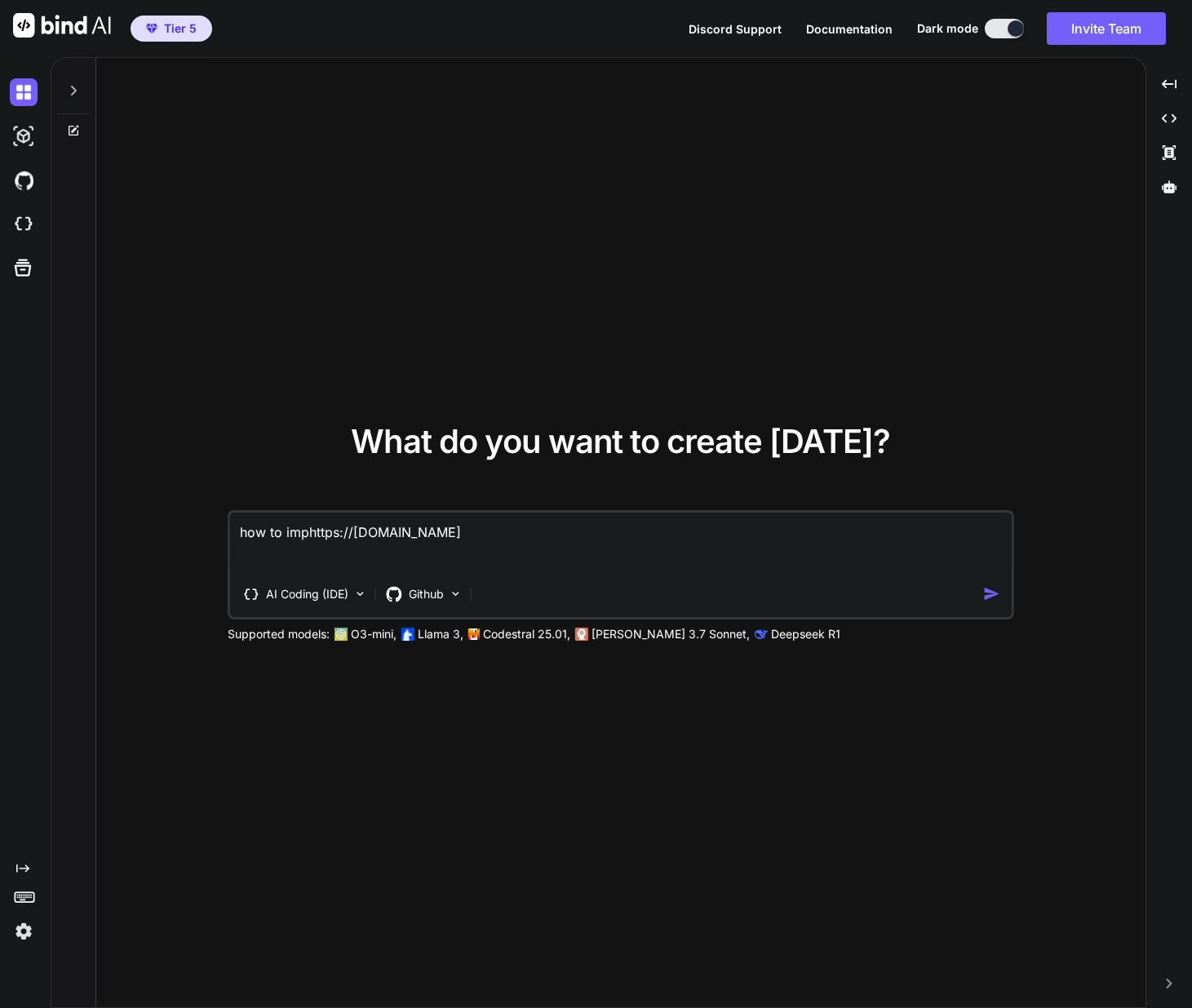
type textarea "how to impohttps://[DOMAIN_NAME]"
type textarea "x"
type textarea "how to imporhttps://[DOMAIN_NAME]"
type textarea "x"
type textarea "how to importhttps://[DOMAIN_NAME]"
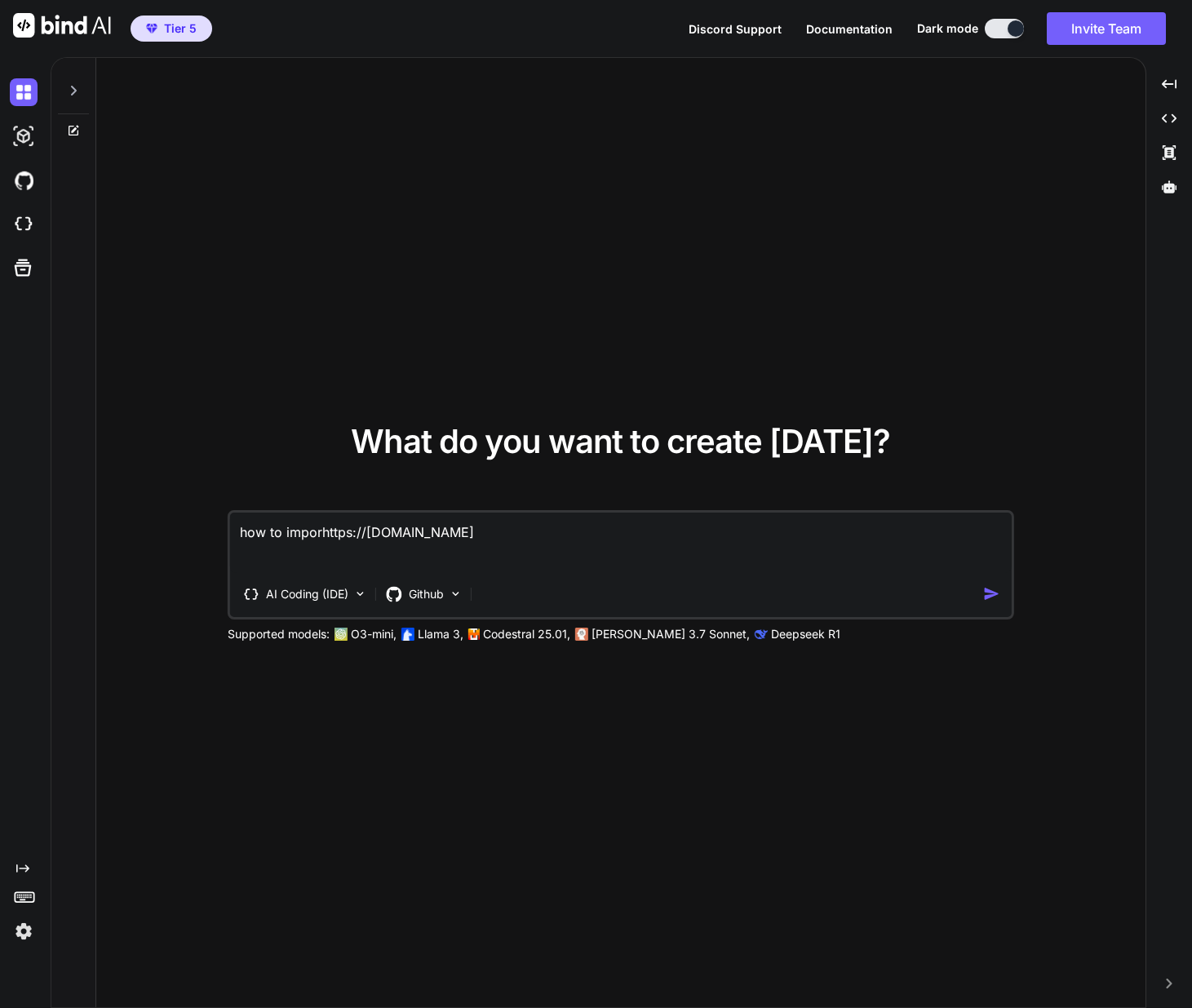
type textarea "x"
type textarea "how to import [URL][DOMAIN_NAME]"
type textarea "x"
type textarea "how to import thttps://[DOMAIN_NAME]"
type textarea "x"
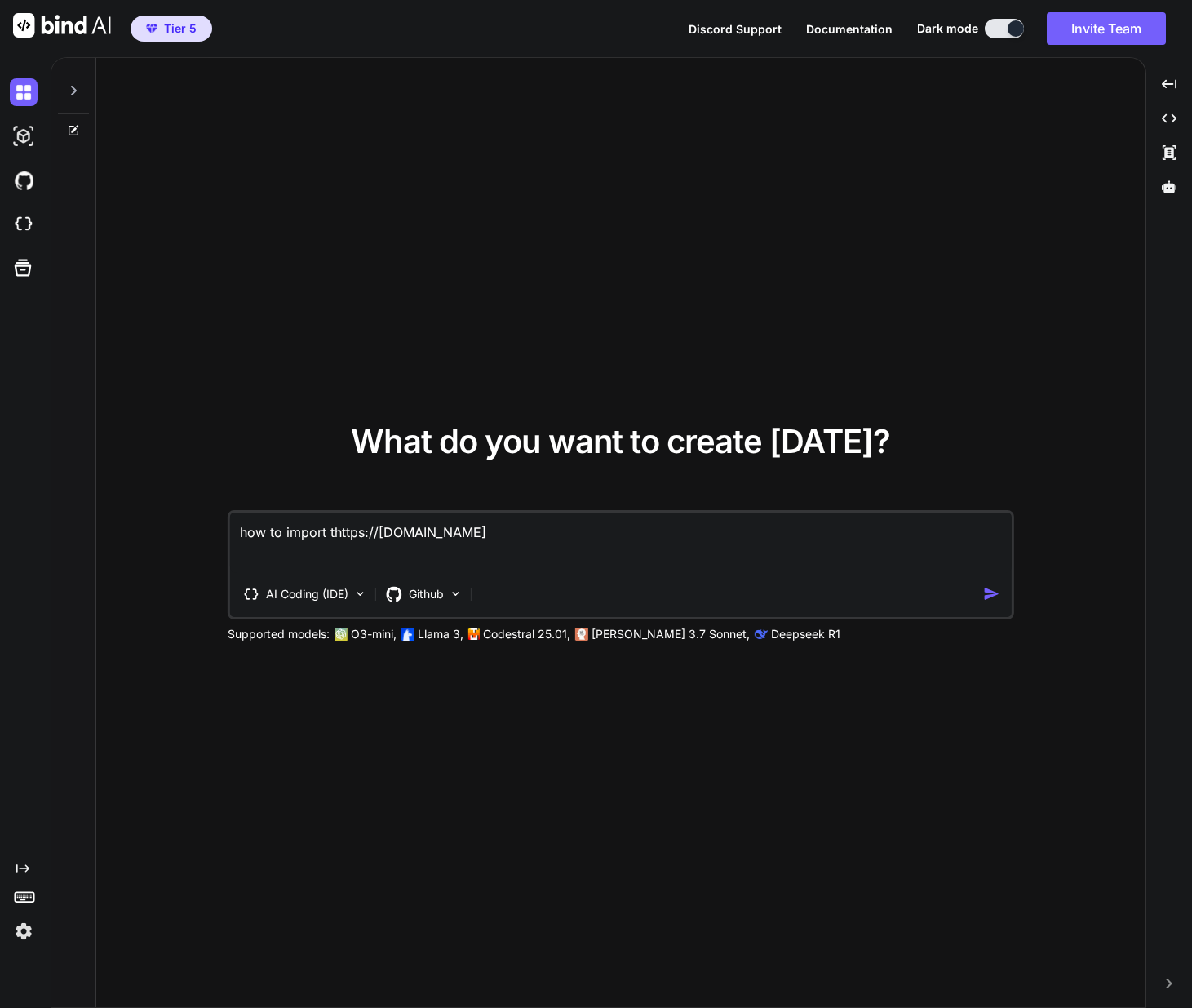
type textarea "how to import thhttps://[DOMAIN_NAME]"
type textarea "x"
type textarea "how to import thihttps://[DOMAIN_NAME]"
type textarea "x"
type textarea "how to import thishttps://[DOMAIN_NAME]"
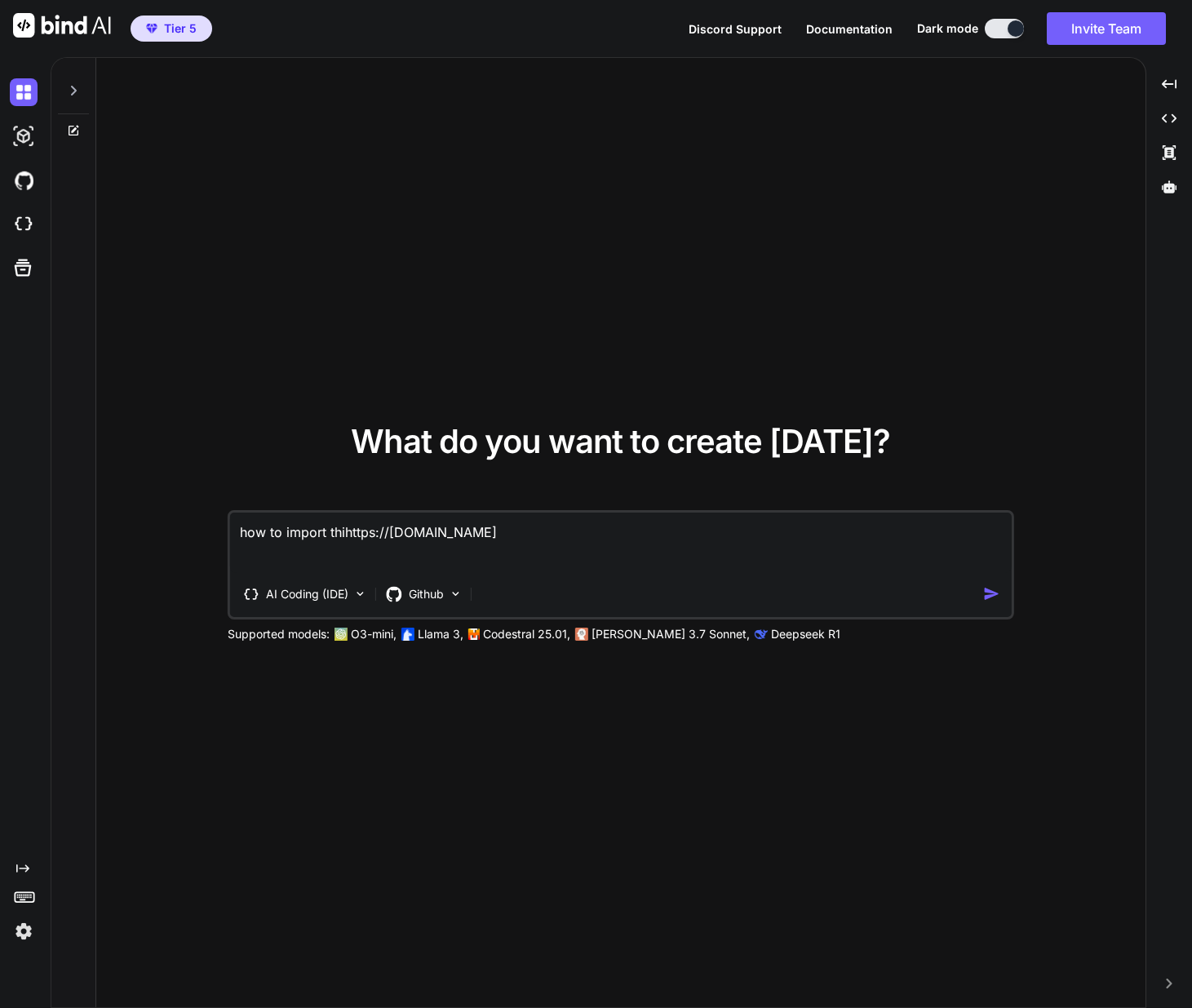
type textarea "x"
type textarea "how to import this [URL][DOMAIN_NAME]"
type textarea "x"
type textarea "how to import this chttps://[DOMAIN_NAME]"
type textarea "x"
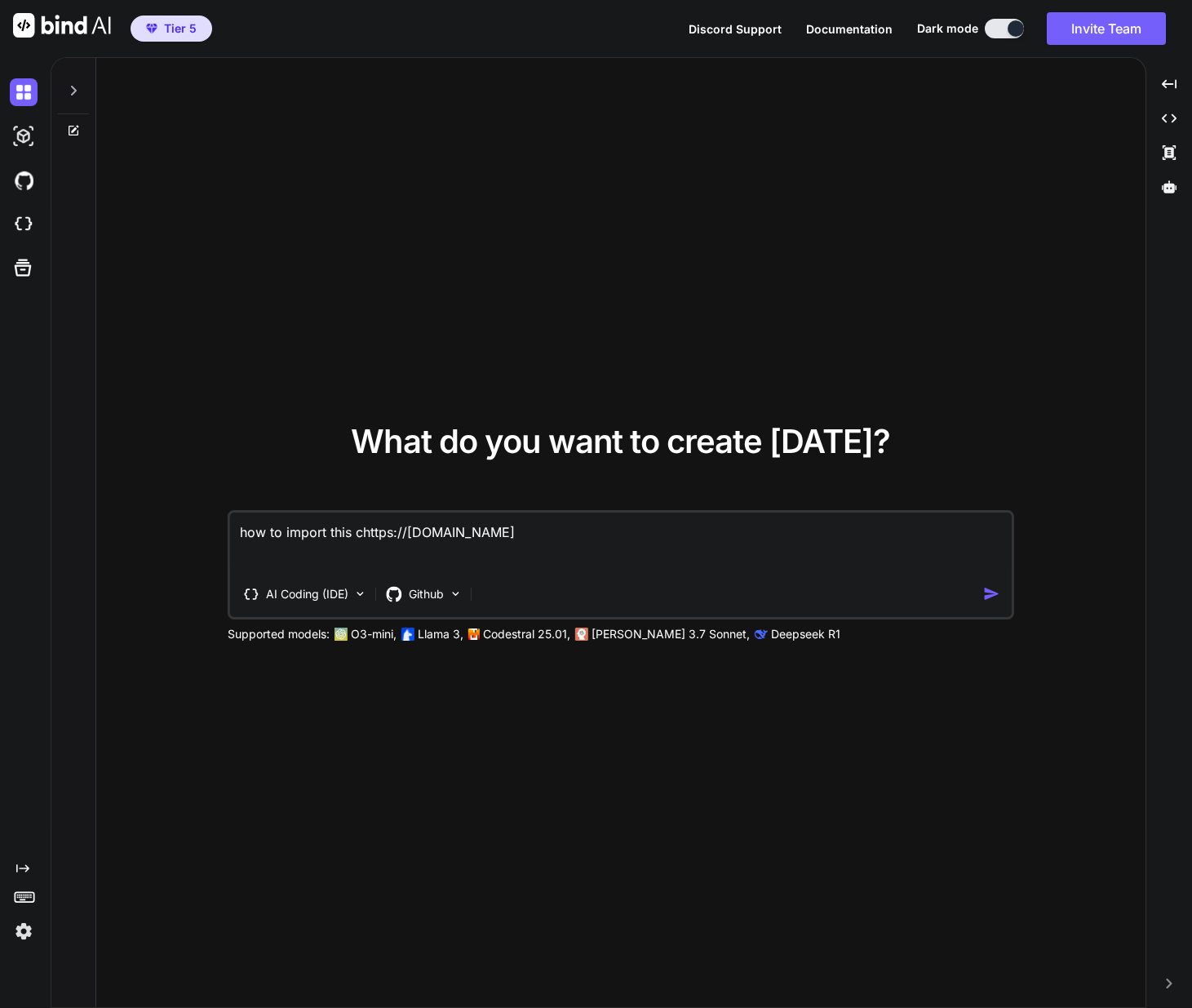
type textarea "how to import this cuhttps://[DOMAIN_NAME]"
type textarea "x"
type textarea "how to import this curhttps://[DOMAIN_NAME]"
type textarea "x"
type textarea "how to import this currhttps://[DOMAIN_NAME]"
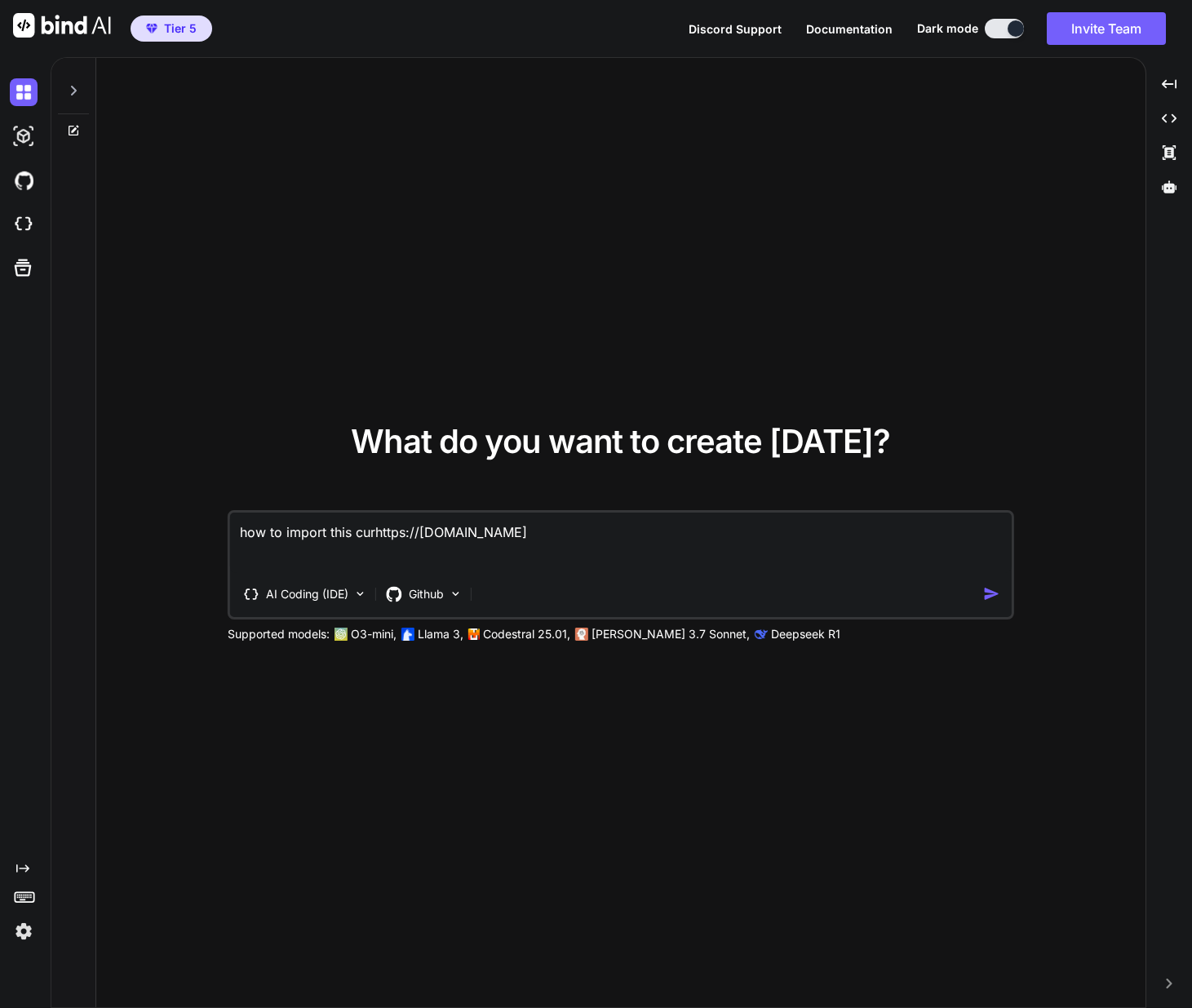
type textarea "x"
type textarea "how to import this currehttps://[DOMAIN_NAME]"
type textarea "x"
type textarea "how to import this currenhttps://[DOMAIN_NAME]"
type textarea "x"
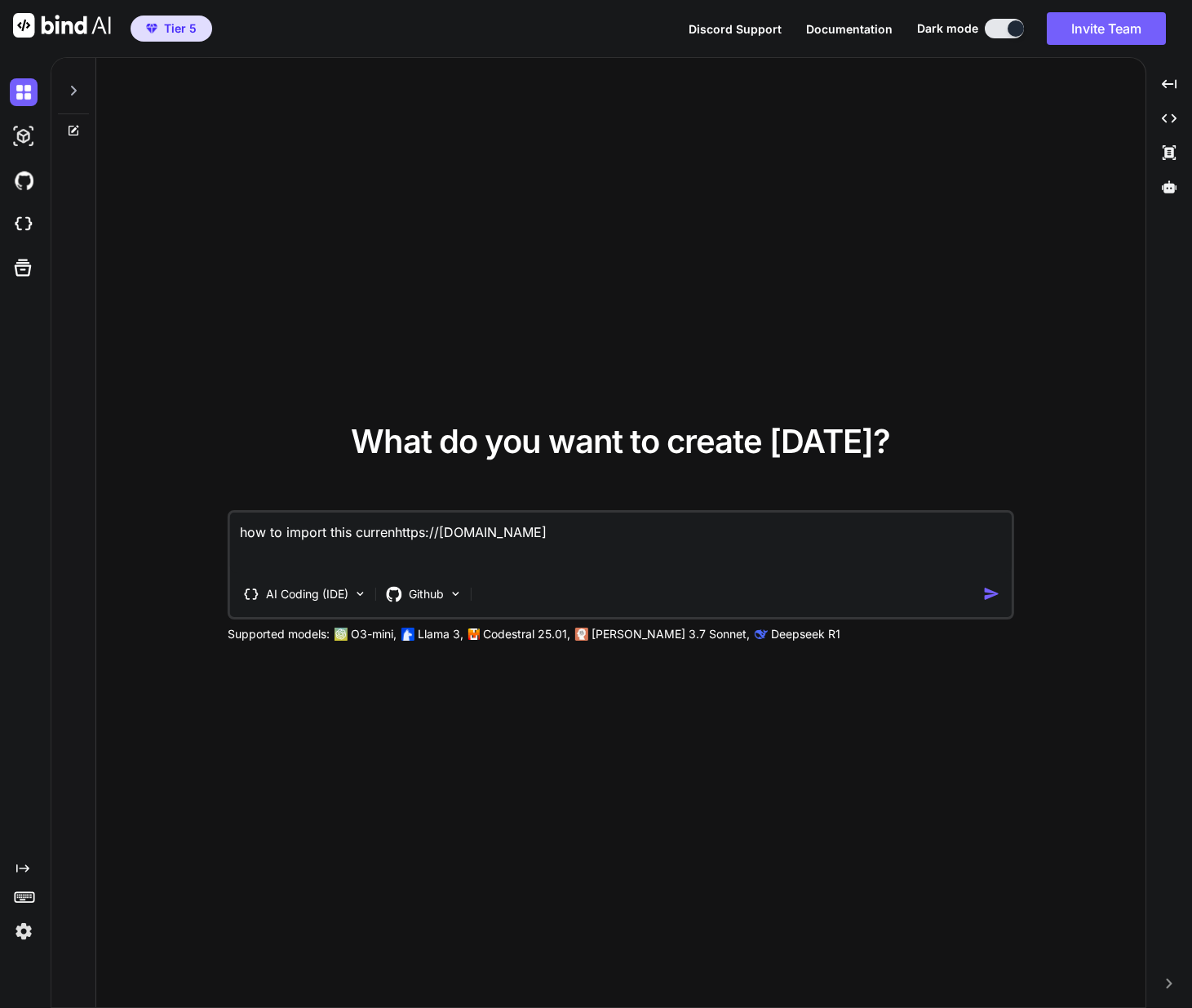
type textarea "how to import this currenthttps://[DOMAIN_NAME]"
type textarea "x"
type textarea "how to import this current [URL][DOMAIN_NAME]"
type textarea "x"
type textarea "how to import this current phttps://[DOMAIN_NAME]"
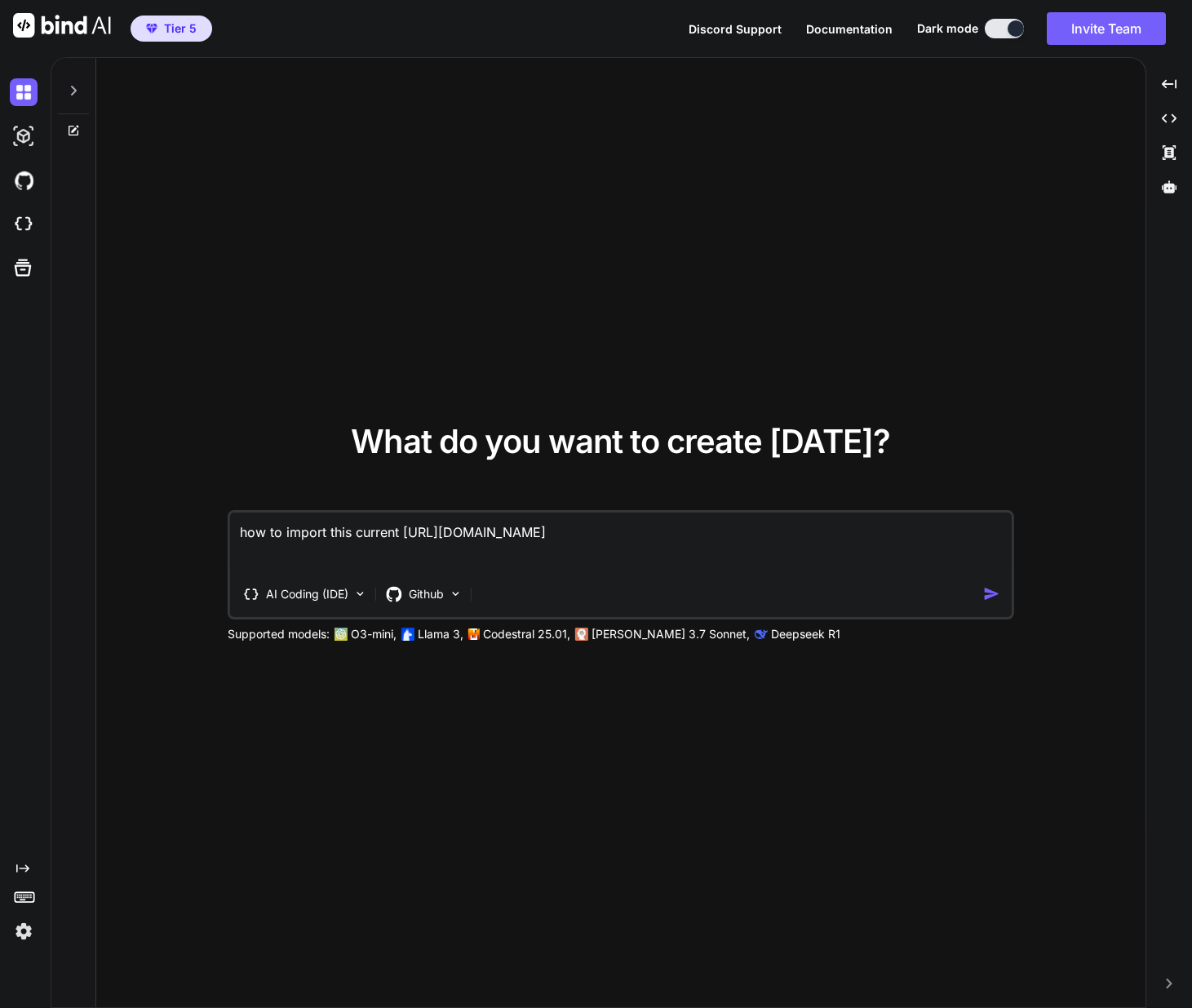
type textarea "x"
type textarea "how to import this current pohttps://[DOMAIN_NAME]"
type textarea "x"
type textarea "how to import this current phttps://[DOMAIN_NAME]"
type textarea "x"
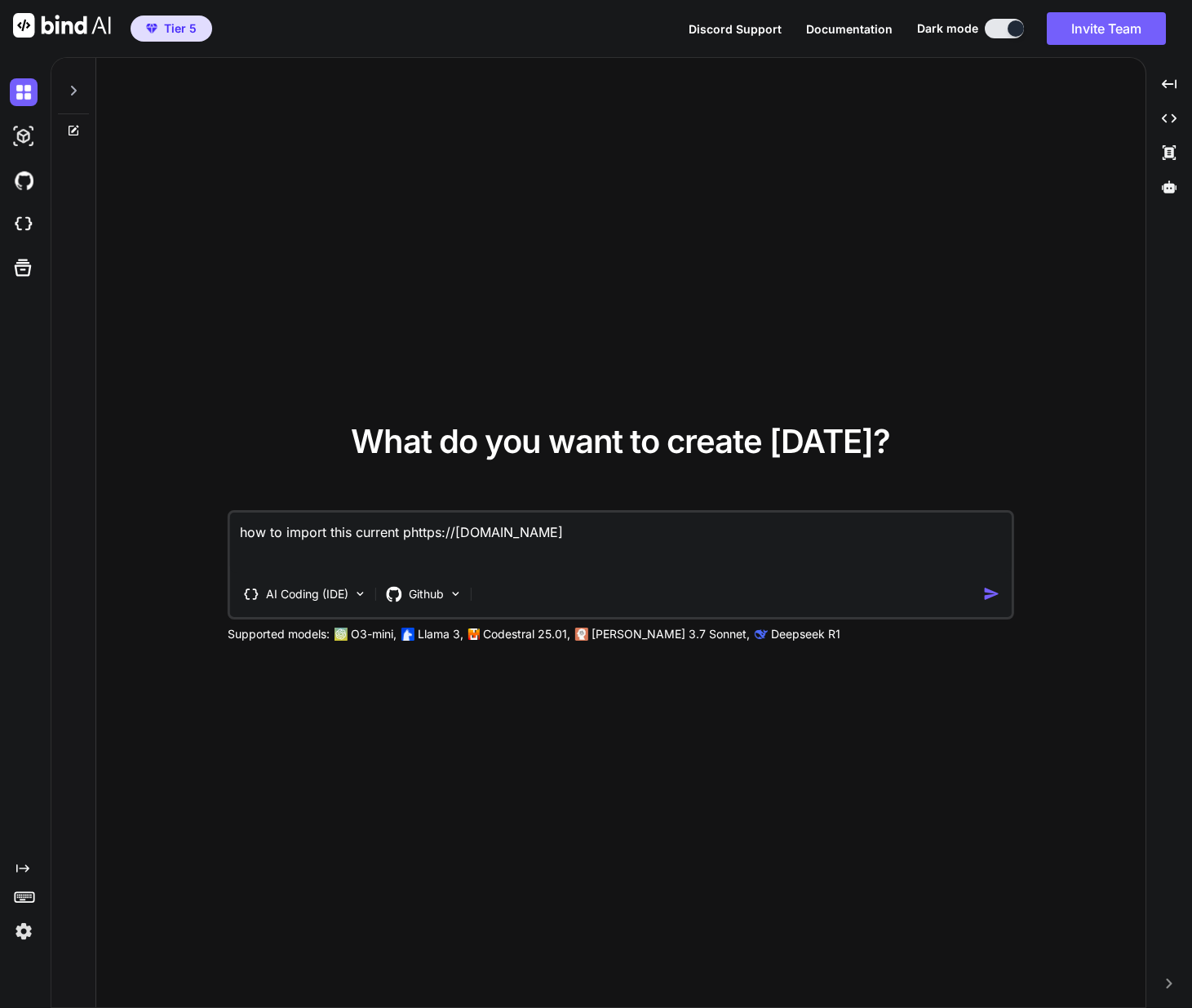
type textarea "how to import this current prhttps://[DOMAIN_NAME]"
type textarea "x"
type textarea "how to import this current prohttps://[DOMAIN_NAME]"
type textarea "x"
type textarea "how to import this current projhttps://[DOMAIN_NAME]"
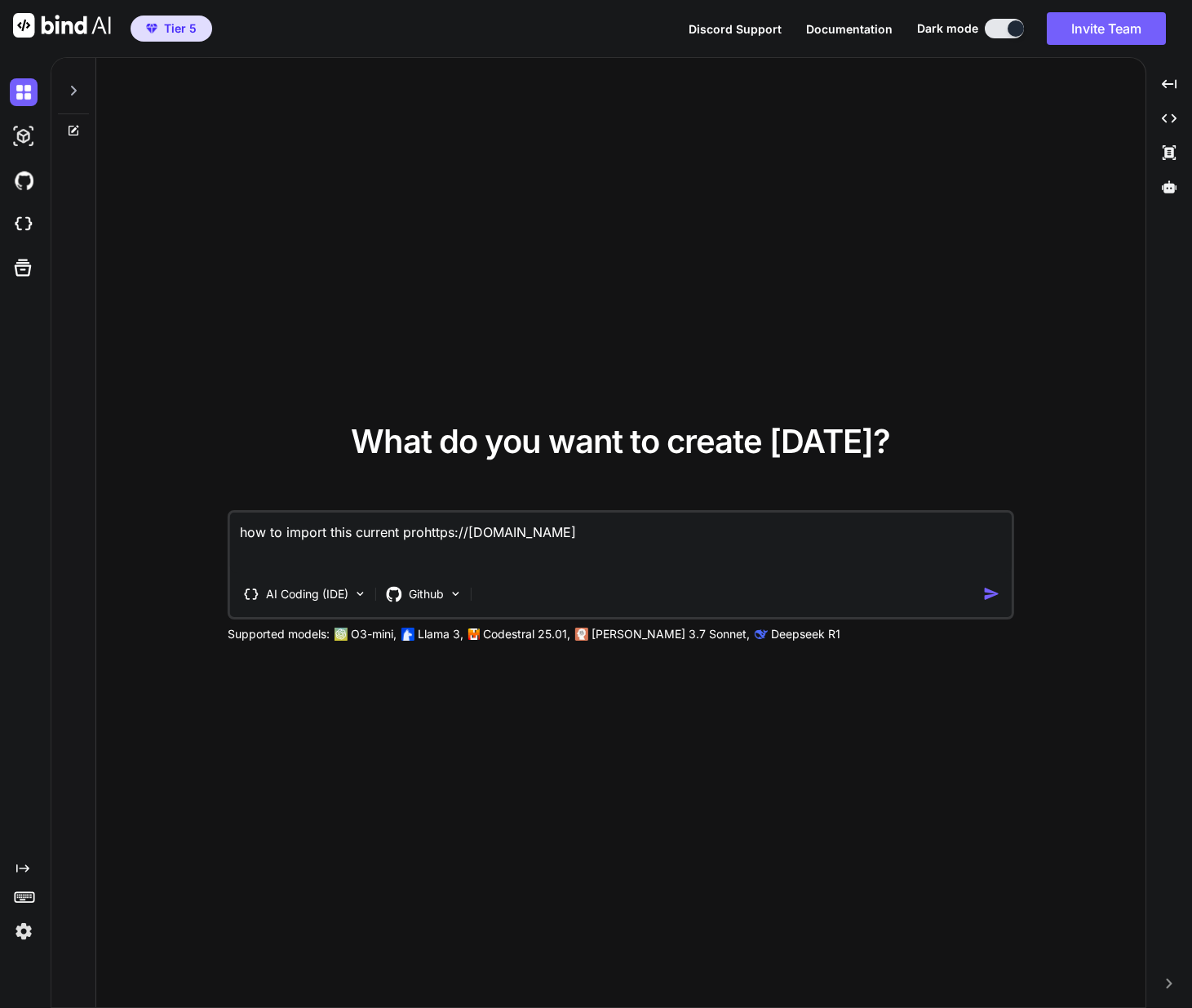
type textarea "x"
type textarea "how to import this current projehttps://[DOMAIN_NAME]"
type textarea "x"
type textarea "how to import this current projechttps://[DOMAIN_NAME]"
type textarea "x"
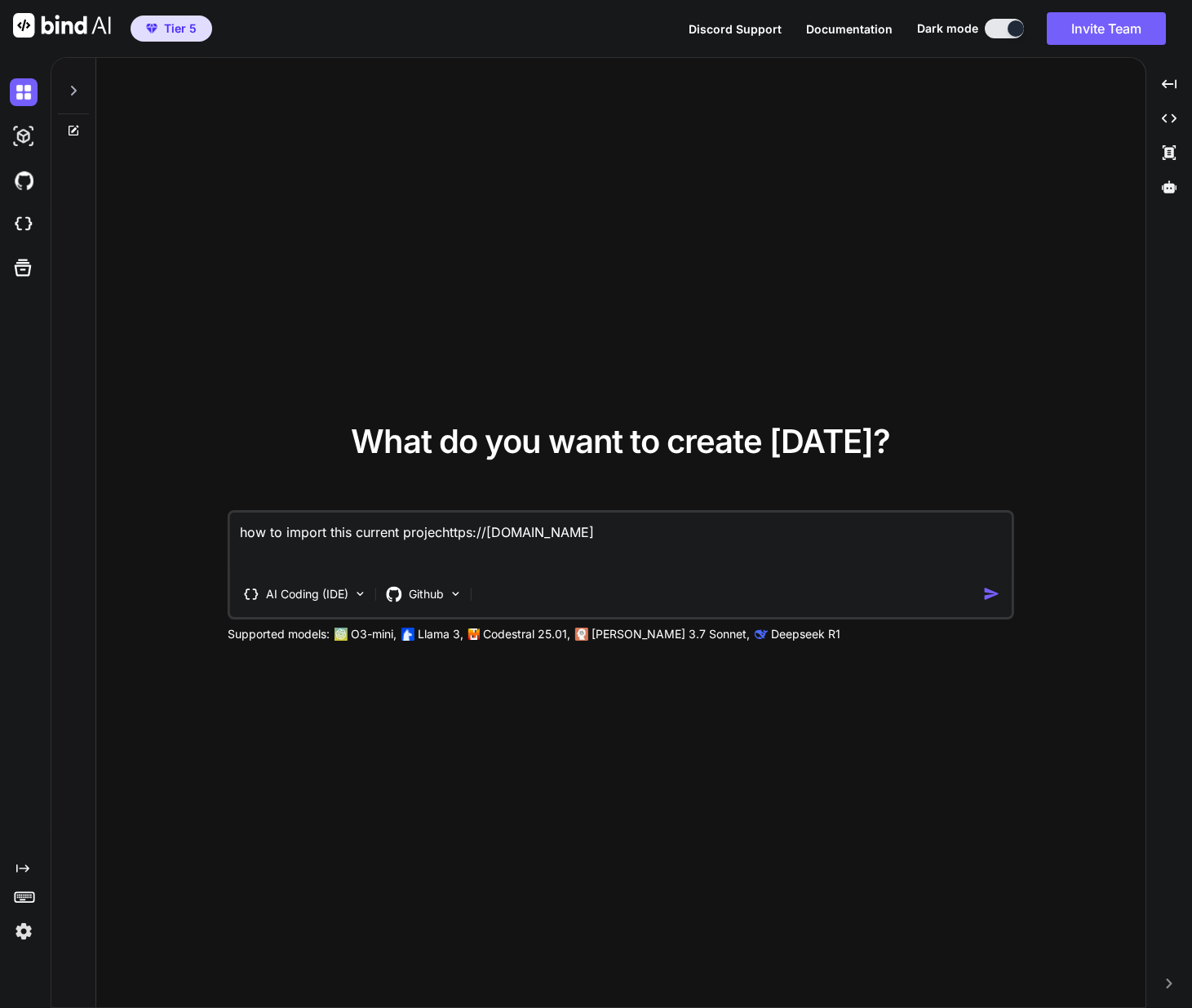
type textarea "how to import this current projecthttps://[DOMAIN_NAME]"
type textarea "x"
type textarea "how to import this current project [URL][DOMAIN_NAME]"
type textarea "x"
type textarea "how to import this current project :[URL][DOMAIN_NAME]"
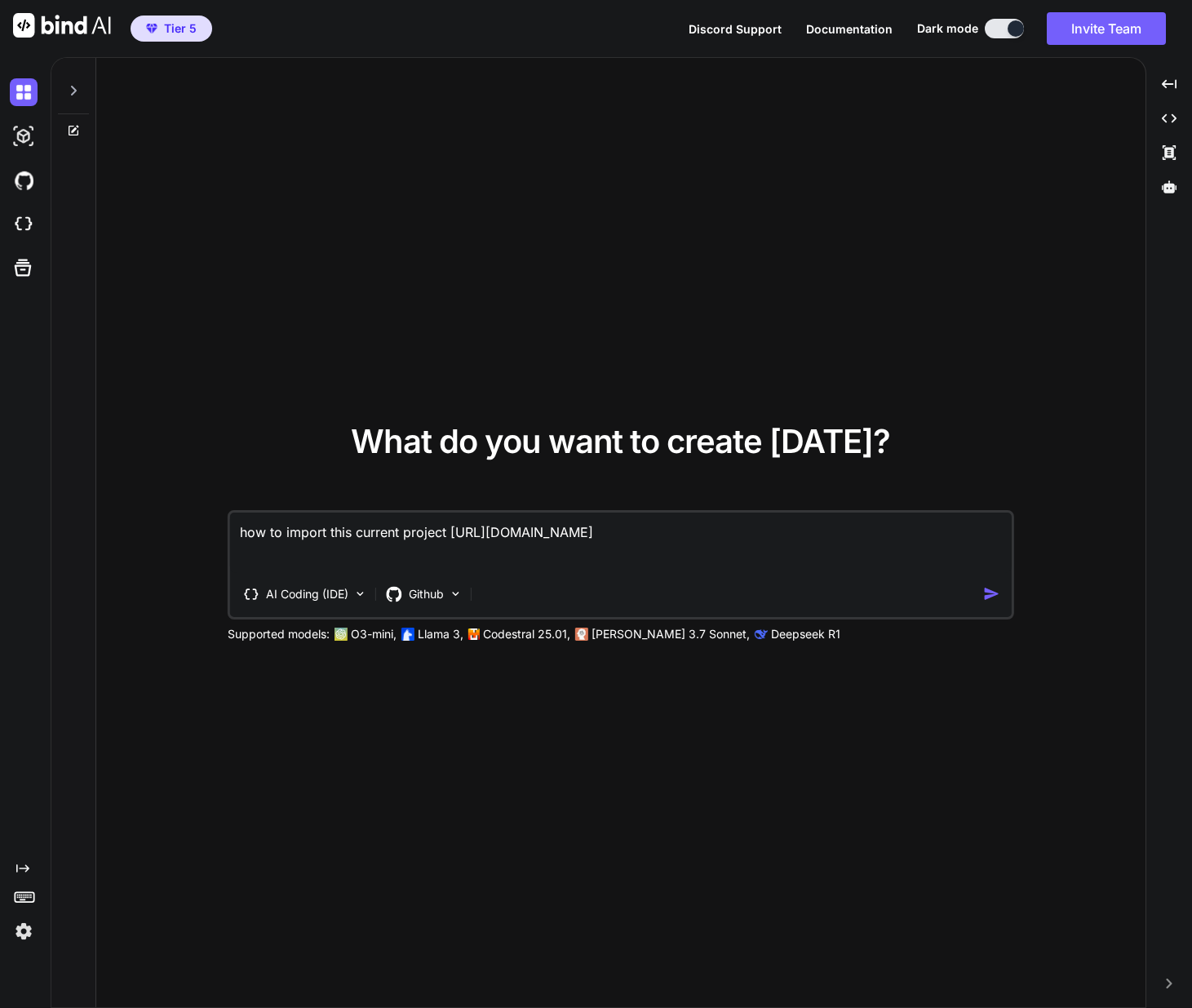
type textarea "x"
type textarea "how to import this current project : [URL][DOMAIN_NAME]"
type textarea "x"
type textarea "how to import this current project : "[URL][DOMAIN_NAME]"
type textarea "x"
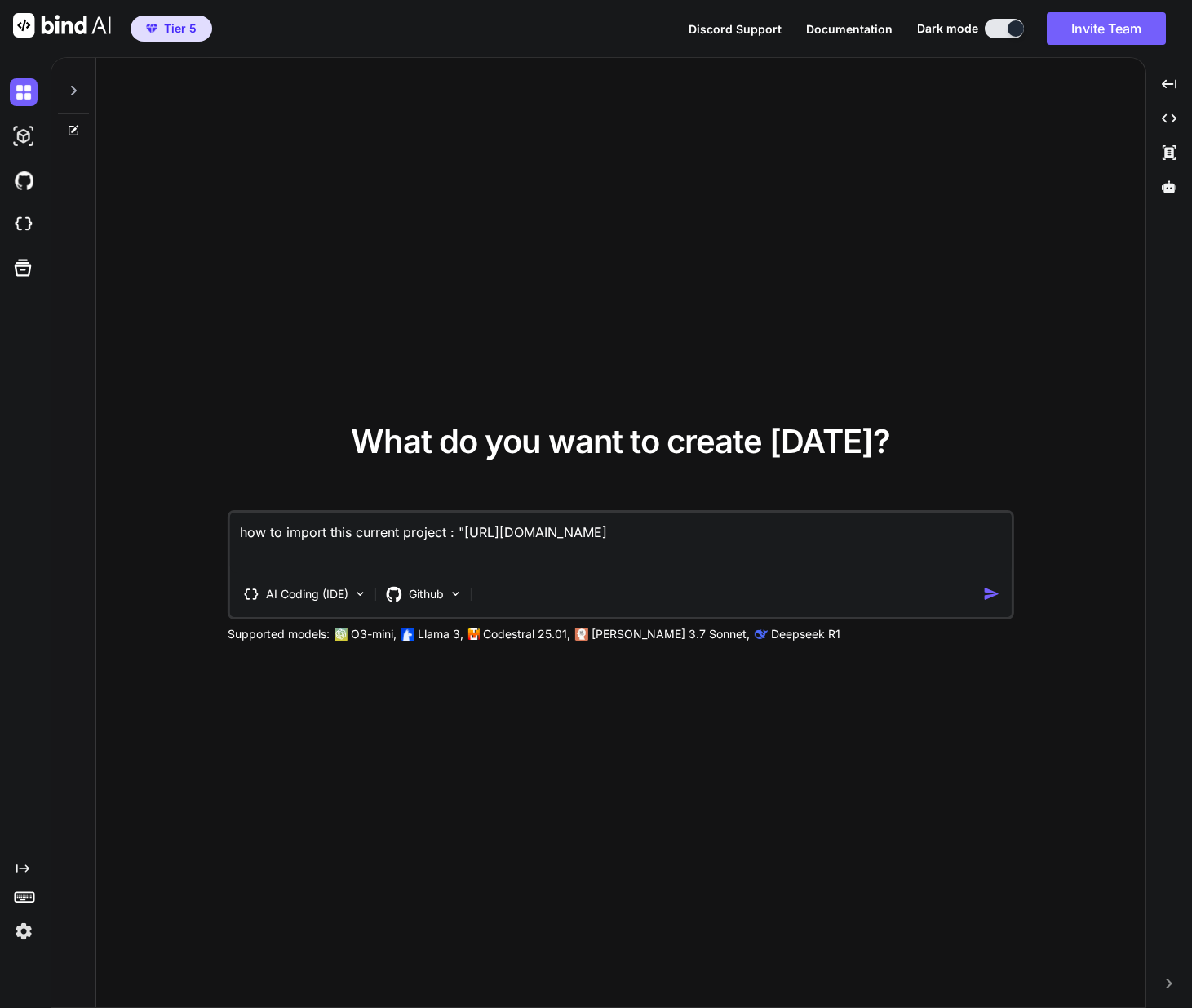
click at [412, 559] on textarea "how to import this current project : "[URL][DOMAIN_NAME]" at bounding box center [621, 543] width 782 height 61
type textarea "how to import this current project : "[URL][DOMAIN_NAME] ""
type textarea "x"
type textarea "how to import this current project : "[URL][DOMAIN_NAME] ""
type textarea "x"
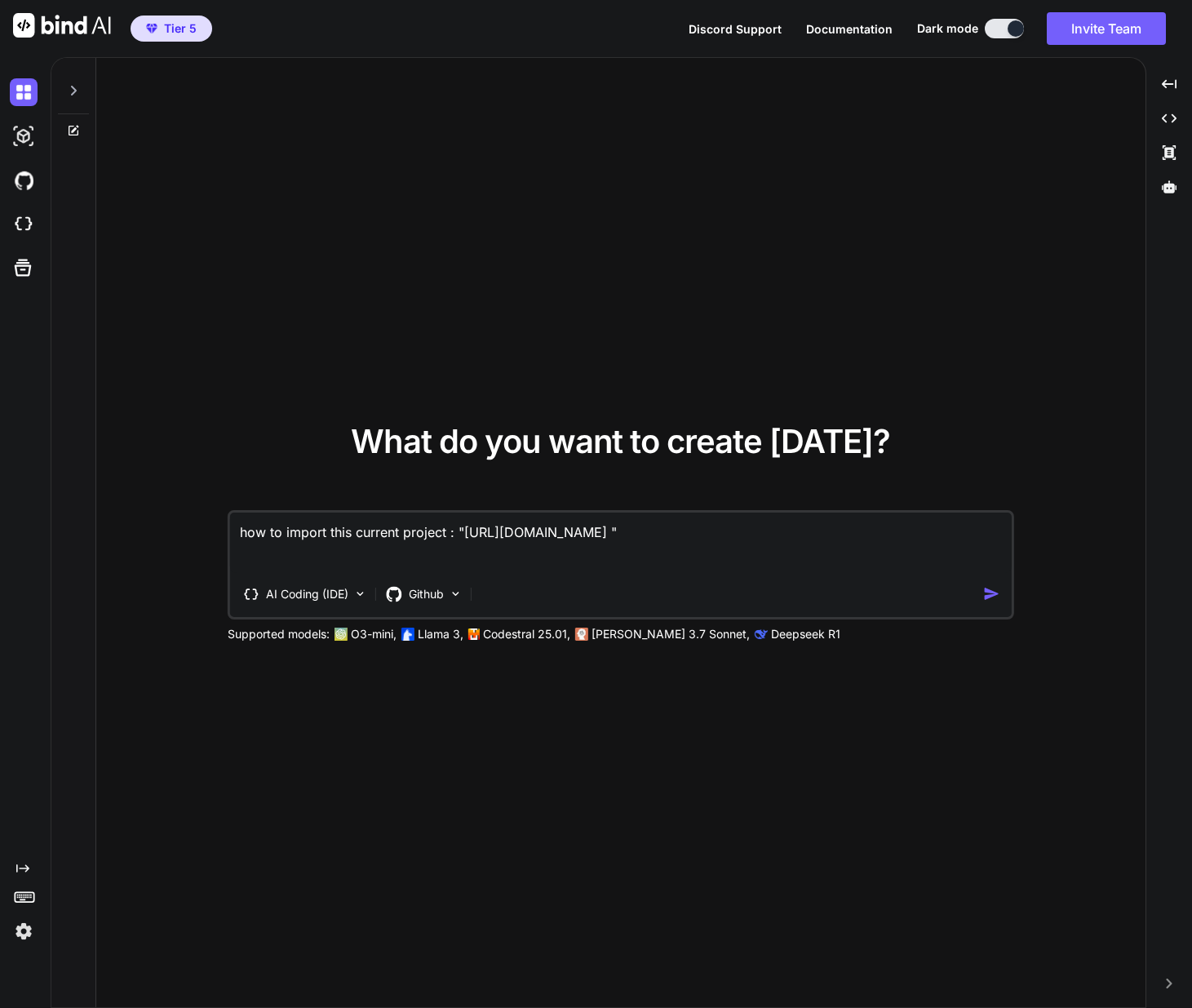
type textarea "how to import this current project : "[URL][DOMAIN_NAME] " t"
type textarea "x"
type textarea "how to import this current project : "[URL][DOMAIN_NAME] " to"
type textarea "x"
type textarea "how to import this current project : "[URL][DOMAIN_NAME] " to"
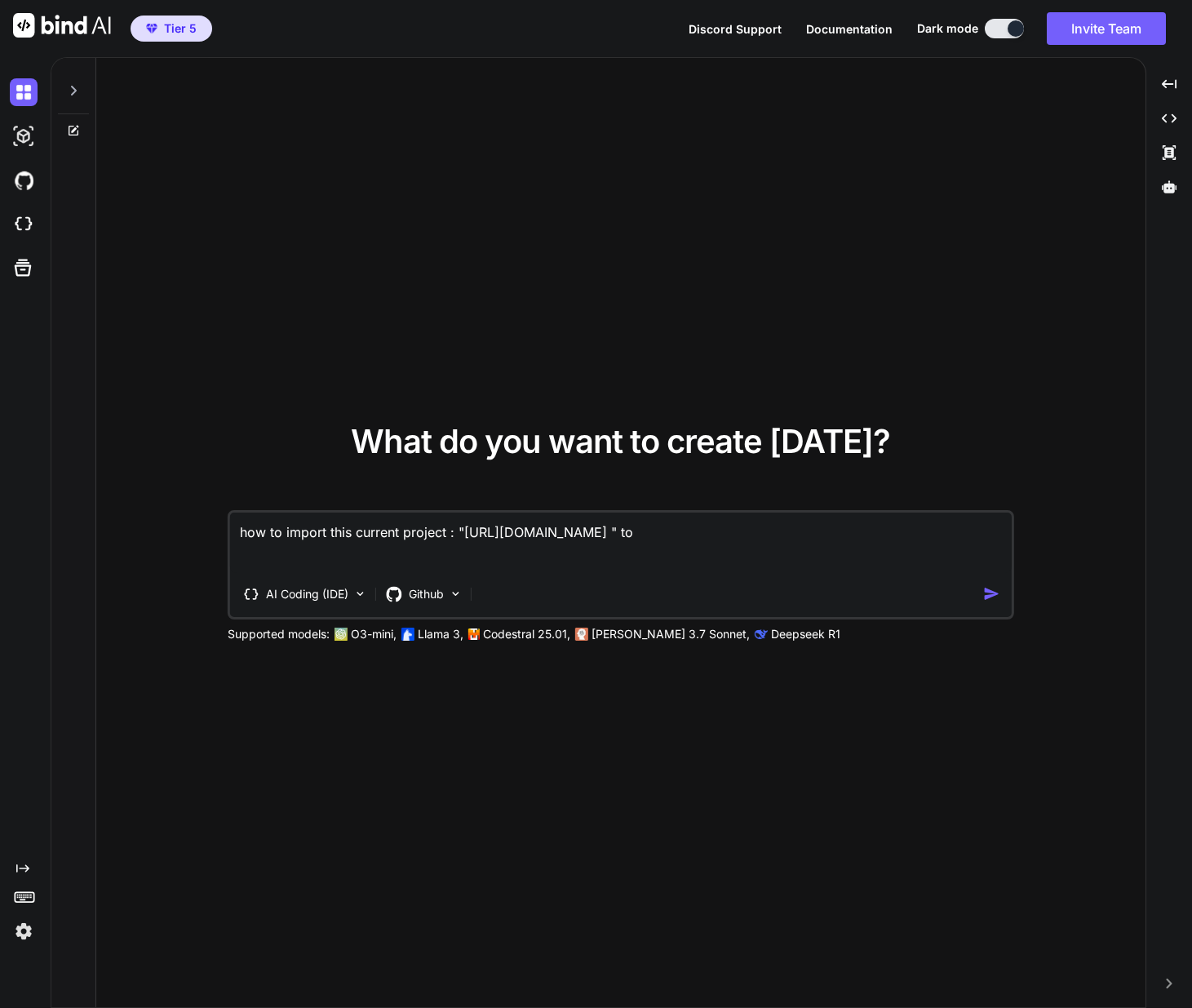
type textarea "x"
type textarea "how to import this current project : "[URL][DOMAIN_NAME] " to m"
type textarea "x"
type textarea "how to import this current project : "[URL][DOMAIN_NAME] " to my"
type textarea "x"
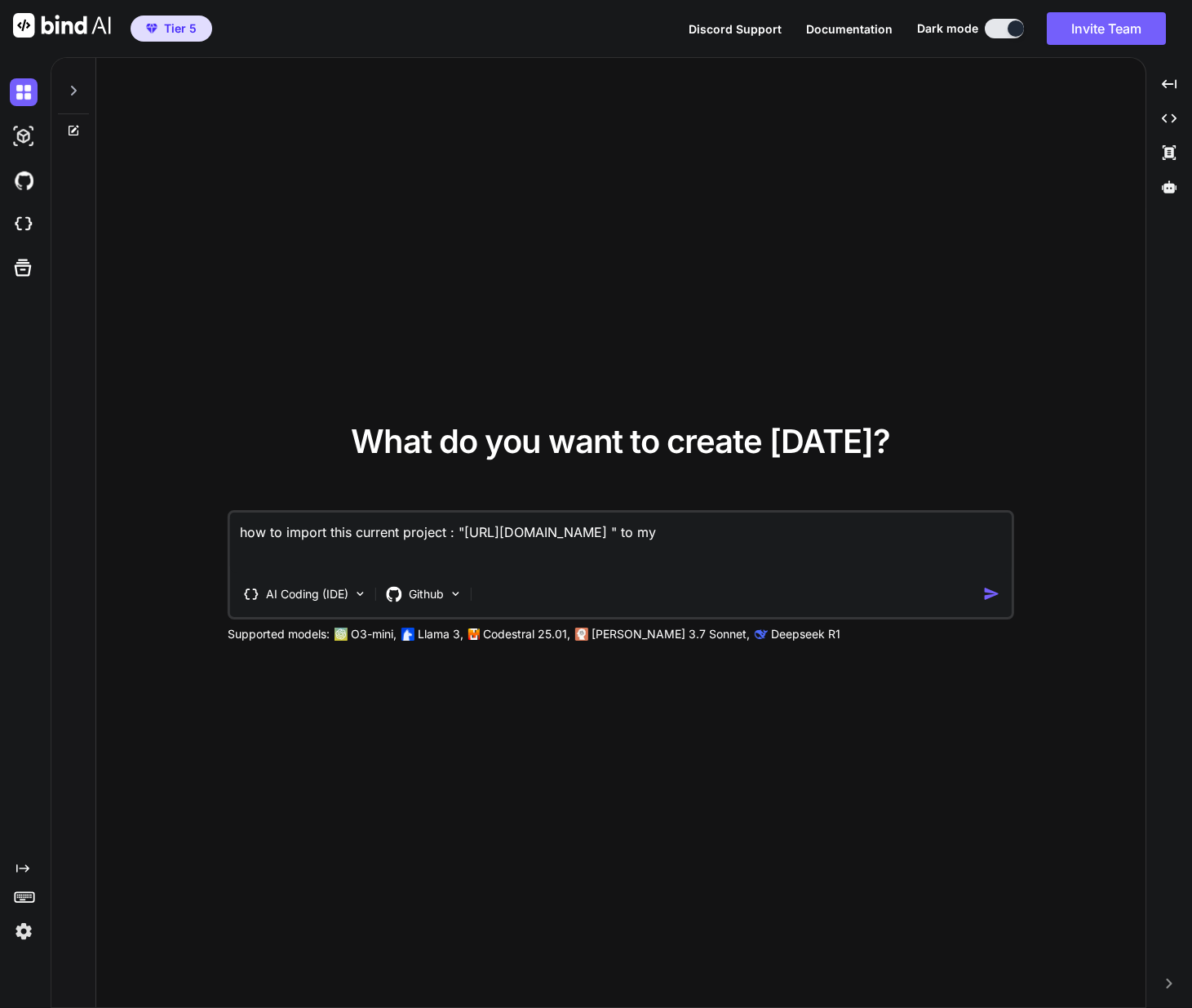
type textarea "how to import this current project : "[URL][DOMAIN_NAME] " to my"
type textarea "x"
type textarea "how to import this current project : "[URL][DOMAIN_NAME] " to my n"
type textarea "x"
type textarea "how to import this current project : "[URL][DOMAIN_NAME] " to my ne"
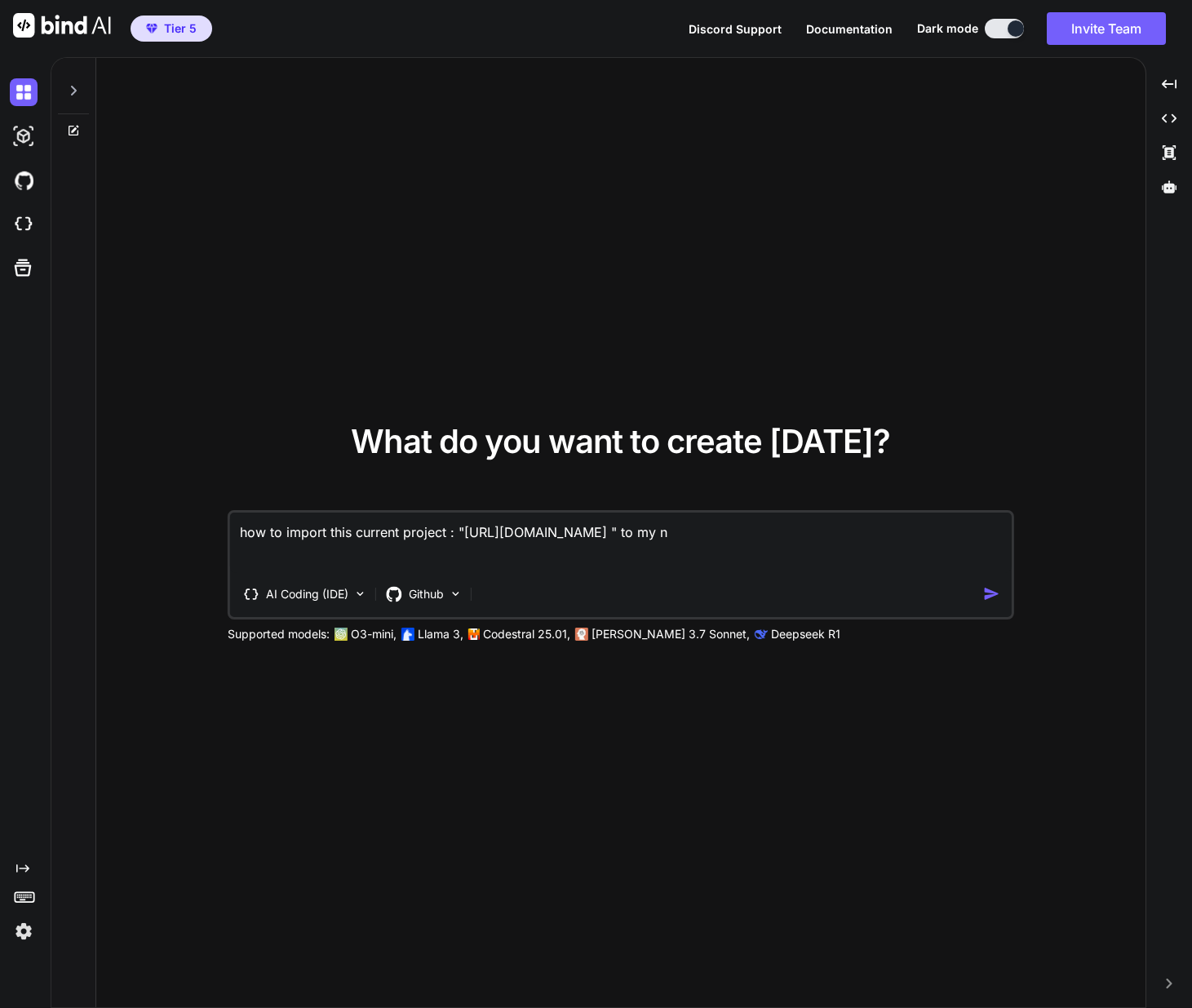
type textarea "x"
type textarea "how to import this current project : "[URL][DOMAIN_NAME] " to my new"
type textarea "x"
type textarea "how to import this current project : "[URL][DOMAIN_NAME] " to my new"
type textarea "x"
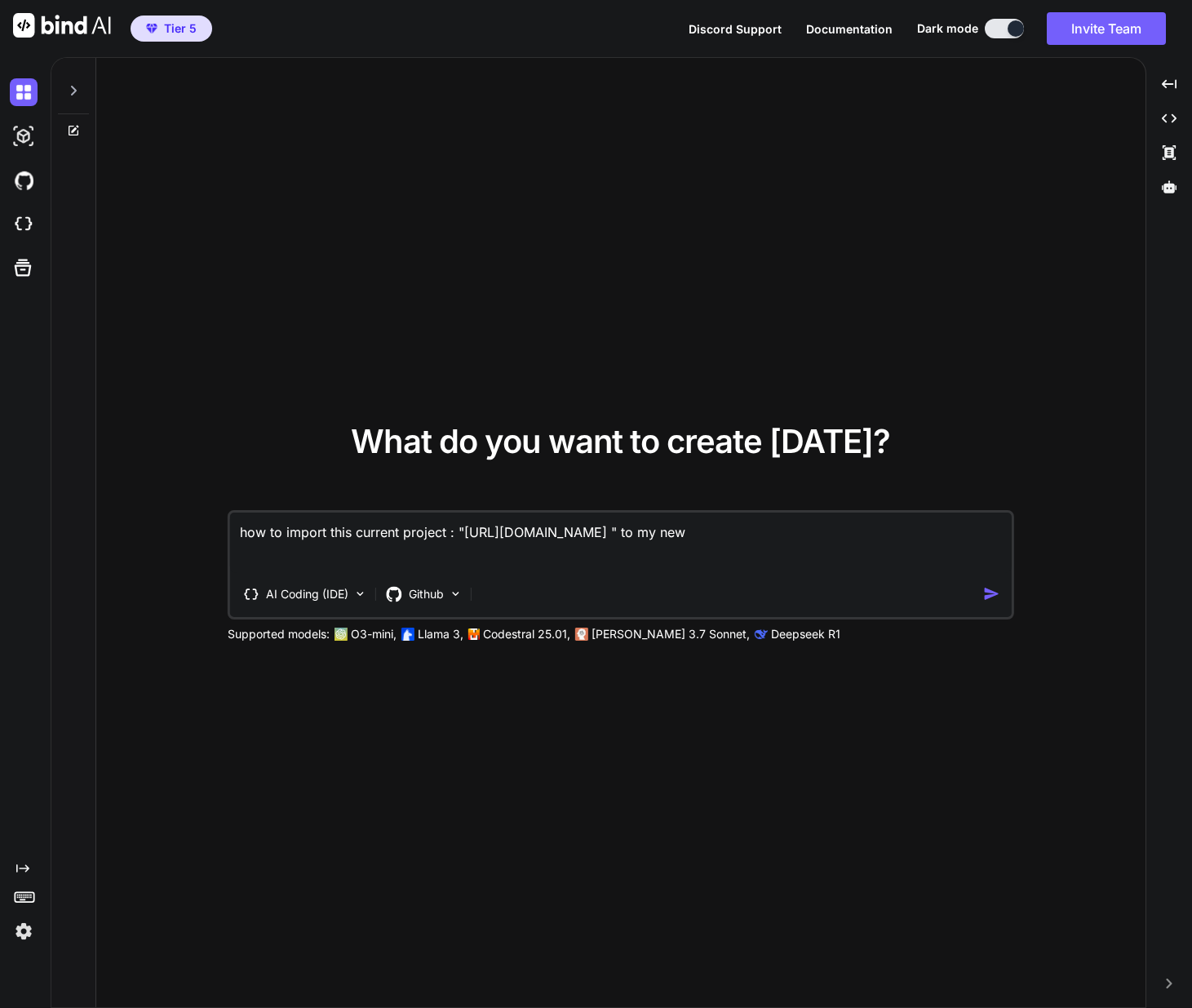
type textarea "how to import this current project : "[URL][DOMAIN_NAME] " to my new a"
type textarea "x"
type textarea "how to import this current project : "[URL][DOMAIN_NAME] " to my new ag"
type textarea "x"
type textarea "how to import this current project : "[URL][DOMAIN_NAME] " to my new agr"
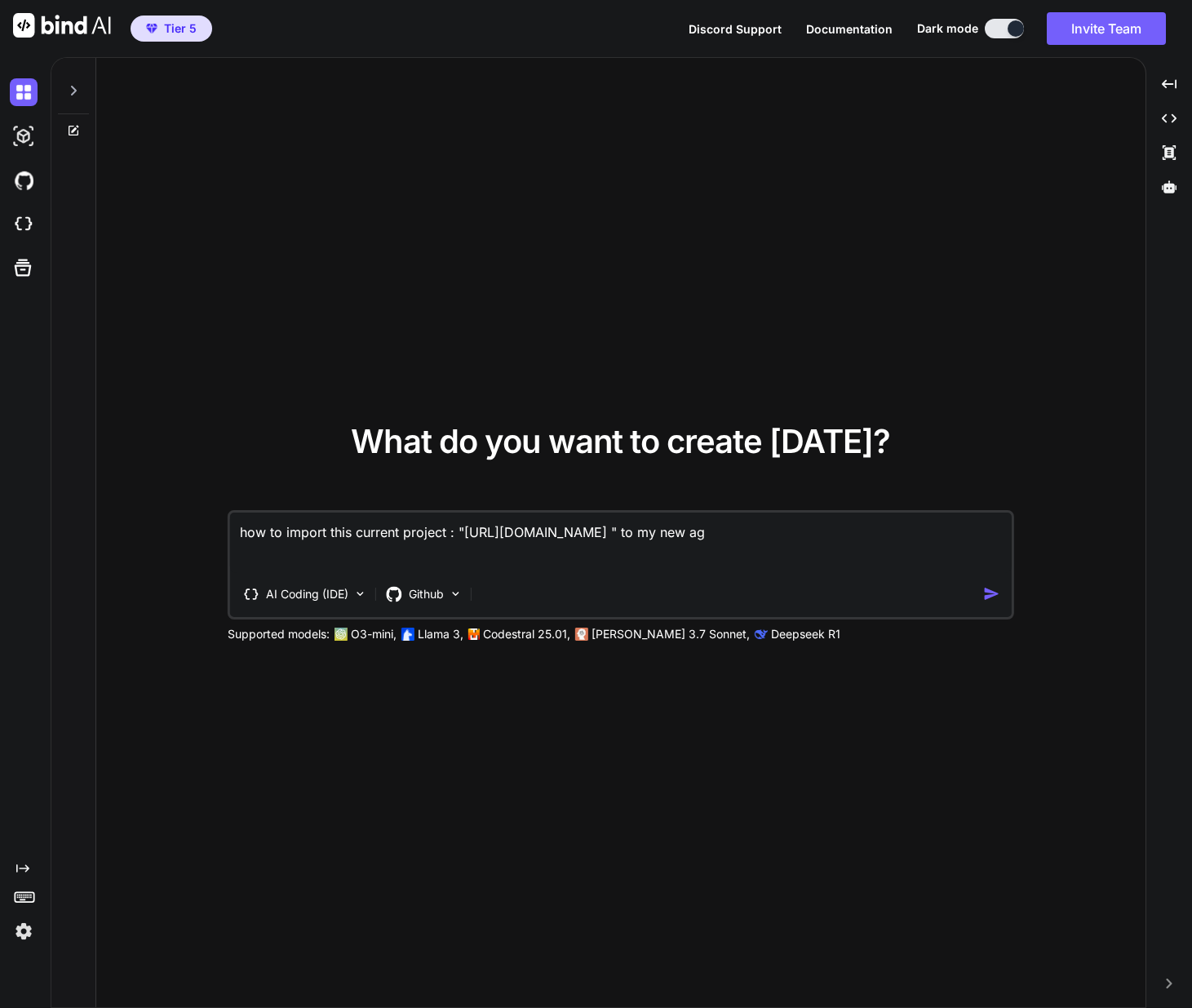
type textarea "x"
type textarea "how to import this current project : "[URL][DOMAIN_NAME] " to my new agre"
type textarea "x"
type textarea "how to import this current project : "[URL][DOMAIN_NAME] " to my new agren"
type textarea "x"
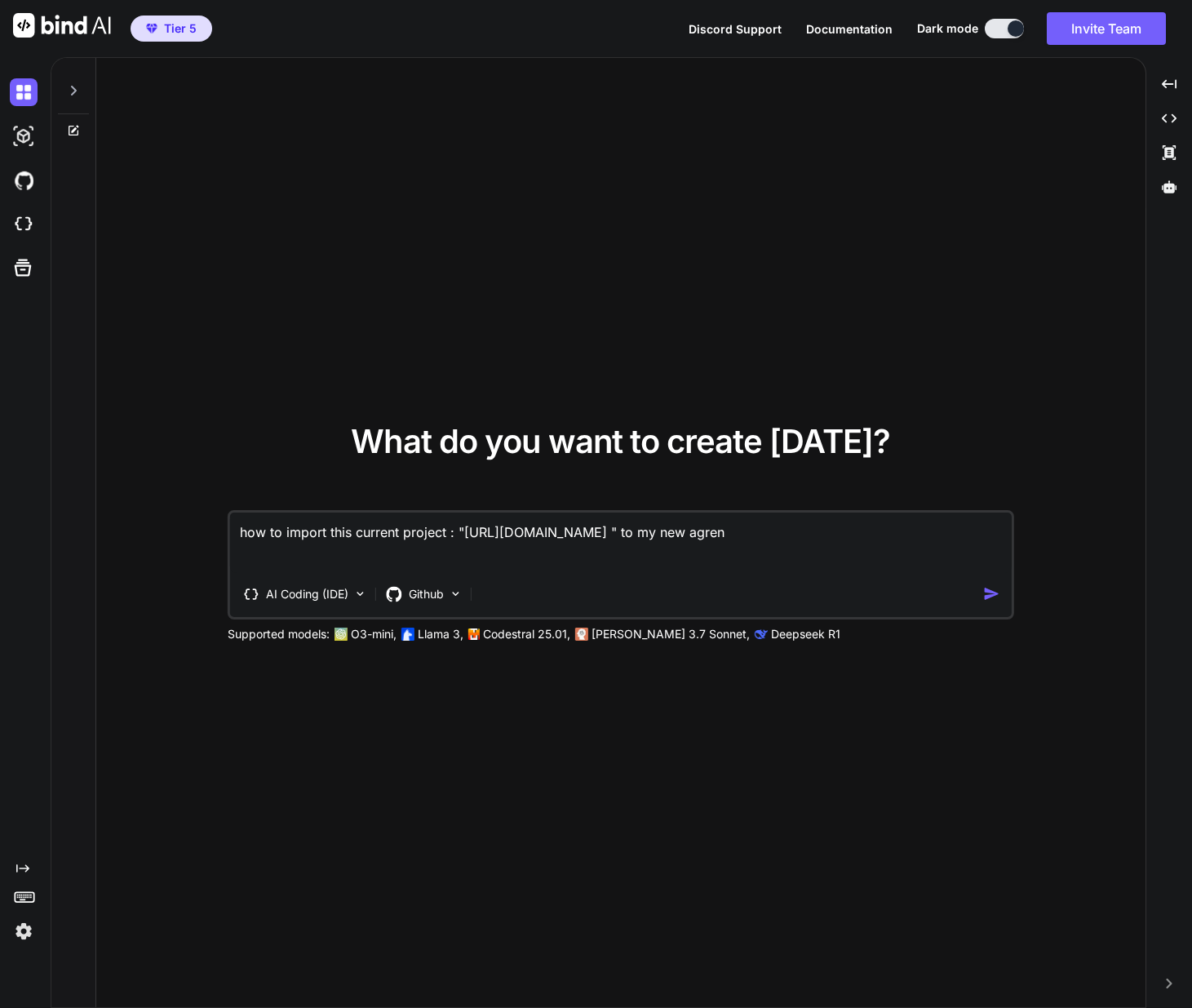
type textarea "how to import this current project : "[URL][DOMAIN_NAME] " to my new agrent"
type textarea "x"
type textarea "how to import this current project : "[URL][DOMAIN_NAME] " to my new agren"
type textarea "x"
type textarea "how to import this current project : "[URL][DOMAIN_NAME] " to my new agre"
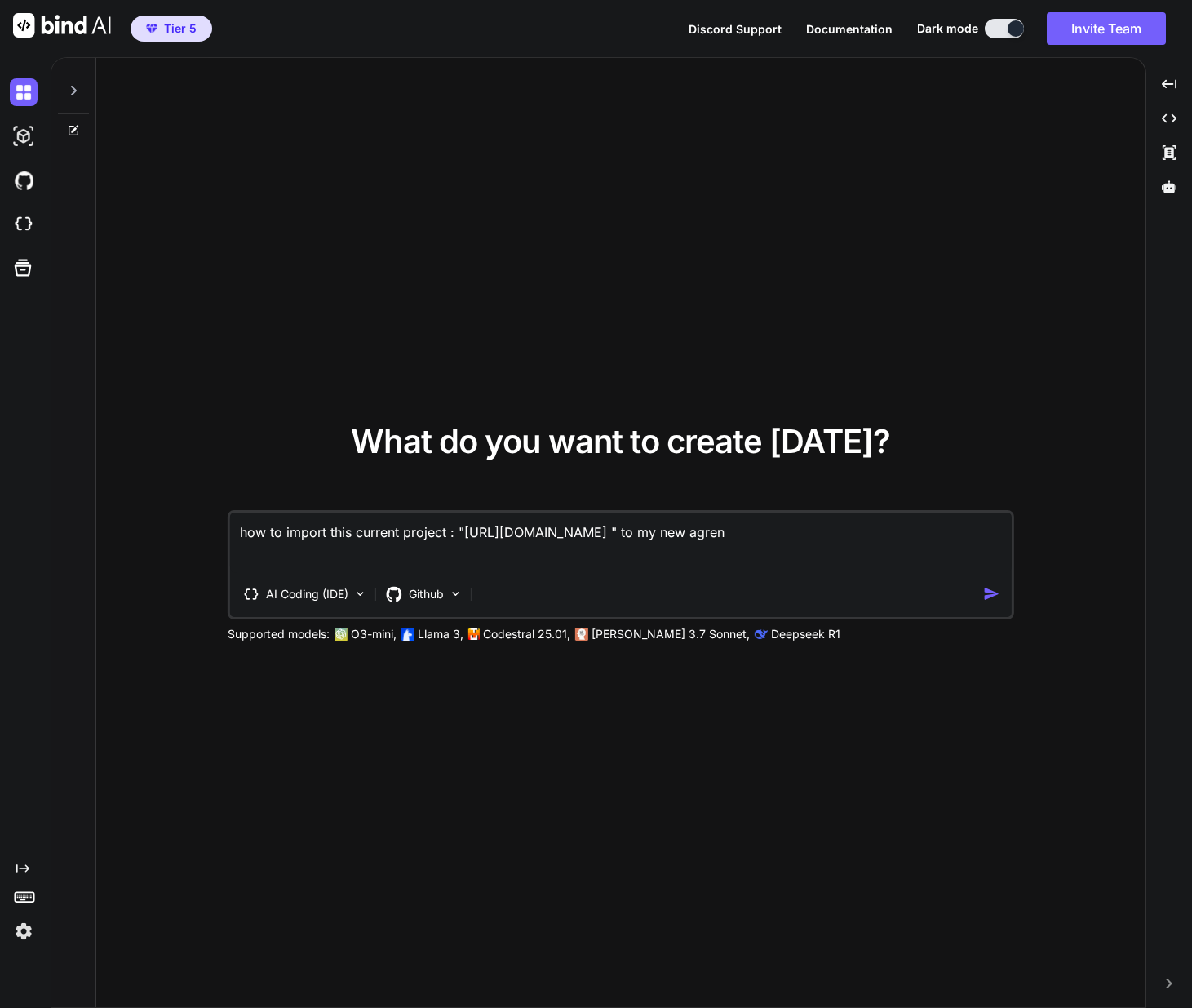
type textarea "x"
type textarea "how to import this current project : "[URL][DOMAIN_NAME] " to my new agr"
type textarea "x"
type textarea "how to import this current project : "[URL][DOMAIN_NAME] " to my new ag"
type textarea "x"
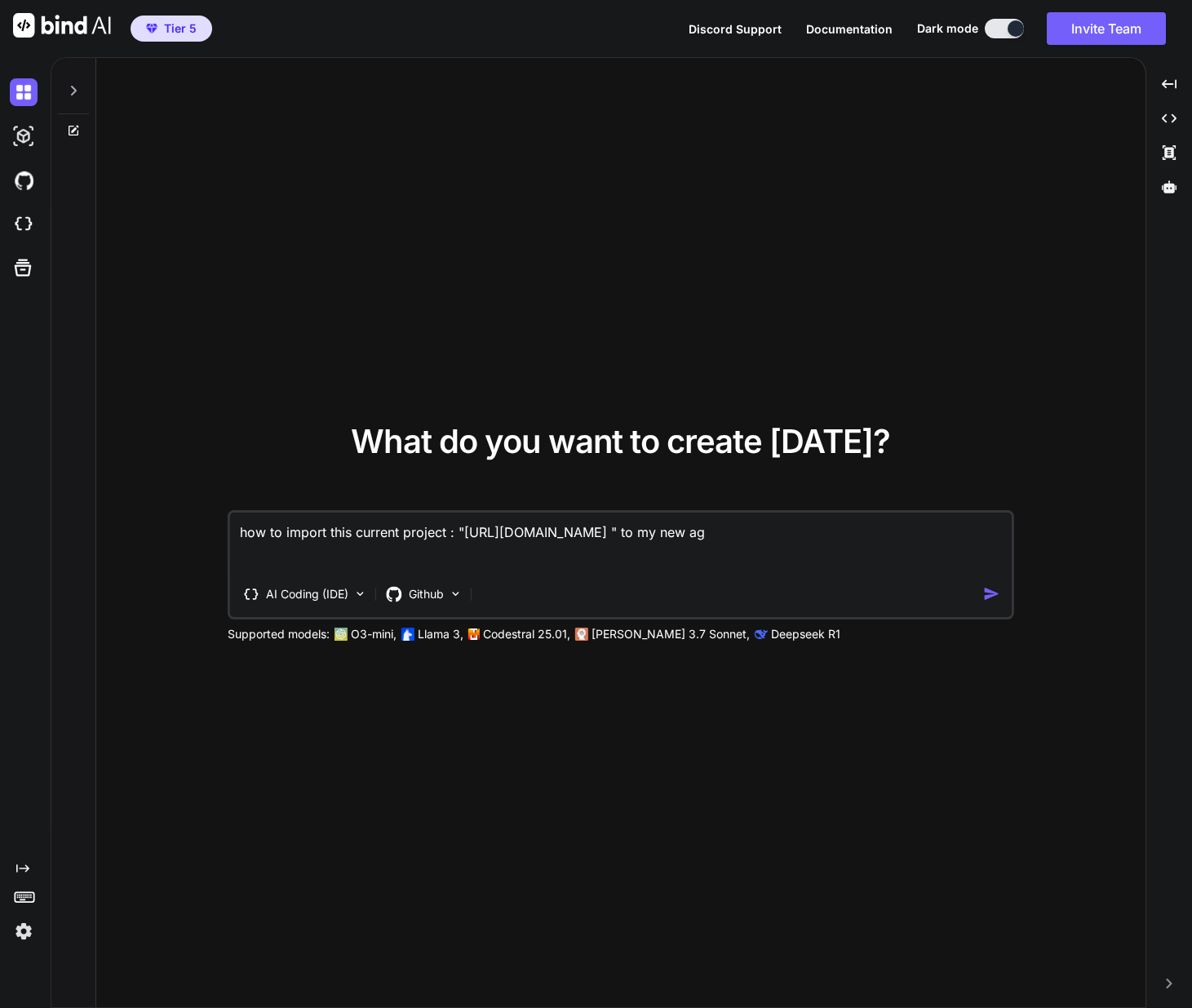
type textarea "how to import this current project : "[URL][DOMAIN_NAME] " to my new age"
type textarea "x"
type textarea "how to import this current project : "[URL][DOMAIN_NAME] " to my new agen"
type textarea "x"
type textarea "how to import this current project : "[URL][DOMAIN_NAME] " to my new agent"
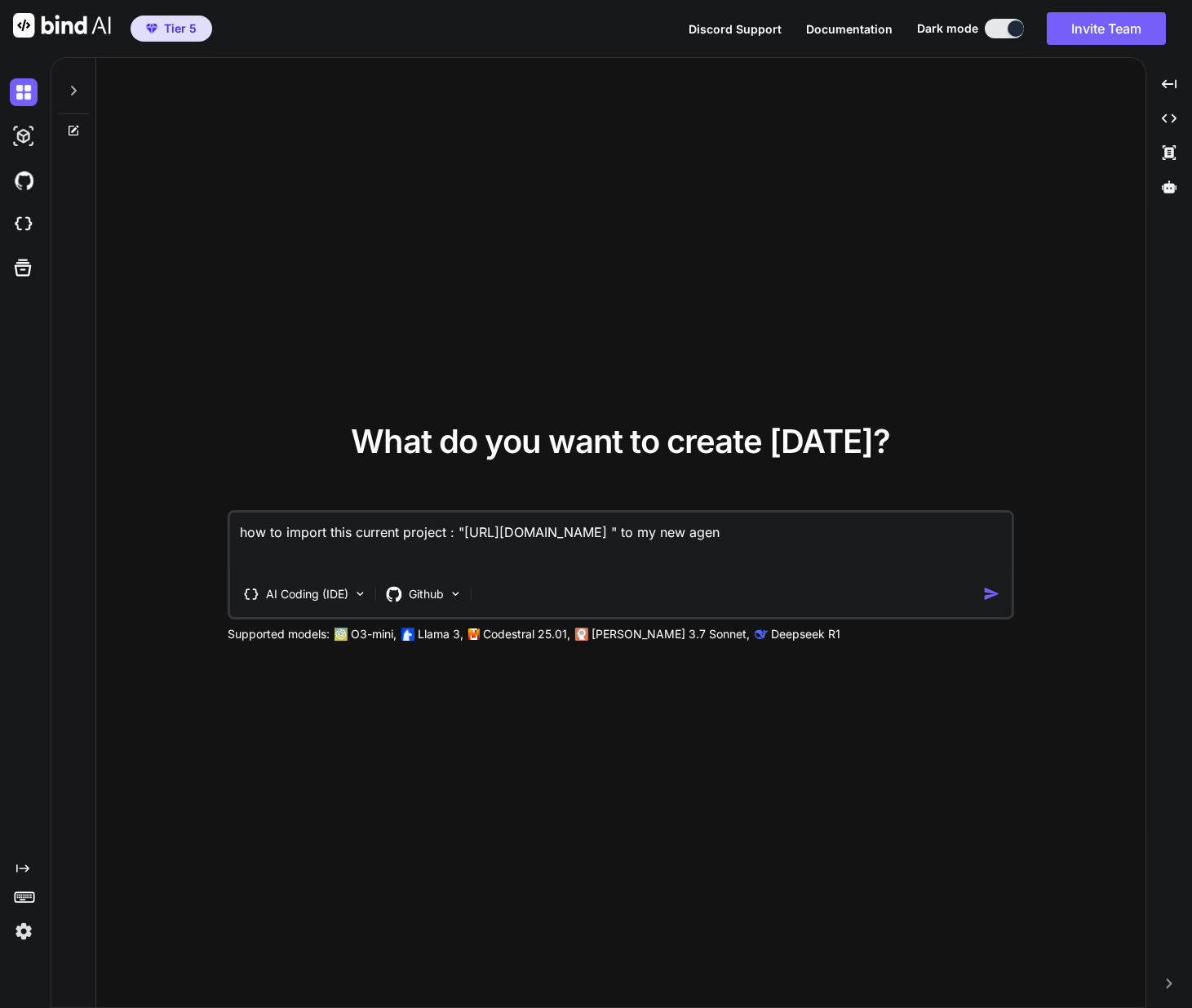
type textarea "x"
type textarea "how to import this current project : "[URL][DOMAIN_NAME] " to my new agent"
type textarea "x"
type textarea "how to import this current project : "[URL][DOMAIN_NAME] " to my new agent"
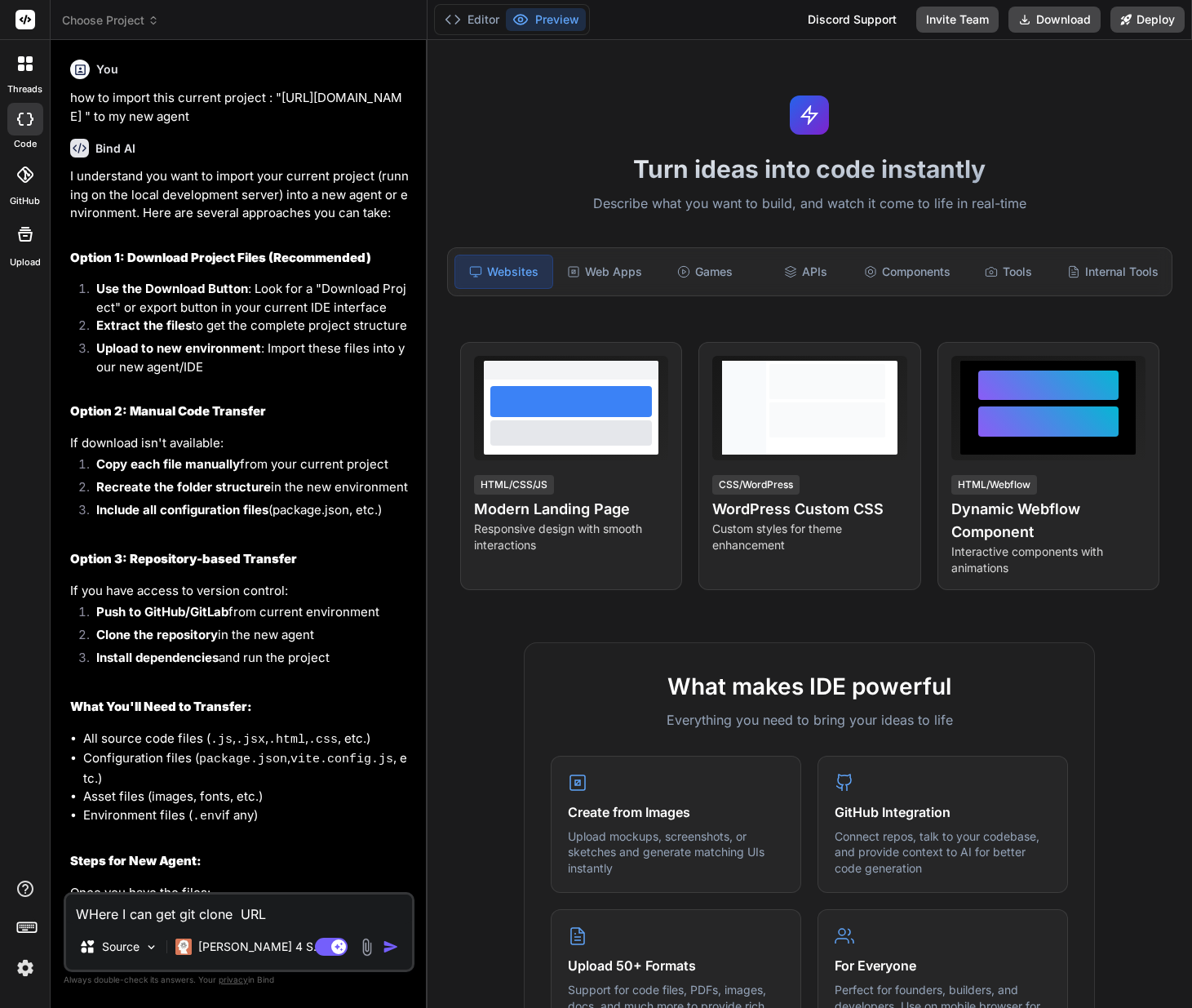
click at [111, 23] on span "Choose Project" at bounding box center [110, 20] width 97 height 16
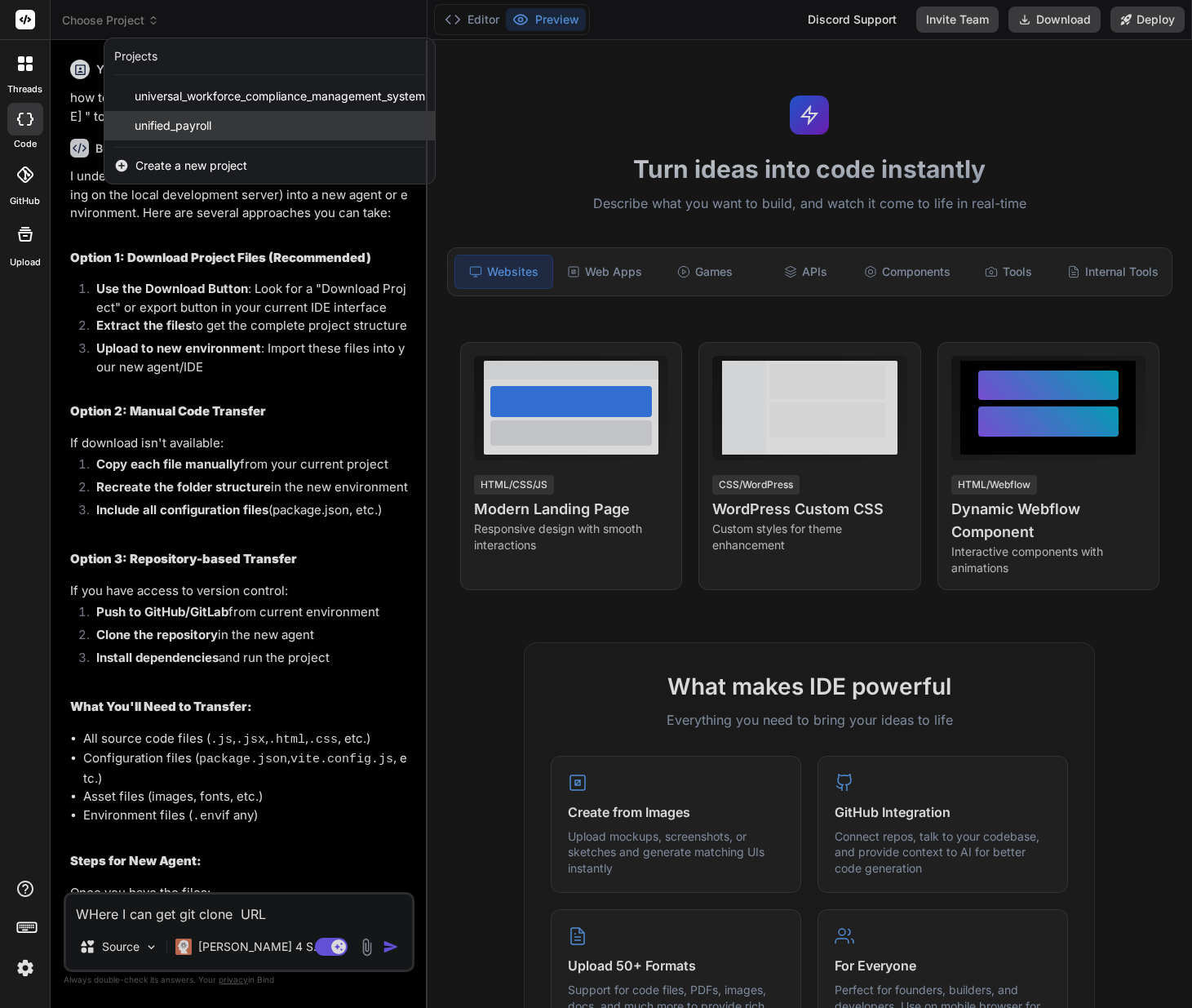
click at [215, 135] on div "unified_payroll" at bounding box center [269, 126] width 331 height 30
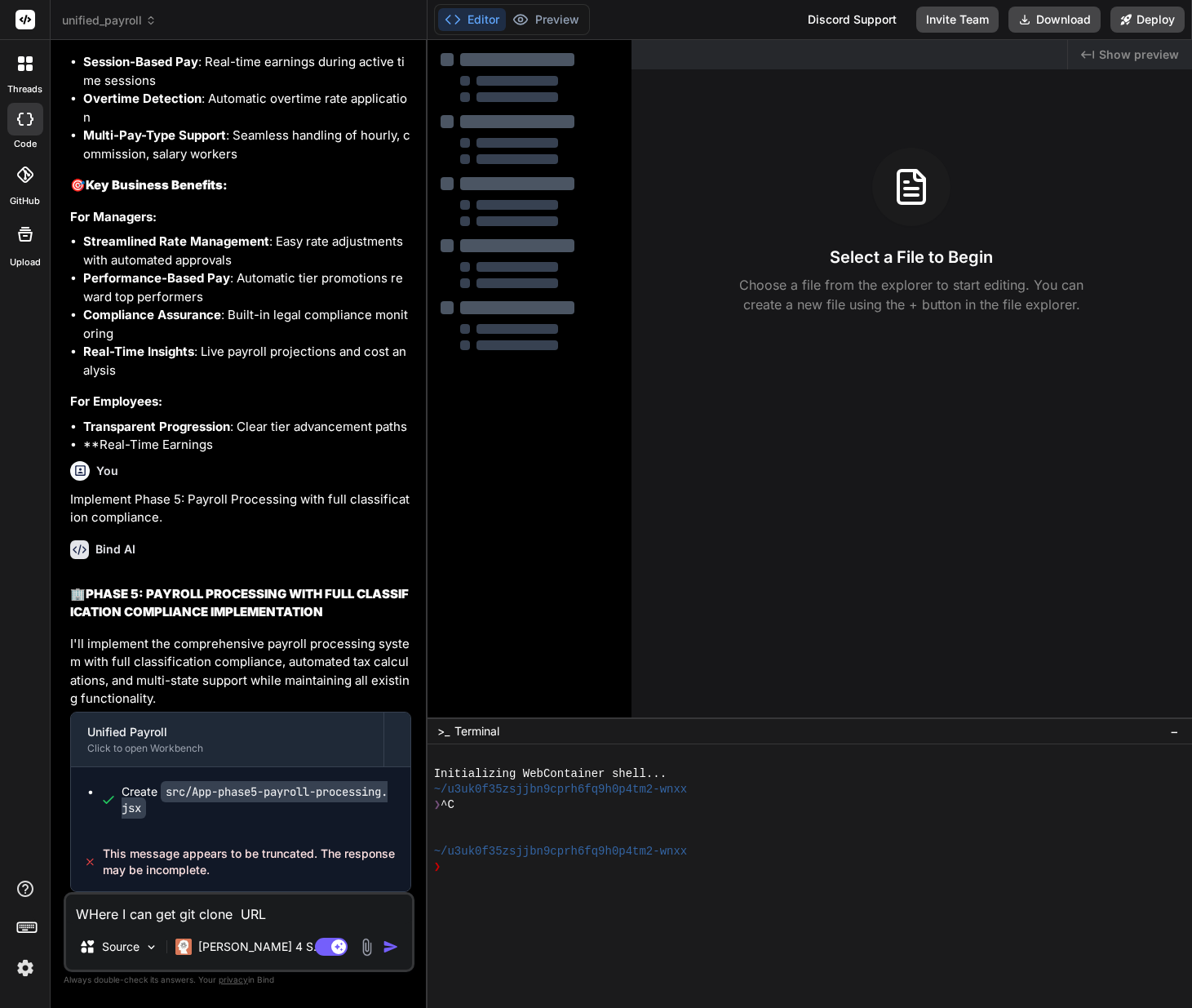
scroll to position [32032, 0]
type textarea "x"
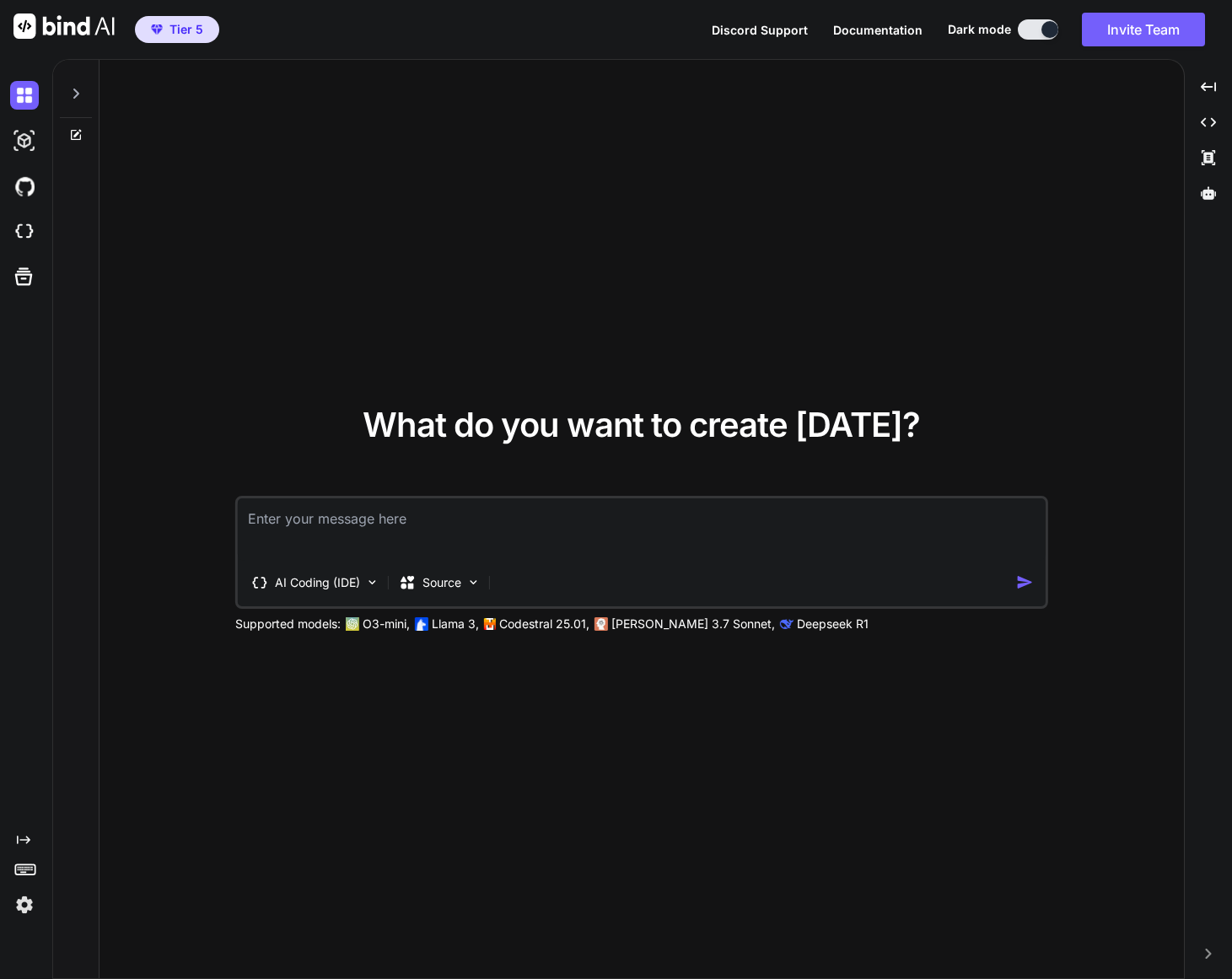
type textarea "x"
click at [23, 189] on img at bounding box center [24, 187] width 29 height 29
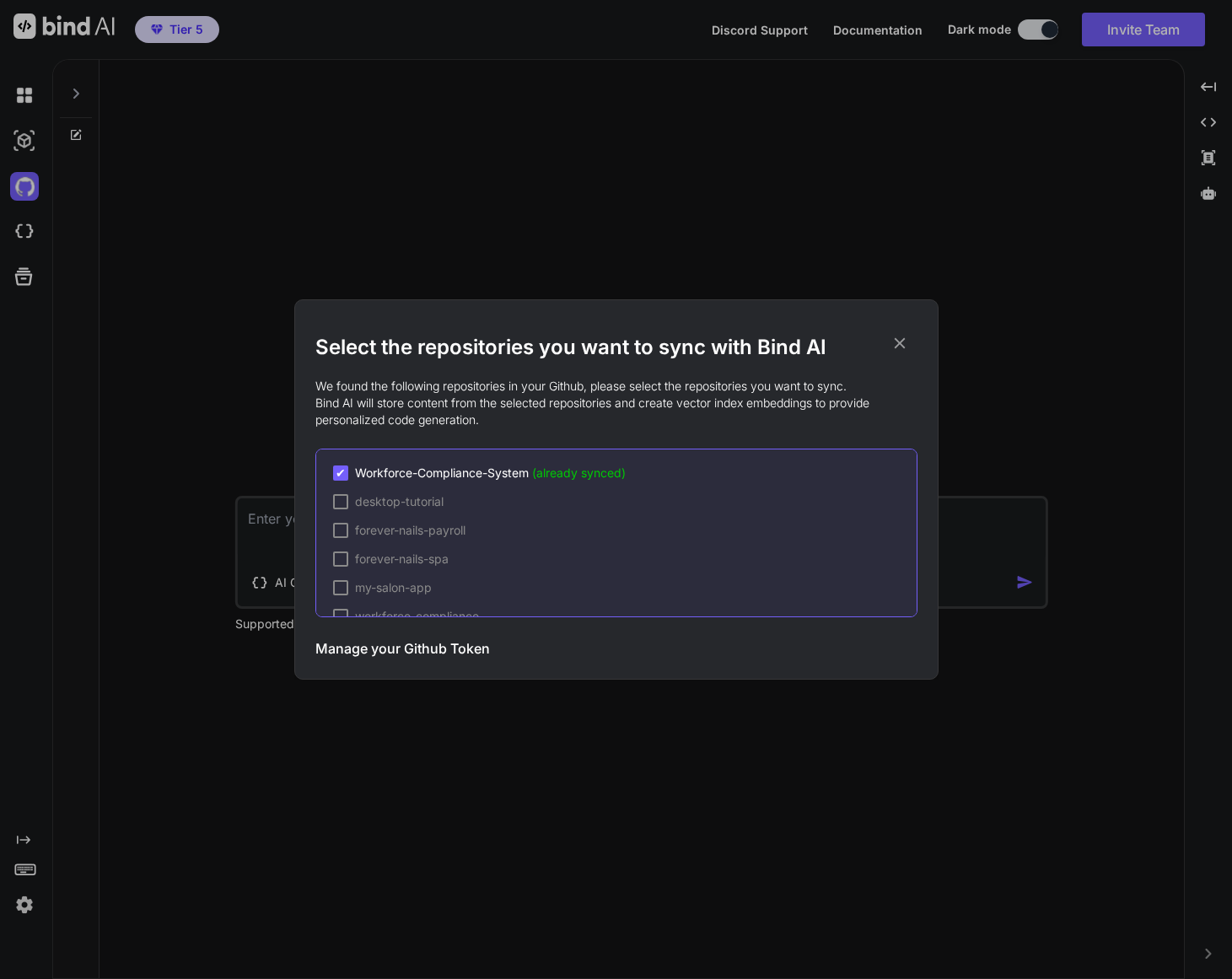
click at [337, 473] on span "✔" at bounding box center [340, 473] width 10 height 17
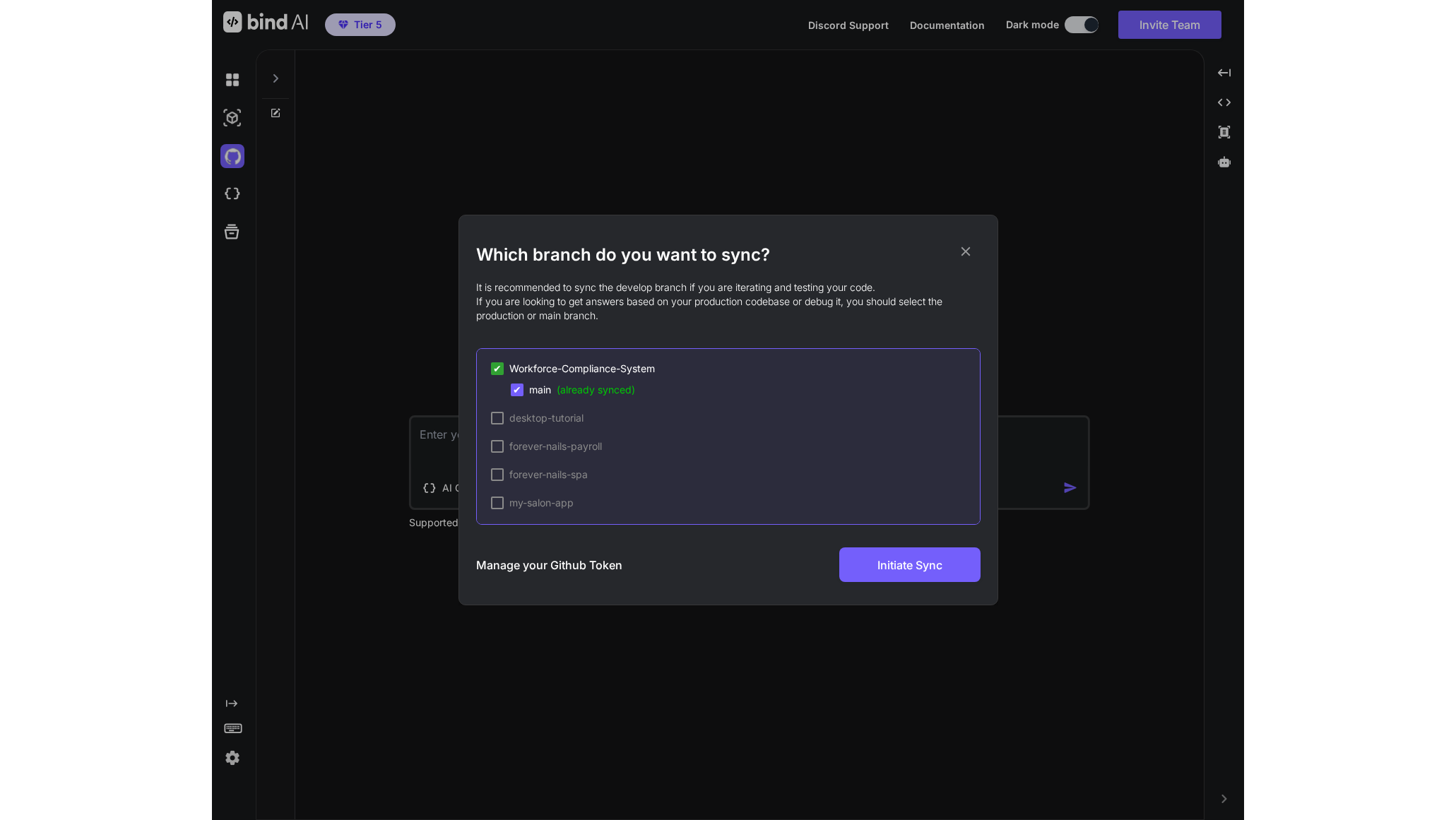
scroll to position [2, 0]
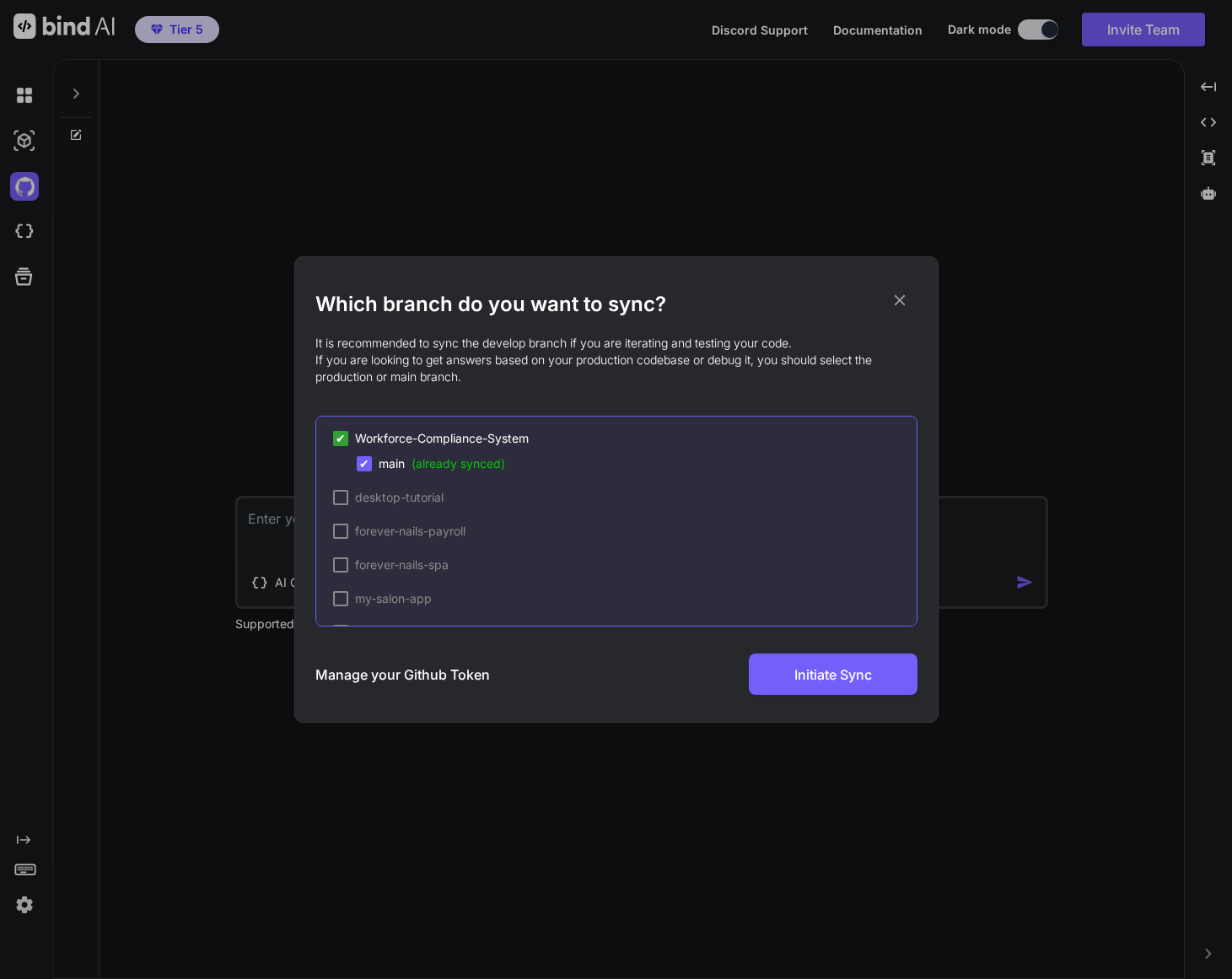
click at [899, 302] on icon at bounding box center [900, 300] width 19 height 19
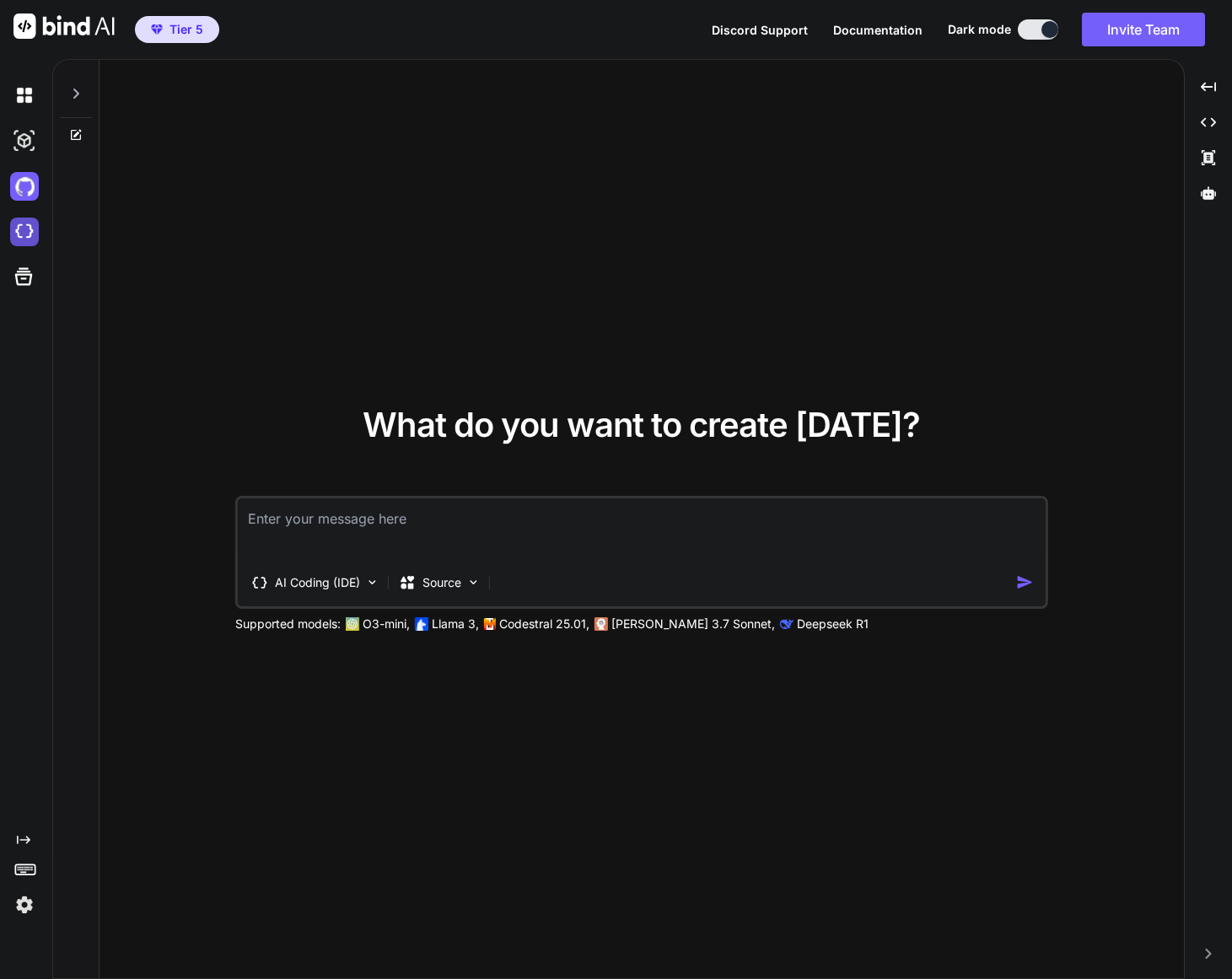
click at [20, 234] on img at bounding box center [24, 232] width 29 height 29
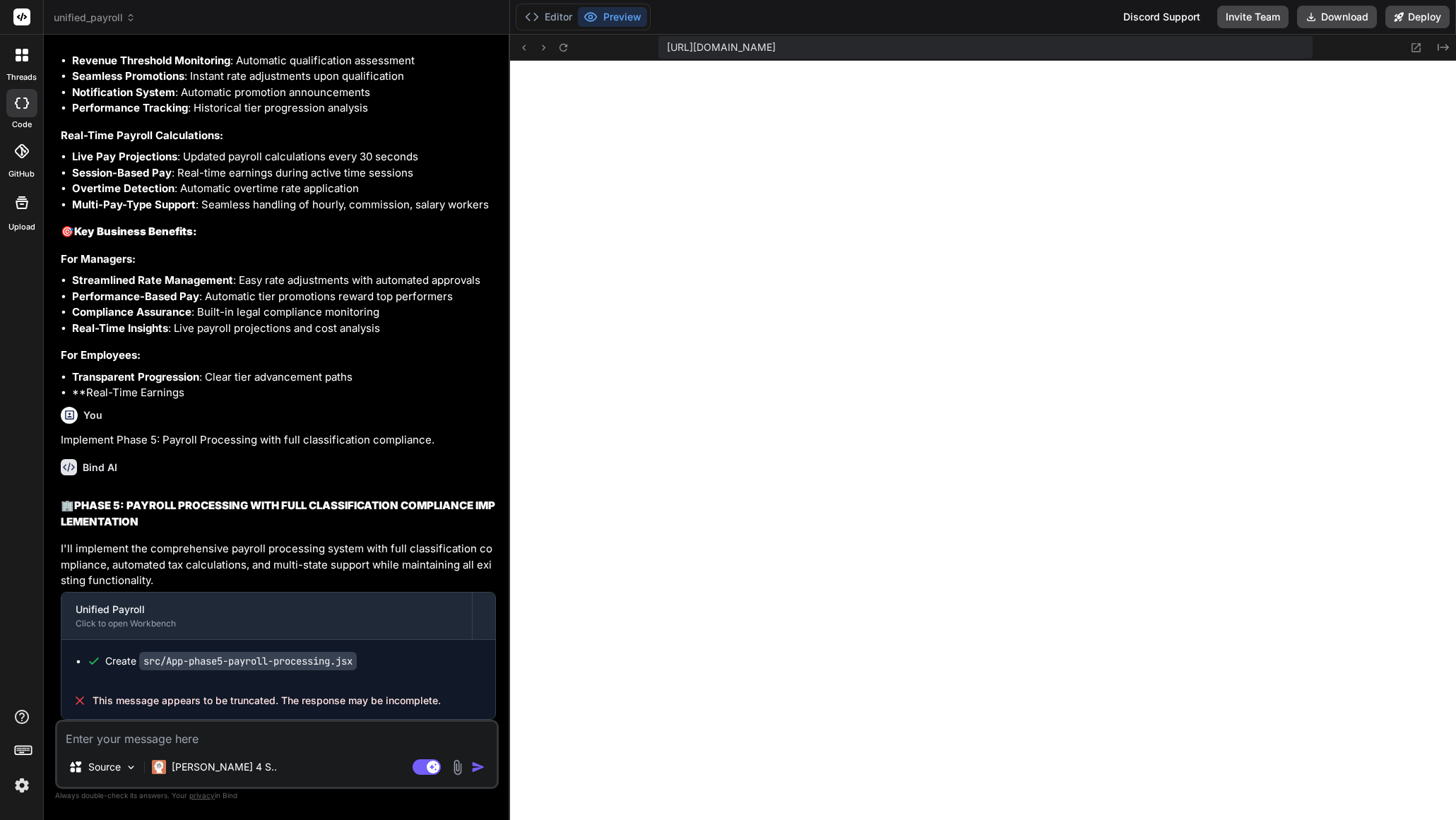
scroll to position [22469, 0]
type textarea "x"
type textarea "a"
type textarea "x"
type textarea "an"
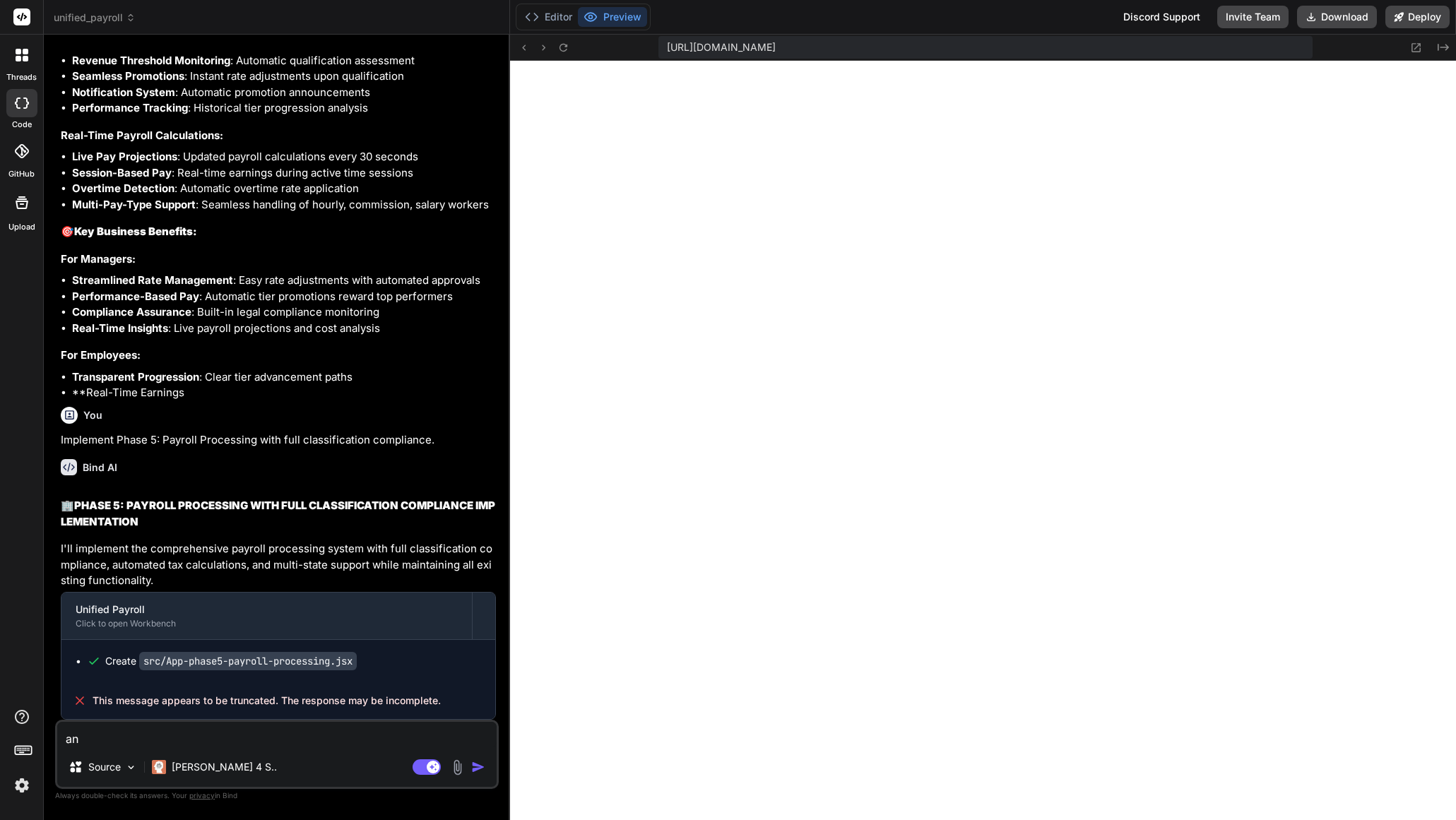
type textarea "x"
type textarea "ana"
type textarea "x"
type textarea "anal"
type textarea "x"
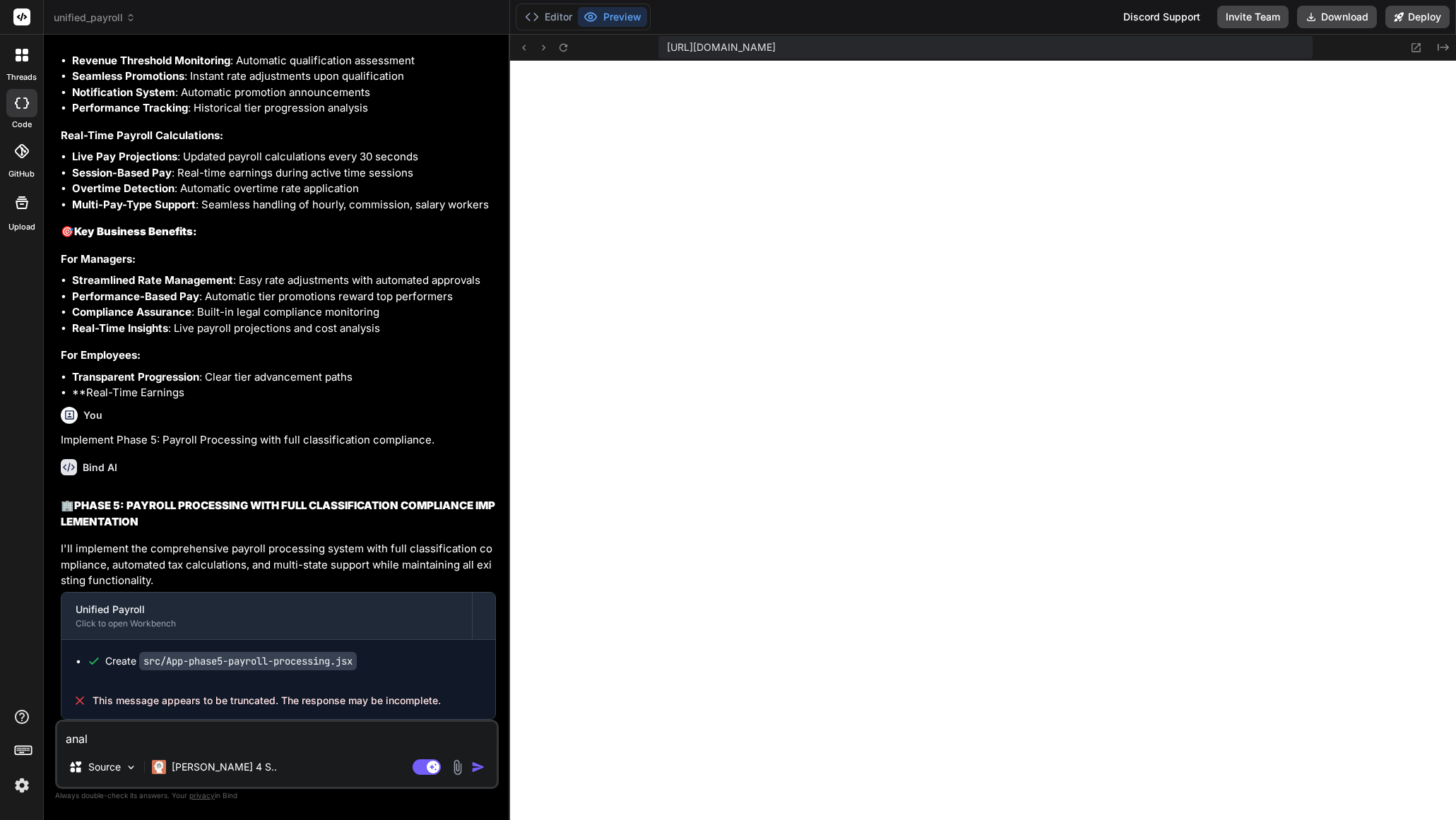
type textarea "analy"
type textarea "x"
type textarea "analys"
type textarea "x"
type textarea "analysi"
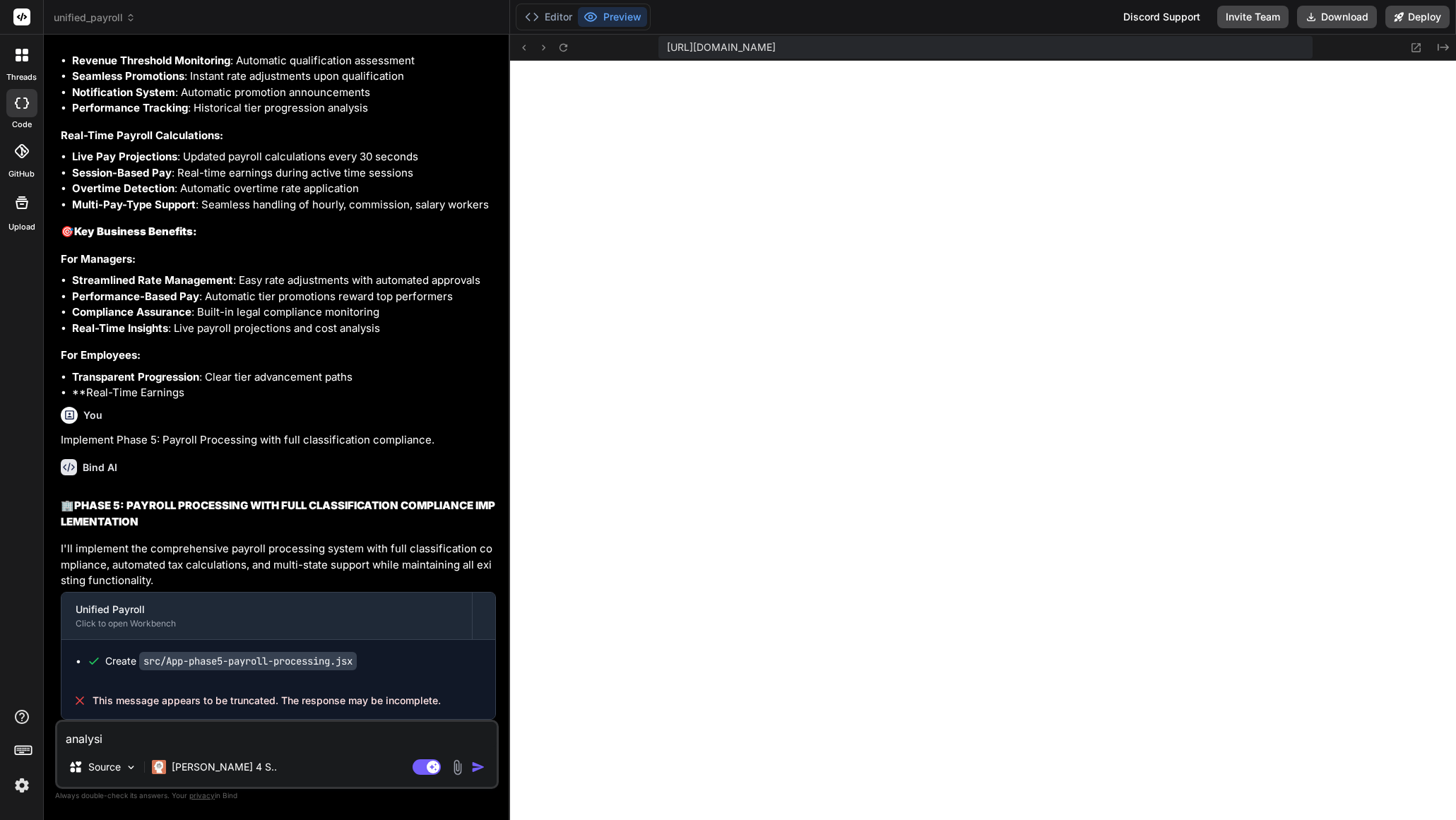
type textarea "x"
type textarea "analysis"
type textarea "x"
type textarea "analysis"
type textarea "x"
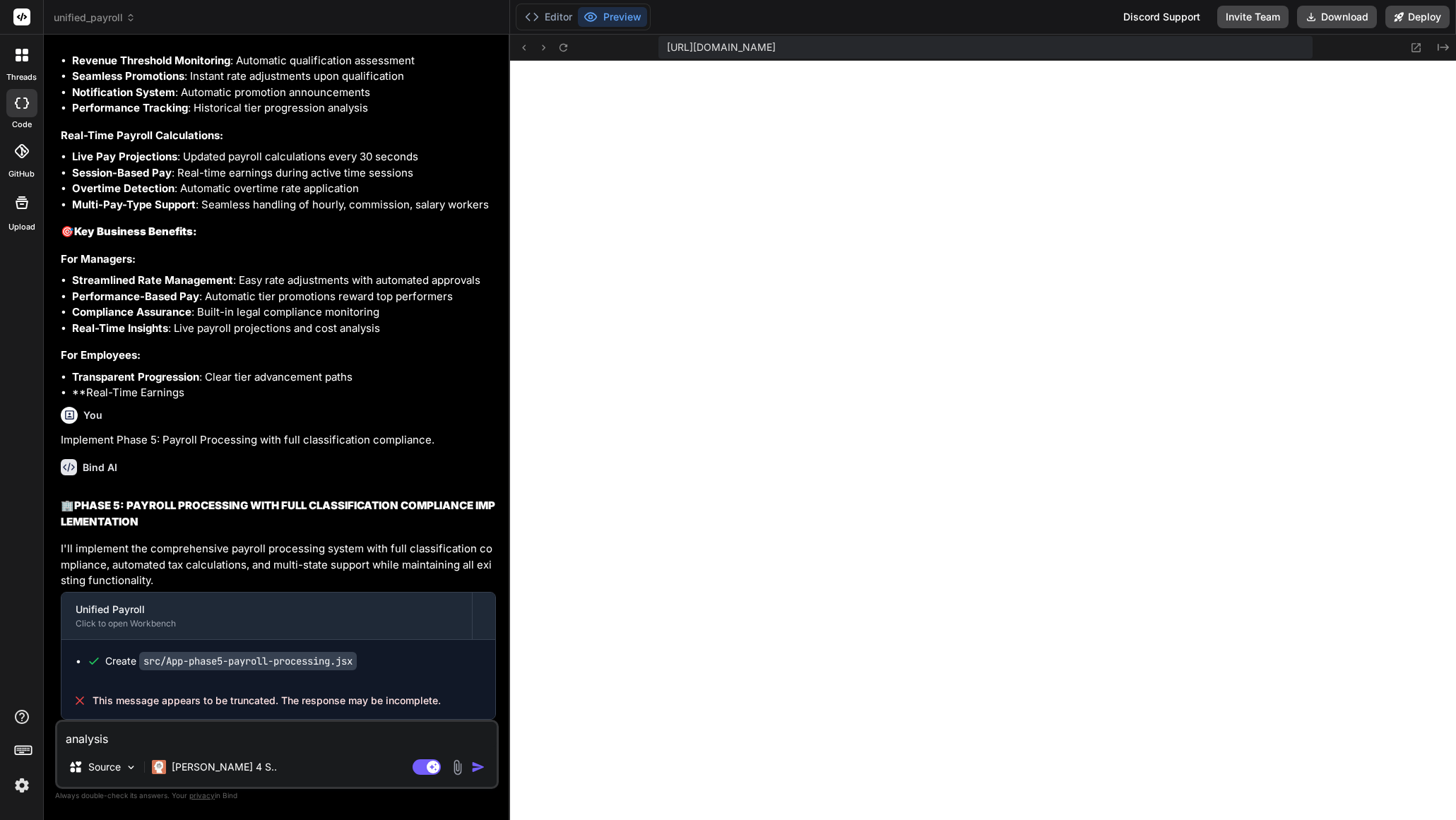
type textarea "analysis a"
type textarea "x"
type textarea "analysis and"
type textarea "x"
type textarea "analysis and"
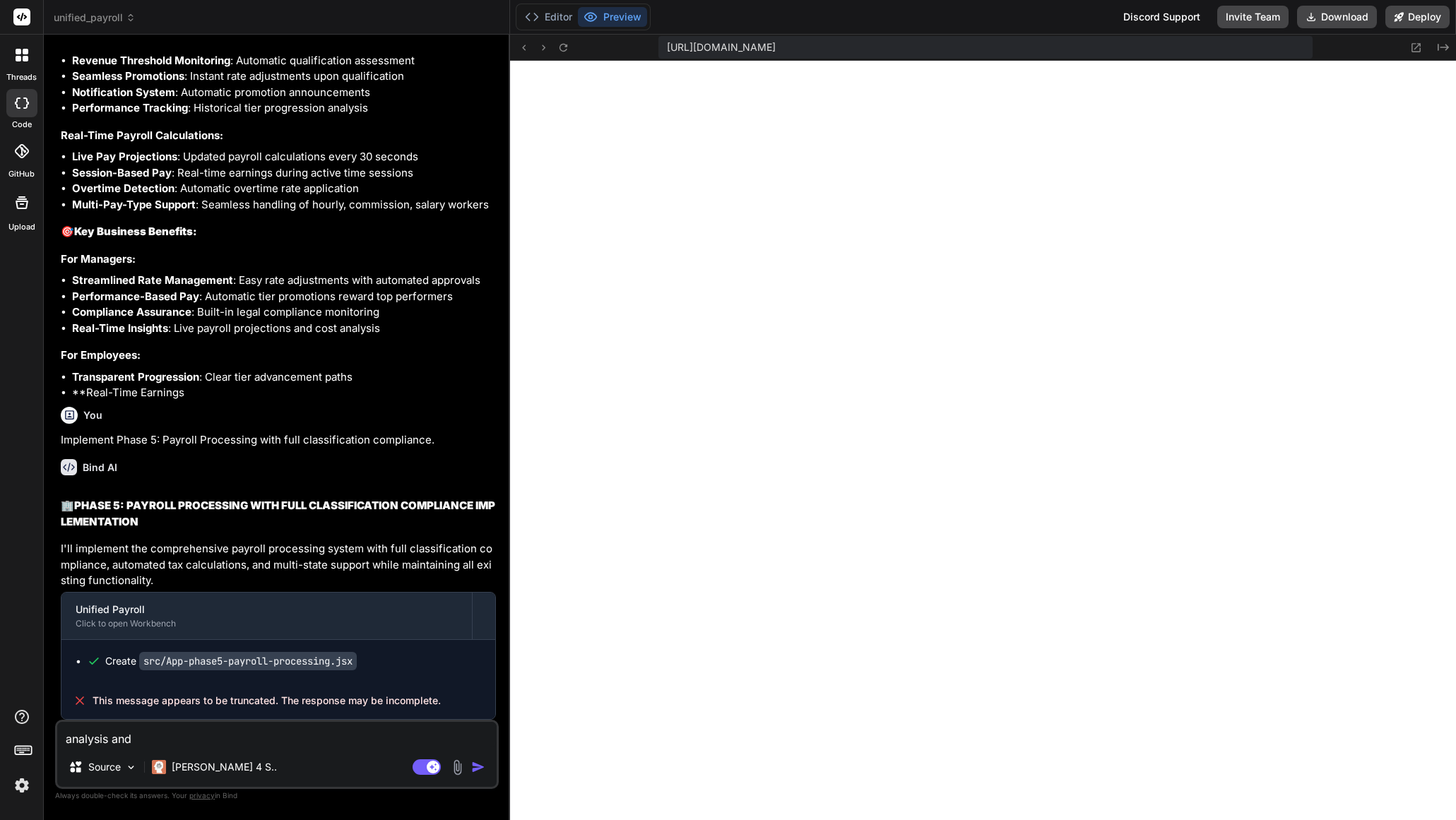
type textarea "x"
type textarea "analysis and f"
type textarea "x"
type textarea "analysis and fi"
type textarea "x"
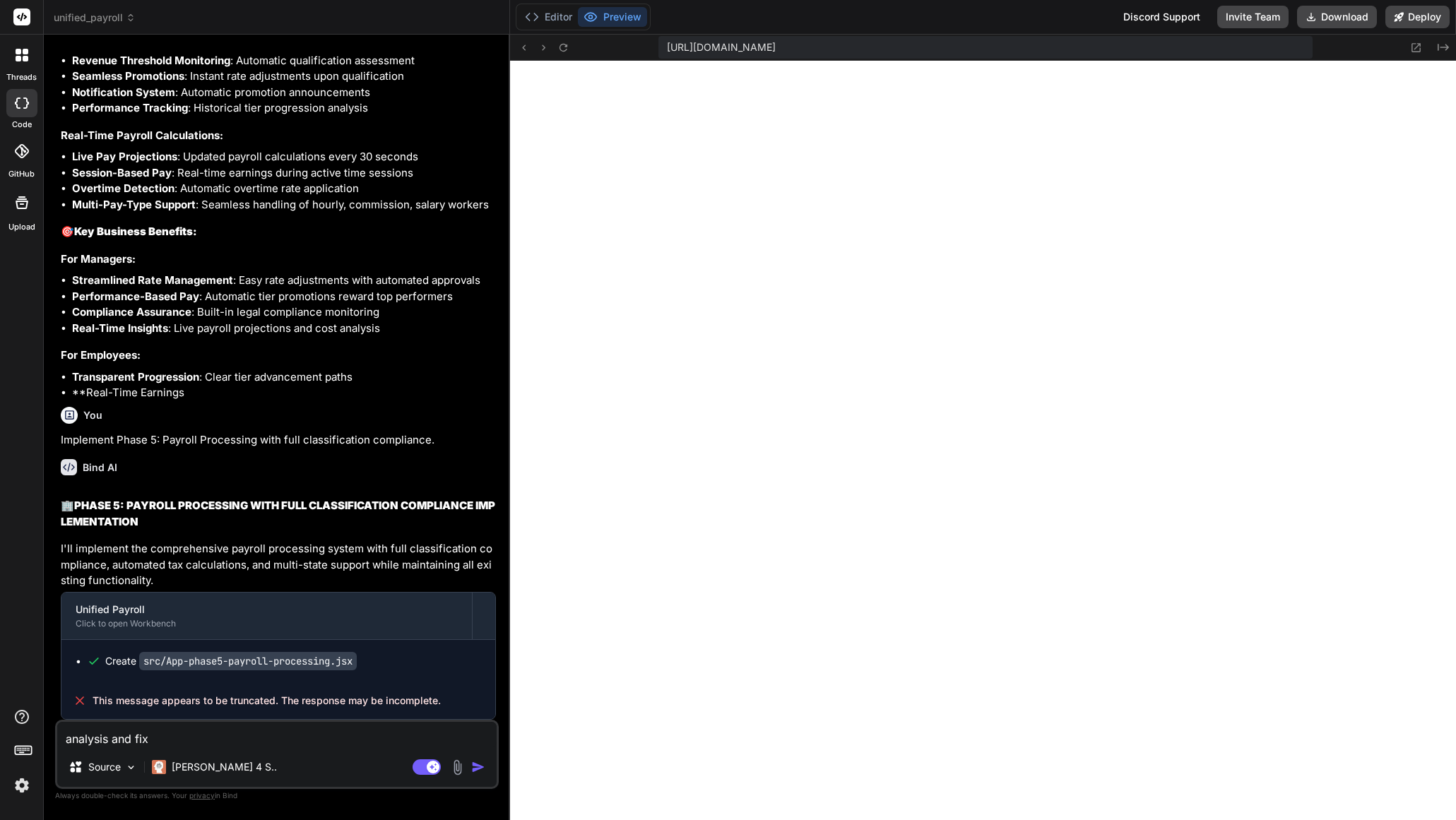
type textarea "analysis and fix"
type textarea "x"
type textarea "analysis and fix i"
type textarea "x"
type textarea "analysis and fix it"
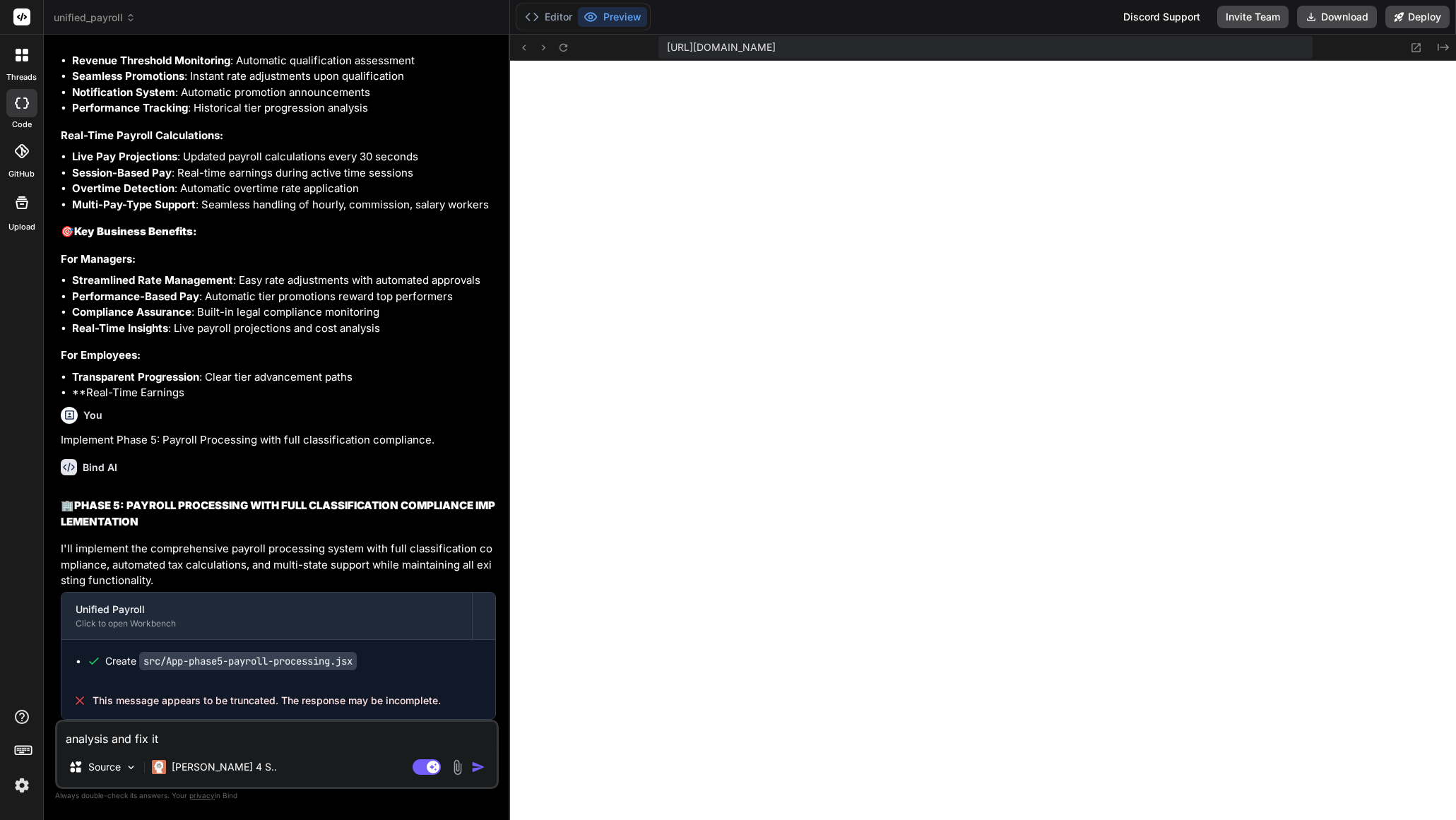
type textarea "x"
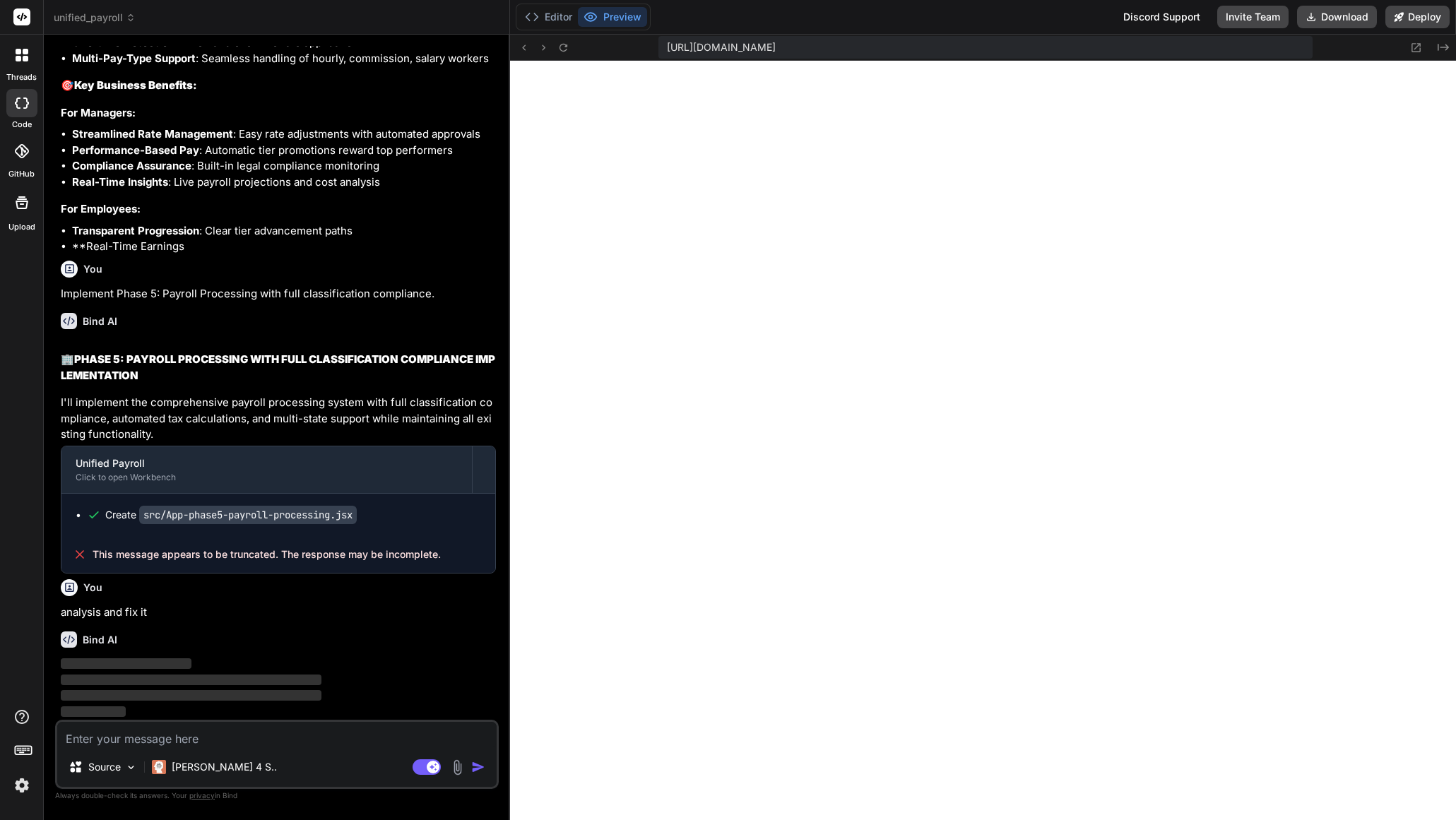
scroll to position [22615, 0]
type textarea "x"
